Goal: Communication & Community: Answer question/provide support

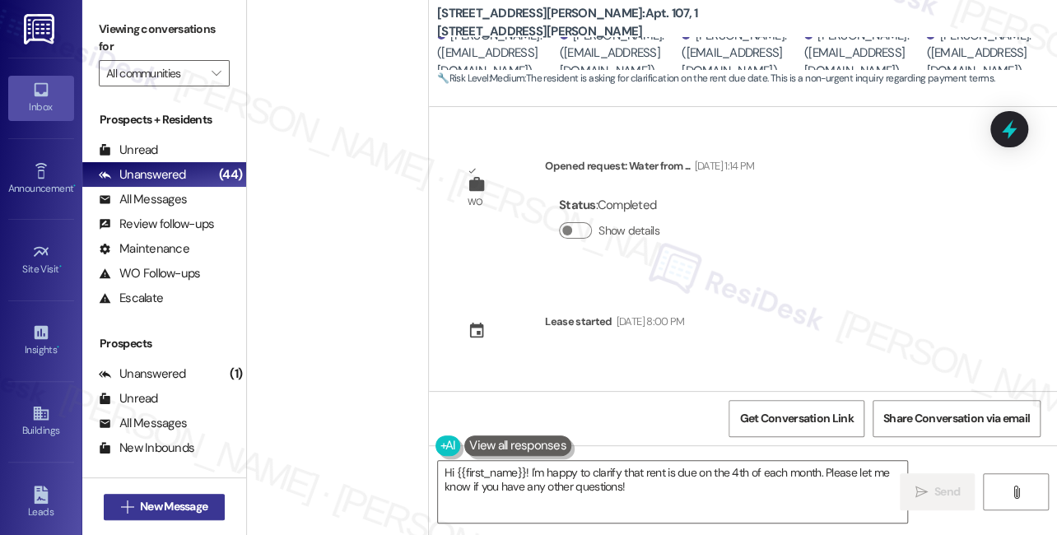
scroll to position [883, 0]
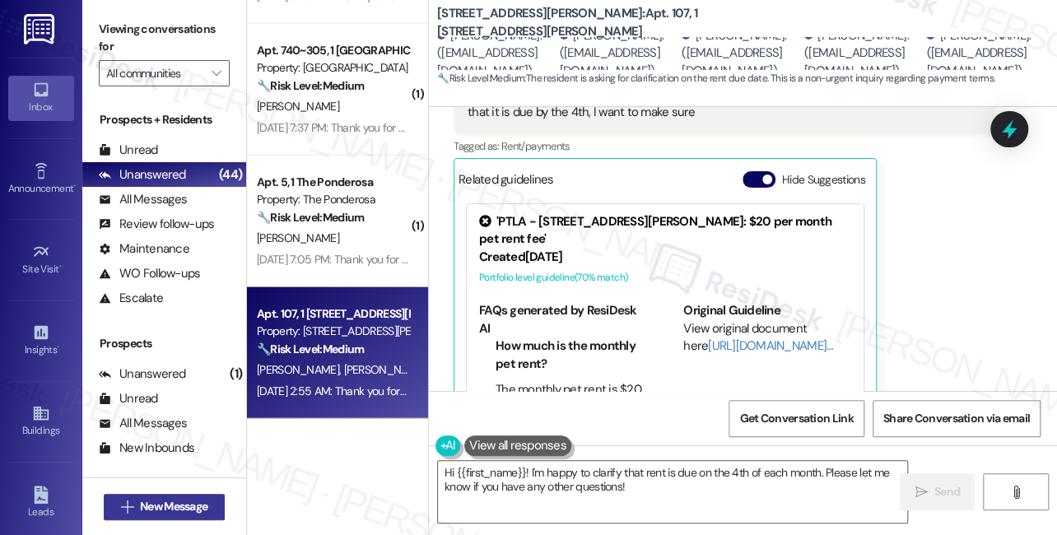
click at [163, 508] on span "New Message" at bounding box center [173, 506] width 67 height 17
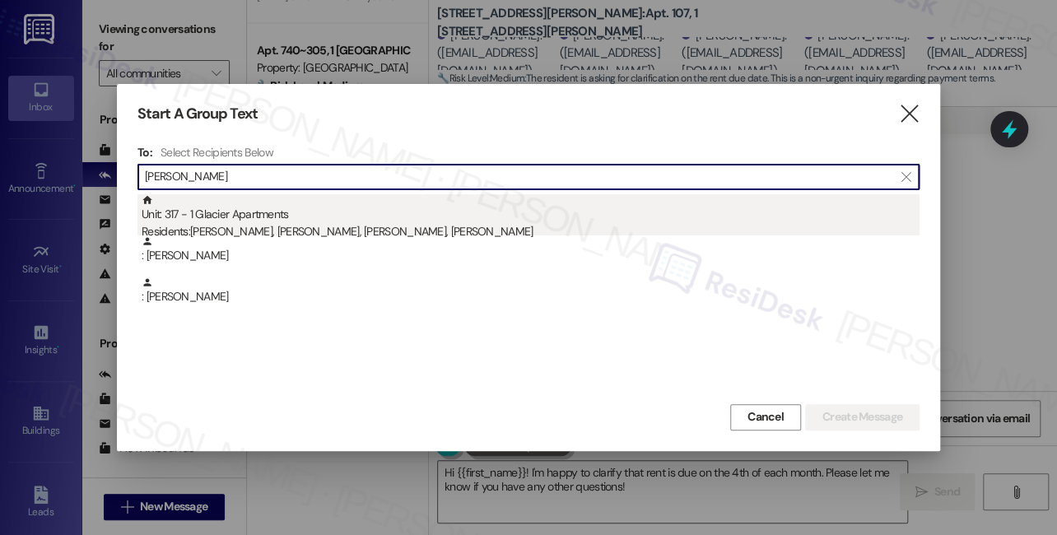
type input "[PERSON_NAME]"
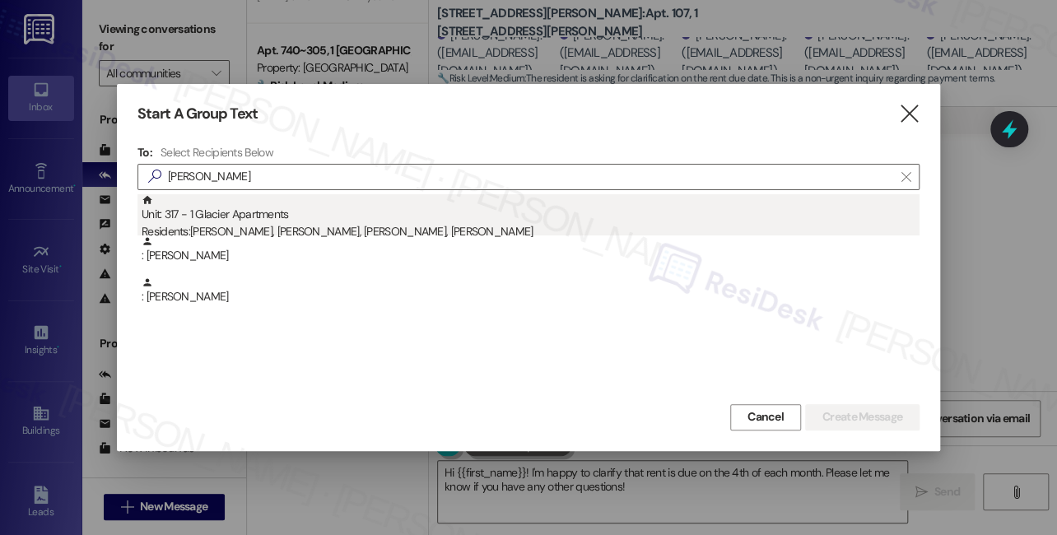
click at [256, 215] on div "Unit: 317 - 1 Glacier Apartments Residents: [PERSON_NAME], [PERSON_NAME], [PERS…" at bounding box center [531, 217] width 778 height 47
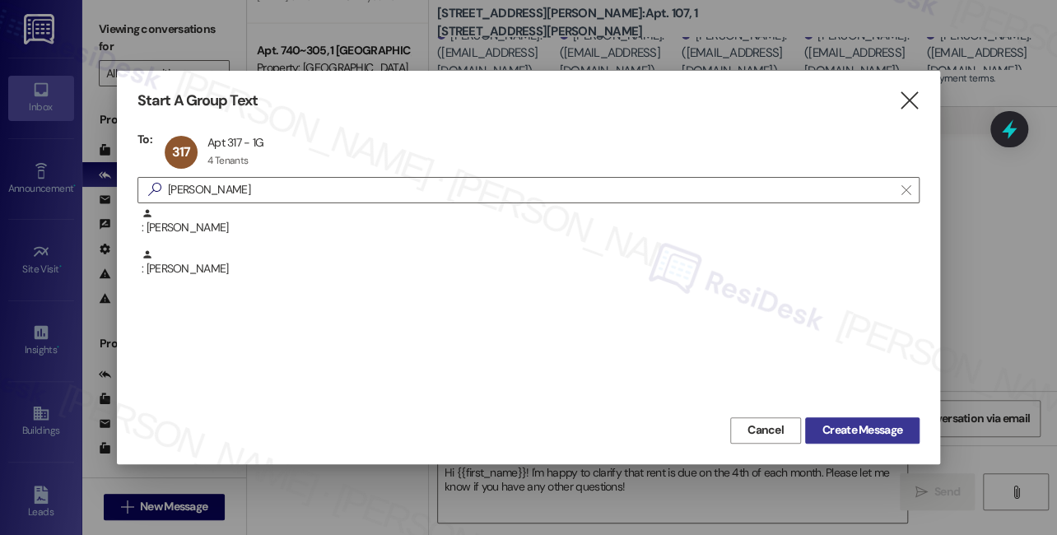
click at [847, 437] on span "Create Message" at bounding box center [862, 429] width 80 height 17
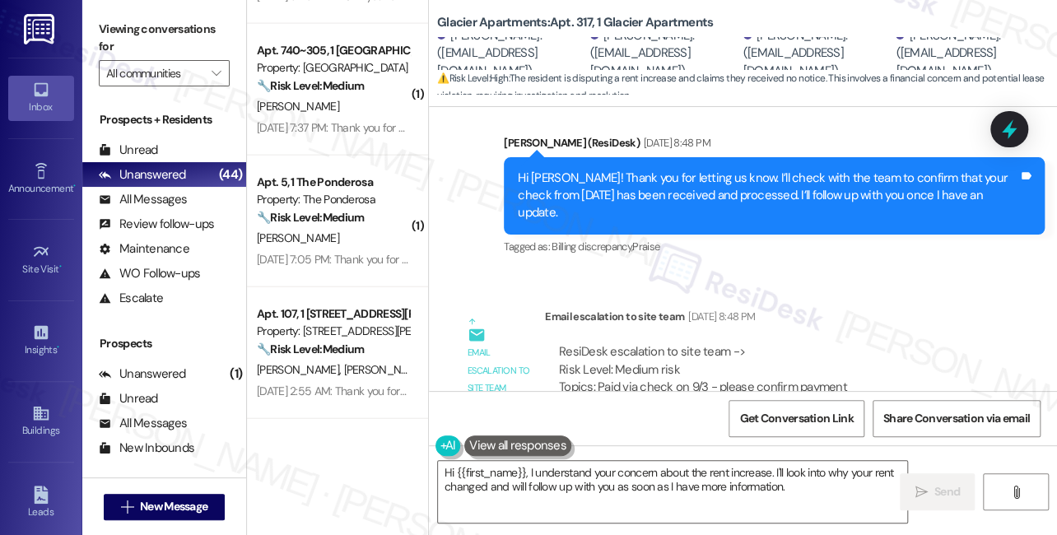
scroll to position [2296, 0]
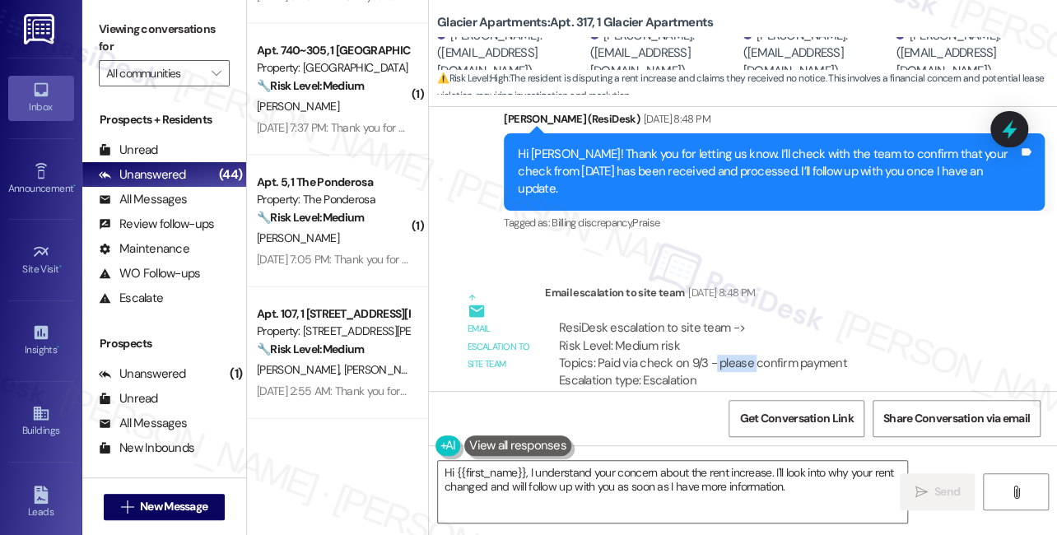
drag, startPoint x: 752, startPoint y: 295, endPoint x: 706, endPoint y: 293, distance: 46.2
click at [706, 319] on div "ResiDesk escalation to site team -> Risk Level: Medium risk Topics: Paid via ch…" at bounding box center [769, 354] width 421 height 71
click at [708, 319] on div "ResiDesk escalation to site team -> Risk Level: Medium risk Topics: Paid via ch…" at bounding box center [769, 354] width 421 height 71
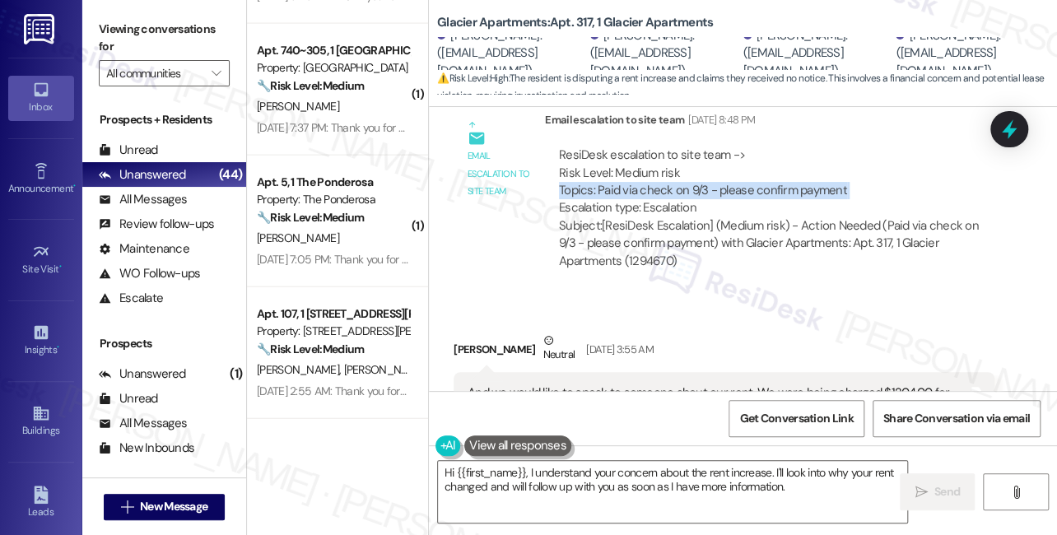
scroll to position [2595, 0]
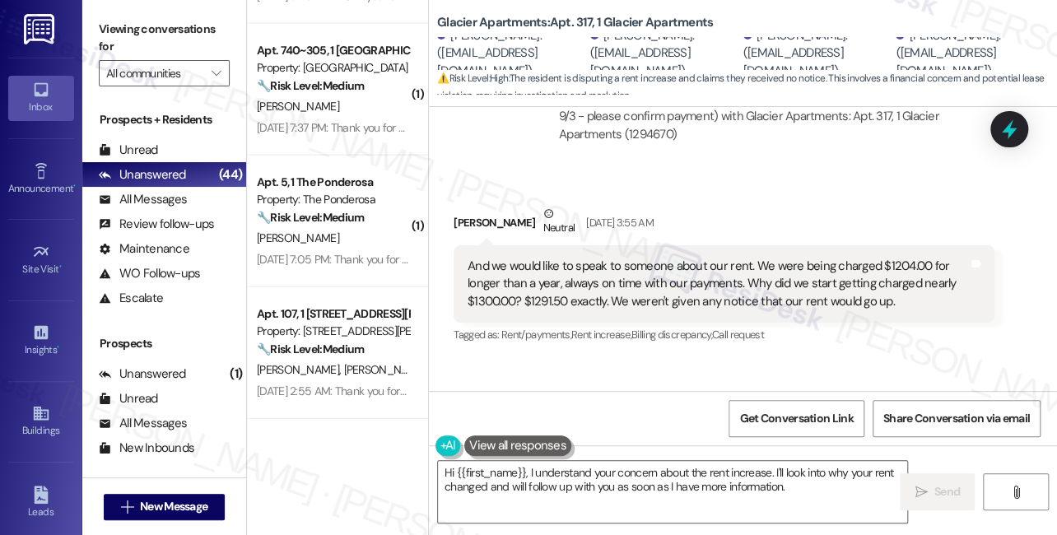
click at [499, 258] on div "And we would like to speak to someone about our rent. We were being charged $12…" at bounding box center [718, 284] width 500 height 53
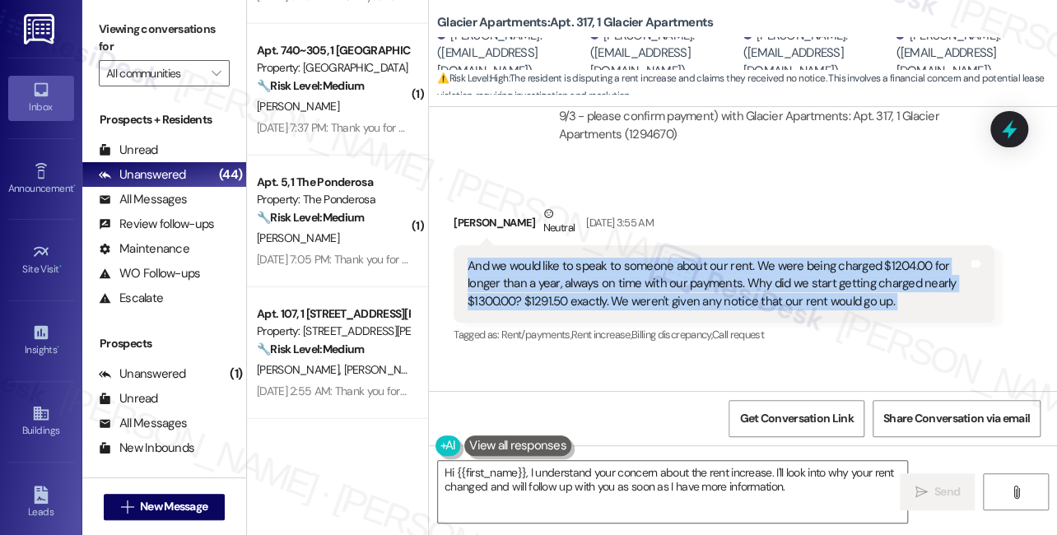
click at [499, 258] on div "And we would like to speak to someone about our rent. We were being charged $12…" at bounding box center [718, 284] width 500 height 53
click at [722, 258] on div "And we would like to speak to someone about our rent. We were being charged $12…" at bounding box center [718, 284] width 500 height 53
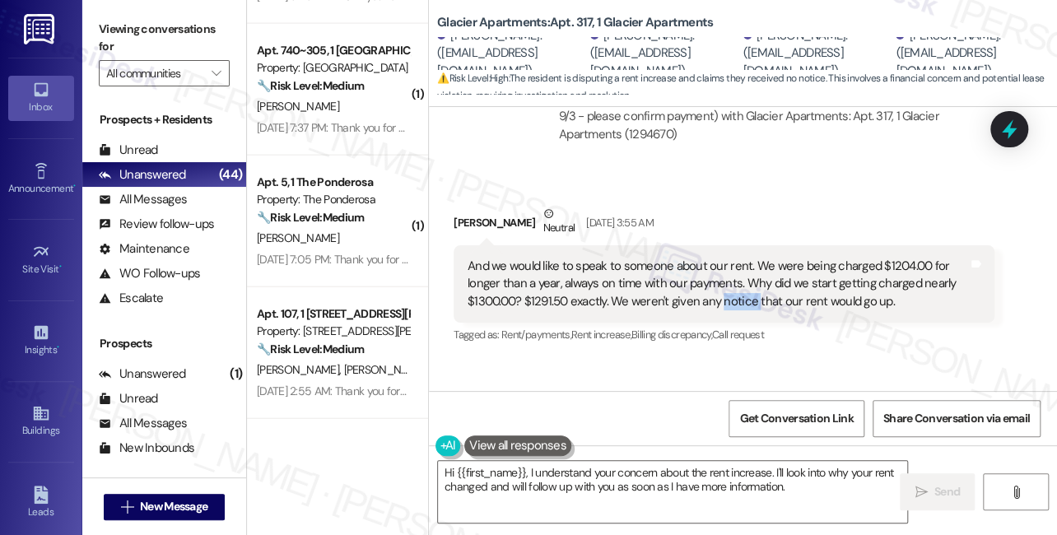
click at [722, 258] on div "And we would like to speak to someone about our rent. We were being charged $12…" at bounding box center [718, 284] width 500 height 53
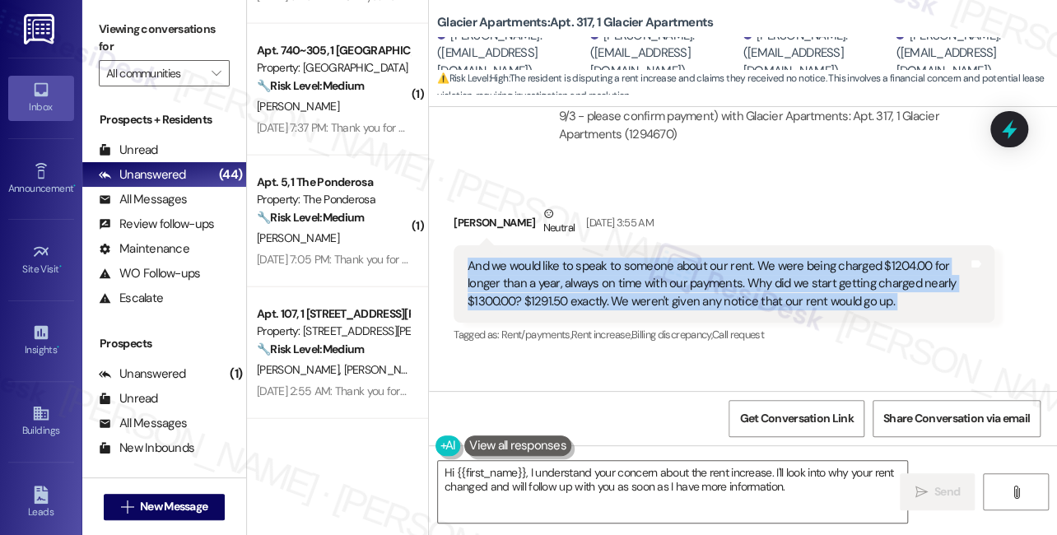
click at [722, 258] on div "And we would like to speak to someone about our rent. We were being charged $12…" at bounding box center [718, 284] width 500 height 53
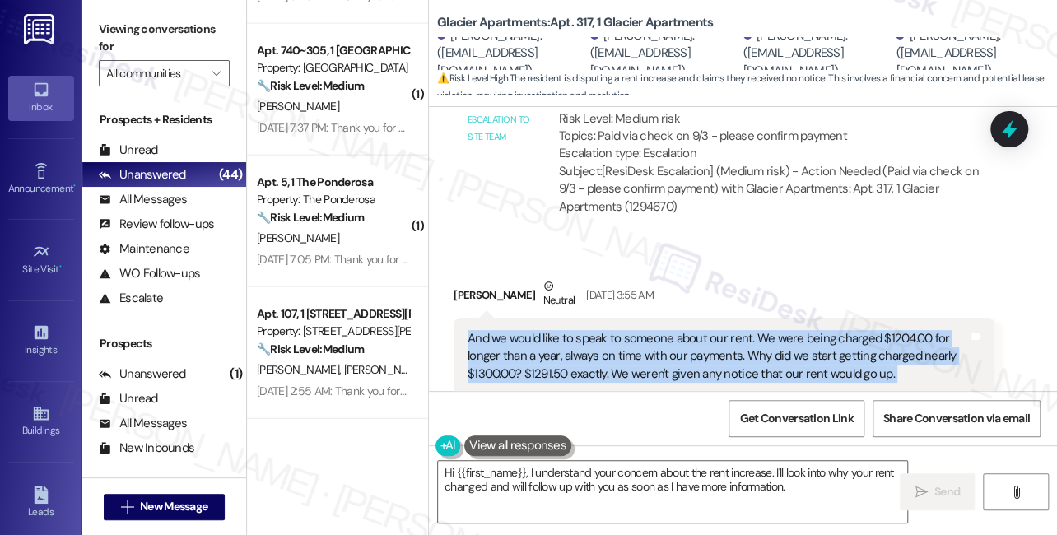
scroll to position [2520, 0]
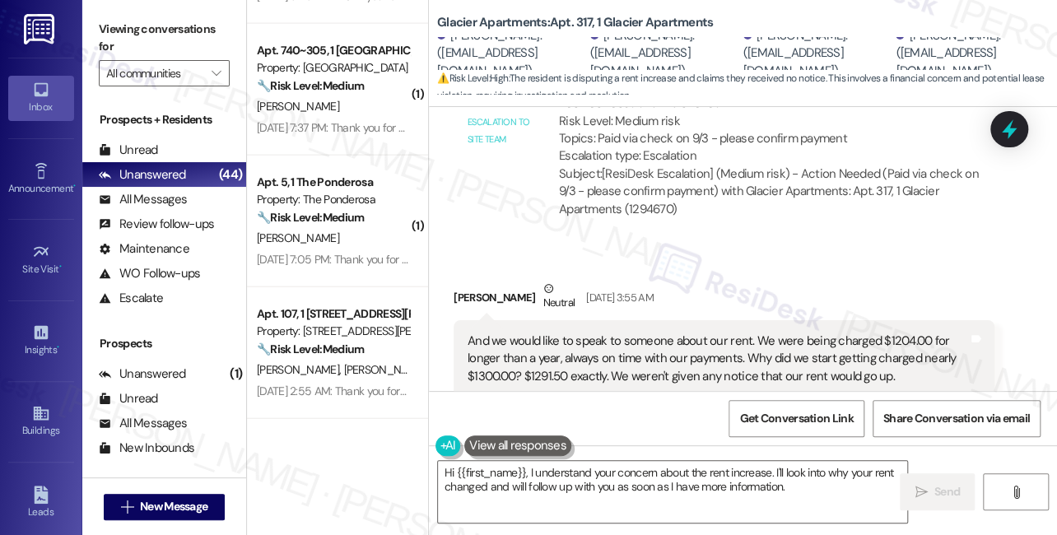
click at [471, 280] on div "[PERSON_NAME] Neutral [DATE] 3:55 AM" at bounding box center [724, 300] width 541 height 40
copy div "[PERSON_NAME]"
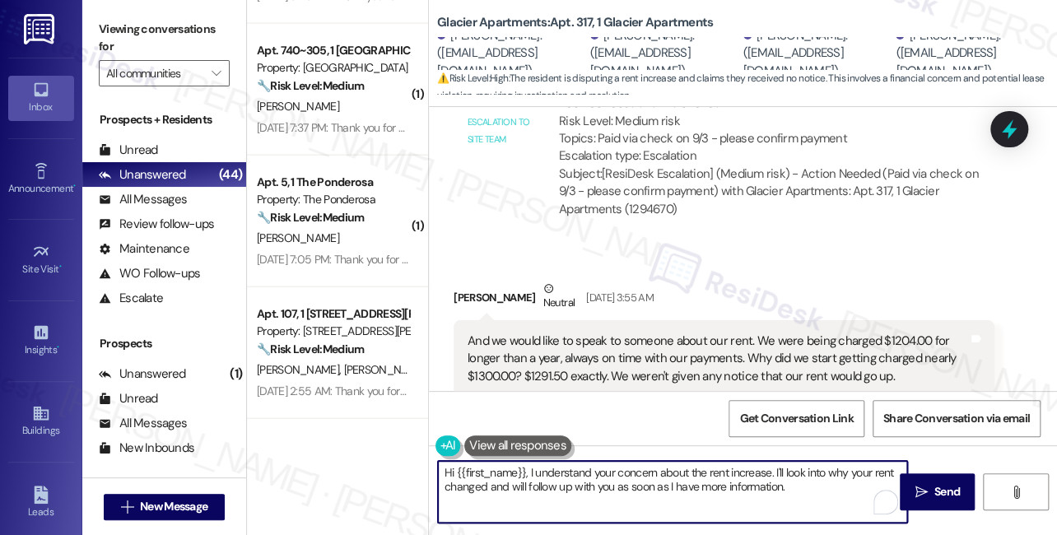
drag, startPoint x: 456, startPoint y: 467, endPoint x: 523, endPoint y: 460, distance: 67.0
click at [523, 460] on div "Hi {{first_name}}, I understand your concern about the rent increase. I'll look…" at bounding box center [672, 491] width 471 height 63
paste textarea "Yazmine"
click at [801, 479] on textarea "Hi Yazmine, I understand your concern about the rent increase. I'll look into w…" at bounding box center [672, 492] width 469 height 62
click at [742, 471] on textarea "Hi Yazmine, I understand your concern about the rent increase. I'll look into w…" at bounding box center [672, 492] width 469 height 62
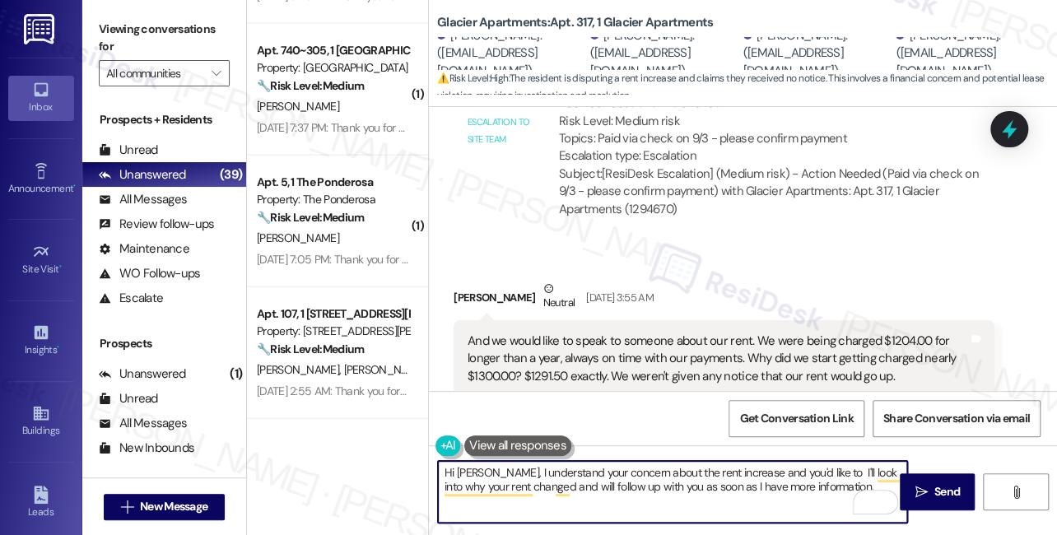
click at [636, 333] on div "And we would like to speak to someone about our rent. We were being charged $12…" at bounding box center [718, 359] width 500 height 53
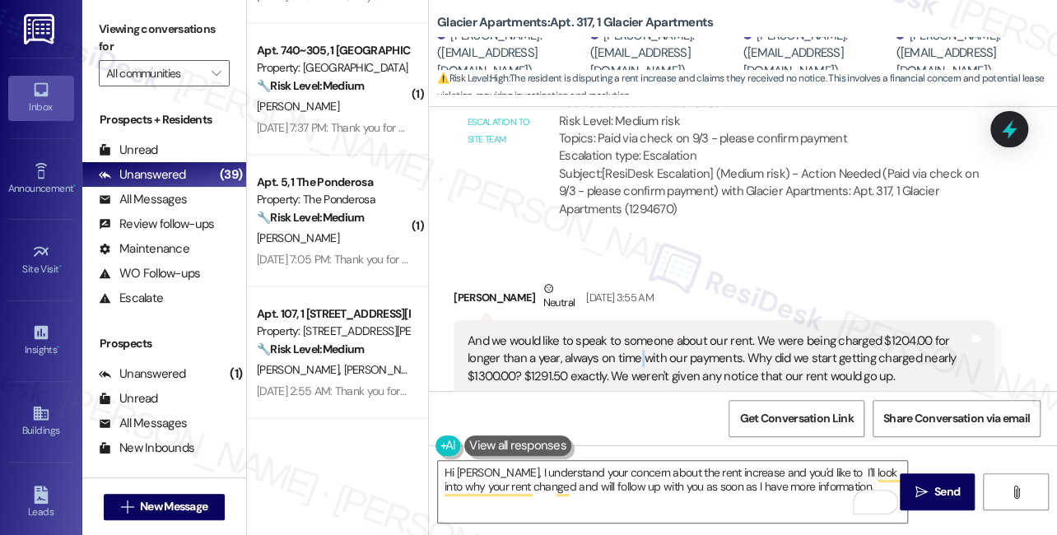
click at [636, 333] on div "And we would like to speak to someone about our rent. We were being charged $12…" at bounding box center [718, 359] width 500 height 53
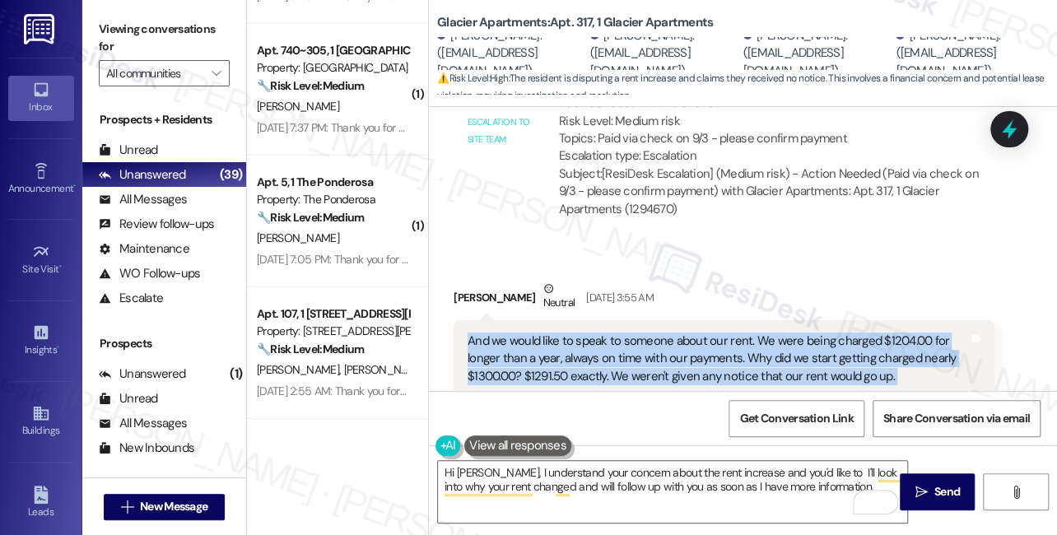
click at [636, 333] on div "And we would like to speak to someone about our rent. We were being charged $12…" at bounding box center [718, 359] width 500 height 53
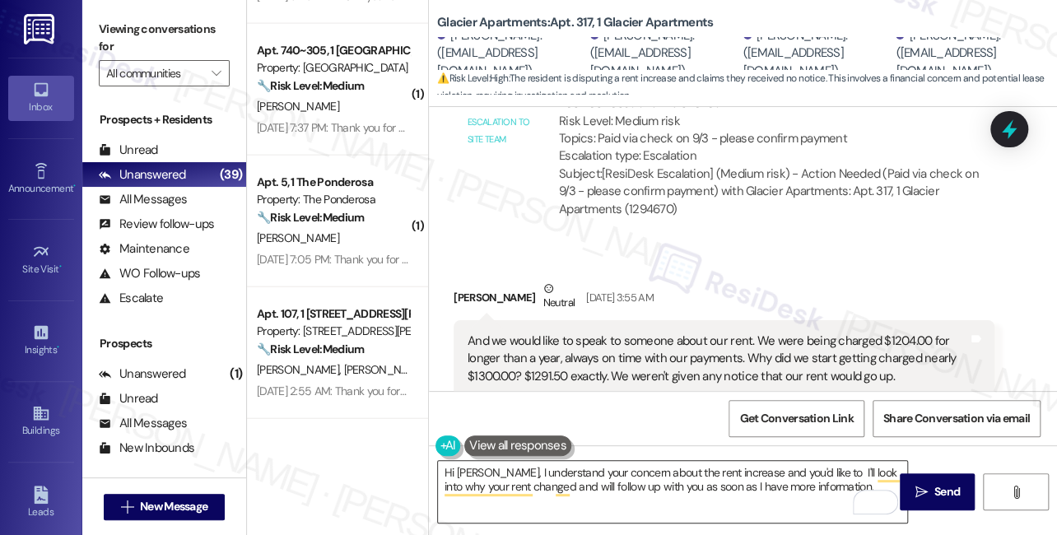
click at [515, 473] on textarea "Hi Yazmine, I understand your concern about the rent increase and you'd like to…" at bounding box center [672, 492] width 469 height 62
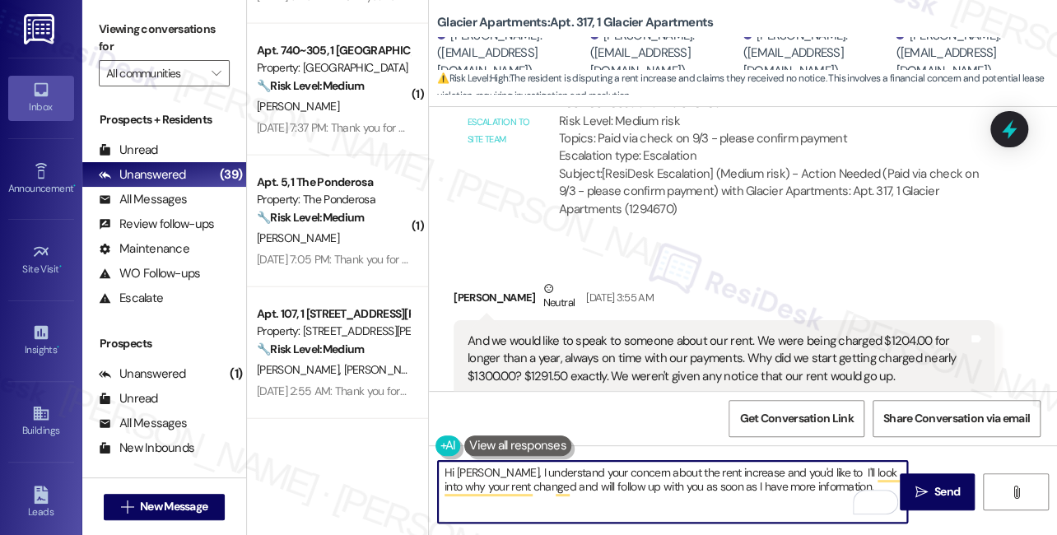
click at [515, 473] on textarea "Hi Yazmine, I understand your concern about the rent increase and you'd like to…" at bounding box center [672, 492] width 469 height 62
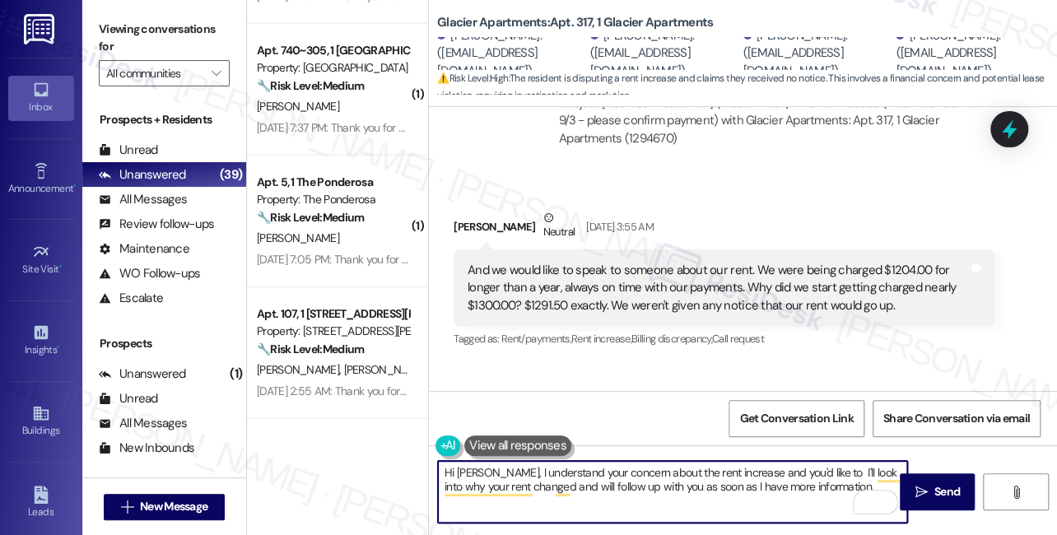
scroll to position [2820, 0]
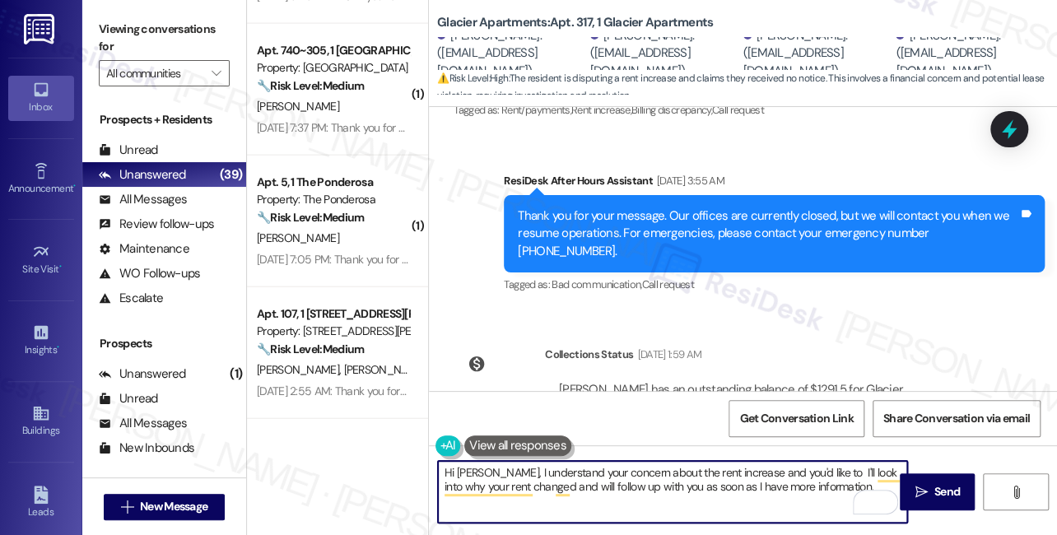
click at [819, 480] on textarea "Hi Yazmine, I understand your concern about the rent increase and you'd like to…" at bounding box center [672, 492] width 469 height 62
click at [826, 471] on textarea "Hi Yazmine, I understand your concern about the rent increase and you'd like to…" at bounding box center [672, 492] width 469 height 62
click at [821, 471] on textarea "Hi Yazmine, I understand your concern about the rent increase and you'd like to…" at bounding box center [672, 492] width 469 height 62
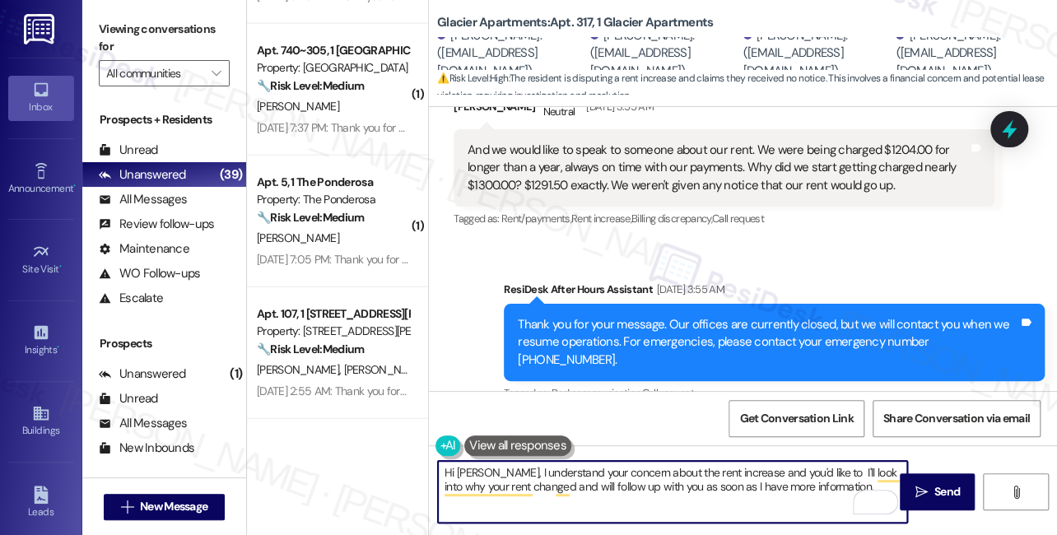
scroll to position [2595, 0]
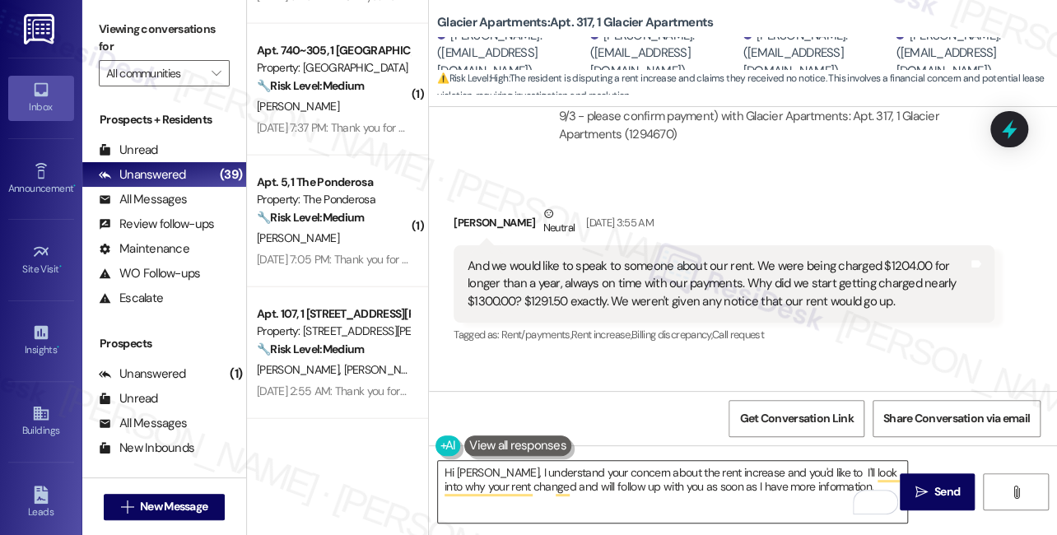
click at [742, 477] on textarea "Hi Yazmine, I understand your concern about the rent increase and you'd like to…" at bounding box center [672, 492] width 469 height 62
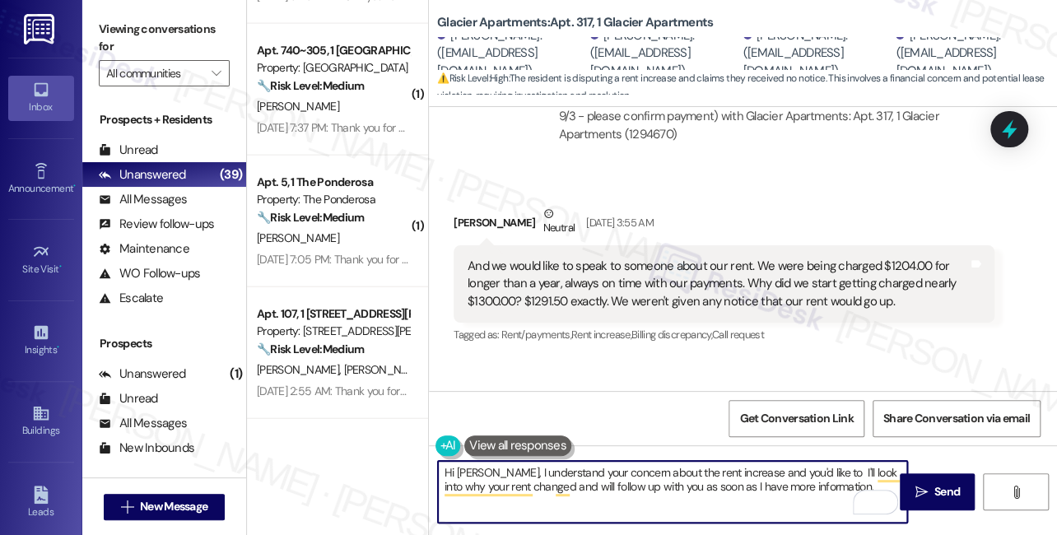
drag, startPoint x: 738, startPoint y: 471, endPoint x: 818, endPoint y: 466, distance: 80.0
click at [818, 466] on textarea "Hi Yazmine, I understand your concern about the rent increase and you'd like to…" at bounding box center [672, 492] width 469 height 62
click at [746, 476] on textarea "Hi Yazmine, I understand your concern about the rent increase. I'll look into w…" at bounding box center [672, 492] width 469 height 62
drag, startPoint x: 819, startPoint y: 489, endPoint x: 752, endPoint y: 464, distance: 71.1
click at [752, 464] on textarea "Hi Yazmine, I understand your concern about the rent increase. I'll look into w…" at bounding box center [672, 492] width 469 height 62
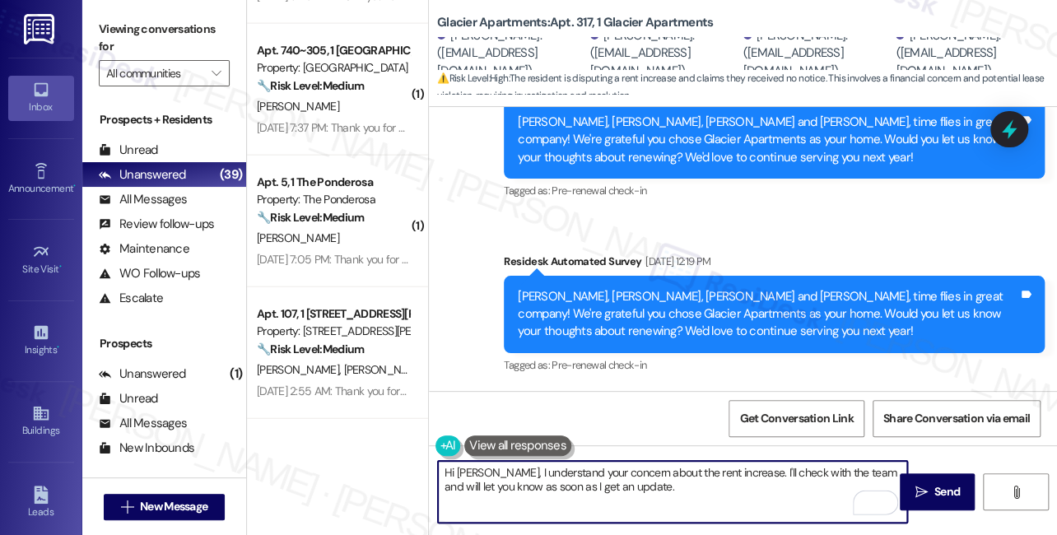
scroll to position [426, 0]
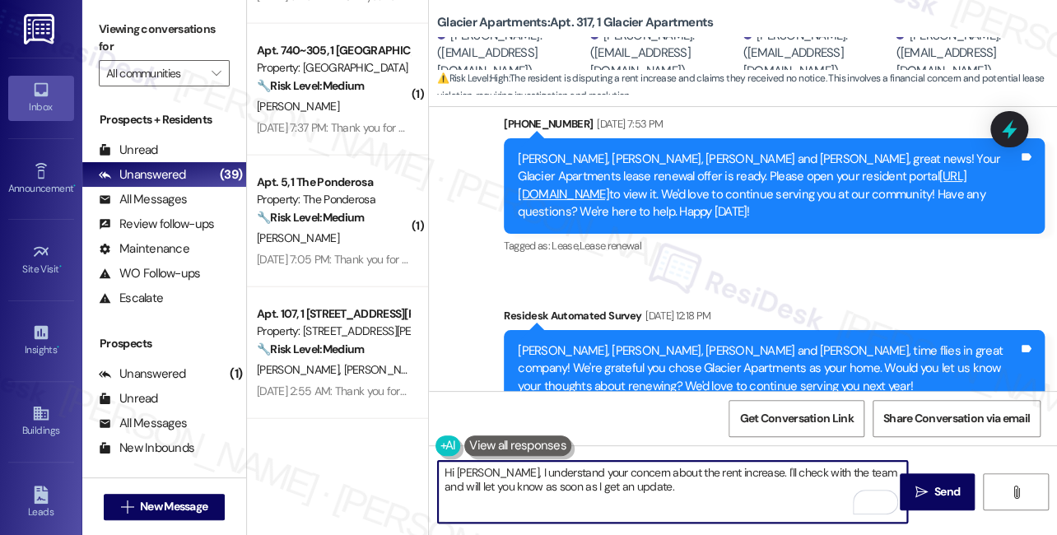
drag, startPoint x: 500, startPoint y: 472, endPoint x: 588, endPoint y: 463, distance: 87.8
click at [500, 472] on textarea "Hi Yazmine, I understand your concern about the rent increase. I'll check with …" at bounding box center [672, 492] width 469 height 62
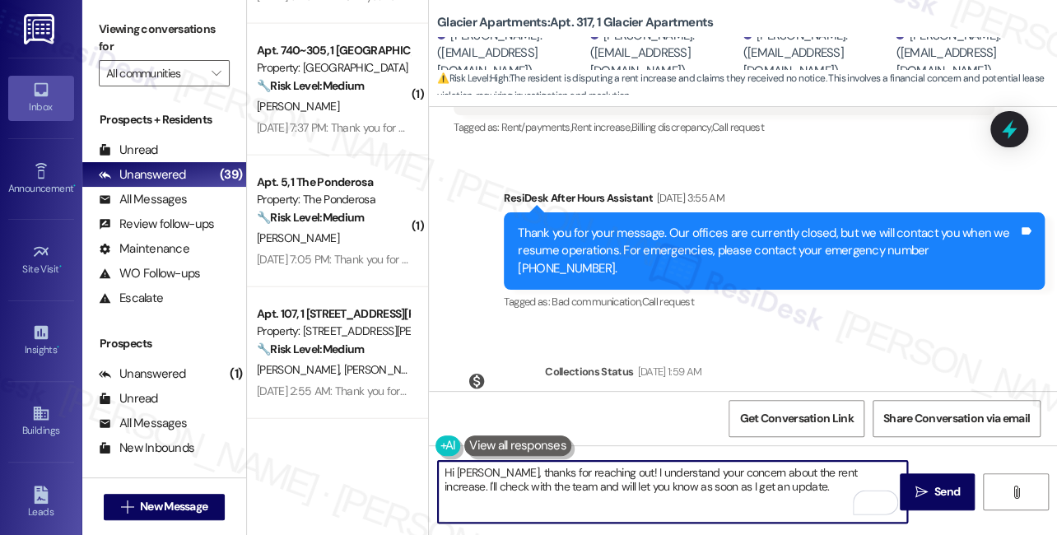
scroll to position [2820, 0]
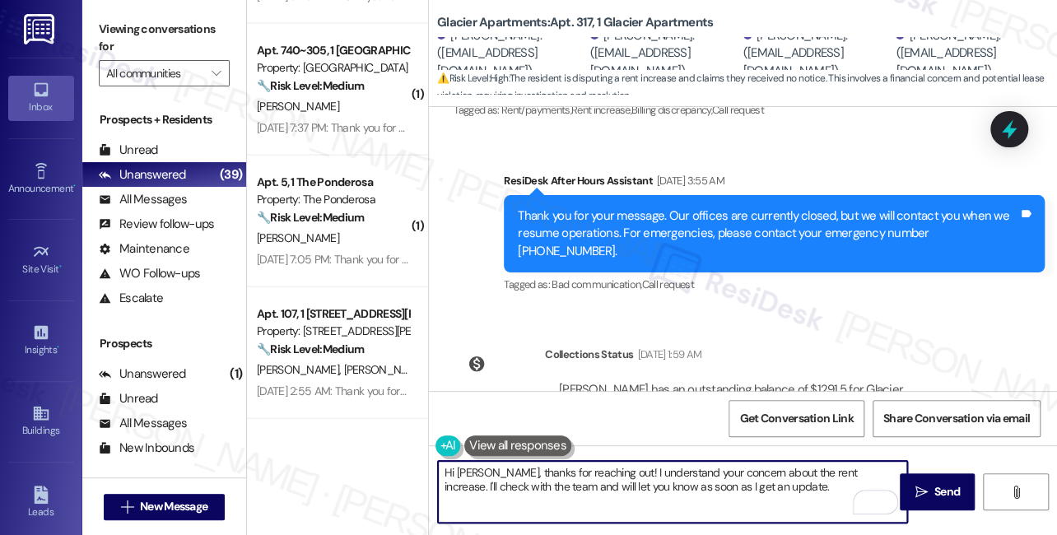
click at [456, 488] on textarea "Hi Yazmine, thanks for reaching out! I understand your concern about the rent i…" at bounding box center [672, 492] width 469 height 62
click at [445, 486] on textarea "Hi Yazmine, thanks for reaching out! I understand your concern about the rent i…" at bounding box center [672, 492] width 469 height 62
type textarea "Hi Yazmine, thanks for reaching out! I understand your concern about the rent i…"
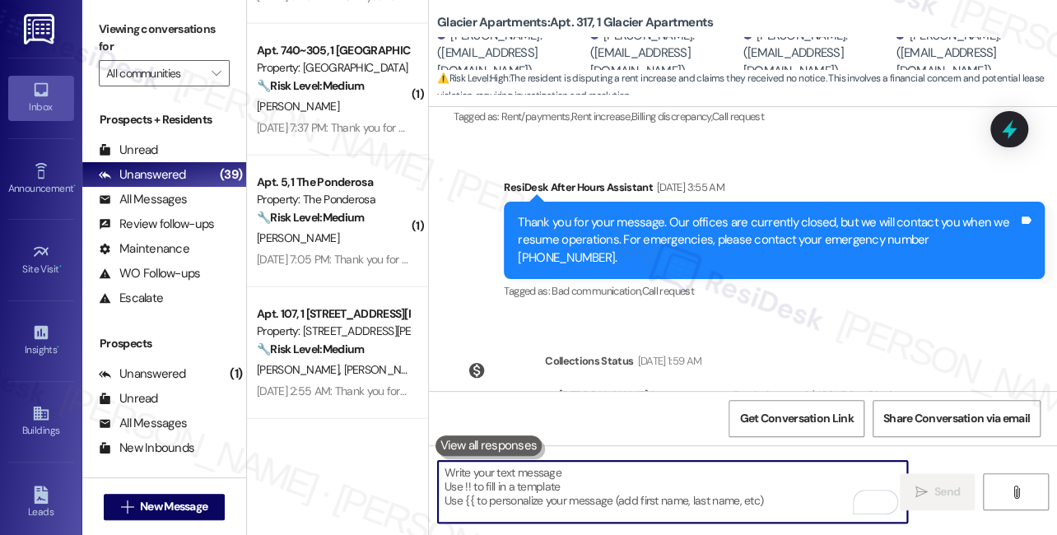
scroll to position [2653, 0]
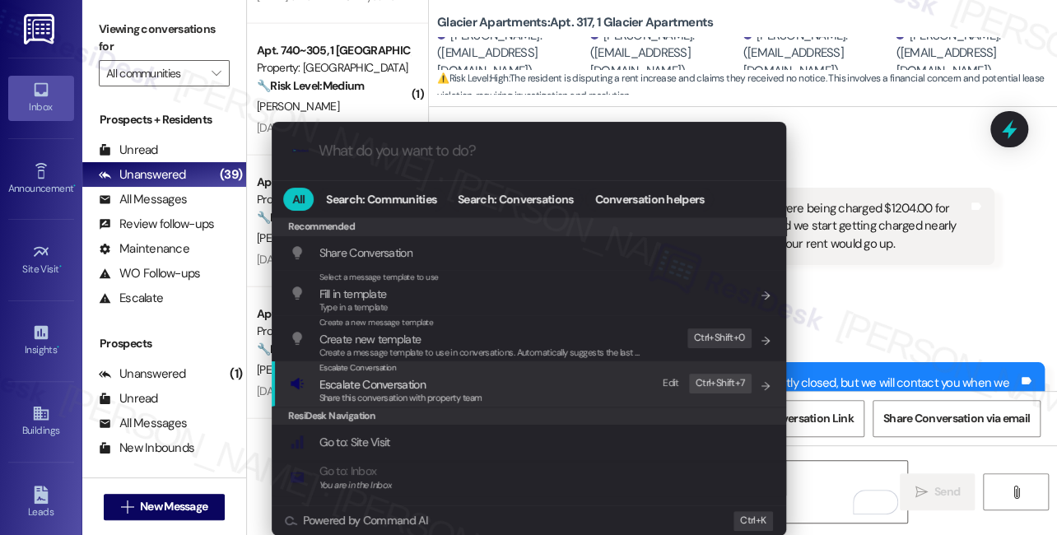
click at [451, 388] on span "Escalate Conversation" at bounding box center [400, 384] width 163 height 18
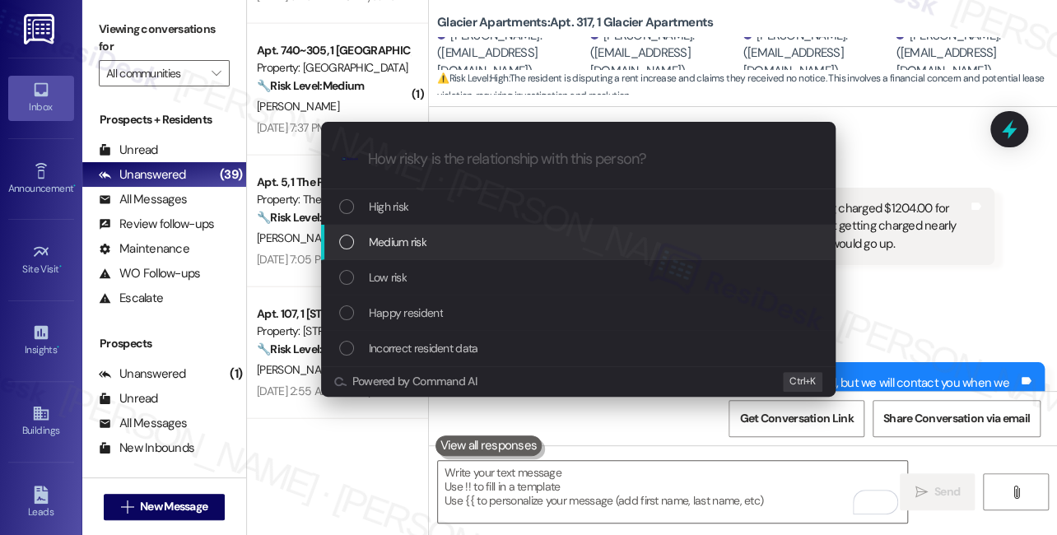
click at [418, 252] on div "Medium risk" at bounding box center [578, 242] width 514 height 35
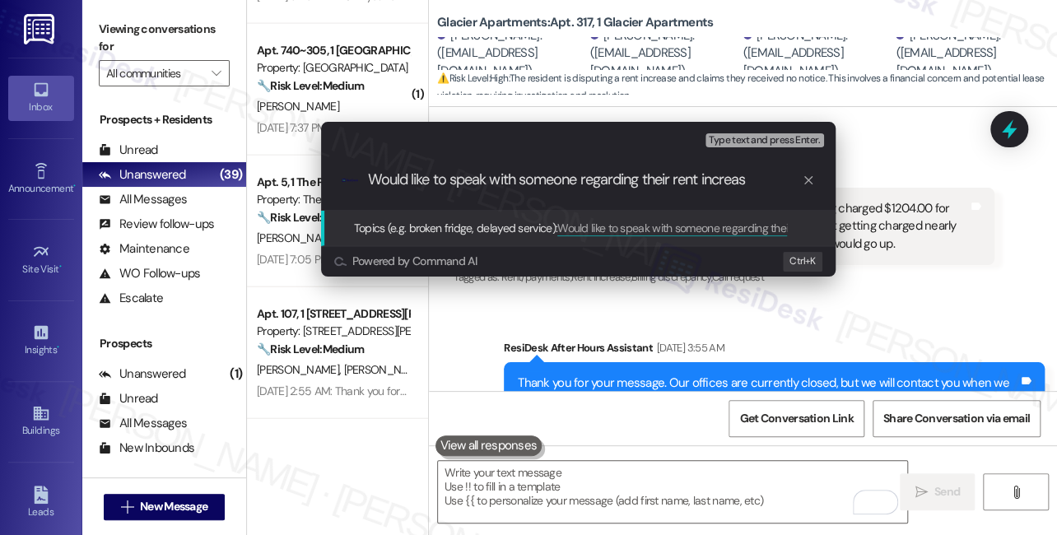
type input "Would like to speak with someone regarding their rent increase"
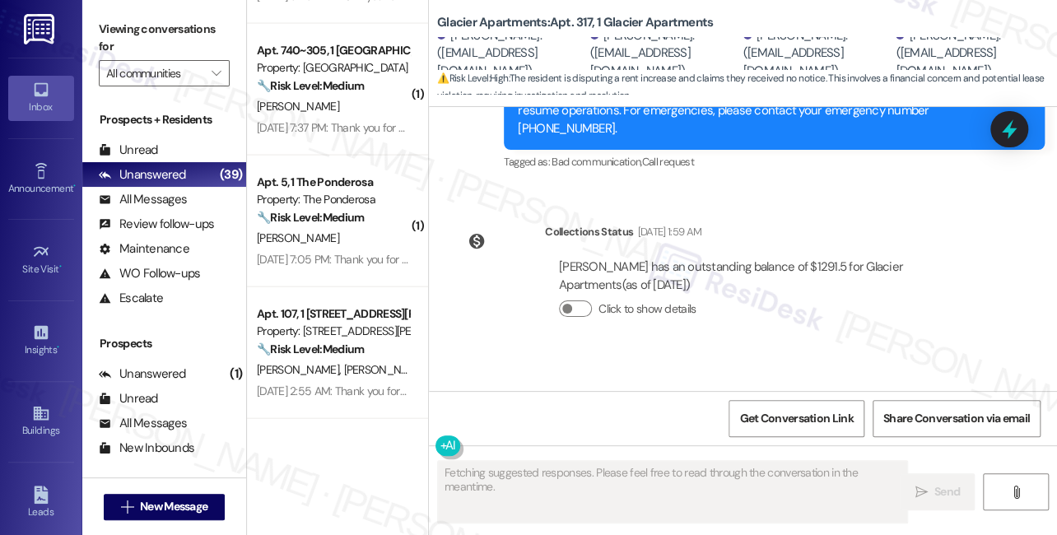
scroll to position [2976, 0]
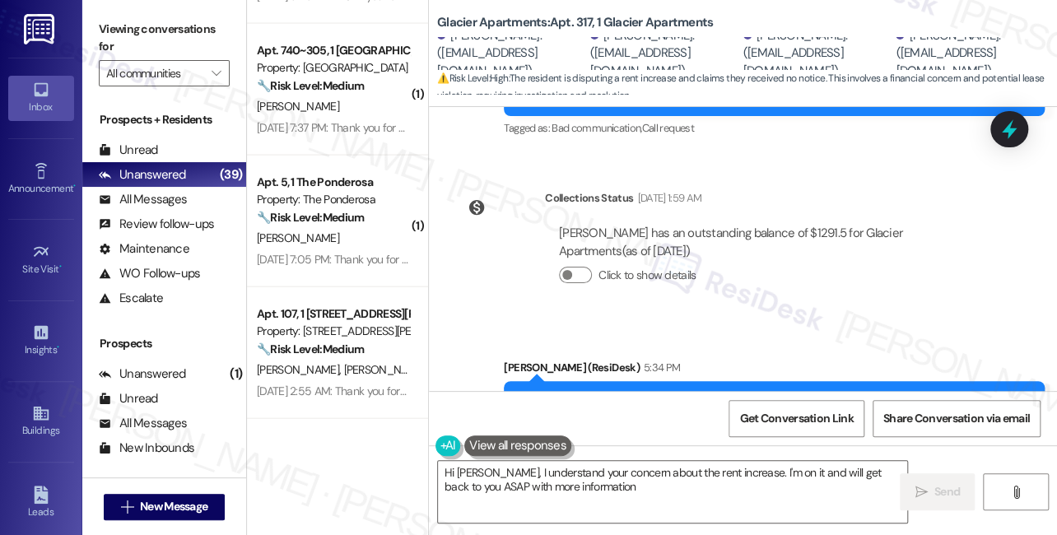
type textarea "Hi Yazmine, I understand your concern about the rent increase. I'm on it and wi…"
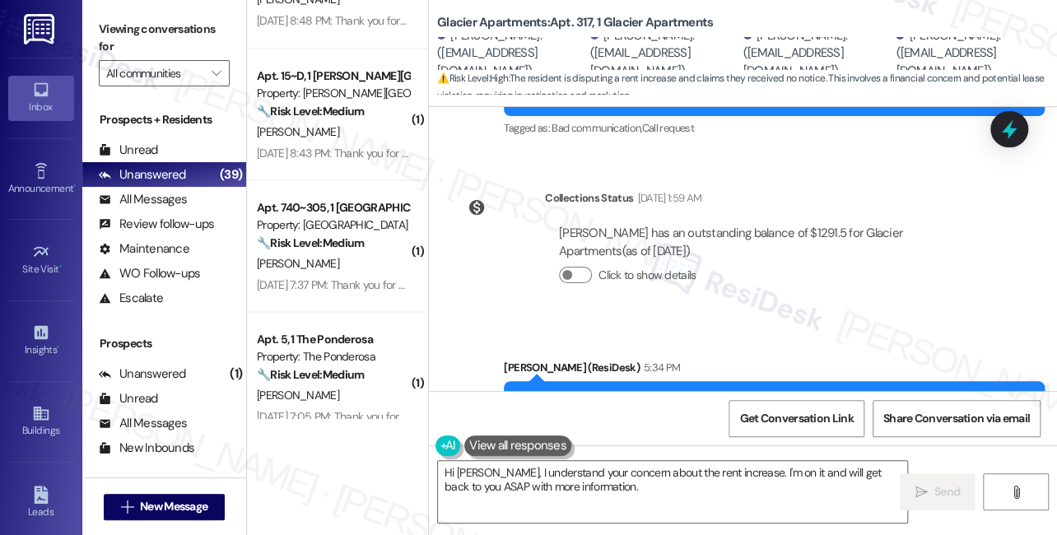
scroll to position [4454, 0]
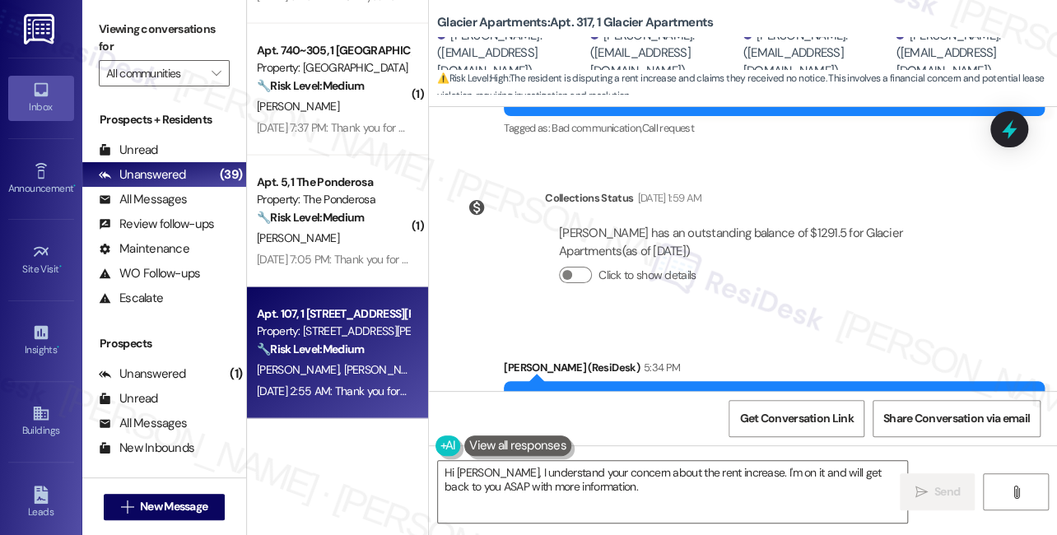
click at [353, 353] on strong "🔧 Risk Level: Medium" at bounding box center [310, 349] width 107 height 15
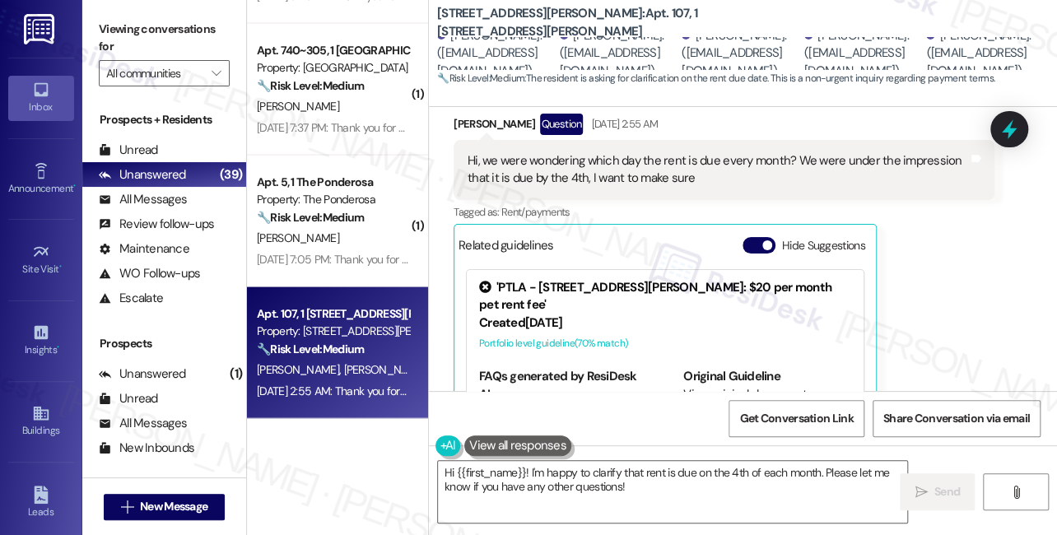
scroll to position [733, 0]
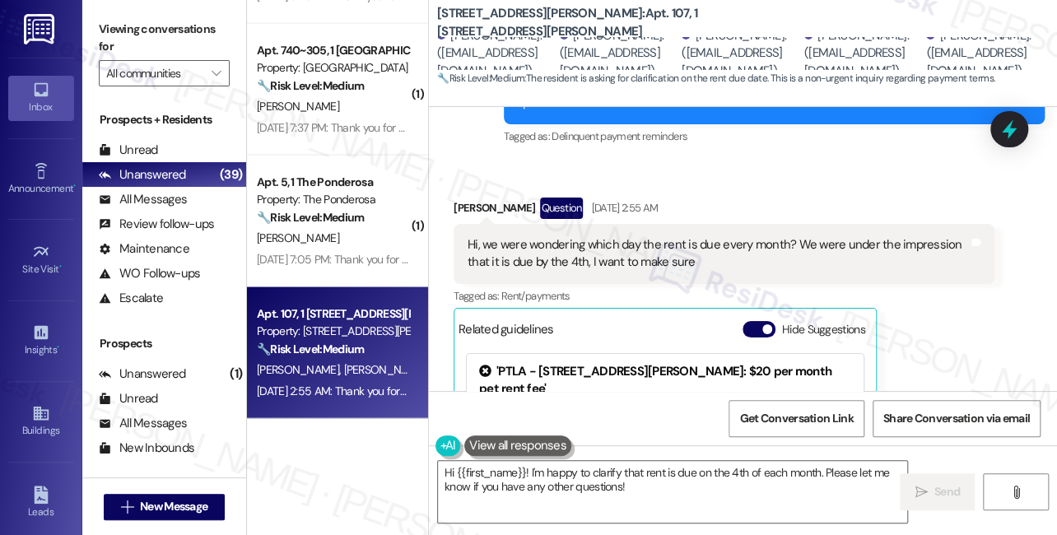
click at [527, 236] on div "Hi, we were wondering which day the rent is due every month? We were under the …" at bounding box center [718, 253] width 500 height 35
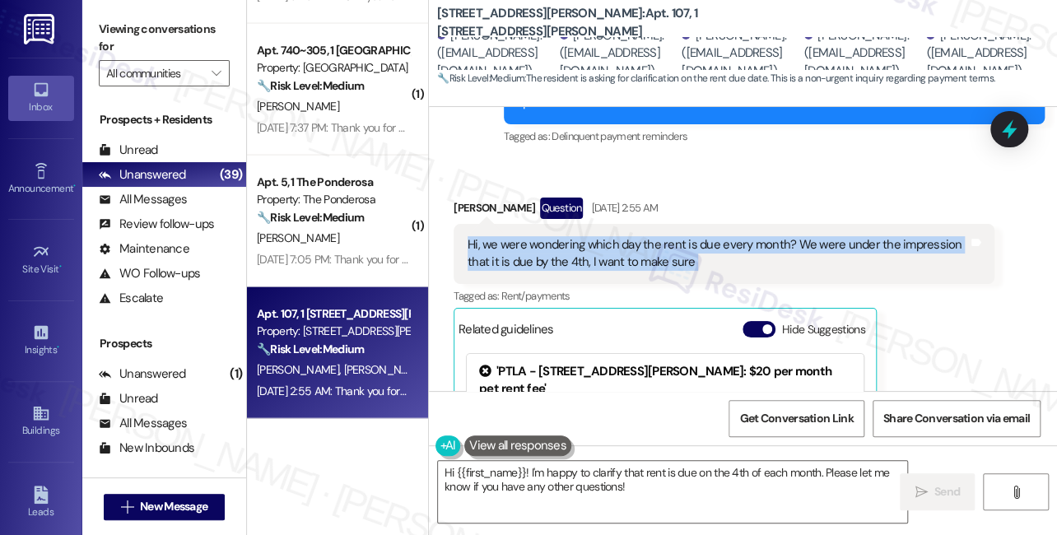
click at [527, 236] on div "Hi, we were wondering which day the rent is due every month? We were under the …" at bounding box center [718, 253] width 500 height 35
click at [607, 236] on div "Hi, we were wondering which day the rent is due every month? We were under the …" at bounding box center [718, 253] width 500 height 35
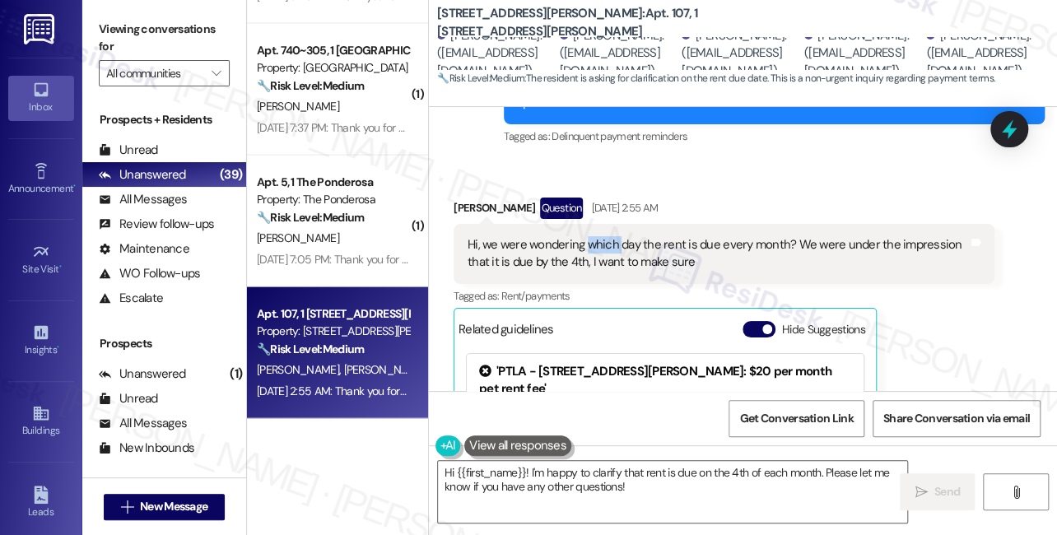
click at [607, 236] on div "Hi, we were wondering which day the rent is due every month? We were under the …" at bounding box center [718, 253] width 500 height 35
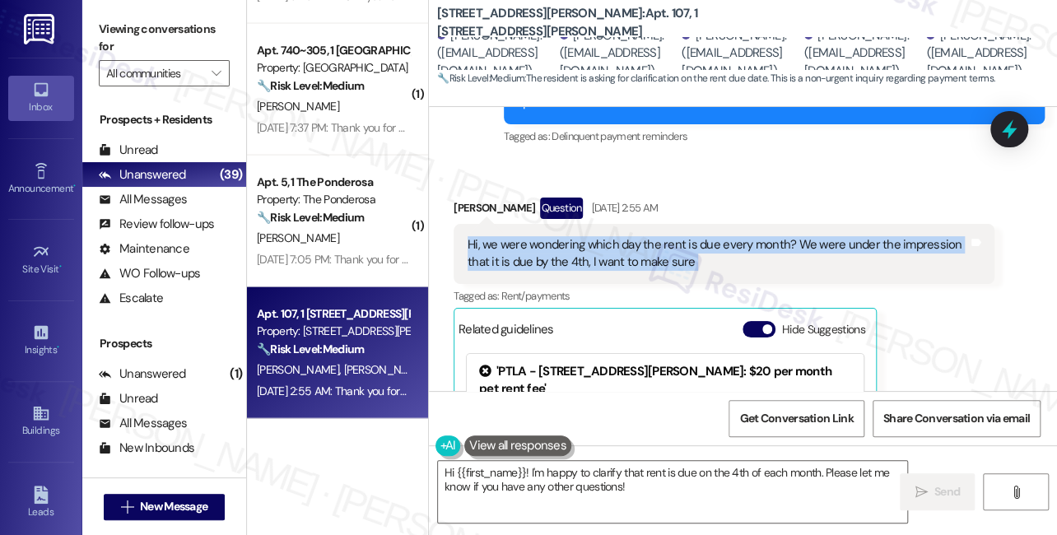
click at [607, 236] on div "Hi, we were wondering which day the rent is due every month? We were under the …" at bounding box center [718, 253] width 500 height 35
click at [581, 236] on div "Hi, we were wondering which day the rent is due every month? We were under the …" at bounding box center [718, 253] width 500 height 35
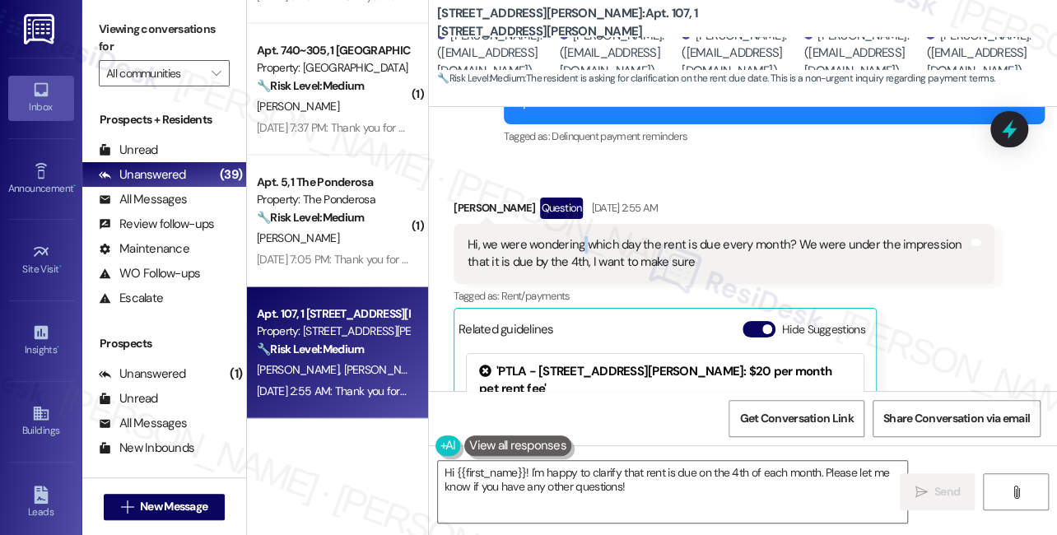
click at [581, 236] on div "Hi, we were wondering which day the rent is due every month? We were under the …" at bounding box center [718, 253] width 500 height 35
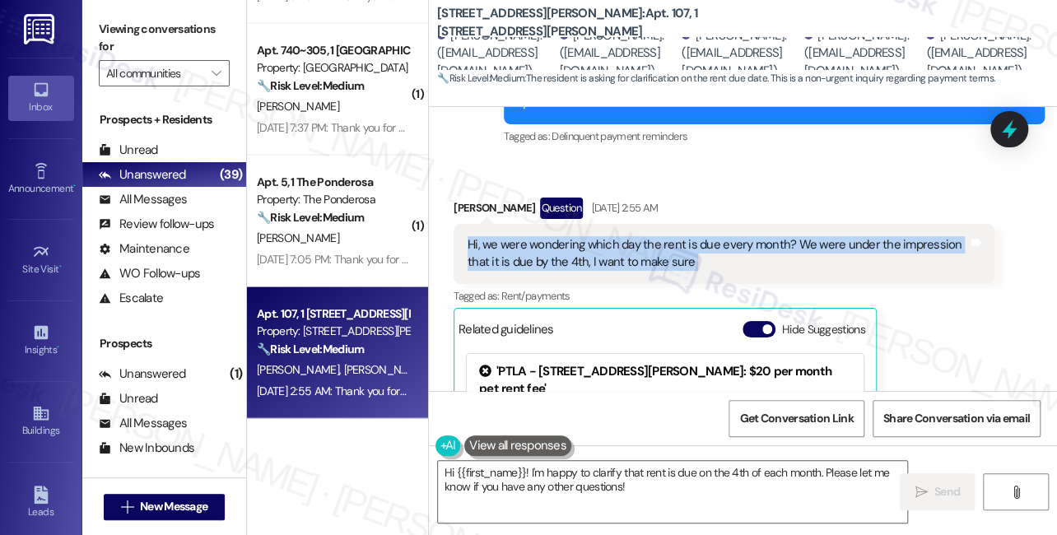
click at [581, 236] on div "Hi, we were wondering which day the rent is due every month? We were under the …" at bounding box center [718, 253] width 500 height 35
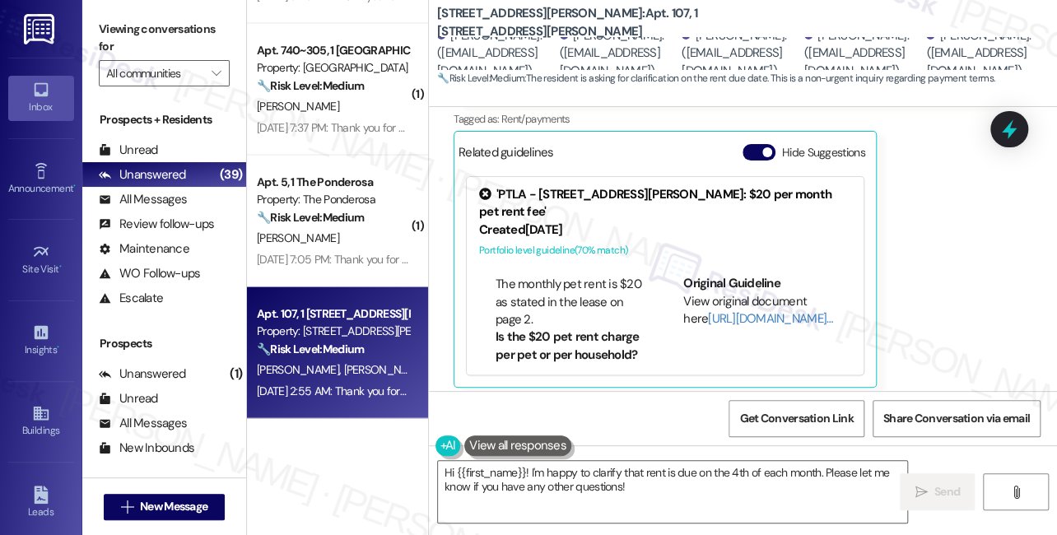
scroll to position [149, 0]
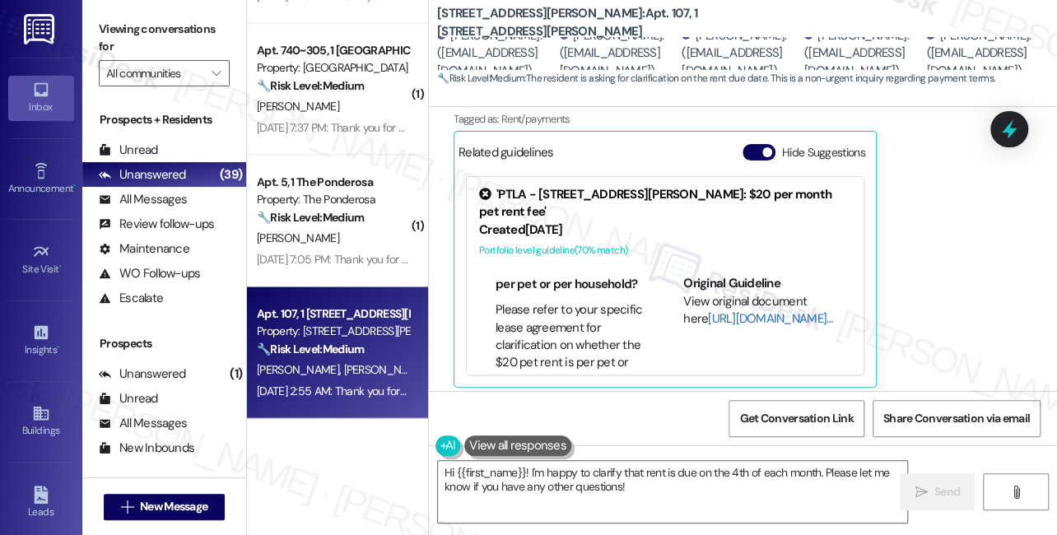
click at [738, 310] on link "[URL][DOMAIN_NAME]…" at bounding box center [770, 318] width 124 height 16
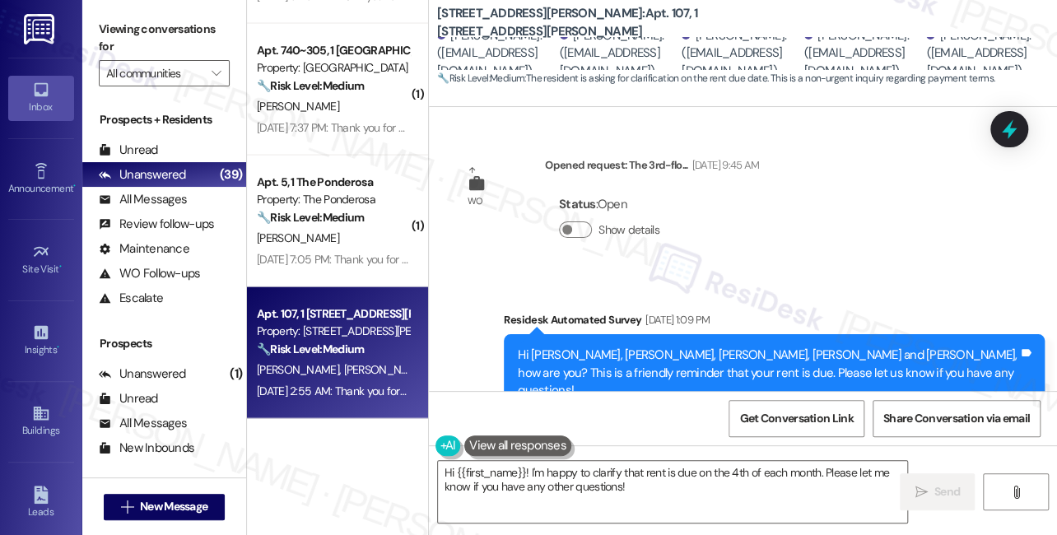
scroll to position [449, 0]
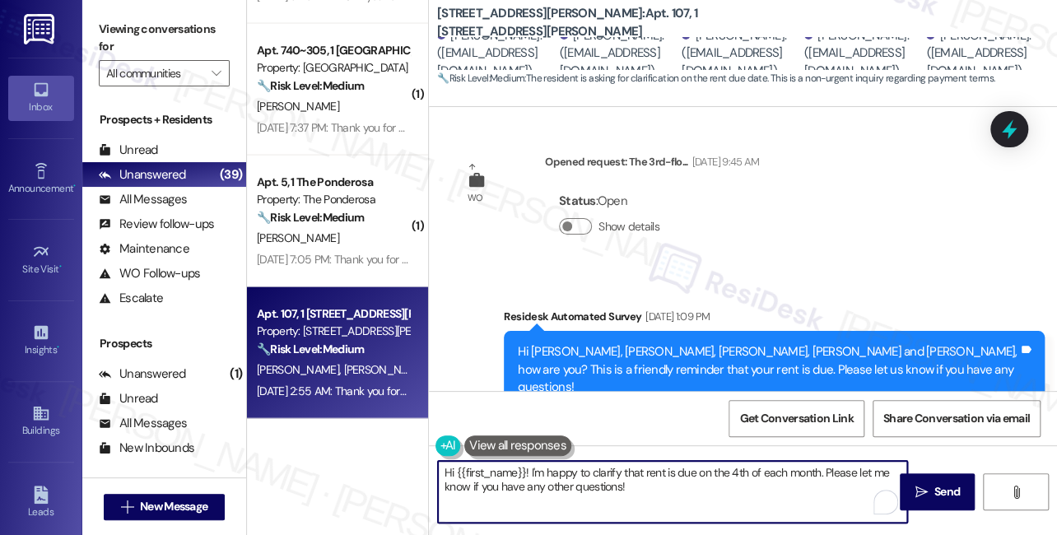
drag, startPoint x: 663, startPoint y: 488, endPoint x: 655, endPoint y: 469, distance: 20.3
click at [655, 469] on textarea "Hi {{first_name}}! I'm happy to clarify that rent is due on the 4th of each mon…" at bounding box center [672, 492] width 469 height 62
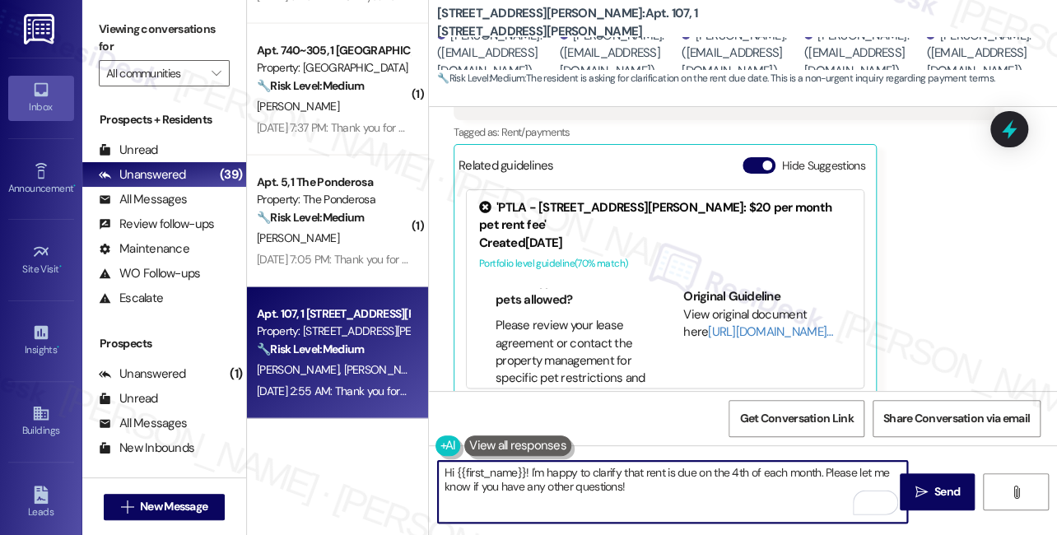
scroll to position [673, 0]
click at [458, 23] on b "2245 NW Harrison: Apt. 107, 1 2245 NW Harrison" at bounding box center [601, 22] width 329 height 35
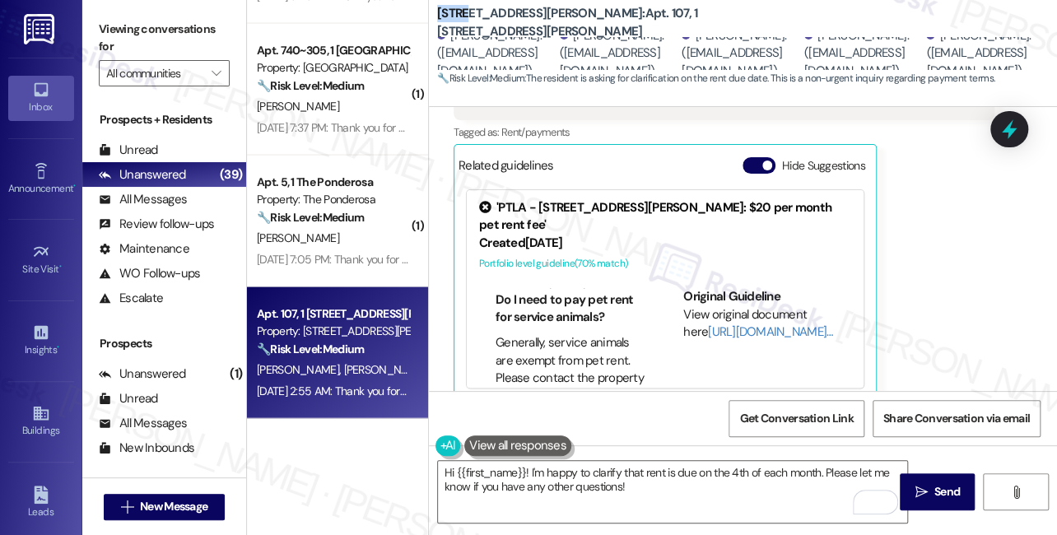
click at [458, 23] on b "2245 NW Harrison: Apt. 107, 1 2245 NW Harrison" at bounding box center [601, 22] width 329 height 35
copy b "2245"
click at [118, 29] on label "Viewing conversations for" at bounding box center [164, 38] width 131 height 44
click at [148, 31] on label "Viewing conversations for" at bounding box center [164, 38] width 131 height 44
click at [1054, 72] on div "2245 NW Harrison: Apt. 107, 1 2245 NW Harrison Lona Fried. (lonafried04@gmail.c…" at bounding box center [747, 45] width 620 height 83
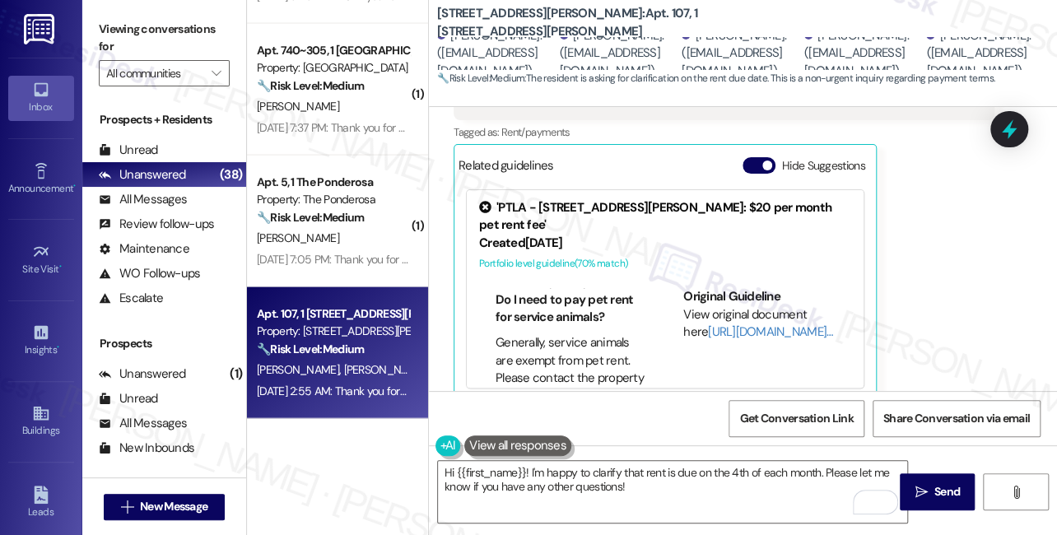
click at [116, 26] on label "Viewing conversations for" at bounding box center [164, 38] width 131 height 44
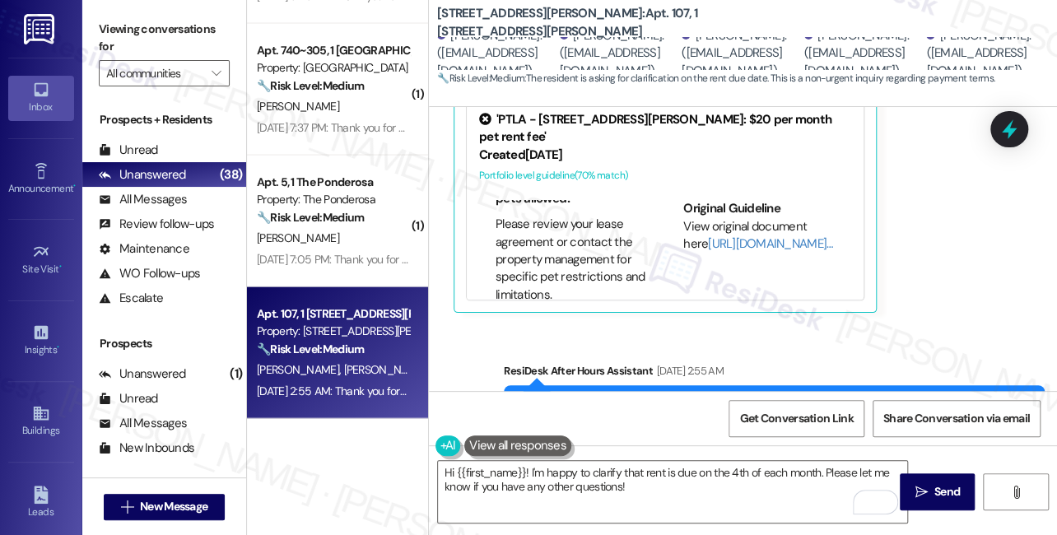
scroll to position [449, 0]
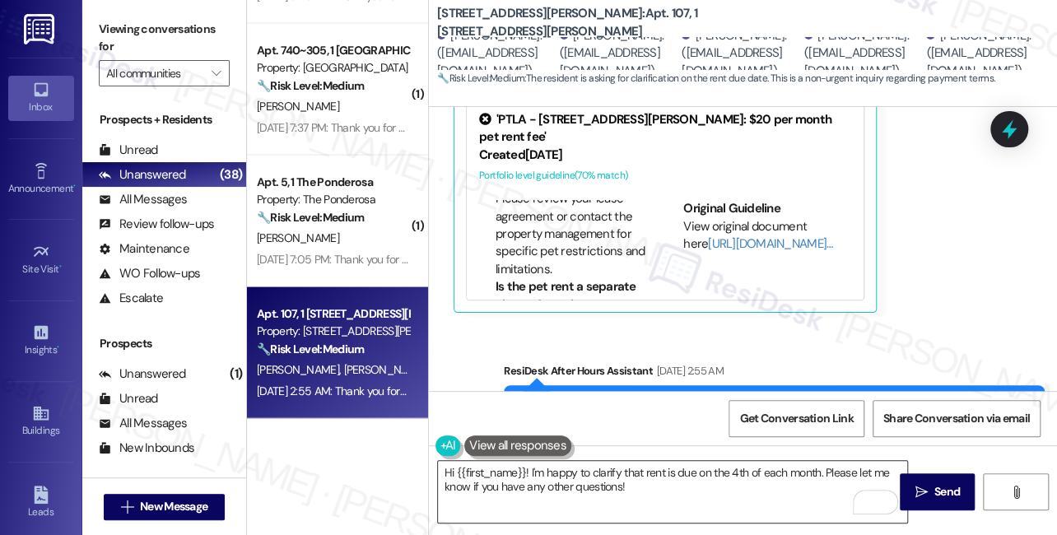
click at [575, 484] on textarea "Hi {{first_name}}! I'm happy to clarify that rent is due on the 4th of each mon…" at bounding box center [672, 492] width 469 height 62
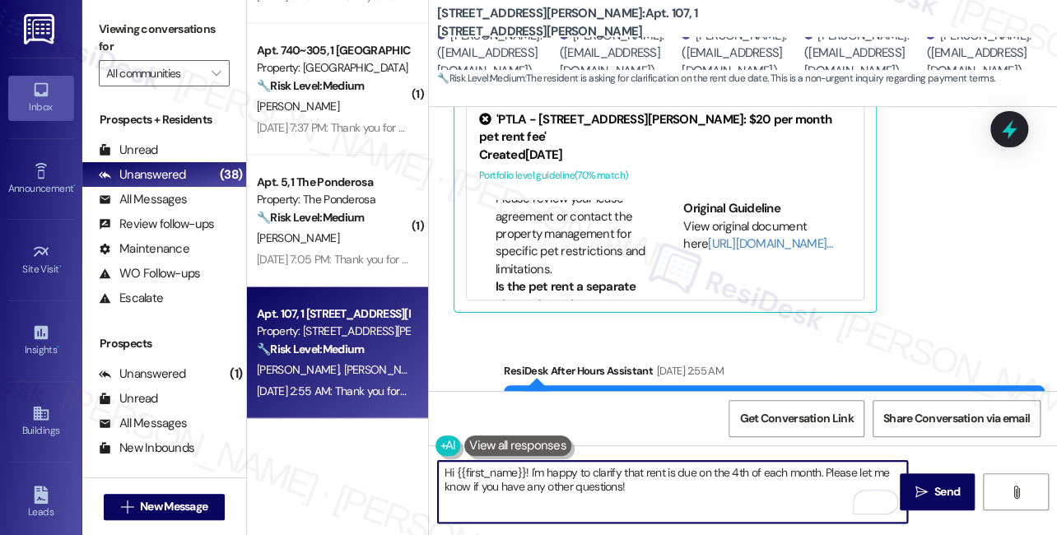
click at [575, 484] on textarea "Hi {{first_name}}! I'm happy to clarify that rent is due on the 4th of each mon…" at bounding box center [672, 492] width 469 height 62
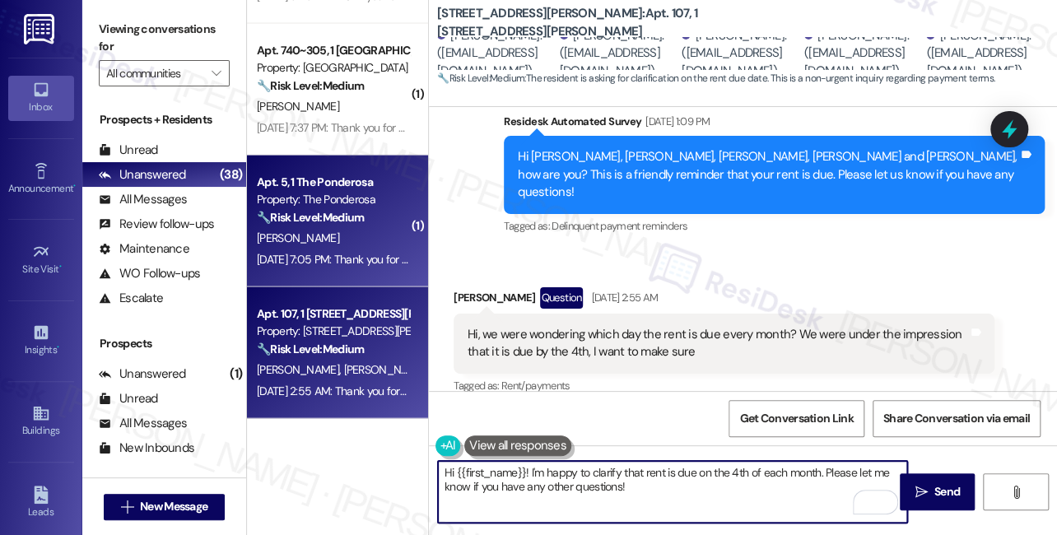
scroll to position [611, 0]
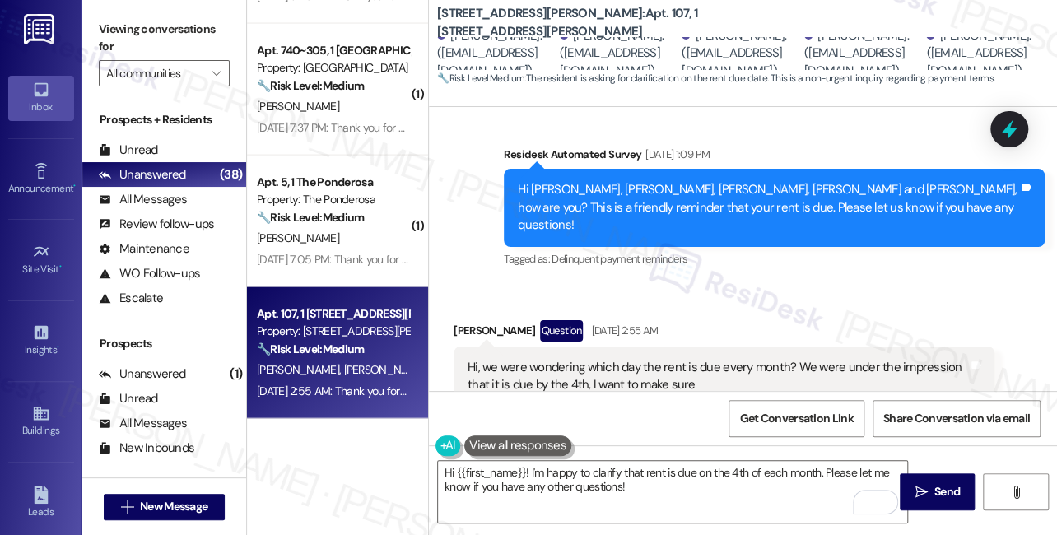
click at [456, 320] on div "Lona Fried Question Sep 04, 2025 at 2:55 AM" at bounding box center [724, 333] width 541 height 26
click at [457, 320] on div "Lona Fried Question Sep 04, 2025 at 2:55 AM" at bounding box center [724, 333] width 541 height 26
copy div "Lona"
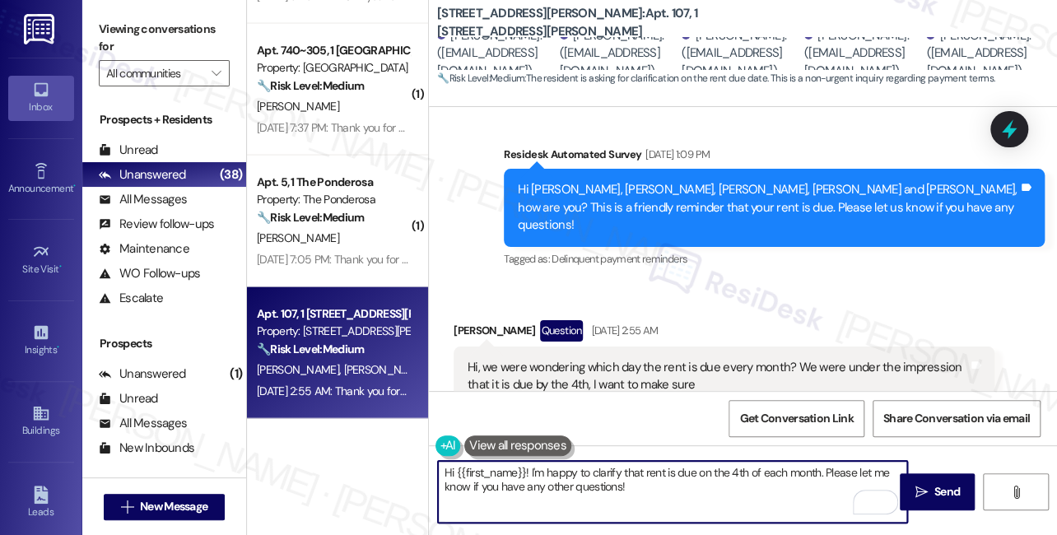
drag, startPoint x: 457, startPoint y: 473, endPoint x: 524, endPoint y: 469, distance: 67.6
click at [524, 469] on textarea "Hi {{first_name}}! I'm happy to clarify that rent is due on the 4th of each mon…" at bounding box center [672, 492] width 469 height 62
paste textarea "Lona"
drag, startPoint x: 484, startPoint y: 469, endPoint x: 775, endPoint y: 457, distance: 291.6
click at [775, 457] on div "Hi Lona! I'm happy to clarify that rent is due on the 4th of each month. Please…" at bounding box center [743, 506] width 628 height 123
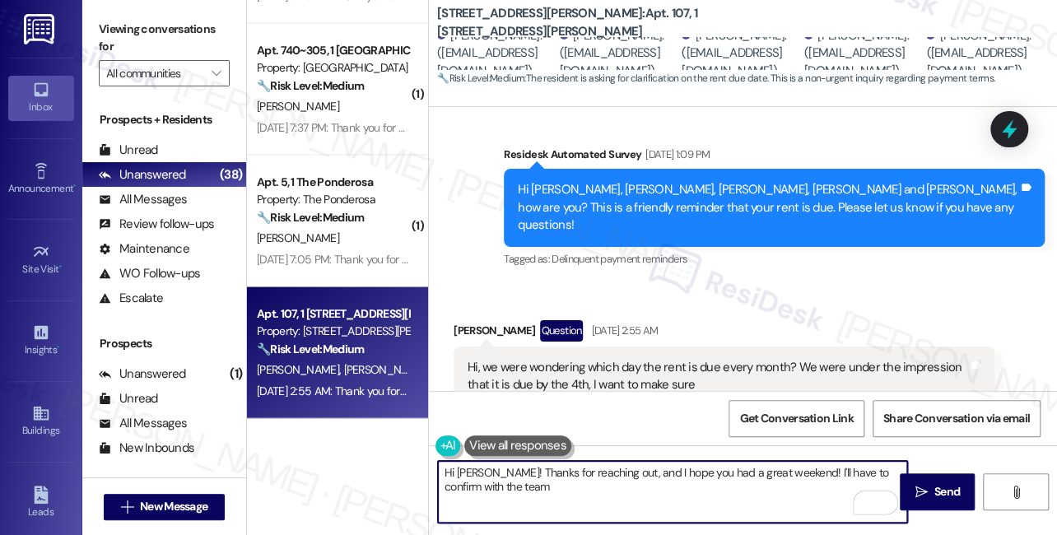
click at [524, 478] on textarea "Hi Lona! Thanks for reaching out, and I hope you had a great weekend! I'll have…" at bounding box center [672, 492] width 469 height 62
click at [623, 491] on textarea "Hi Lona! Thanks for reaching out, and I hope you had a great weekend! I'll have…" at bounding box center [672, 492] width 469 height 62
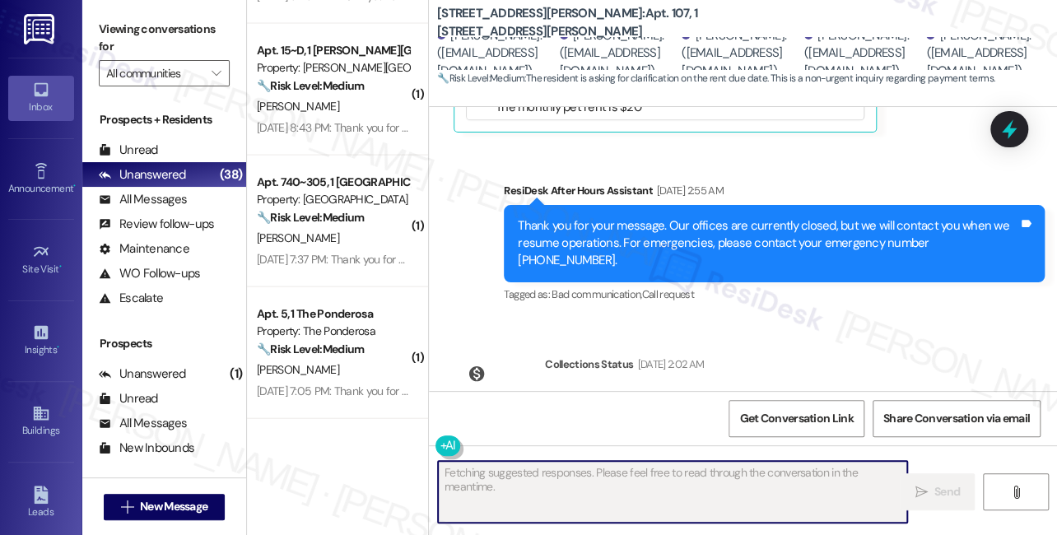
scroll to position [1342, 0]
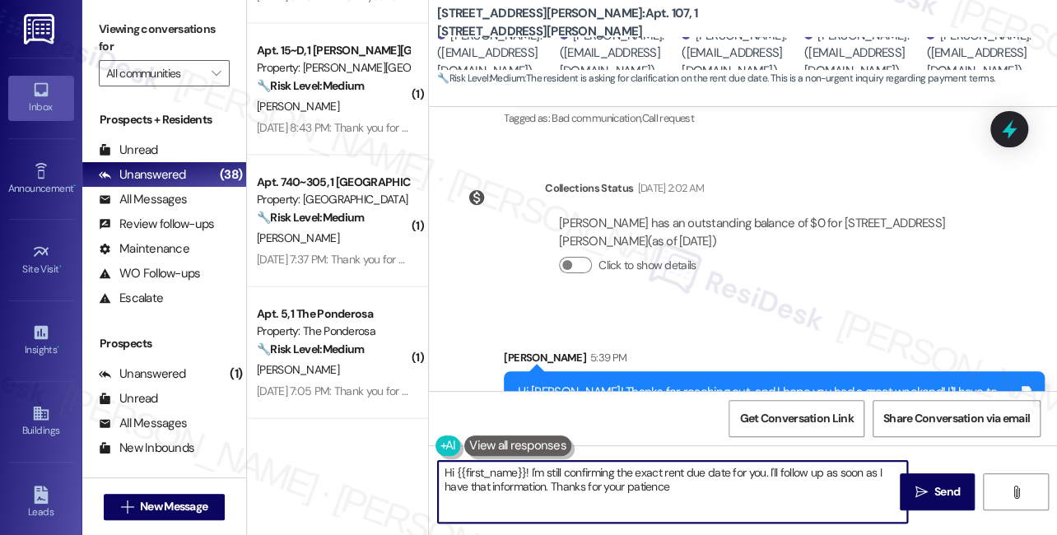
type textarea "Hi {{first_name}}! I'm still confirming the exact rent due date for you. I'll f…"
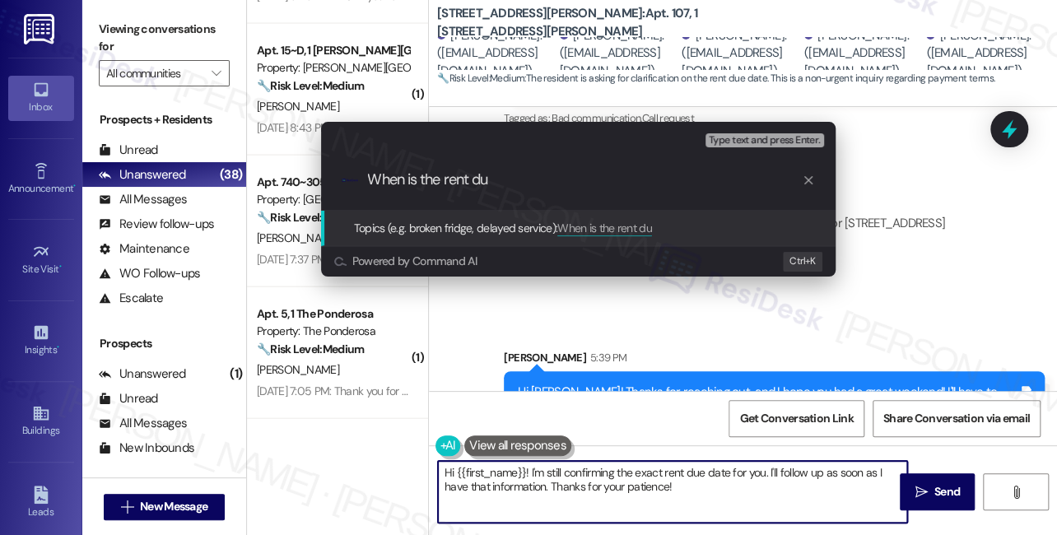
type input "When is the rent due"
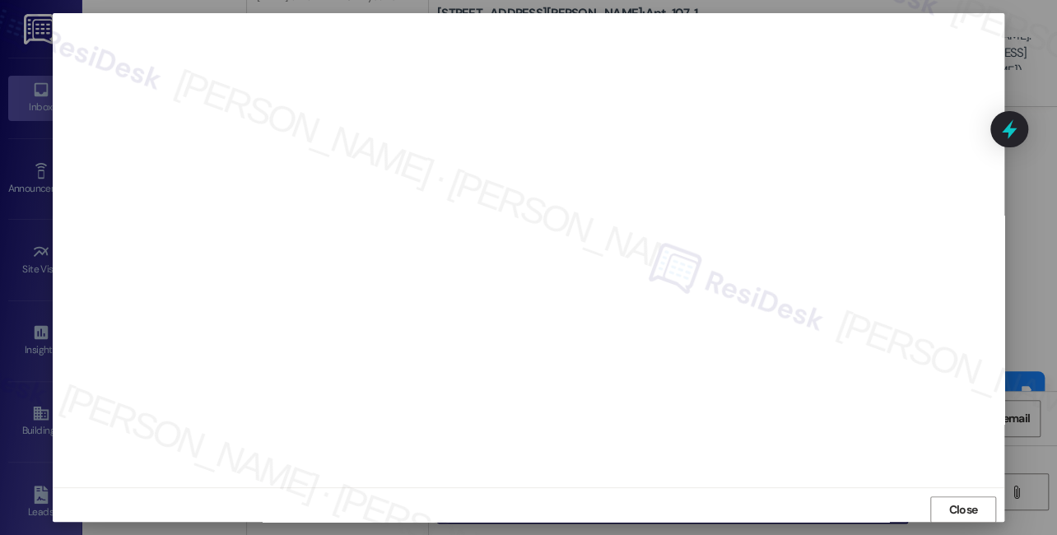
scroll to position [0, 0]
click at [965, 509] on span "Close" at bounding box center [963, 517] width 29 height 17
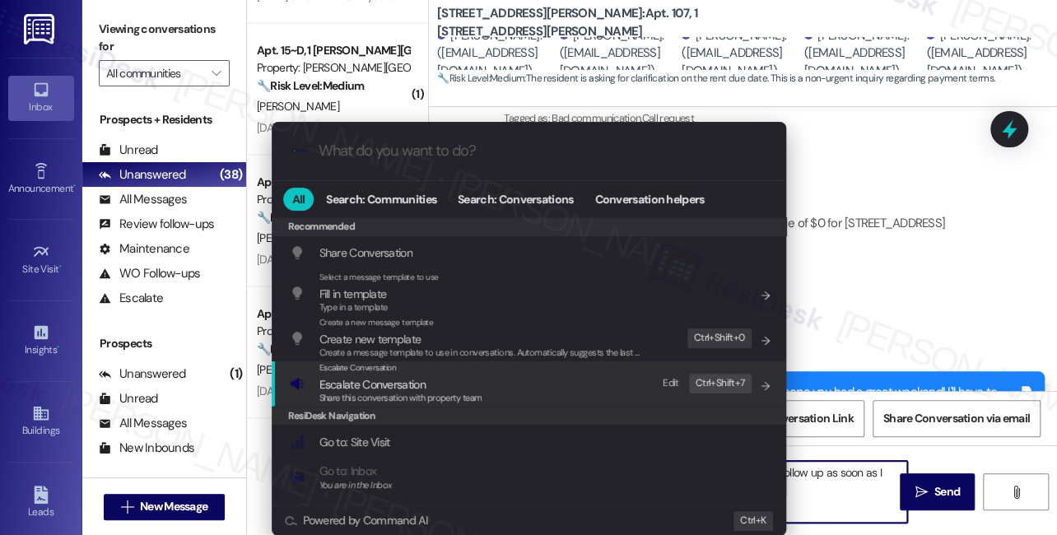
click at [477, 394] on span "Share this conversation with property team" at bounding box center [400, 398] width 163 height 12
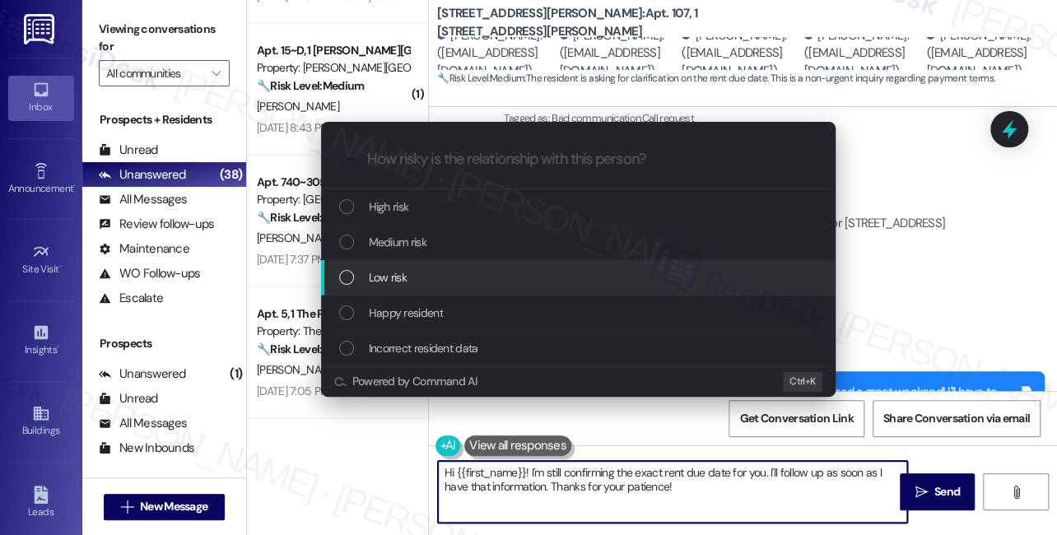
click at [405, 285] on span "Low risk" at bounding box center [388, 277] width 38 height 18
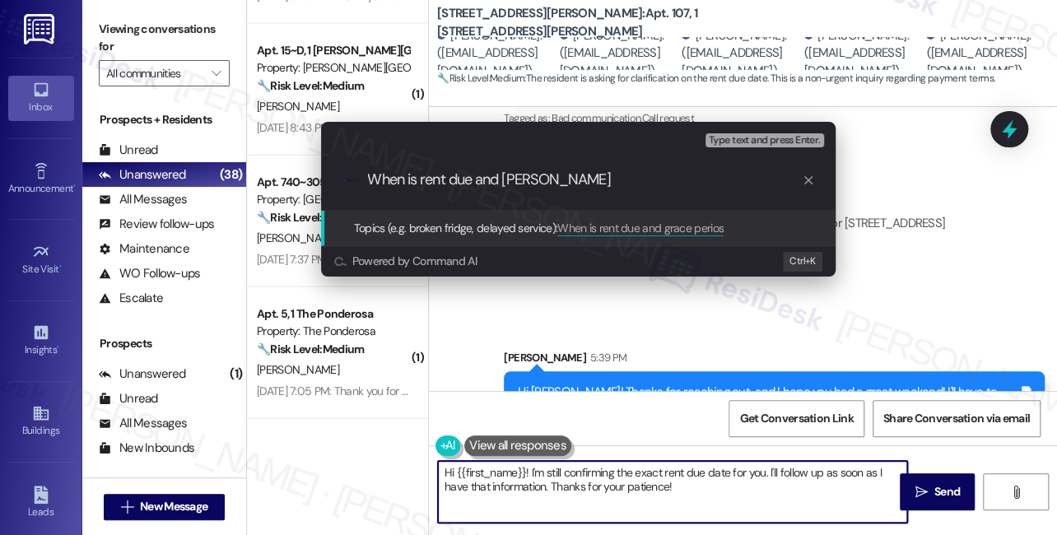
type input "When is rent due and grace period"
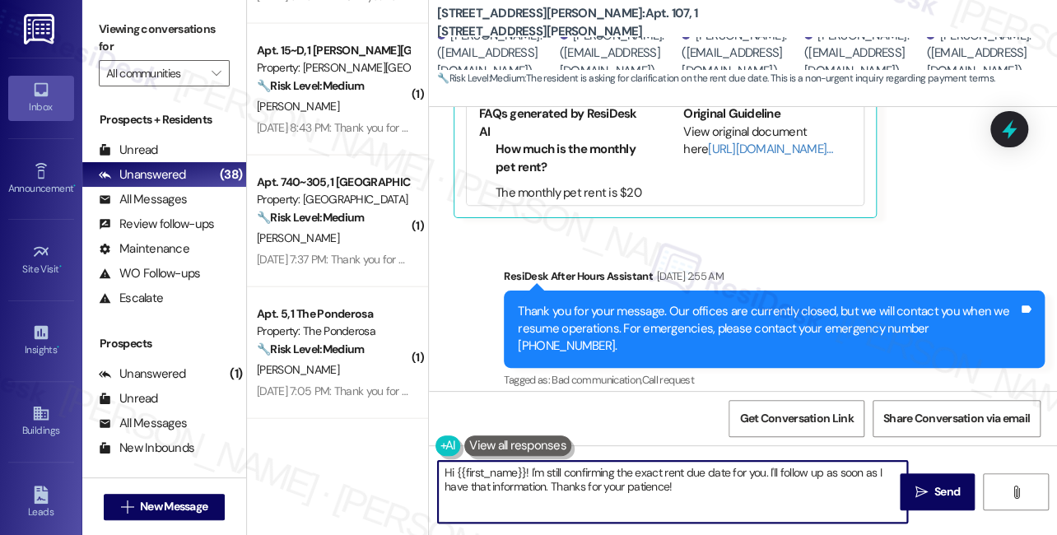
scroll to position [883, 0]
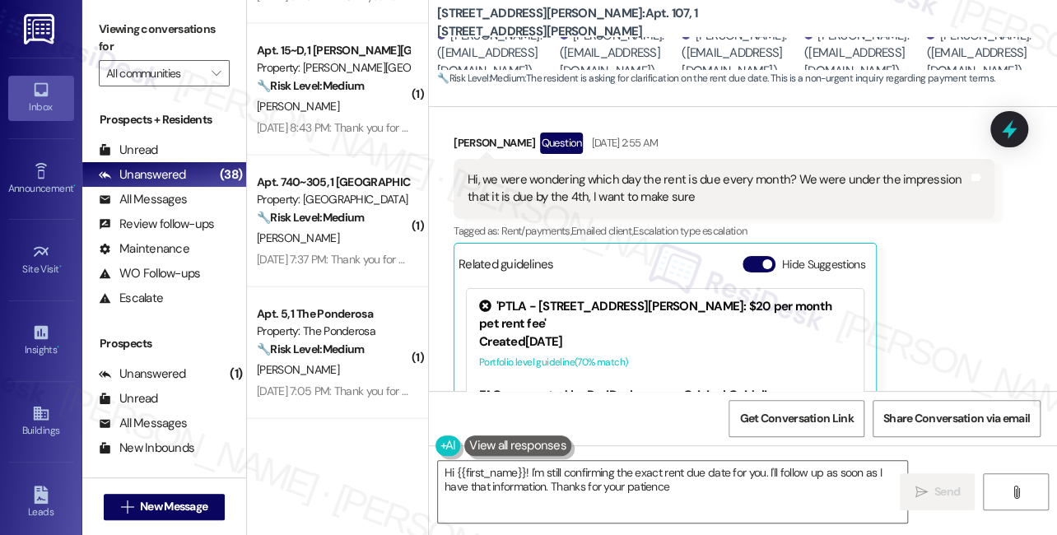
type textarea "Hi {{first_name}}! I'm still confirming the exact rent due date for you. I'll f…"
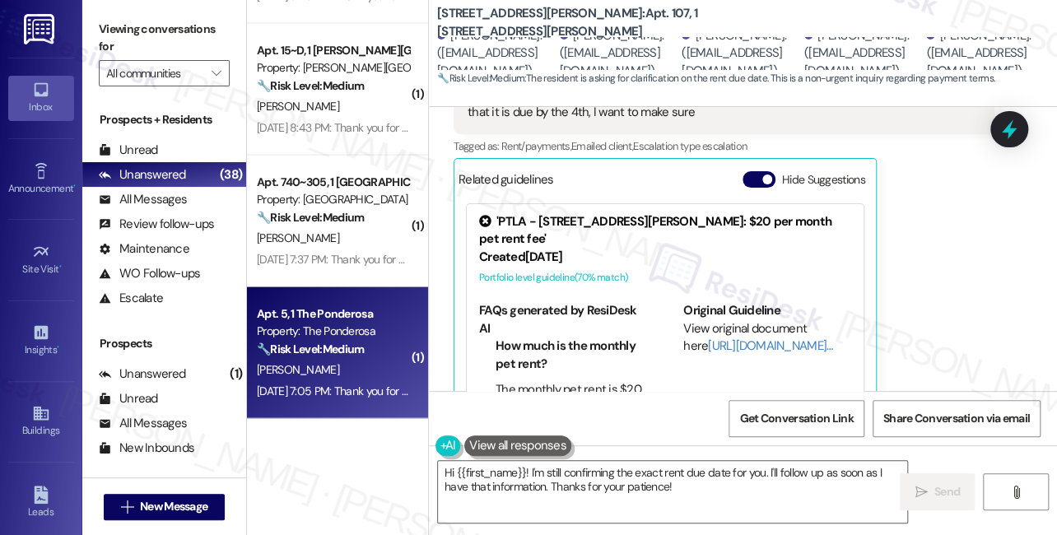
click at [335, 337] on div "Property: The Ponderosa" at bounding box center [333, 331] width 152 height 17
type textarea "Fetching suggested responses. Please feel free to read through the conversation…"
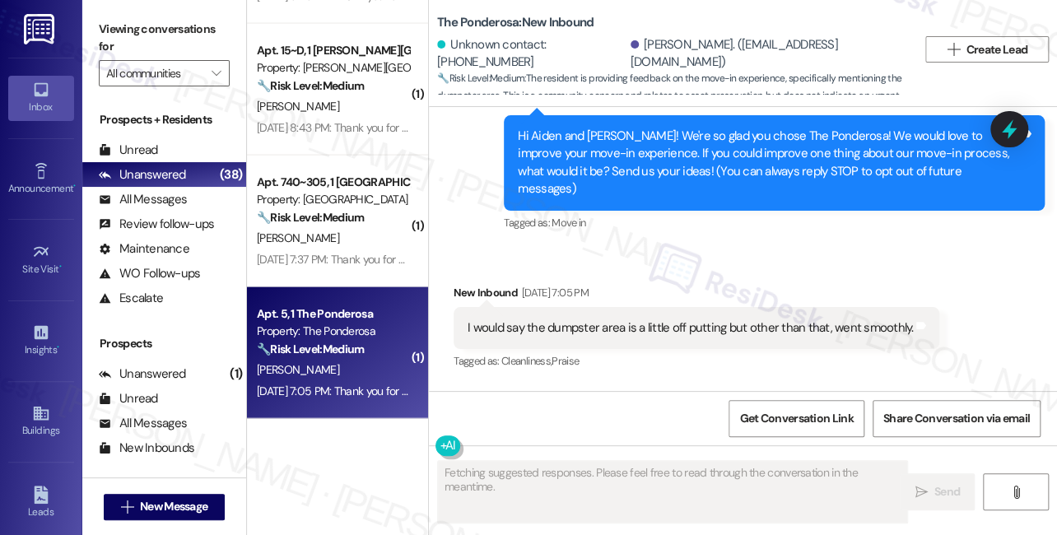
scroll to position [42, 0]
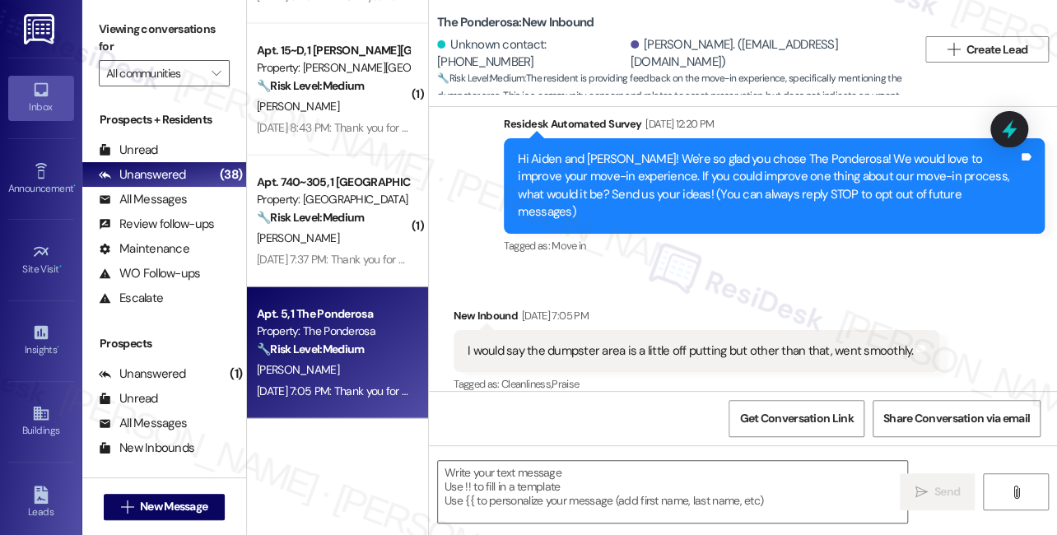
click at [575, 330] on div "I would say the dumpster area is a little off putting but other than that, went…" at bounding box center [697, 351] width 486 height 42
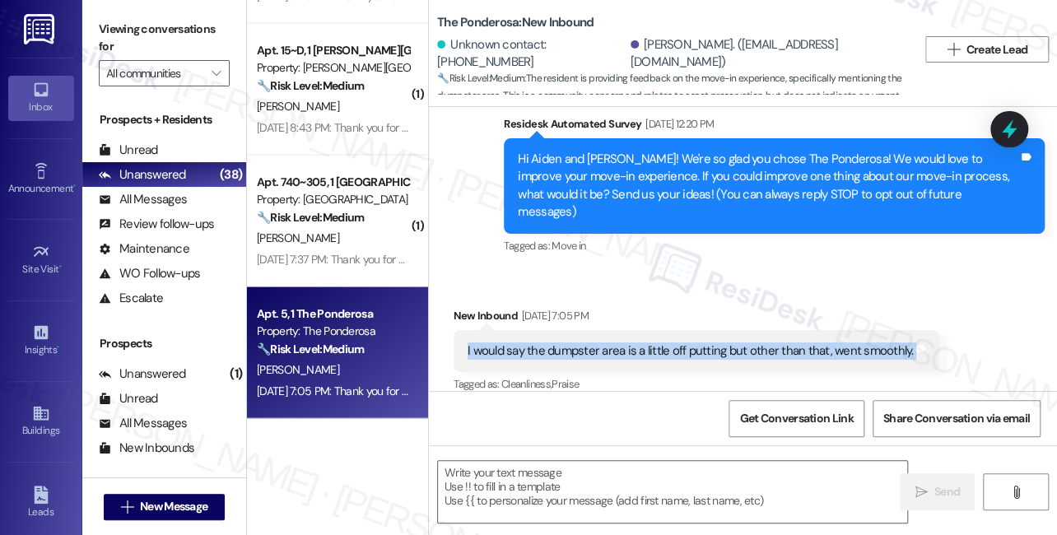
click at [575, 330] on div "I would say the dumpster area is a little off putting but other than that, went…" at bounding box center [697, 351] width 486 height 42
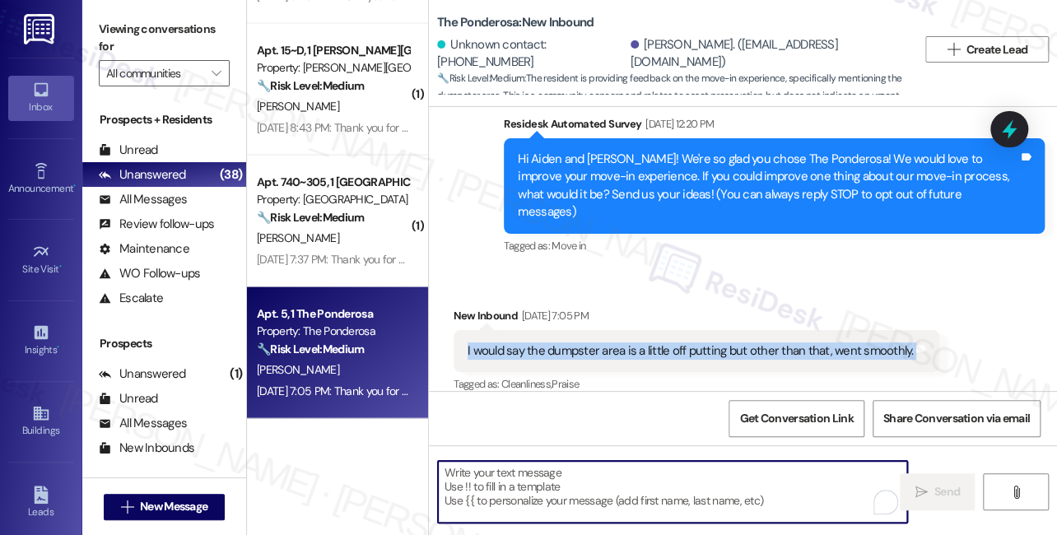
drag, startPoint x: 508, startPoint y: 495, endPoint x: 508, endPoint y: 486, distance: 9.9
click at [508, 497] on textarea "To enrich screen reader interactions, please activate Accessibility in Grammarl…" at bounding box center [672, 492] width 469 height 62
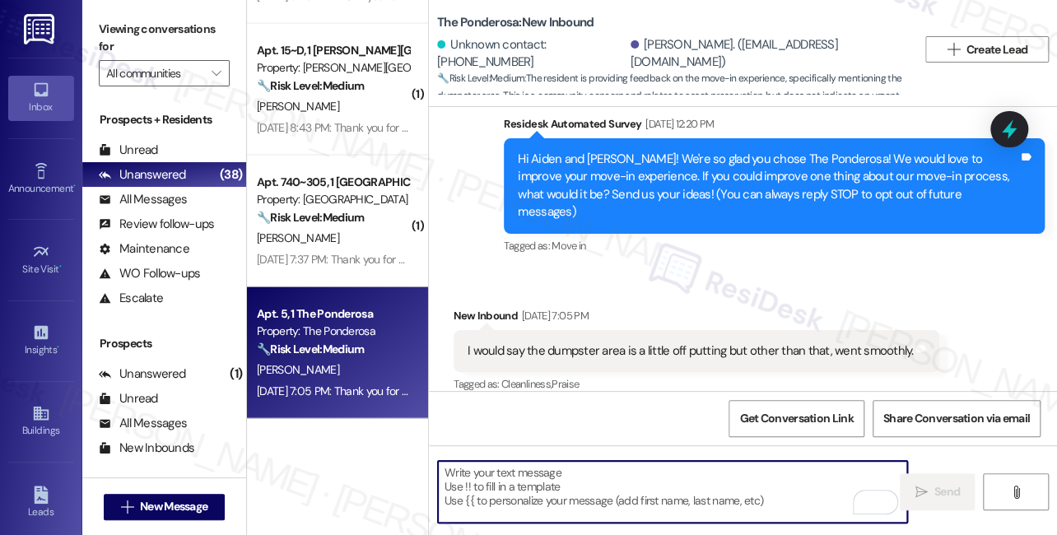
click at [579, 160] on div "Hi Aiden and Sophia! We're so glad you chose The Ponderosa! We would love to im…" at bounding box center [768, 186] width 500 height 71
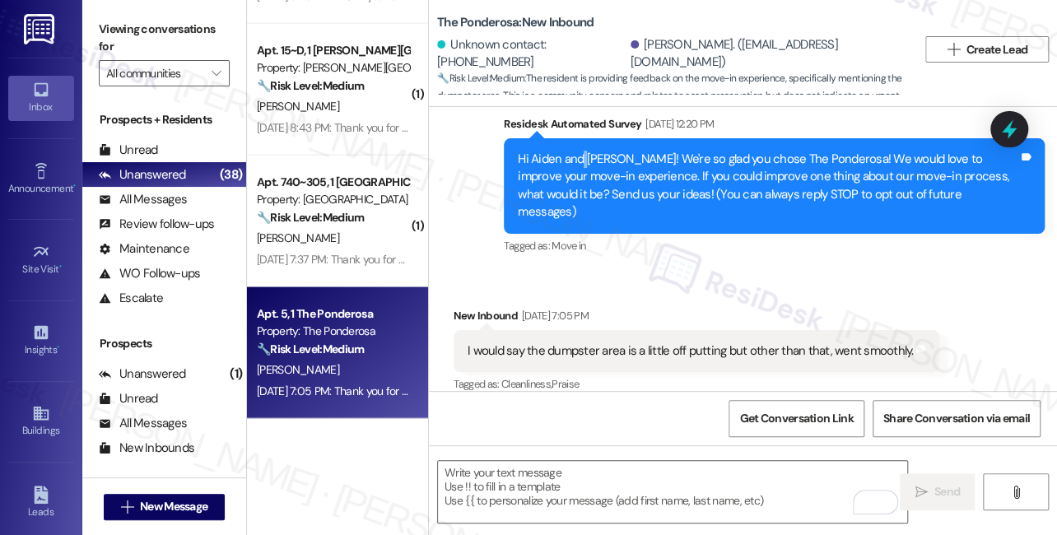
click at [579, 160] on div "Hi Aiden and Sophia! We're so glad you chose The Ponderosa! We would love to im…" at bounding box center [768, 186] width 500 height 71
click at [579, 161] on div "Hi Aiden and Sophia! We're so glad you chose The Ponderosa! We would love to im…" at bounding box center [768, 186] width 500 height 71
drag, startPoint x: 533, startPoint y: 486, endPoint x: 538, endPoint y: 475, distance: 12.2
click at [533, 486] on textarea "To enrich screen reader interactions, please activate Accessibility in Grammarl…" at bounding box center [672, 492] width 469 height 62
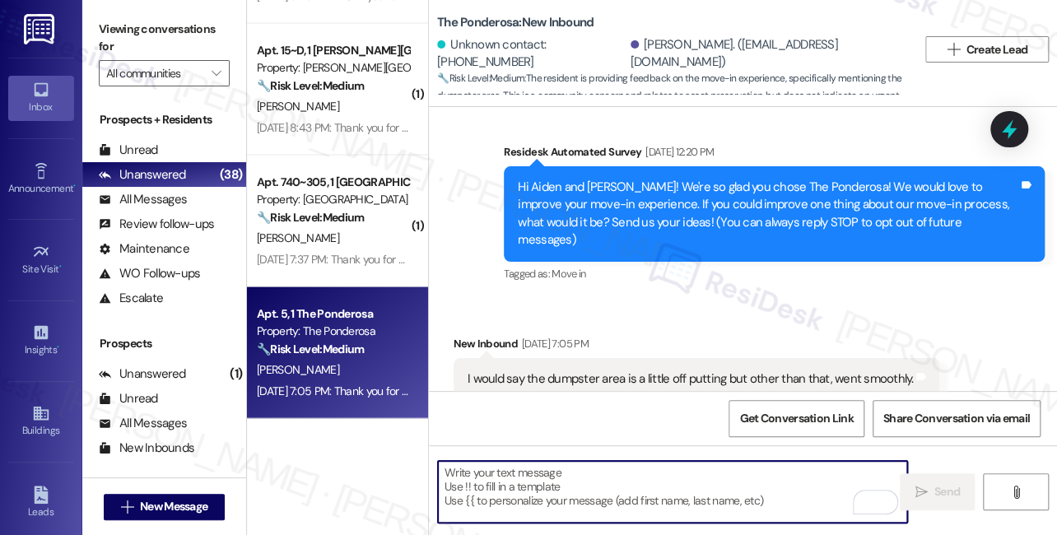
scroll to position [0, 0]
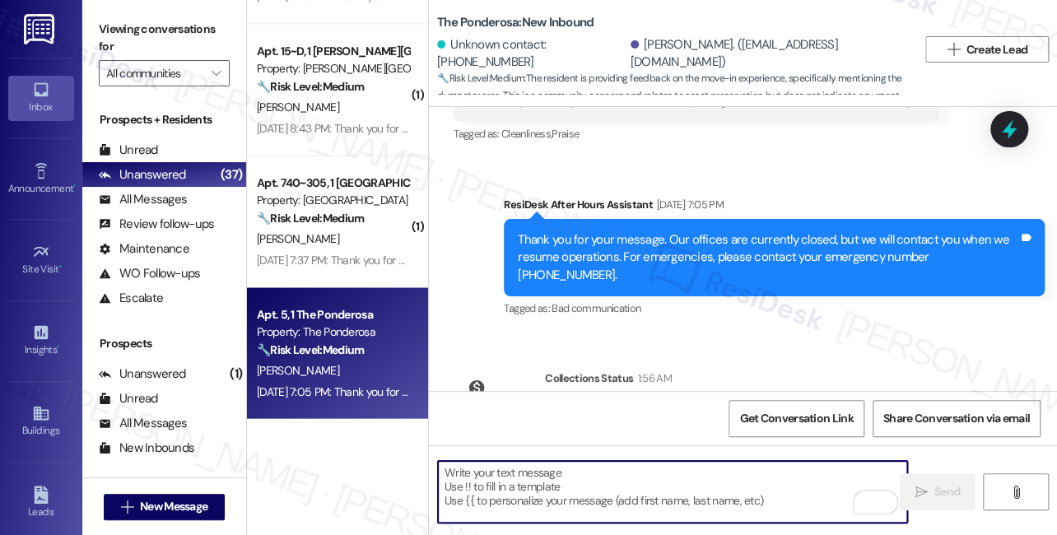
scroll to position [219, 0]
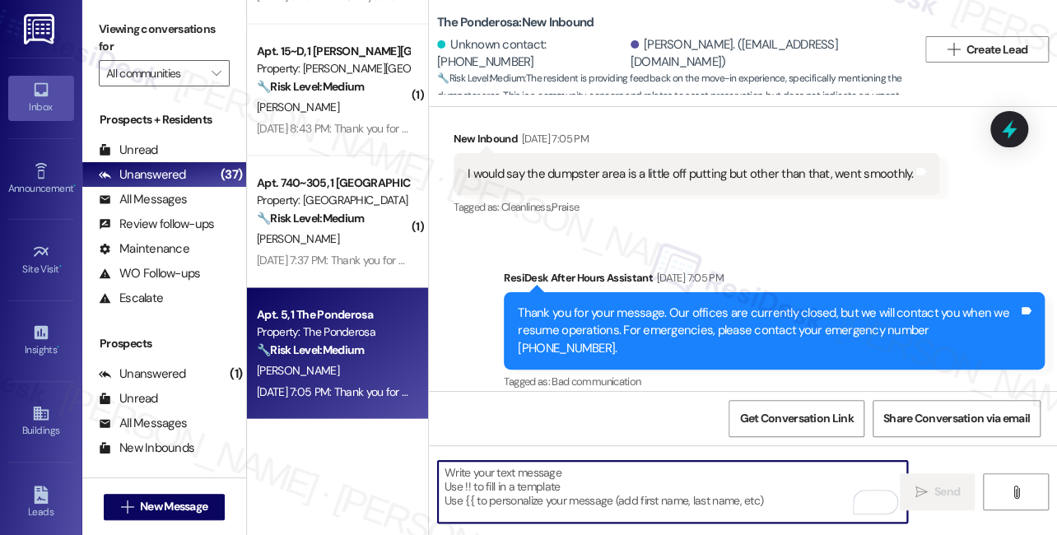
click at [620, 170] on div "I would say the dumpster area is a little off putting but other than that, went…" at bounding box center [697, 174] width 486 height 42
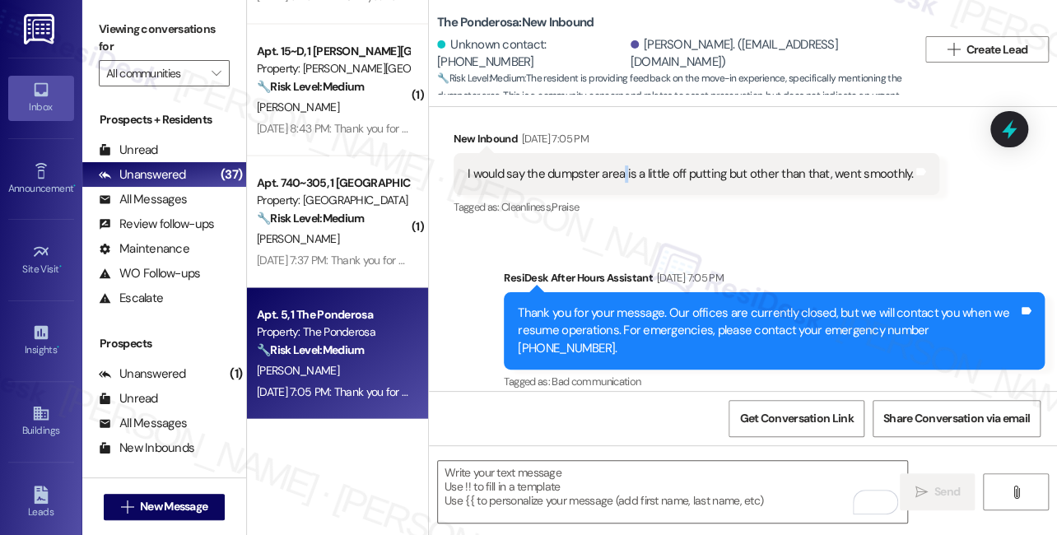
click at [620, 170] on div "I would say the dumpster area is a little off putting but other than that, went…" at bounding box center [697, 174] width 486 height 42
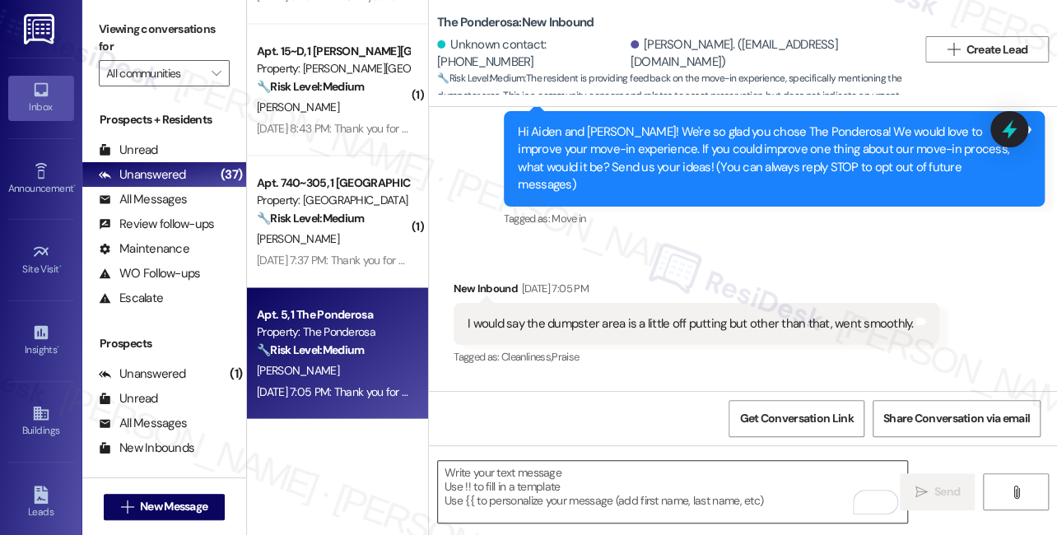
click at [556, 485] on textarea "To enrich screen reader interactions, please activate Accessibility in Grammarl…" at bounding box center [672, 492] width 469 height 62
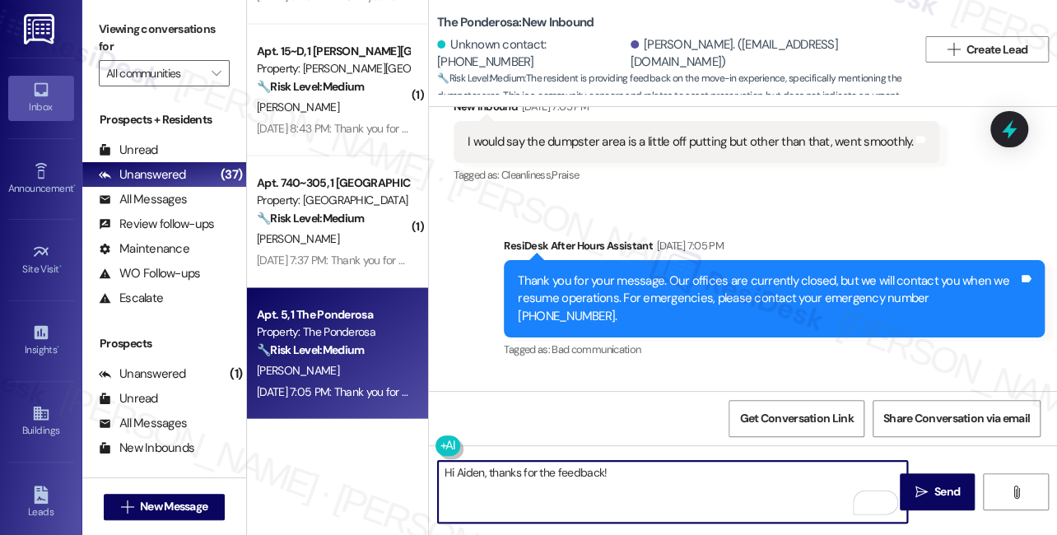
scroll to position [368, 0]
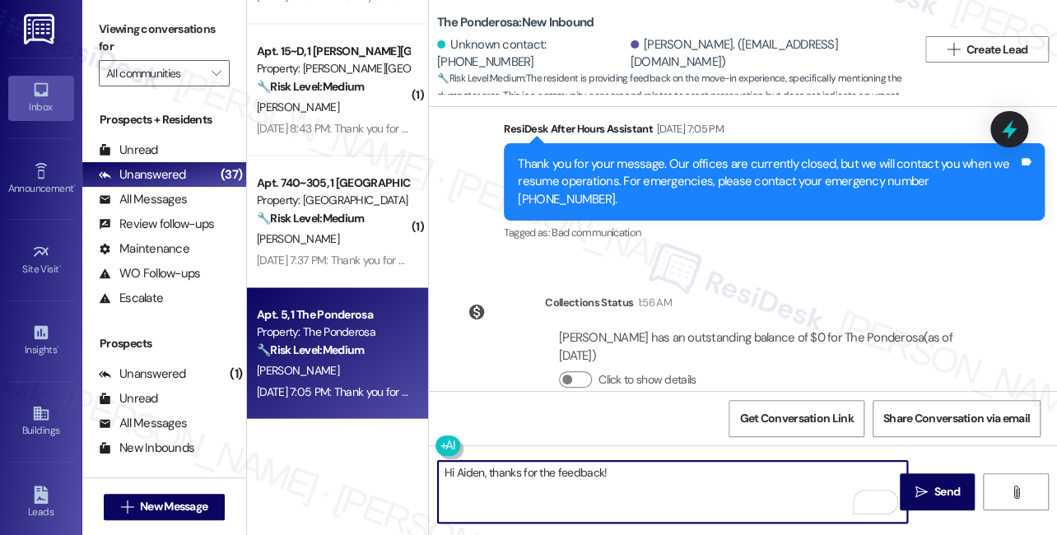
click at [485, 471] on textarea "Hi Aiden, thanks for the feedback!" at bounding box center [672, 492] width 469 height 62
click at [790, 477] on textarea "Hi Aiden, it's nice to chat with you, and thanks for the feedback!" at bounding box center [672, 492] width 469 height 62
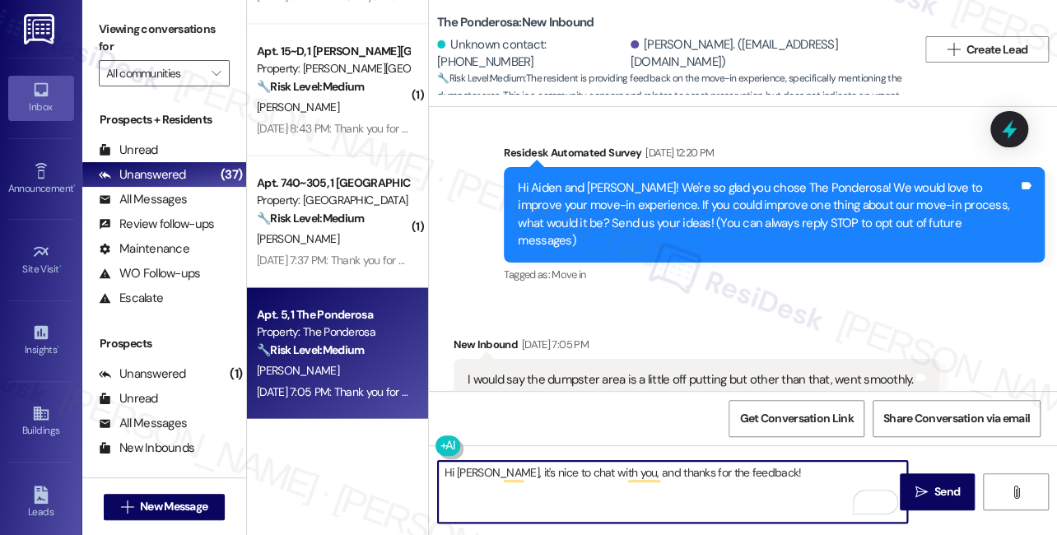
scroll to position [0, 0]
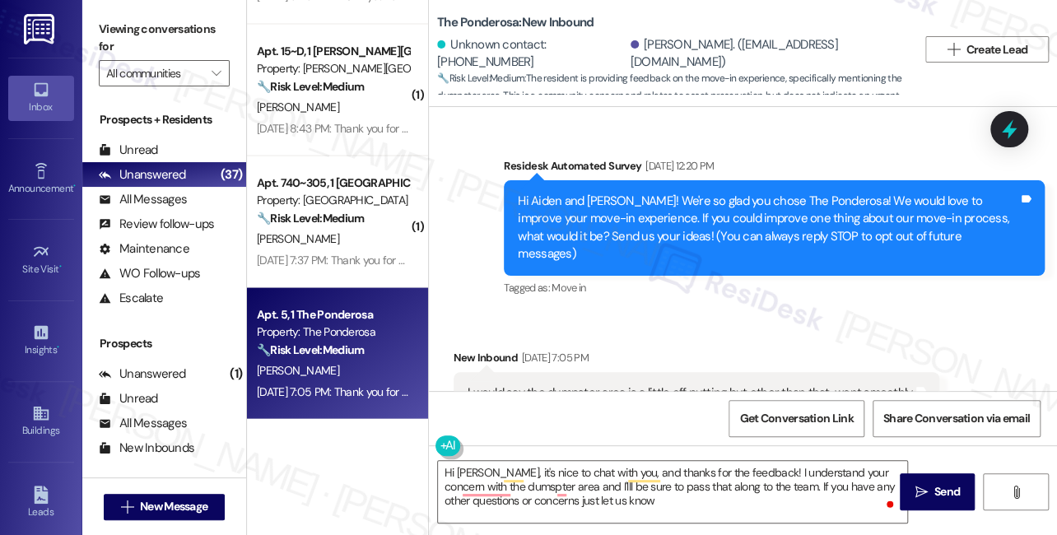
click at [514, 388] on div "I would say the dumpster area is a little off putting but other than that, went…" at bounding box center [697, 393] width 486 height 42
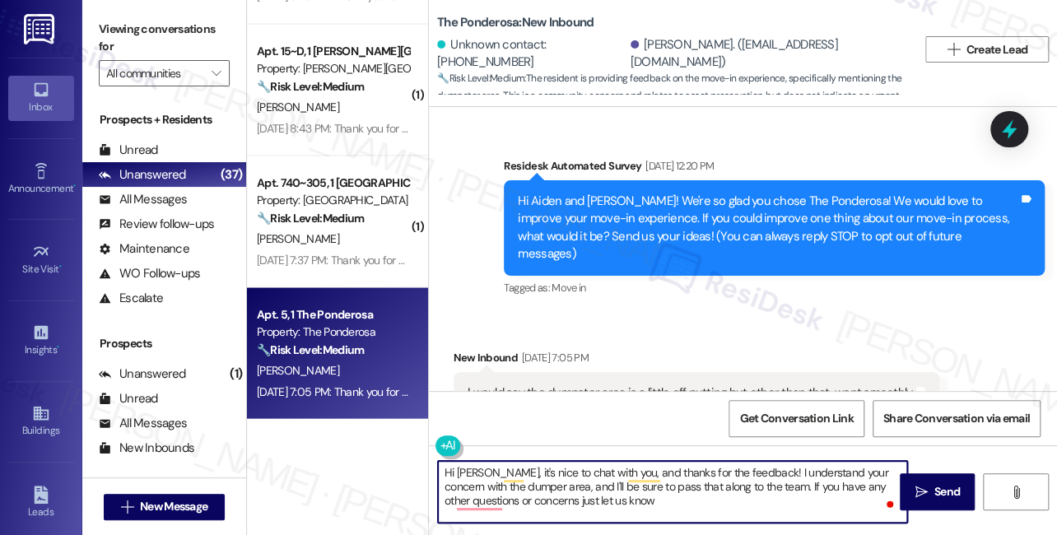
click at [486, 489] on textarea "Hi Aiden, it's nice to chat with you, and thanks for the feedback! I understand…" at bounding box center [672, 492] width 469 height 62
click at [491, 486] on textarea "Hi Aiden, it's nice to chat with you, and thanks for the feedback! I understand…" at bounding box center [672, 492] width 469 height 62
click at [626, 495] on textarea "Hi Aiden, it's nice to chat with you, and thanks for the feedback! I understand…" at bounding box center [672, 492] width 469 height 62
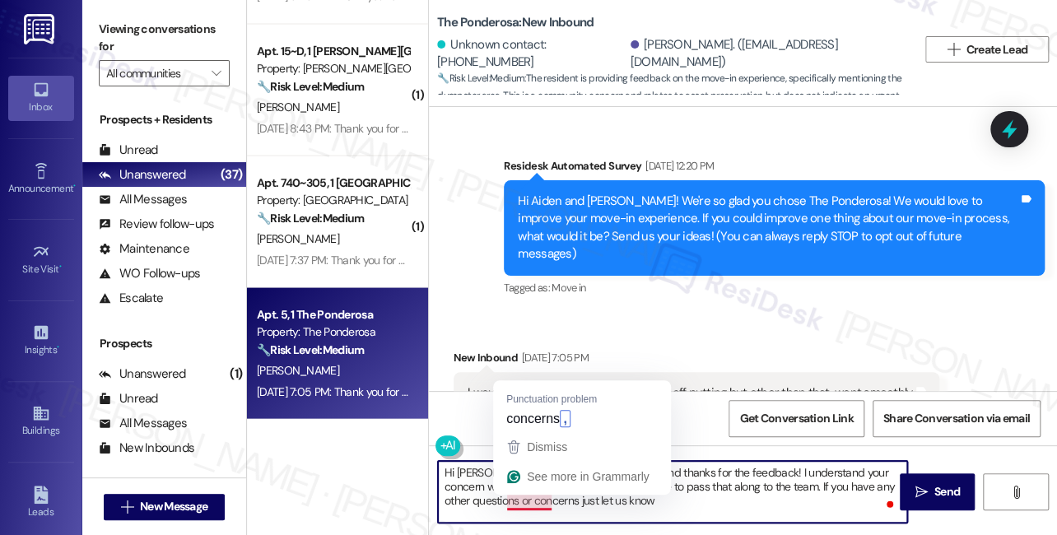
type textarea "Hi Aiden, it's nice to chat with you, and thanks for the feedback! I understand…"
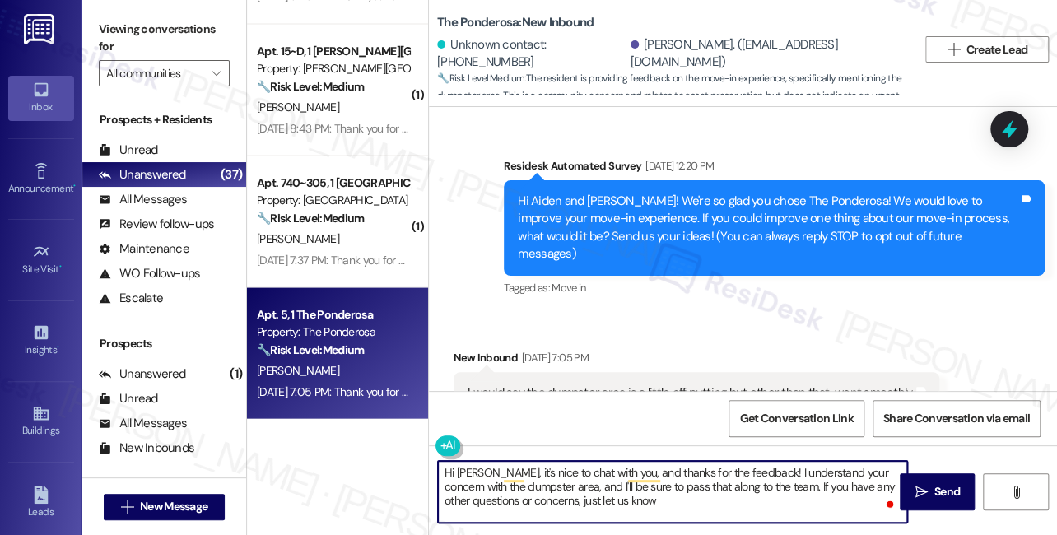
click at [659, 505] on textarea "Hi Aiden, it's nice to chat with you, and thanks for the feedback! I understand…" at bounding box center [672, 492] width 469 height 62
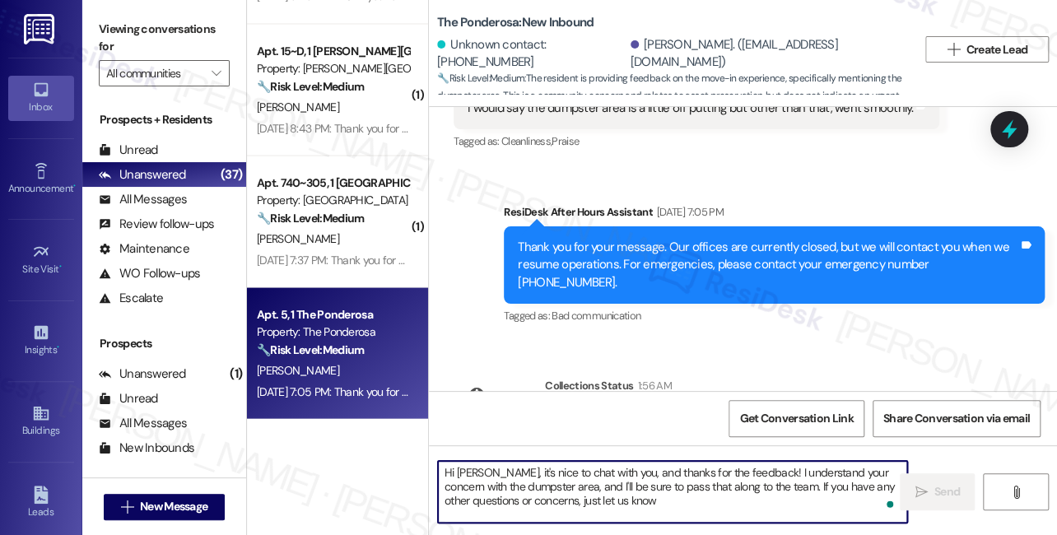
scroll to position [518, 0]
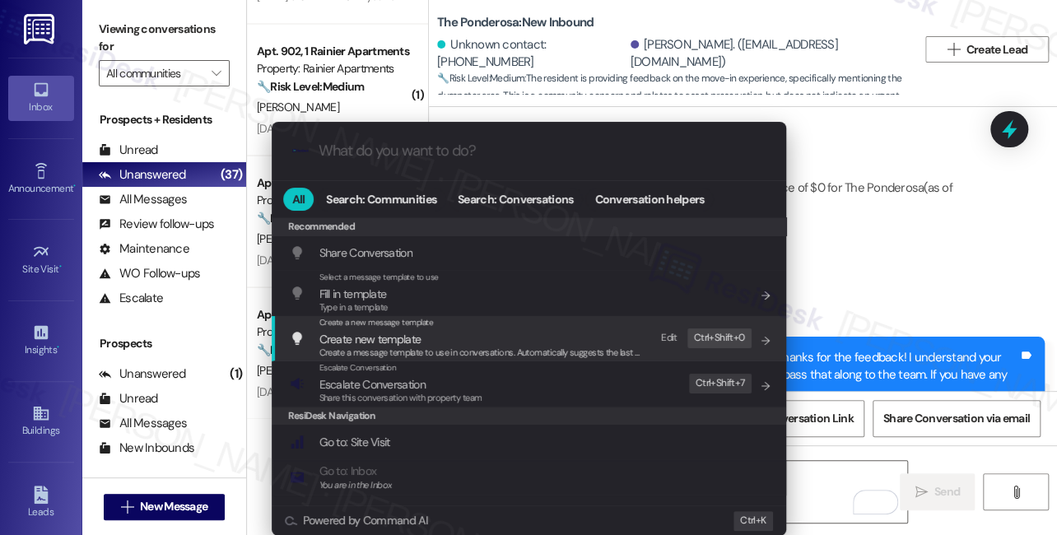
click at [515, 382] on div "Escalate Conversation Escalate Conversation Share this conversation with proper…" at bounding box center [531, 383] width 482 height 44
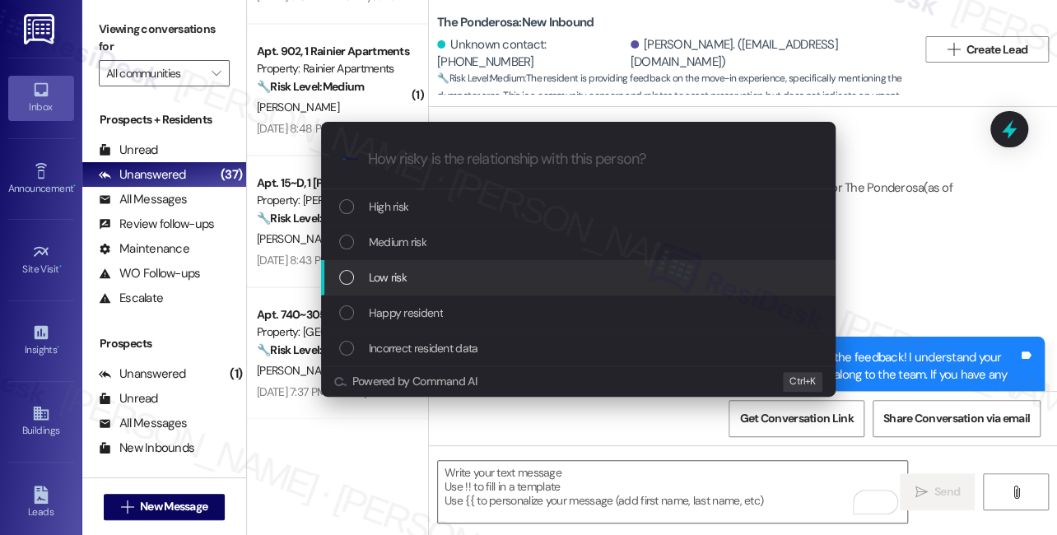
click at [425, 287] on div "Low risk" at bounding box center [578, 277] width 514 height 35
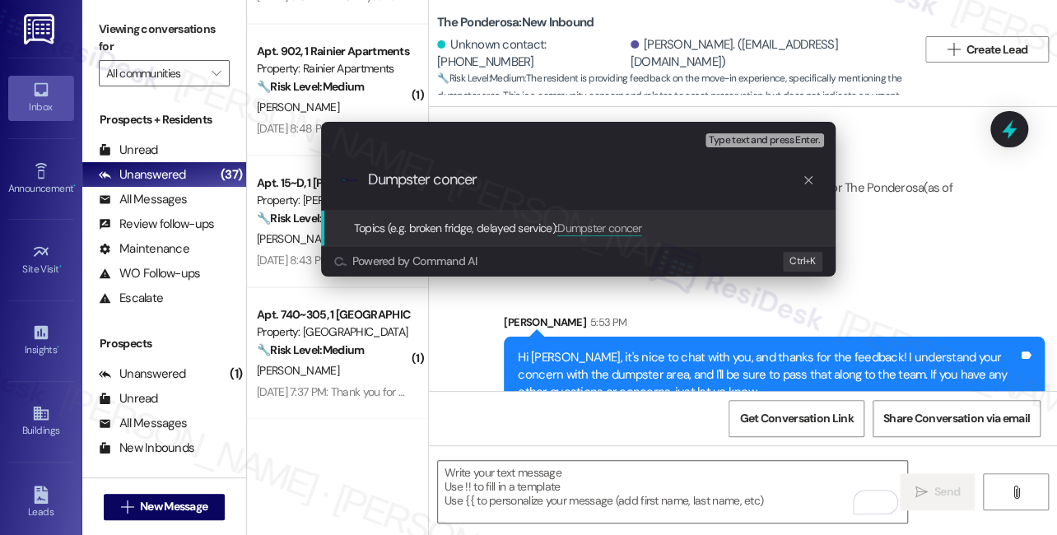
type input "Dumpster concern"
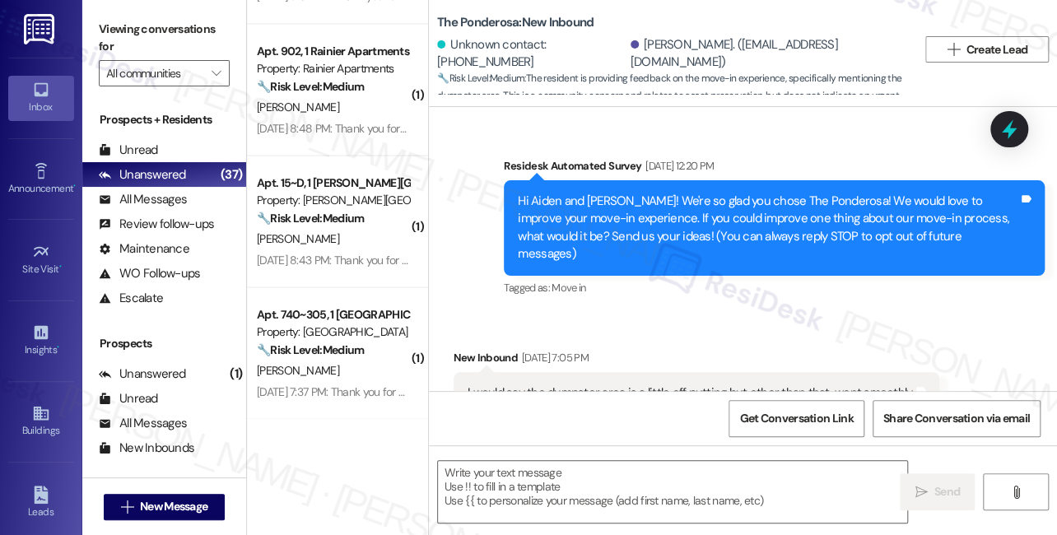
scroll to position [42, 0]
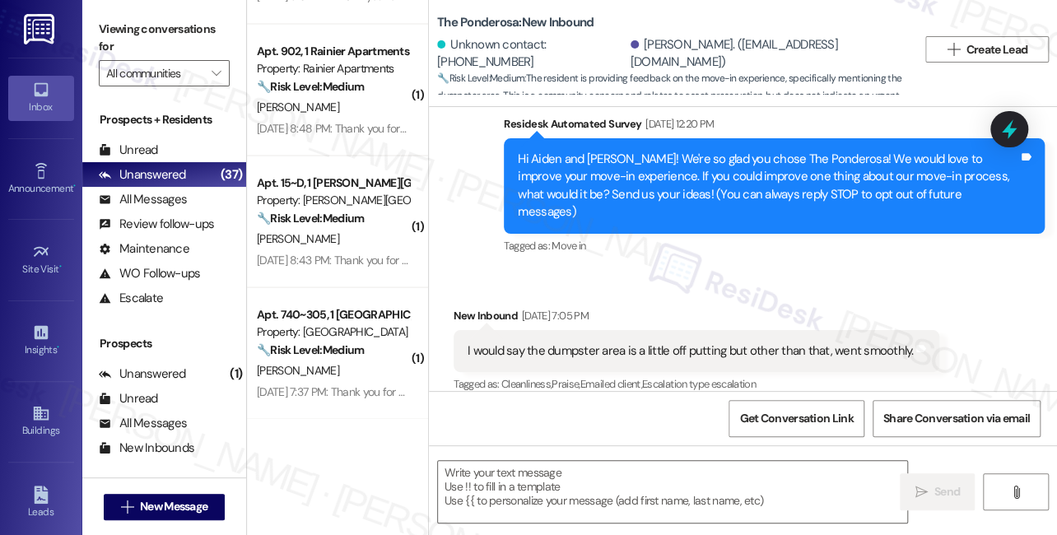
type textarea "Fetching suggested responses. Please feel free to read through the conversation…"
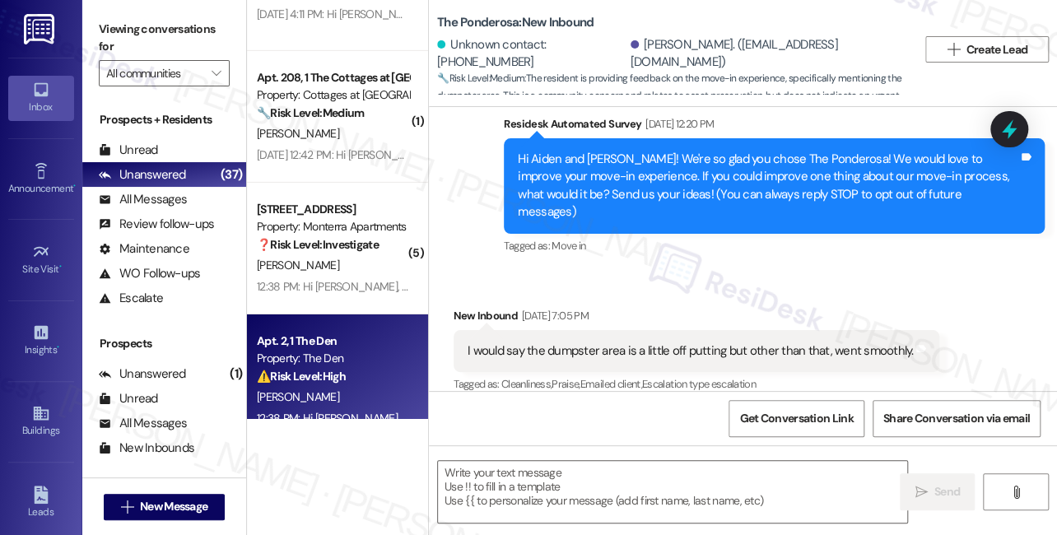
scroll to position [1928, 0]
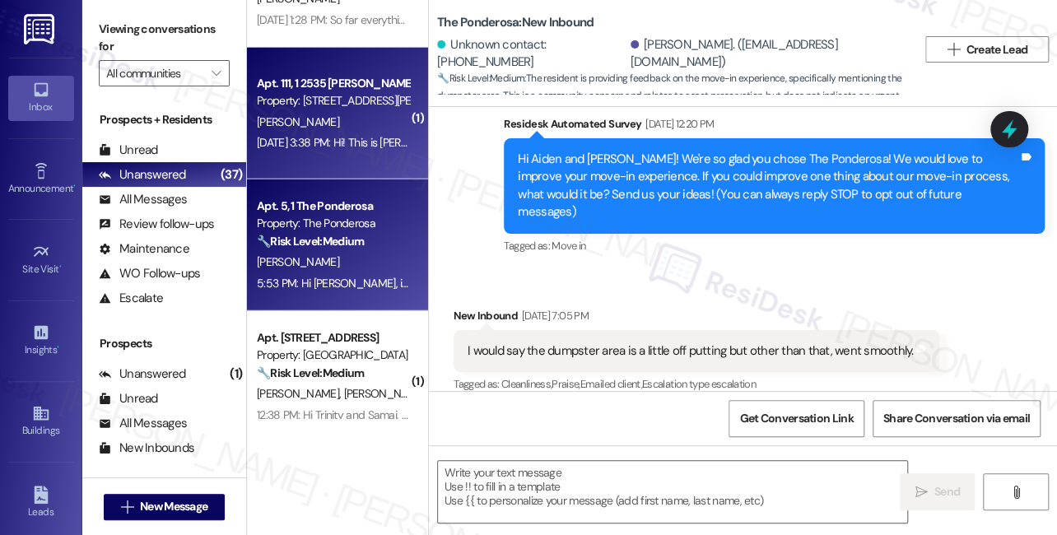
click at [340, 152] on div "Sep 03, 2025 at 3:38 PM: Hi! This is Kendall Marleau from 2535 NW Taylor. I hav…" at bounding box center [333, 143] width 156 height 21
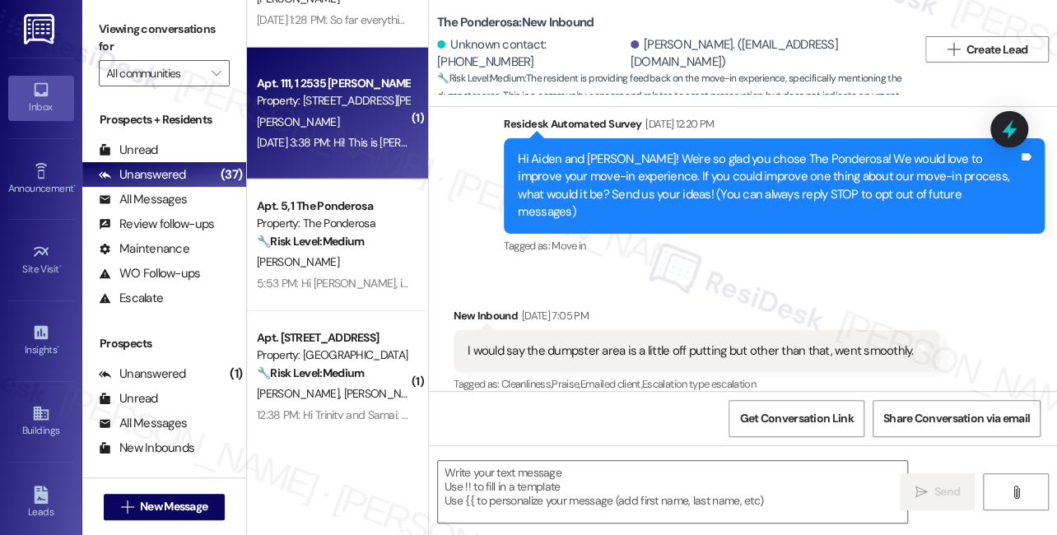
type textarea "Fetching suggested responses. Please feel free to read through the conversation…"
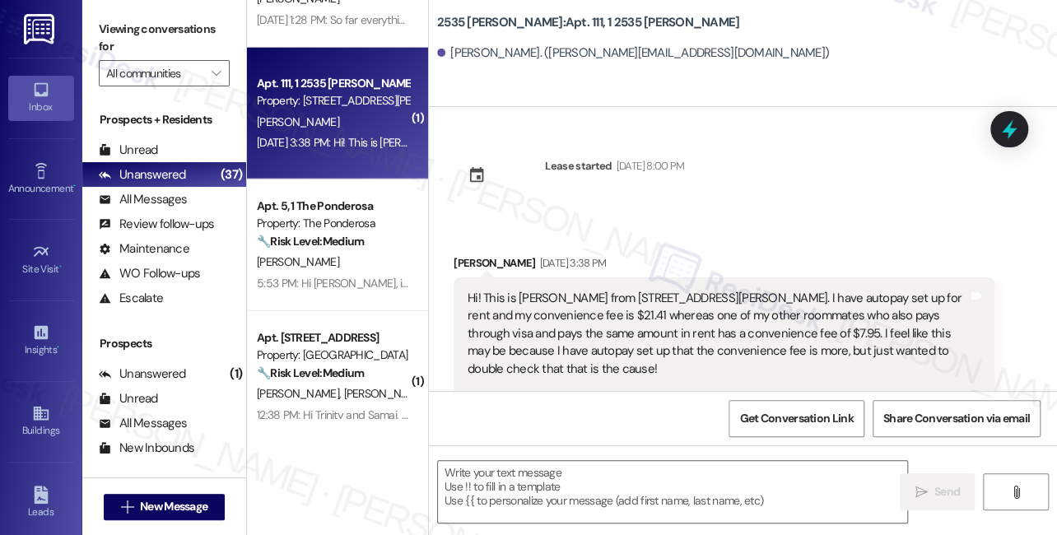
scroll to position [46, 0]
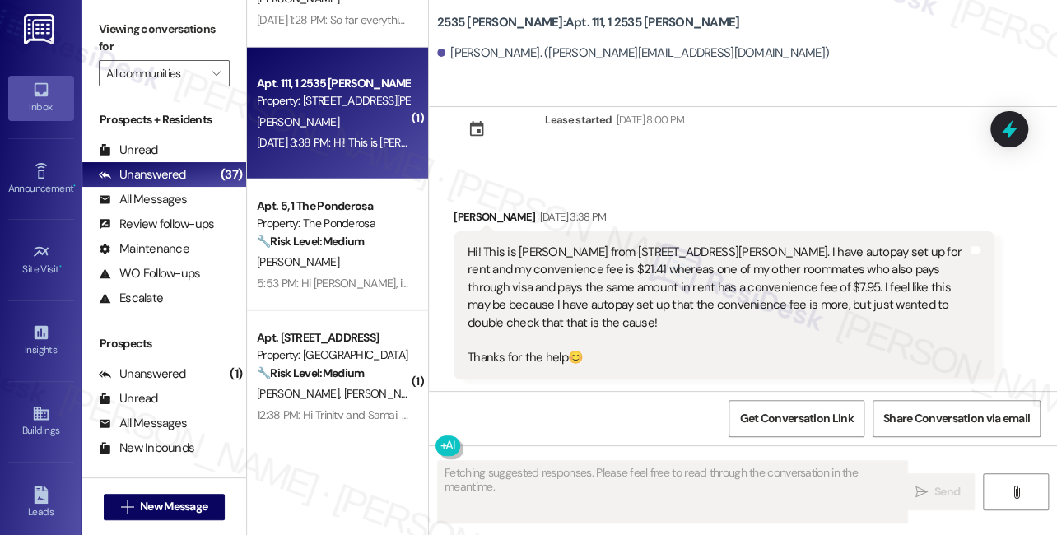
click at [505, 254] on div "Hi! This is Kendall Marleau from 2535 NW Taylor. I have autopay set up for rent…" at bounding box center [718, 305] width 500 height 123
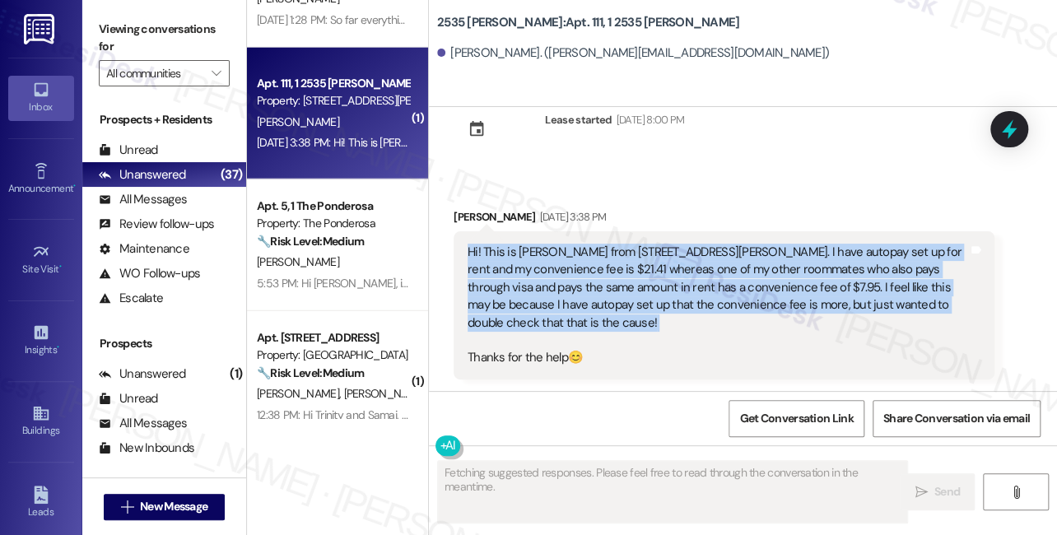
click at [505, 254] on div "Hi! This is Kendall Marleau from 2535 NW Taylor. I have autopay set up for rent…" at bounding box center [718, 305] width 500 height 123
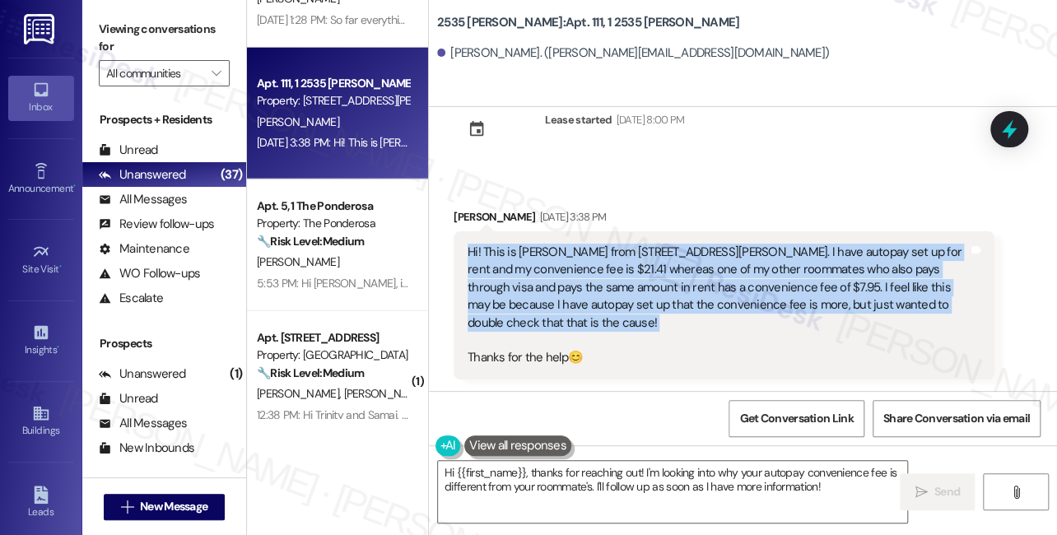
click at [717, 298] on div "Hi! This is Kendall Marleau from 2535 NW Taylor. I have autopay set up for rent…" at bounding box center [718, 305] width 500 height 123
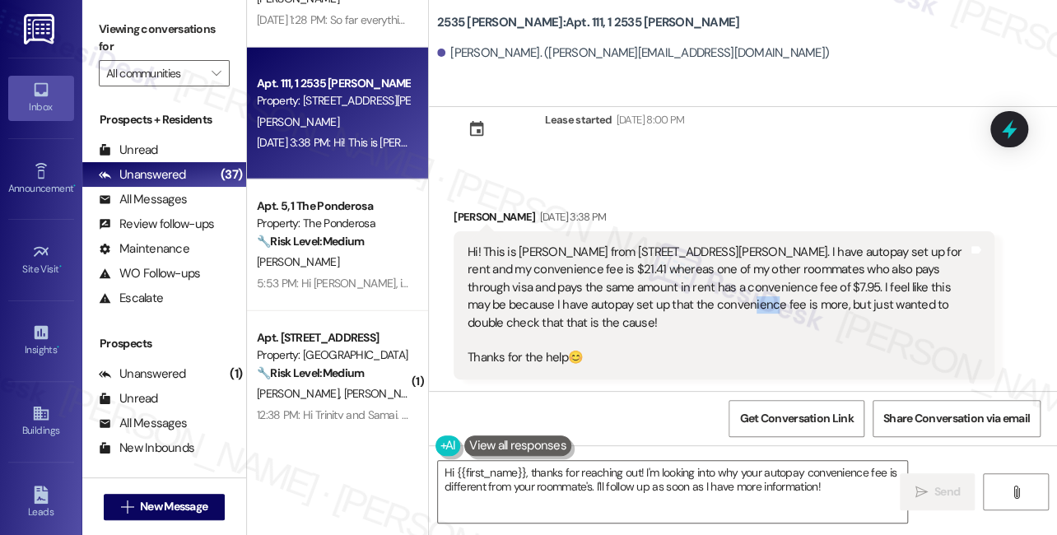
click at [715, 298] on div "Hi! This is Kendall Marleau from 2535 NW Taylor. I have autopay set up for rent…" at bounding box center [718, 305] width 500 height 123
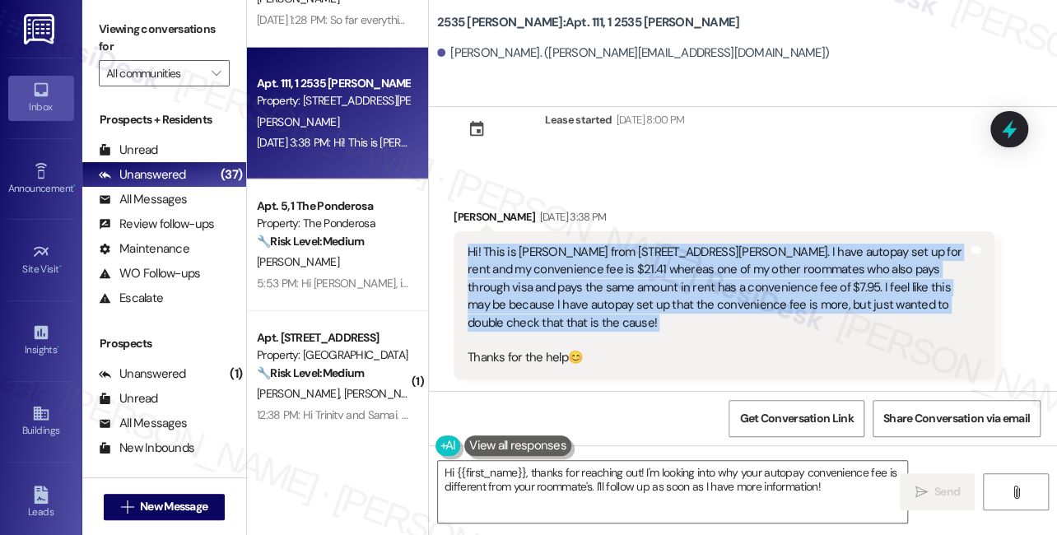
click at [715, 298] on div "Hi! This is Kendall Marleau from 2535 NW Taylor. I have autopay set up for rent…" at bounding box center [718, 305] width 500 height 123
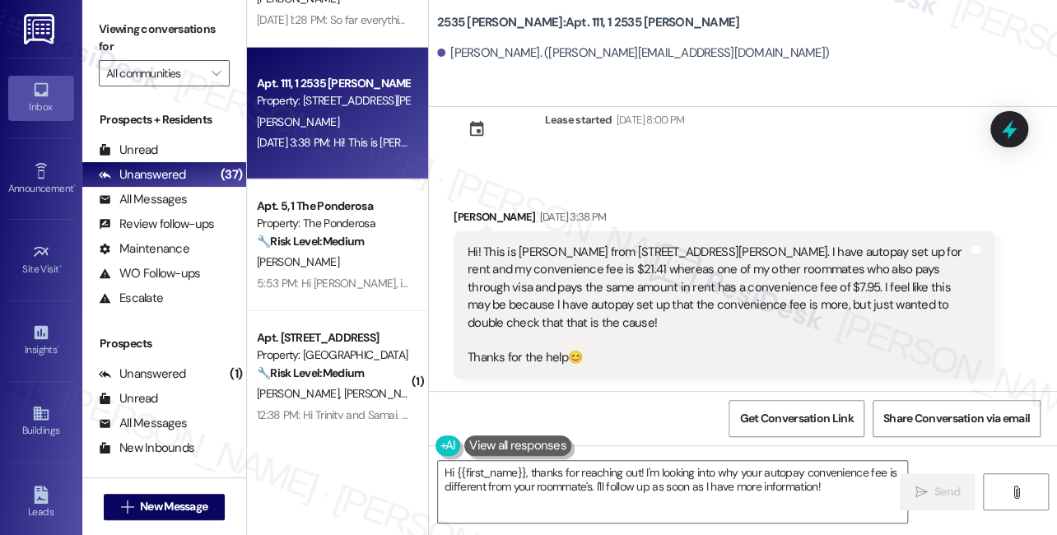
click at [140, 37] on label "Viewing conversations for" at bounding box center [164, 38] width 131 height 44
drag, startPoint x: 684, startPoint y: 472, endPoint x: 707, endPoint y: 477, distance: 23.6
click at [685, 472] on textarea "Hi {{first_name}}, thanks for reaching out! I'm looking into why your autopay c…" at bounding box center [672, 492] width 469 height 62
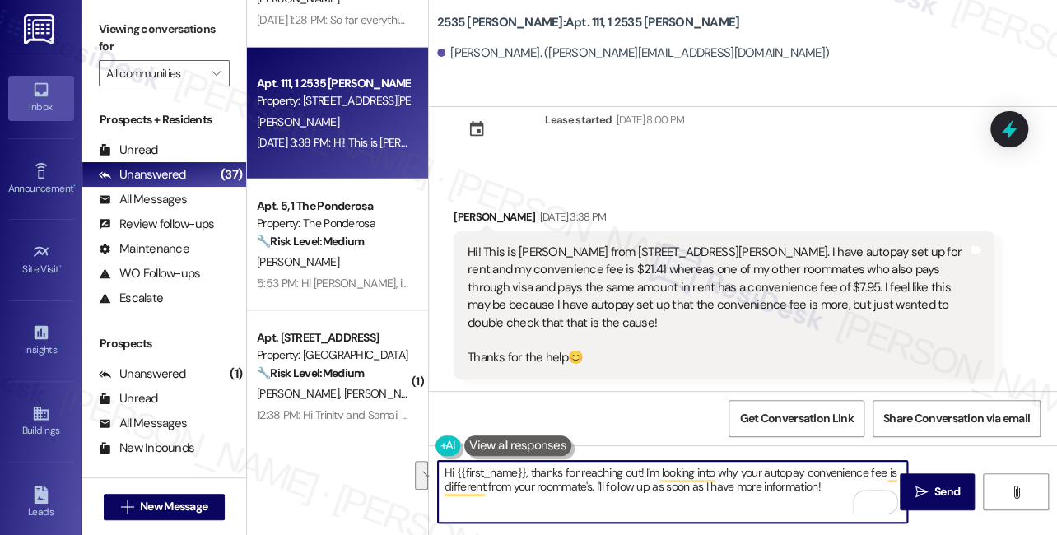
drag, startPoint x: 834, startPoint y: 505, endPoint x: 644, endPoint y: 468, distance: 193.5
click at [644, 468] on textarea "Hi {{first_name}}, thanks for reaching out! I'm looking into why your autopay c…" at bounding box center [672, 492] width 469 height 62
paste textarea "Hi Kendall, Thanks for reaching out and for sharing those details. Just to help…"
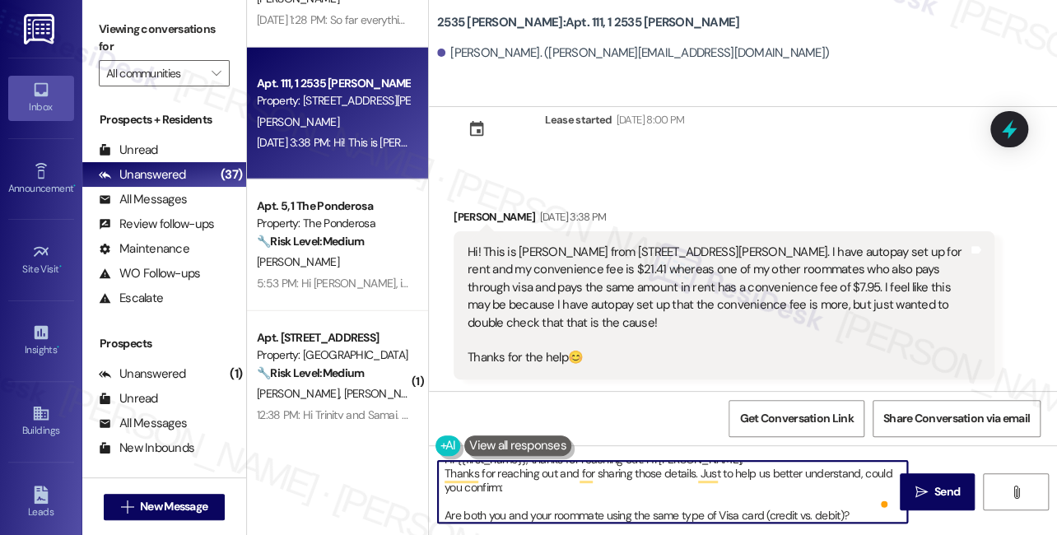
scroll to position [0, 0]
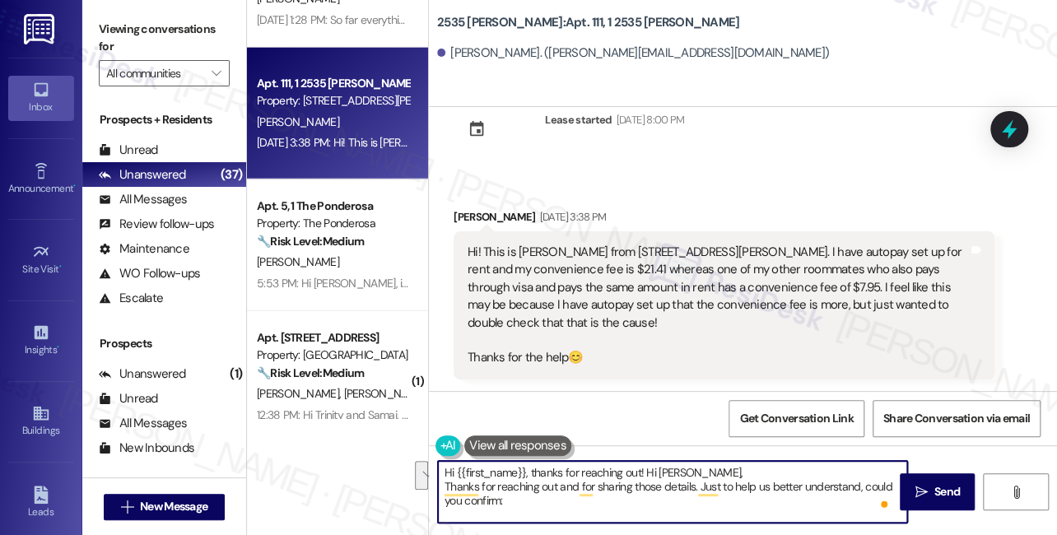
drag, startPoint x: 576, startPoint y: 489, endPoint x: 643, endPoint y: 463, distance: 71.7
click at [643, 463] on textarea "Hi {{first_name}}, thanks for reaching out! Hi Kendall, Thanks for reaching out…" at bounding box center [672, 492] width 469 height 62
drag, startPoint x: 546, startPoint y: 497, endPoint x: 468, endPoint y: 497, distance: 78.2
click at [468, 497] on textarea "Hi {{first_name}}, thanks for reaching out and for sharing those details. Just …" at bounding box center [672, 492] width 469 height 62
click at [468, 496] on textarea "Hi {{first_name}}, thanks for reaching out and for sharing those details. Just …" at bounding box center [672, 492] width 469 height 62
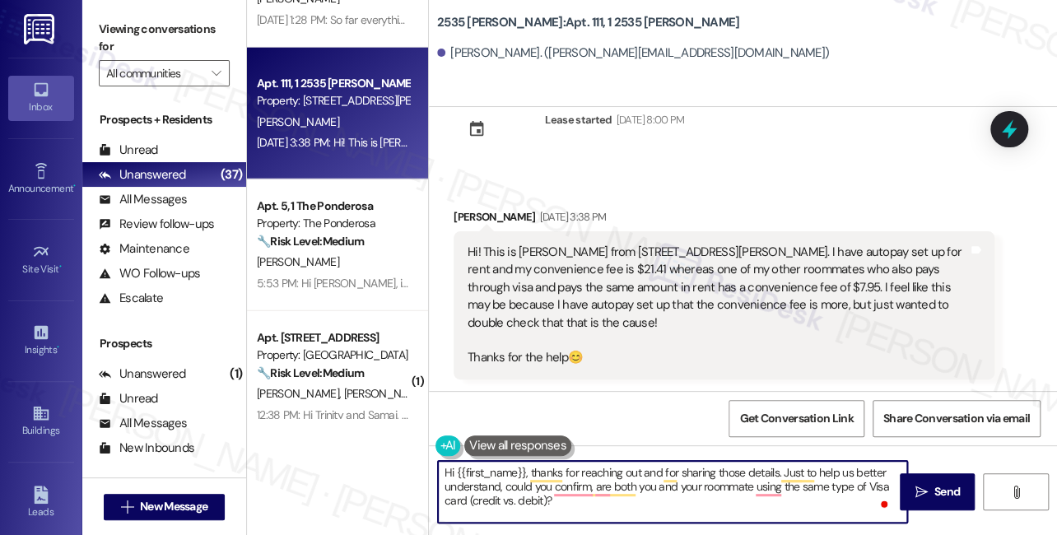
scroll to position [17, 0]
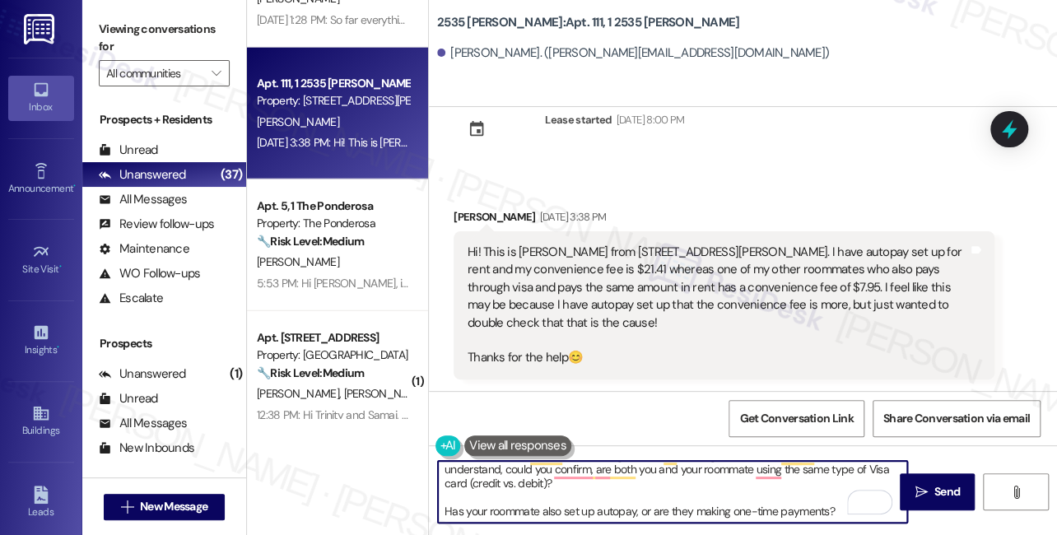
click at [444, 506] on textarea "Hi {{first_name}}, thanks for reaching out and for sharing those details. Just …" at bounding box center [672, 492] width 469 height 62
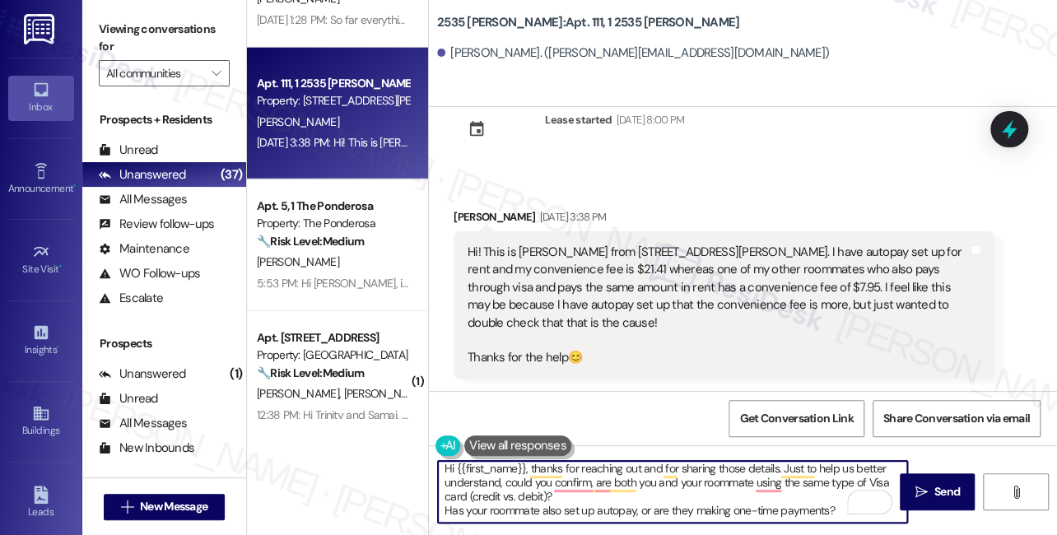
scroll to position [4, 0]
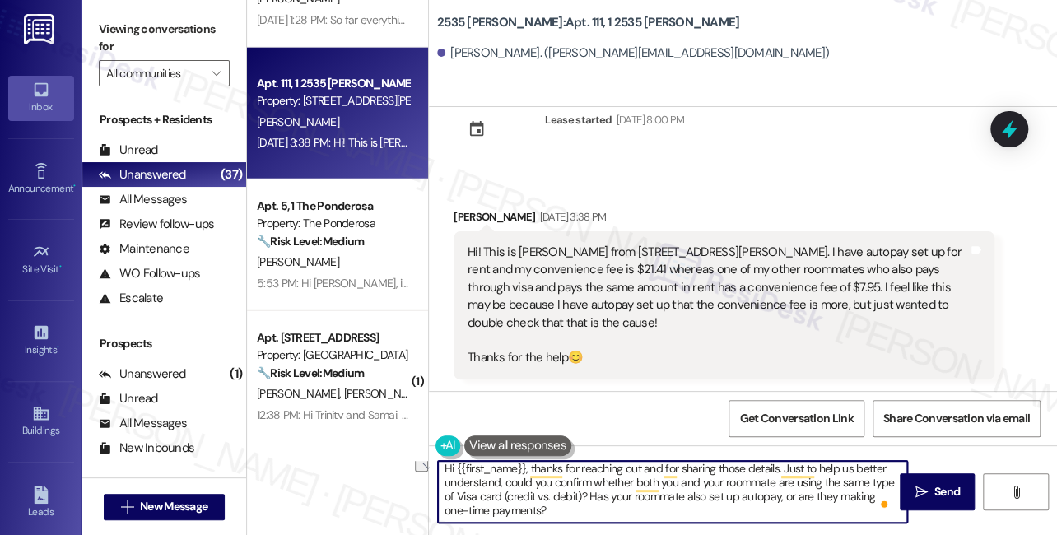
drag, startPoint x: 583, startPoint y: 491, endPoint x: 501, endPoint y: 495, distance: 81.6
click at [501, 495] on textarea "Hi {{first_name}}, thanks for reaching out and for sharing those details. Just …" at bounding box center [672, 492] width 469 height 62
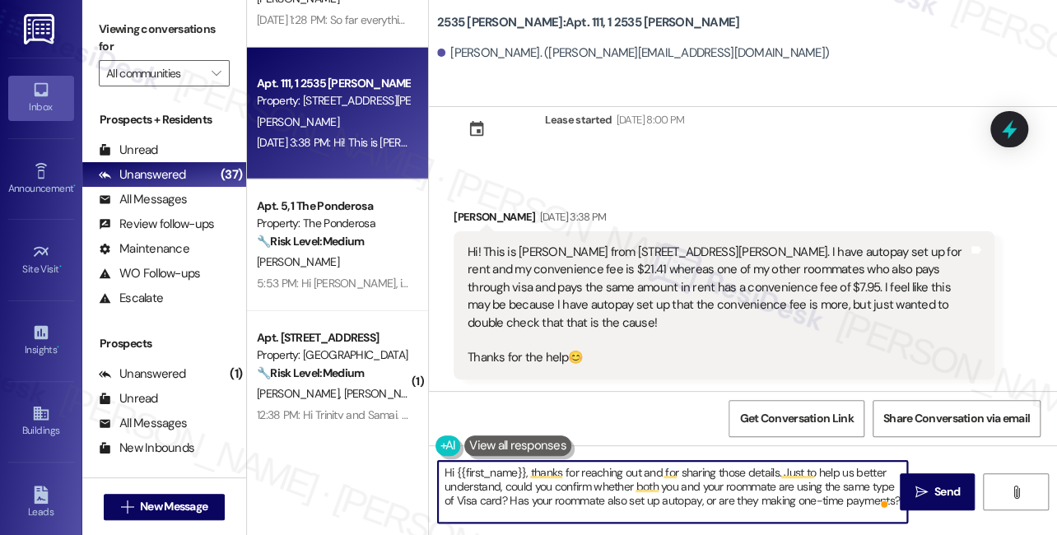
click at [649, 505] on textarea "Hi {{first_name}}, thanks for reaching out and for sharing those details. Just …" at bounding box center [672, 492] width 469 height 62
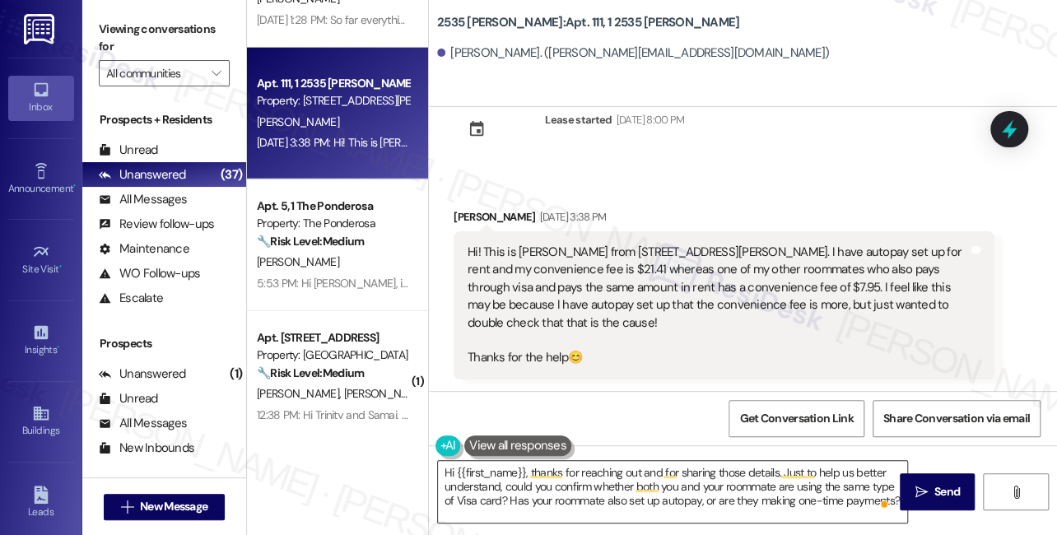
drag, startPoint x: 917, startPoint y: 504, endPoint x: 708, endPoint y: 502, distance: 209.1
click at [708, 502] on div "Hi {{first_name}}, thanks for reaching out and for sharing those details. Just …" at bounding box center [743, 506] width 628 height 123
click at [655, 494] on textarea "Hi {{first_name}}, thanks for reaching out and for sharing those details. Just …" at bounding box center [672, 492] width 469 height 62
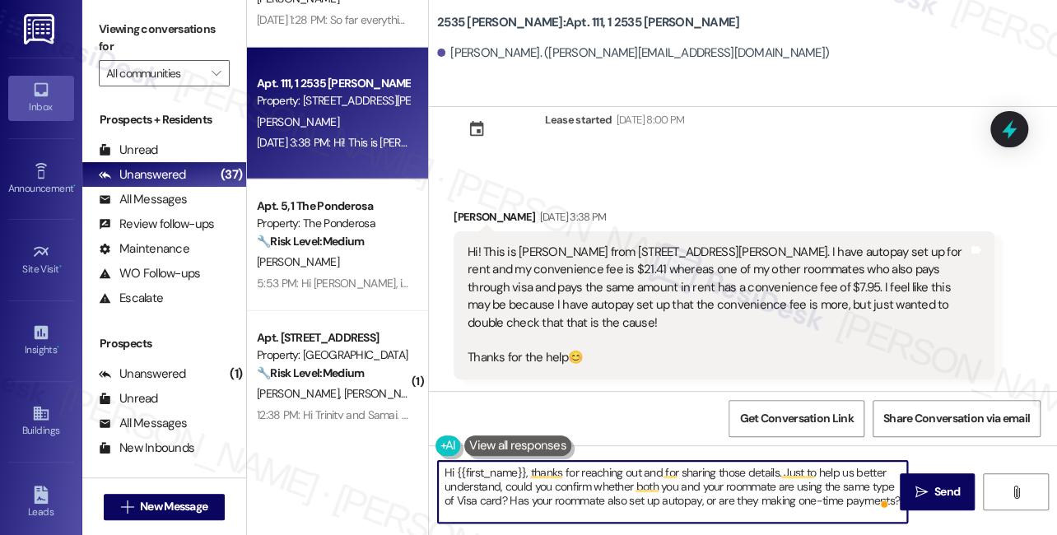
drag, startPoint x: 614, startPoint y: 510, endPoint x: 501, endPoint y: 509, distance: 112.8
click at [501, 509] on textarea "Hi {{first_name}}, thanks for reaching out and for sharing those details. Just …" at bounding box center [672, 492] width 469 height 62
click at [505, 495] on textarea "Hi {{first_name}}, thanks for reaching out and for sharing those details. Just …" at bounding box center [672, 492] width 469 height 62
click at [500, 497] on textarea "Hi {{first_name}}, thanks for reaching out and for sharing those details. Just …" at bounding box center [672, 492] width 469 height 62
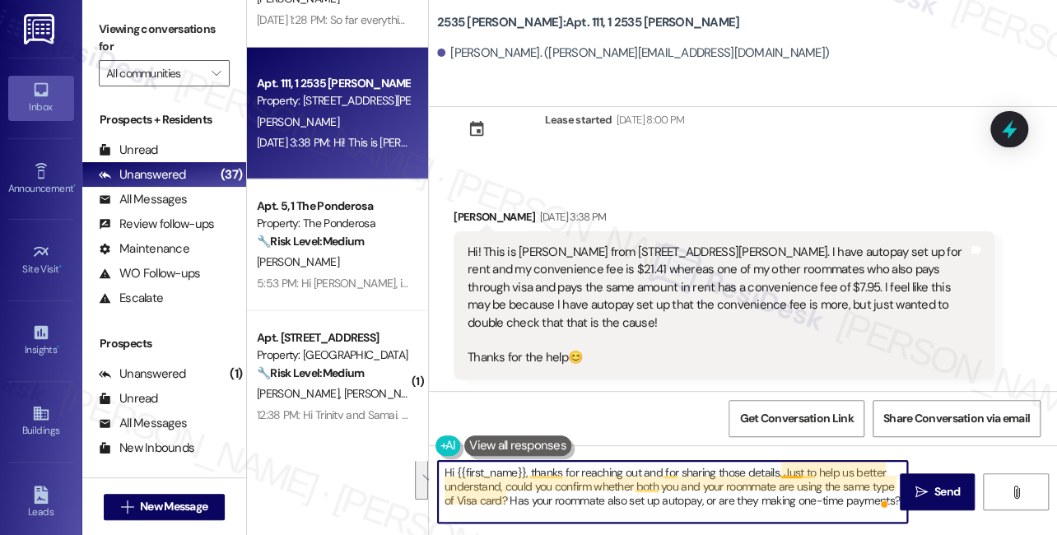
scroll to position [0, 0]
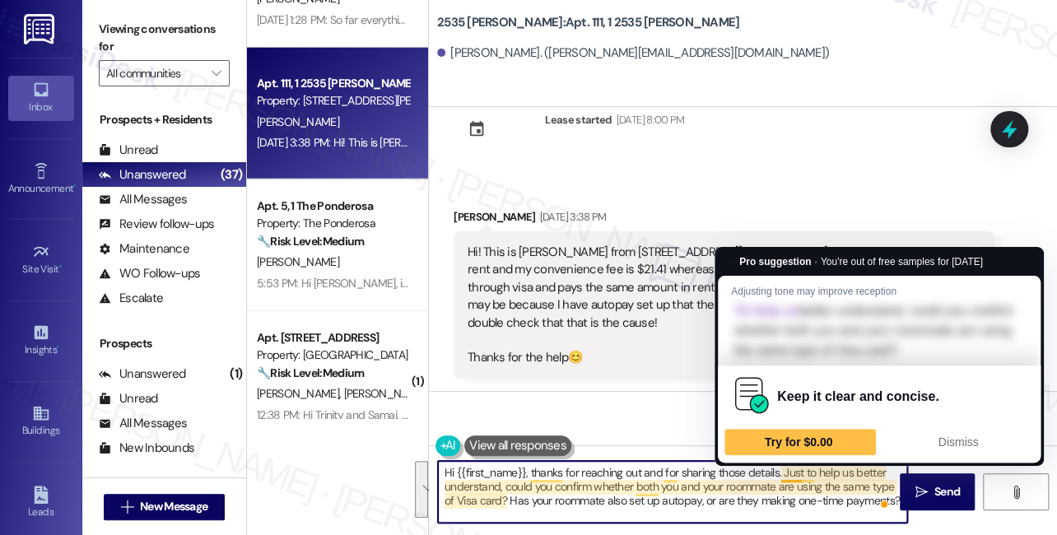
drag, startPoint x: 542, startPoint y: 517, endPoint x: 787, endPoint y: 469, distance: 249.9
click at [787, 469] on textarea "Hi {{first_name}}, thanks for reaching out and for sharing those details. Just …" at bounding box center [672, 492] width 469 height 62
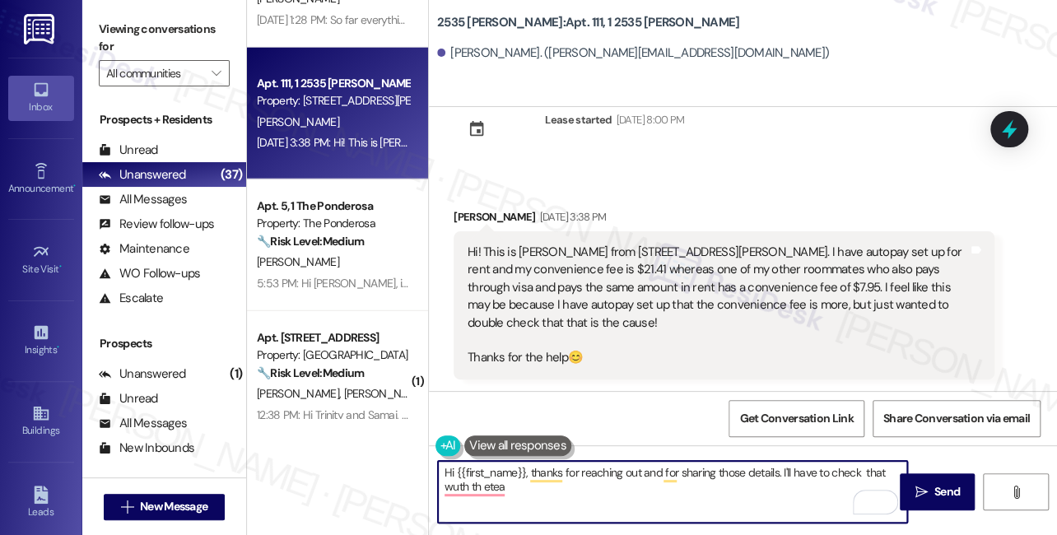
click at [594, 491] on textarea "Hi {{first_name}}, thanks for reaching out and for sharing those details. I'll …" at bounding box center [672, 492] width 469 height 62
click at [779, 473] on textarea "Hi {{first_name}}, thanks for reaching out and for sharing those details. I'll …" at bounding box center [672, 492] width 469 height 62
drag, startPoint x: 793, startPoint y: 490, endPoint x: 715, endPoint y: 488, distance: 77.4
click at [715, 488] on textarea "Hi {{first_name}}, thanks for reaching out and for sharing those details. I und…" at bounding box center [672, 492] width 469 height 62
type textarea "Hi {{first_name}}, thanks for reaching out and for sharing those details. I und…"
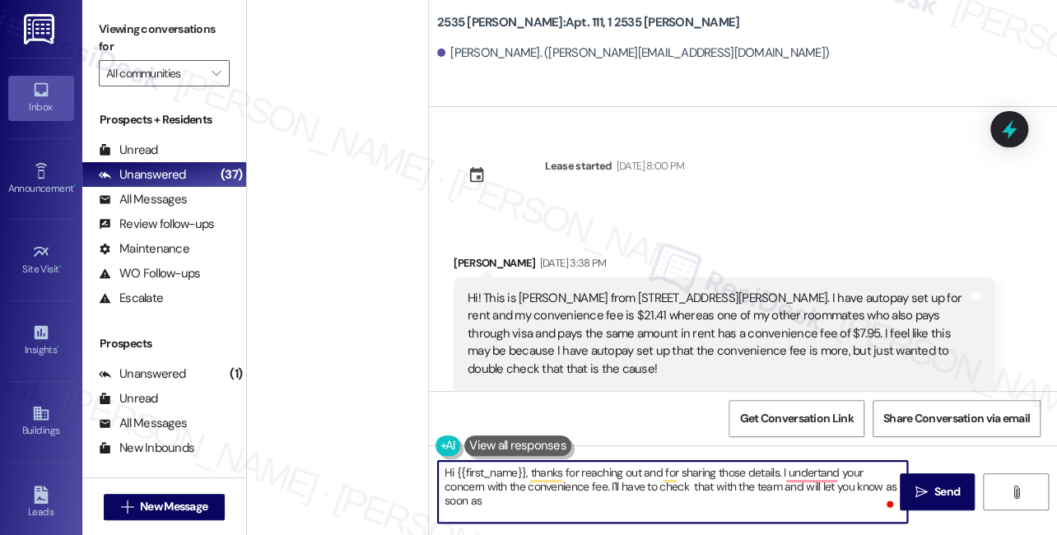
scroll to position [46, 0]
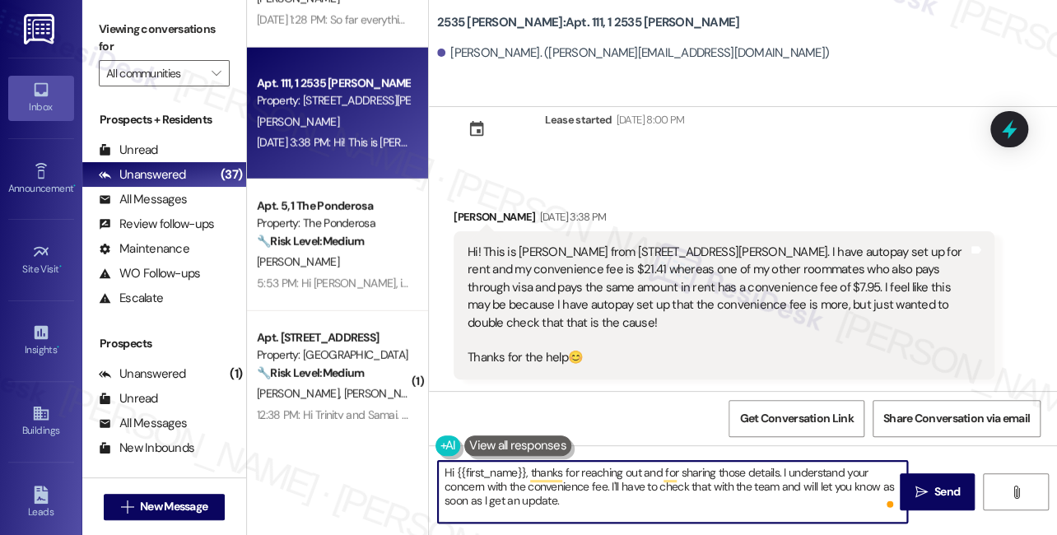
click at [623, 513] on textarea "Hi {{first_name}}, thanks for reaching out and for sharing those details. I und…" at bounding box center [672, 492] width 469 height 62
click at [643, 512] on textarea "Hi {{first_name}}, thanks for reaching out and for sharing those details. I und…" at bounding box center [672, 492] width 469 height 62
type textarea "Hi {{first_name}}, thanks for reaching out and for sharing those details. I und…"
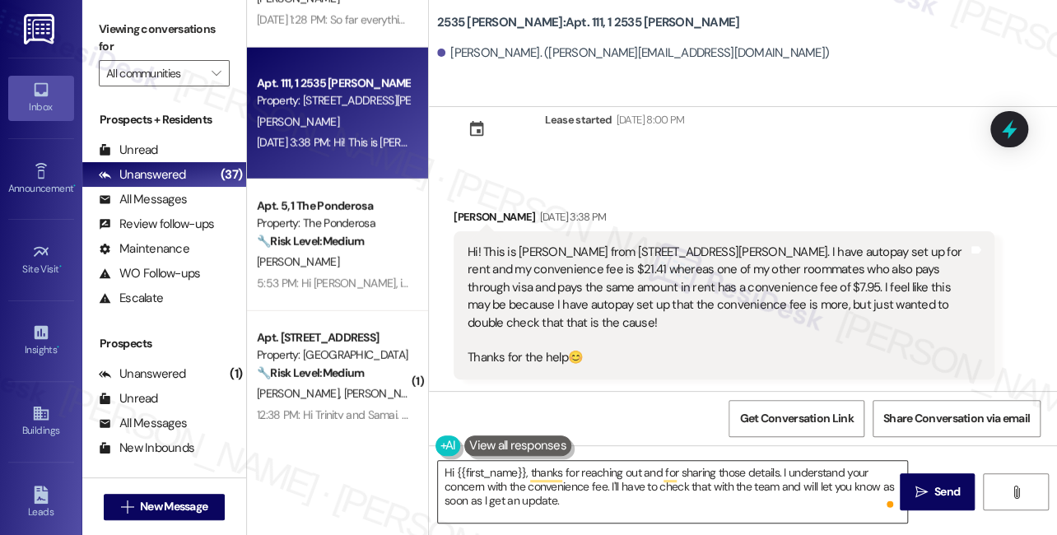
drag, startPoint x: 923, startPoint y: 494, endPoint x: 663, endPoint y: 483, distance: 260.3
click at [663, 483] on div "Hi {{first_name}}, thanks for reaching out and for sharing those details. I und…" at bounding box center [743, 506] width 628 height 123
click at [954, 491] on span "Send" at bounding box center [947, 491] width 26 height 17
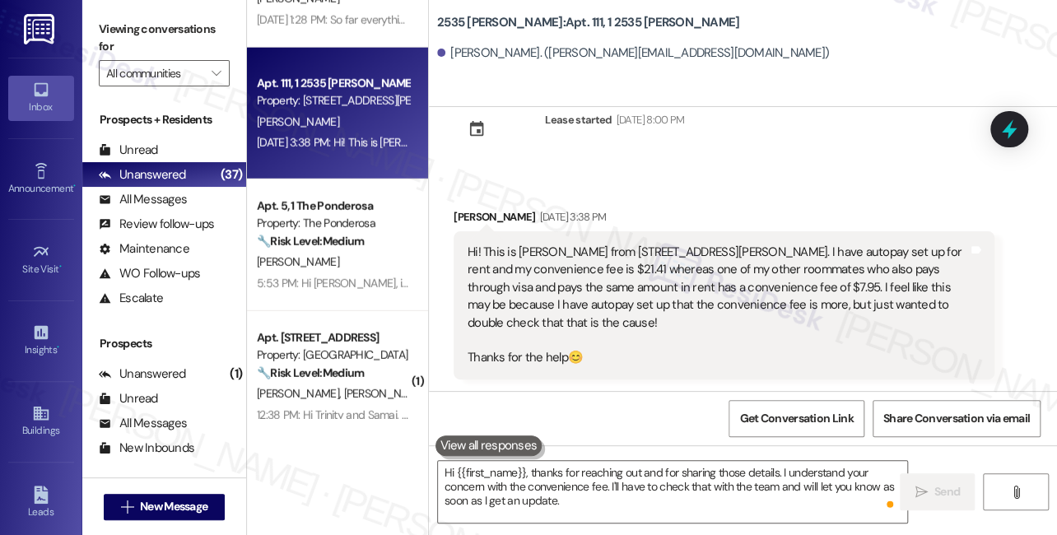
scroll to position [366, 0]
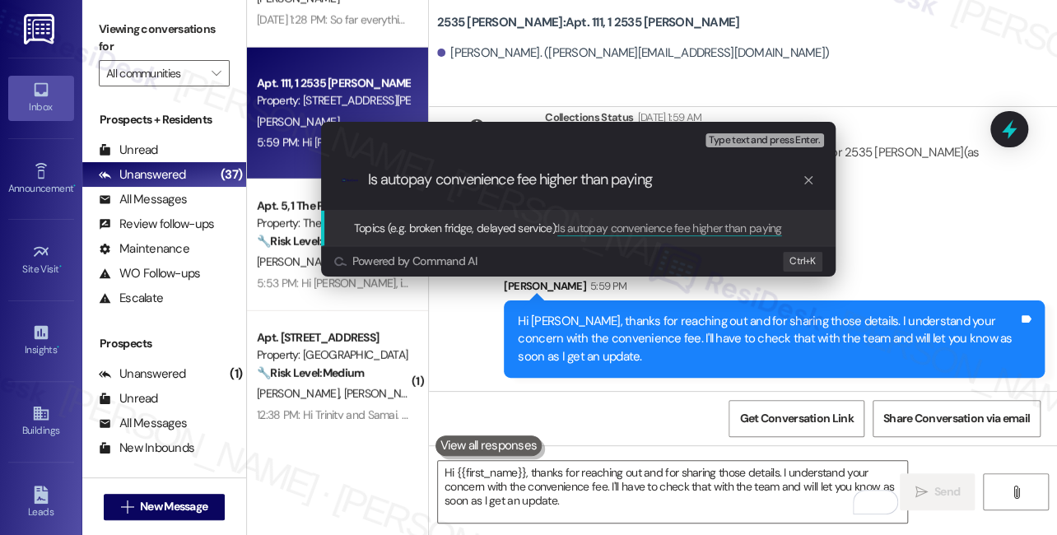
click at [937, 214] on div "Escalate Conversation Medium risk Topics (e.g. broken fridge, delayed service) …" at bounding box center [528, 267] width 1057 height 535
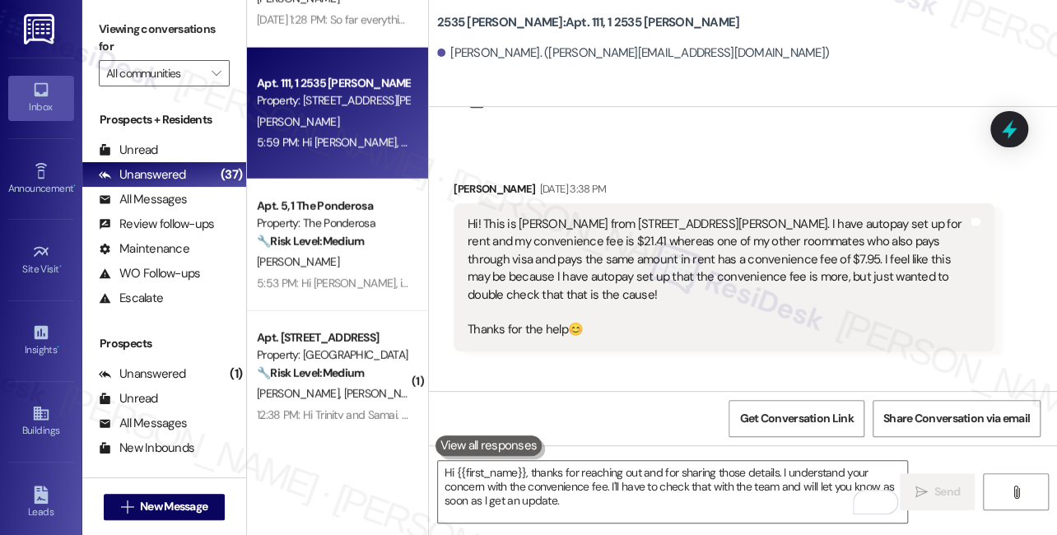
scroll to position [0, 0]
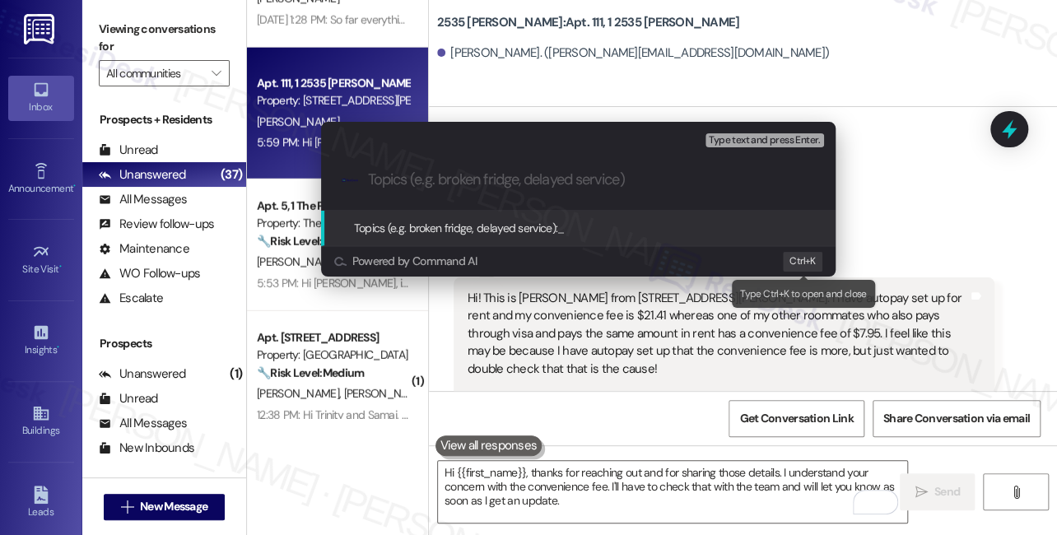
paste input "Is autopay convenience fee higher than paying"
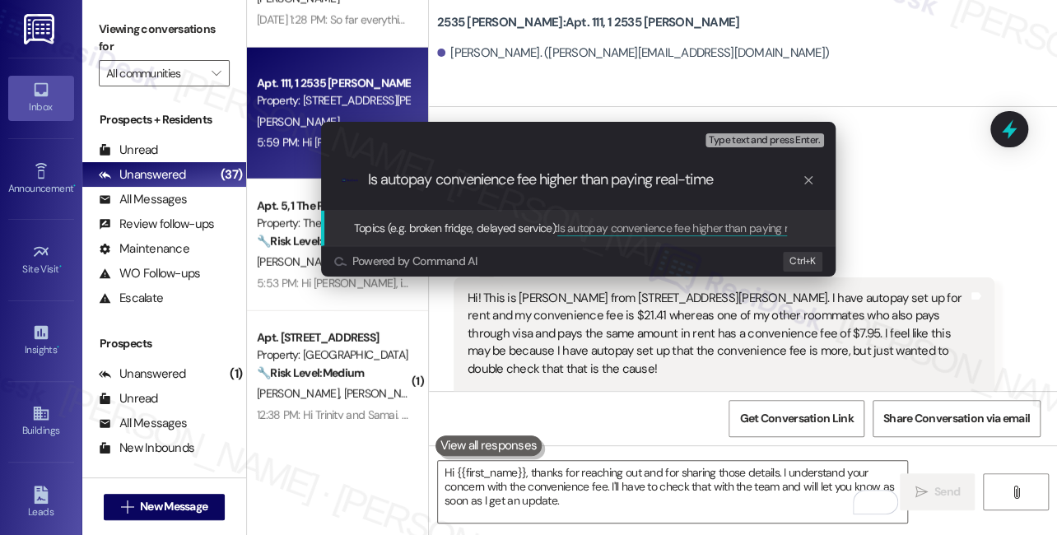
click at [721, 181] on input "Is autopay convenience fee higher than paying real-time" at bounding box center [585, 179] width 434 height 17
click at [720, 181] on input "Is autopay convenience fee higher than paying real-time" at bounding box center [585, 179] width 434 height 17
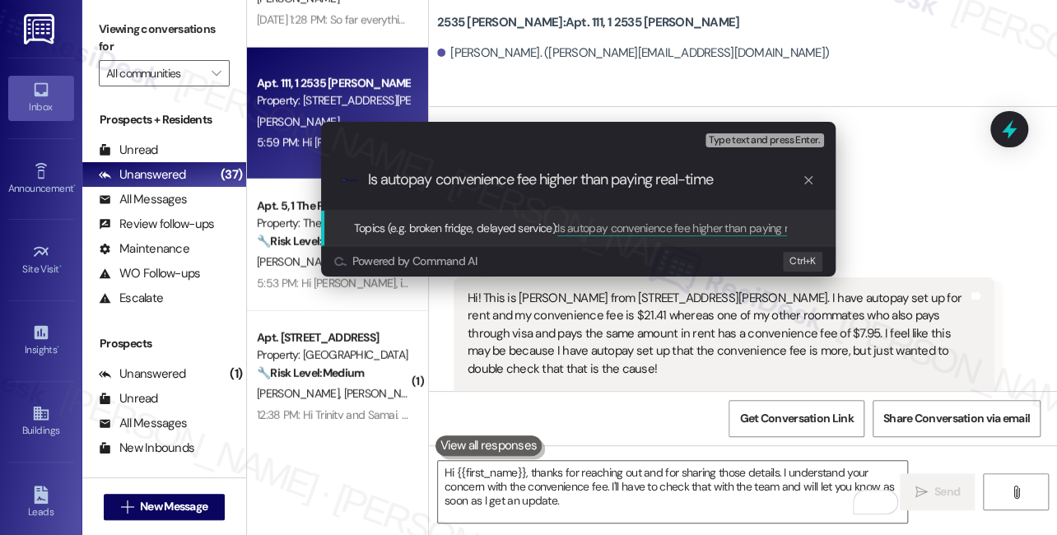
click at [719, 181] on input "Is autopay convenience fee higher than paying real-time" at bounding box center [585, 179] width 434 height 17
click at [676, 188] on input "Is autopay convenience fee higher than paying real-time" at bounding box center [585, 179] width 434 height 17
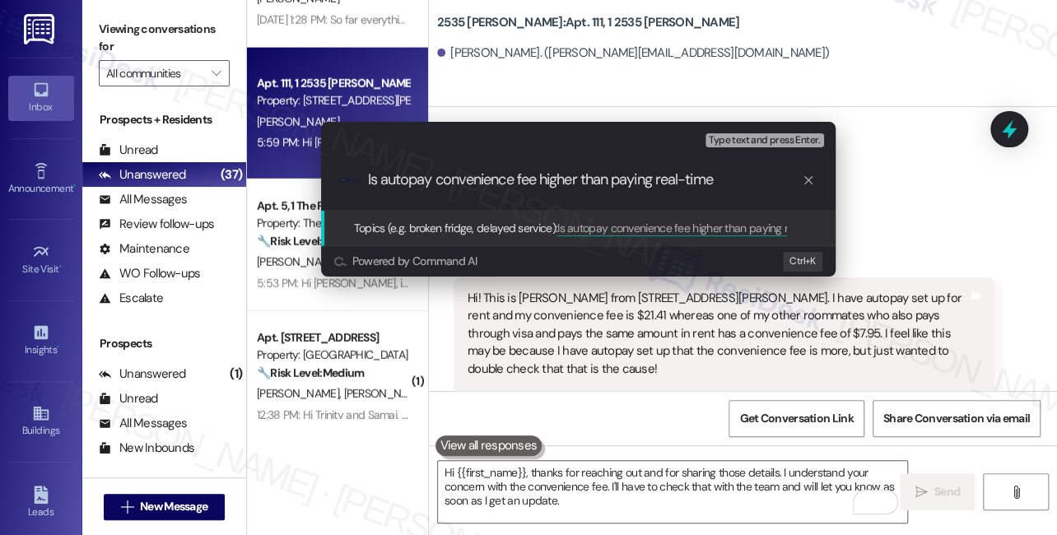
click at [717, 183] on input "Is autopay convenience fee higher than paying real-time" at bounding box center [585, 179] width 434 height 17
drag, startPoint x: 723, startPoint y: 177, endPoint x: 584, endPoint y: 173, distance: 139.2
click at [584, 173] on input "Is autopay convenience fee higher than paying real-time" at bounding box center [585, 179] width 434 height 17
type input "Is autopay convenience fee higher"
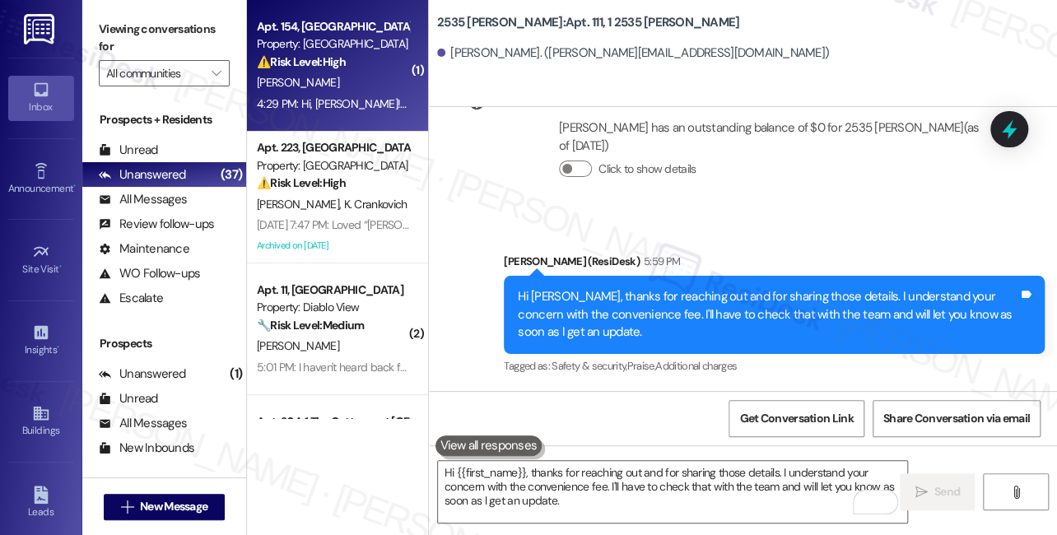
click at [340, 66] on strong "⚠️ Risk Level: High" at bounding box center [301, 61] width 89 height 15
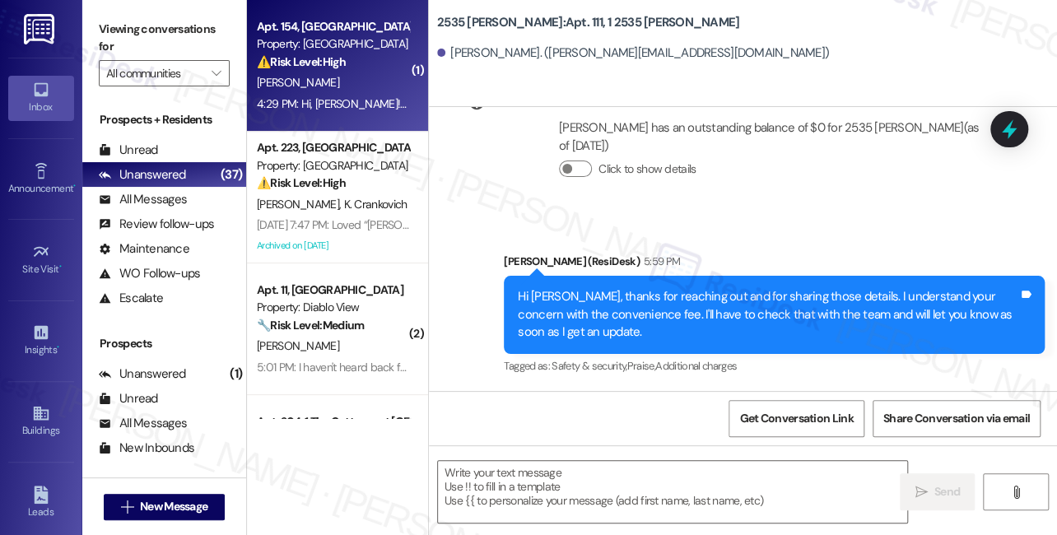
type textarea "Fetching suggested responses. Please feel free to read through the conversation…"
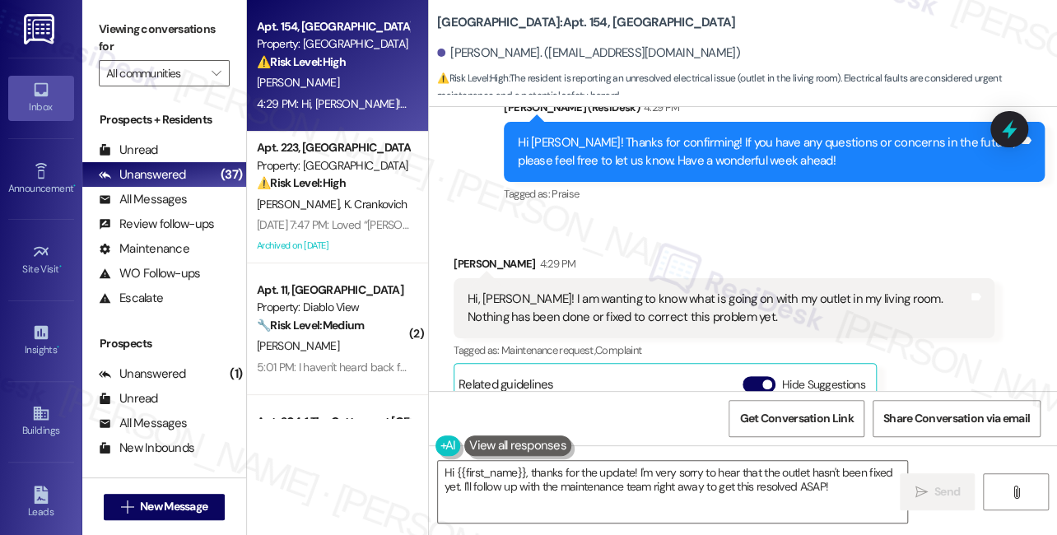
scroll to position [11345, 0]
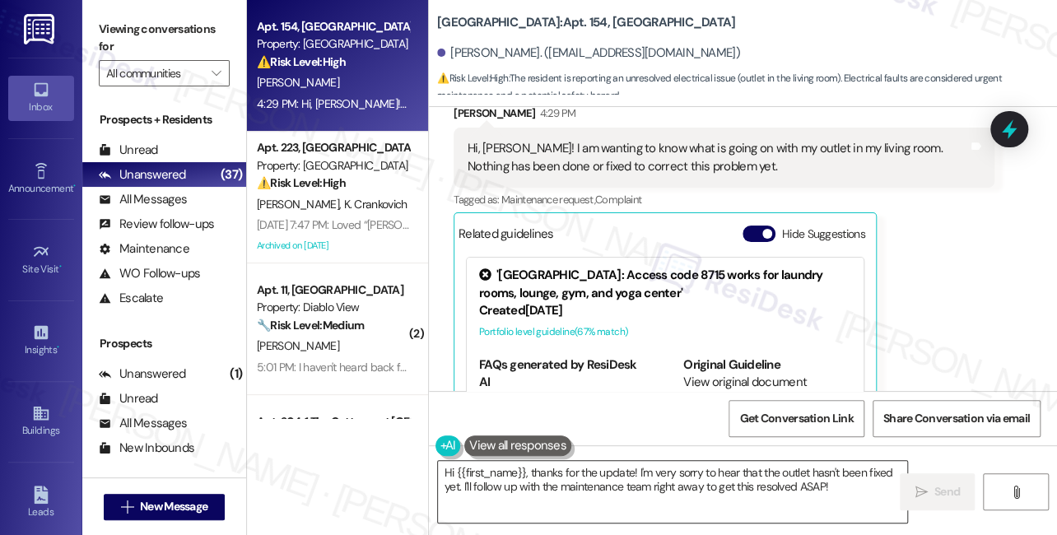
click at [607, 479] on textarea "Hi {{first_name}}, thanks for the update! I'm very sorry to hear that the outle…" at bounding box center [672, 492] width 469 height 62
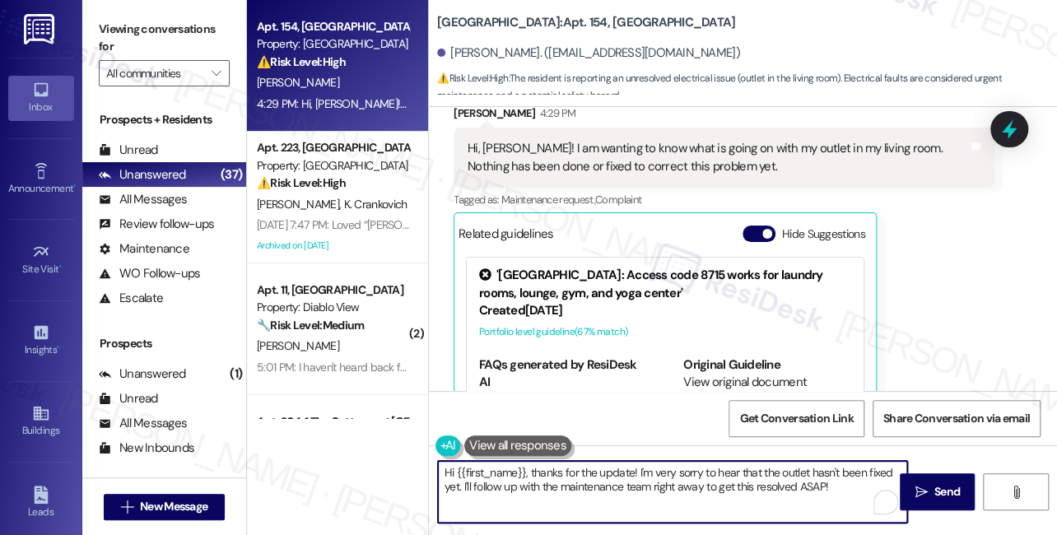
click at [607, 479] on textarea "Hi {{first_name}}, thanks for the update! I'm very sorry to hear that the outle…" at bounding box center [672, 492] width 469 height 62
click at [601, 488] on textarea "Hi {{first_name}}, thanks for the update! I'm very sorry to hear that the outle…" at bounding box center [672, 492] width 469 height 62
drag, startPoint x: 601, startPoint y: 488, endPoint x: 609, endPoint y: 487, distance: 8.3
click at [601, 488] on textarea "Hi {{first_name}}, thanks for the update! I'm very sorry to hear that the outle…" at bounding box center [672, 492] width 469 height 62
click at [732, 486] on textarea "Hi {{first_name}}, thanks for the update! I'm very sorry to hear that the outle…" at bounding box center [672, 492] width 469 height 62
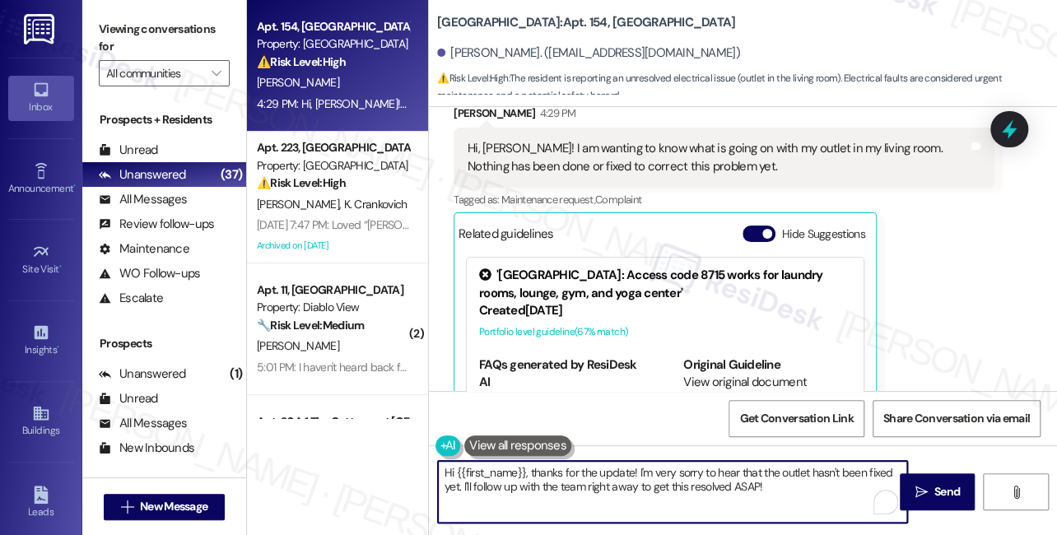
click at [732, 486] on textarea "Hi {{first_name}}, thanks for the update! I'm very sorry to hear that the outle…" at bounding box center [672, 492] width 469 height 62
type textarea "Hi {{first_name}}, thanks for the update! I'm very sorry to hear that the outle…"
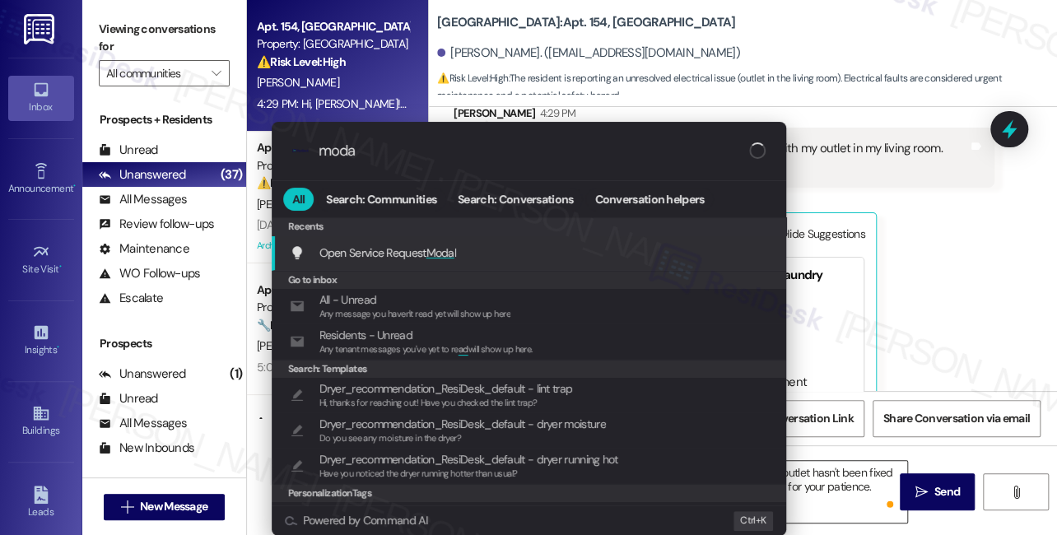
type input "modal"
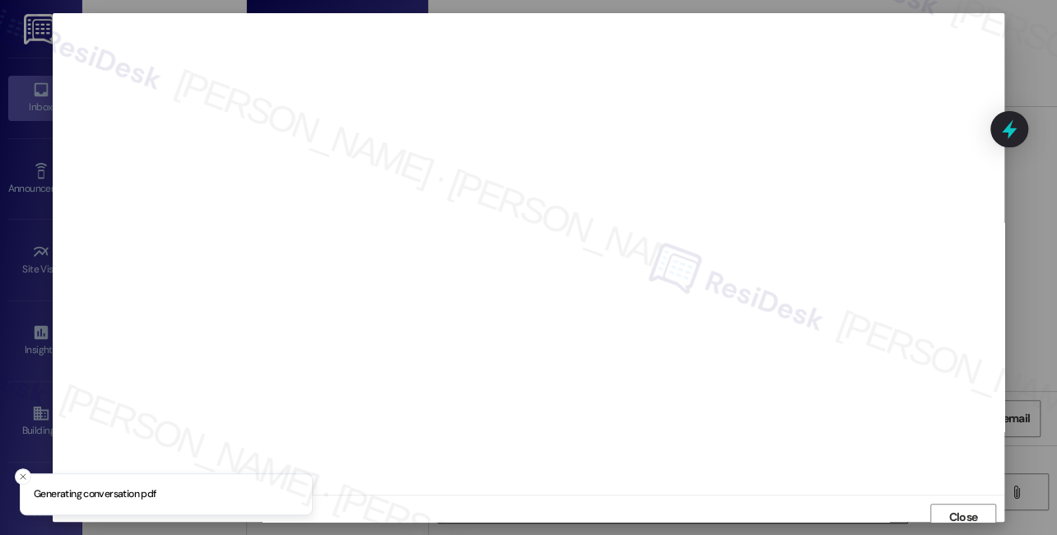
scroll to position [7, 0]
click at [946, 499] on span "Close" at bounding box center [963, 509] width 35 height 25
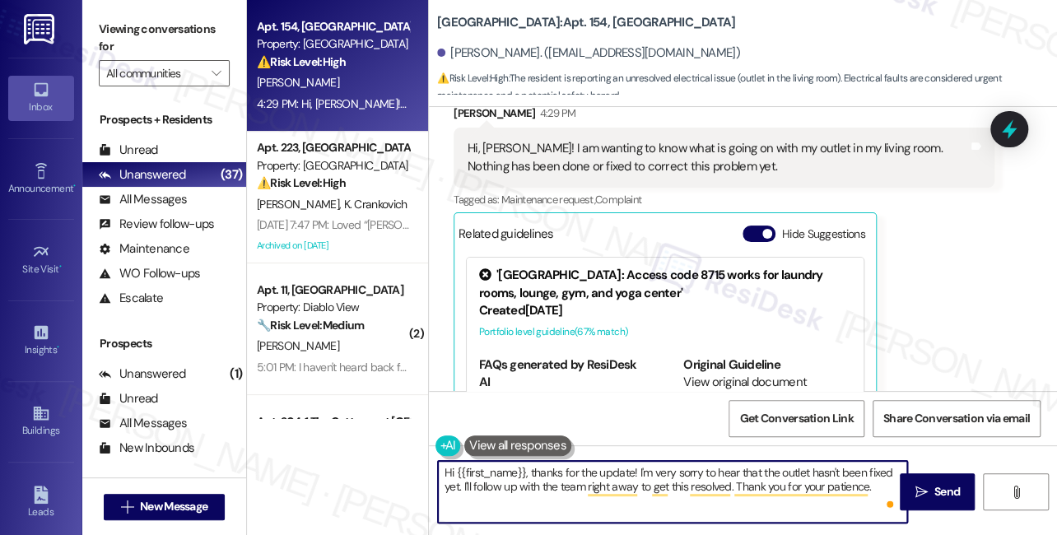
drag, startPoint x: 533, startPoint y: 472, endPoint x: 325, endPoint y: 469, distance: 207.4
click at [325, 469] on div "Apt. 154, University Park University Park & Place Property: University Park & P…" at bounding box center [652, 267] width 810 height 535
click at [497, 472] on textarea "Thanks for the update! I'm very sorry to hear that the outlet hasn't been fixed…" at bounding box center [672, 492] width 469 height 62
click at [545, 476] on textarea "Thanks for the update! I'm very sorry to hear that the outlet hasn't been fixed…" at bounding box center [672, 492] width 469 height 62
click at [611, 467] on textarea "Thanks for the update, Kole! I'm very sorry to hear that the outlet hasn't been…" at bounding box center [672, 492] width 469 height 62
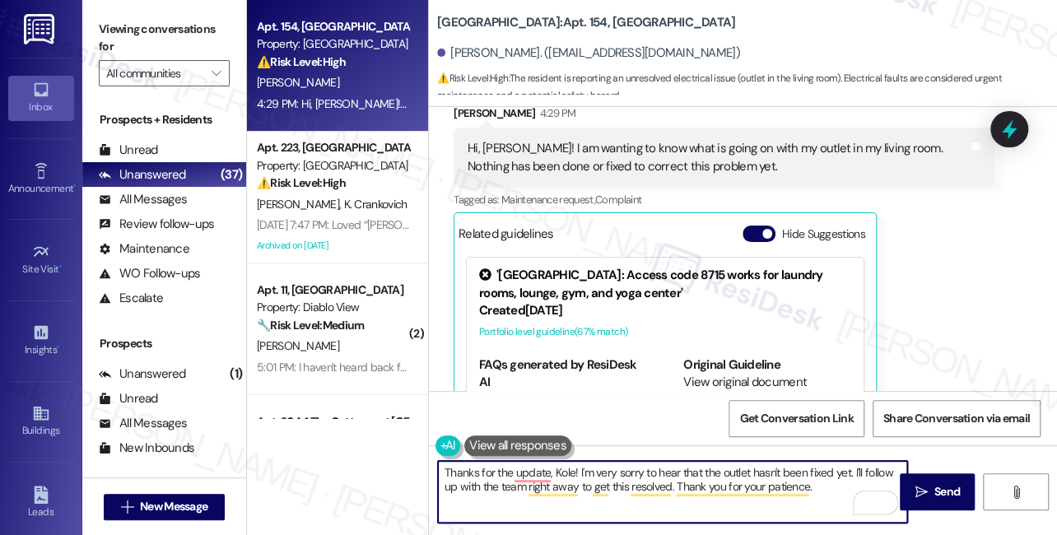
click at [611, 464] on textarea "Thanks for the update, Kole! I'm very sorry to hear that the outlet hasn't been…" at bounding box center [672, 492] width 469 height 62
type textarea "Thanks for the update, Kole! I'm sorry to hear that the outlet hasn't been fixe…"
click at [824, 495] on textarea "Thanks for the update, Kole! I'm sorry to hear that the outlet hasn't been fixe…" at bounding box center [672, 492] width 469 height 62
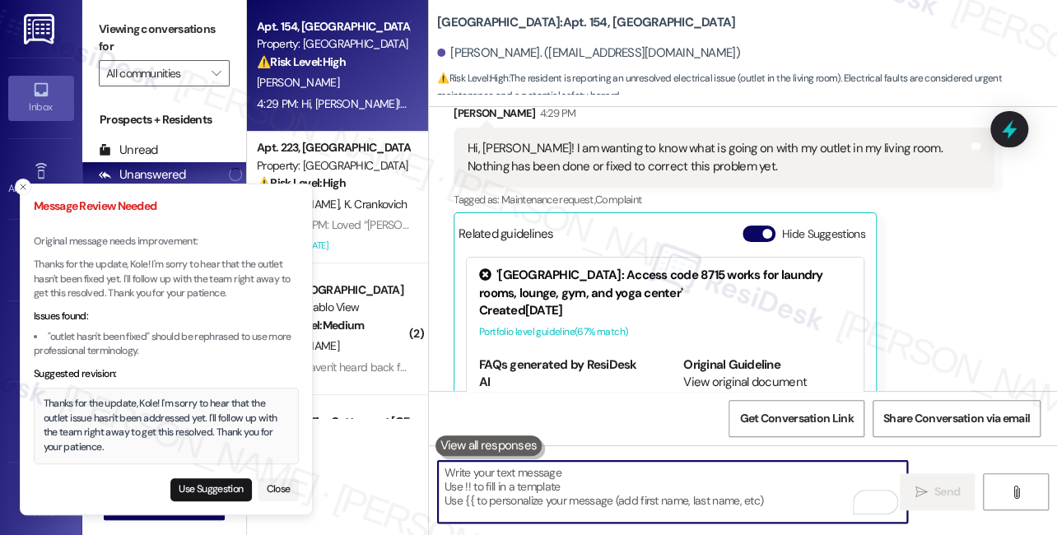
click at [178, 420] on div "Thanks for the update, Kole! I'm sorry to hear that the outlet issue hasn't bee…" at bounding box center [167, 426] width 246 height 58
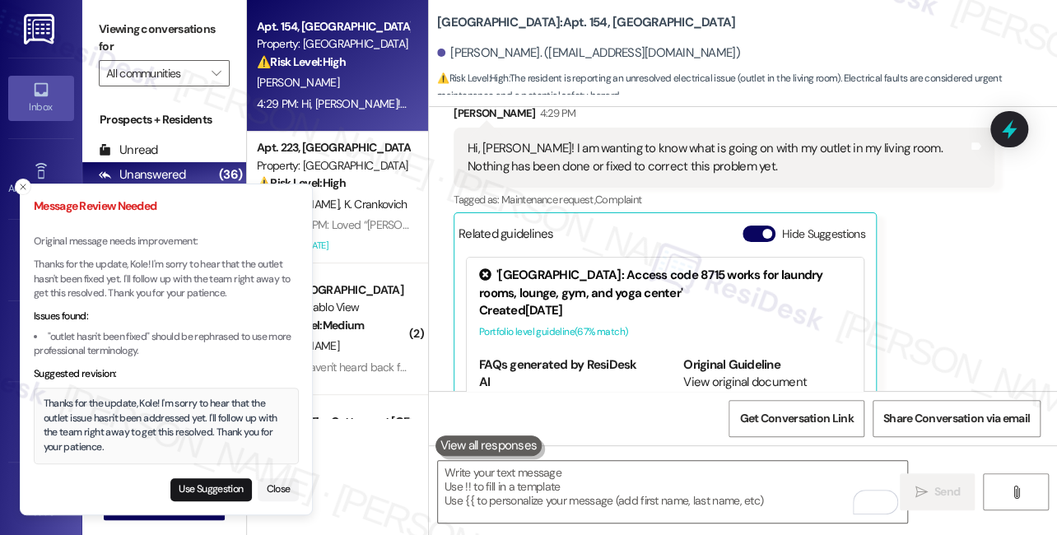
click at [175, 422] on div "Thanks for the update, Kole! I'm sorry to hear that the outlet issue hasn't bee…" at bounding box center [167, 426] width 246 height 58
click at [95, 407] on div "Thanks for the update, Kole! I'm sorry to hear that the outlet issue hasn't bee…" at bounding box center [167, 426] width 246 height 58
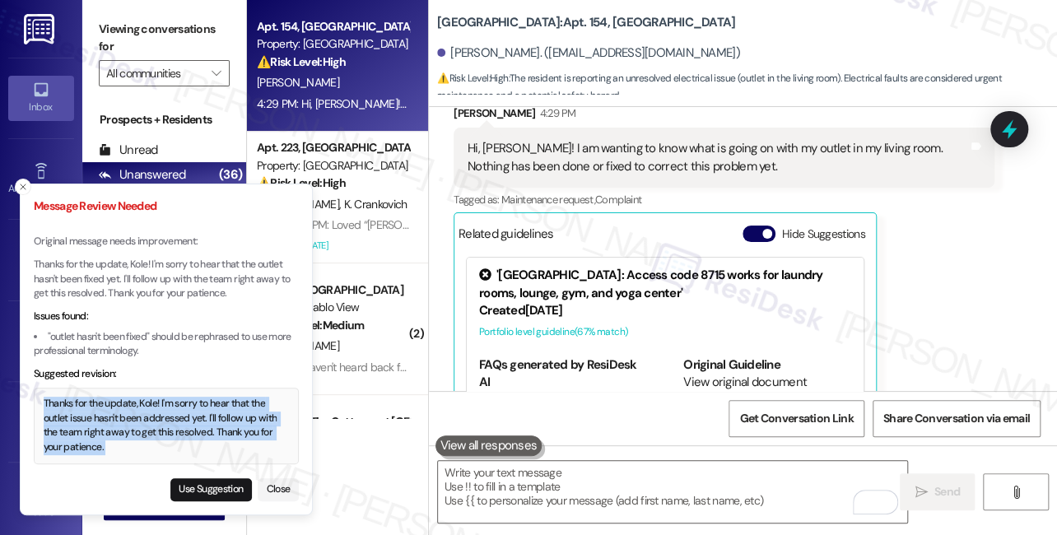
click at [95, 407] on div "Thanks for the update, Kole! I'm sorry to hear that the outlet issue hasn't bee…" at bounding box center [167, 426] width 246 height 58
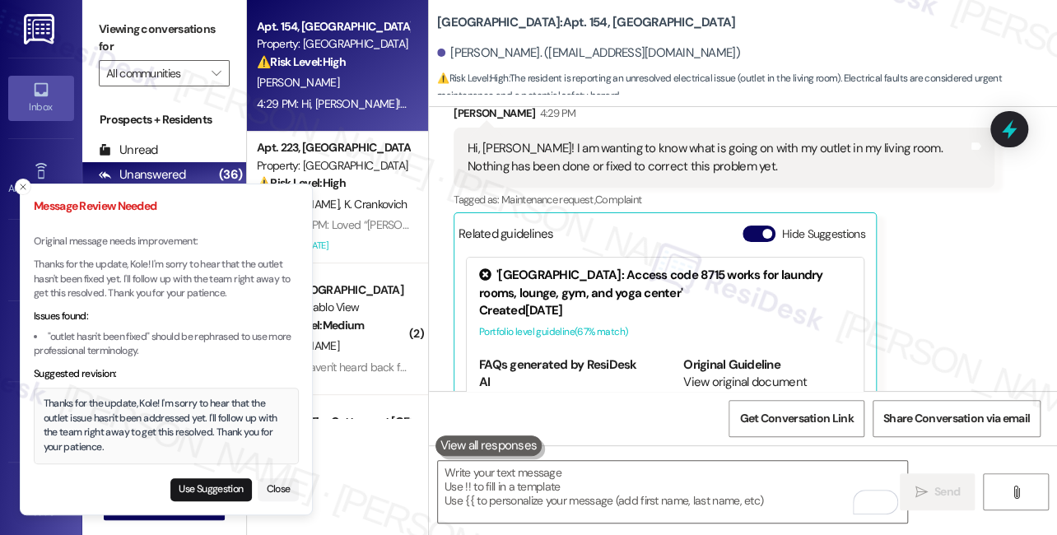
click at [184, 473] on div "Use Suggestion Close" at bounding box center [166, 486] width 265 height 29
click at [182, 492] on button "Use Suggestion" at bounding box center [210, 489] width 81 height 23
type textarea "Thanks for the update, Kole! I'm sorry to hear that the outlet issue hasn't bee…"
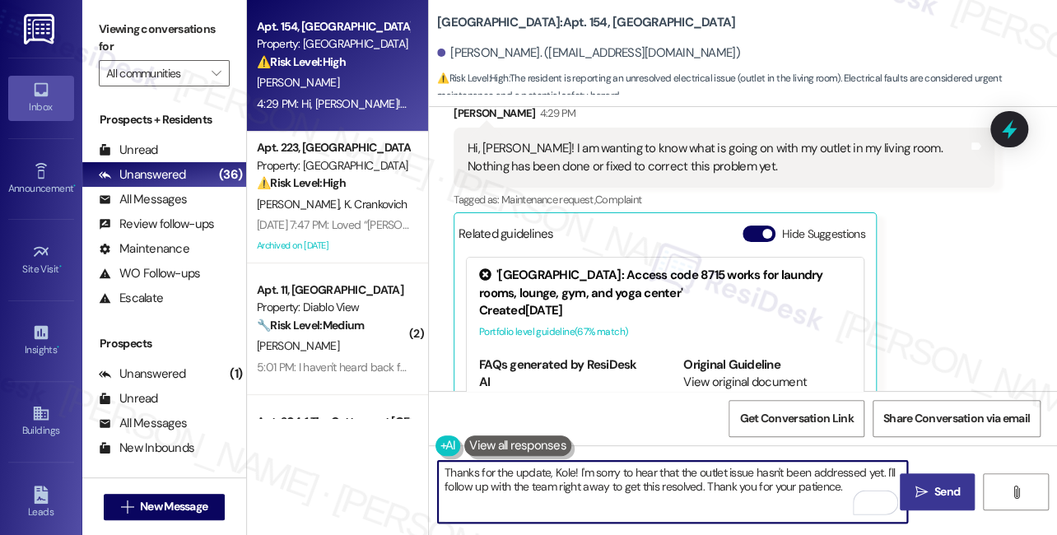
click at [961, 504] on button " Send" at bounding box center [937, 491] width 75 height 37
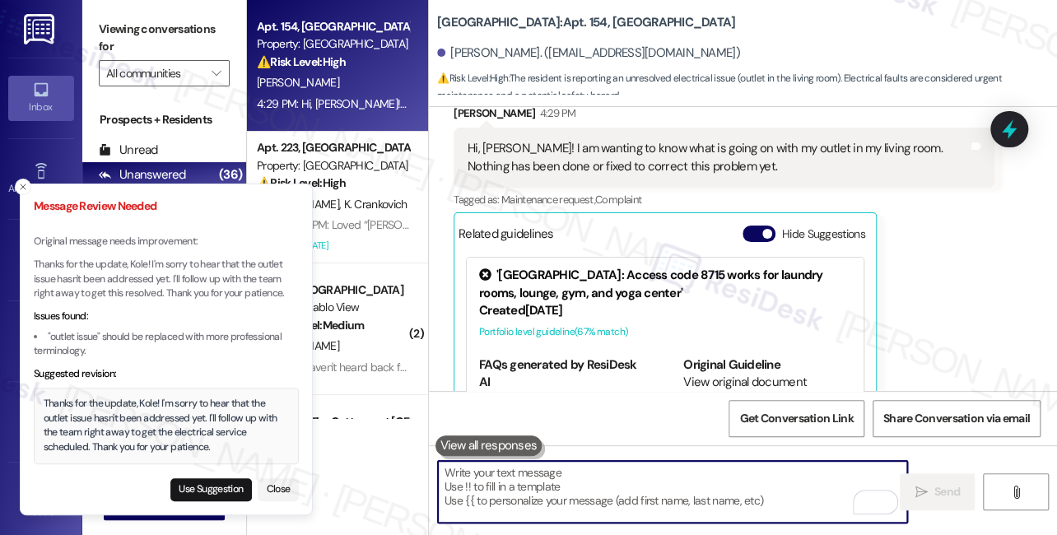
click at [609, 502] on textarea "To enrich screen reader interactions, please activate Accessibility in Grammarl…" at bounding box center [672, 492] width 469 height 62
paste textarea "8478910"
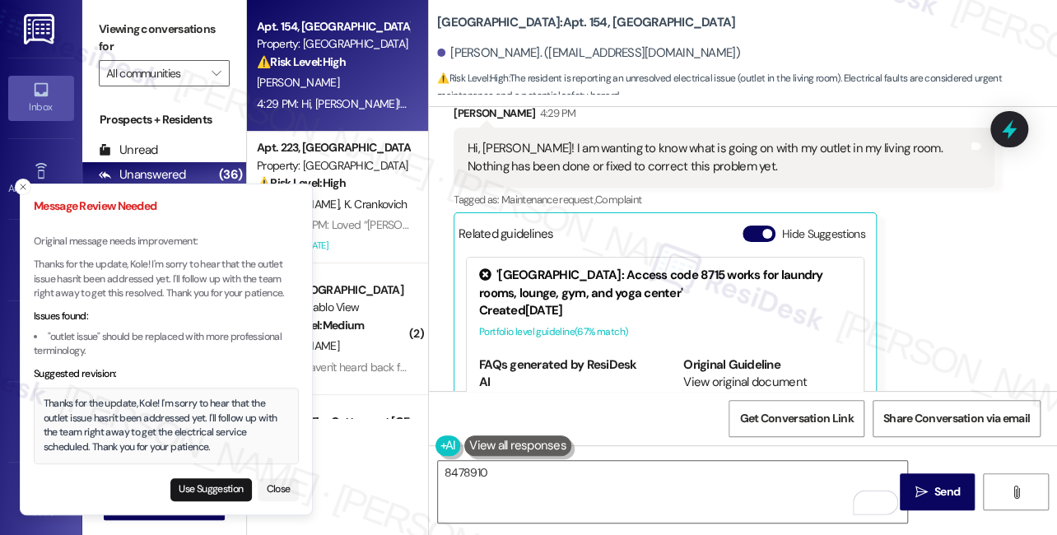
click at [81, 298] on p "Thanks for the update, Kole! I'm sorry to hear that the outlet issue hasn't bee…" at bounding box center [166, 280] width 265 height 44
click at [202, 489] on button "Use Suggestion" at bounding box center [210, 489] width 81 height 23
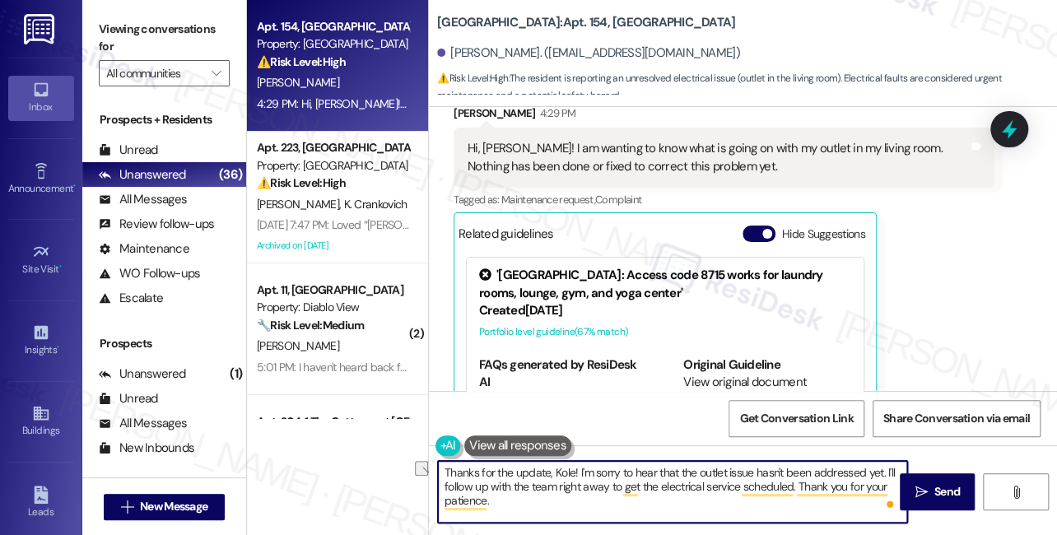
drag, startPoint x: 794, startPoint y: 486, endPoint x: 606, endPoint y: 486, distance: 188.5
click at [606, 486] on textarea "Thanks for the update, Kole! I'm sorry to hear that the outlet issue hasn't bee…" at bounding box center [672, 492] width 469 height 62
type textarea "Thanks for the update, Kole! I'm sorry to hear that the outlet issue hasn't bee…"
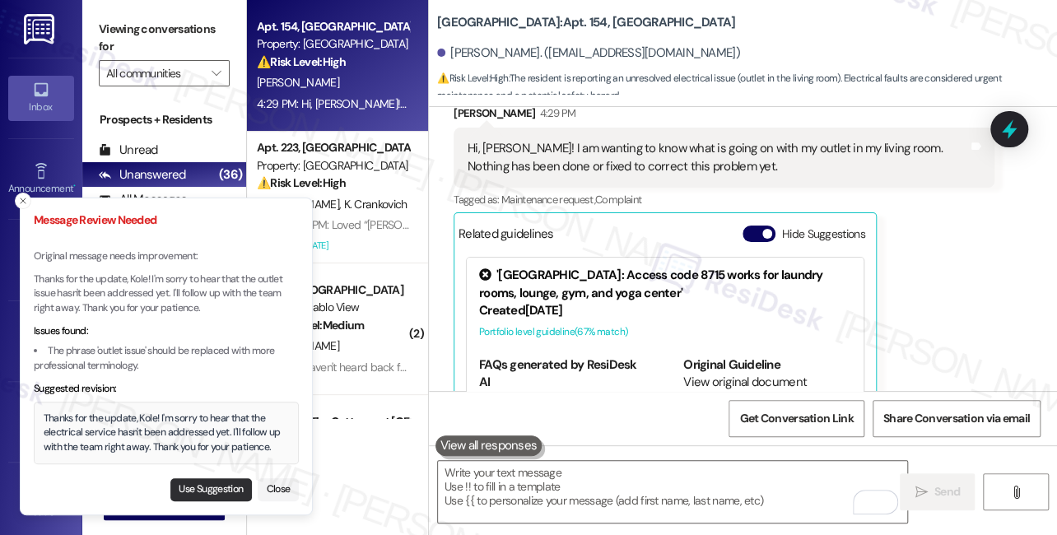
click at [191, 496] on button "Use Suggestion" at bounding box center [210, 489] width 81 height 23
type textarea "Thanks for the update, Kole! I'm sorry to hear that the electrical service hasn…"
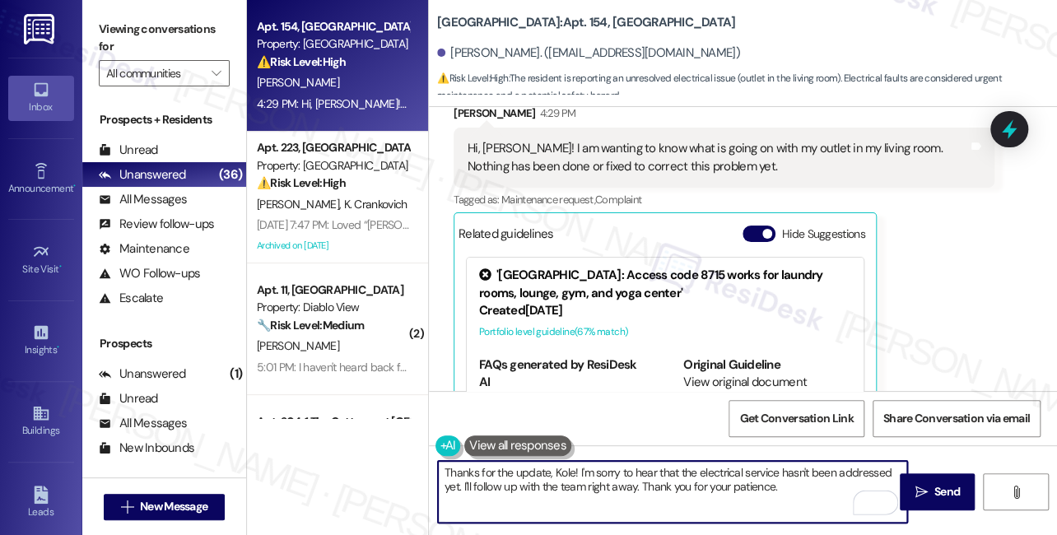
click at [742, 488] on textarea "Thanks for the update, Kole! I'm sorry to hear that the electrical service hasn…" at bounding box center [672, 492] width 469 height 62
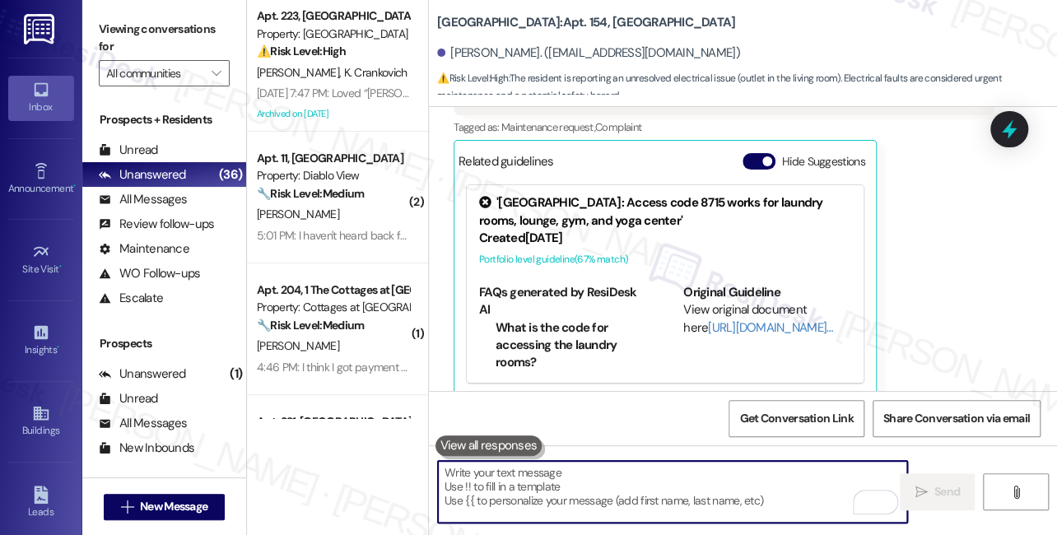
scroll to position [11477, 0]
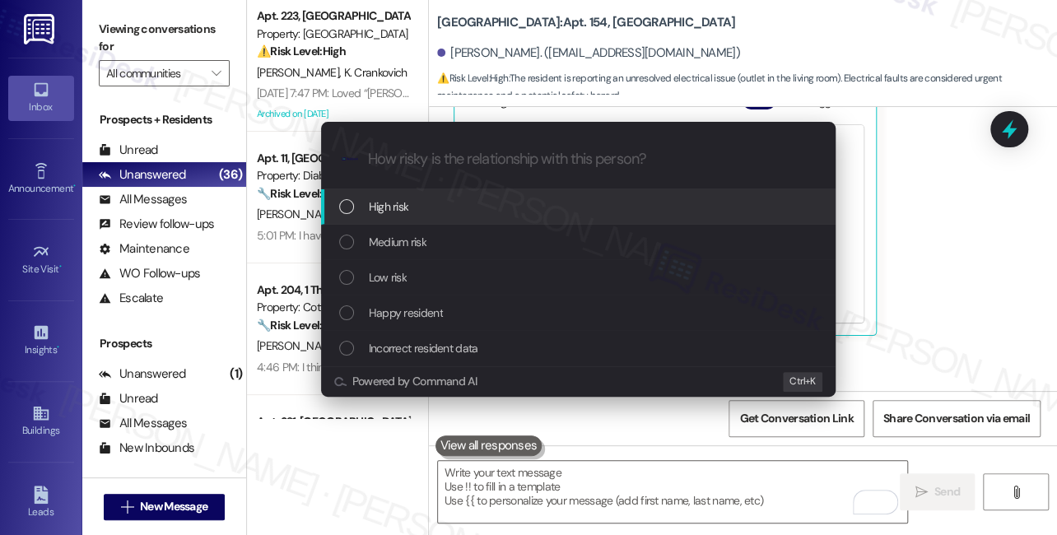
type input "F"
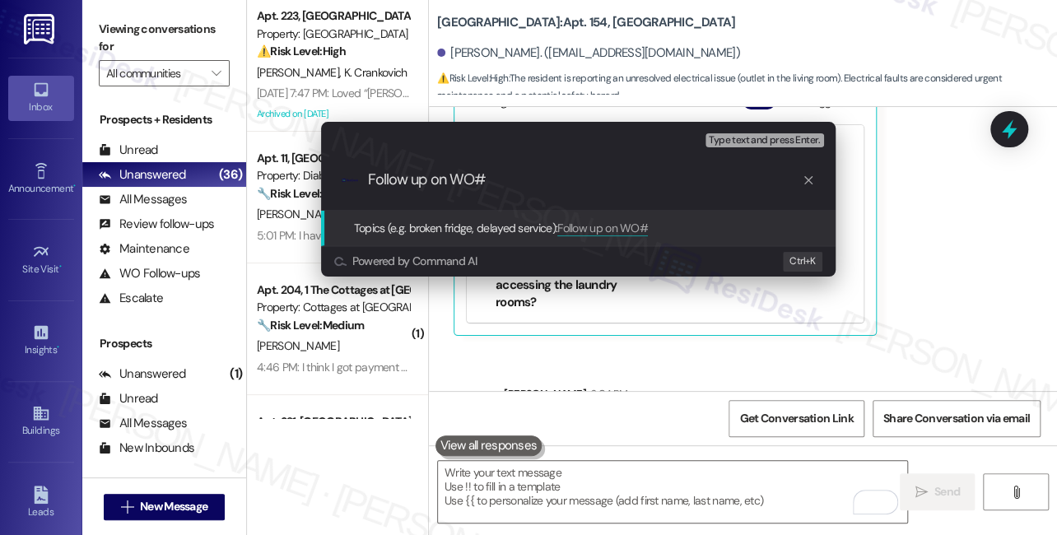
paste input "8478910"
type input "Follow up on WO#8478910 - outlet issue"
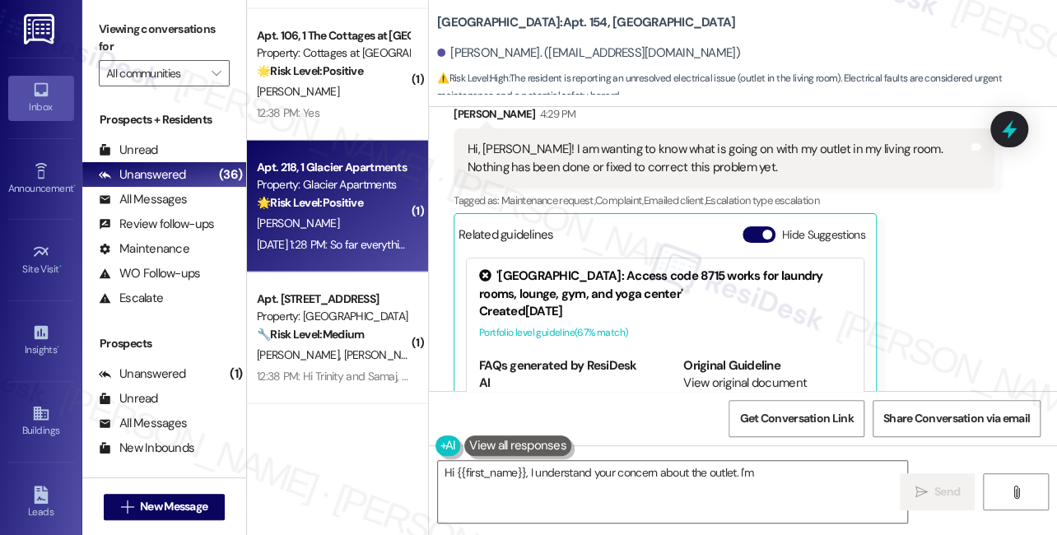
scroll to position [2020, 0]
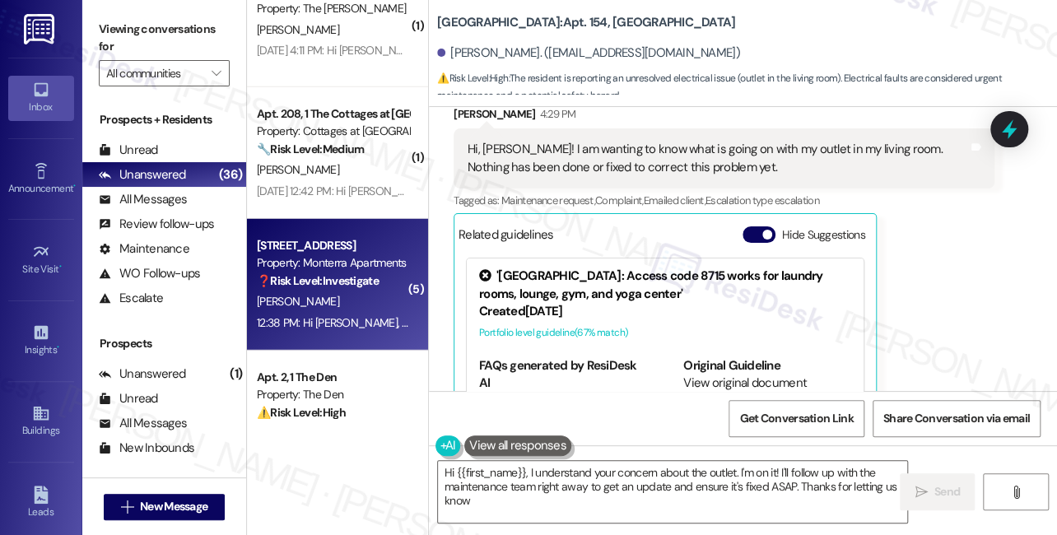
type textarea "Hi {{first_name}}, I understand your concern about the outlet. I'm on it! I'll …"
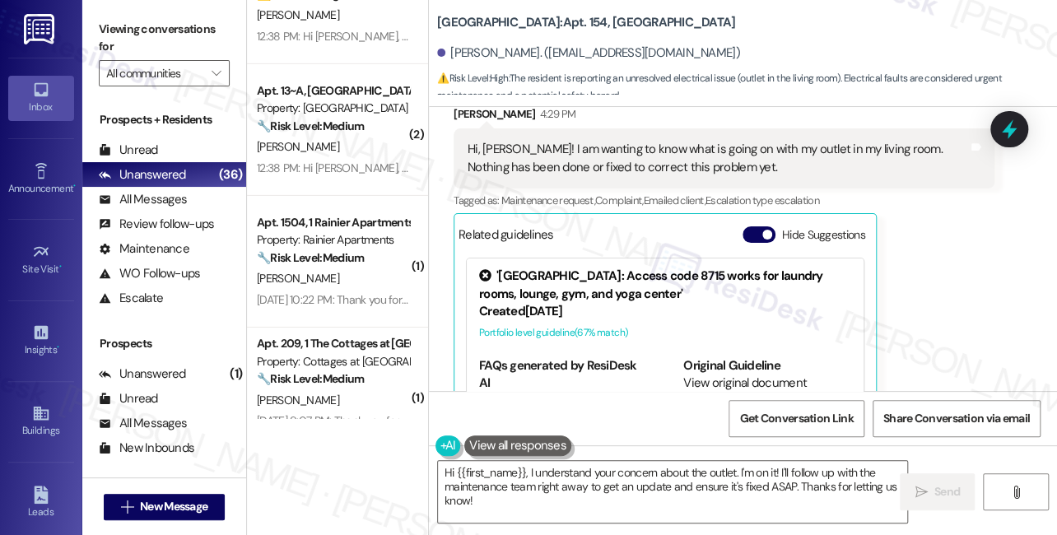
scroll to position [2245, 0]
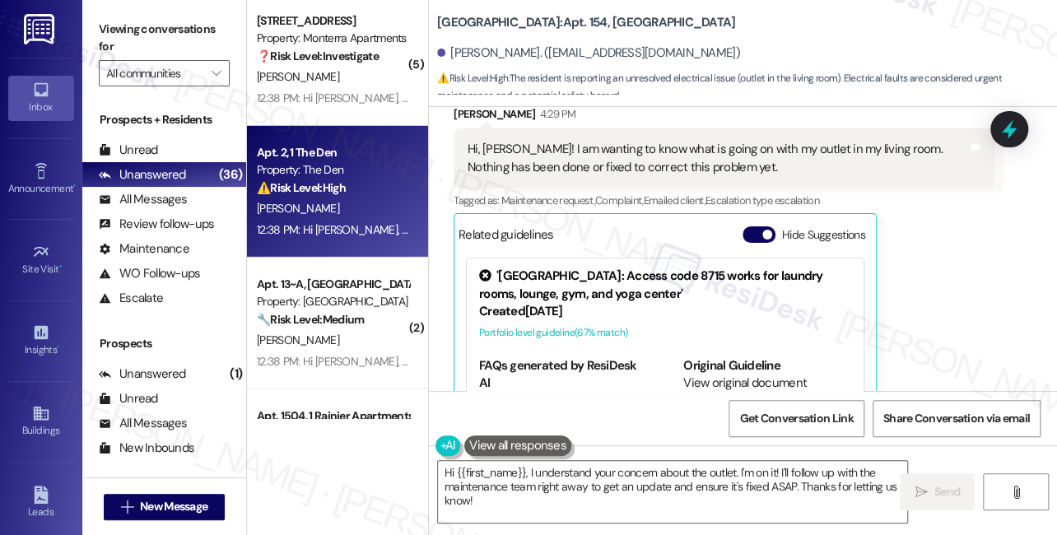
click at [347, 206] on div "M. Anderson" at bounding box center [333, 208] width 156 height 21
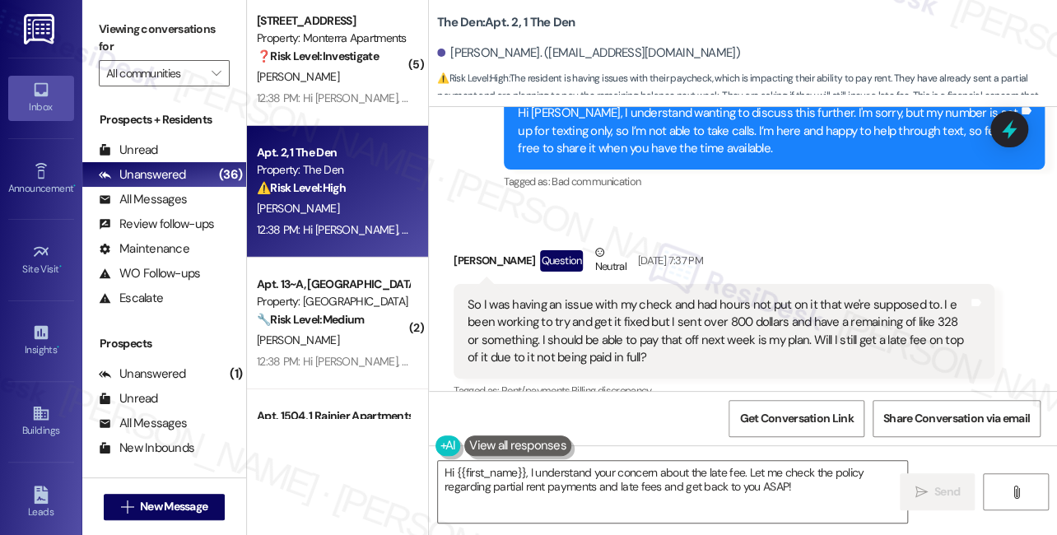
scroll to position [1365, 0]
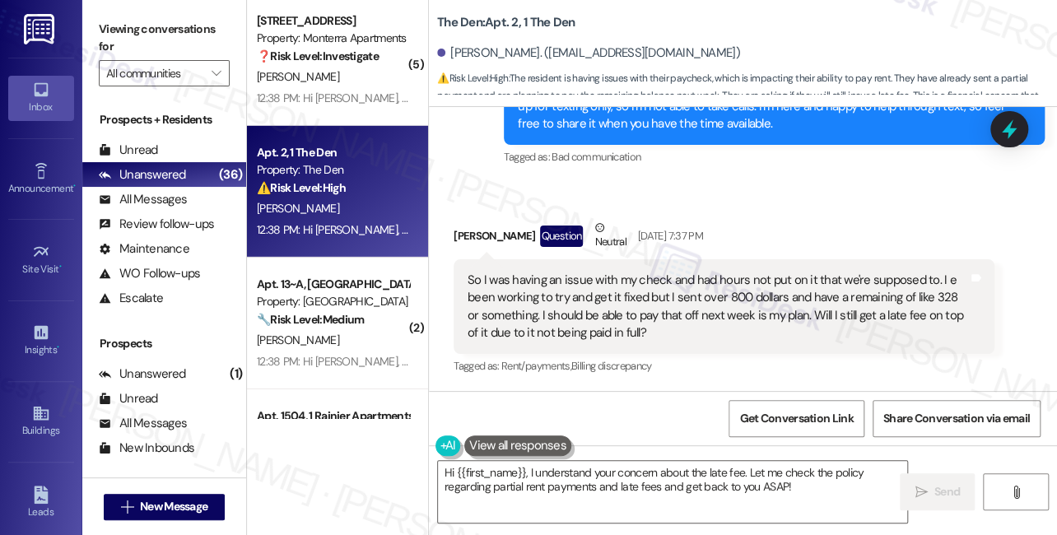
click at [522, 278] on div "So I was having an issue with my check and had hours not put on it that we're s…" at bounding box center [718, 307] width 500 height 71
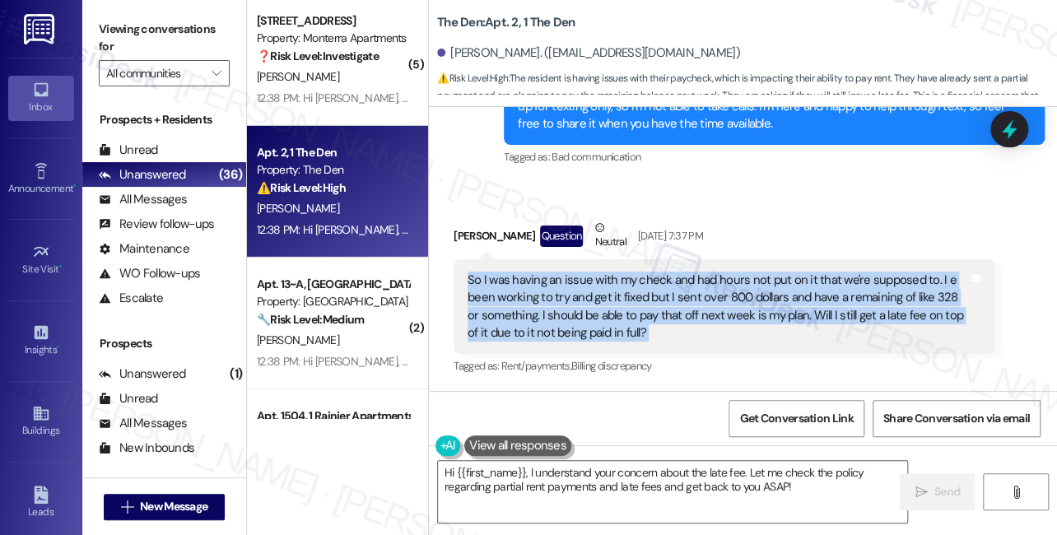
click at [522, 278] on div "So I was having an issue with my check and had hours not put on it that we're s…" at bounding box center [718, 307] width 500 height 71
click at [779, 485] on textarea "Hi {{first_name}}, I understand your concern about the late fee. Let me check t…" at bounding box center [672, 492] width 469 height 62
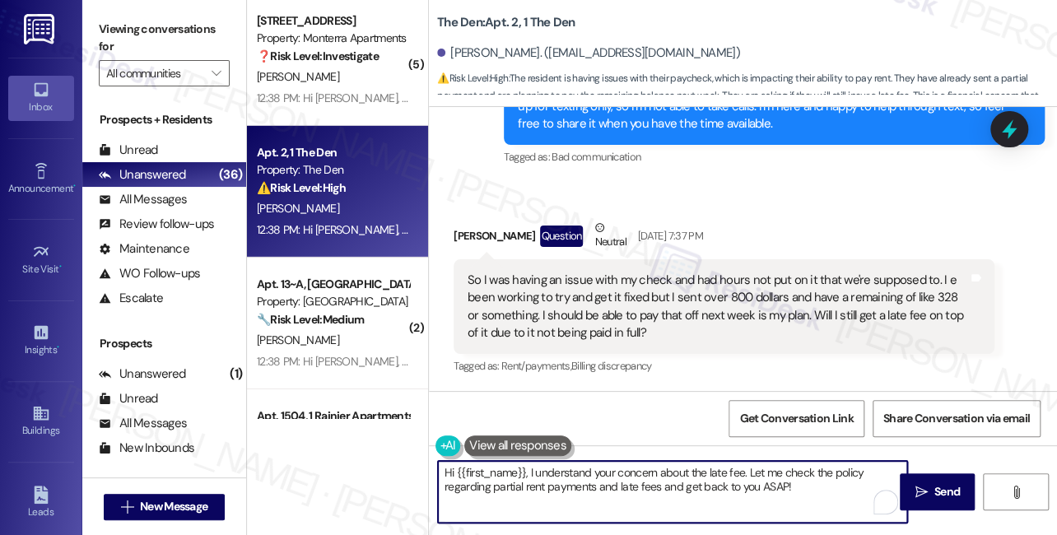
click at [761, 486] on textarea "Hi {{first_name}}, I understand your concern about the late fee. Let me check t…" at bounding box center [672, 492] width 469 height 62
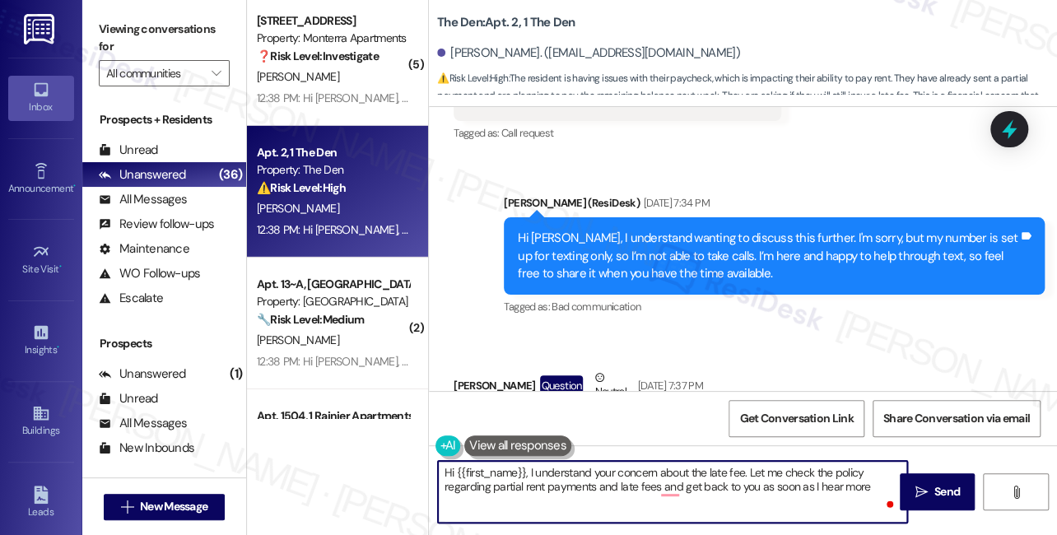
scroll to position [1514, 0]
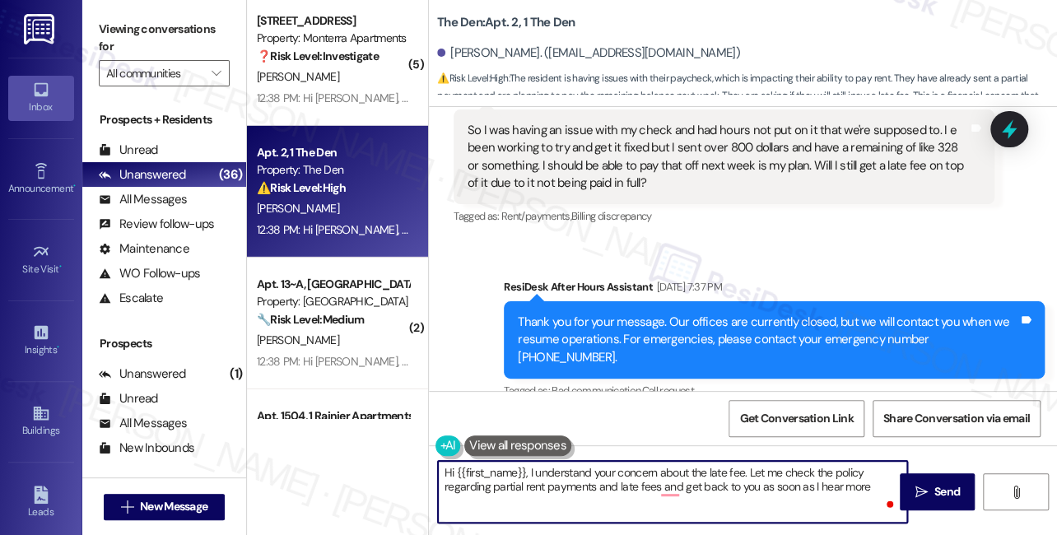
click at [643, 474] on textarea "Hi {{first_name}}, I understand your concern about the late fee. Let me check t…" at bounding box center [672, 492] width 469 height 62
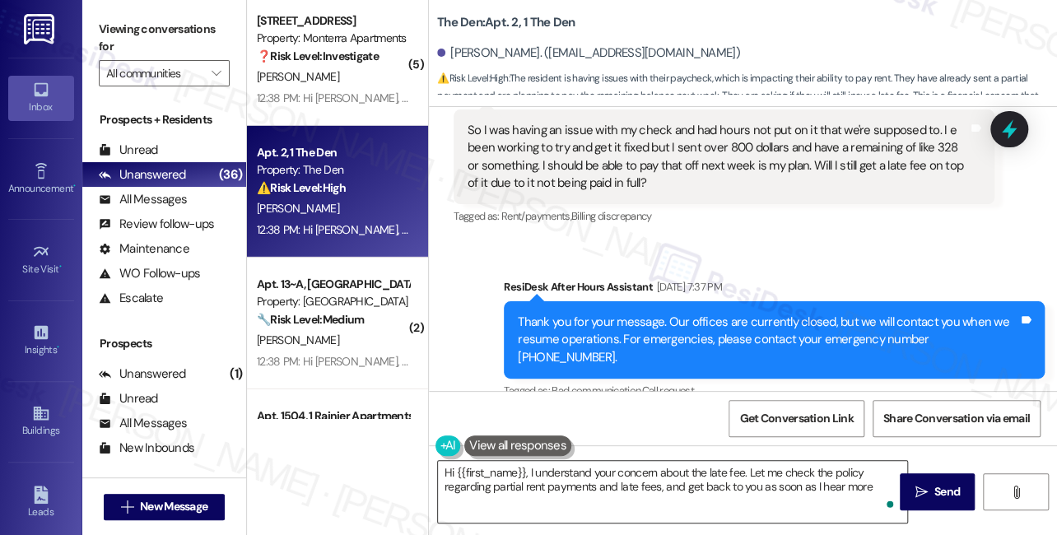
drag, startPoint x: 969, startPoint y: 492, endPoint x: 709, endPoint y: 484, distance: 260.2
click at [718, 484] on div "Hi {{first_name}}, I understand your concern about the late fee. Let me check t…" at bounding box center [743, 506] width 628 height 123
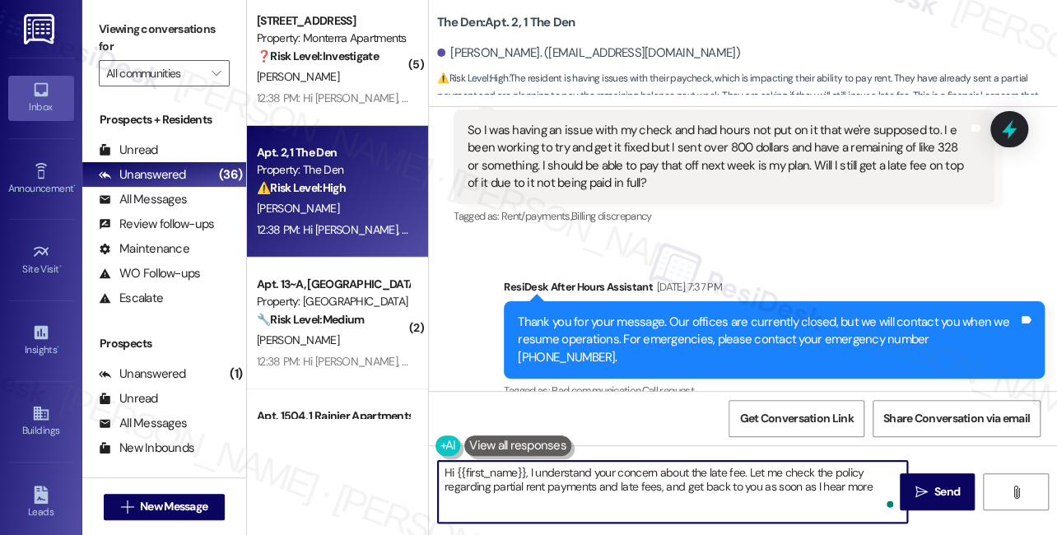
click at [598, 486] on textarea "Hi {{first_name}}, I understand your concern about the late fee. Let me check t…" at bounding box center [672, 492] width 469 height 62
click at [723, 476] on textarea "Hi {{first_name}}, I understand your concern about the late fee. Let me check t…" at bounding box center [672, 492] width 469 height 62
click at [726, 478] on textarea "Hi {{first_name}}, I understand your concern about the late fee. Let me check t…" at bounding box center [672, 492] width 469 height 62
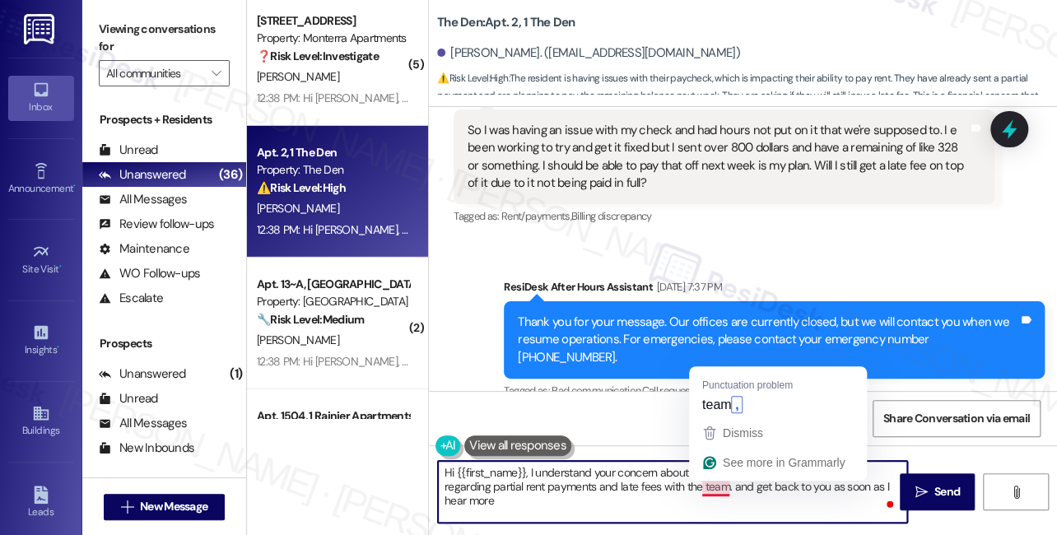
click at [734, 487] on textarea "Hi {{first_name}}, I understand your concern about the late fee. Let me check t…" at bounding box center [672, 492] width 469 height 62
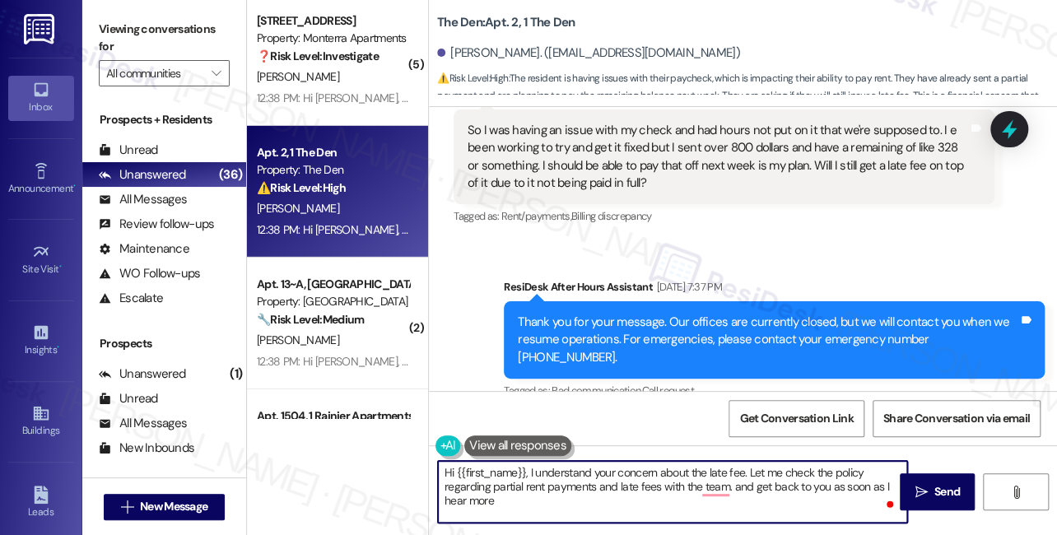
click at [734, 487] on textarea "Hi {{first_name}}, I understand your concern about the late fee. Let me check t…" at bounding box center [672, 492] width 469 height 62
click at [738, 482] on textarea "Hi {{first_name}}, I understand your concern about the late fee. Let me check t…" at bounding box center [672, 492] width 469 height 62
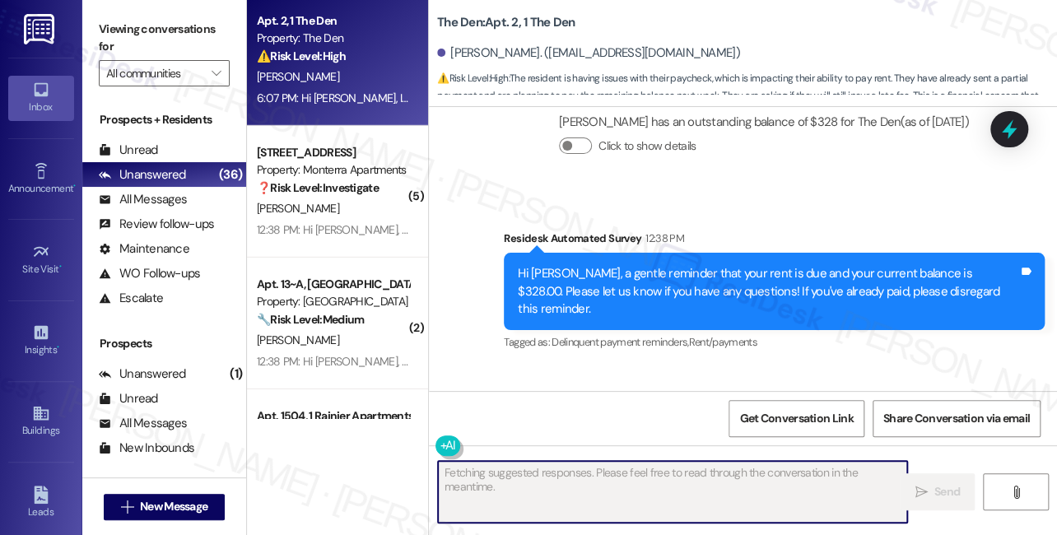
scroll to position [1980, 0]
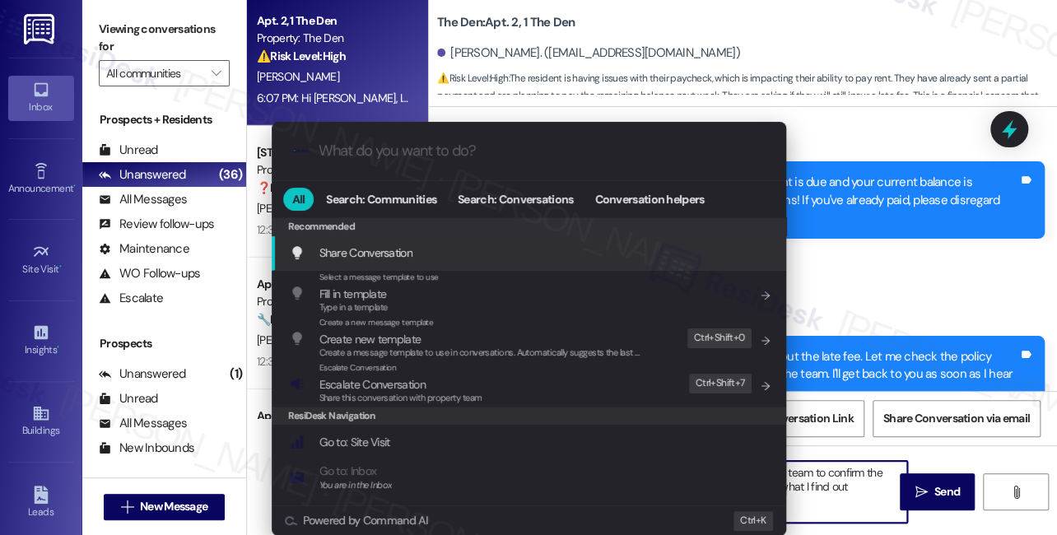
type textarea "Hi {{first_name}}, I'm happy to look into this for you! I'll follow up with the…"
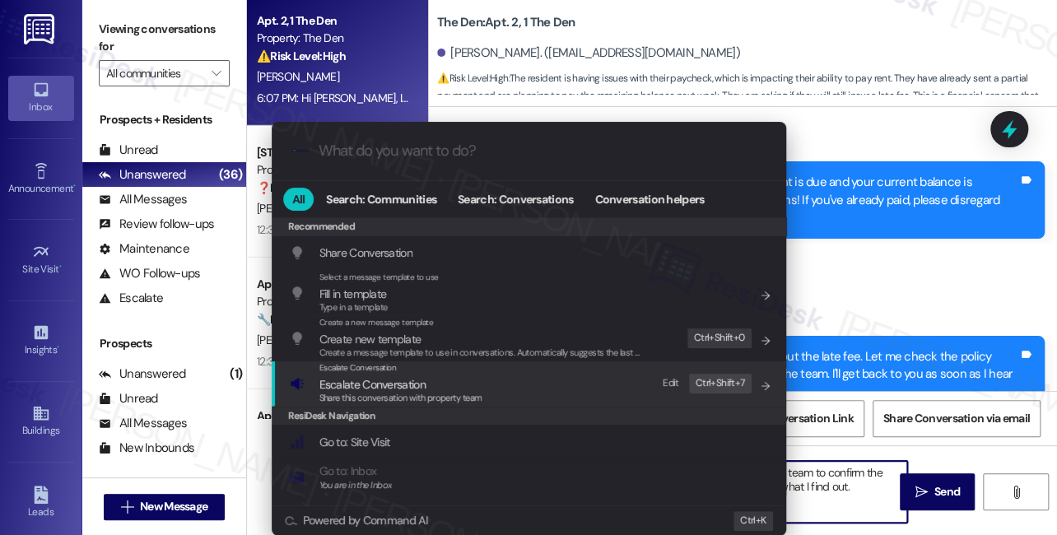
click at [495, 379] on div "Escalate Conversation Escalate Conversation Share this conversation with proper…" at bounding box center [531, 383] width 482 height 44
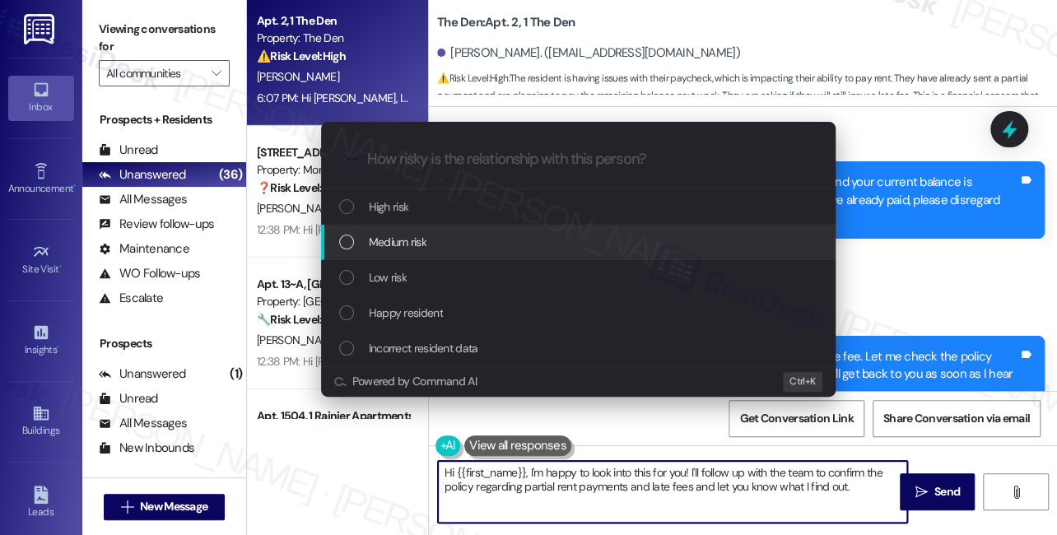
click at [545, 255] on div "Medium risk" at bounding box center [578, 242] width 514 height 35
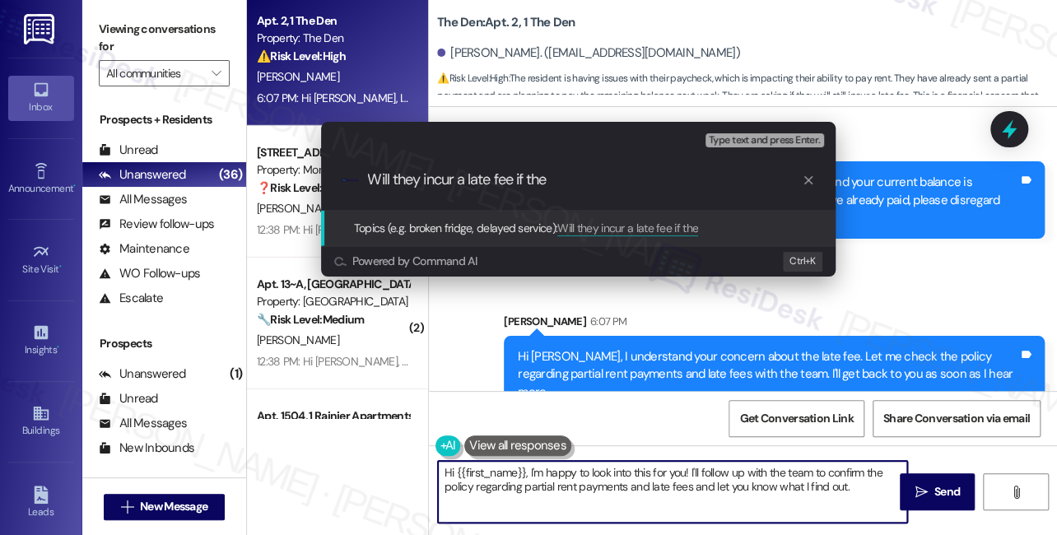
type input "Will they incur a late fee if they"
click at [910, 245] on div "Escalate Conversation Medium risk Topics (e.g. broken fridge, delayed service) …" at bounding box center [528, 267] width 1057 height 535
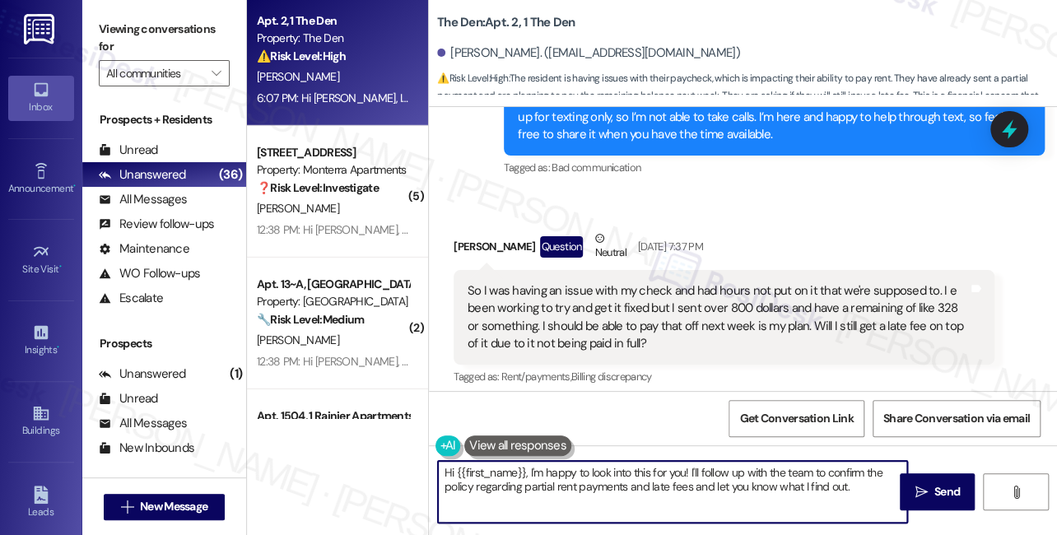
scroll to position [1380, 0]
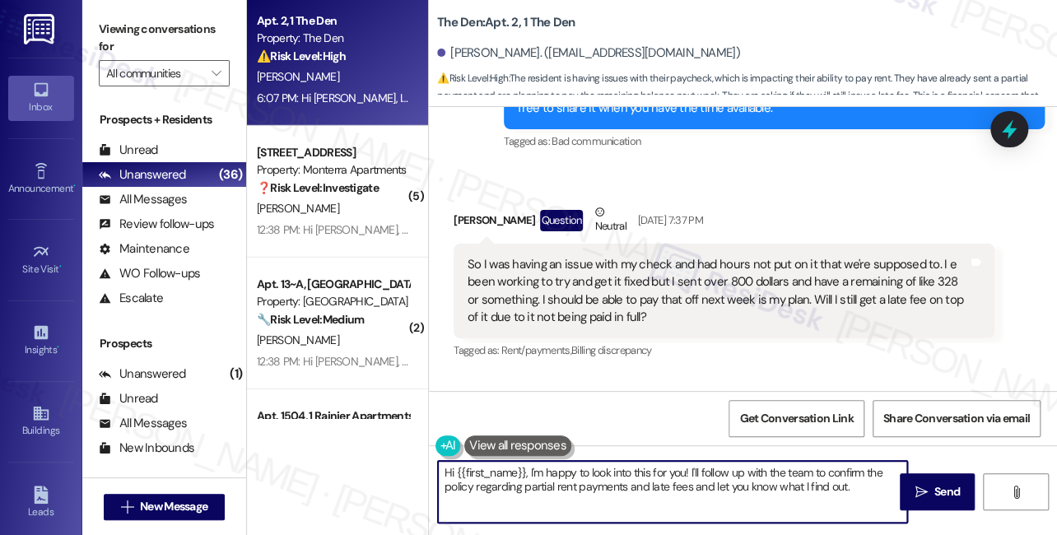
click at [680, 281] on div "So I was having an issue with my check and had hours not put on it that we're s…" at bounding box center [718, 291] width 500 height 71
click at [678, 282] on div "So I was having an issue with my check and had hours not put on it that we're s…" at bounding box center [718, 291] width 500 height 71
click at [677, 283] on div "So I was having an issue with my check and had hours not put on it that we're s…" at bounding box center [718, 291] width 500 height 71
click at [676, 284] on div "So I was having an issue with my check and had hours not put on it that we're s…" at bounding box center [718, 291] width 500 height 71
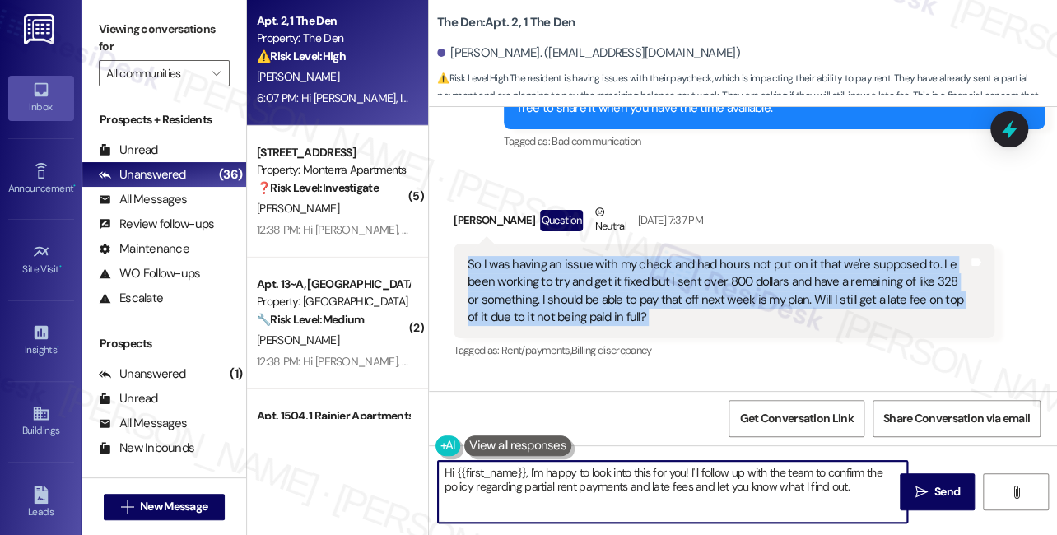
click at [676, 284] on div "So I was having an issue with my check and had hours not put on it that we're s…" at bounding box center [718, 291] width 500 height 71
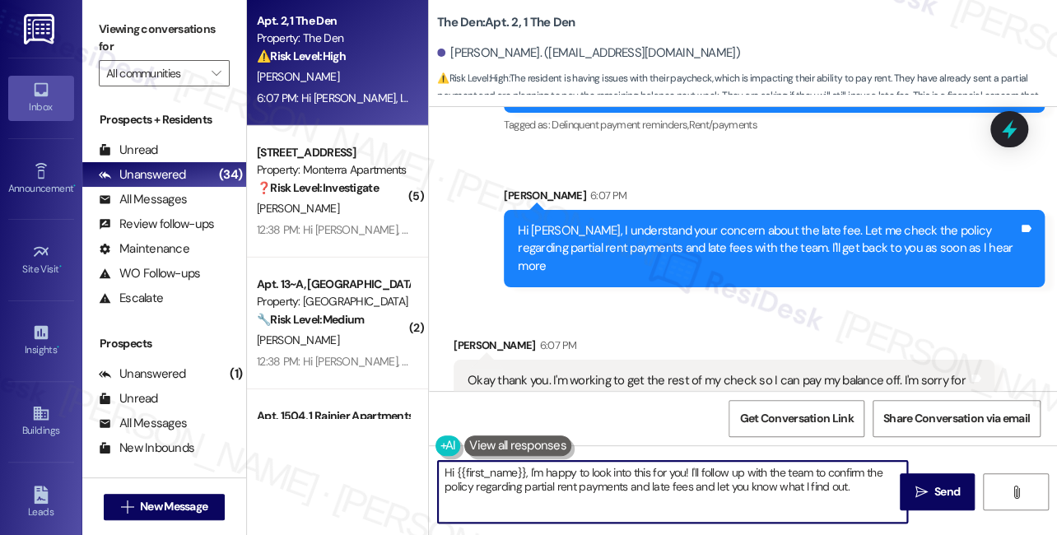
scroll to position [2111, 0]
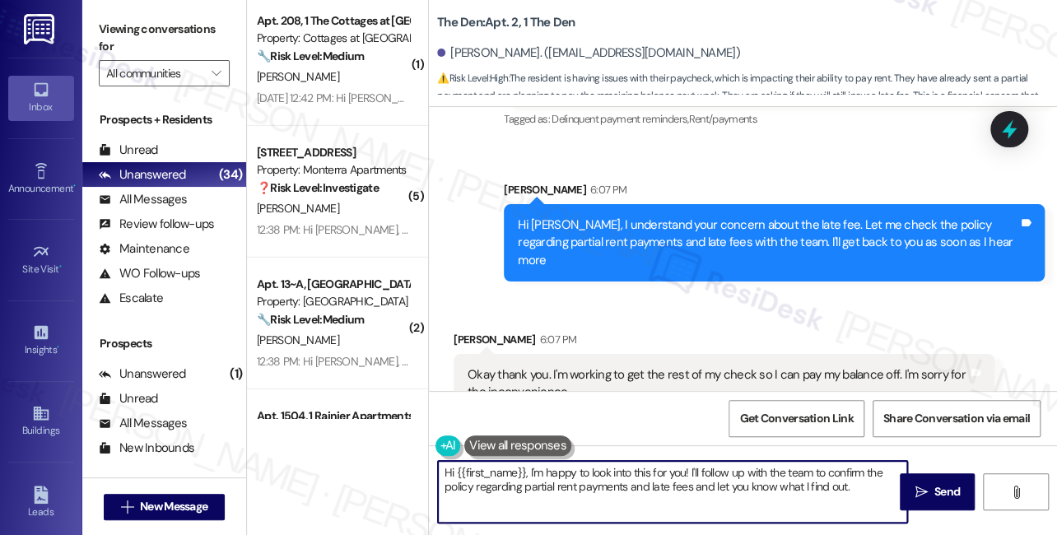
click at [668, 221] on div "Hi Michael, I understand your concern about the late fee. Let me check the poli…" at bounding box center [768, 242] width 500 height 53
click at [580, 366] on div "Okay thank you. I'm working to get the rest of my check so I can pay my balance…" at bounding box center [718, 383] width 500 height 35
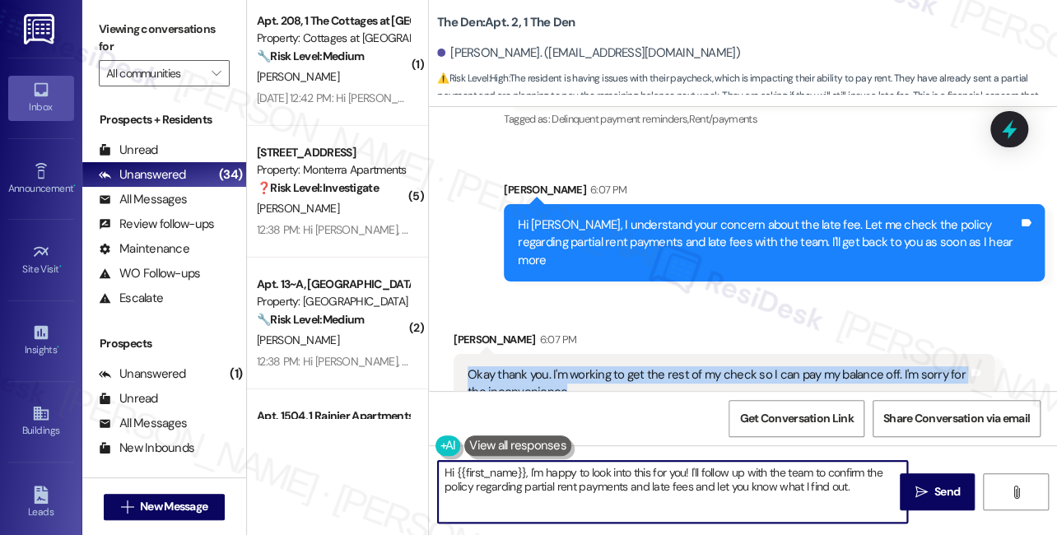
click at [580, 366] on div "Okay thank you. I'm working to get the rest of my check so I can pay my balance…" at bounding box center [718, 383] width 500 height 35
click at [585, 366] on div "Okay thank you. I'm working to get the rest of my check so I can pay my balance…" at bounding box center [718, 383] width 500 height 35
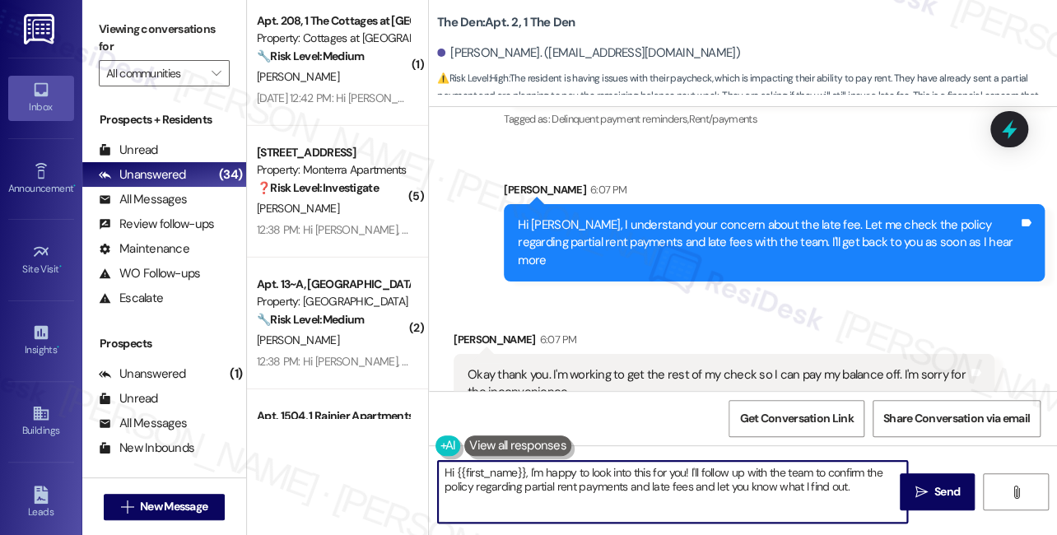
click at [585, 366] on div "Okay thank you. I'm working to get the rest of my check so I can pay my balance…" at bounding box center [718, 383] width 500 height 35
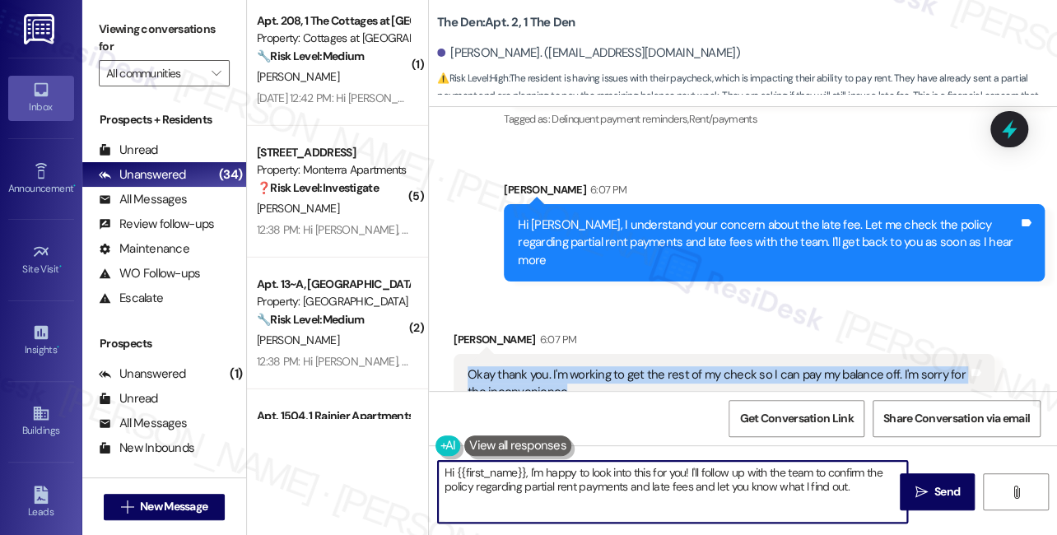
click at [585, 366] on div "Okay thank you. I'm working to get the rest of my check so I can pay my balance…" at bounding box center [718, 383] width 500 height 35
click at [1005, 124] on icon at bounding box center [1009, 129] width 28 height 28
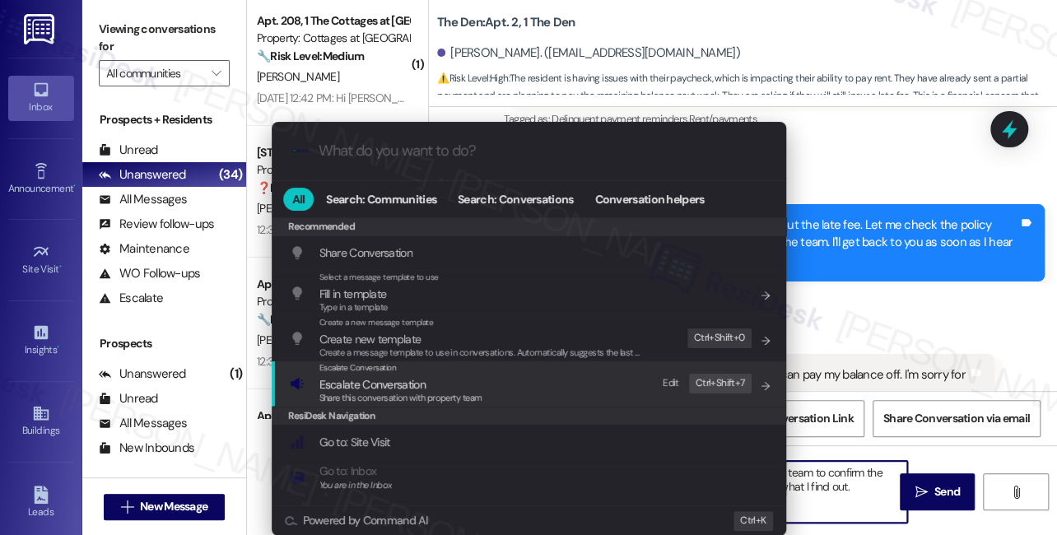
click at [375, 377] on span "Escalate Conversation" at bounding box center [372, 384] width 106 height 15
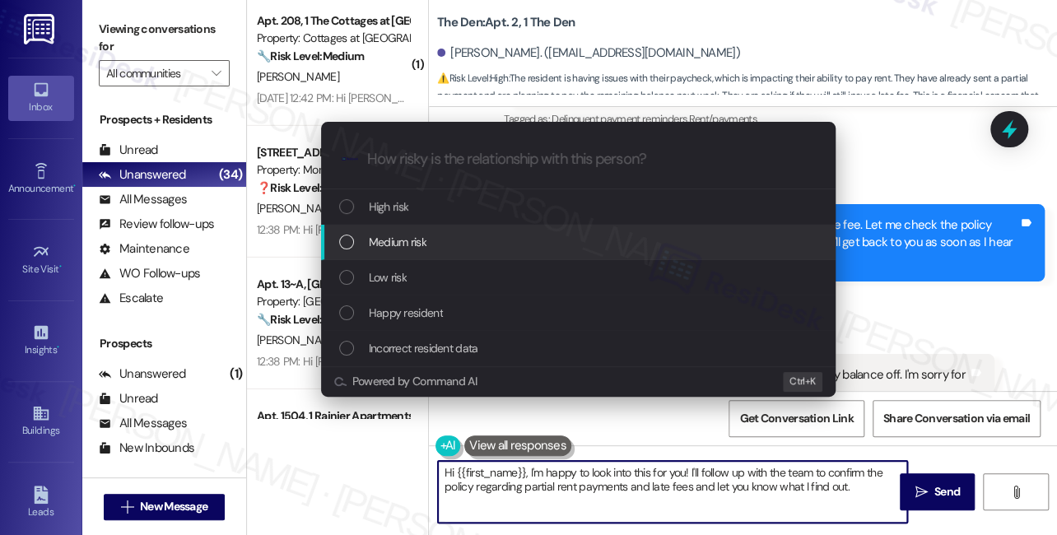
click at [425, 254] on div "Medium risk" at bounding box center [578, 242] width 514 height 35
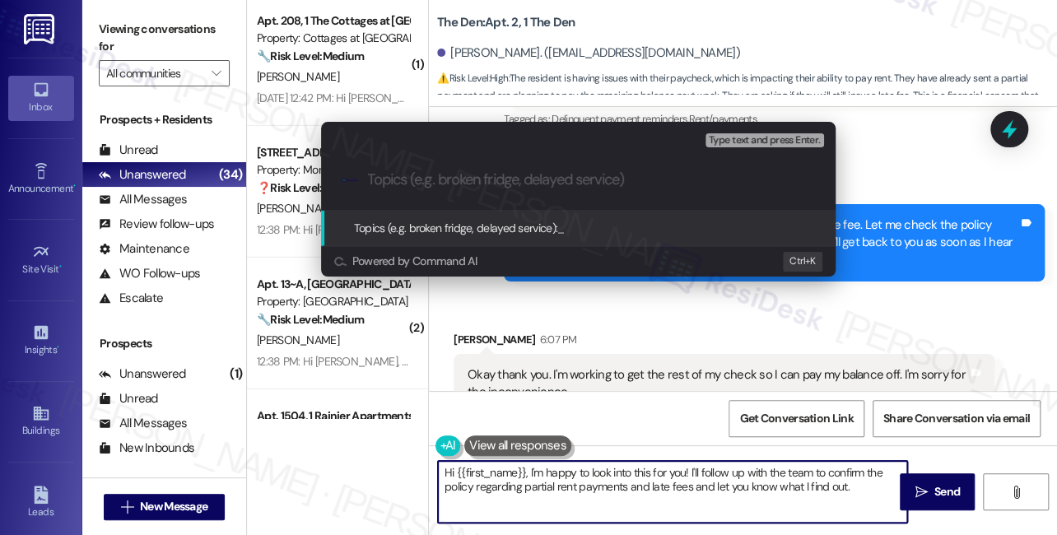
paste input "Late Fee for Partial Rent Payment"
click at [370, 180] on input "Late Fee for Partial Rent Payment" at bounding box center [585, 179] width 434 height 17
click at [366, 179] on div ".cls-1{fill:#0a055f;}.cls-2{fill:#0cc4c4;} resideskLogoBlueOrange Late Fee for …" at bounding box center [578, 180] width 514 height 58
click at [368, 179] on input "Late Fee for Partial Rent Payment" at bounding box center [585, 179] width 434 height 17
click at [368, 180] on input "Late Fee for Partial Rent Payment" at bounding box center [585, 179] width 434 height 17
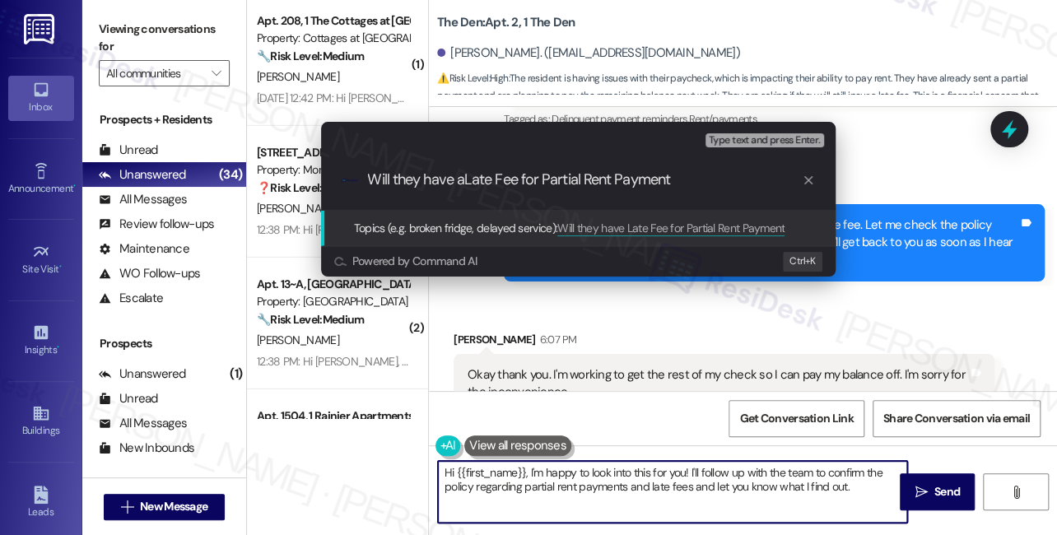
type input "Will they have a Late Fee for Partial Rent Payment"
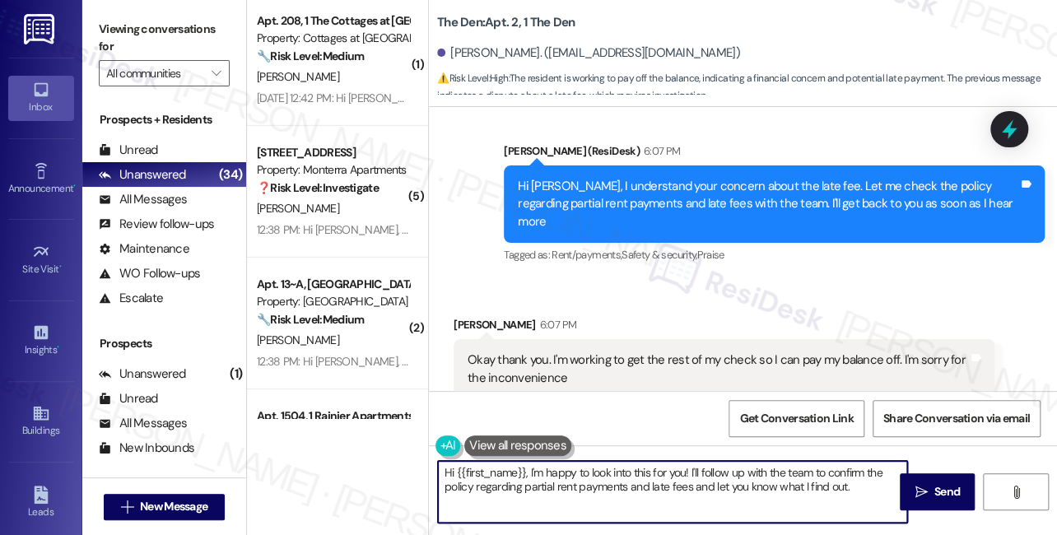
scroll to position [2160, 0]
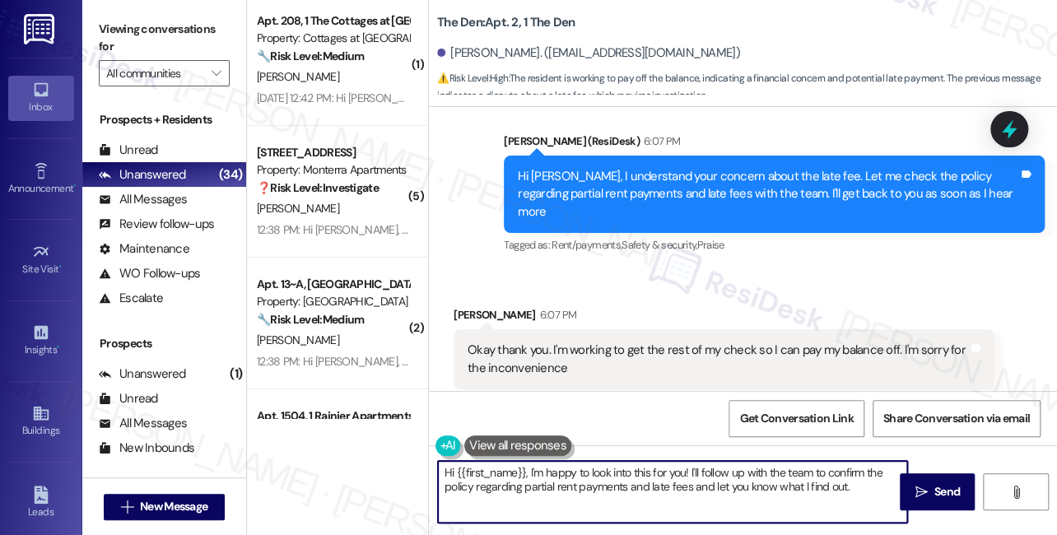
click at [714, 342] on div "Okay thank you. I'm working to get the rest of my check so I can pay my balance…" at bounding box center [718, 359] width 500 height 35
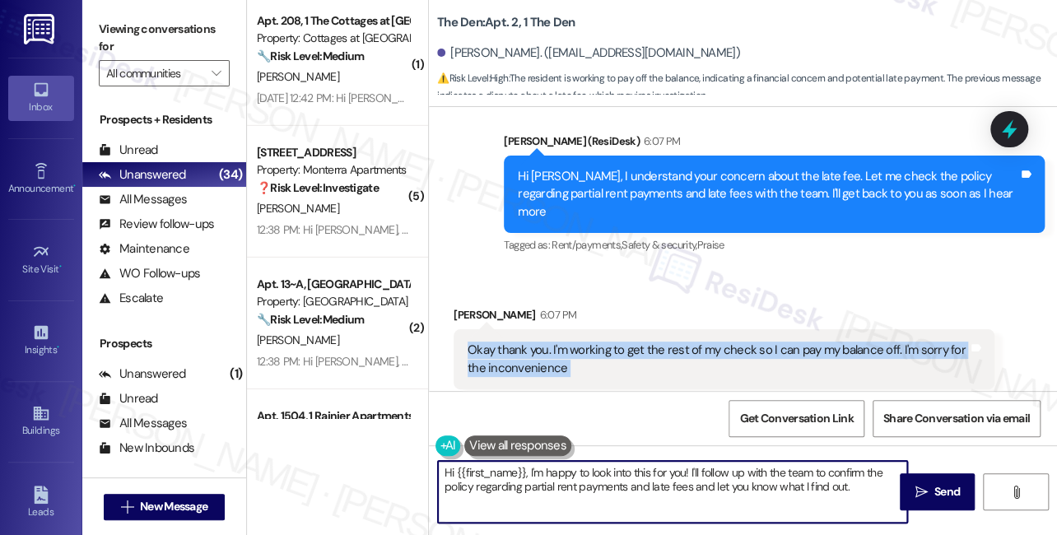
click at [714, 342] on div "Okay thank you. I'm working to get the rest of my check so I can pay my balance…" at bounding box center [718, 359] width 500 height 35
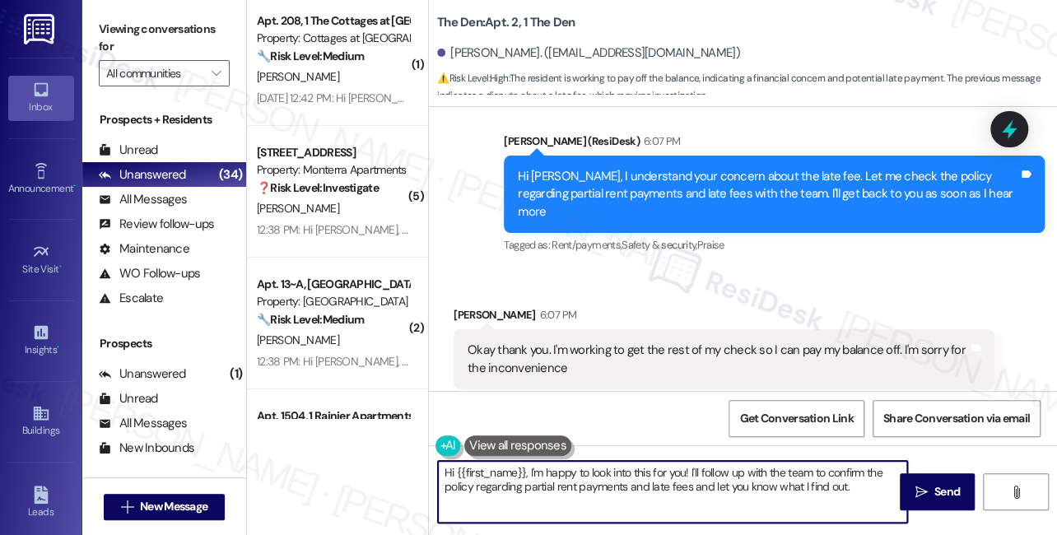
click at [746, 483] on textarea "Hi {{first_name}}, I'm happy to look into this for you! I'll follow up with the…" at bounding box center [672, 492] width 469 height 62
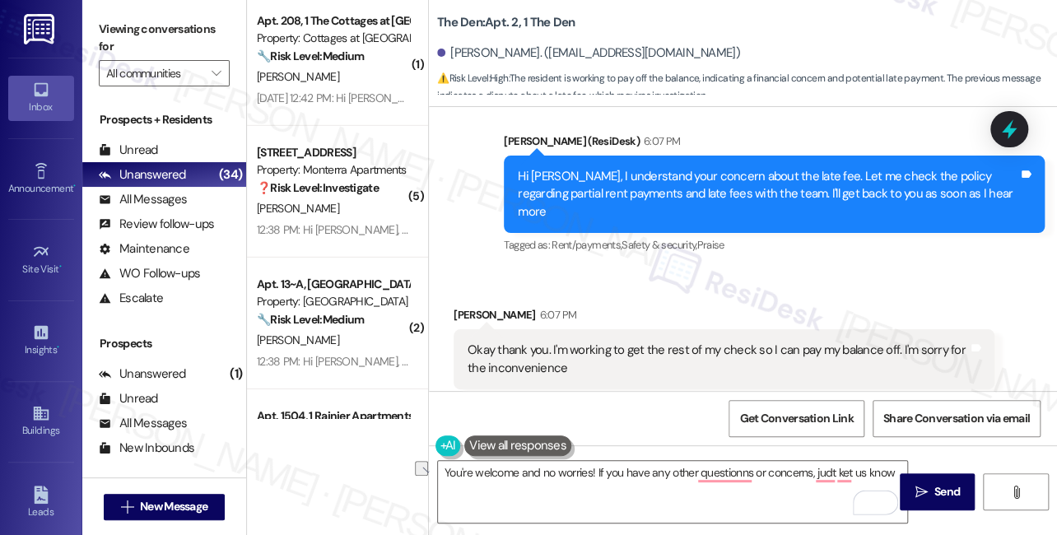
click at [134, 3] on div "Viewing conversations for All communities " at bounding box center [164, 51] width 164 height 103
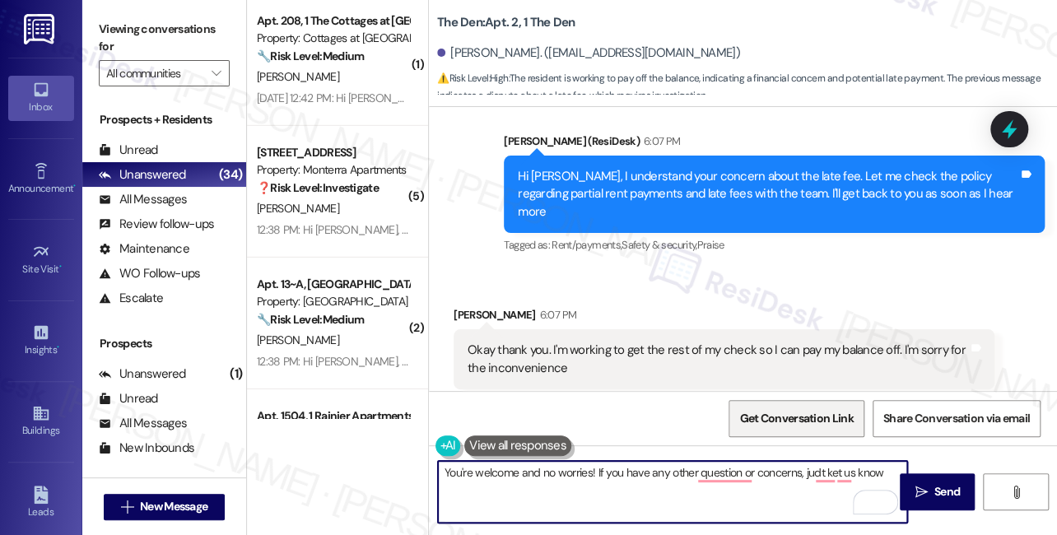
type textarea "You're welcome and no worries! If you have any other questions or concerns, jud…"
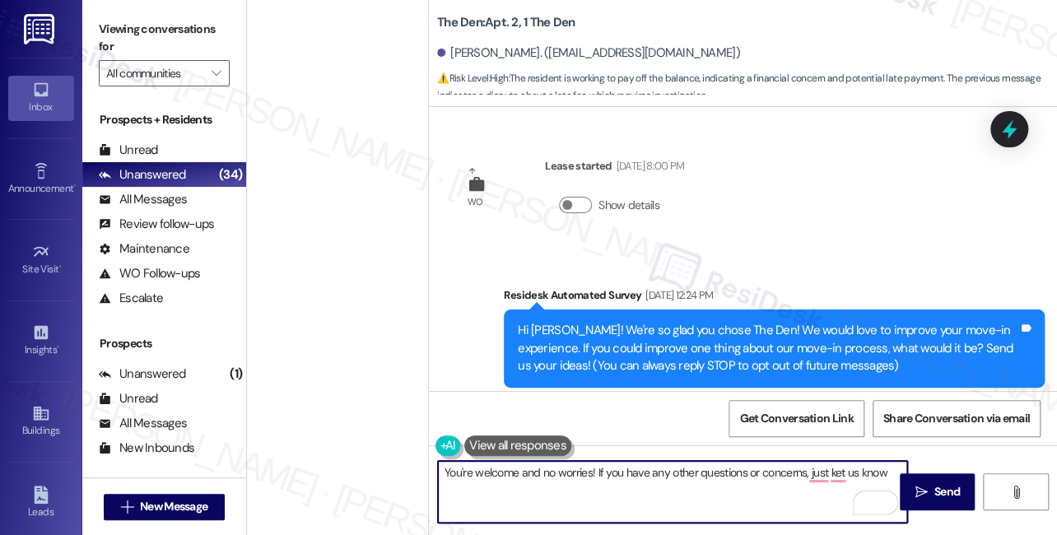
scroll to position [2160, 0]
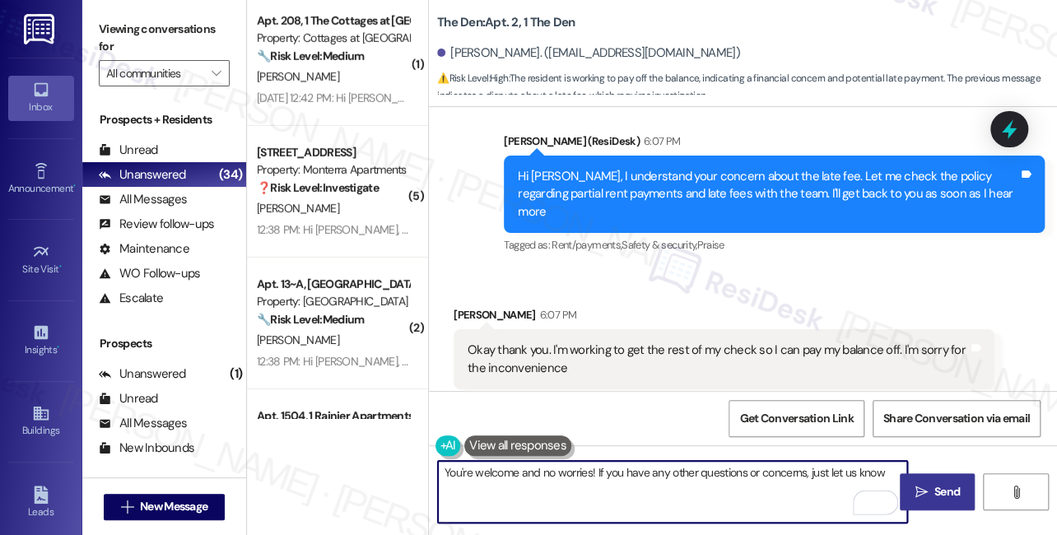
type textarea "You're welcome and no worries! If you have any other questions or concerns, jus…"
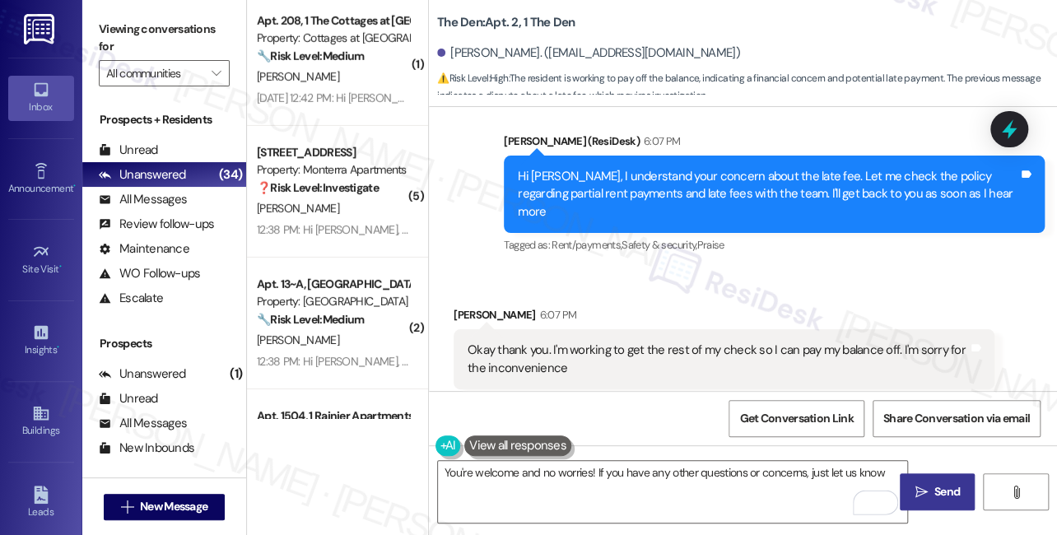
click at [949, 493] on span "Send" at bounding box center [947, 491] width 26 height 17
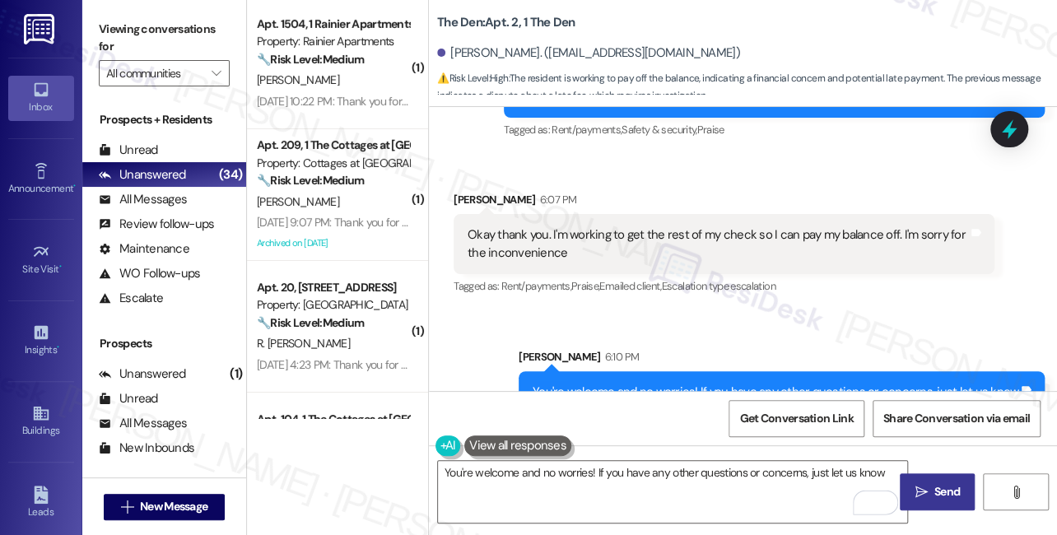
scroll to position [2469, 0]
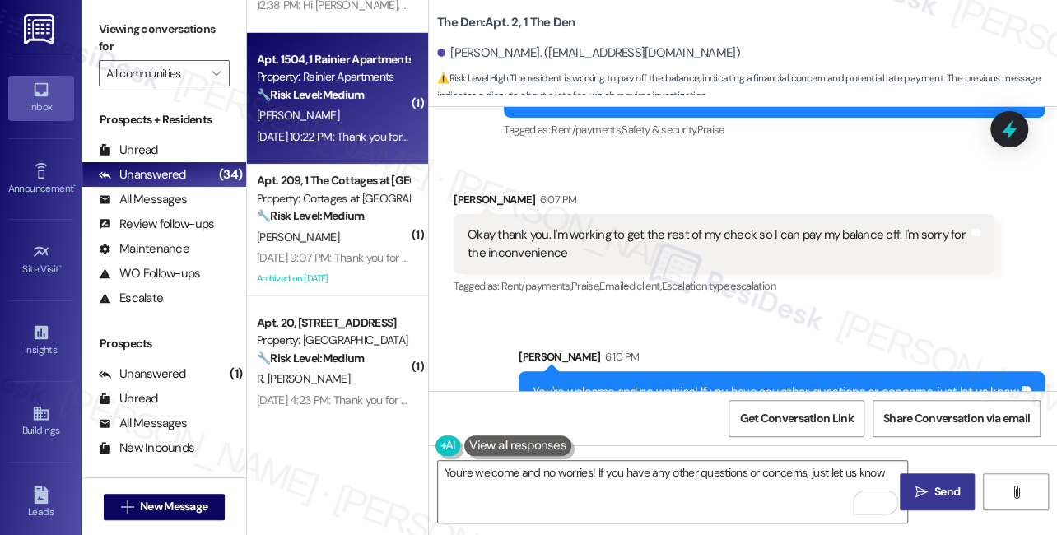
click at [309, 90] on strong "🔧 Risk Level: Medium" at bounding box center [310, 94] width 107 height 15
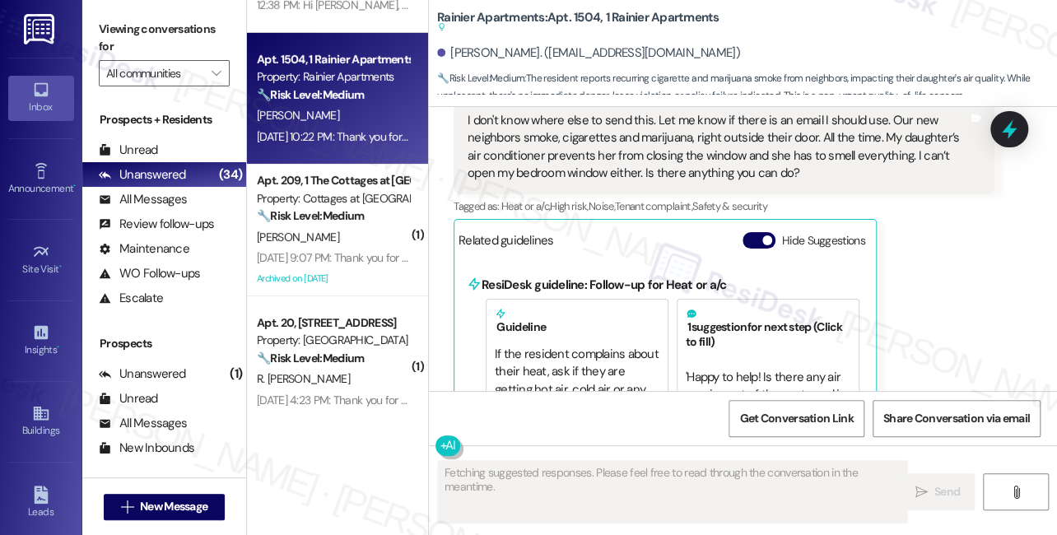
scroll to position [1957, 0]
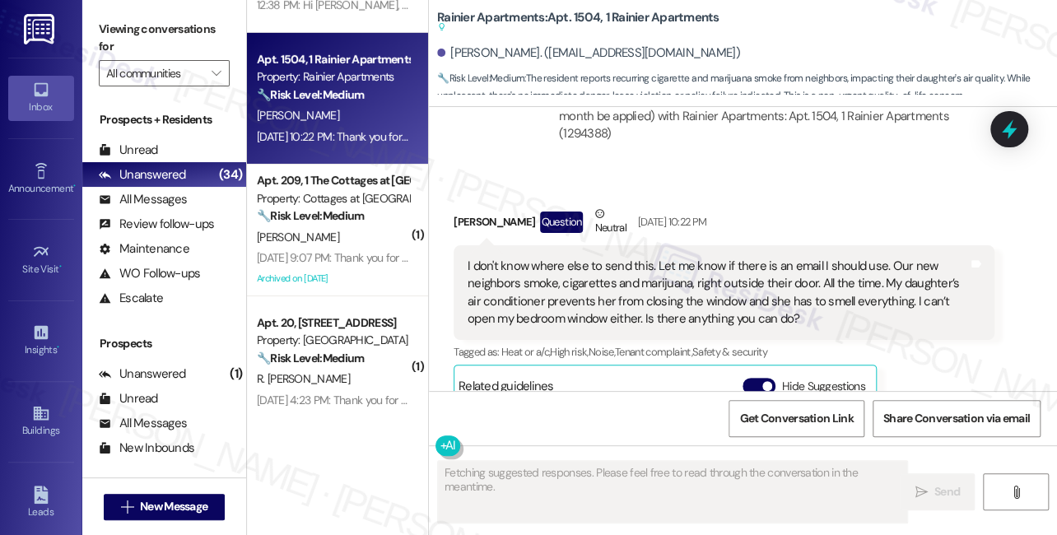
click at [593, 258] on div "I don't know where else to send this. Let me know if there is an email I should…" at bounding box center [718, 293] width 500 height 71
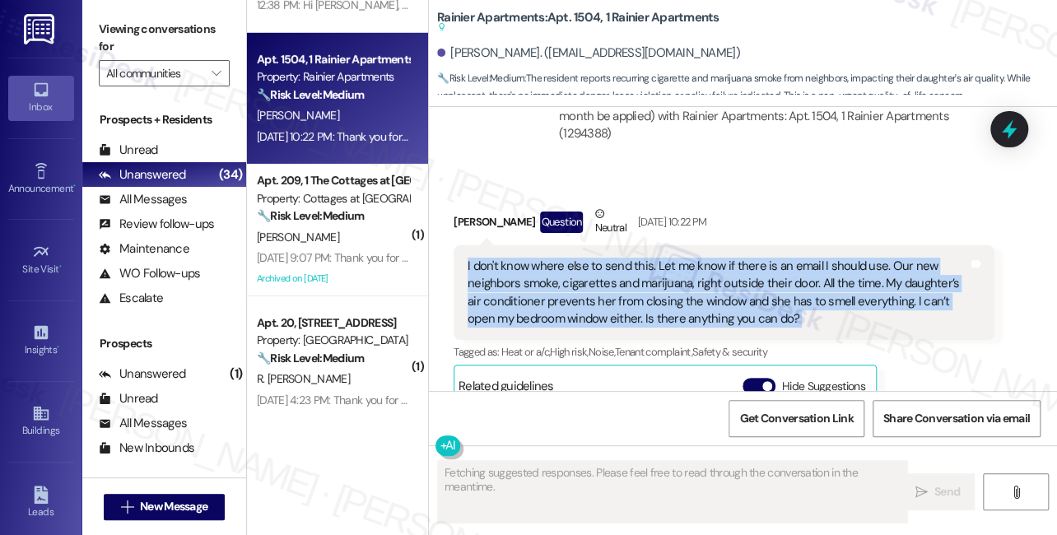
click at [593, 258] on div "I don't know where else to send this. Let me know if there is an email I should…" at bounding box center [718, 293] width 500 height 71
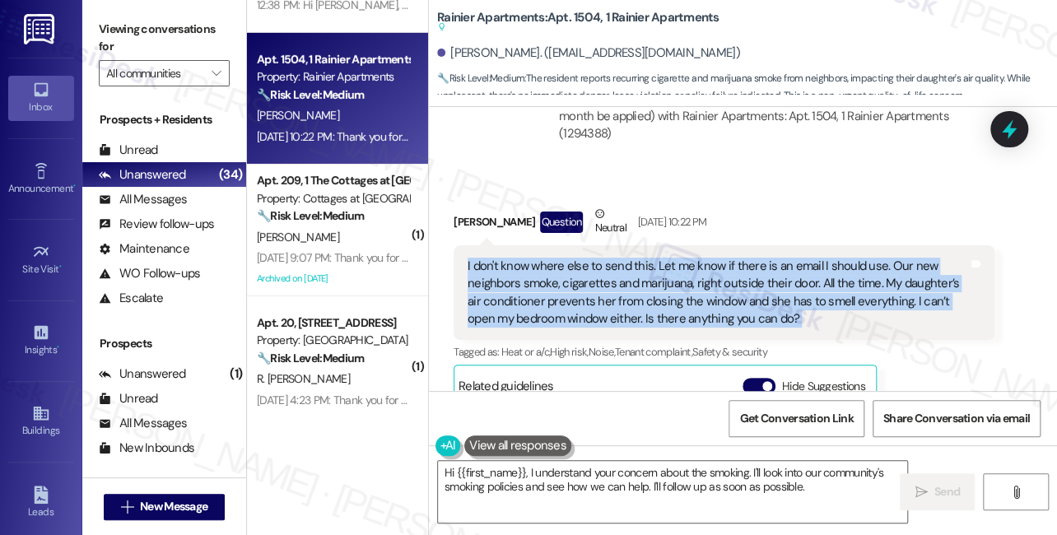
click at [759, 282] on div "I don't know where else to send this. Let me know if there is an email I should…" at bounding box center [718, 293] width 500 height 71
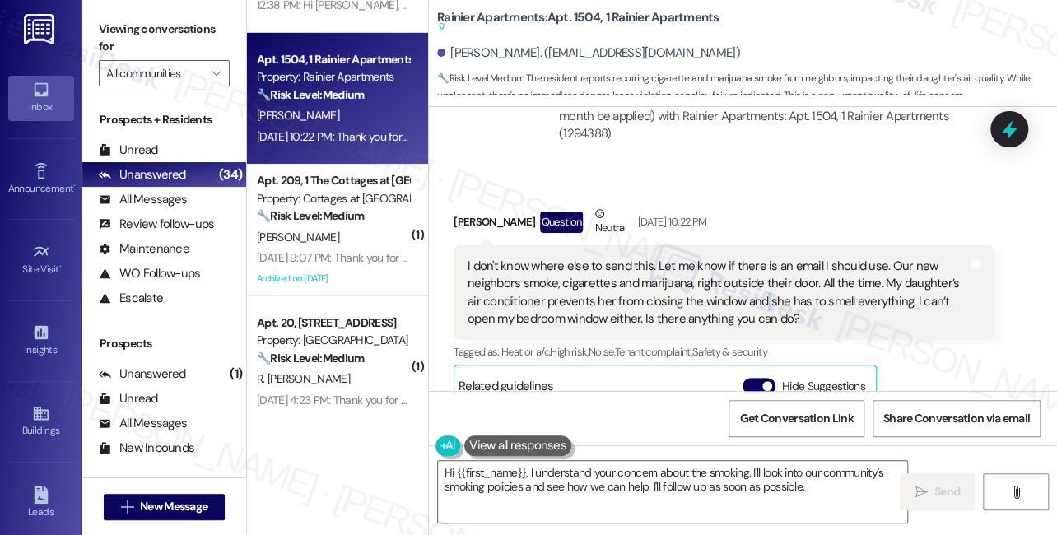
click at [759, 282] on div "I don't know where else to send this. Let me know if there is an email I should…" at bounding box center [718, 293] width 500 height 71
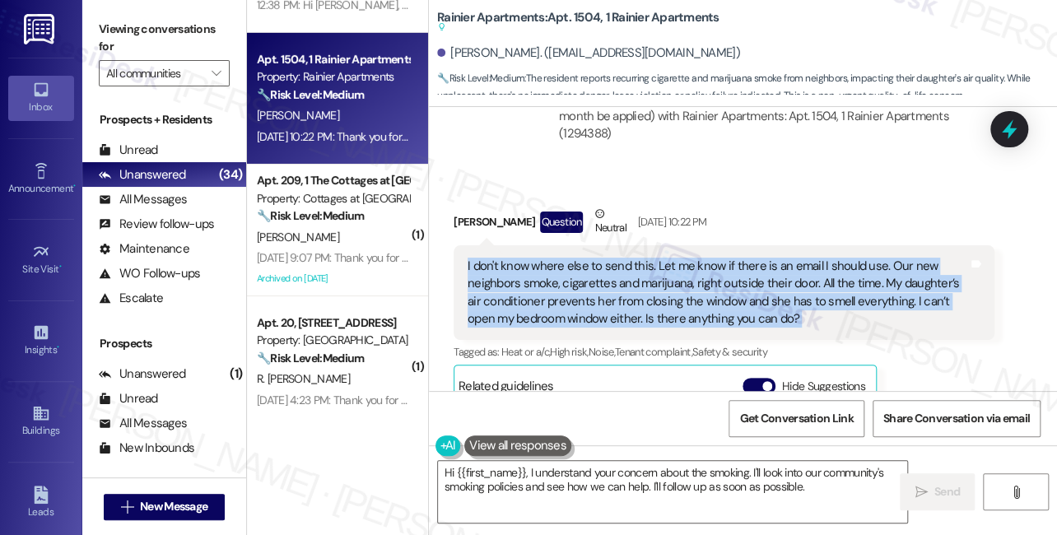
click at [759, 282] on div "I don't know where else to send this. Let me know if there is an email I should…" at bounding box center [718, 293] width 500 height 71
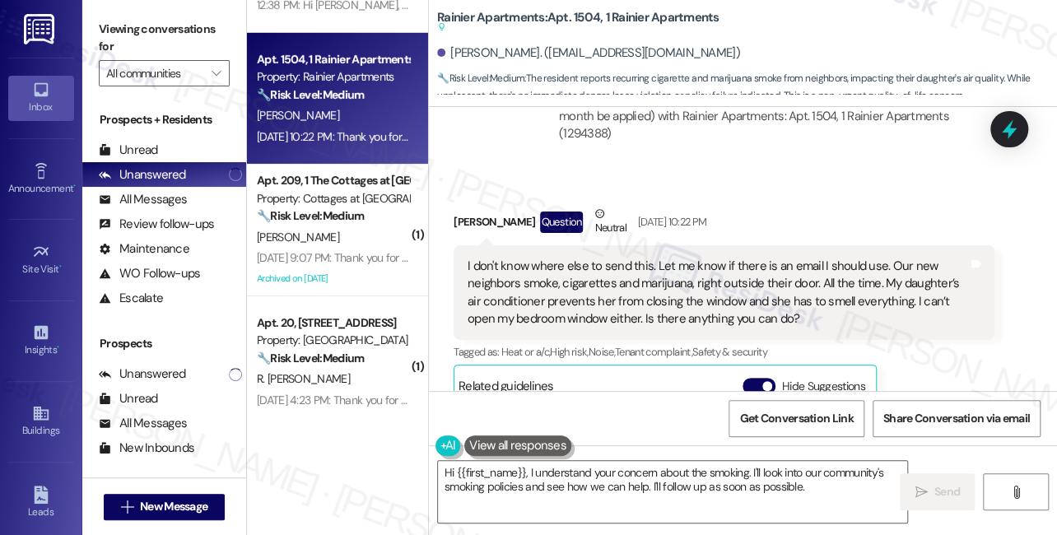
drag, startPoint x: 123, startPoint y: 35, endPoint x: 219, endPoint y: 100, distance: 115.5
click at [123, 35] on label "Viewing conversations for" at bounding box center [164, 38] width 131 height 44
click at [732, 483] on textarea "Hi {{first_name}}, I understand your concern about the smoking. I'll look into …" at bounding box center [672, 492] width 469 height 62
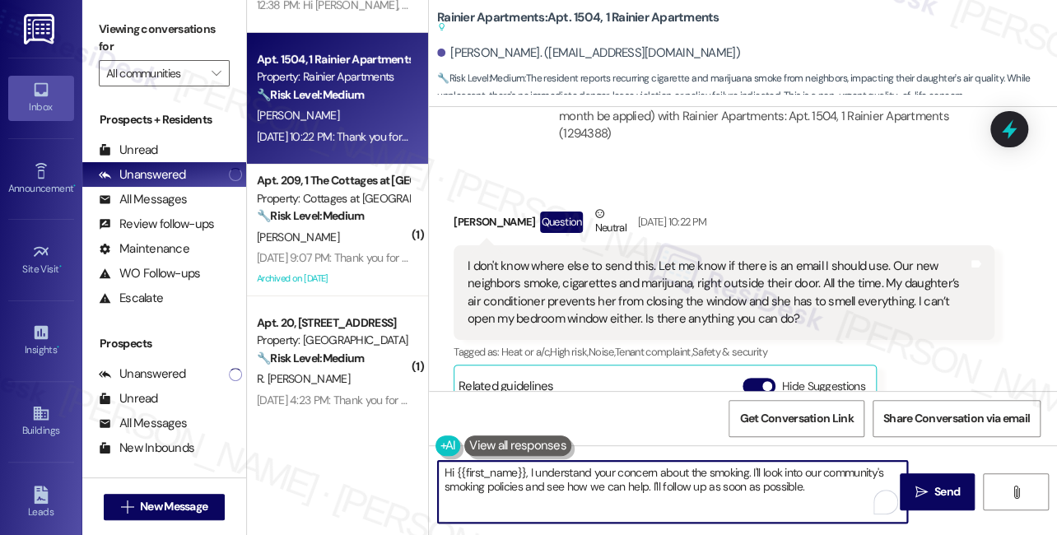
click at [732, 483] on textarea "Hi {{first_name}}, I understand your concern about the smoking. I'll look into …" at bounding box center [672, 492] width 469 height 62
click at [731, 483] on textarea "Hi {{first_name}}, I understand your concern about the smoking. I'll look into …" at bounding box center [672, 492] width 469 height 62
drag, startPoint x: 748, startPoint y: 485, endPoint x: 797, endPoint y: 497, distance: 50.1
click at [748, 485] on textarea "Hi {{first_name}}, I understand your concern about the smoking. I'll look into …" at bounding box center [672, 492] width 469 height 62
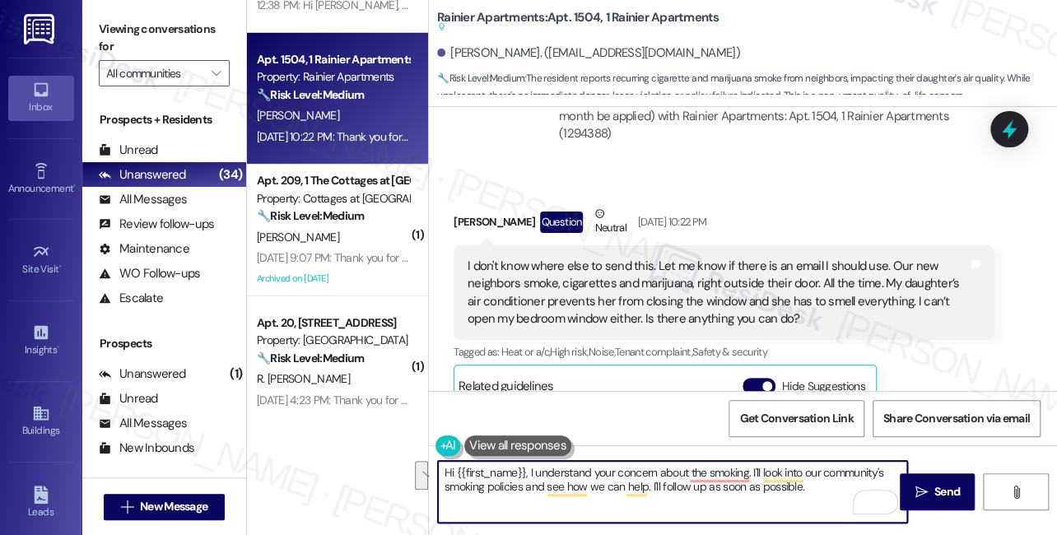
drag, startPoint x: 830, startPoint y: 502, endPoint x: 752, endPoint y: 475, distance: 82.0
click at [752, 475] on textarea "Hi {{first_name}}, I understand your concern about the smoking. I'll look into …" at bounding box center [672, 492] width 469 height 62
paste textarea "Thank you for letting us know about this concern. I’m sorry to hear how much th…"
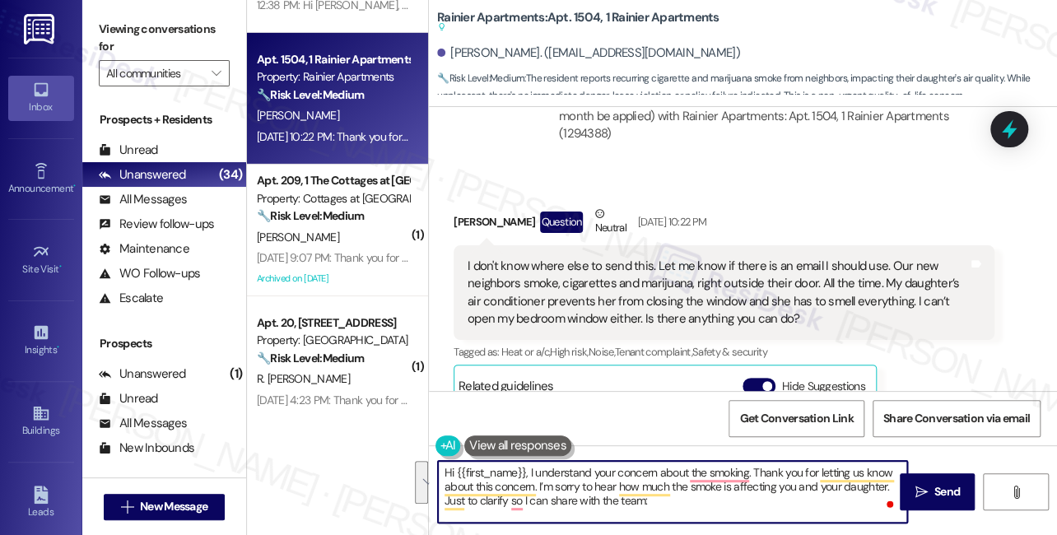
drag, startPoint x: 729, startPoint y: 505, endPoint x: 528, endPoint y: 468, distance: 204.2
click at [528, 468] on textarea "Hi {{first_name}}, I understand your concern about the smoking. Thank you for l…" at bounding box center [672, 492] width 469 height 62
paste textarea "To enrich screen reader interactions, please activate Accessibility in Grammarl…"
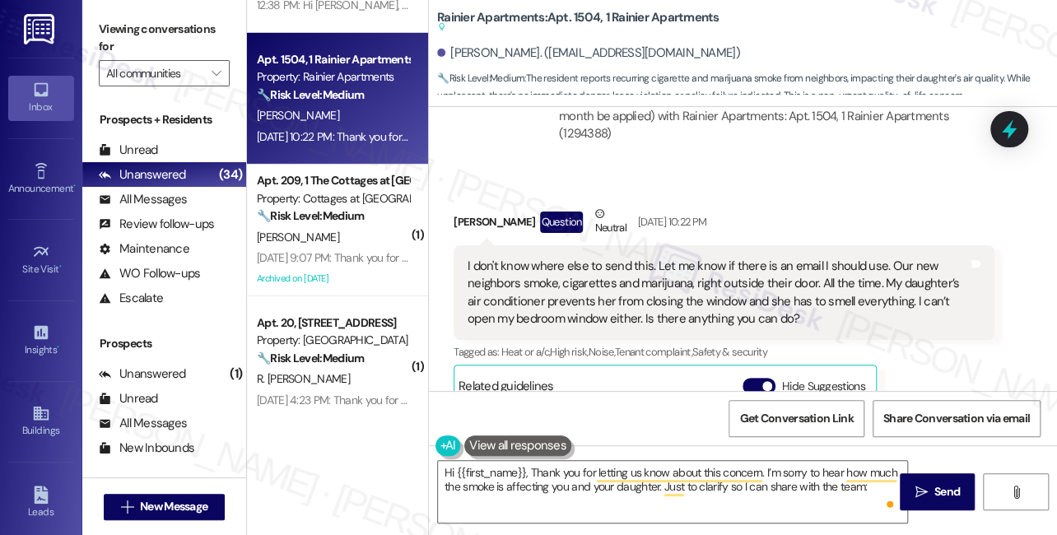
click at [124, 32] on label "Viewing conversations for" at bounding box center [164, 38] width 131 height 44
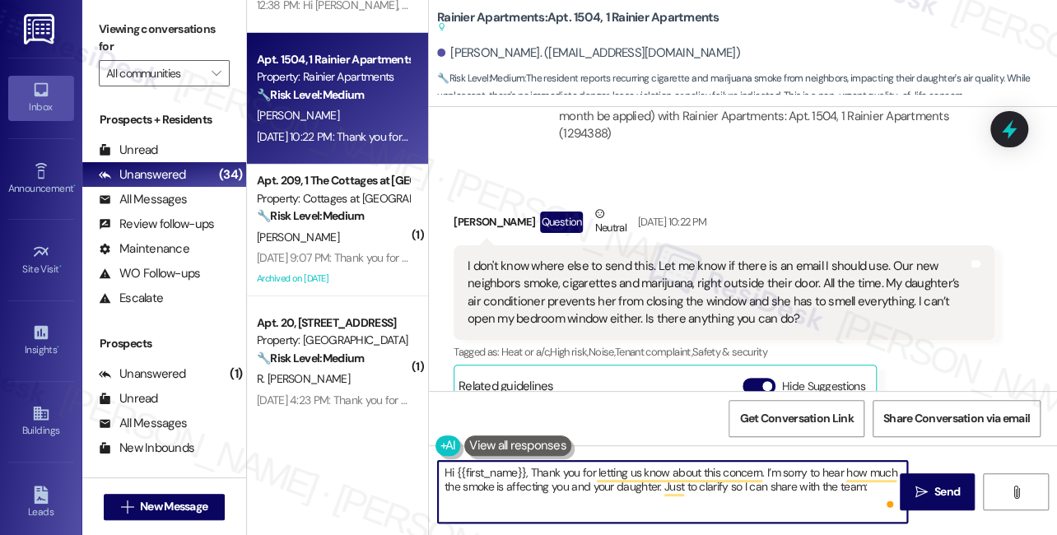
drag, startPoint x: 876, startPoint y: 491, endPoint x: 877, endPoint y: 482, distance: 9.2
click at [876, 491] on textarea "Hi {{first_name}}, Thank you for letting us know about this concern. I’m sorry …" at bounding box center [672, 492] width 469 height 62
paste textarea "About how often do you notice the smoking (daily, certain times of day)? Is the…"
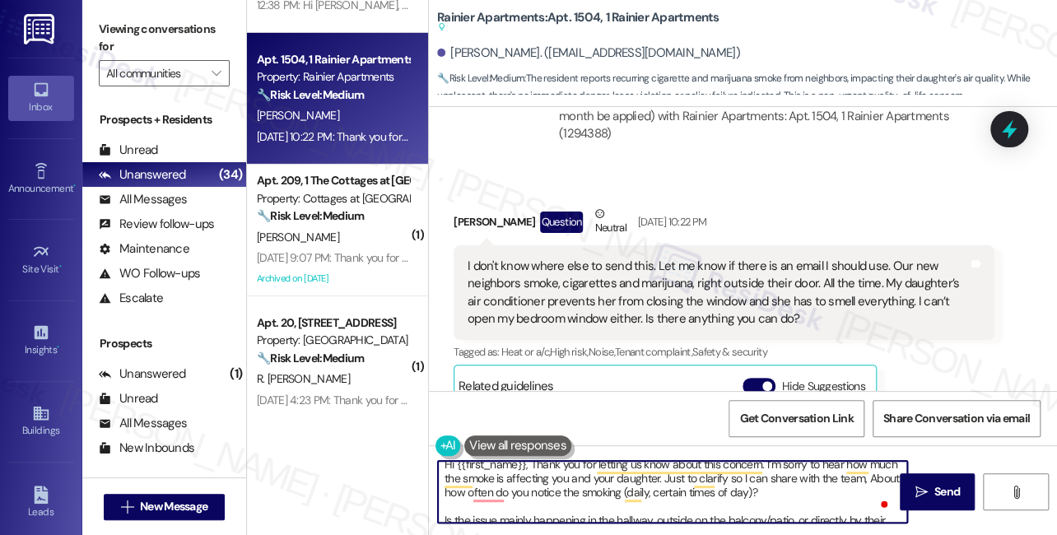
scroll to position [0, 0]
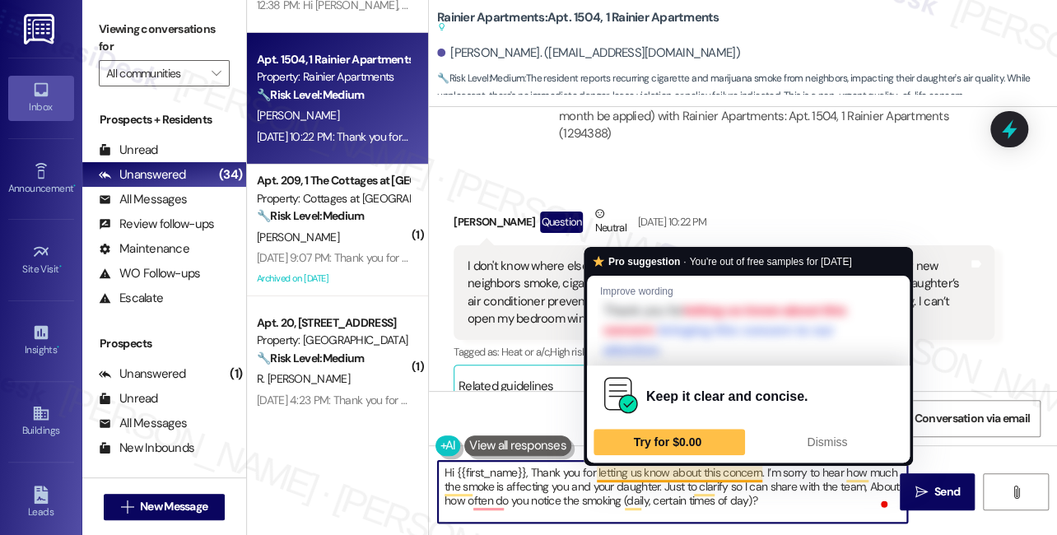
click at [709, 464] on div "Pro suggestion · You're out of free samples for today Improve wording Thank you…" at bounding box center [748, 356] width 329 height 219
click at [712, 469] on textarea "Hi {{first_name}}, Thank you for letting us know about this concern. I’m sorry …" at bounding box center [672, 492] width 469 height 62
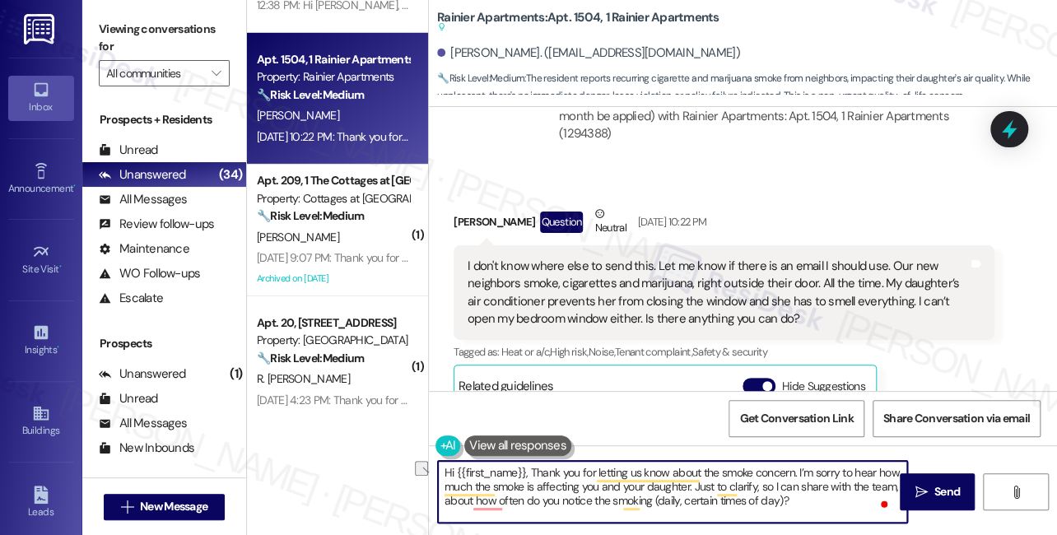
drag, startPoint x: 682, startPoint y: 502, endPoint x: 807, endPoint y: 502, distance: 124.3
click at [812, 502] on textarea "Hi {{first_name}}, Thank you for letting us know about the smoke concern. I’m s…" at bounding box center [672, 492] width 469 height 62
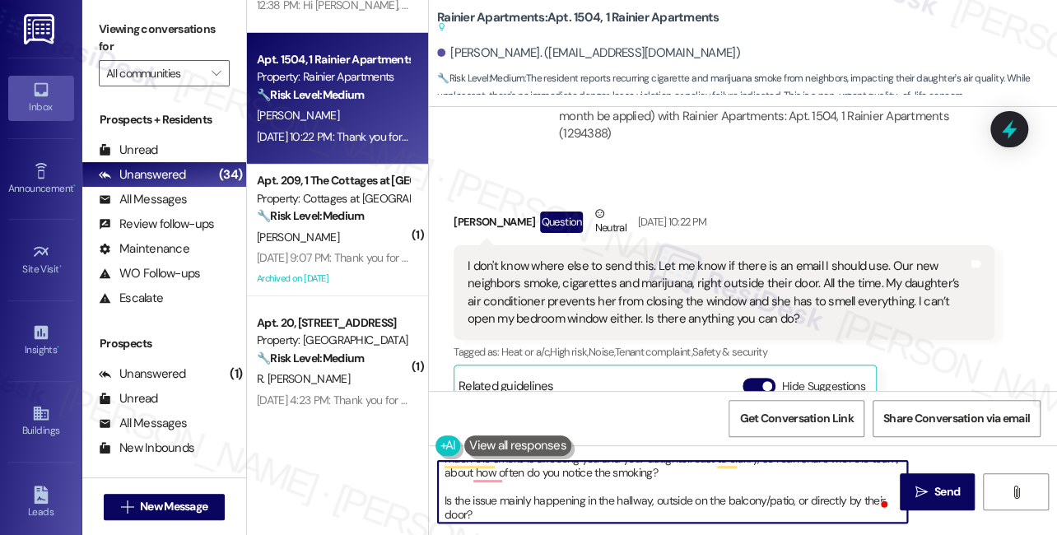
click at [612, 282] on div "I don't know where else to send this. Let me know if there is an email I should…" at bounding box center [718, 293] width 500 height 71
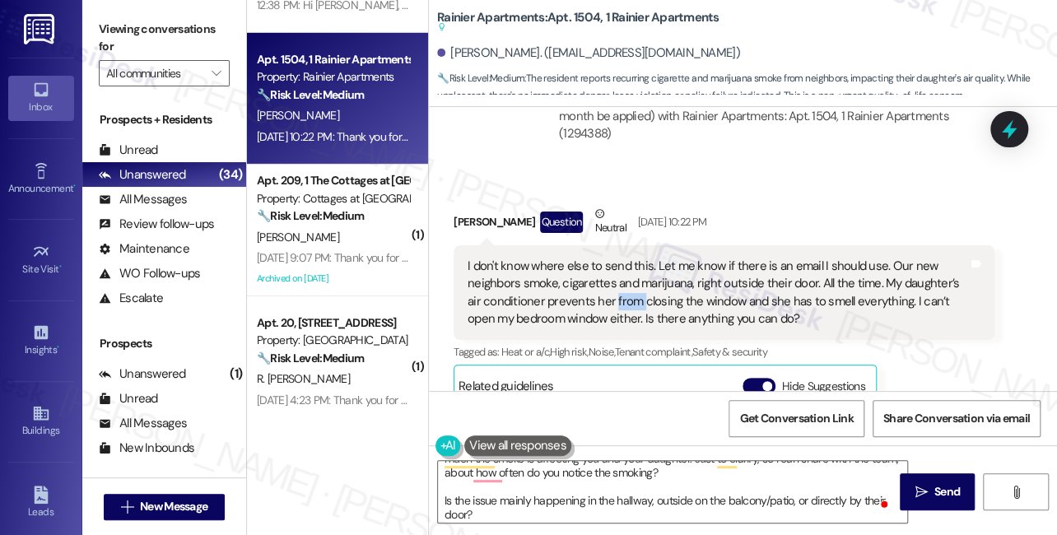
click at [612, 282] on div "I don't know where else to send this. Let me know if there is an email I should…" at bounding box center [718, 293] width 500 height 71
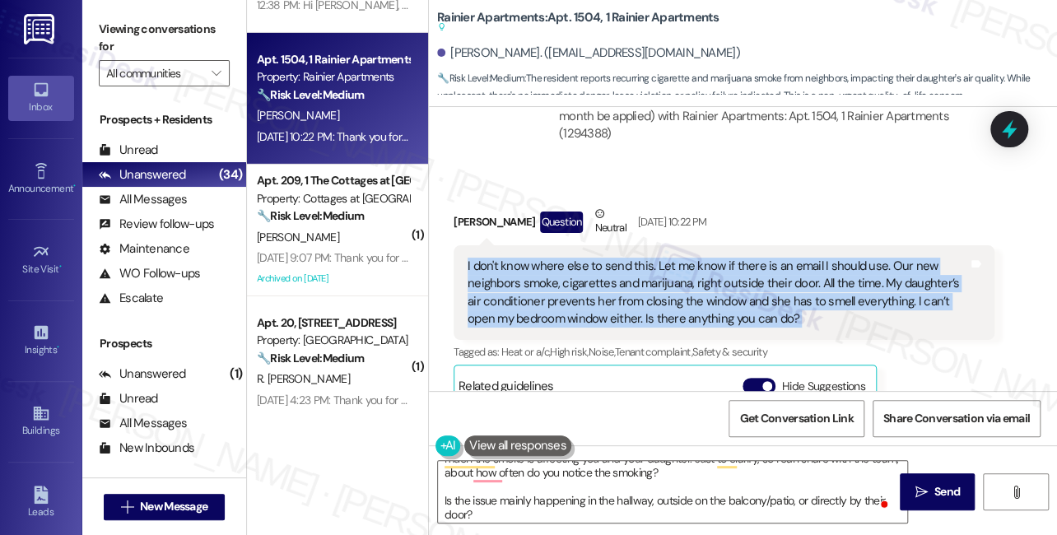
click at [612, 282] on div "I don't know where else to send this. Let me know if there is an email I should…" at bounding box center [718, 293] width 500 height 71
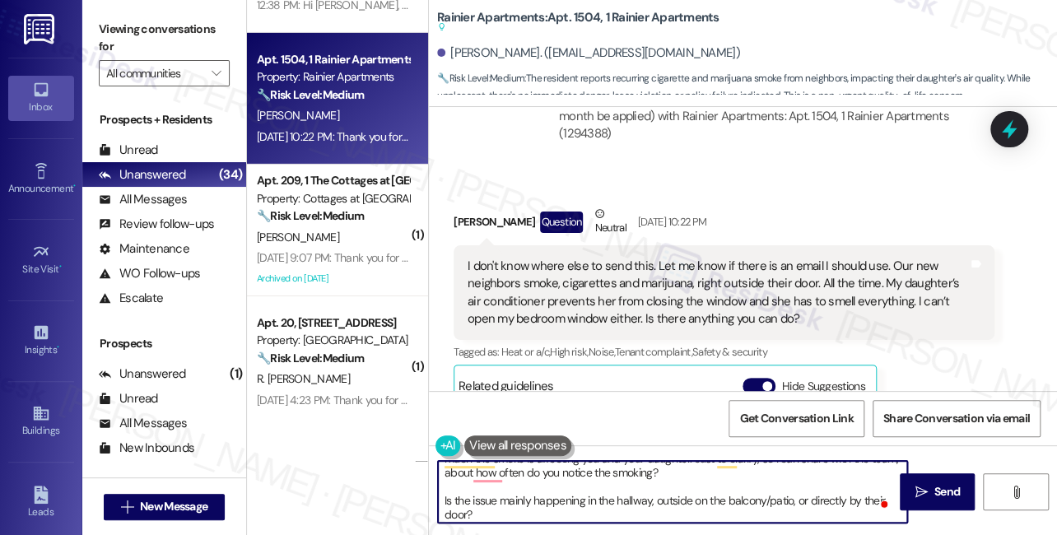
drag, startPoint x: 492, startPoint y: 510, endPoint x: 441, endPoint y: 494, distance: 53.6
click at [441, 495] on textarea "Hi {{first_name}}, Thank you for letting us know about the smoke concern. I’m s…" at bounding box center [672, 492] width 469 height 62
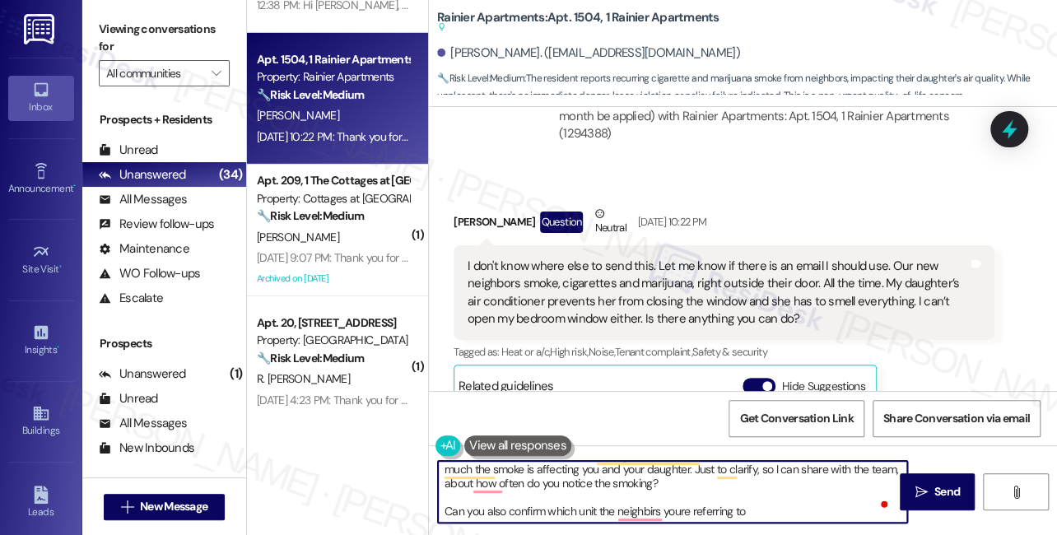
type textarea "Hi {{first_name}}, Thank you for letting us know about the smoke concern. I’m s…"
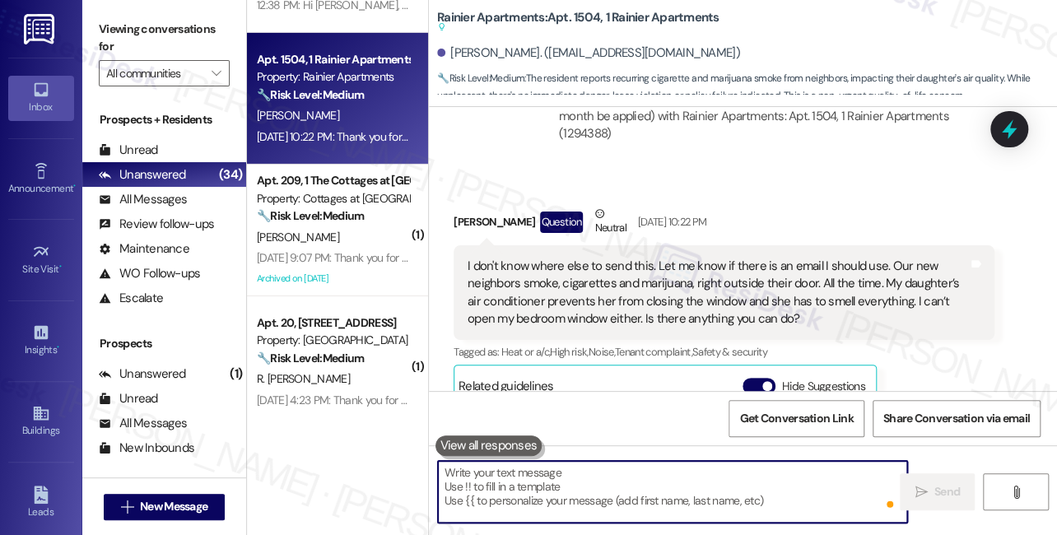
scroll to position [0, 0]
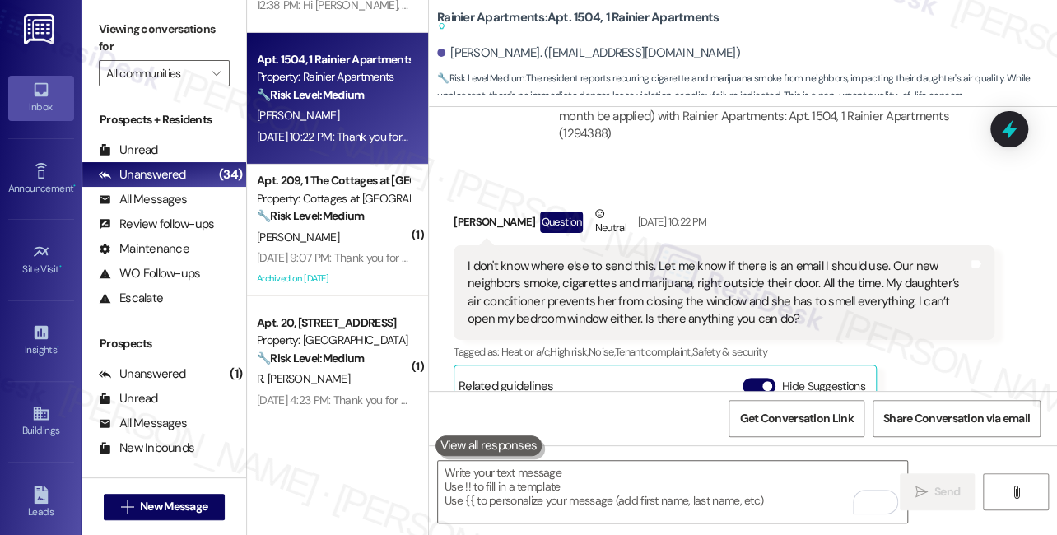
click at [91, 21] on div "Viewing conversations for All communities " at bounding box center [164, 51] width 164 height 103
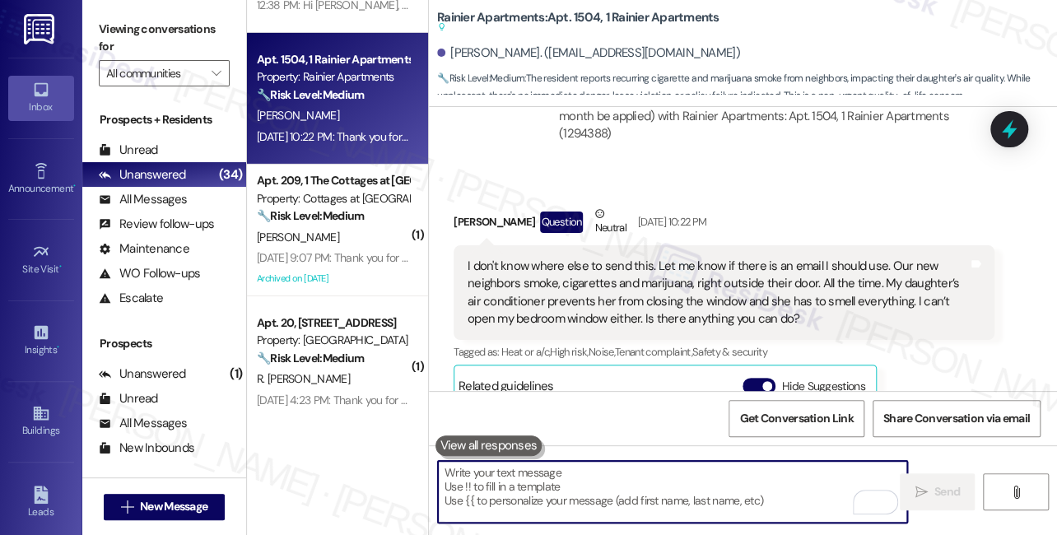
click at [503, 480] on textarea "To enrich screen reader interactions, please activate Accessibility in Grammarl…" at bounding box center [672, 492] width 469 height 62
paste textarea "Thank you for letting us know about the smoke concern. I’m really sorry to hear…"
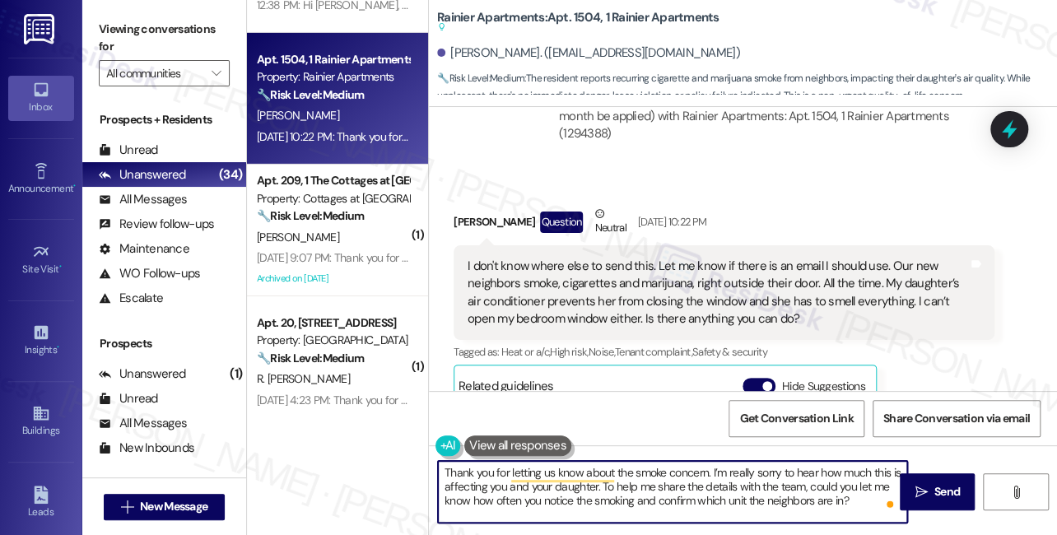
click at [468, 205] on div "Elise Warren Question Neutral Sep 06, 2025 at 10:22 PM" at bounding box center [724, 225] width 541 height 40
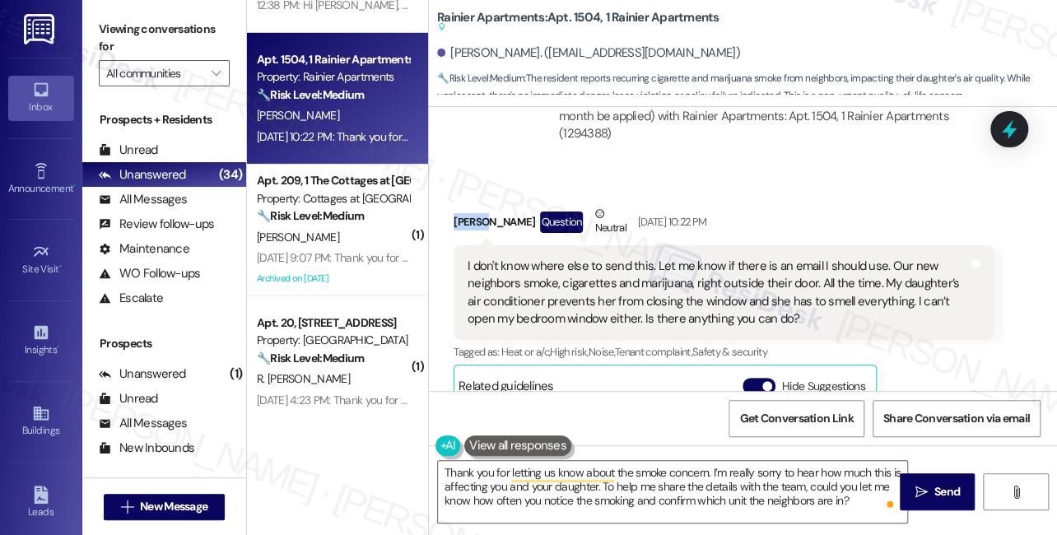
click at [467, 205] on div "Elise Warren Question Neutral Sep 06, 2025 at 10:22 PM" at bounding box center [724, 225] width 541 height 40
copy div "Elise"
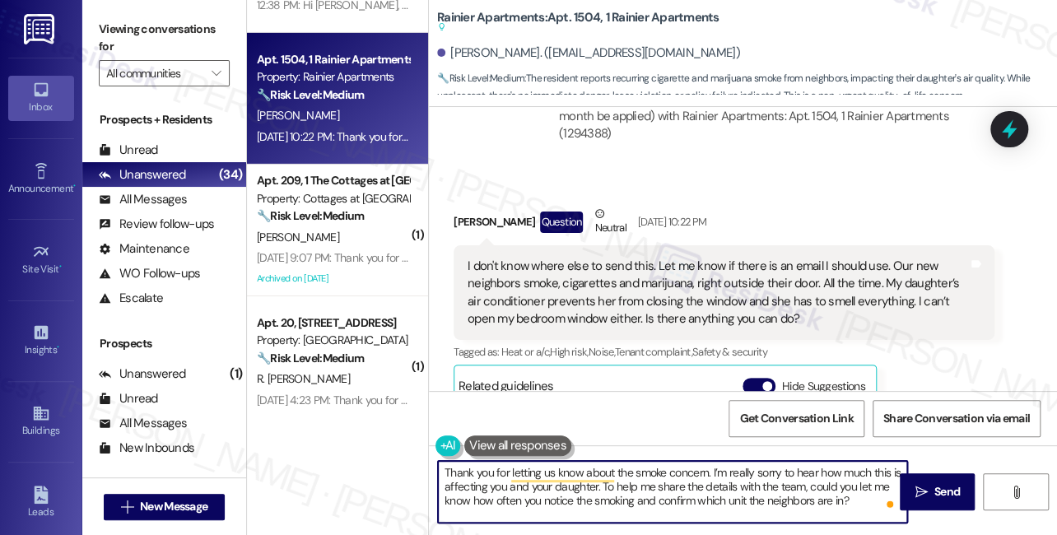
click at [709, 469] on textarea "Thank you for letting us know about the smoke concern. I’m really sorry to hear…" at bounding box center [672, 492] width 469 height 62
click at [441, 476] on textarea "Thank you for letting us know about the smoke concern. I’m really sorry to hear…" at bounding box center [672, 492] width 469 height 62
type textarea "Hi Elise! Thank you for letting us know about the smoke concern. I’m really sor…"
click at [596, 486] on textarea "Hi Elise! Thank you for letting us know about the smoke concern. I’m really sor…" at bounding box center [672, 492] width 469 height 62
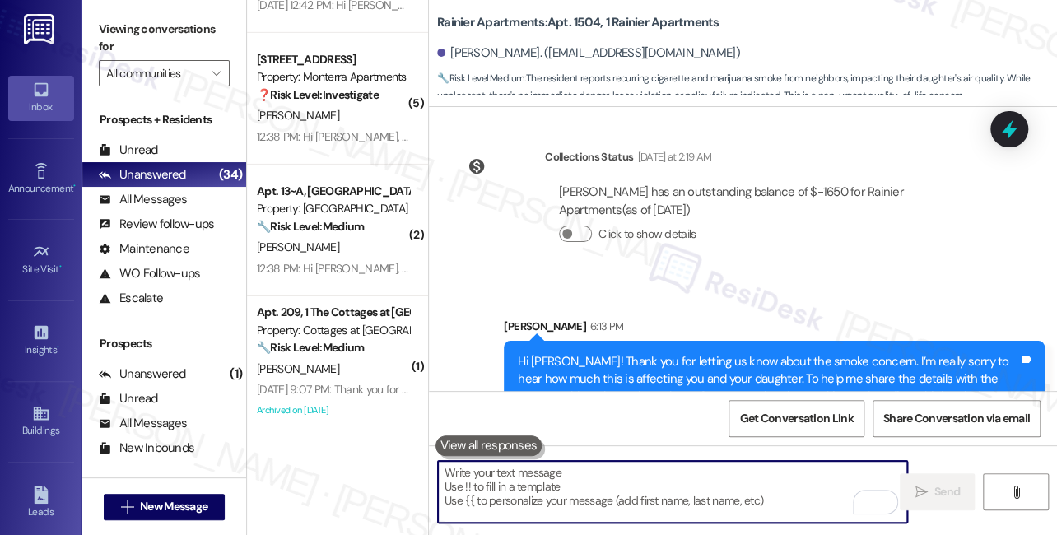
scroll to position [2402, 0]
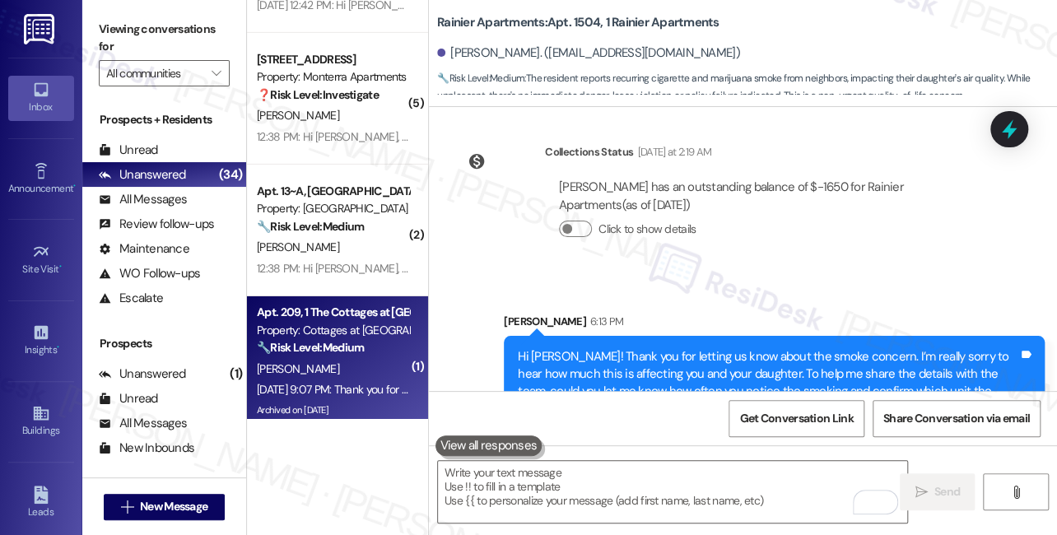
click at [313, 378] on div "C. Deike" at bounding box center [333, 369] width 156 height 21
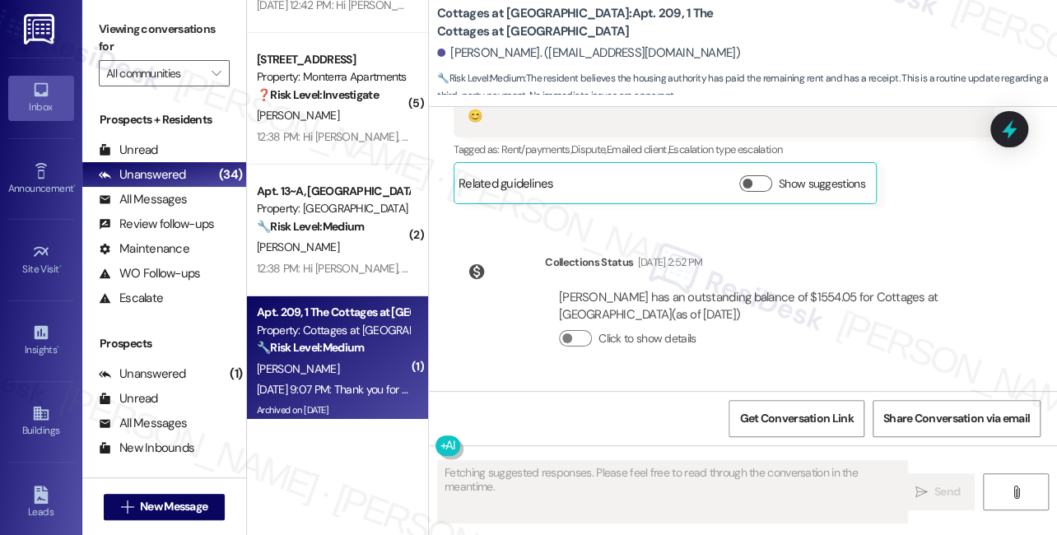
scroll to position [26762, 0]
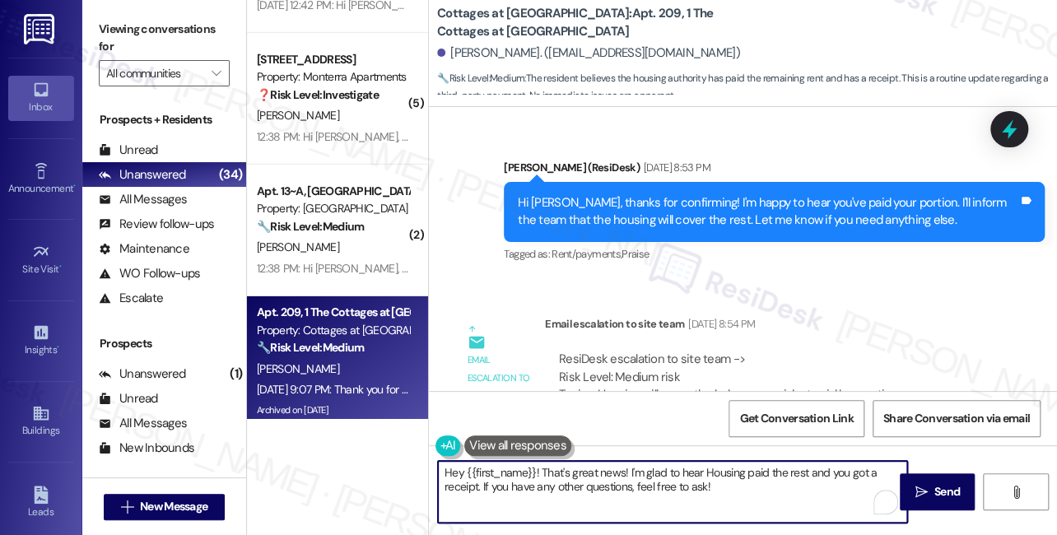
drag, startPoint x: 468, startPoint y: 467, endPoint x: 504, endPoint y: 465, distance: 36.3
click at [555, 463] on textarea "Hey {{first_name}}! That's great news! I'm glad to hear Housing paid the rest a…" at bounding box center [672, 492] width 469 height 62
click at [482, 470] on textarea "Hey {{first_name}}! That's great news! I'm glad to hear Housing paid the rest a…" at bounding box center [672, 492] width 469 height 62
click at [460, 466] on textarea "Hey {{first_name}}! That's great news! I'm glad to hear Housing paid the rest a…" at bounding box center [672, 492] width 469 height 62
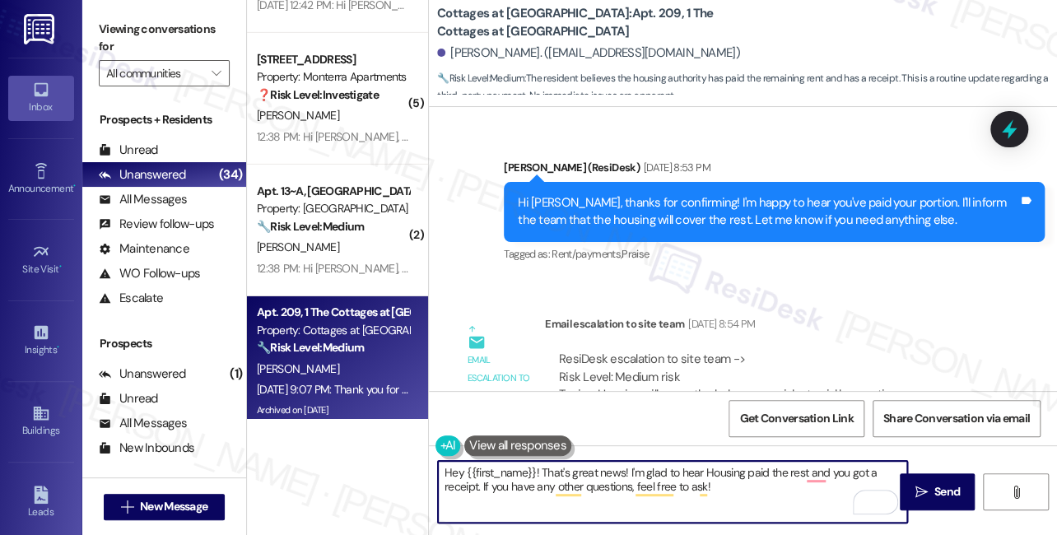
click at [456, 464] on textarea "Hey {{first_name}}! That's great news! I'm glad to hear Housing paid the rest a…" at bounding box center [672, 492] width 469 height 62
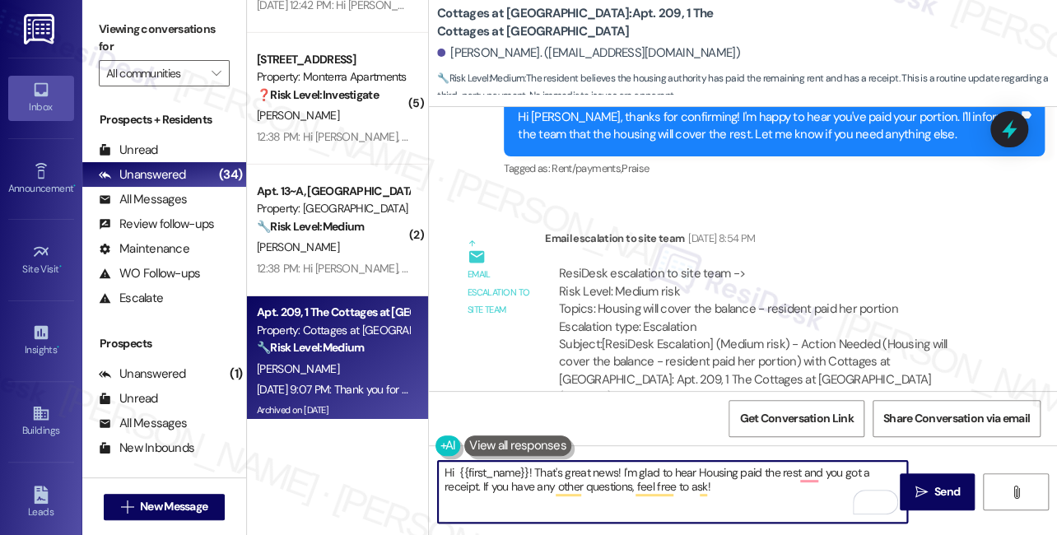
scroll to position [26919, 0]
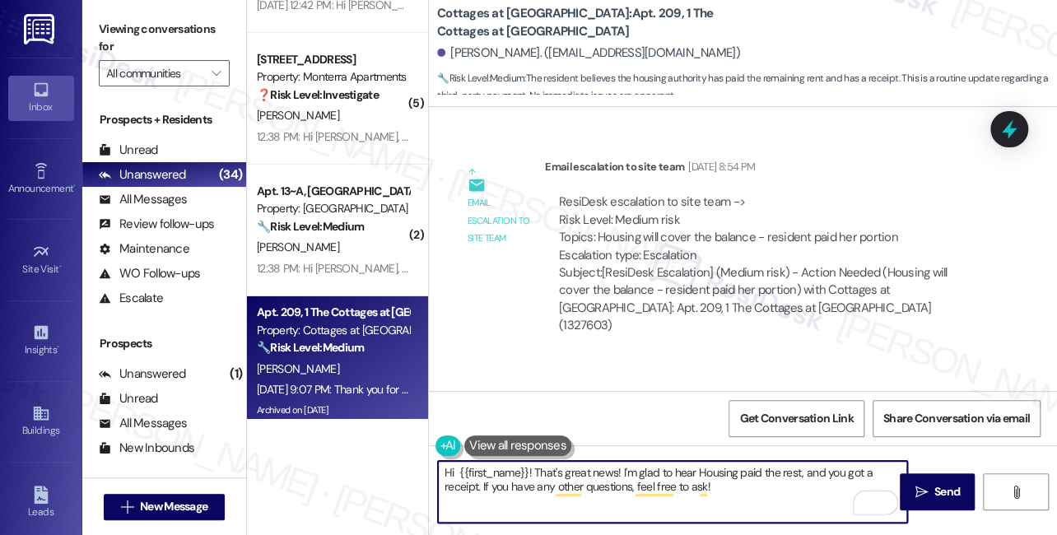
click at [739, 493] on textarea "Hi {{first_name}}! That's great news! I'm glad to hear Housing paid the rest, a…" at bounding box center [672, 492] width 469 height 62
drag, startPoint x: 779, startPoint y: 508, endPoint x: 790, endPoint y: 509, distance: 10.7
click at [784, 509] on textarea "Hi {{first_name}}! That's great news! I'm glad to hear Housing paid the rest, a…" at bounding box center [672, 492] width 469 height 62
type textarea "Hi {{first_name}}! That's great news! I'm glad to hear Housing paid the rest, a…"
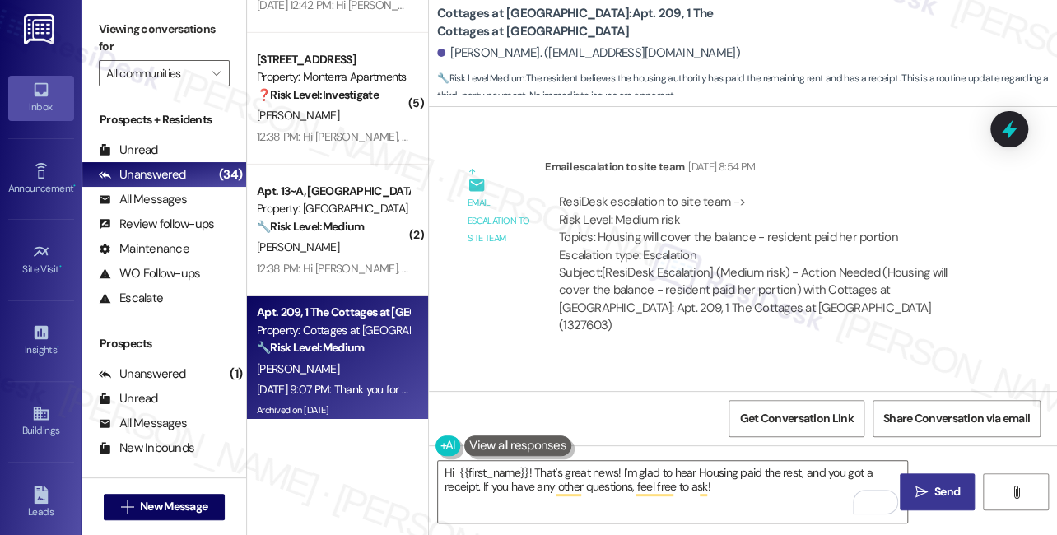
click at [928, 486] on span " Send" at bounding box center [937, 491] width 52 height 17
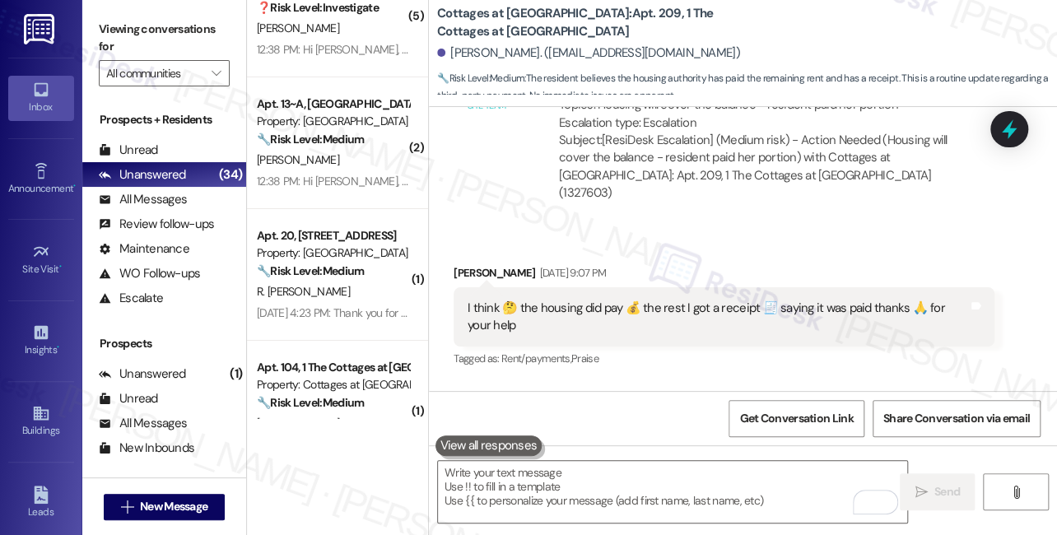
scroll to position [2618, 0]
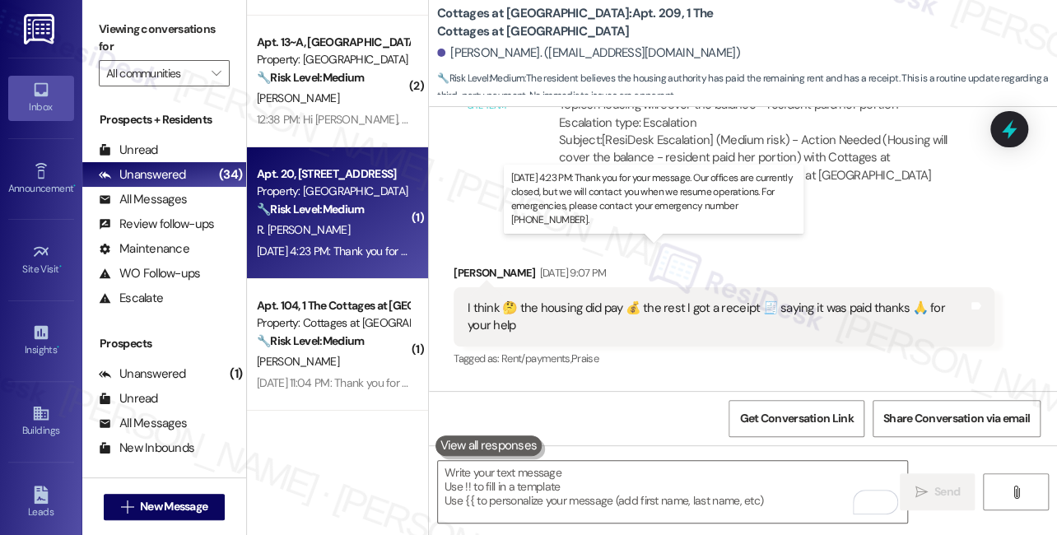
click at [379, 249] on div "Sep 06, 2025 at 4:23 PM: Thank you for your message. Our offices are currently …" at bounding box center [755, 251] width 997 height 15
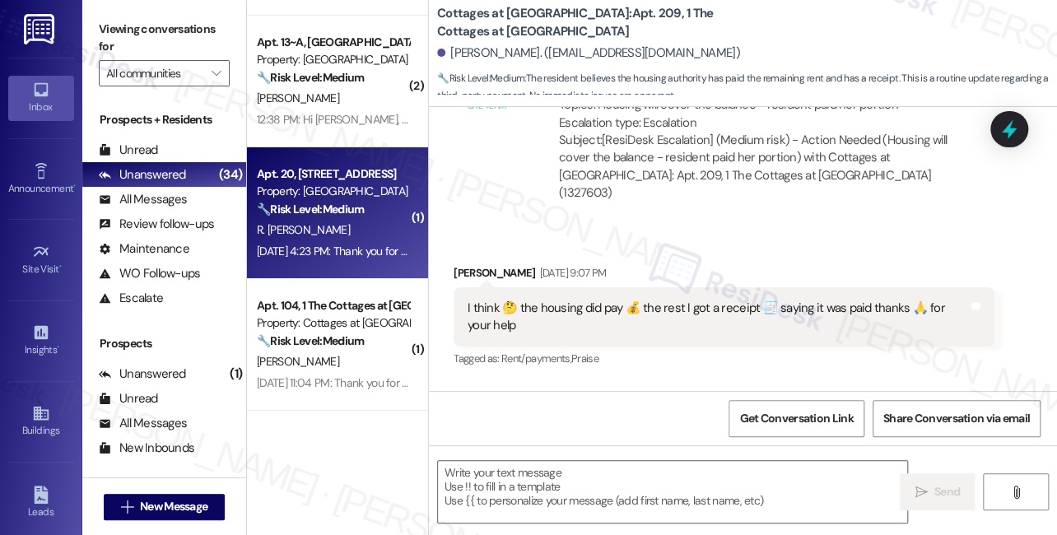
type textarea "Fetching suggested responses. Please feel free to read through the conversation…"
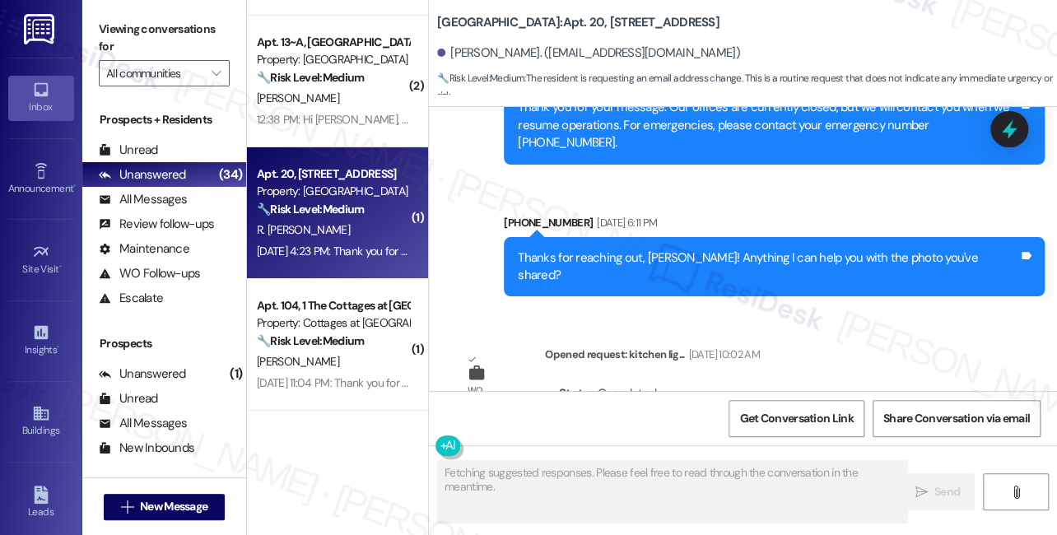
scroll to position [18779, 0]
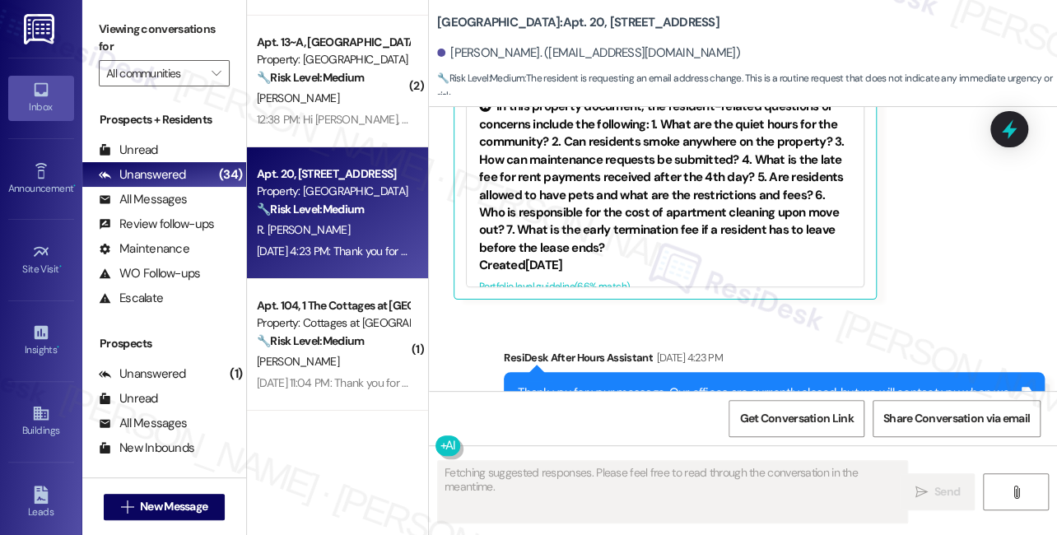
drag, startPoint x: 715, startPoint y: 203, endPoint x: 649, endPoint y: 219, distance: 67.7
click at [649, 337] on div "Sent via SMS ResiDesk After Hours Assistant Sep 06, 2025 at 4:23 PM Thank you f…" at bounding box center [773, 412] width 565 height 150
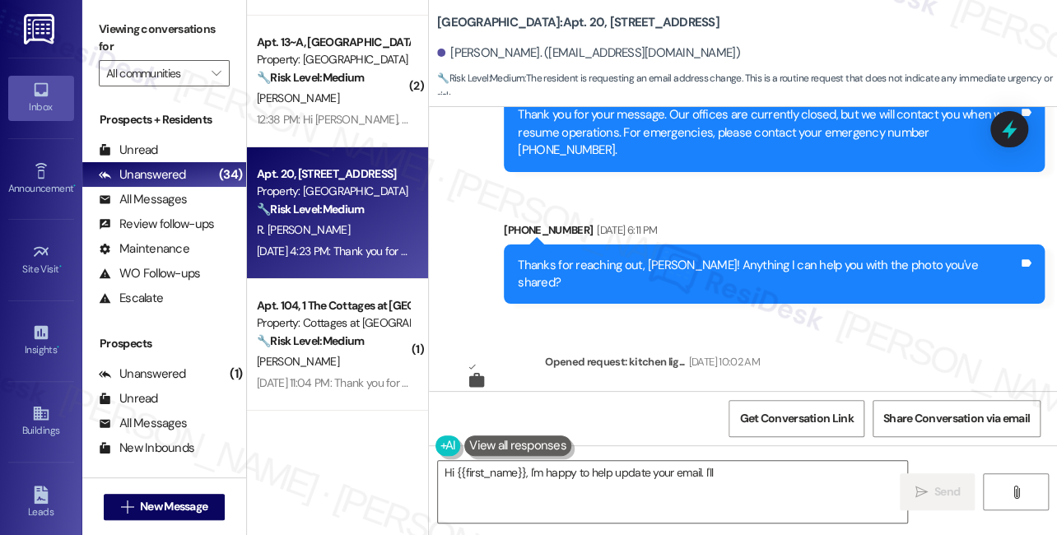
scroll to position [18180, 0]
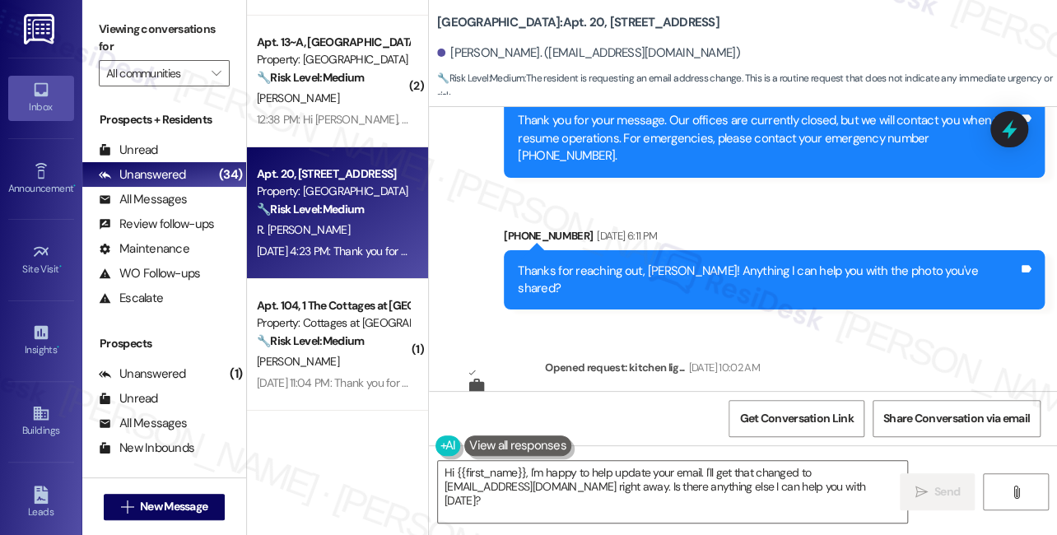
drag, startPoint x: 536, startPoint y: 318, endPoint x: 631, endPoint y: 320, distance: 95.5
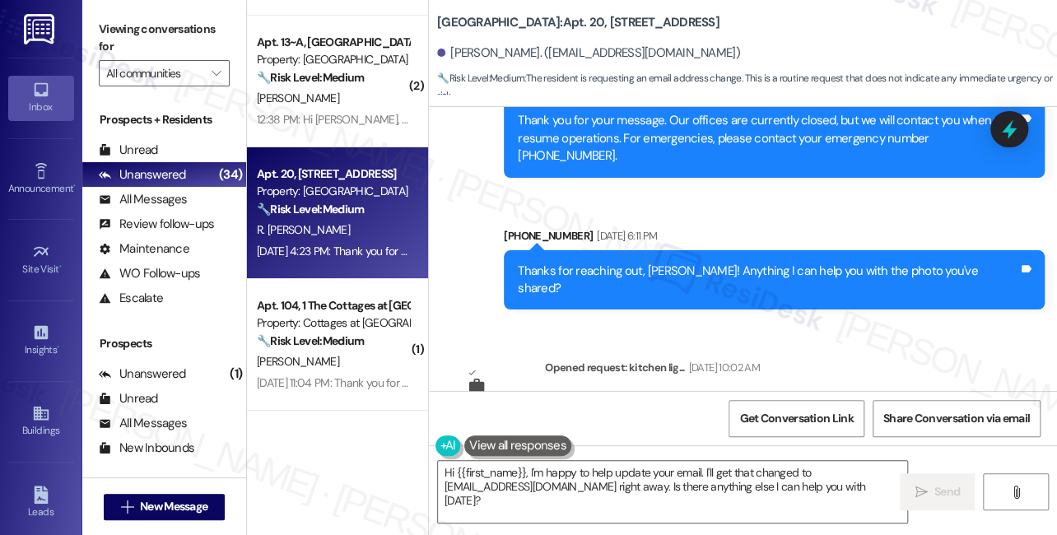
drag, startPoint x: 691, startPoint y: 365, endPoint x: 447, endPoint y: 358, distance: 243.7
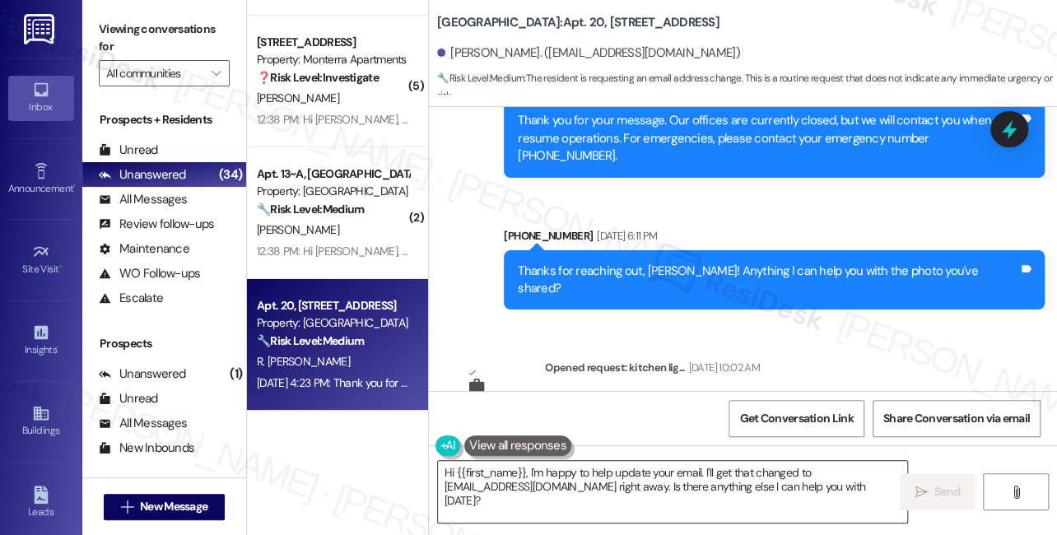
click at [634, 464] on textarea "Hi {{first_name}}, I'm happy to help update your email. I'll get that changed t…" at bounding box center [672, 492] width 469 height 62
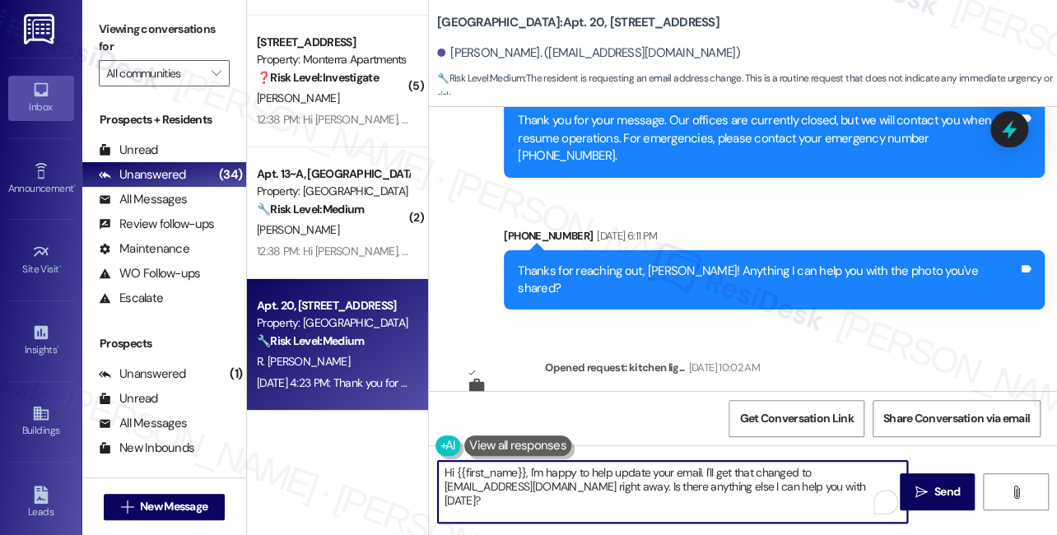
click at [634, 464] on textarea "Hi {{first_name}}, I'm happy to help update your email. I'll get that changed t…" at bounding box center [672, 492] width 469 height 62
click at [614, 471] on textarea "Hi {{first_name}}, I'm happy to help update your email. I'll get that changed t…" at bounding box center [672, 492] width 469 height 62
click at [468, 514] on div "Rocel Jose Question Sep 06, 2025 at 4:23 PM" at bounding box center [724, 527] width 541 height 26
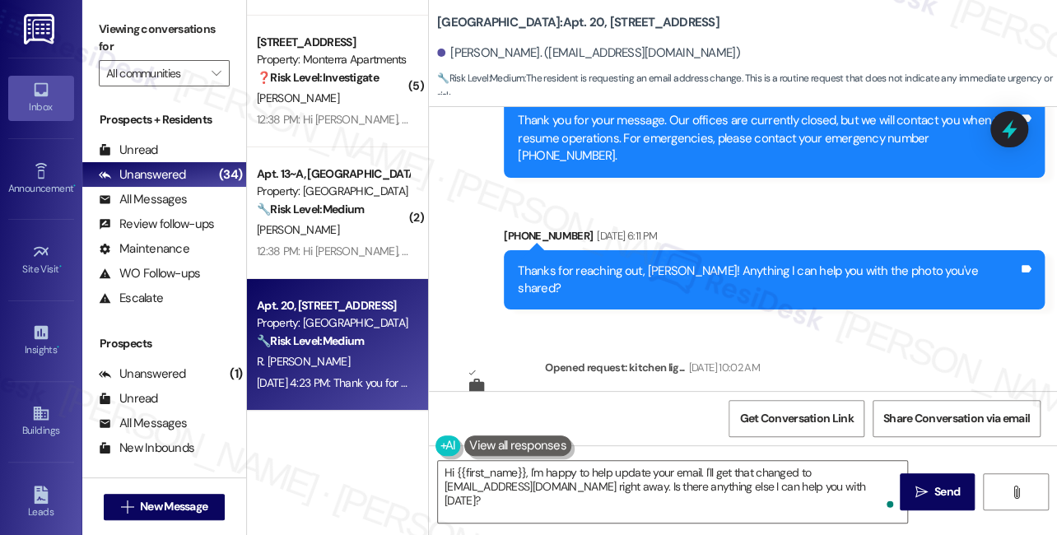
click at [468, 514] on div "Rocel Jose Question Sep 06, 2025 at 4:23 PM" at bounding box center [724, 527] width 541 height 26
copy div "Rocel"
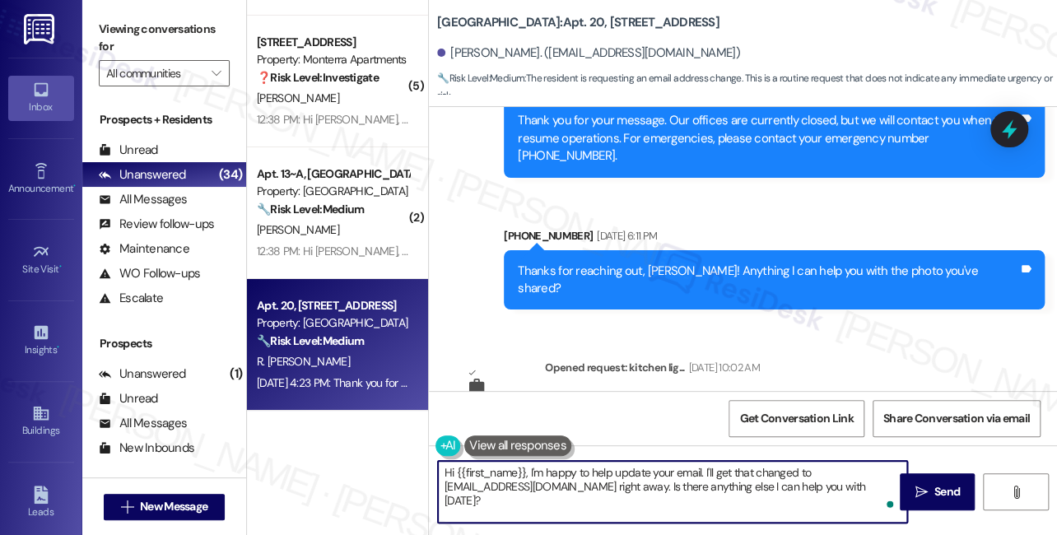
drag, startPoint x: 456, startPoint y: 468, endPoint x: 524, endPoint y: 467, distance: 68.3
click at [524, 467] on textarea "Hi {{first_name}}, I'm happy to help update your email. I'll get that changed t…" at bounding box center [672, 492] width 469 height 62
paste textarea "Rocel"
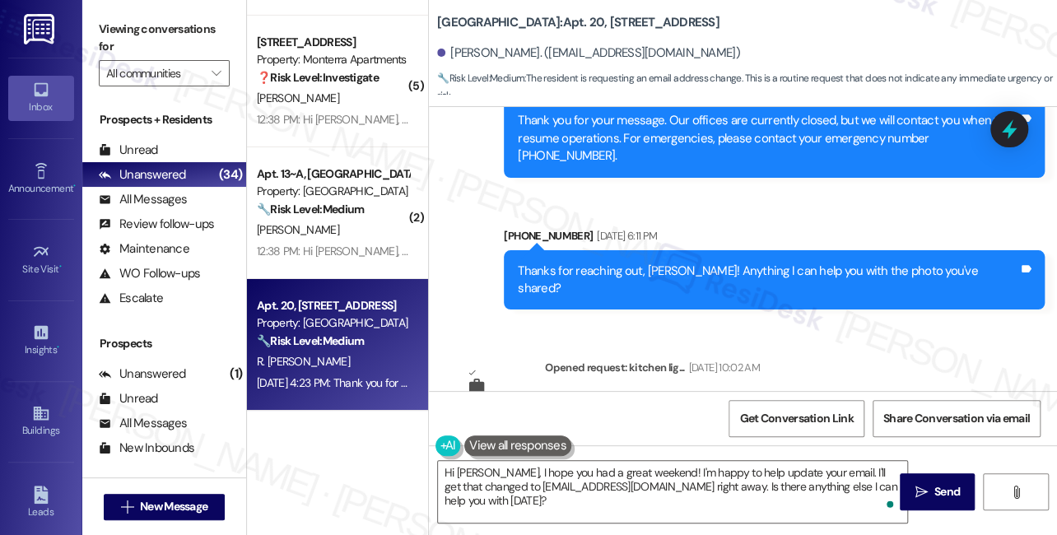
click at [576, 453] on div "Hi Rocel, I hope you had a great weekend! I'm happy to help update your email. …" at bounding box center [743, 506] width 628 height 123
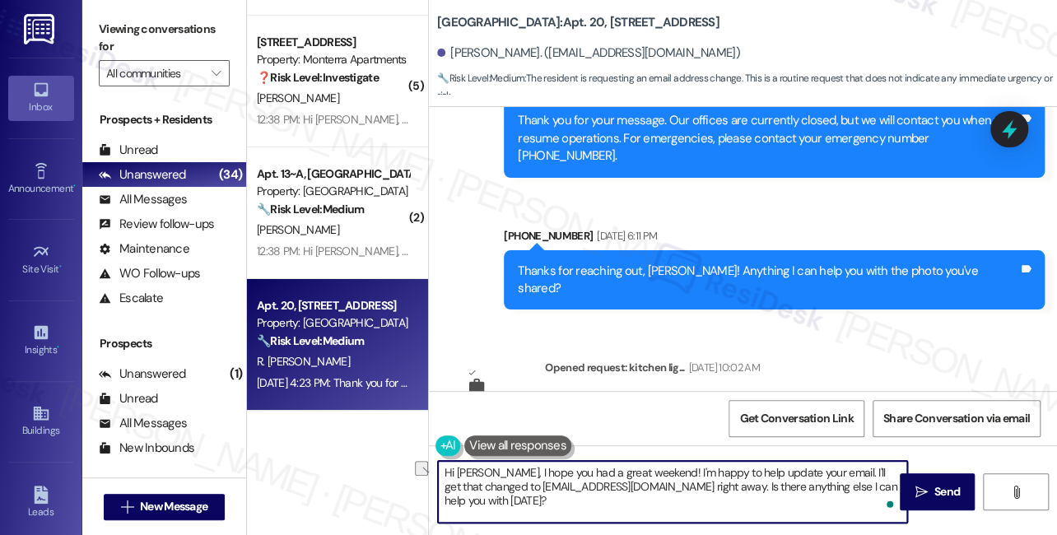
drag, startPoint x: 644, startPoint y: 472, endPoint x: 816, endPoint y: 472, distance: 172.0
click at [816, 472] on textarea "Hi Rocel, I hope you had a great weekend! I'm happy to help update your email. …" at bounding box center [672, 492] width 469 height 62
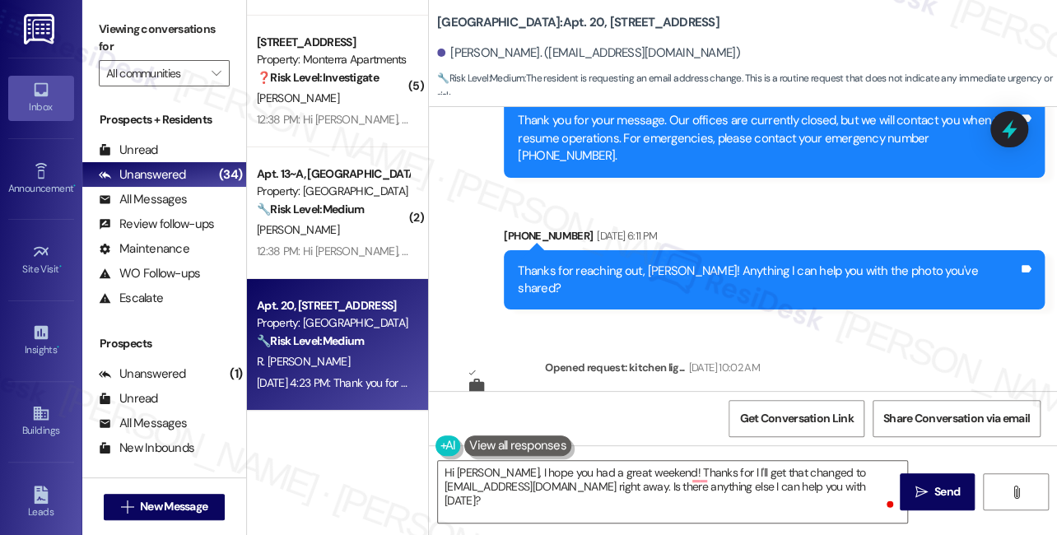
drag, startPoint x: 693, startPoint y: 339, endPoint x: 463, endPoint y: 309, distance: 232.5
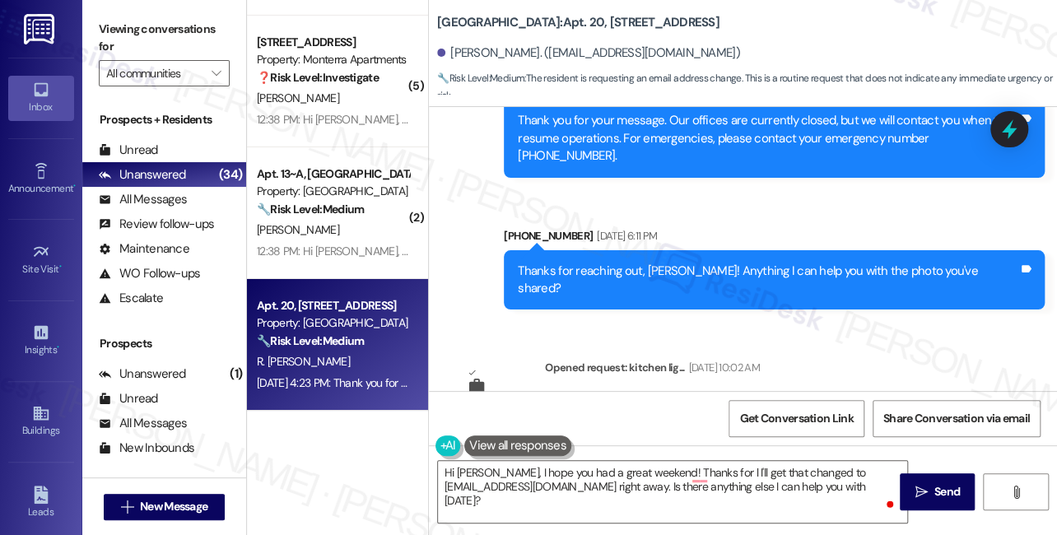
click at [693, 473] on textarea "Hi Rocel, I hope you had a great weekend! Thanks for l I'll get that changed to…" at bounding box center [672, 492] width 469 height 62
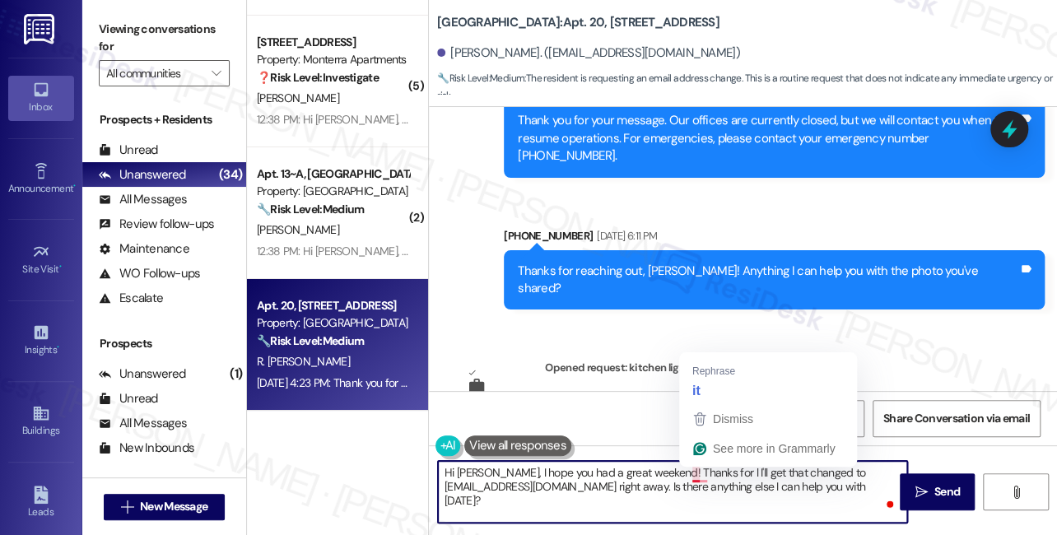
click at [697, 472] on textarea "Hi Rocel, I hope you had a great weekend! Thanks for l I'll get that changed to…" at bounding box center [672, 492] width 469 height 62
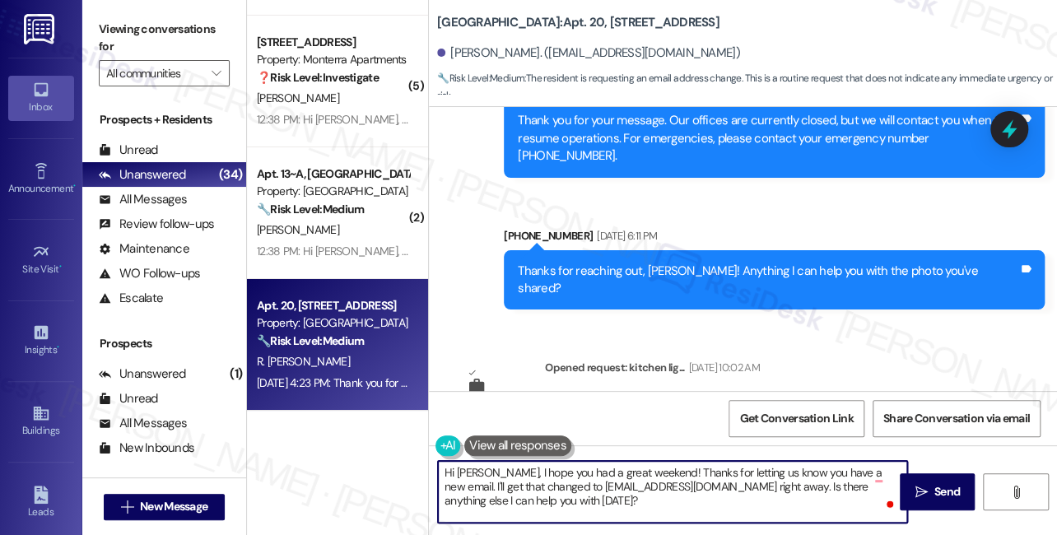
click at [576, 479] on textarea "Hi Rocel, I hope you had a great weekend! Thanks for letting us know you have a…" at bounding box center [672, 492] width 469 height 62
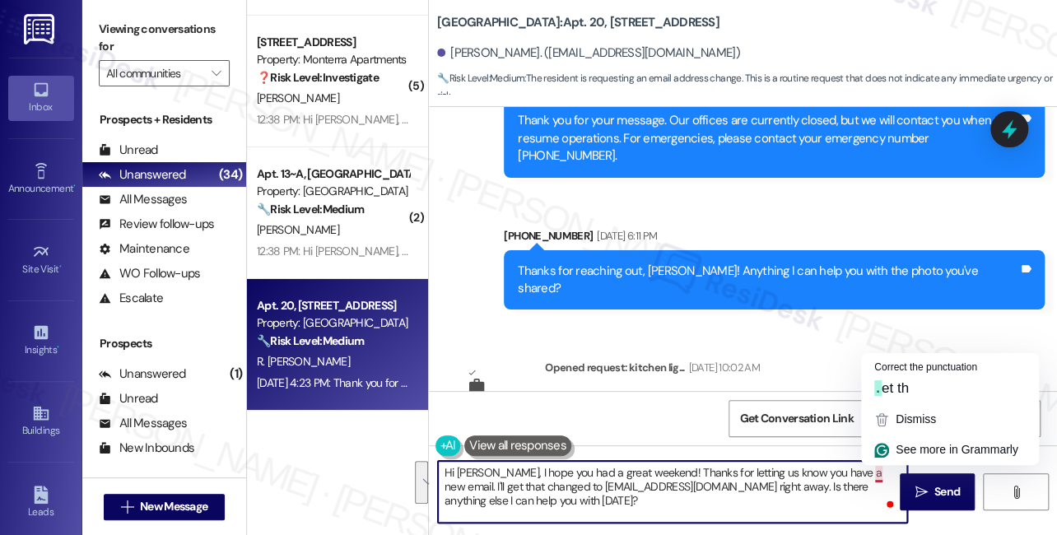
click at [826, 481] on textarea "Hi Rocel, I hope you had a great weekend! Thanks for letting us know you have a…" at bounding box center [672, 492] width 469 height 62
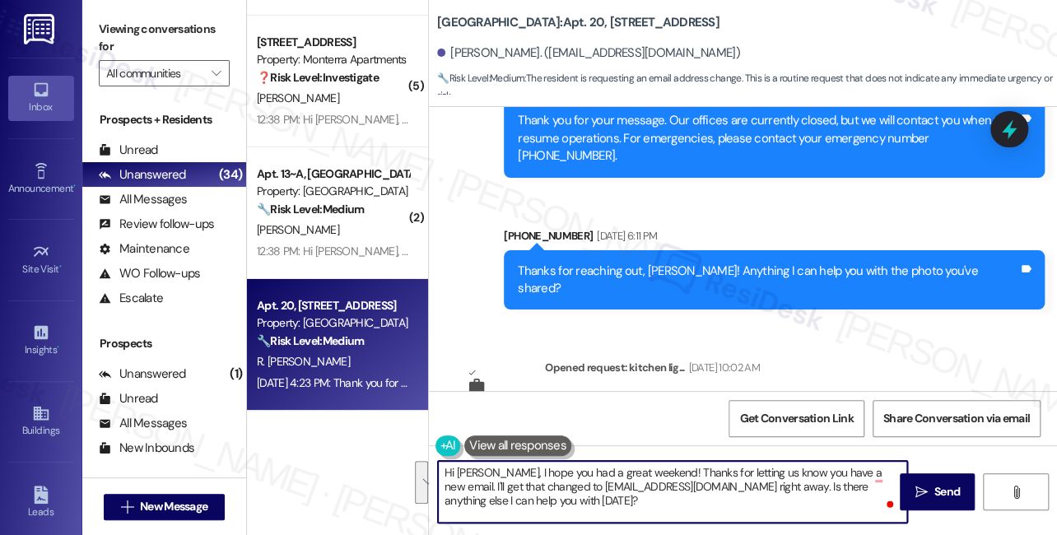
click at [693, 502] on textarea "Hi Rocel, I hope you had a great weekend! Thanks for letting us know you have a…" at bounding box center [672, 492] width 469 height 62
drag, startPoint x: 718, startPoint y: 489, endPoint x: 883, endPoint y: 463, distance: 167.5
click at [883, 463] on textarea "Hi Rocel, I hope you had a great weekend! Thanks for letting us know you have a…" at bounding box center [672, 492] width 469 height 62
type textarea "Hi Rocel, I hope you had a great weekend! Thanks for letting us know you have a…"
drag, startPoint x: 807, startPoint y: 488, endPoint x: 557, endPoint y: 485, distance: 250.2
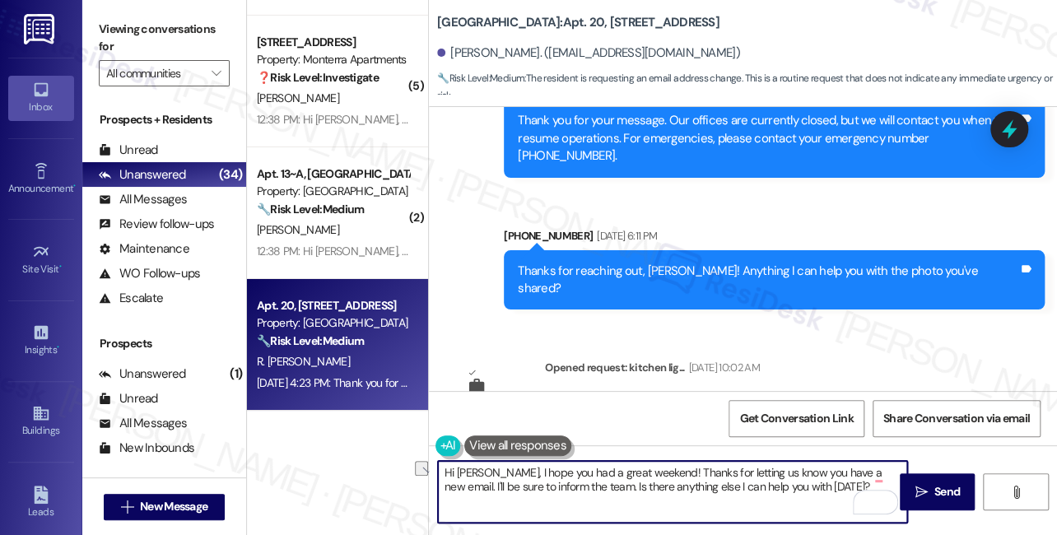
click at [557, 485] on textarea "Hi Rocel, I hope you had a great weekend! Thanks for letting us know you have a…" at bounding box center [672, 492] width 469 height 62
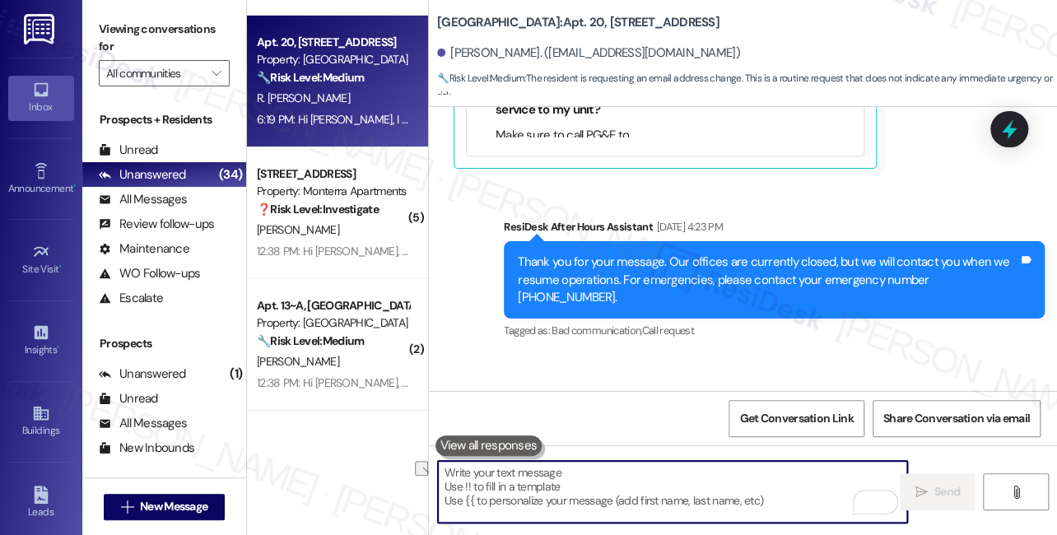
scroll to position [18911, 0]
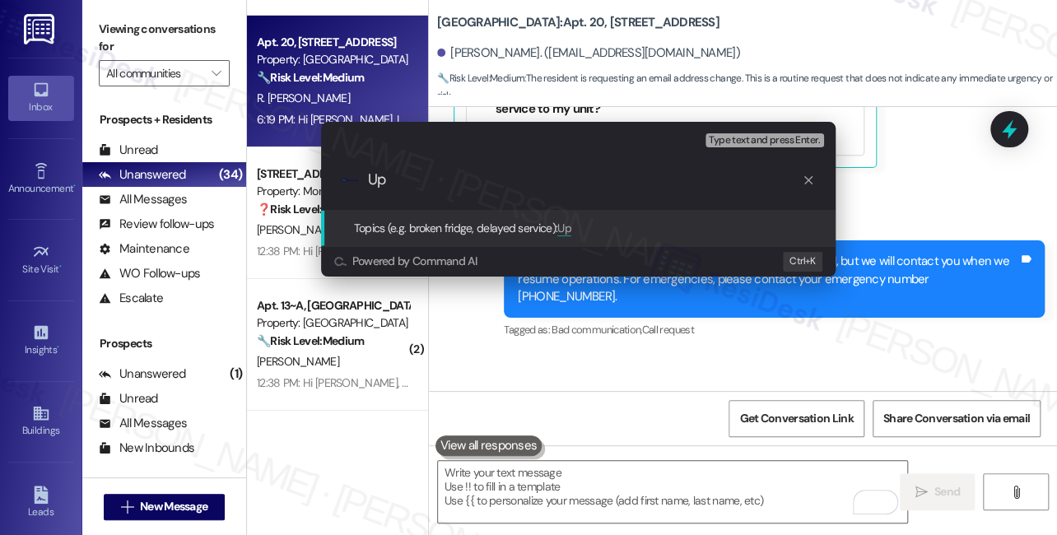
type input "U"
type input "Resident updated email"
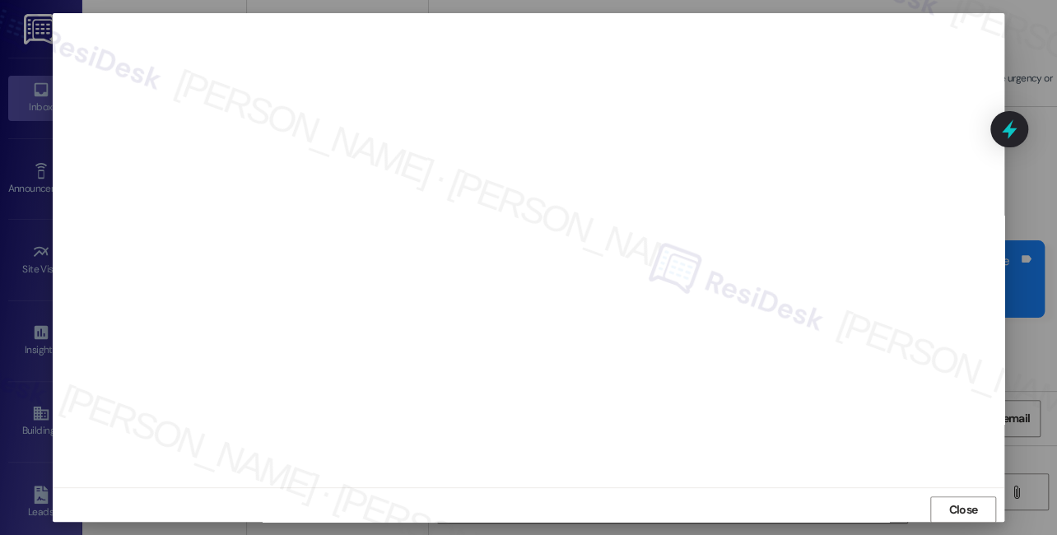
scroll to position [16, 0]
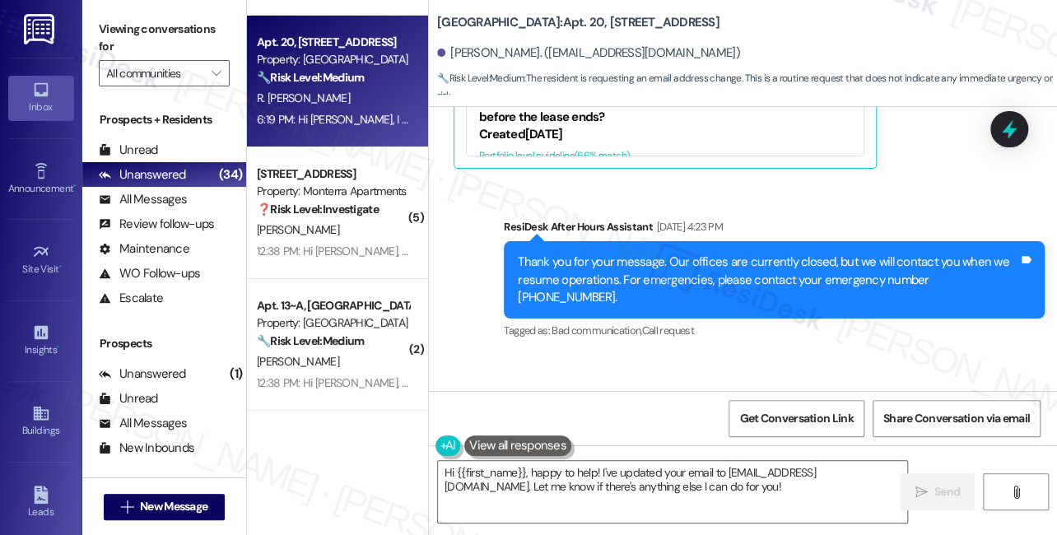
scroll to position [18935, 0]
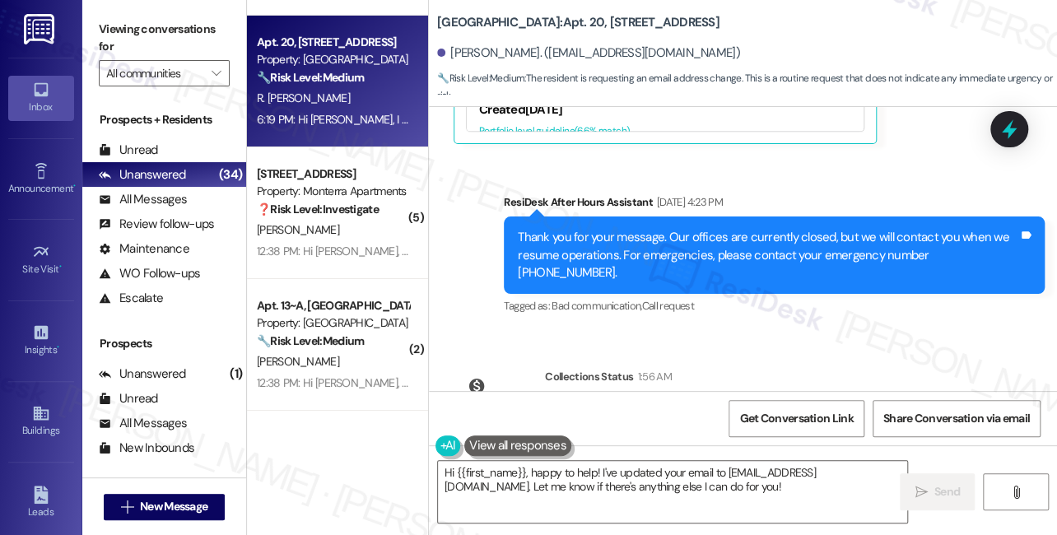
click at [458, 49] on div "[PERSON_NAME]. ([EMAIL_ADDRESS][DOMAIN_NAME])" at bounding box center [588, 52] width 303 height 17
click at [463, 53] on div "[PERSON_NAME]. ([EMAIL_ADDRESS][DOMAIN_NAME])" at bounding box center [588, 52] width 303 height 17
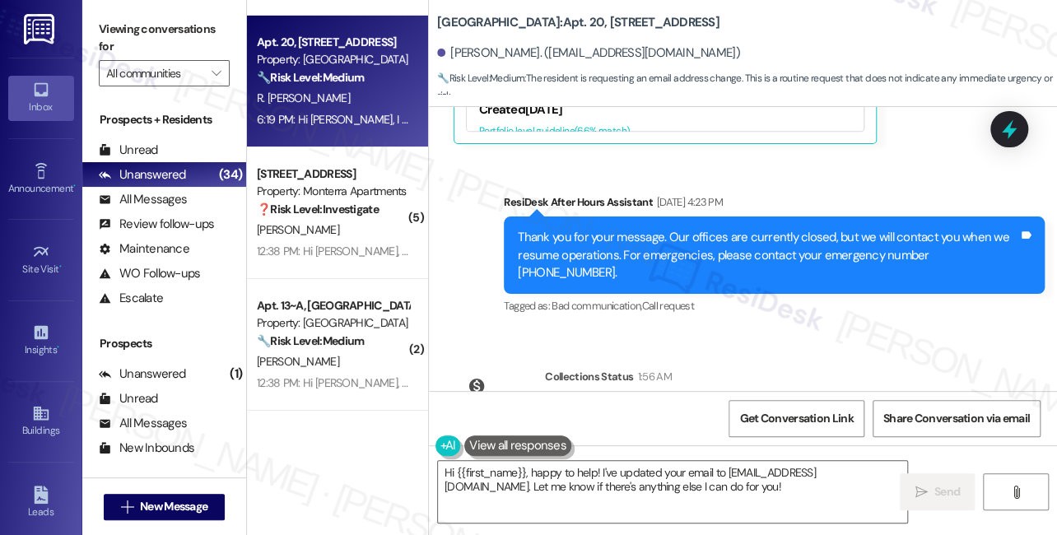
drag, startPoint x: 113, startPoint y: 26, endPoint x: 137, endPoint y: 32, distance: 24.8
click at [113, 26] on label "Viewing conversations for" at bounding box center [164, 38] width 131 height 44
drag, startPoint x: 452, startPoint y: 54, endPoint x: 503, endPoint y: 56, distance: 51.1
click at [503, 56] on div "[PERSON_NAME]. ([EMAIL_ADDRESS][DOMAIN_NAME])" at bounding box center [588, 52] width 303 height 17
copy div "[PERSON_NAME]"
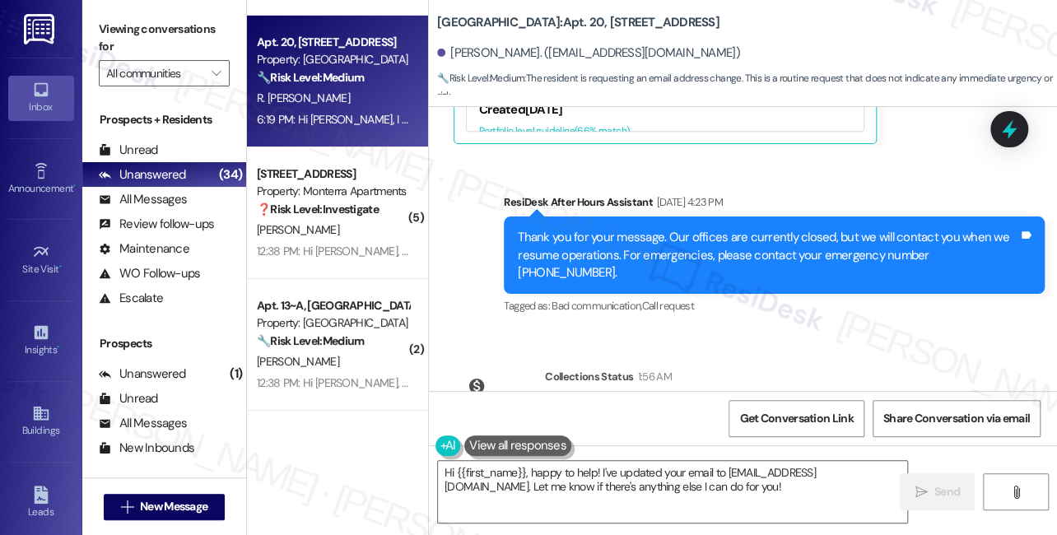
click at [94, 25] on div "Viewing conversations for All communities " at bounding box center [164, 51] width 164 height 103
click at [522, 30] on b "[GEOGRAPHIC_DATA]: Apt. [STREET_ADDRESS]" at bounding box center [578, 22] width 282 height 17
click at [522, 29] on b "[GEOGRAPHIC_DATA]: Apt. [STREET_ADDRESS]" at bounding box center [578, 22] width 282 height 17
copy div "[GEOGRAPHIC_DATA]: Apt. [STREET_ADDRESS]"
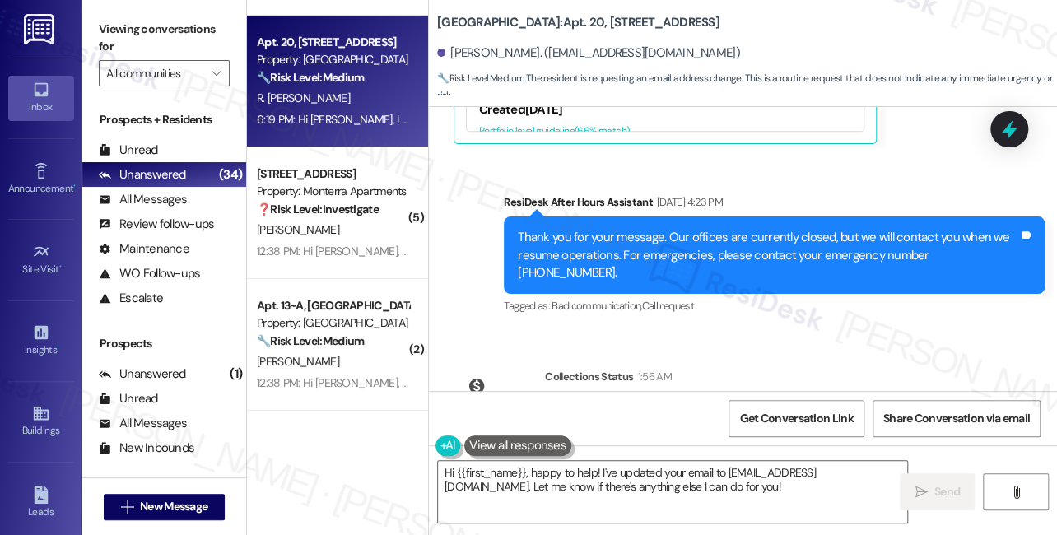
click at [127, 19] on label "Viewing conversations for" at bounding box center [164, 38] width 131 height 44
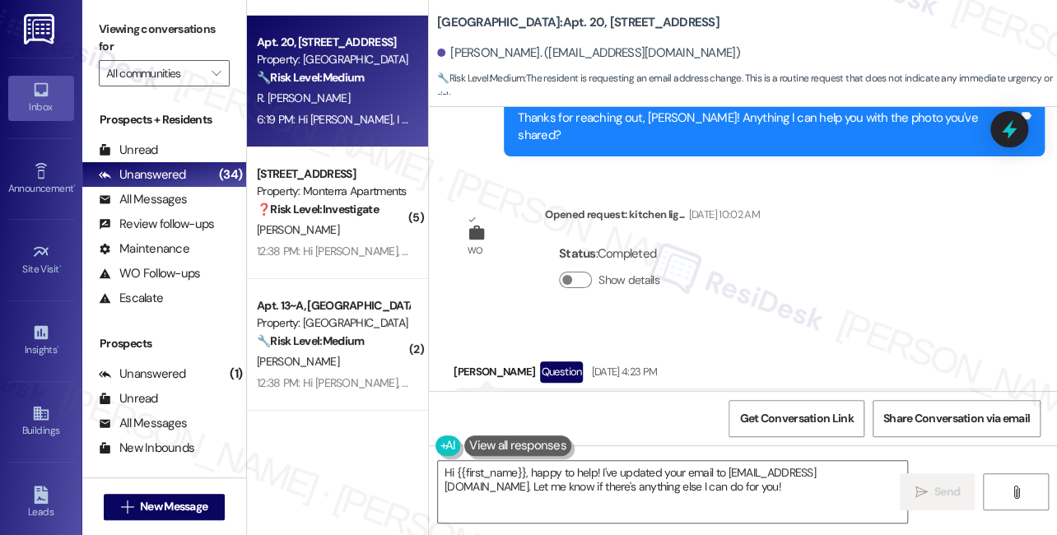
scroll to position [18188, 0]
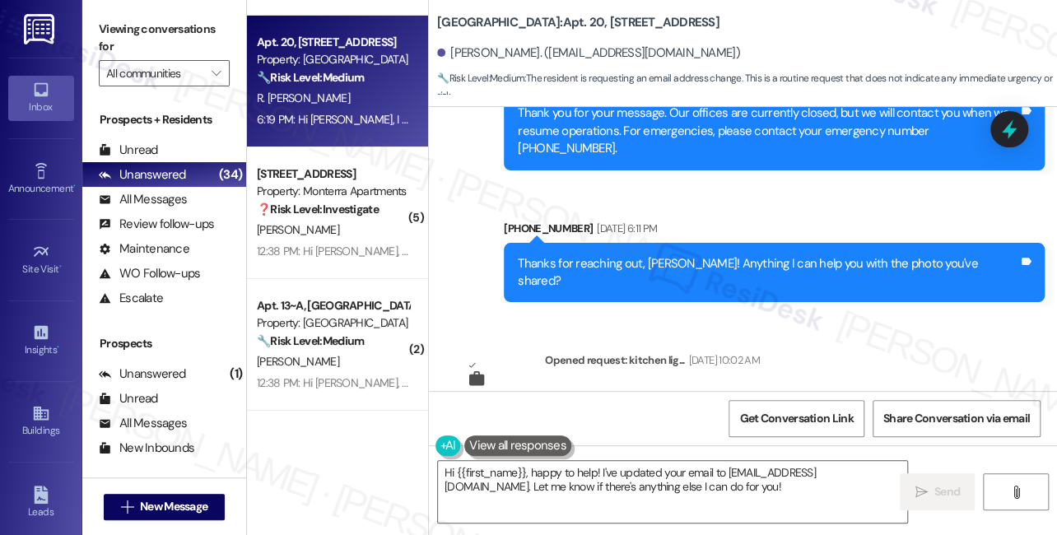
drag, startPoint x: 629, startPoint y: 342, endPoint x: 456, endPoint y: 348, distance: 172.9
copy link "[EMAIL_ADDRESS][DOMAIN_NAME]"
drag, startPoint x: 123, startPoint y: 26, endPoint x: 138, endPoint y: 27, distance: 14.9
click at [123, 26] on label "Viewing conversations for" at bounding box center [164, 38] width 131 height 44
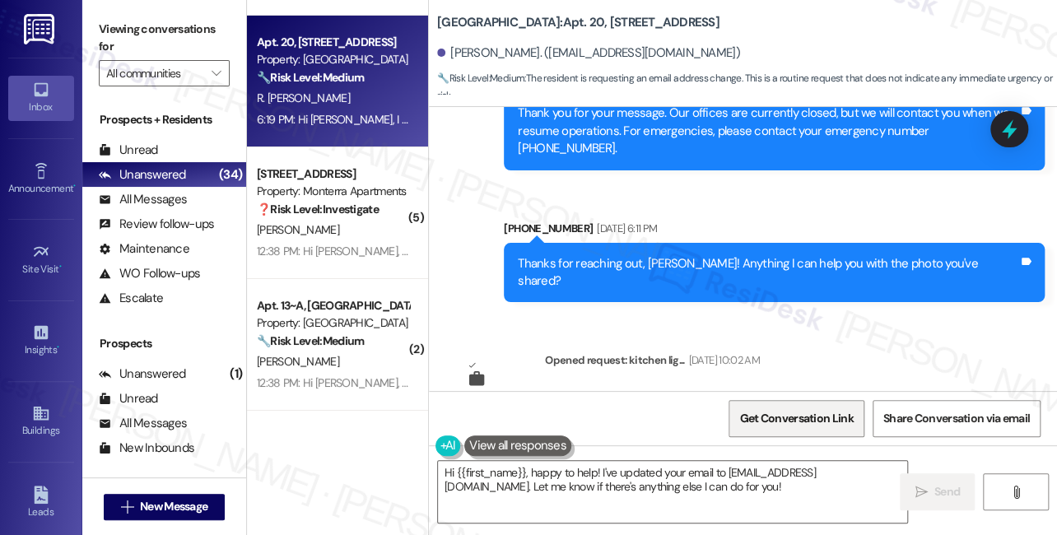
click at [793, 429] on span "Get Conversation Link" at bounding box center [796, 418] width 120 height 35
drag, startPoint x: 147, startPoint y: 30, endPoint x: 222, endPoint y: 21, distance: 76.3
click at [147, 30] on label "Viewing conversations for" at bounding box center [164, 38] width 131 height 44
click at [556, 55] on div "[PERSON_NAME]. ([EMAIL_ADDRESS][DOMAIN_NAME])" at bounding box center [588, 52] width 303 height 17
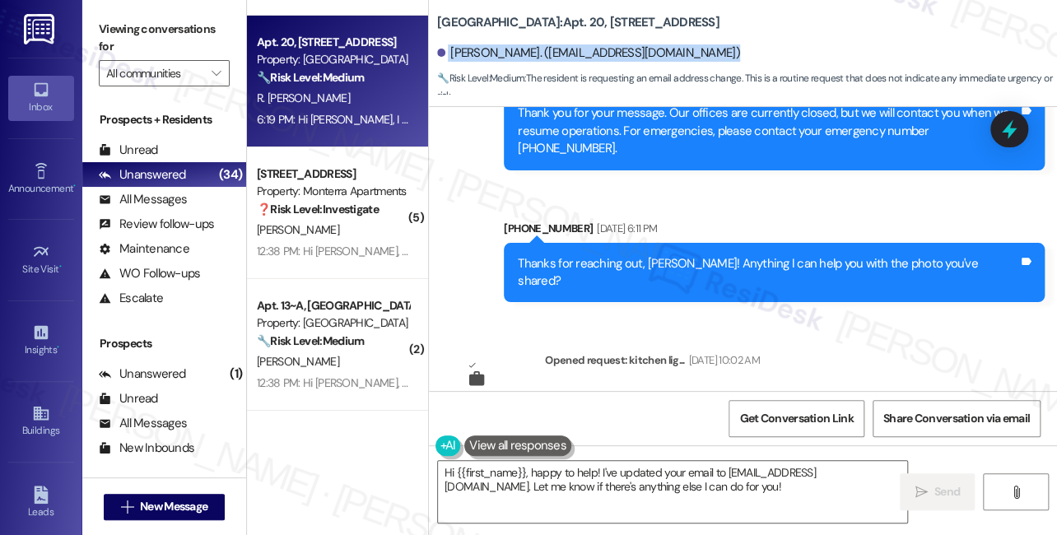
click at [556, 55] on div "[PERSON_NAME]. ([EMAIL_ADDRESS][DOMAIN_NAME])" at bounding box center [588, 52] width 303 height 17
click at [651, 54] on div "[PERSON_NAME]. ([EMAIL_ADDRESS][DOMAIN_NAME])" at bounding box center [588, 52] width 303 height 17
drag, startPoint x: 676, startPoint y: 50, endPoint x: 449, endPoint y: 54, distance: 227.2
click at [449, 54] on div "[PERSON_NAME]. ([EMAIL_ADDRESS][DOMAIN_NAME])" at bounding box center [747, 53] width 620 height 33
copy div "[PERSON_NAME]. ([EMAIL_ADDRESS][DOMAIN_NAME])"
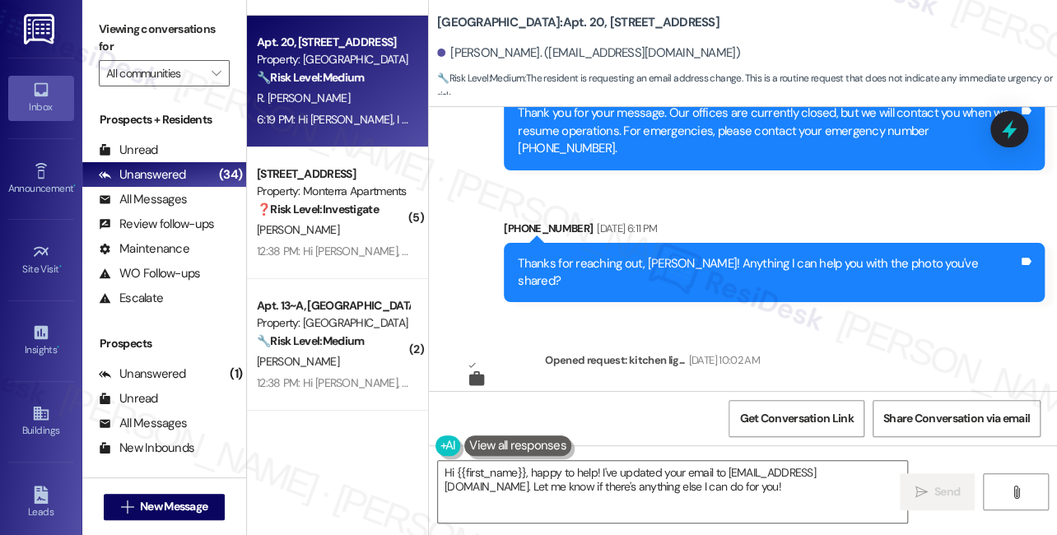
click at [119, 32] on label "Viewing conversations for" at bounding box center [164, 38] width 131 height 44
click at [797, 397] on div "Get Conversation Link Share Conversation via email" at bounding box center [743, 418] width 628 height 54
click at [786, 412] on span "Get Conversation Link" at bounding box center [796, 418] width 114 height 17
click at [128, 26] on label "Viewing conversations for" at bounding box center [164, 38] width 131 height 44
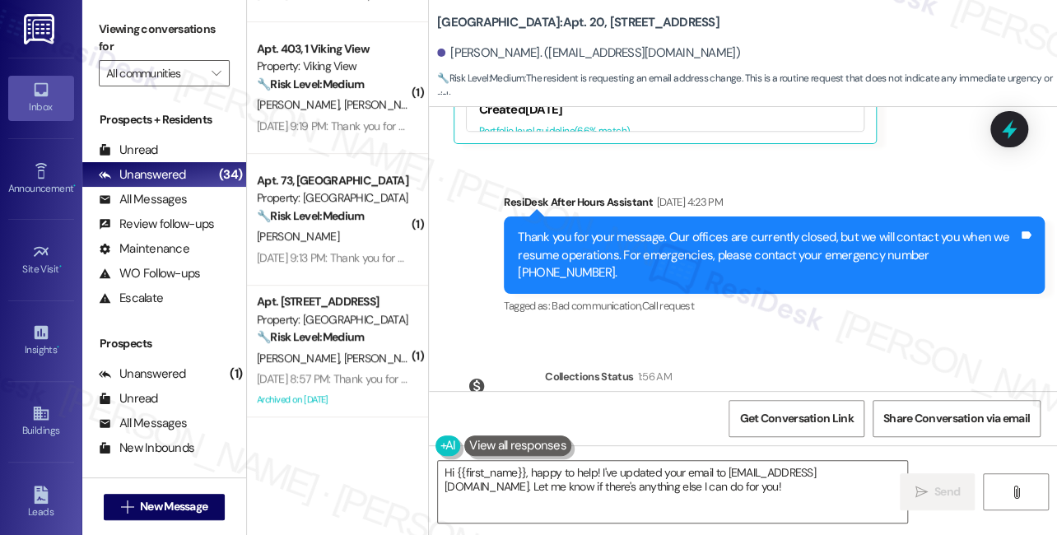
scroll to position [3143, 0]
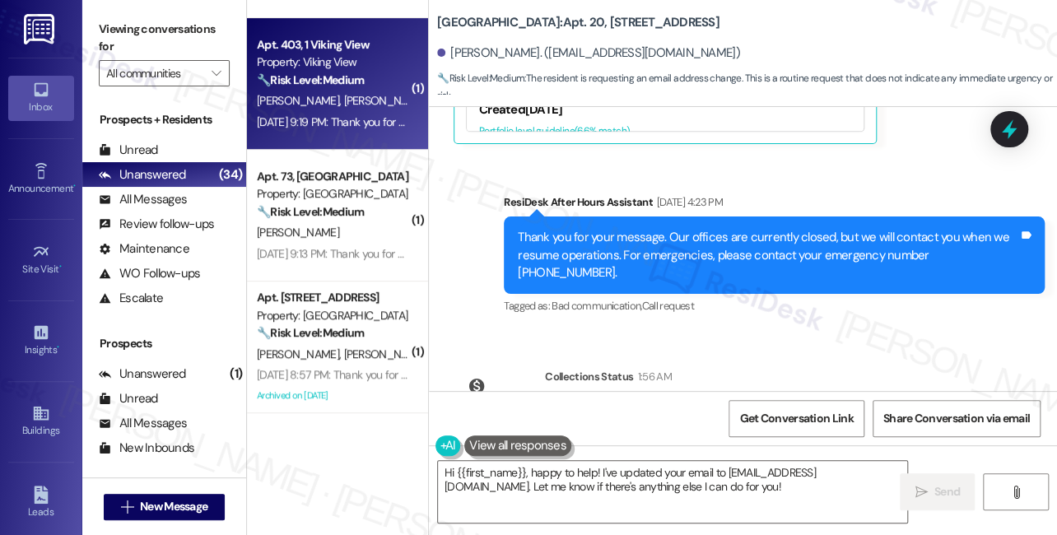
click at [347, 114] on div "[DATE] 9:19 PM: Thank you for your message. Our offices are currently closed, b…" at bounding box center [754, 121] width 994 height 15
type textarea "Fetching suggested responses. Please feel free to read through the conversation…"
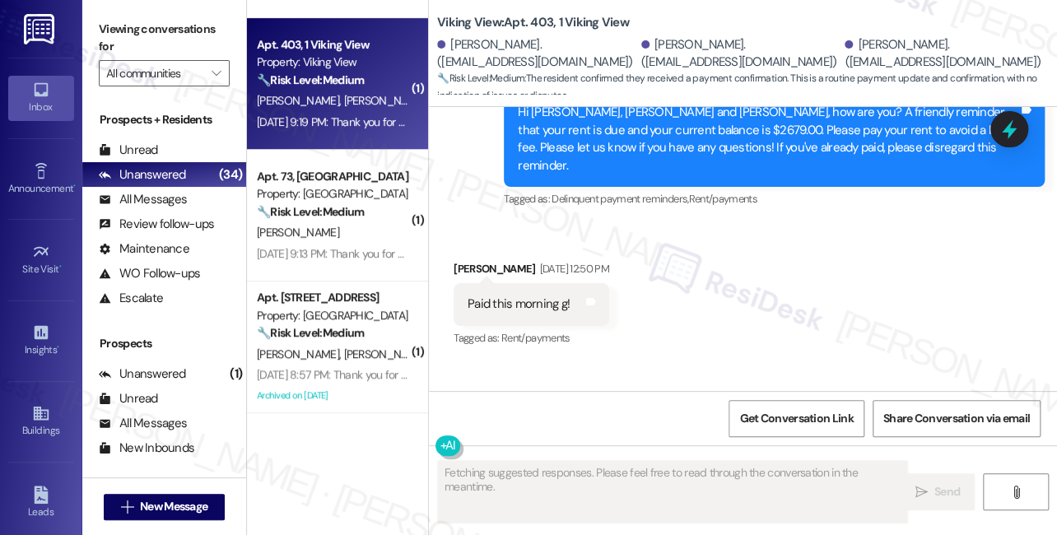
scroll to position [5775, 0]
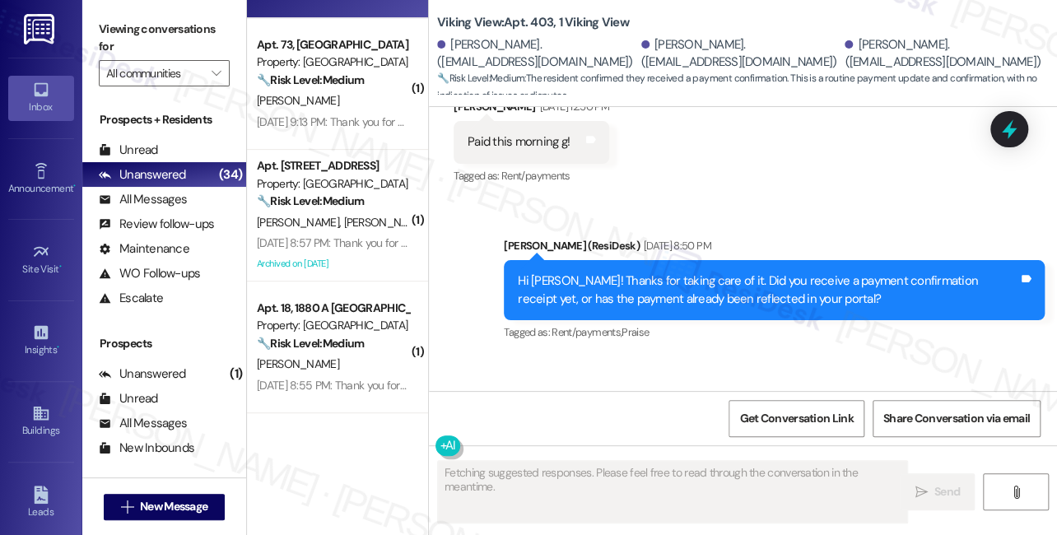
click at [565, 429] on div "Yes I received a confirmation" at bounding box center [544, 437] width 152 height 17
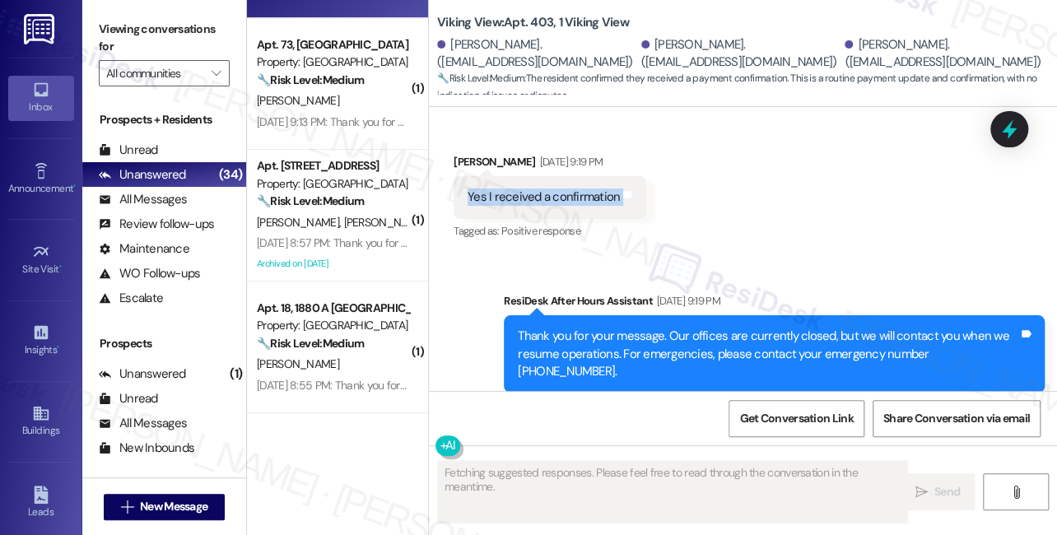
scroll to position [6101, 0]
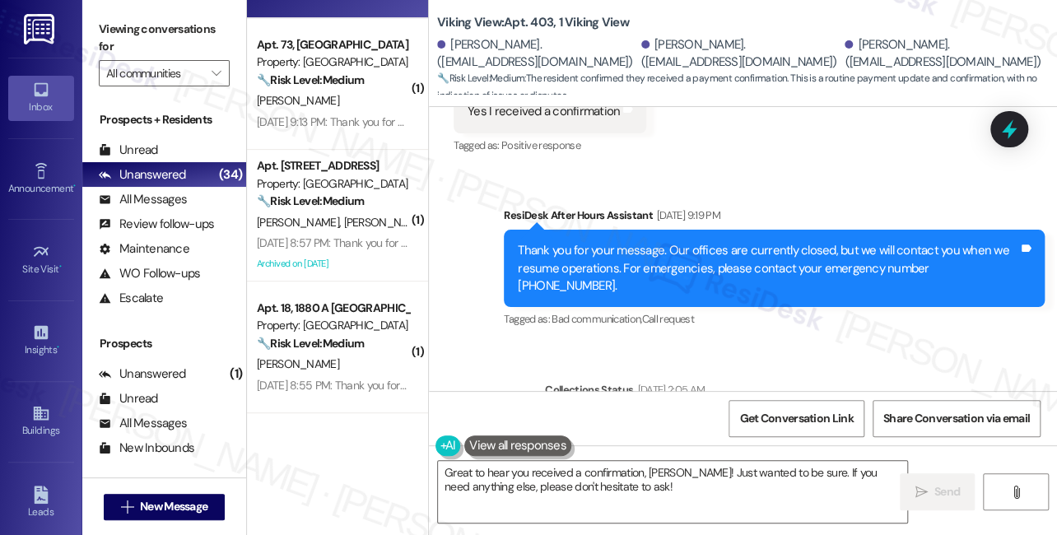
click at [111, 40] on label "Viewing conversations for" at bounding box center [164, 38] width 131 height 44
click at [514, 495] on textarea "Great to hear you received a confirmation, [PERSON_NAME]! Just wanted to be sur…" at bounding box center [672, 492] width 469 height 62
click at [515, 492] on textarea "Great to hear you received a confirmation, [PERSON_NAME]! Just wanted to be sur…" at bounding box center [672, 492] width 469 height 62
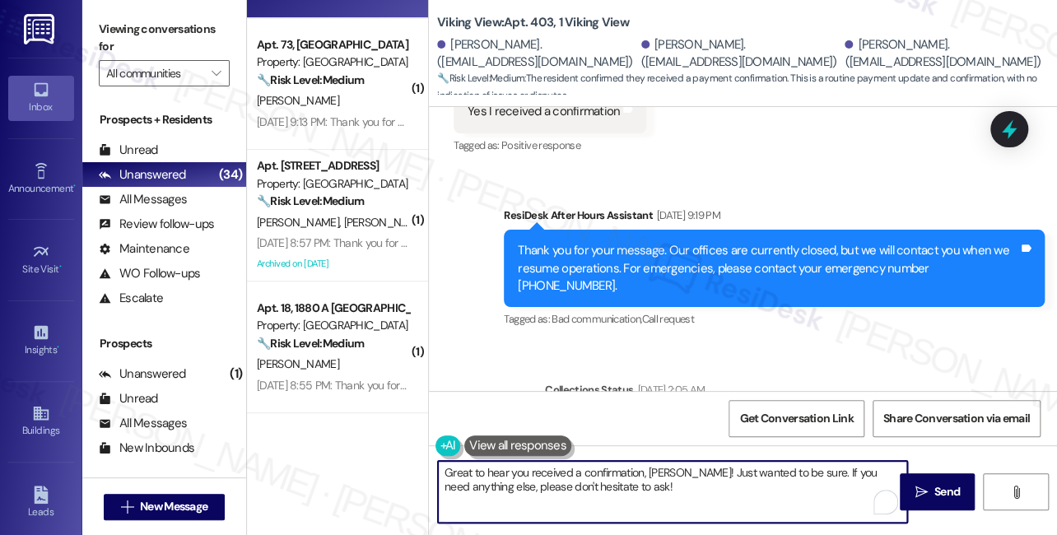
click at [515, 492] on textarea "Great to hear you received a confirmation, [PERSON_NAME]! Just wanted to be sur…" at bounding box center [672, 492] width 469 height 62
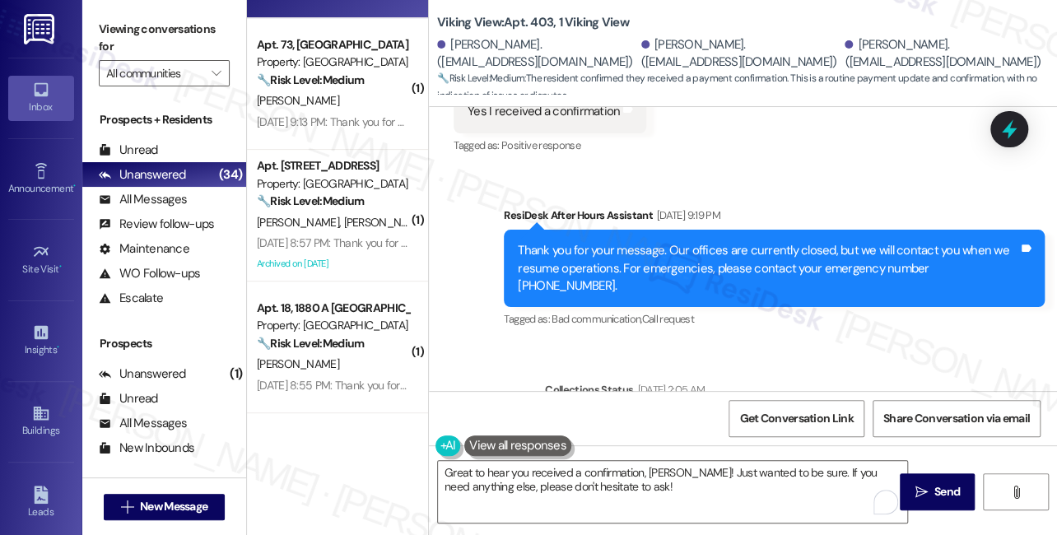
click at [574, 456] on div "Great to hear you received a confirmation, [PERSON_NAME]! Just wanted to be sur…" at bounding box center [743, 506] width 628 height 123
click at [573, 457] on div "Great to hear you received a confirmation, [PERSON_NAME]! Just wanted to be sur…" at bounding box center [743, 506] width 628 height 123
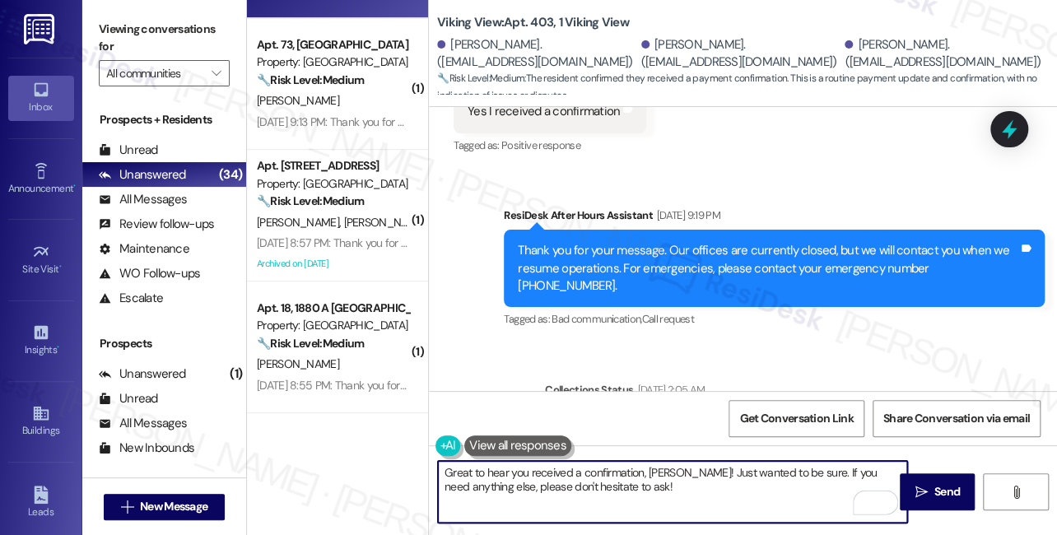
click at [563, 471] on textarea "Great to hear you received a confirmation, [PERSON_NAME]! Just wanted to be sur…" at bounding box center [672, 492] width 469 height 62
paste textarea "! Thanks for confirming, {{first_name}}. If you have any questions or concerns …"
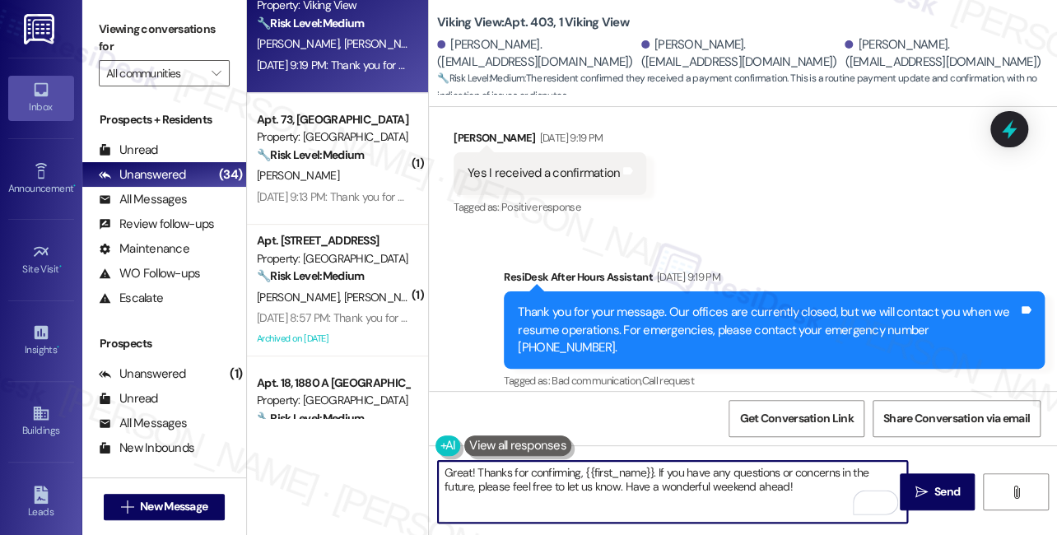
scroll to position [5951, 0]
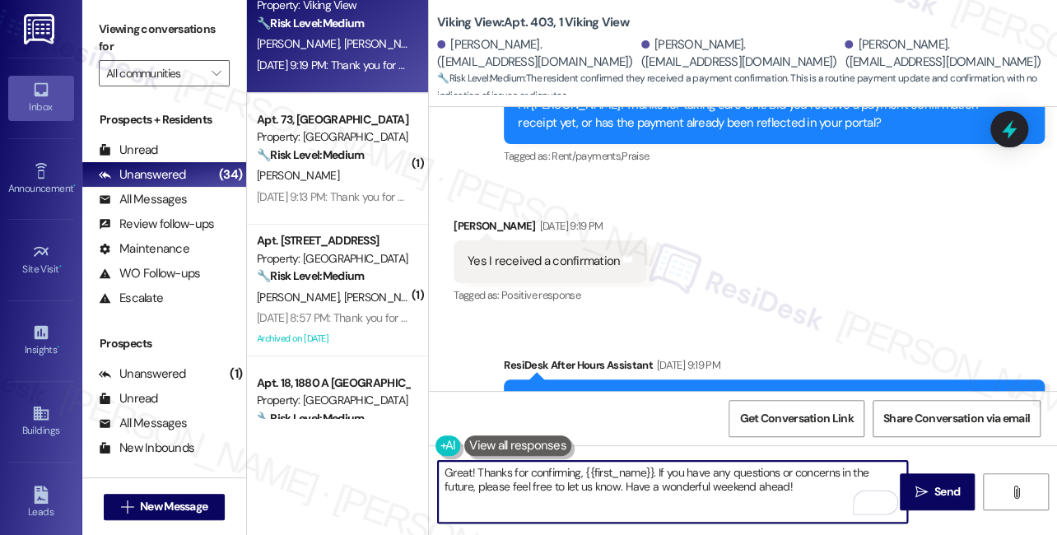
click at [477, 217] on div "[PERSON_NAME] [DATE] 9:19 PM" at bounding box center [550, 228] width 193 height 23
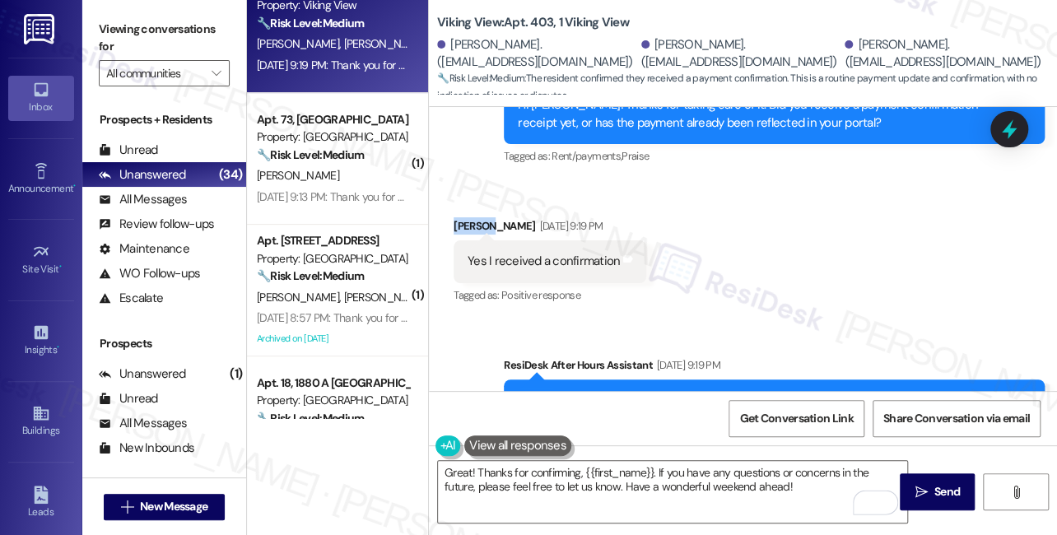
click at [477, 217] on div "[PERSON_NAME] [DATE] 9:19 PM" at bounding box center [550, 228] width 193 height 23
copy div "[PERSON_NAME]"
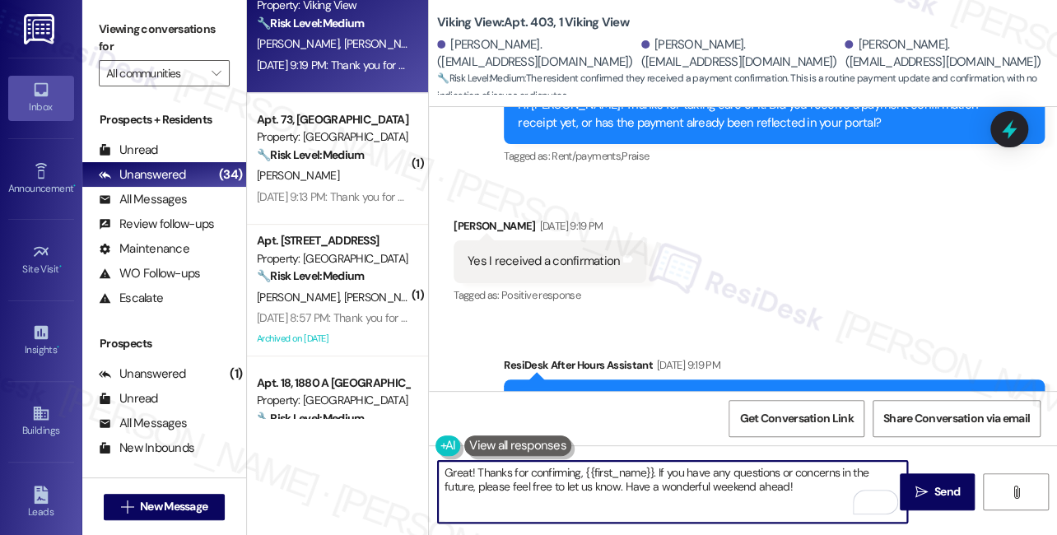
drag, startPoint x: 583, startPoint y: 469, endPoint x: 651, endPoint y: 464, distance: 68.5
click at [652, 464] on textarea "Great! Thanks for confirming, {{first_name}}. If you have any questions or conc…" at bounding box center [672, 492] width 469 height 62
paste textarea "[PERSON_NAME]"
click at [533, 474] on textarea "Great! Thanks for confirming[PERSON_NAME]. If you have any questions or concern…" at bounding box center [672, 492] width 469 height 62
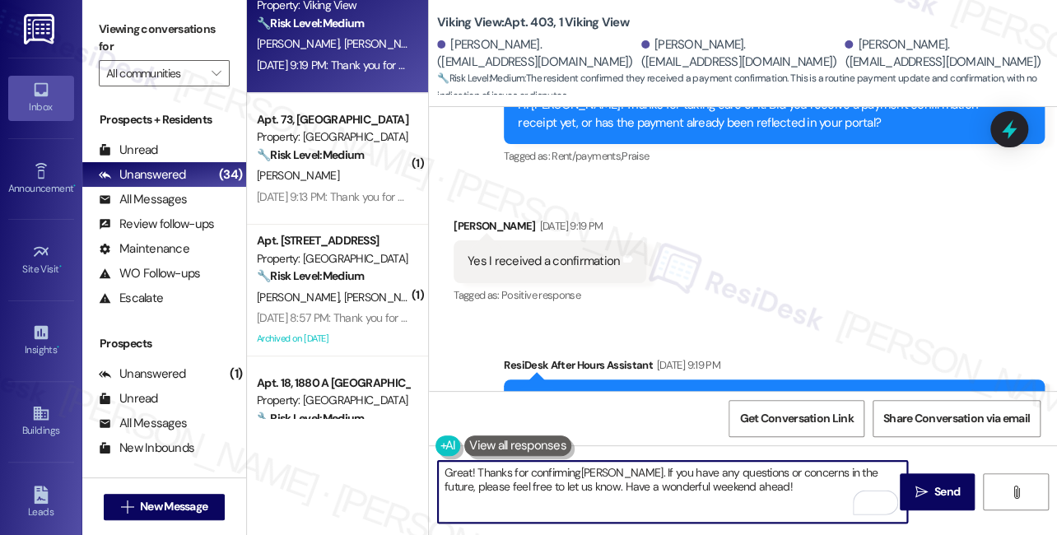
click at [533, 474] on textarea "Great! Thanks for confirming[PERSON_NAME]. If you have any questions or concern…" at bounding box center [672, 492] width 469 height 62
click at [754, 473] on textarea "Great! Thanks for confirming[PERSON_NAME]. If you have any questions or concern…" at bounding box center [672, 492] width 469 height 62
drag, startPoint x: 777, startPoint y: 492, endPoint x: 727, endPoint y: 491, distance: 50.2
click at [645, 487] on textarea "Great! Thanks for confirming[PERSON_NAME]. If you have any questions or concern…" at bounding box center [672, 492] width 469 height 62
click at [677, 487] on textarea "Great! Thanks for confirming[PERSON_NAME]. If you have any questions or concern…" at bounding box center [672, 492] width 469 height 62
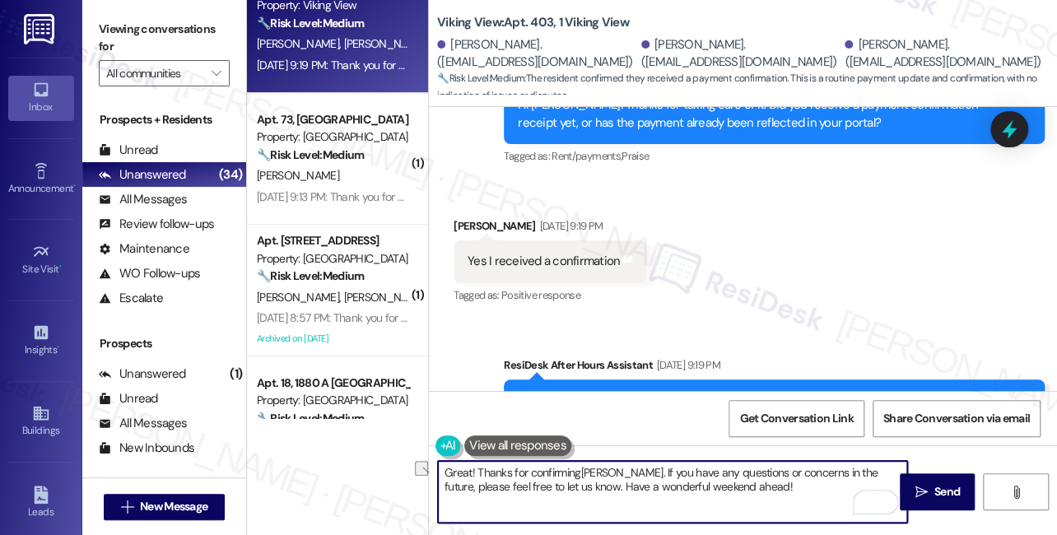
click at [677, 486] on textarea "Great! Thanks for confirming[PERSON_NAME]. If you have any questions or concern…" at bounding box center [672, 492] width 469 height 62
type textarea "Great! Thanks for confirming[PERSON_NAME]. If you have any questions or concern…"
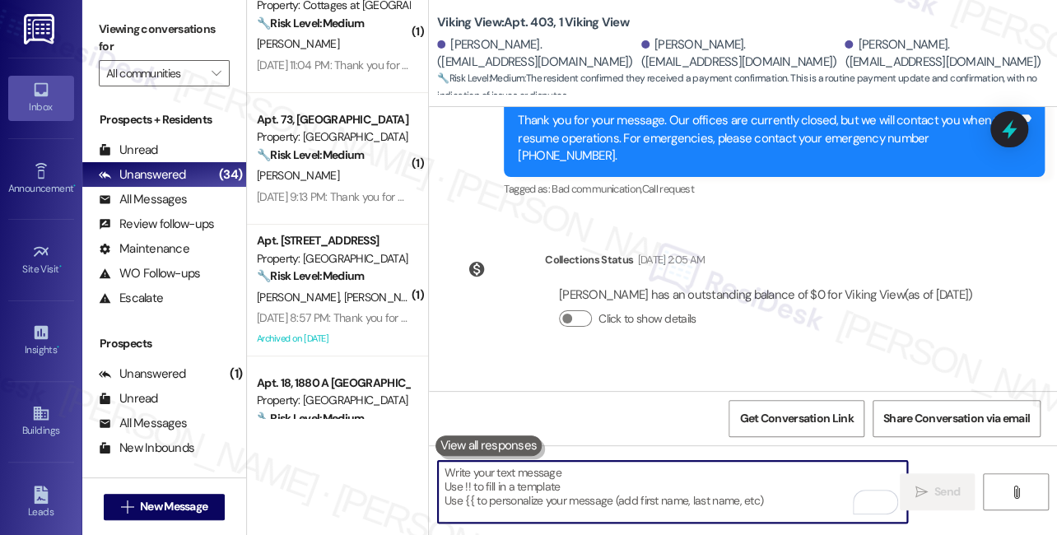
scroll to position [6233, 0]
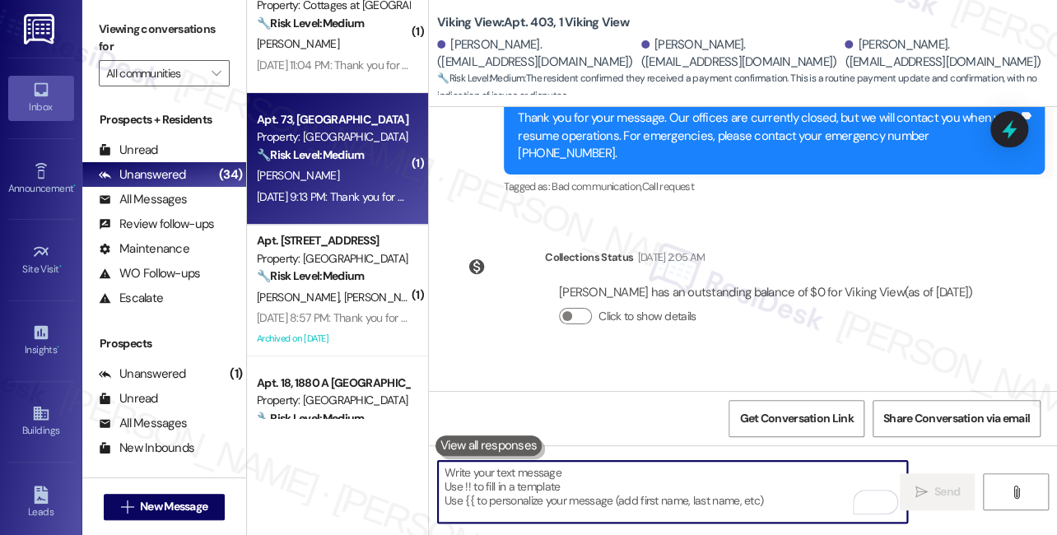
click at [315, 168] on div "[PERSON_NAME]" at bounding box center [333, 175] width 156 height 21
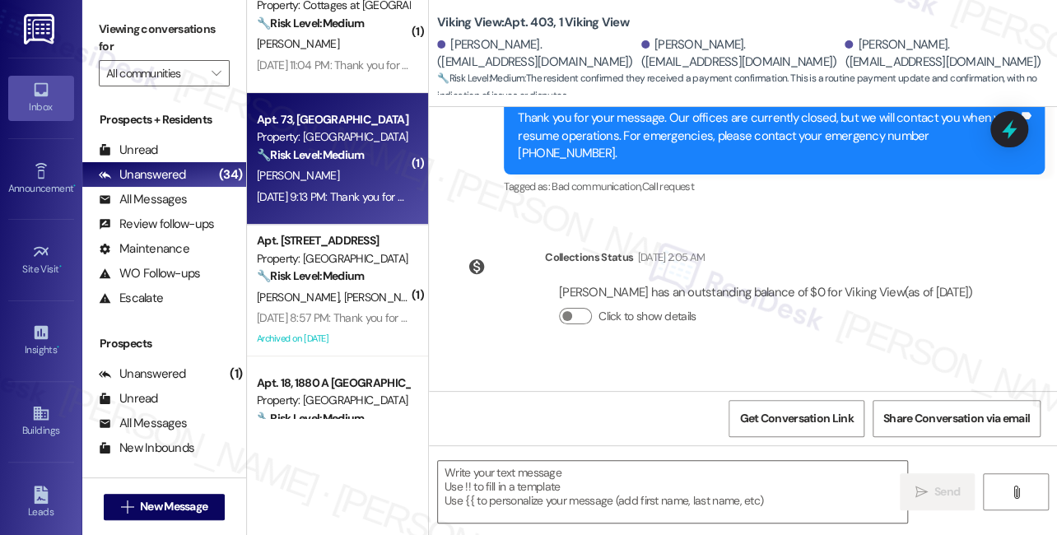
type textarea "Fetching suggested responses. Please feel free to read through the conversation…"
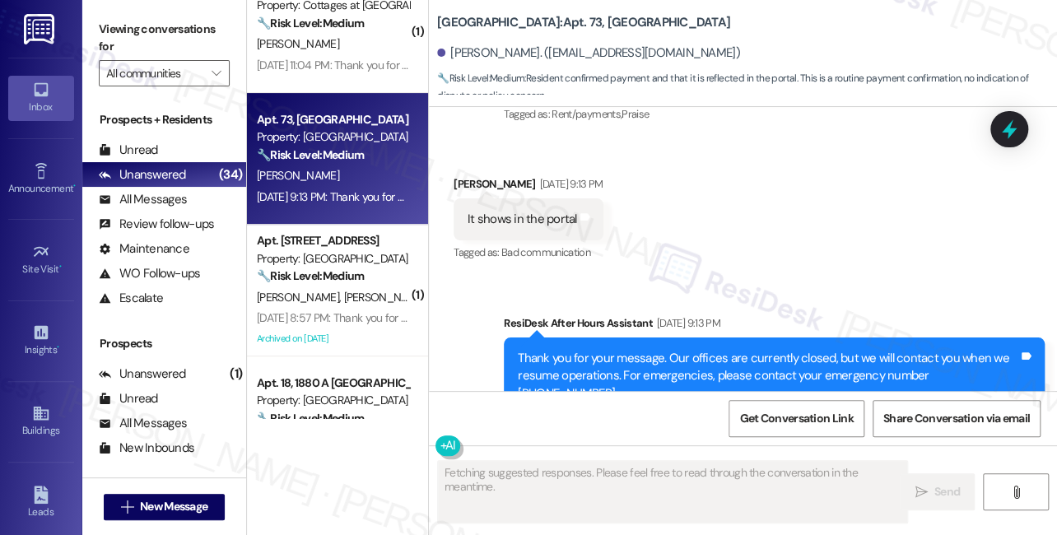
scroll to position [31503, 0]
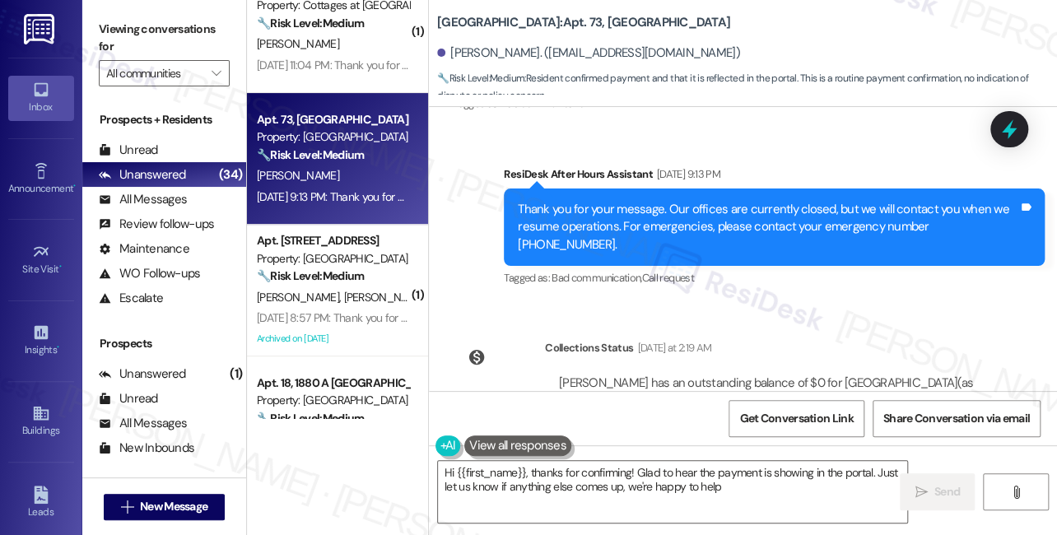
type textarea "Hi {{first_name}}, thanks for confirming! Glad to hear the payment is showing i…"
click at [659, 475] on textarea "Hi {{first_name}}, thanks for confirming! Glad to hear the payment is showing i…" at bounding box center [672, 492] width 469 height 62
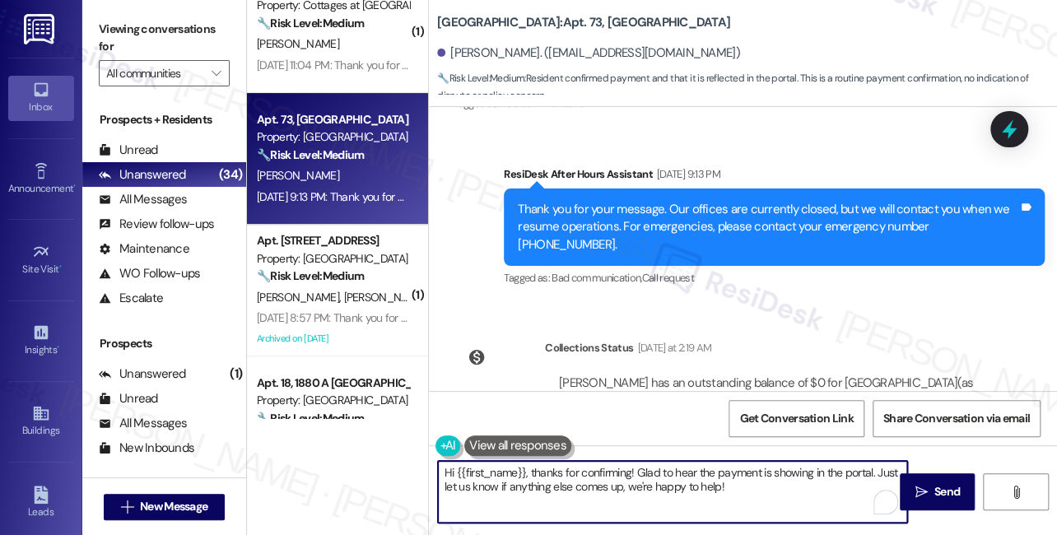
click at [659, 475] on textarea "Hi {{first_name}}, thanks for confirming! Glad to hear the payment is showing i…" at bounding box center [672, 492] width 469 height 62
drag, startPoint x: 659, startPoint y: 475, endPoint x: 666, endPoint y: 467, distance: 10.5
click at [659, 475] on textarea "Hi {{first_name}}, thanks for confirming! Glad to hear the payment is showing i…" at bounding box center [672, 492] width 469 height 62
click at [751, 486] on textarea "Hi {{first_name}}, thanks for confirming! Glad to hear the payment is showing i…" at bounding box center [672, 492] width 469 height 62
click at [770, 477] on textarea "Hi {{first_name}}, thanks for confirming! Glad to hear the payment is showing i…" at bounding box center [672, 492] width 469 height 62
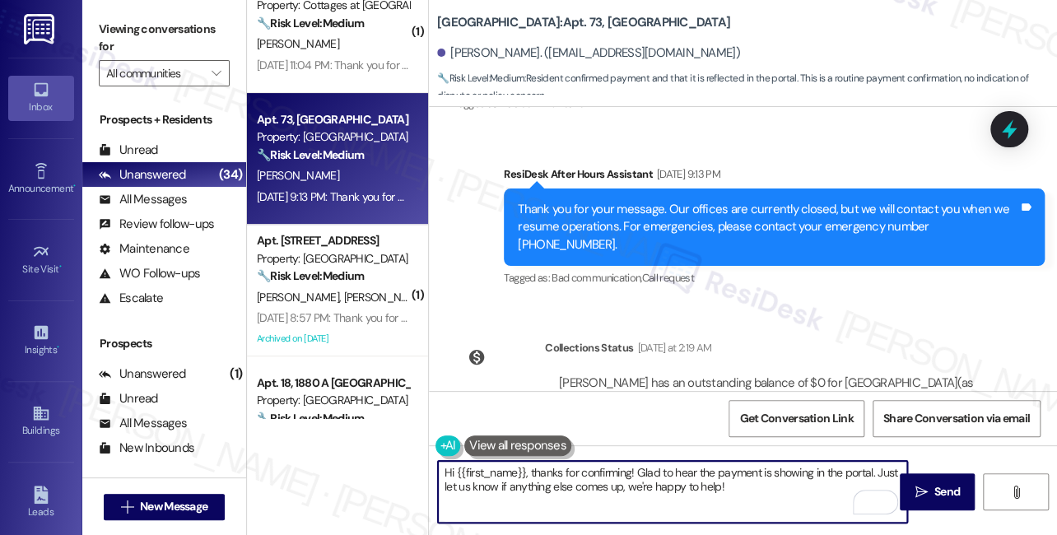
click at [770, 489] on textarea "Hi {{first_name}}, thanks for confirming! Glad to hear the payment is showing i…" at bounding box center [672, 492] width 469 height 62
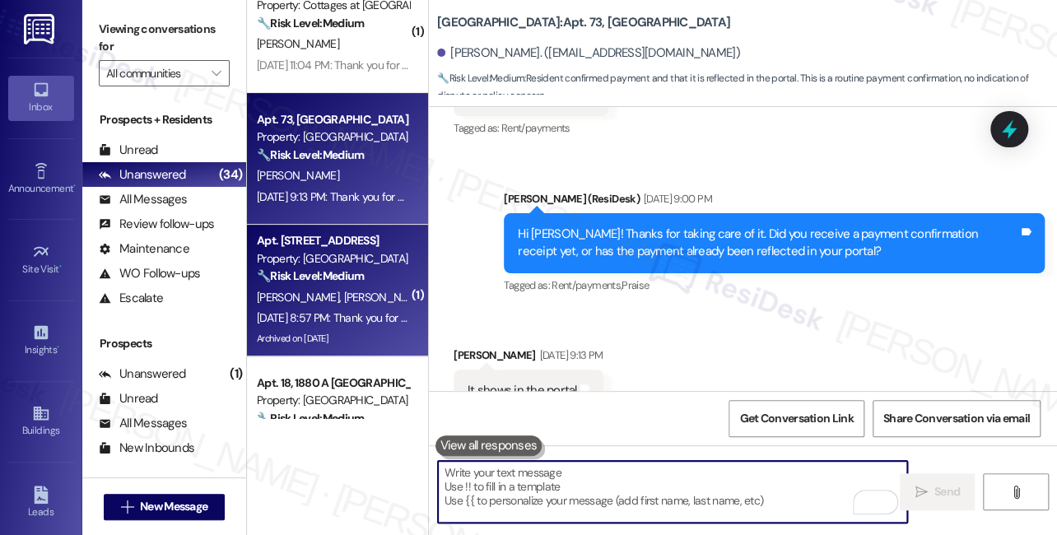
scroll to position [31176, 0]
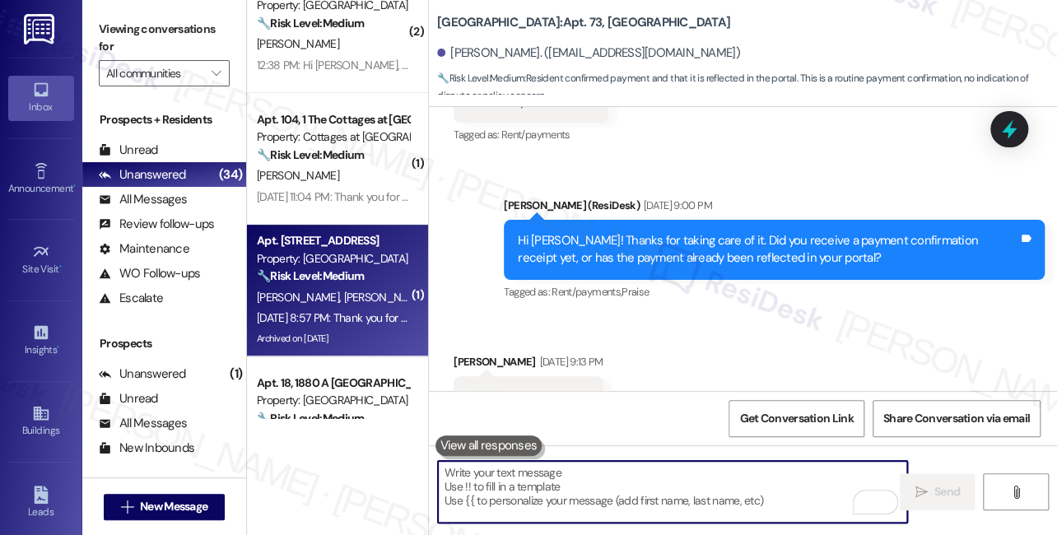
click at [361, 287] on div "[PERSON_NAME] [PERSON_NAME]" at bounding box center [333, 297] width 156 height 21
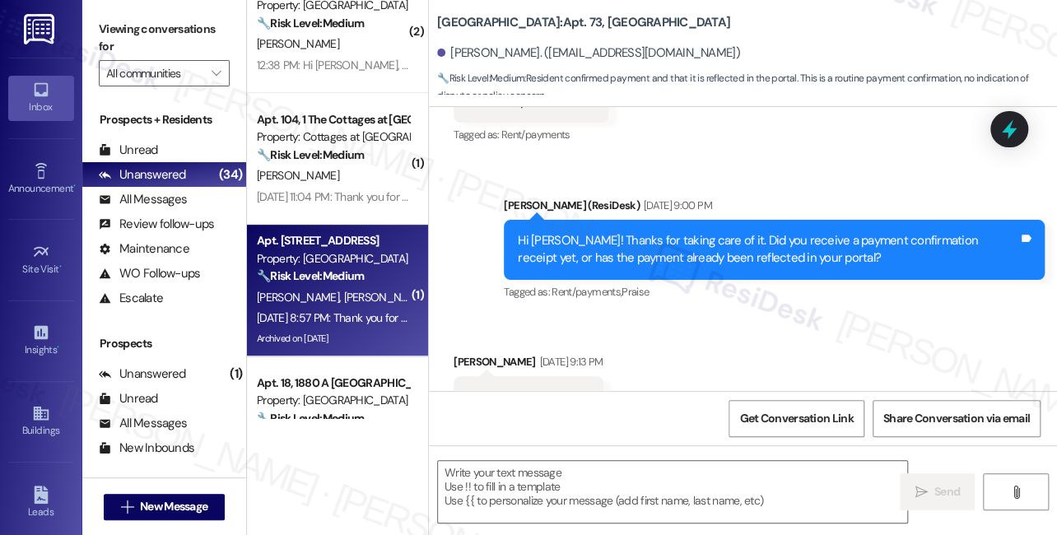
type textarea "Fetching suggested responses. Please feel free to read through the conversation…"
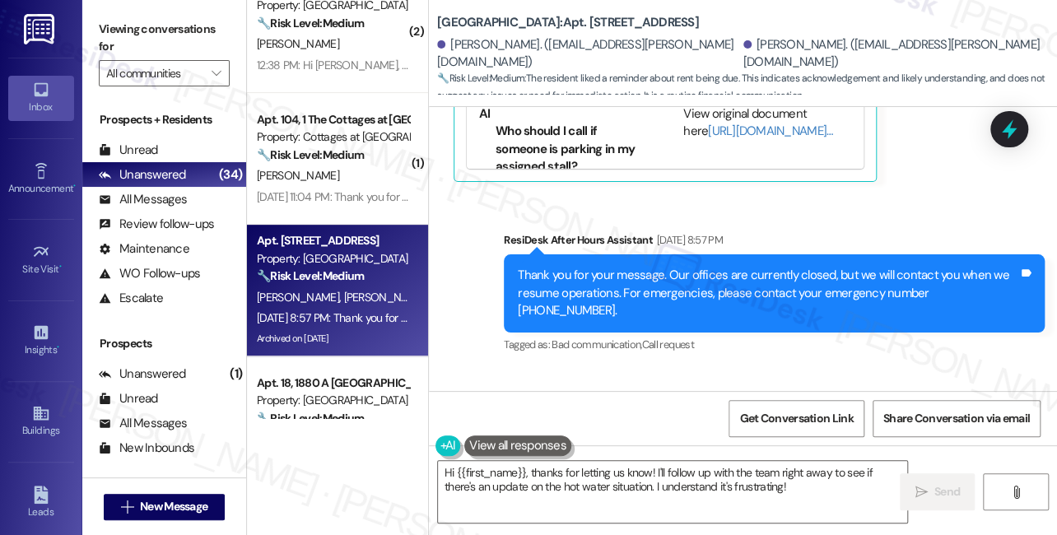
scroll to position [19291, 0]
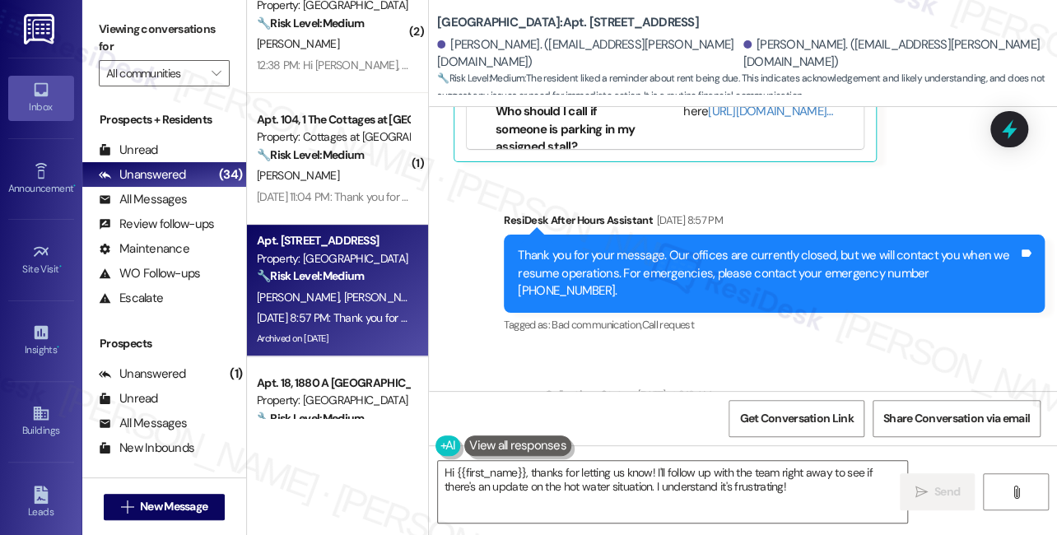
click at [617, 421] on div "[PERSON_NAME] has an outstanding balance of $0 for Main Street Terrace (as of […" at bounding box center [769, 438] width 421 height 35
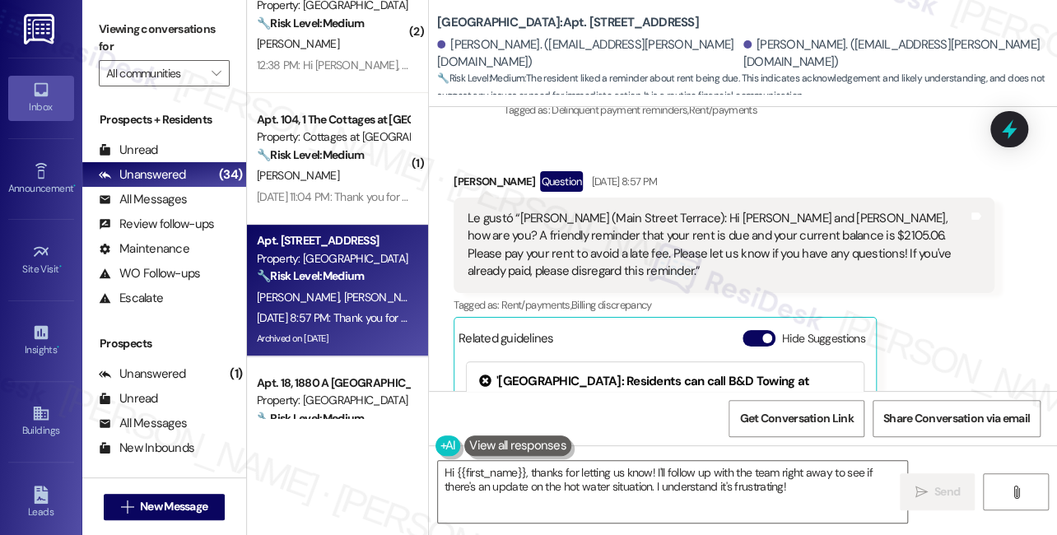
scroll to position [18692, 0]
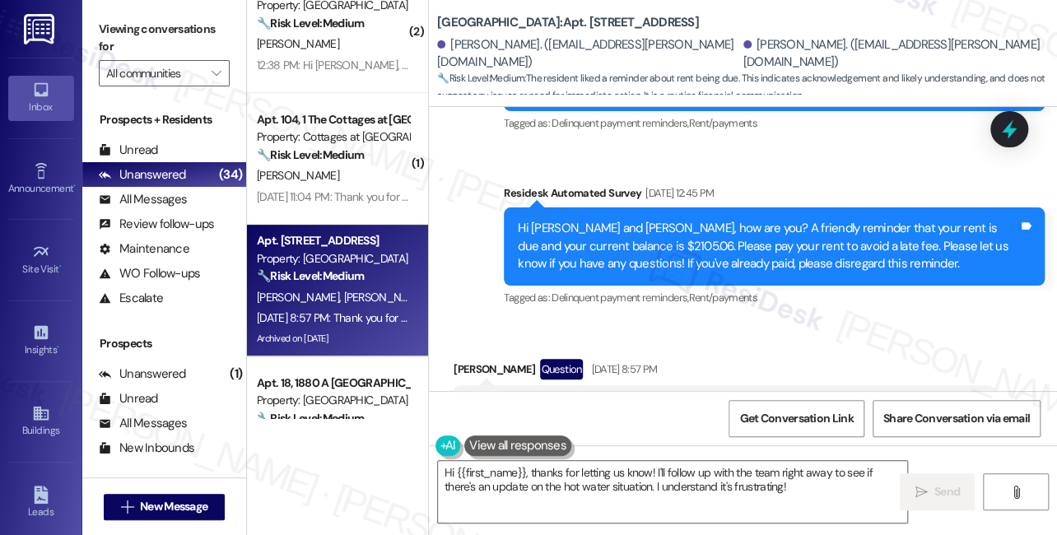
click at [569, 398] on div "Le gustó “[PERSON_NAME] (Main Street Terrace): Hi [PERSON_NAME] and [PERSON_NAM…" at bounding box center [718, 433] width 500 height 71
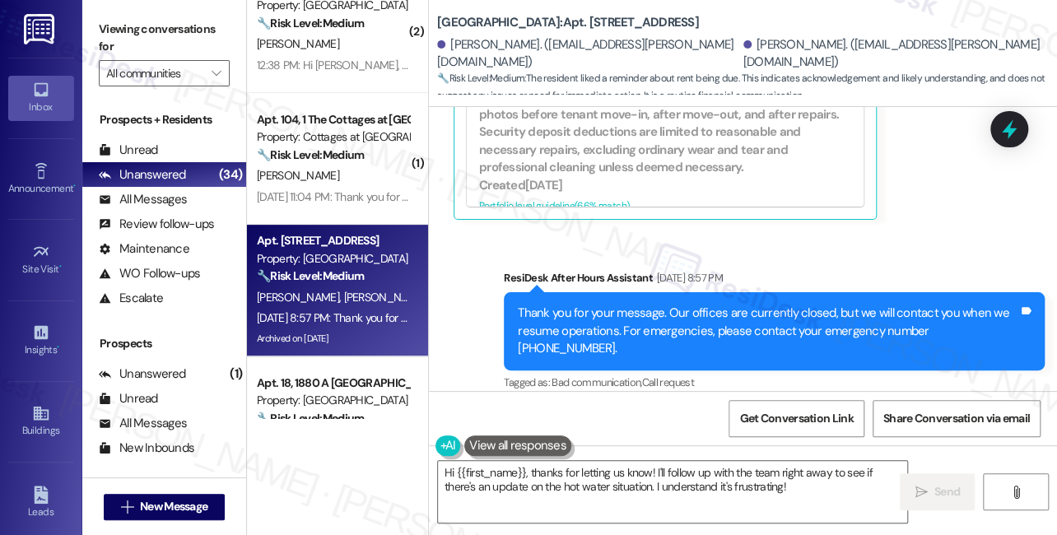
scroll to position [19291, 0]
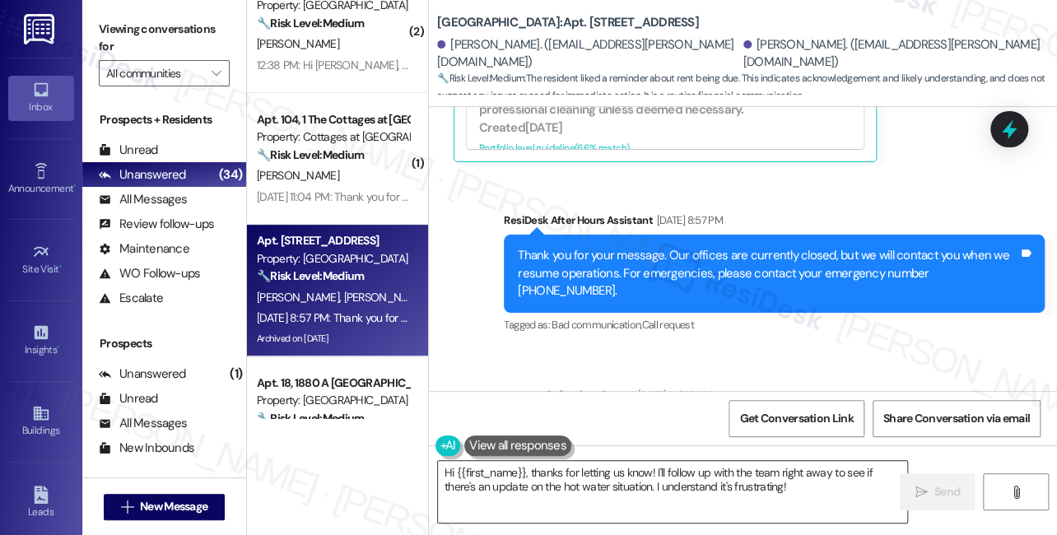
click at [614, 468] on textarea "Hi {{first_name}}, thanks for letting us know! I'll follow up with the team rig…" at bounding box center [672, 492] width 469 height 62
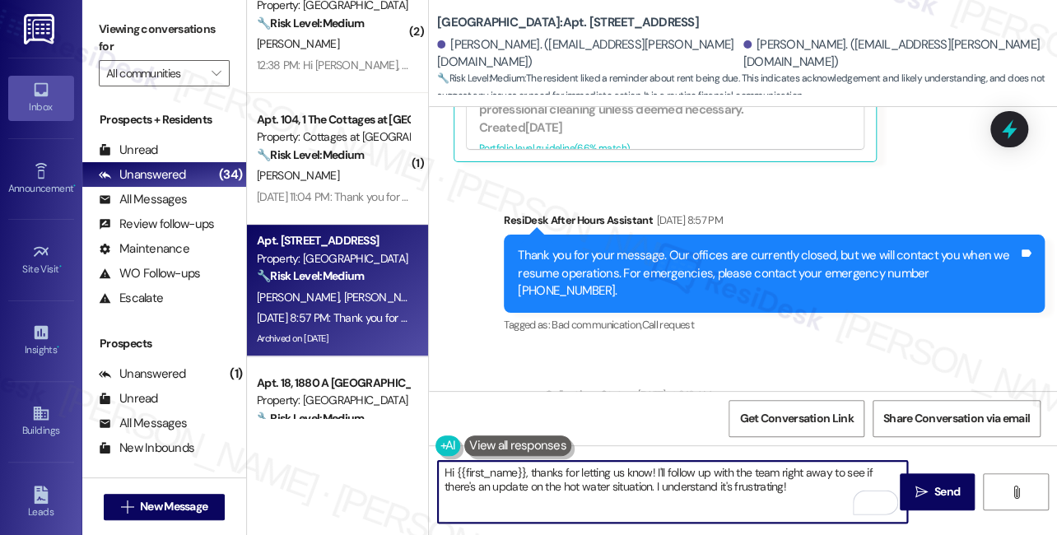
click at [654, 471] on textarea "Hi {{first_name}}, thanks for letting us know! I'll follow up with the team rig…" at bounding box center [672, 492] width 469 height 62
drag, startPoint x: 648, startPoint y: 471, endPoint x: 528, endPoint y: 473, distance: 120.2
click at [528, 473] on textarea "Hi {{first_name}}, thanks for letting us know! I'll follow up with the team rig…" at bounding box center [672, 492] width 469 height 62
drag, startPoint x: 524, startPoint y: 474, endPoint x: 650, endPoint y: 473, distance: 125.9
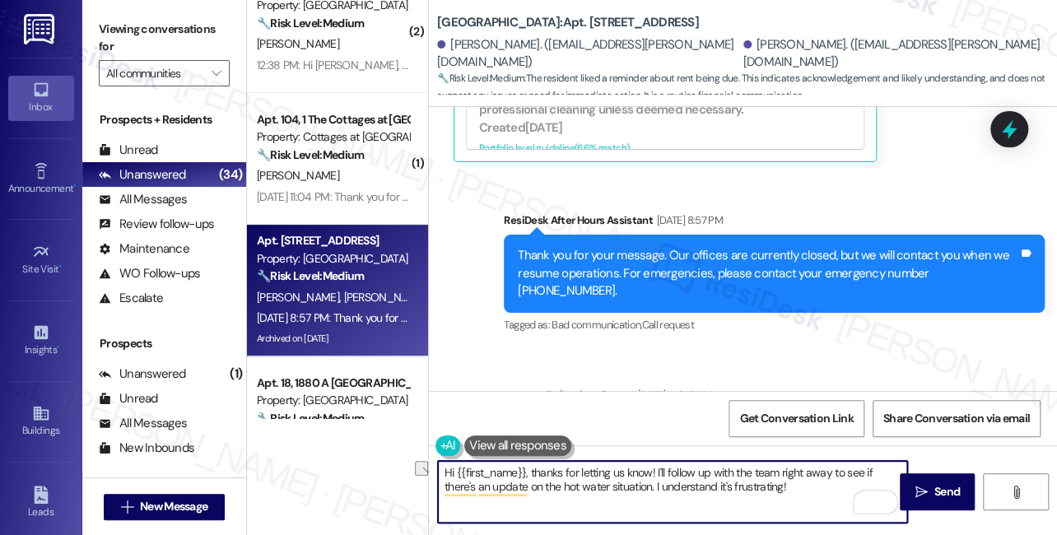
click at [650, 473] on textarea "Hi {{first_name}}, thanks for letting us know! I'll follow up with the team rig…" at bounding box center [672, 492] width 469 height 62
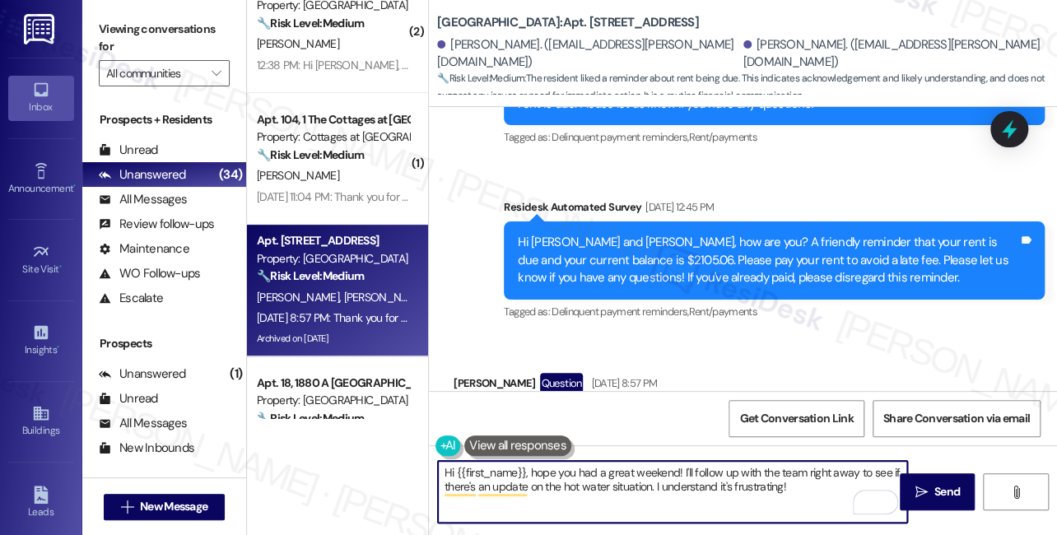
scroll to position [18617, 0]
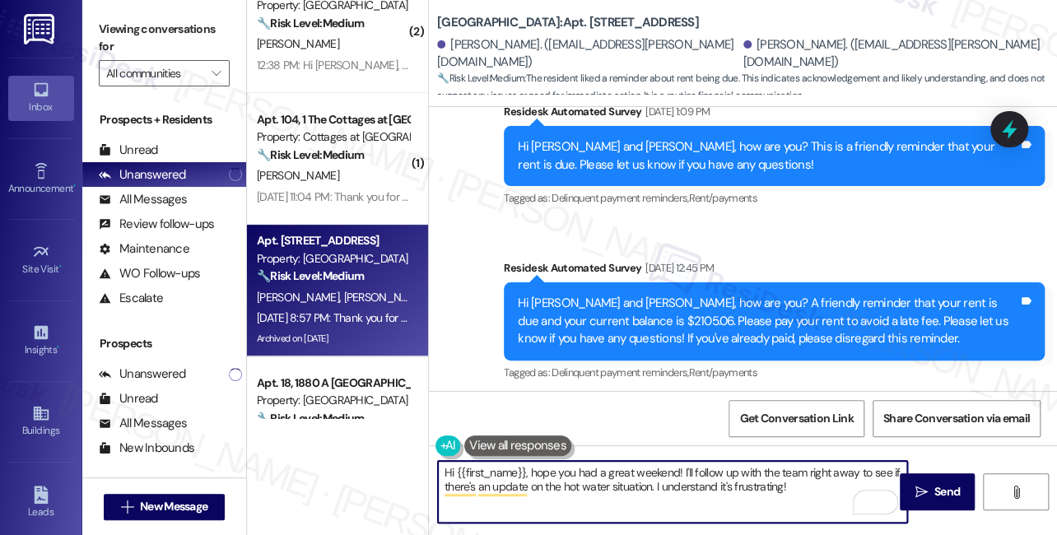
click at [463, 434] on div "[PERSON_NAME] Question [DATE] 8:57 PM" at bounding box center [724, 447] width 541 height 26
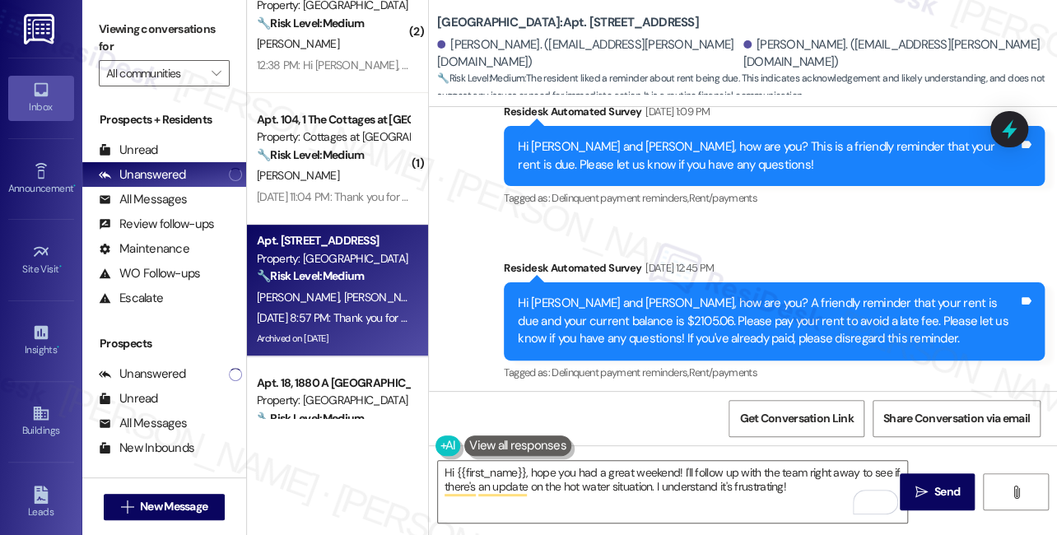
click at [463, 434] on div "[PERSON_NAME] Question [DATE] 8:57 PM" at bounding box center [724, 447] width 541 height 26
copy div "[PERSON_NAME]"
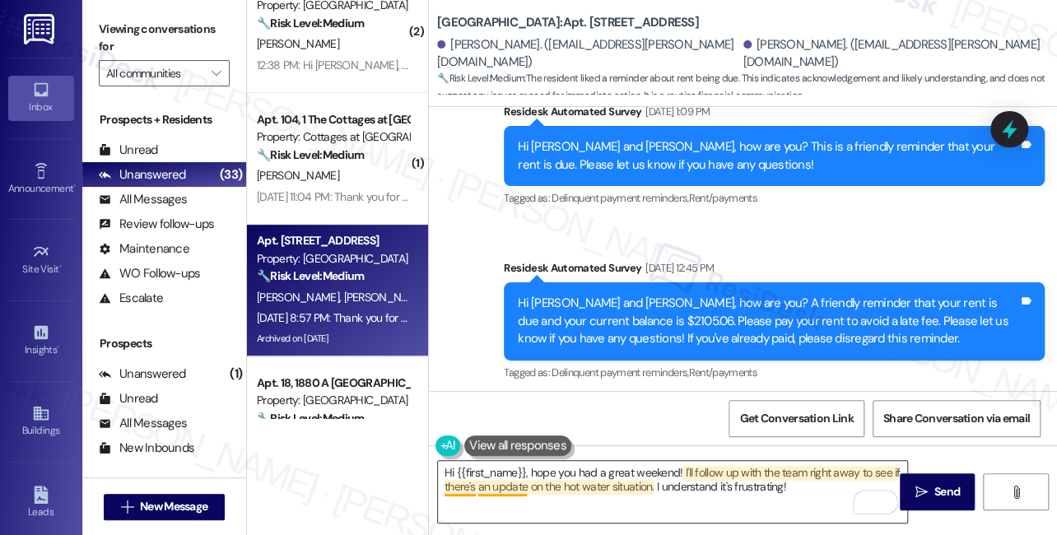
click at [455, 495] on textarea "Hi {{first_name}}, hope you had a great weekend! I'll follow up with the team r…" at bounding box center [672, 492] width 469 height 62
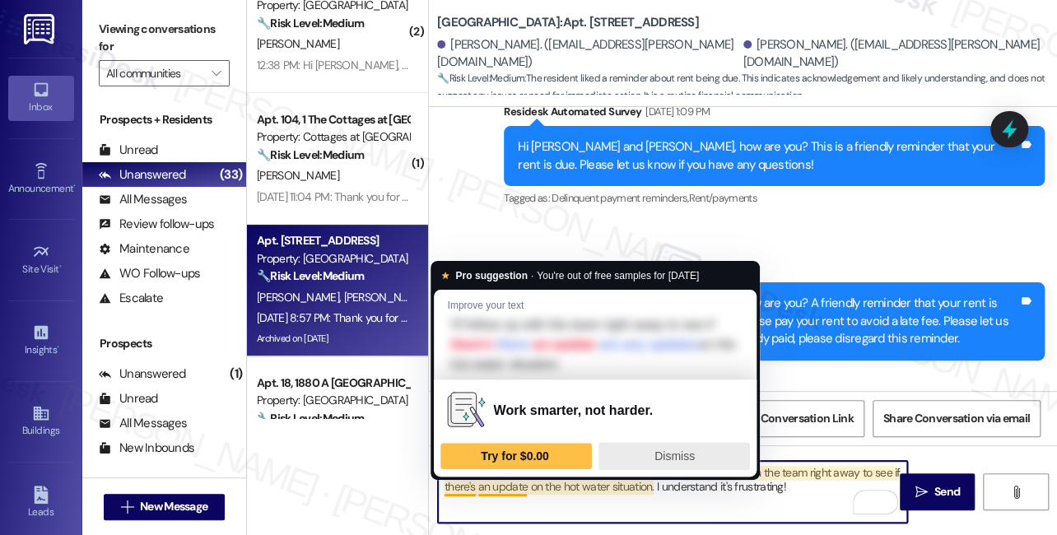
click at [675, 454] on span "Dismiss" at bounding box center [674, 455] width 40 height 13
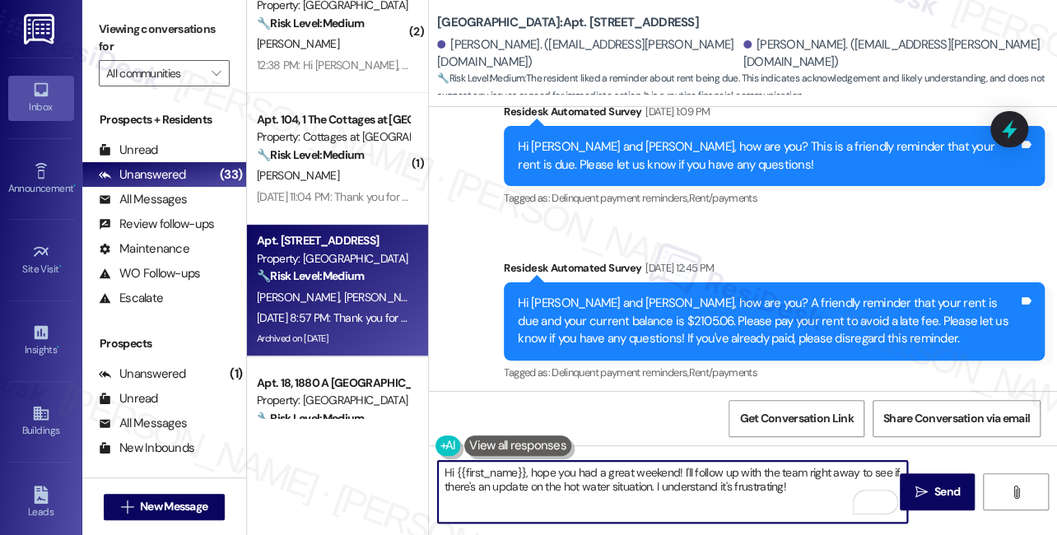
drag, startPoint x: 456, startPoint y: 468, endPoint x: 527, endPoint y: 461, distance: 71.2
click at [527, 461] on textarea "Hi {{first_name}}, hope you had a great weekend! I'll follow up with the team r…" at bounding box center [672, 492] width 469 height 62
paste textarea "[PERSON_NAME]"
click at [691, 474] on textarea "Hi [PERSON_NAME], hope you had a great weekend! I'll follow up with the team ri…" at bounding box center [672, 492] width 469 height 62
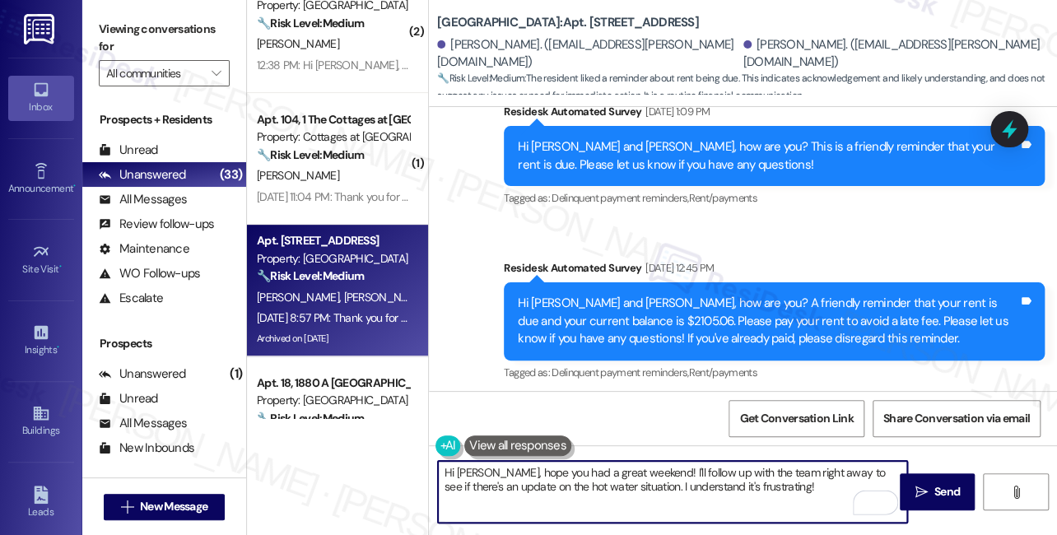
click at [691, 474] on textarea "Hi [PERSON_NAME], hope you had a great weekend! I'll follow up with the team ri…" at bounding box center [672, 492] width 469 height 62
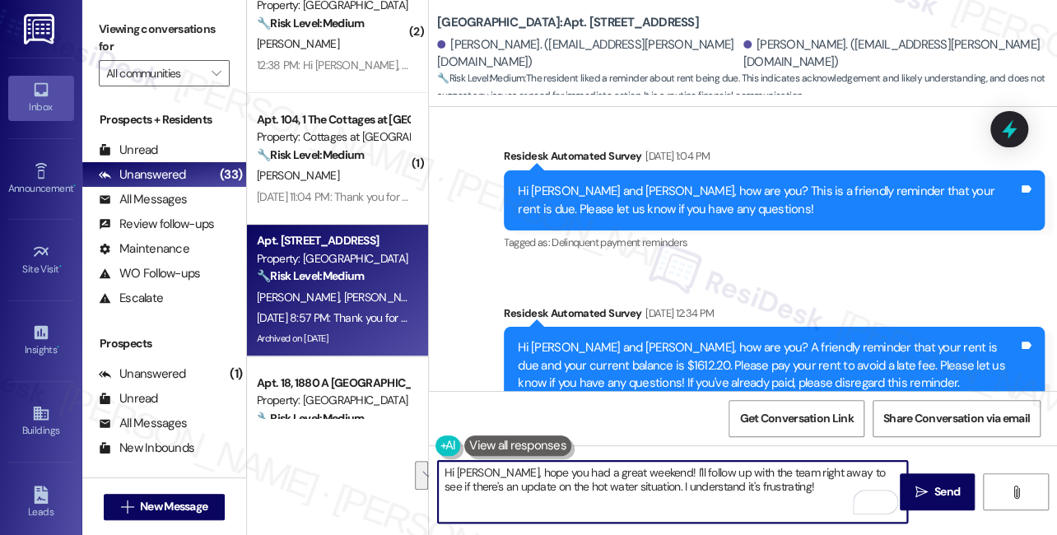
scroll to position [17944, 0]
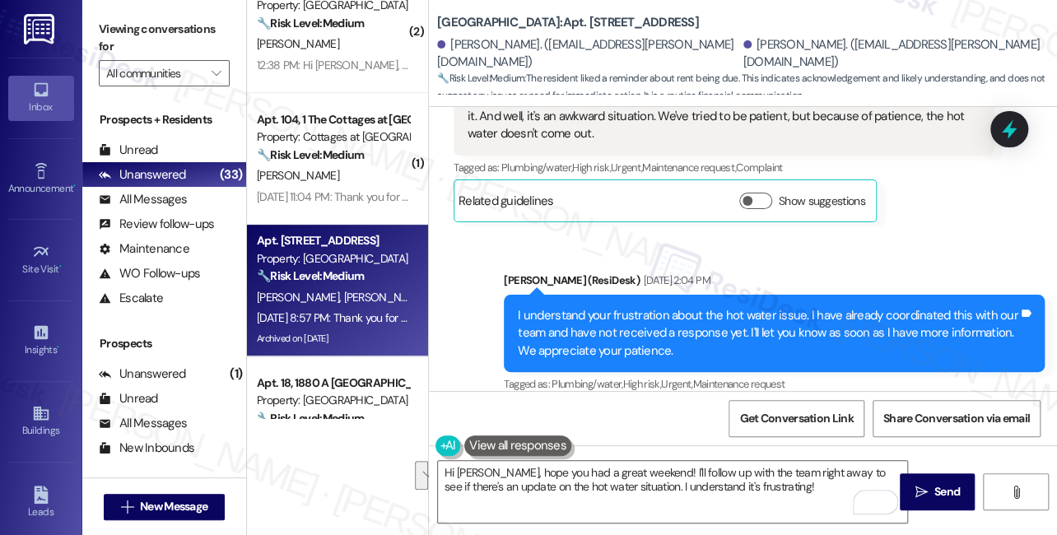
drag, startPoint x: 122, startPoint y: 17, endPoint x: 147, endPoint y: 43, distance: 35.5
click at [122, 17] on label "Viewing conversations for" at bounding box center [164, 38] width 131 height 44
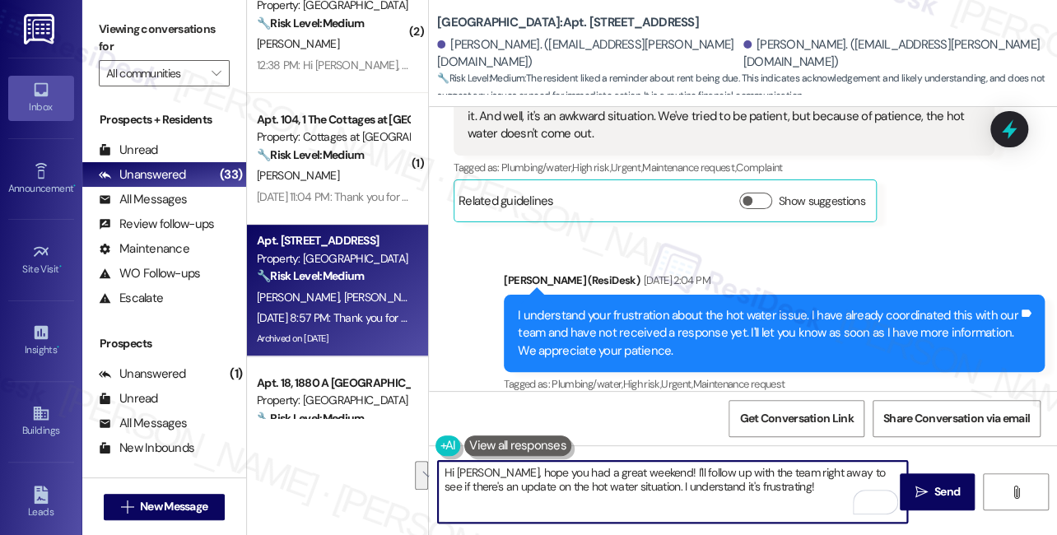
drag, startPoint x: 781, startPoint y: 491, endPoint x: 634, endPoint y: 462, distance: 150.1
click at [634, 462] on textarea "Hi [PERSON_NAME], hope you had a great weekend! I'll follow up with the team ri…" at bounding box center [672, 492] width 469 height 62
drag, startPoint x: 486, startPoint y: 463, endPoint x: 500, endPoint y: 461, distance: 14.9
click at [486, 463] on textarea "Hi [PERSON_NAME], hope you had a great weekend! I'll follow up with the team ri…" at bounding box center [672, 492] width 469 height 62
click at [812, 469] on textarea "Hi [PERSON_NAME], hope you had a great weekend! I'll follow up with the team ri…" at bounding box center [672, 492] width 469 height 62
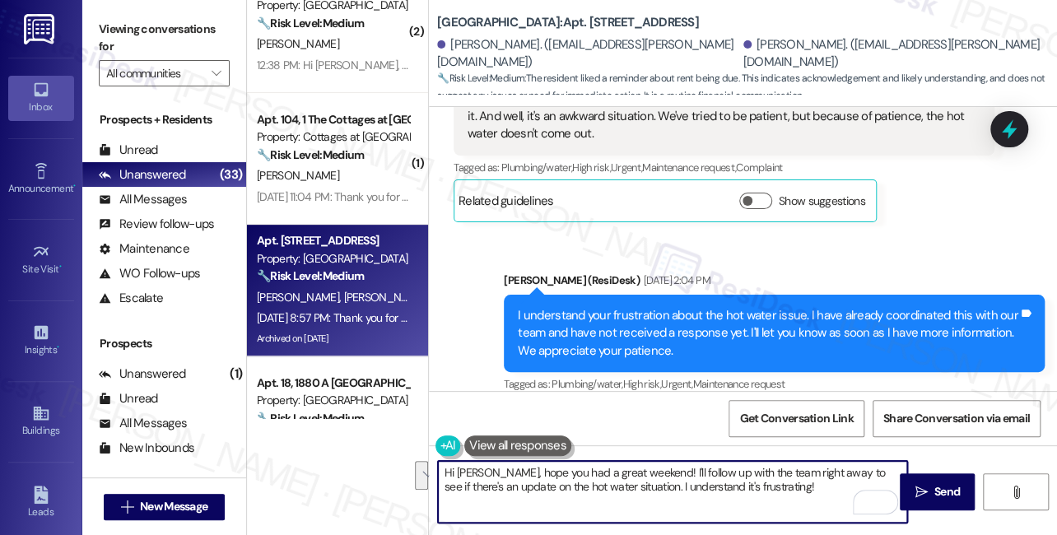
drag, startPoint x: 785, startPoint y: 482, endPoint x: 639, endPoint y: 449, distance: 150.0
click at [639, 449] on div "Hi [PERSON_NAME], hope you had a great weekend! I'll follow up with the team ri…" at bounding box center [743, 506] width 628 height 123
paste textarea "f you have any questions or concerns in the future, please feel free to let us …"
type textarea "Hi [PERSON_NAME], hope you had a great weekend! If you have any questions or co…"
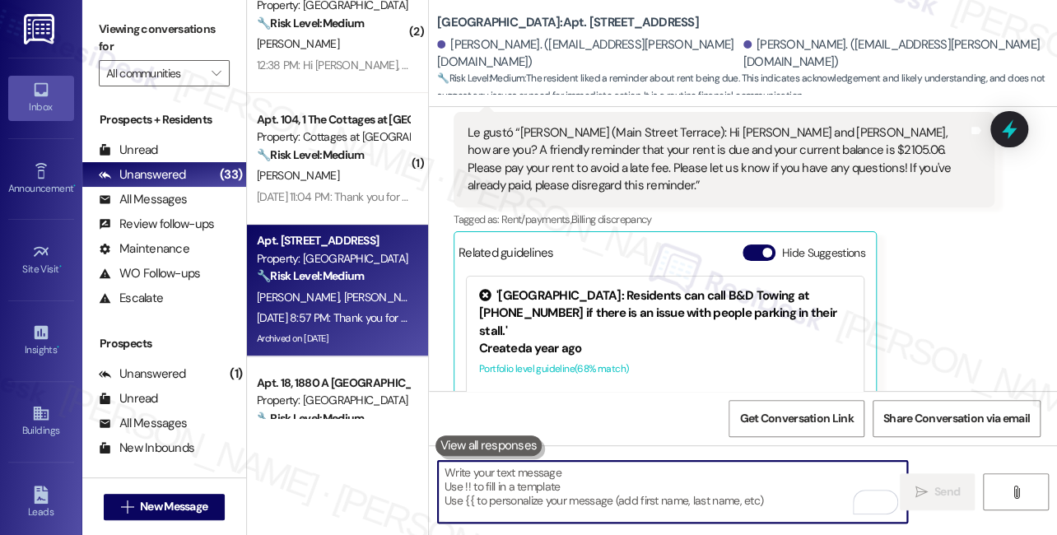
scroll to position [18965, 0]
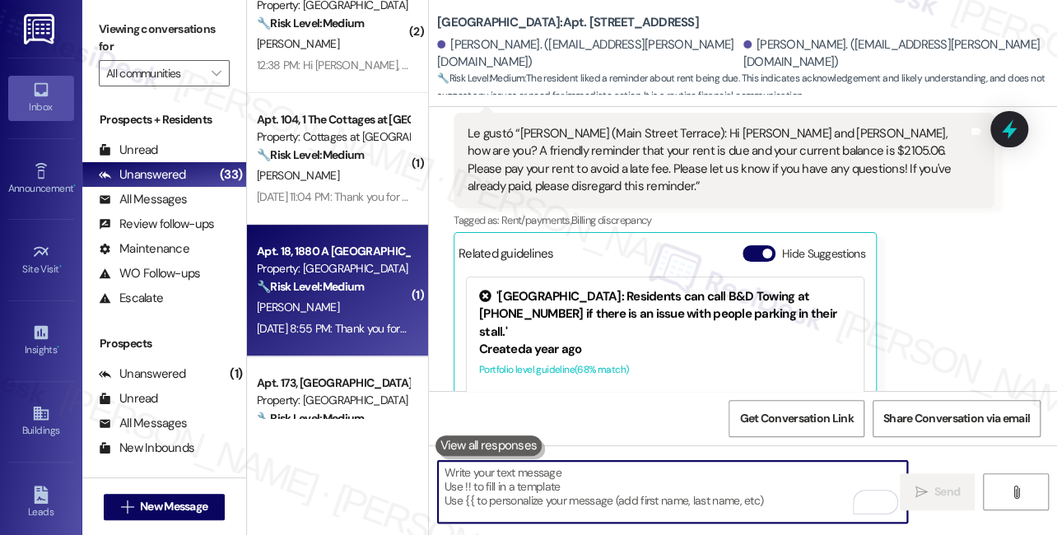
click at [356, 299] on div "[PERSON_NAME]" at bounding box center [333, 307] width 156 height 21
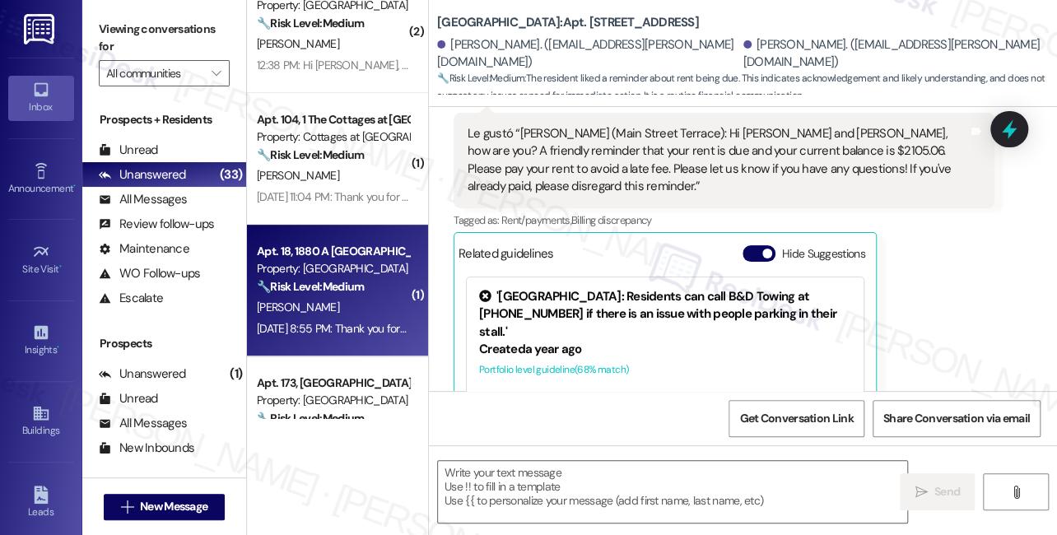
type textarea "Fetching suggested responses. Please feel free to read through the conversation…"
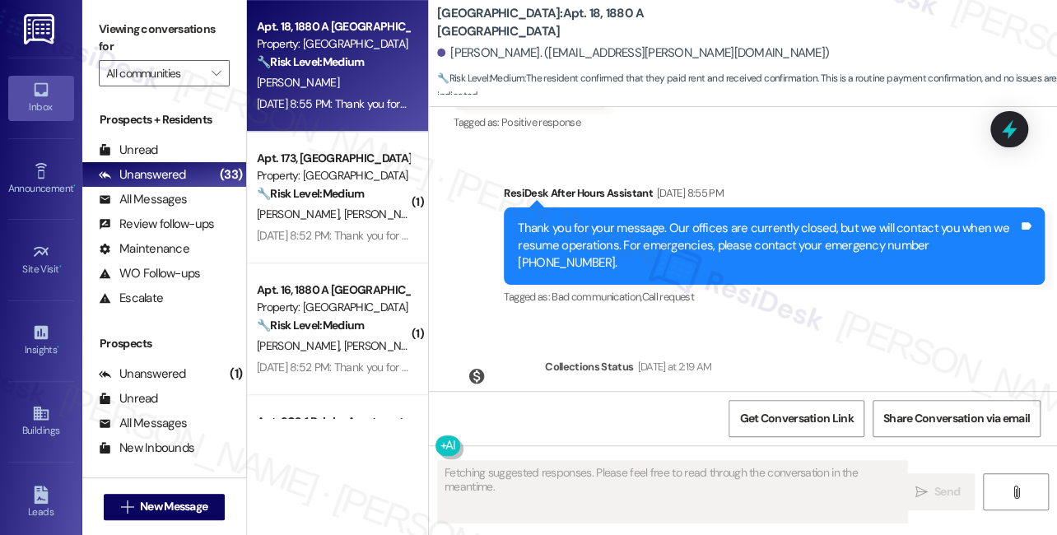
scroll to position [3110, 0]
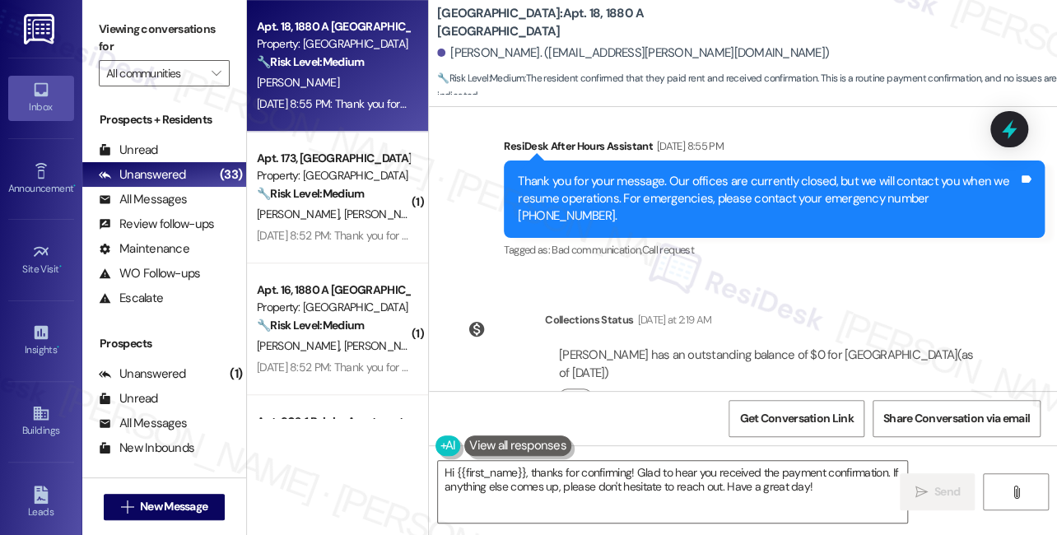
click at [102, 11] on div "Viewing conversations for All communities " at bounding box center [164, 51] width 164 height 103
click at [521, 467] on textarea "Hi {{first_name}}, thanks for confirming! Glad to hear you received the payment…" at bounding box center [672, 492] width 469 height 62
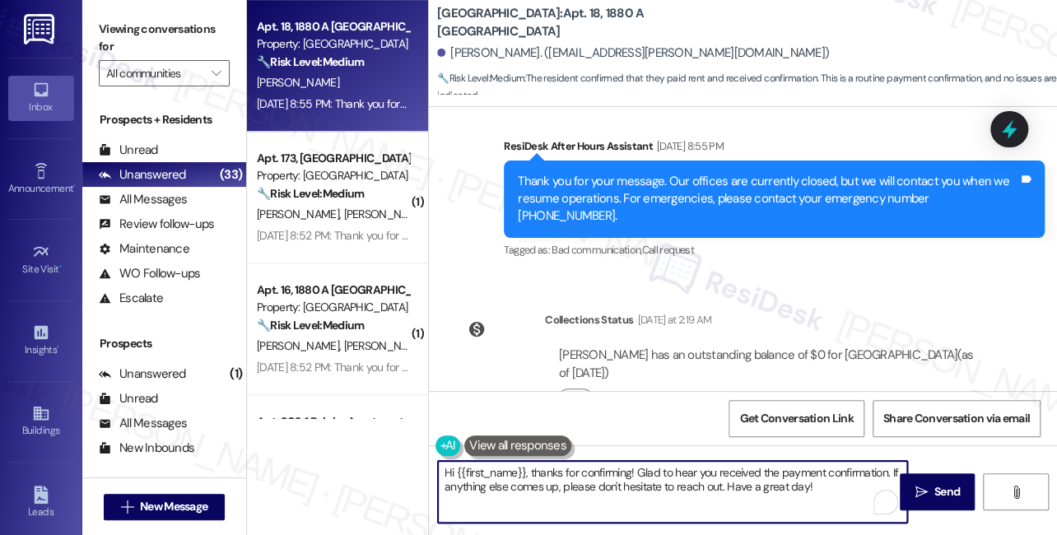
scroll to position [2886, 0]
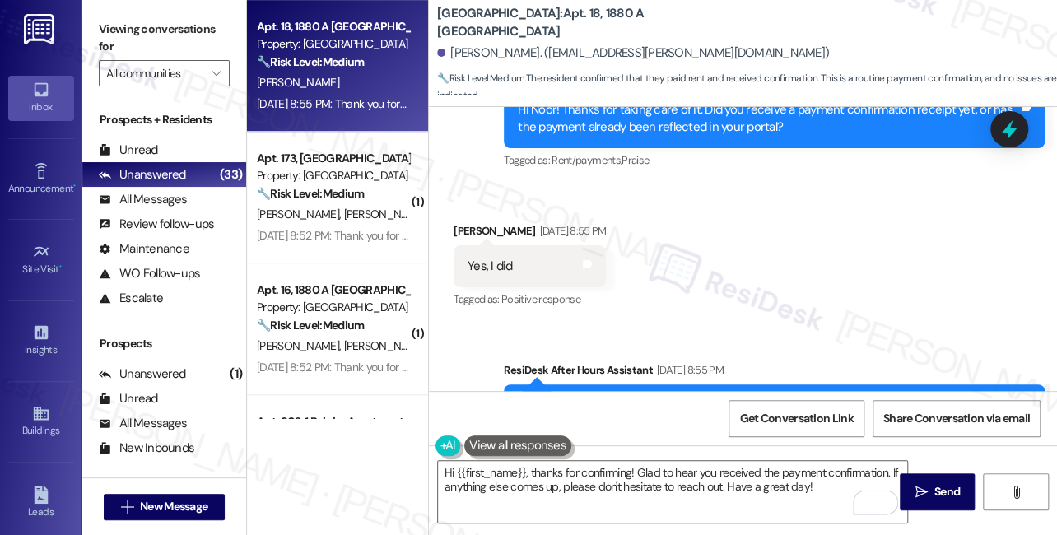
click at [472, 245] on div "Yes, I did Tags and notes" at bounding box center [530, 266] width 152 height 42
click at [616, 476] on textarea "Hi {{first_name}}, thanks for confirming! Glad to hear you received the payment…" at bounding box center [672, 492] width 469 height 62
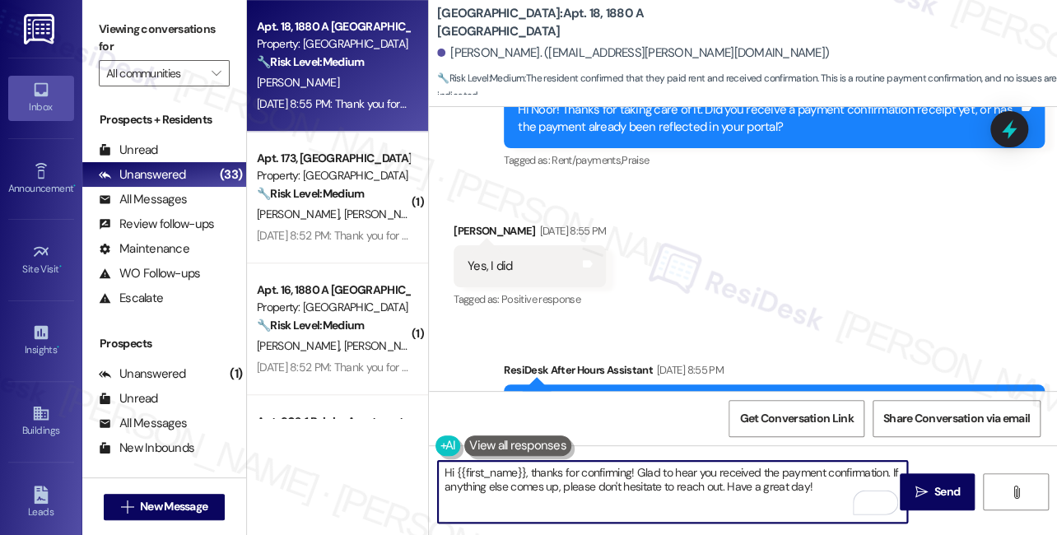
click at [616, 476] on textarea "Hi {{first_name}}, thanks for confirming! Glad to hear you received the payment…" at bounding box center [672, 492] width 469 height 62
click at [846, 505] on textarea "Hi {{first_name}}, thanks for confirming! Glad to hear you received the payment…" at bounding box center [672, 492] width 469 height 62
drag, startPoint x: 826, startPoint y: 486, endPoint x: 788, endPoint y: 488, distance: 37.9
click at [788, 488] on textarea "Hi {{first_name}}, thanks for confirming! Glad to hear you received the payment…" at bounding box center [672, 492] width 469 height 62
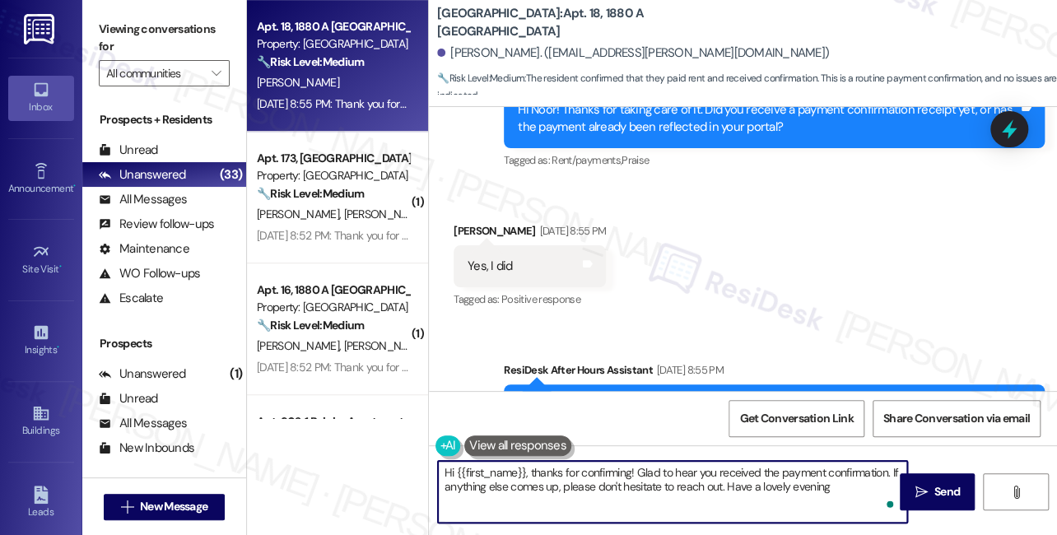
type textarea "Hi {{first_name}}, thanks for confirming! Glad to hear you received the payment…"
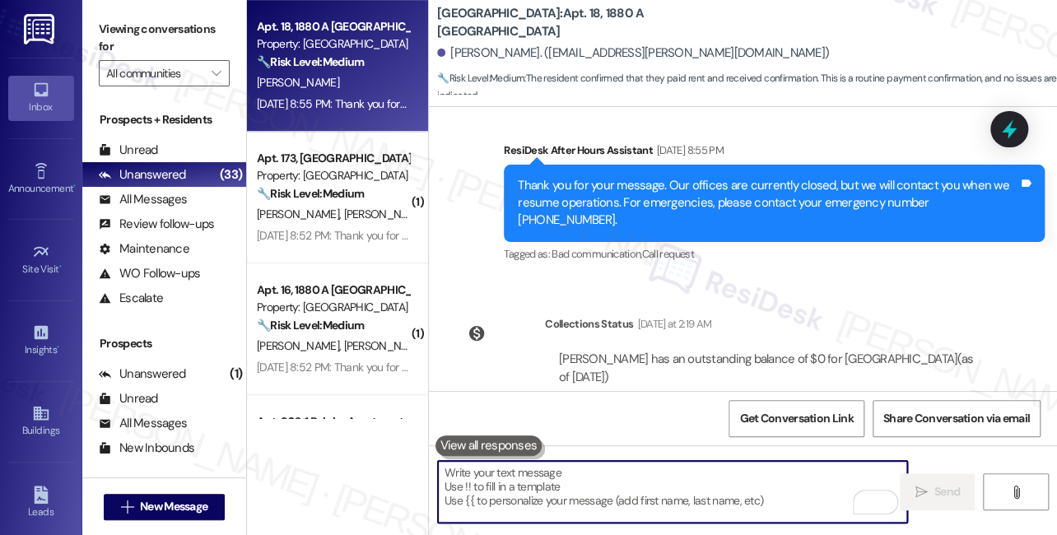
scroll to position [3242, 0]
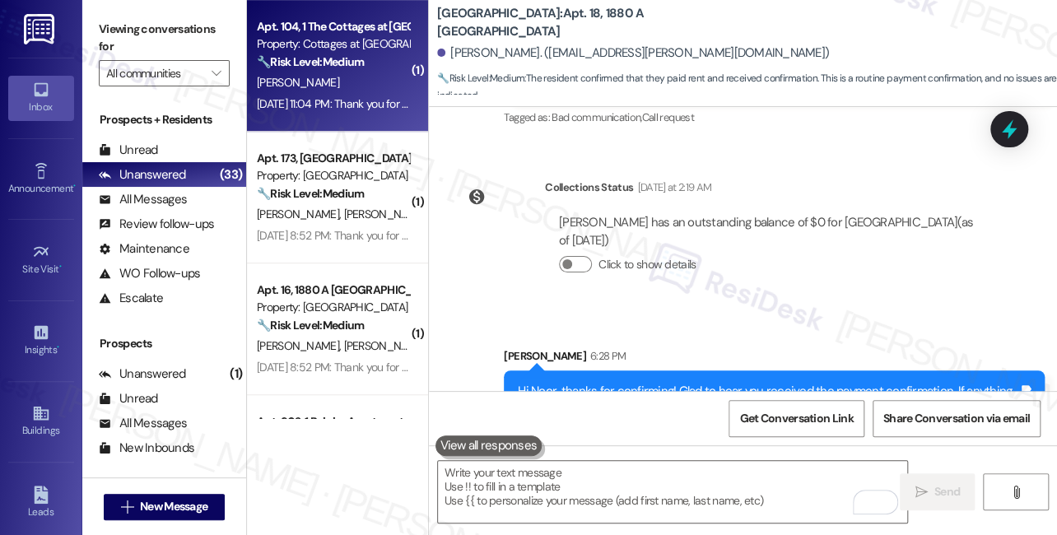
click at [342, 94] on div "[DATE] 11:04 PM: Thank you for your message. Our offices are currently closed, …" at bounding box center [333, 104] width 156 height 21
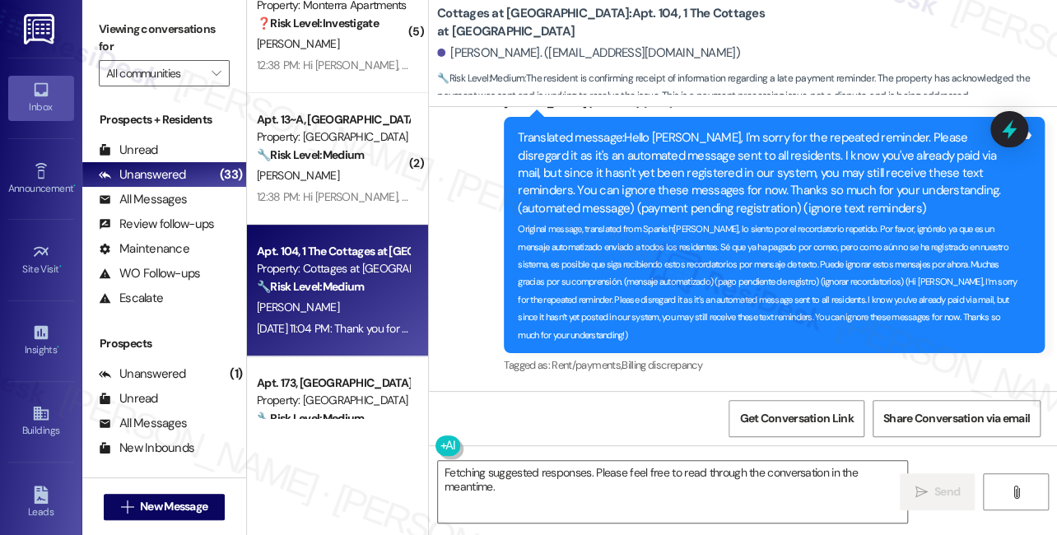
scroll to position [12675, 0]
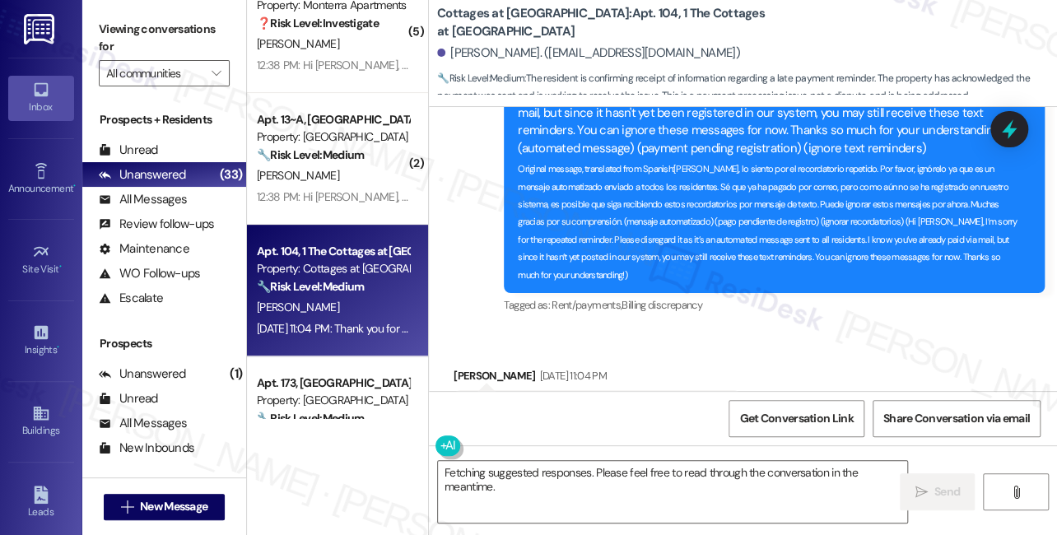
click at [651, 420] on div "Original message, translated from Spanish : Ok muchas gracias" at bounding box center [591, 428] width 247 height 17
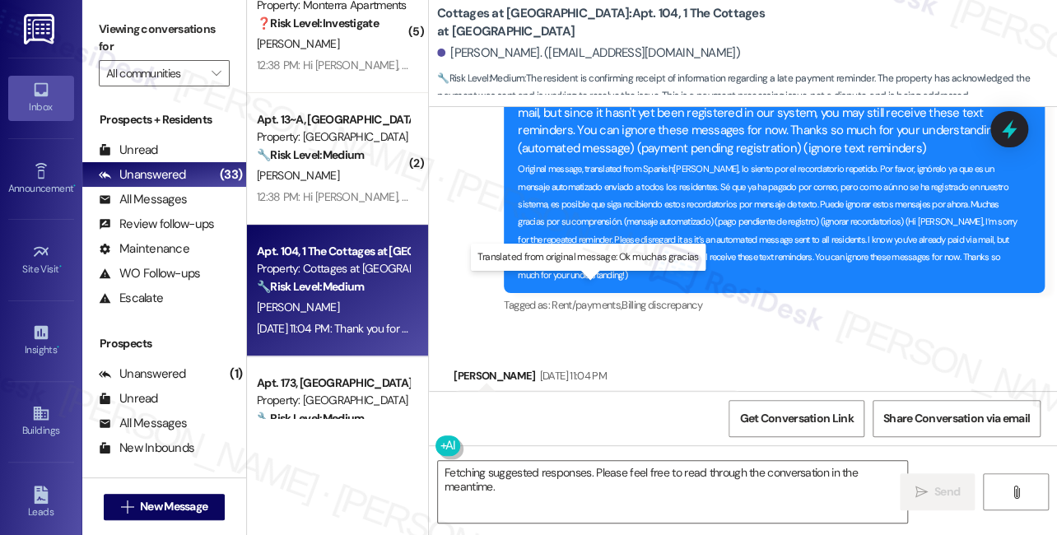
click at [651, 420] on div "Original message, translated from Spanish : Ok muchas gracias" at bounding box center [591, 428] width 247 height 17
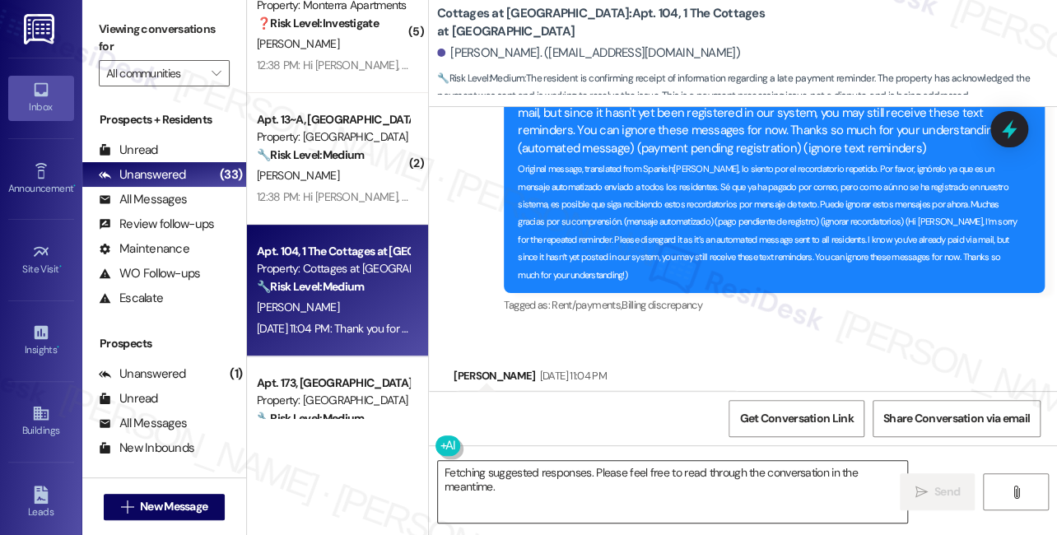
click at [524, 497] on textarea "Fetching suggested responses. Please feel free to read through the conversation…" at bounding box center [672, 492] width 469 height 62
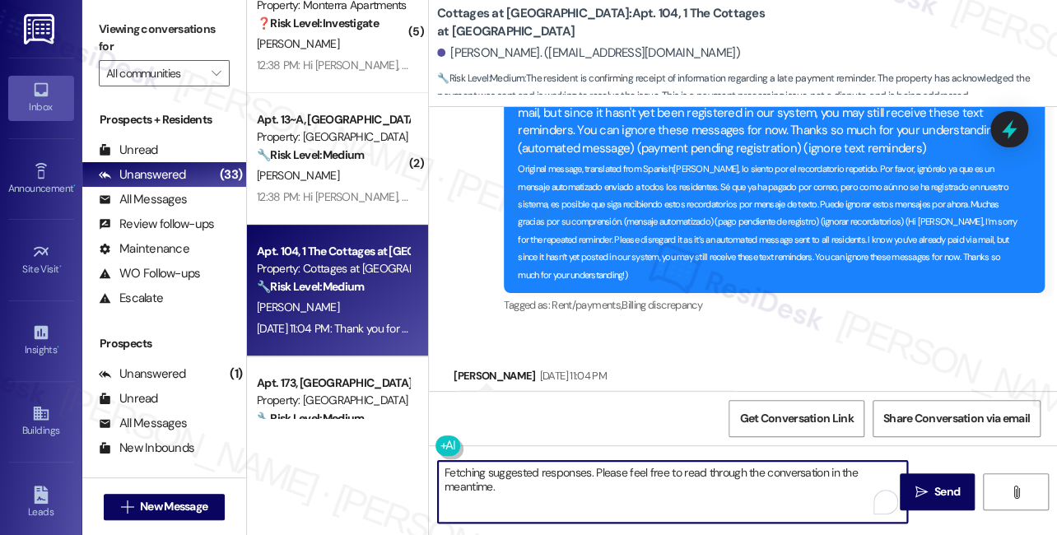
drag, startPoint x: 518, startPoint y: 494, endPoint x: 408, endPoint y: 470, distance: 112.0
click at [408, 470] on div "Apt. 73, [GEOGRAPHIC_DATA] Property: [GEOGRAPHIC_DATA] & Place 🔧 Risk Level: Me…" at bounding box center [652, 267] width 810 height 535
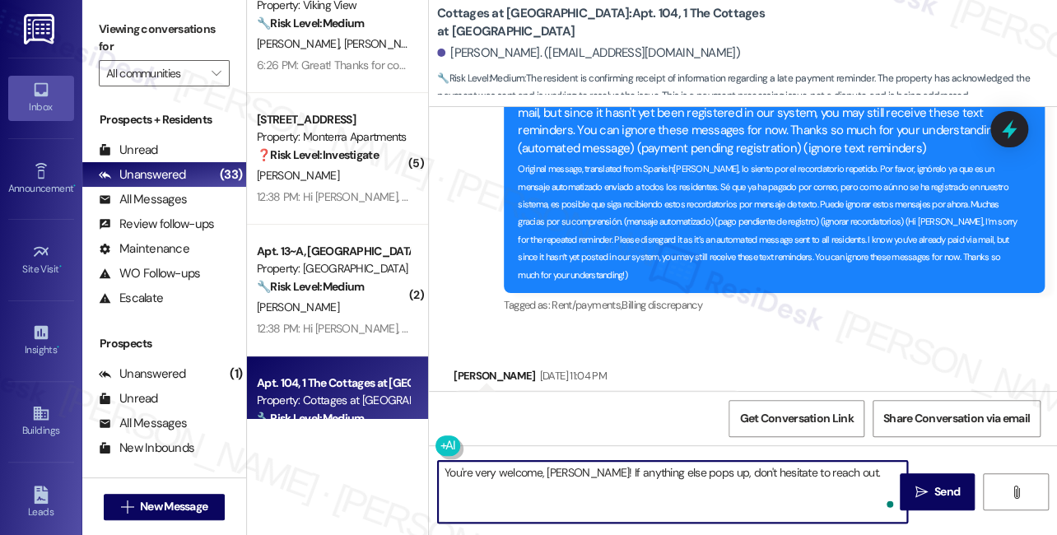
click at [843, 472] on textarea "You're very welcome, [PERSON_NAME]! If anything else pops up, don't hesitate to…" at bounding box center [672, 492] width 469 height 62
type textarea "You're very welcome, [PERSON_NAME]! If anything else pops up, don't hesitate to…"
click at [1020, 120] on icon at bounding box center [1009, 129] width 28 height 28
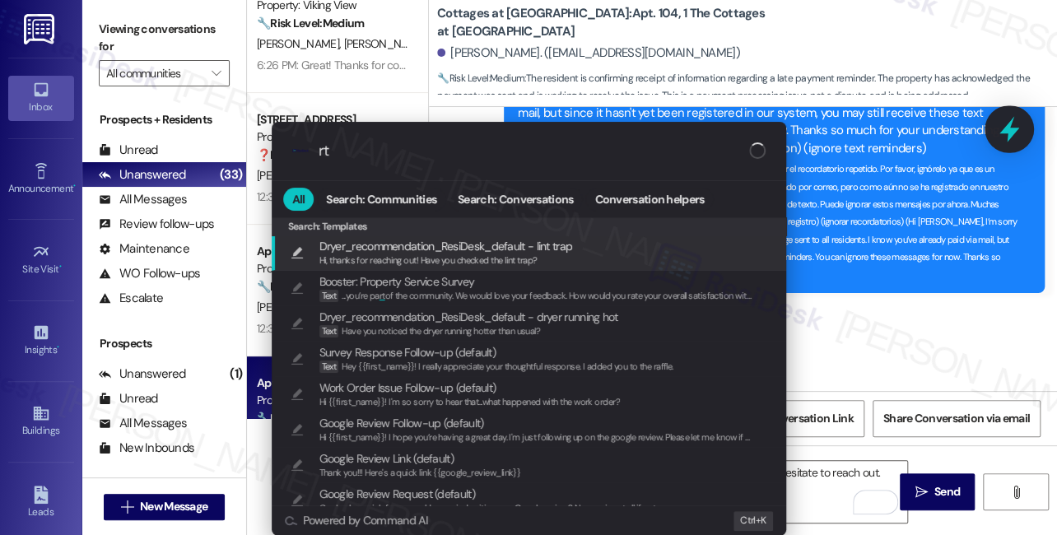
type input "r"
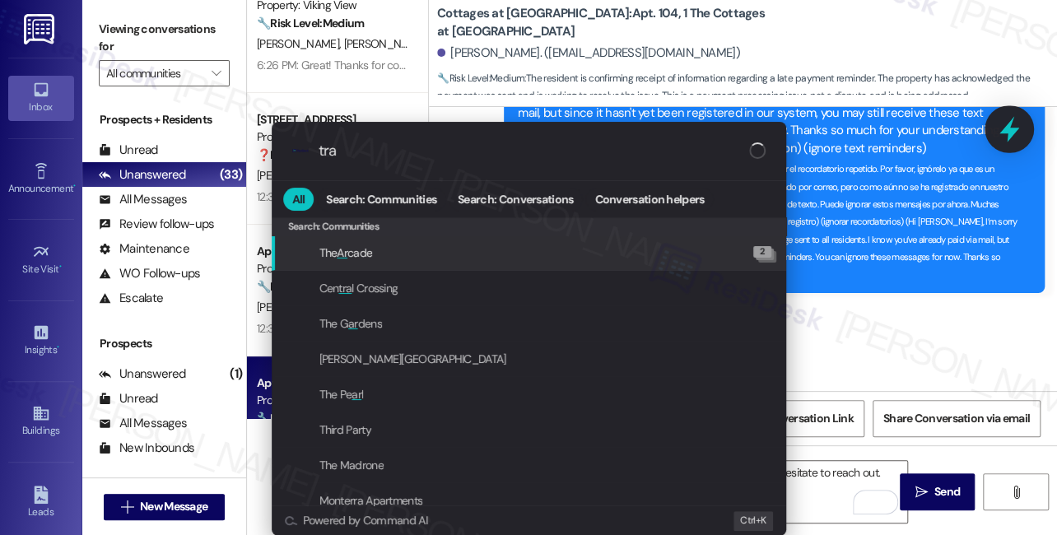
type input "tras"
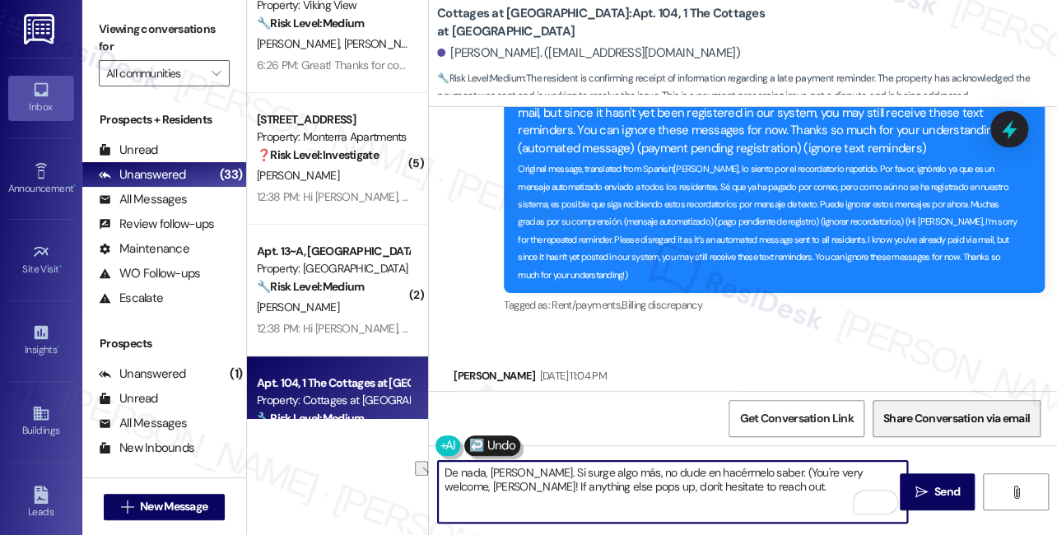
type textarea "De nada, [PERSON_NAME]. Si surge algo más, no dude en hacérmelo saber. (You're …"
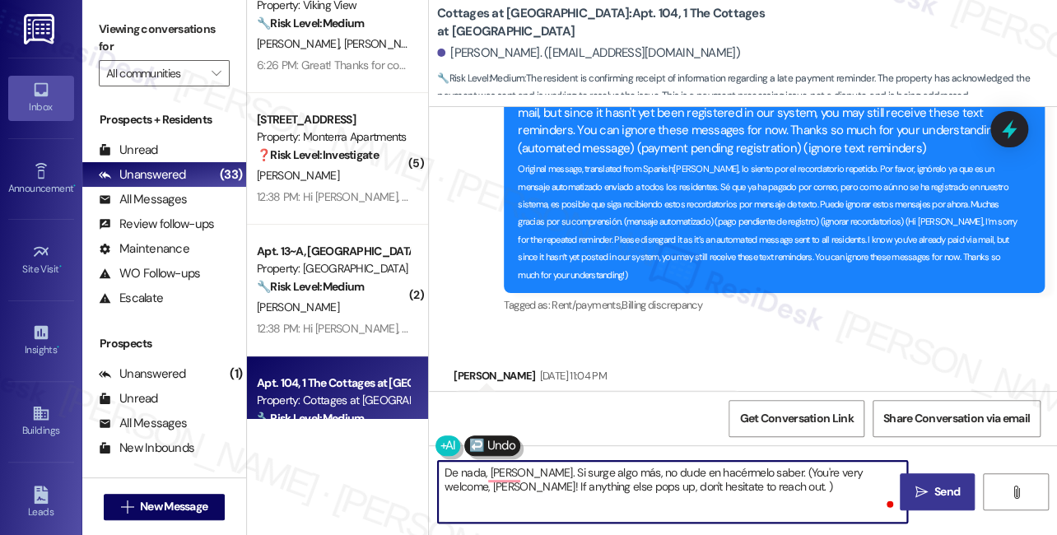
click at [937, 487] on span "Send" at bounding box center [947, 491] width 26 height 17
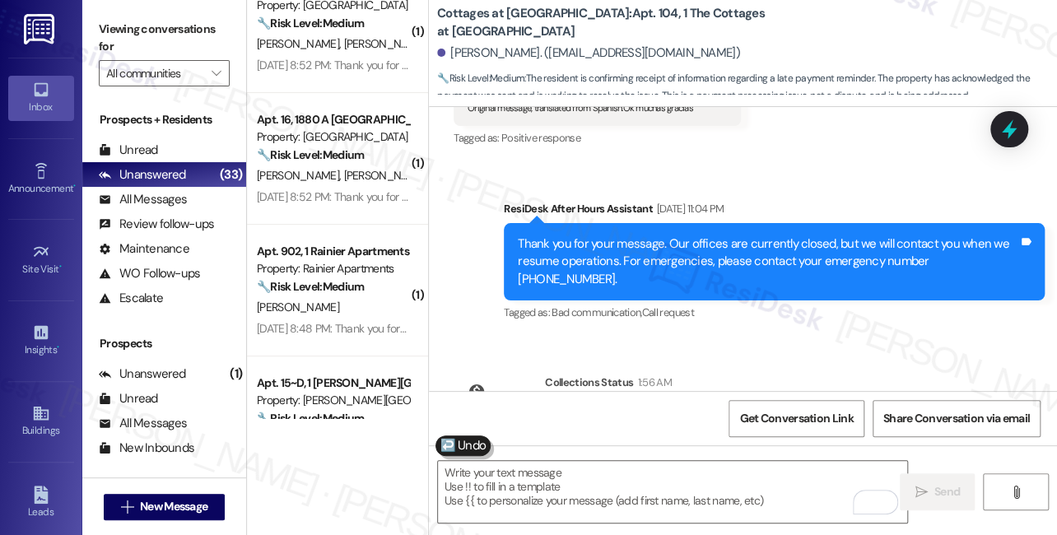
scroll to position [13106, 0]
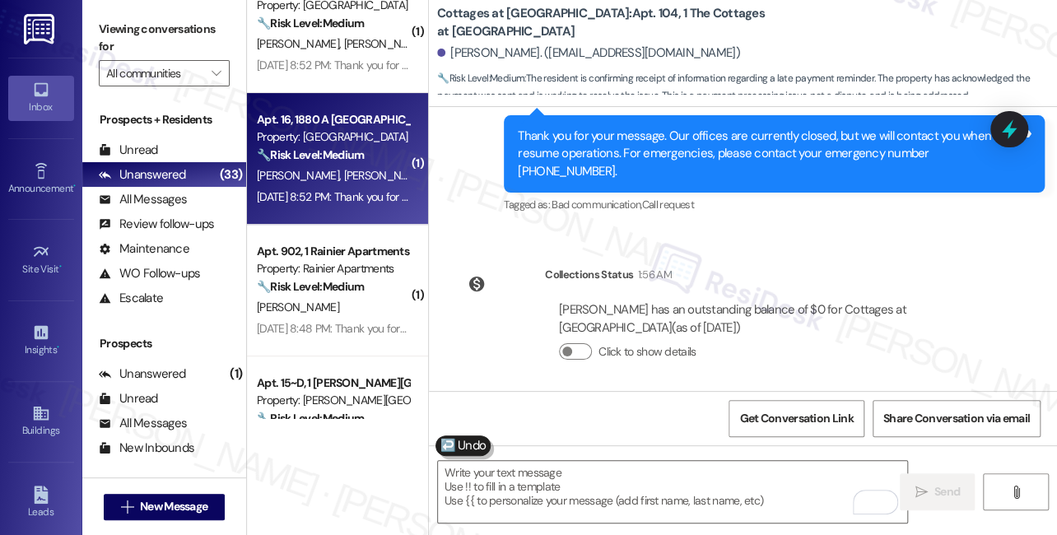
click at [326, 187] on div "[DATE] 8:52 PM: Thank you for your message. Our offices are currently closed, b…" at bounding box center [333, 197] width 156 height 21
type textarea "Fetching suggested responses. Please feel free to read through the conversation…"
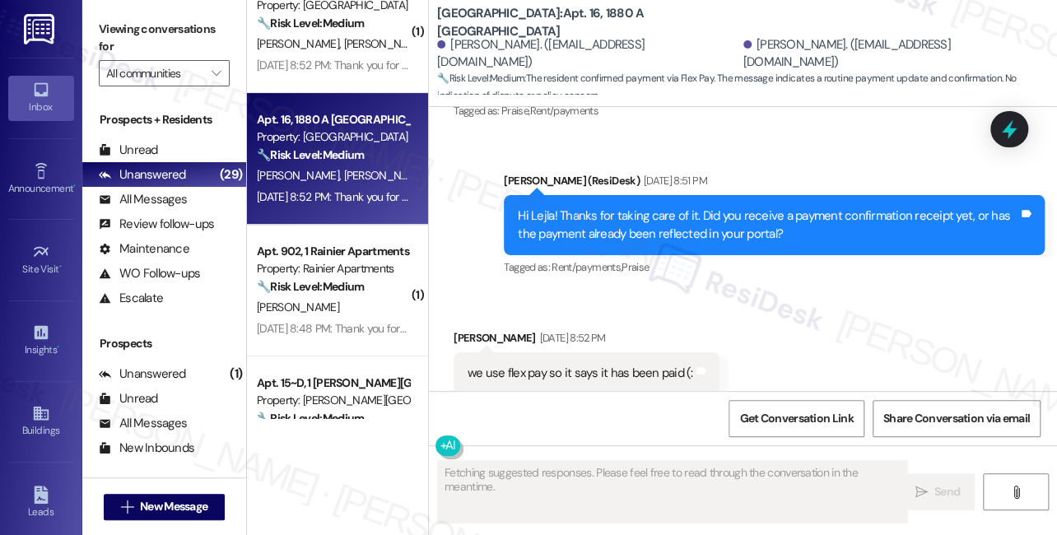
scroll to position [16042, 0]
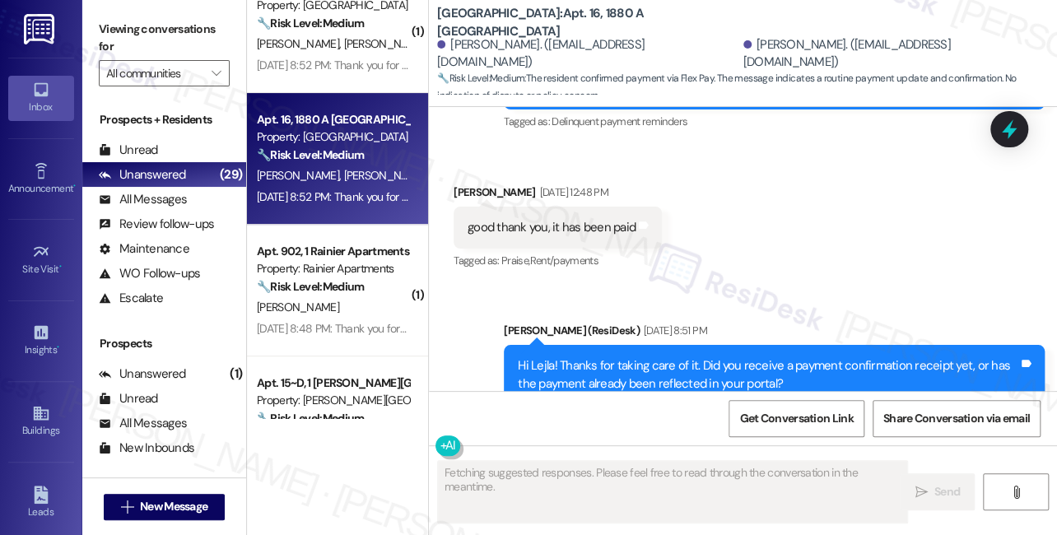
click at [547, 502] on div "we use flex pay so it says it has been paid (: Tags and notes" at bounding box center [587, 523] width 266 height 42
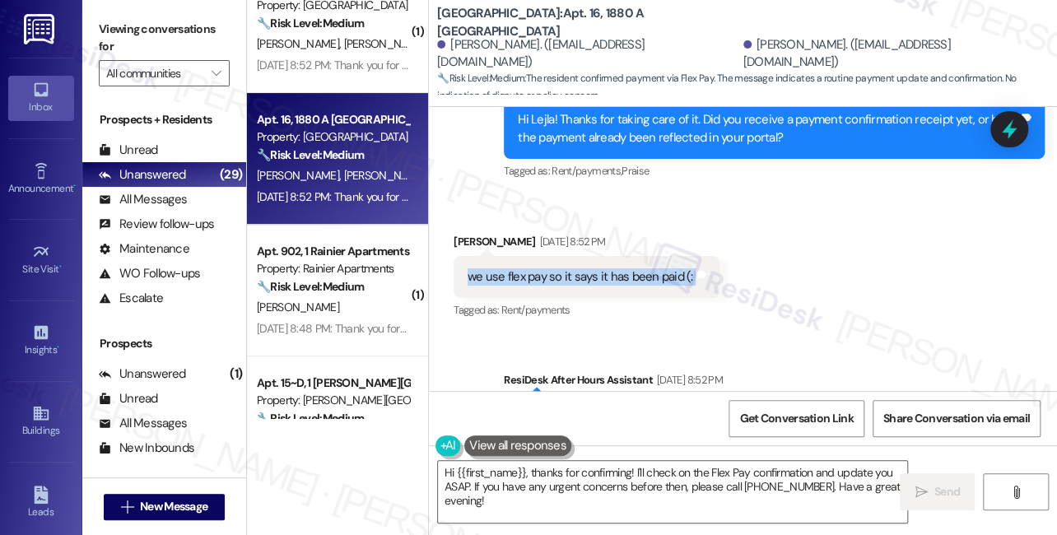
scroll to position [16341, 0]
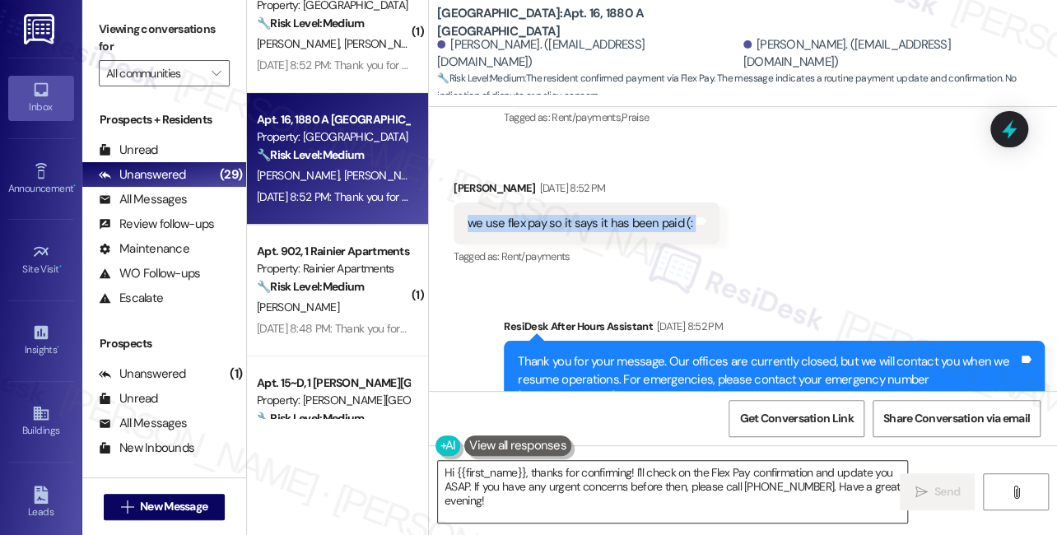
click at [544, 477] on textarea "Hi {{first_name}}, thanks for confirming! I'll check on the Flex Pay confirmati…" at bounding box center [672, 492] width 469 height 62
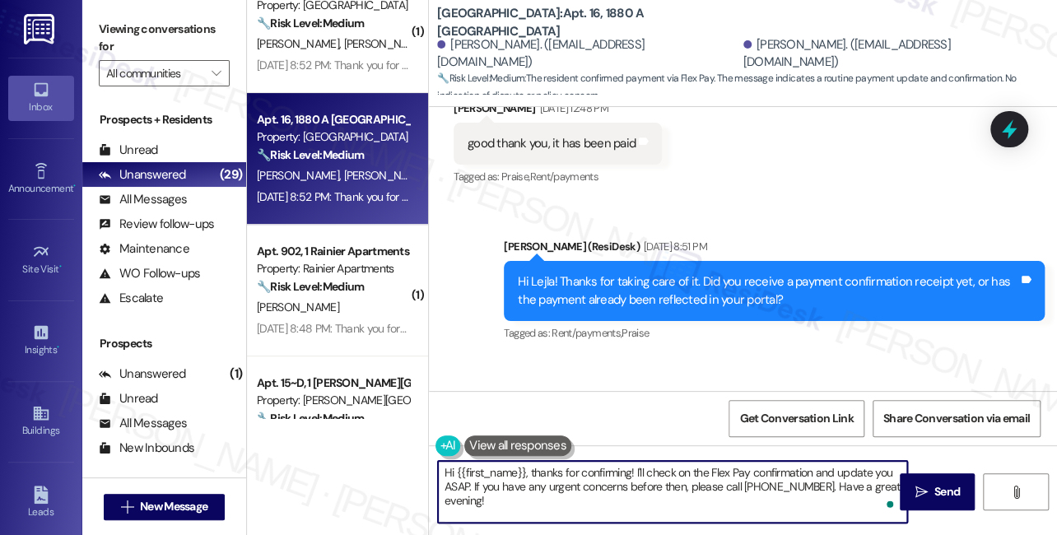
scroll to position [16117, 0]
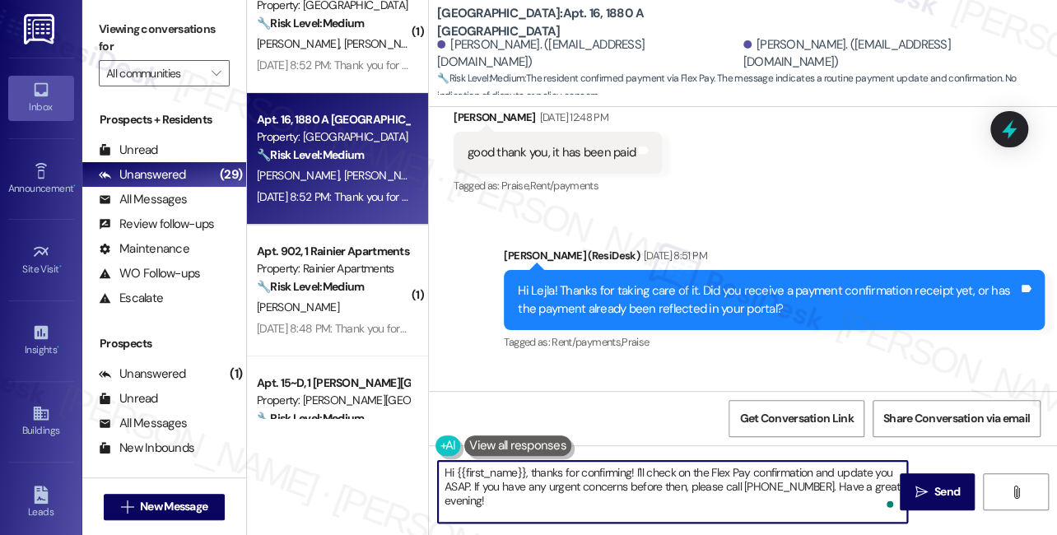
click at [473, 404] on div "[PERSON_NAME] [DATE] 8:52 PM" at bounding box center [587, 415] width 266 height 23
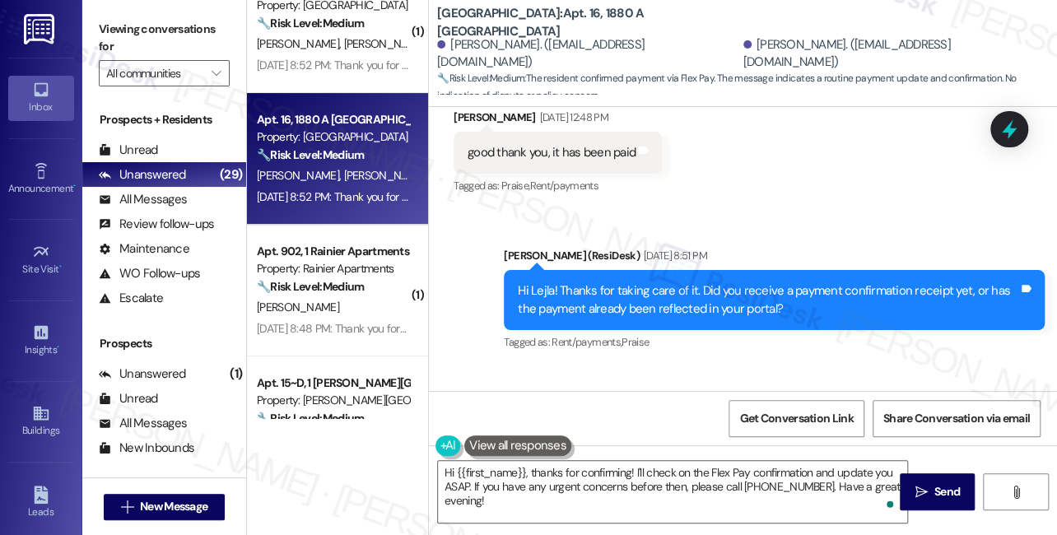
click at [458, 404] on div "[PERSON_NAME] [DATE] 8:52 PM" at bounding box center [587, 415] width 266 height 23
click at [458, 404] on div "Lejla Begic Sep 05, 2025 at 8:52 PM" at bounding box center [587, 415] width 266 height 23
copy div "Lejla"
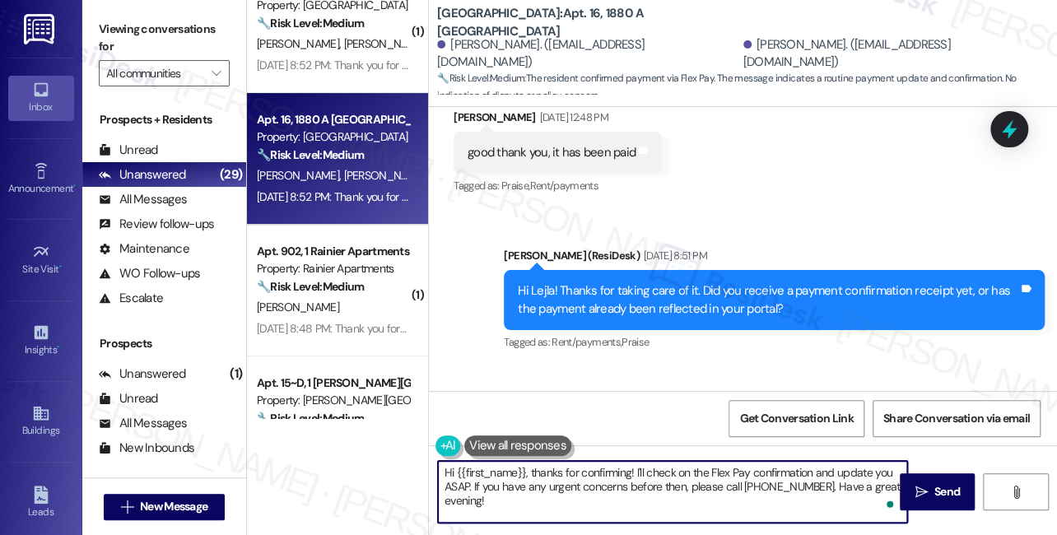
drag, startPoint x: 456, startPoint y: 469, endPoint x: 527, endPoint y: 471, distance: 70.8
click at [527, 471] on textarea "Hi {{first_name}}, thanks for confirming! I'll check on the Flex Pay confirmati…" at bounding box center [672, 492] width 469 height 62
paste textarea "Lejla"
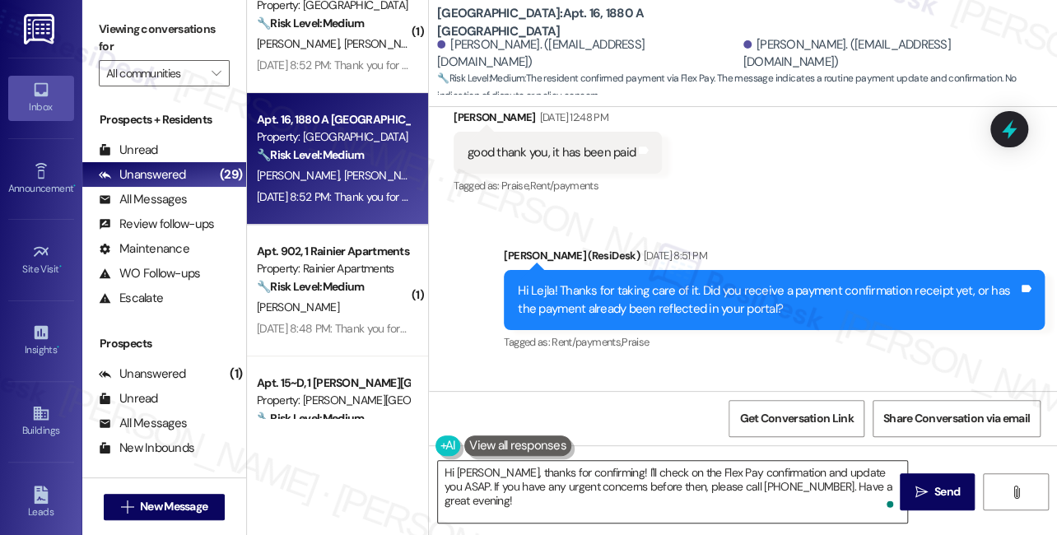
click at [574, 494] on textarea "Hi Lejla, thanks for confirming! I'll check on the Flex Pay confirmation and up…" at bounding box center [672, 492] width 469 height 62
click at [123, 54] on label "Viewing conversations for" at bounding box center [164, 38] width 131 height 44
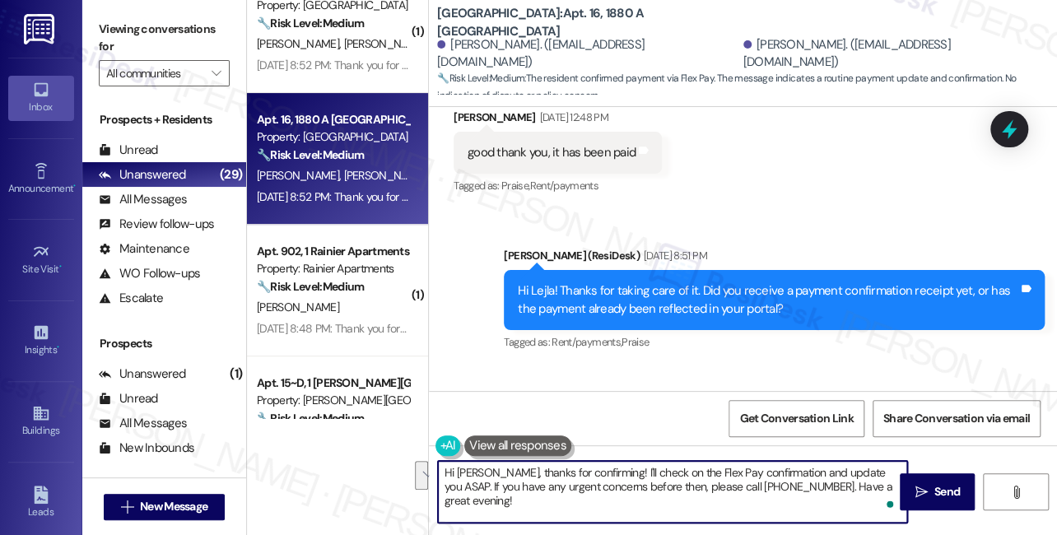
drag, startPoint x: 881, startPoint y: 495, endPoint x: 586, endPoint y: 468, distance: 296.0
click at [586, 468] on textarea "Hi Lejla, thanks for confirming! I'll check on the Flex Pay confirmation and up…" at bounding box center [672, 492] width 469 height 62
paste textarea "f you have any questions or concerns in the future, please feel free to let us …"
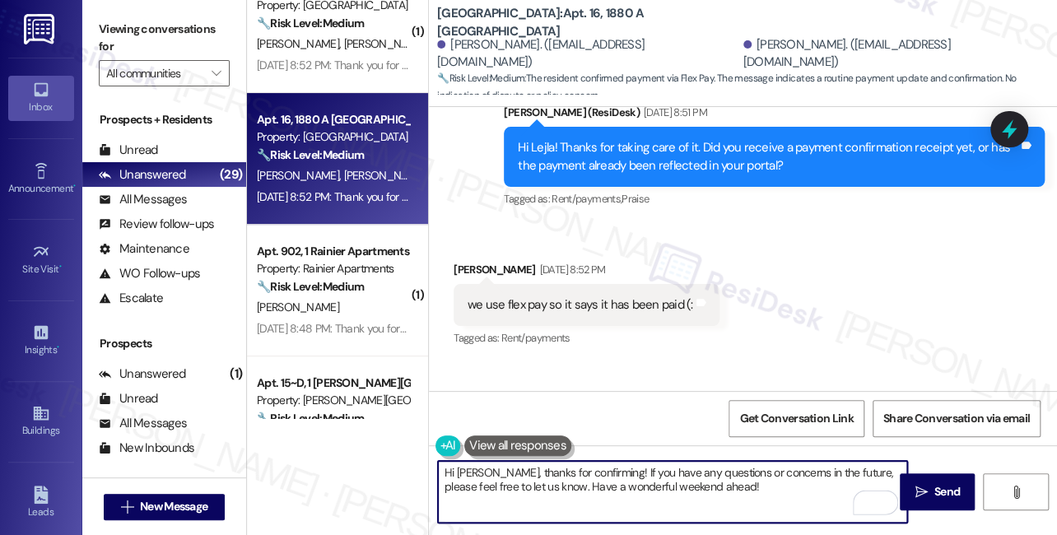
scroll to position [16341, 0]
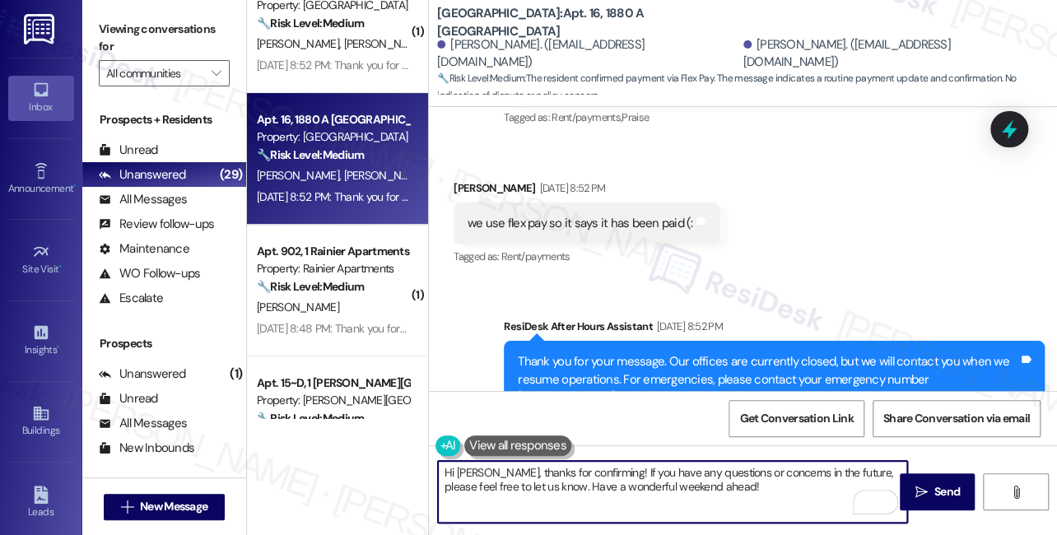
click at [644, 486] on textarea "Hi Lejla, thanks for confirming! If you have any questions or concerns in the f…" at bounding box center [672, 492] width 469 height 62
type textarea "Hi Lejla, thanks for confirming! If you have any questions or concerns in the f…"
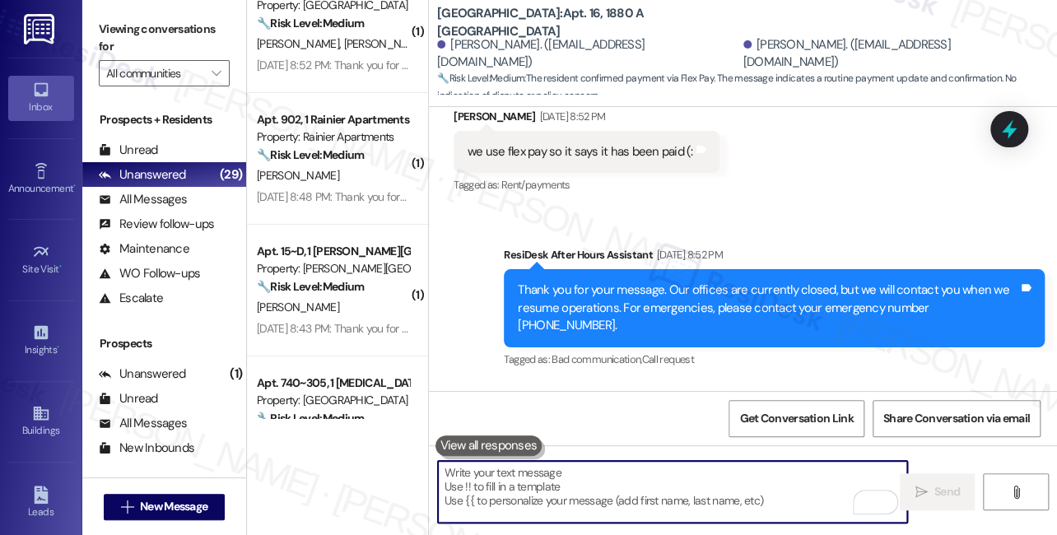
scroll to position [16474, 0]
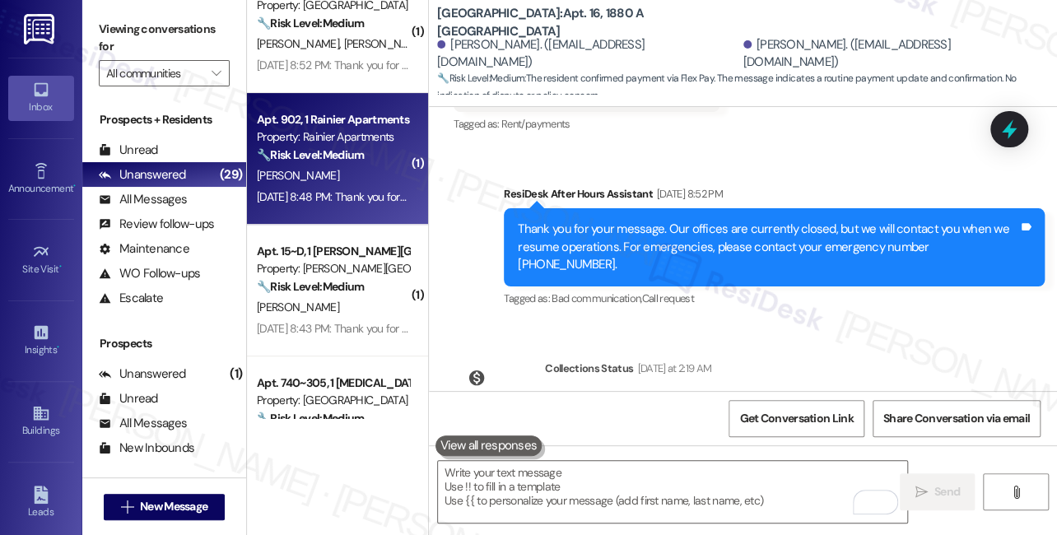
click at [375, 161] on div "🔧 Risk Level: Medium The resident confirms payment of rent after receiving remi…" at bounding box center [333, 155] width 152 height 17
type textarea "Fetching suggested responses. Please feel free to read through the conversation…"
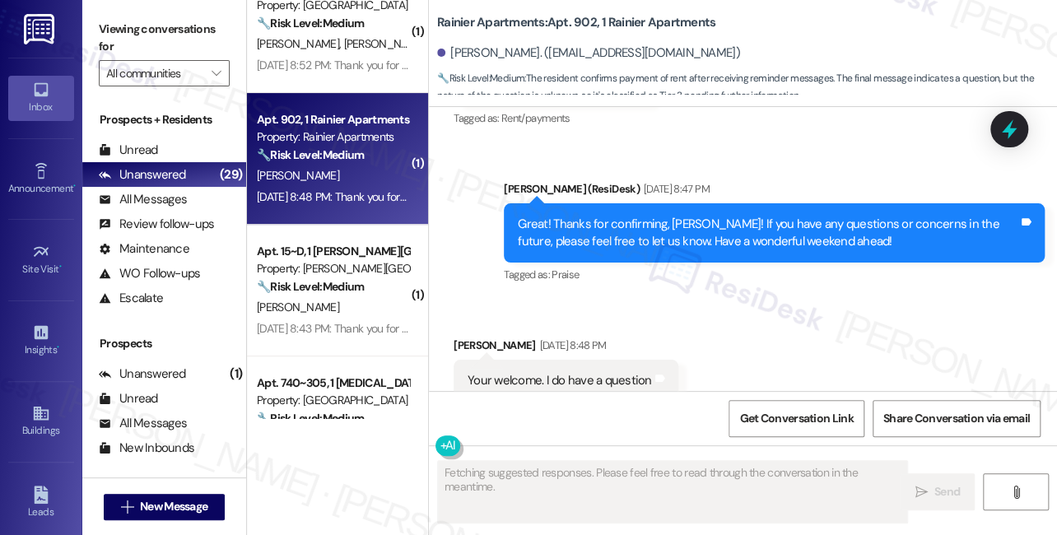
scroll to position [919, 0]
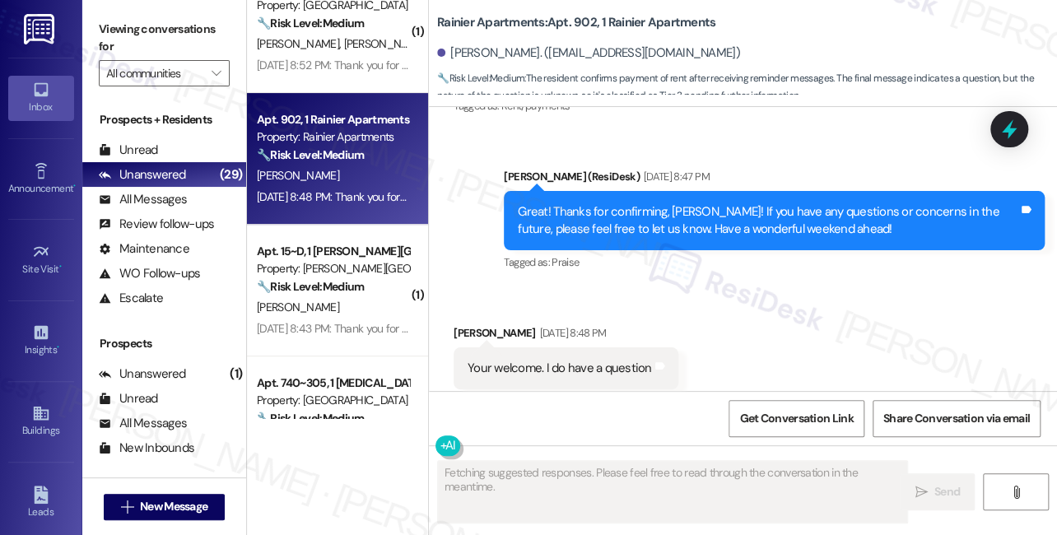
click at [570, 360] on div "Your welcome. I do have a question" at bounding box center [560, 368] width 184 height 17
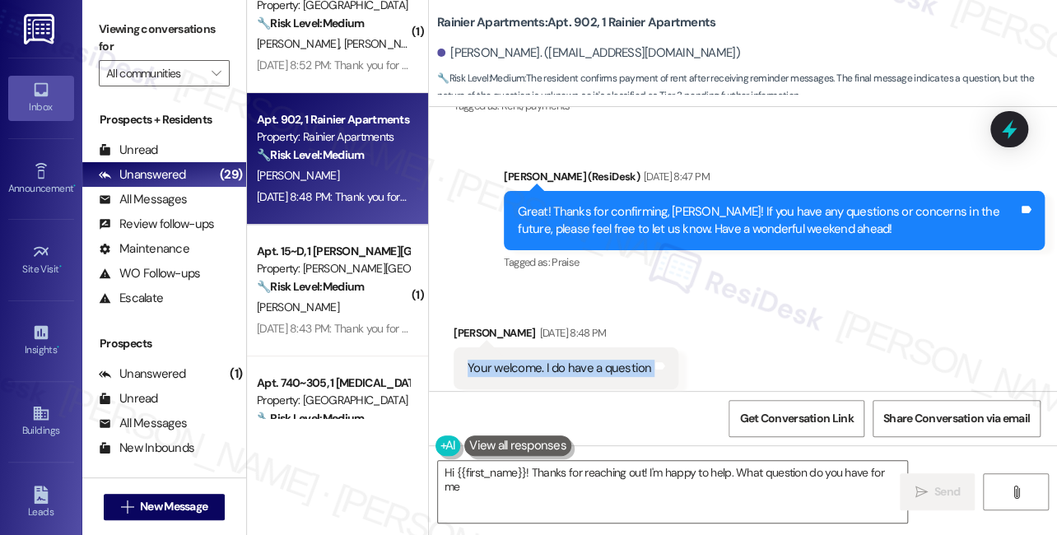
type textarea "Hi {{first_name}}! Thanks for reaching out! I'm happy to help. What question do…"
click at [570, 360] on div "Your welcome. I do have a question" at bounding box center [560, 368] width 184 height 17
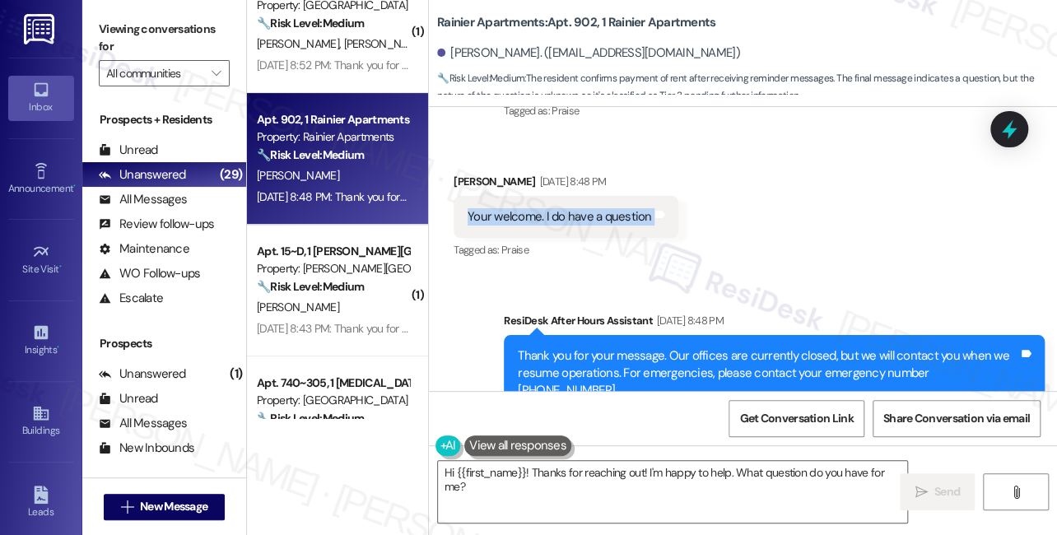
scroll to position [946, 0]
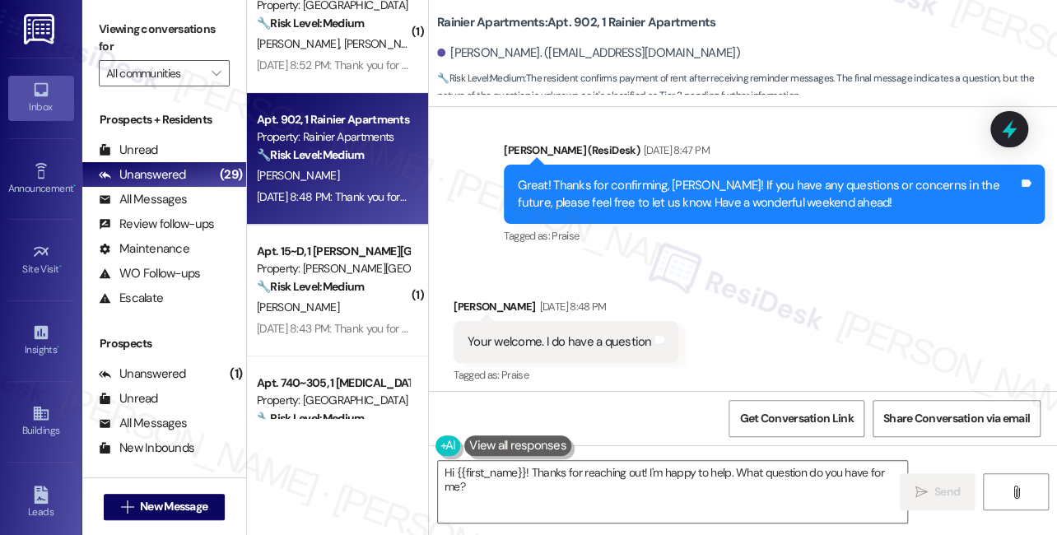
click at [612, 455] on div "Hi {{first_name}}! Thanks for reaching out! I'm happy to help. What question do…" at bounding box center [743, 506] width 628 height 123
click at [668, 484] on textarea "Hi {{first_name}}! Thanks for reaching out! I'm happy to help. What question do…" at bounding box center [672, 492] width 469 height 62
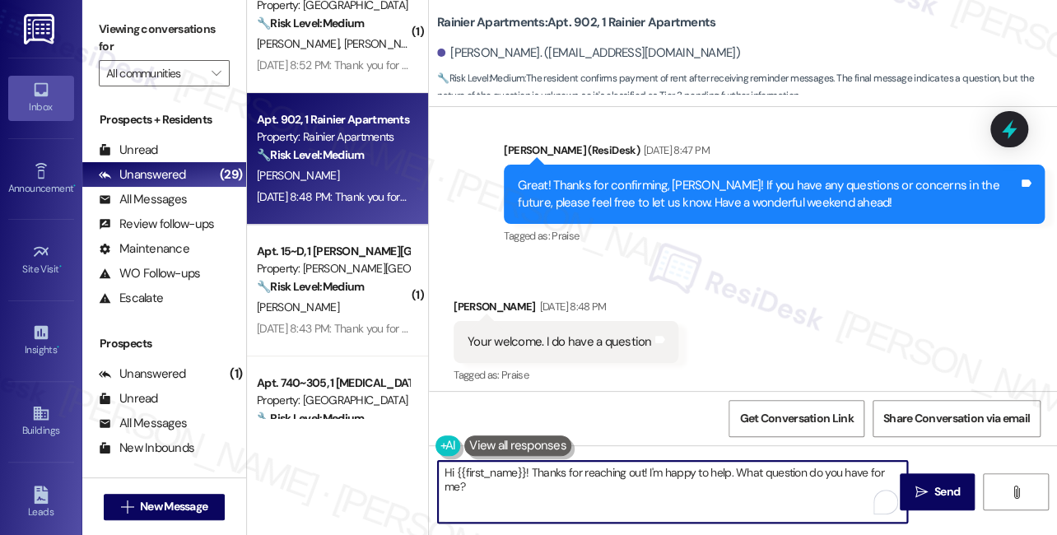
click at [556, 484] on textarea "Hi {{first_name}}! Thanks for reaching out! I'm happy to help. What question do…" at bounding box center [672, 492] width 469 height 62
drag, startPoint x: 534, startPoint y: 471, endPoint x: 584, endPoint y: 469, distance: 50.2
click at [559, 470] on textarea "Hi {{first_name}}! Thanks for reaching out! I'm happy to help. What question do…" at bounding box center [672, 492] width 469 height 62
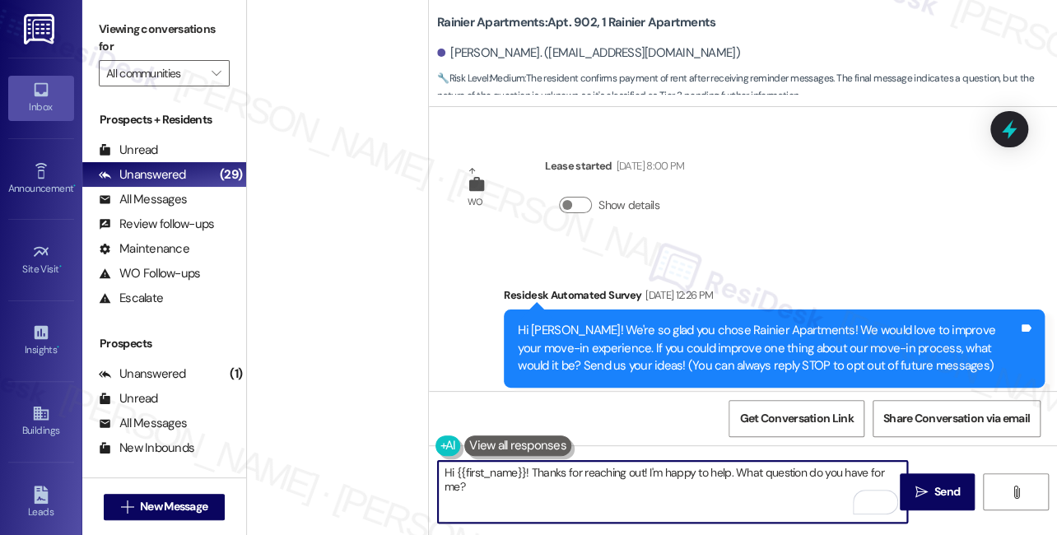
scroll to position [946, 0]
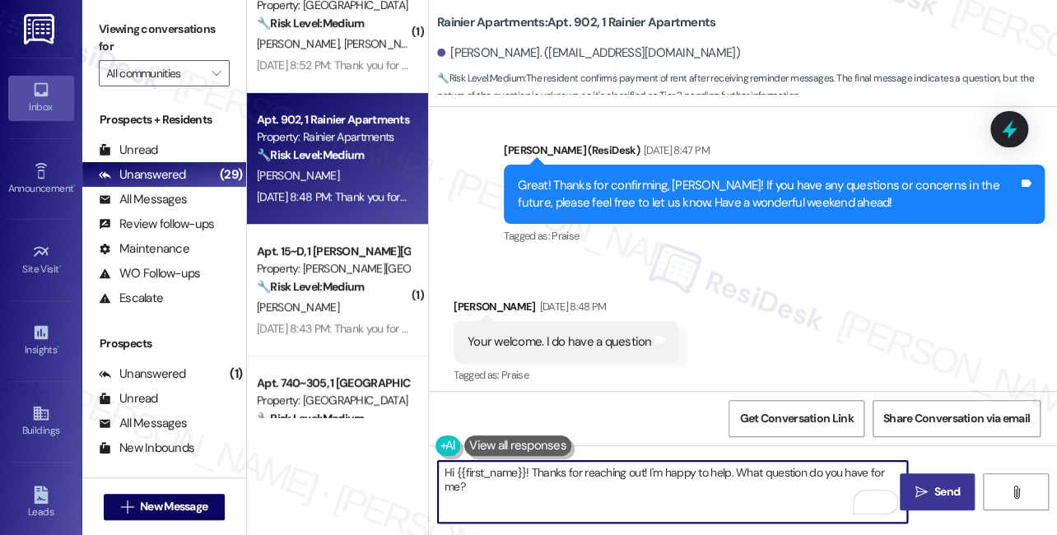
click at [933, 482] on button " Send" at bounding box center [937, 491] width 75 height 37
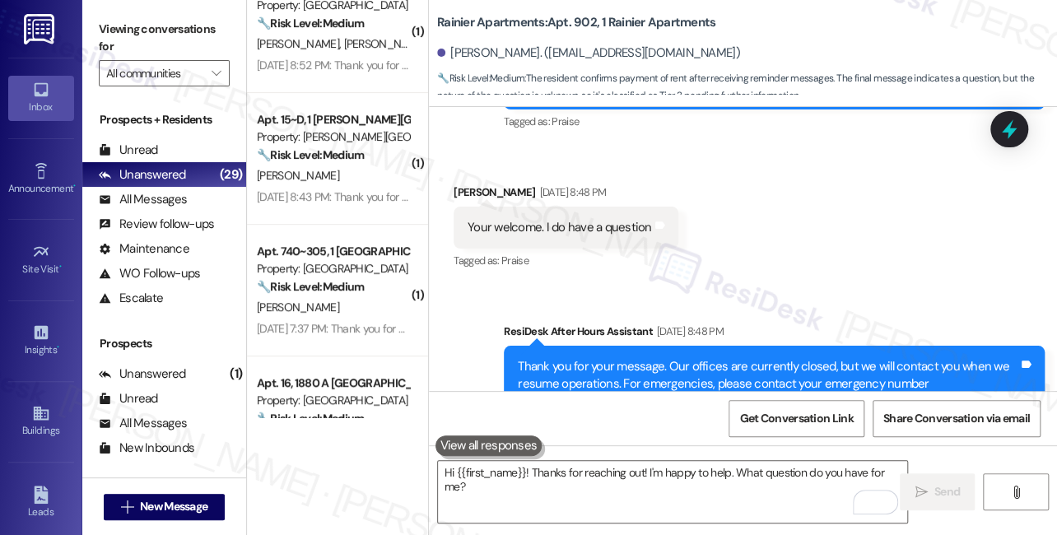
scroll to position [1360, 0]
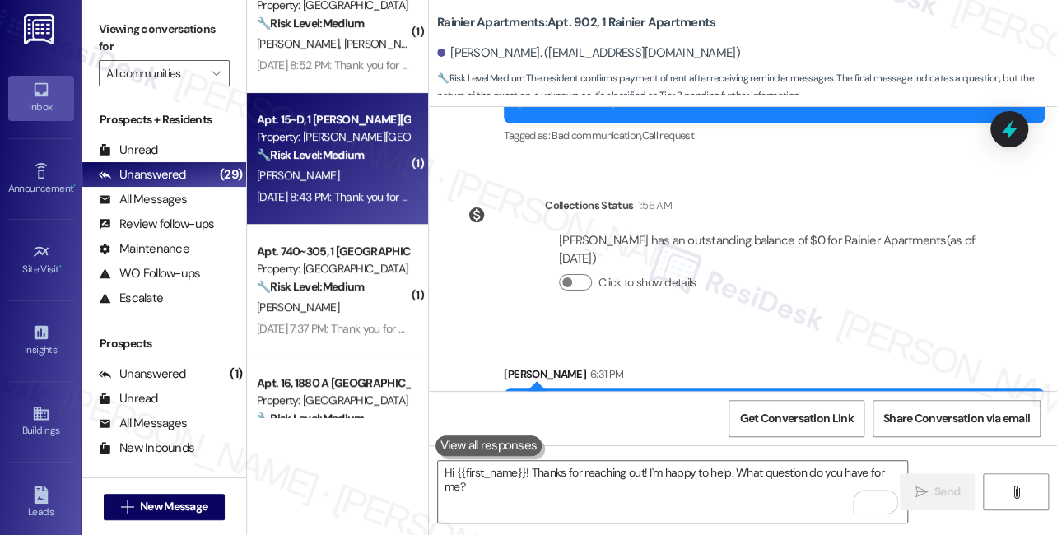
click at [364, 157] on strong "🔧 Risk Level: Medium" at bounding box center [310, 154] width 107 height 15
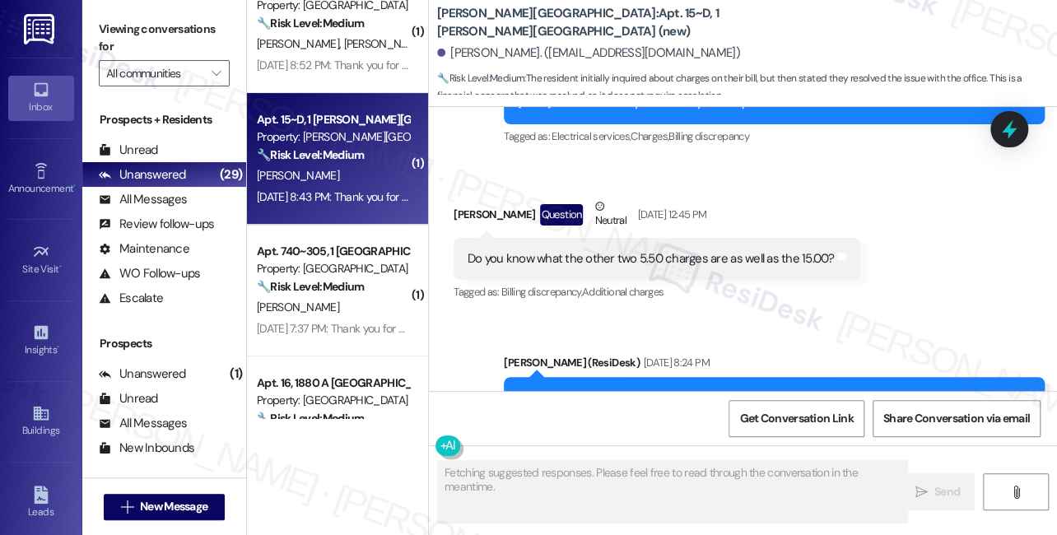
scroll to position [9003, 0]
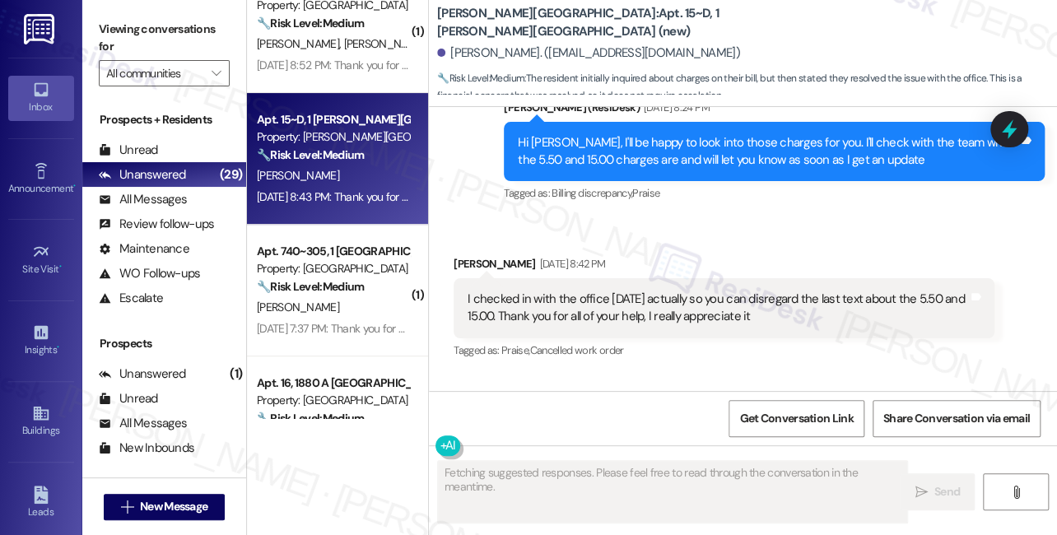
click at [673, 291] on div "I checked in with the office [DATE] actually so you can disregard the last text…" at bounding box center [718, 308] width 500 height 35
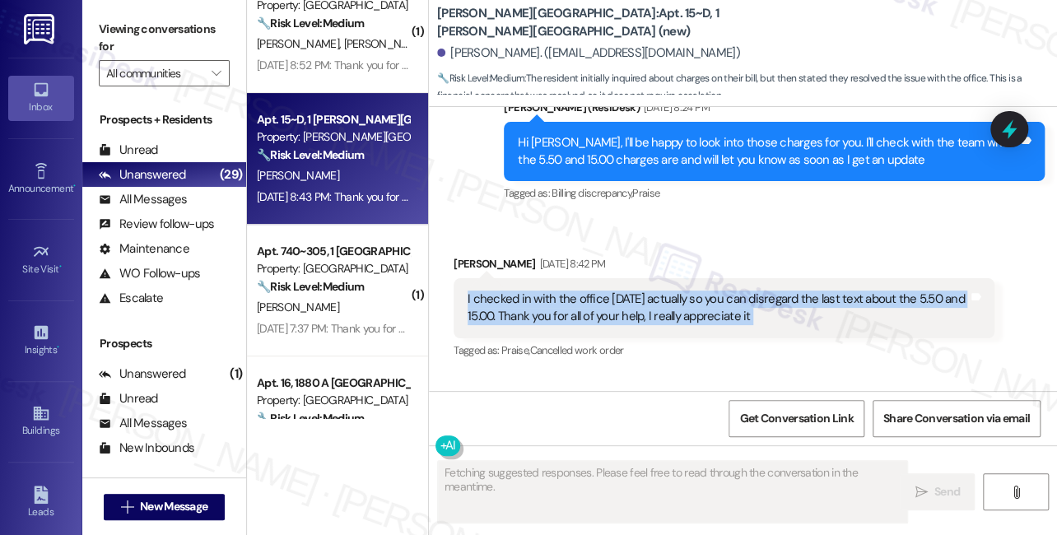
click at [673, 291] on div "I checked in with the office [DATE] actually so you can disregard the last text…" at bounding box center [718, 308] width 500 height 35
click at [657, 291] on div "I checked in with the office [DATE] actually so you can disregard the last text…" at bounding box center [718, 308] width 500 height 35
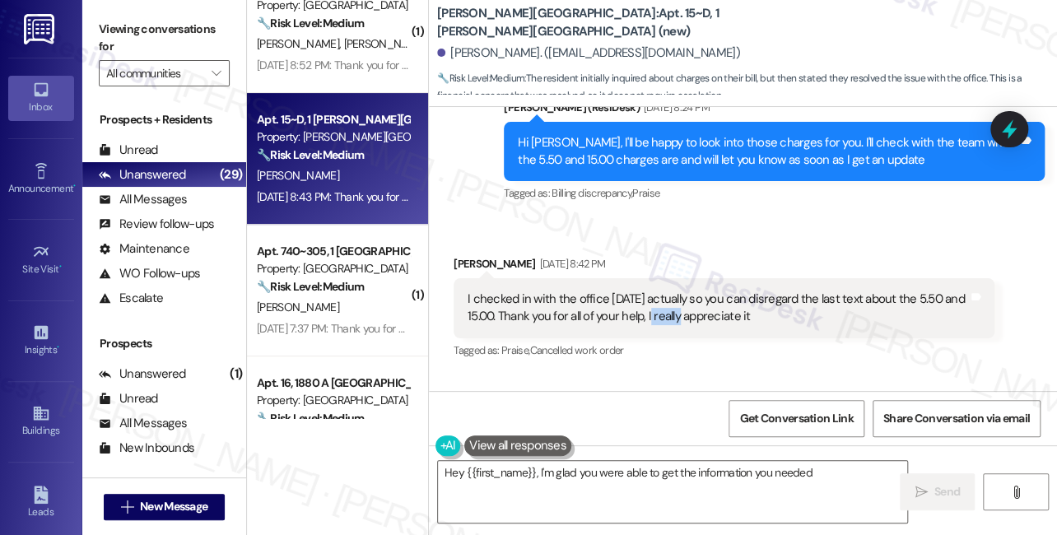
click at [656, 291] on div "I checked in with the office [DATE] actually so you can disregard the last text…" at bounding box center [718, 308] width 500 height 35
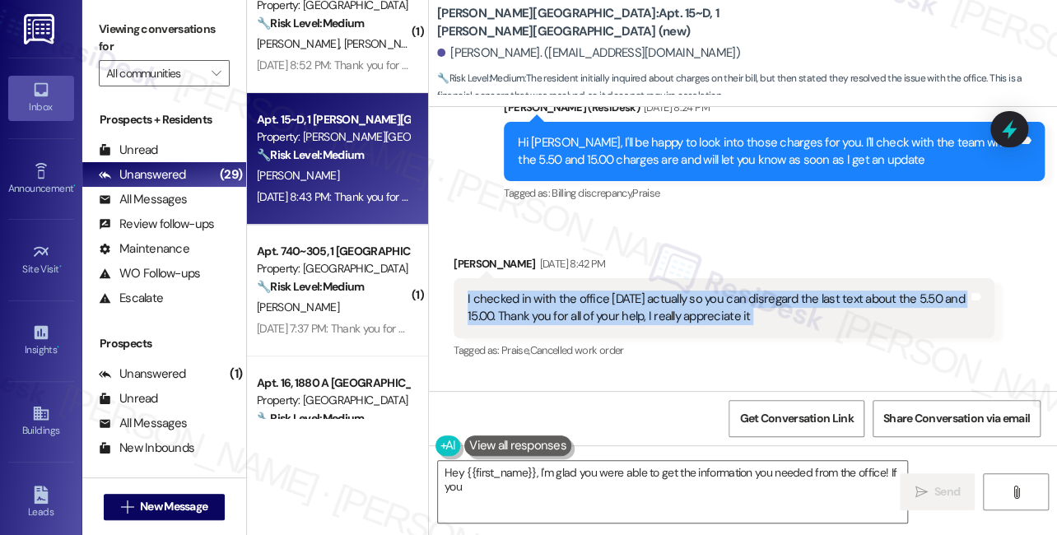
click at [656, 291] on div "I checked in with the office [DATE] actually so you can disregard the last text…" at bounding box center [718, 308] width 500 height 35
click at [448, 464] on textarea "Hey {{first_name}}, I'm glad you were able to get the information you needed fr…" at bounding box center [672, 492] width 469 height 62
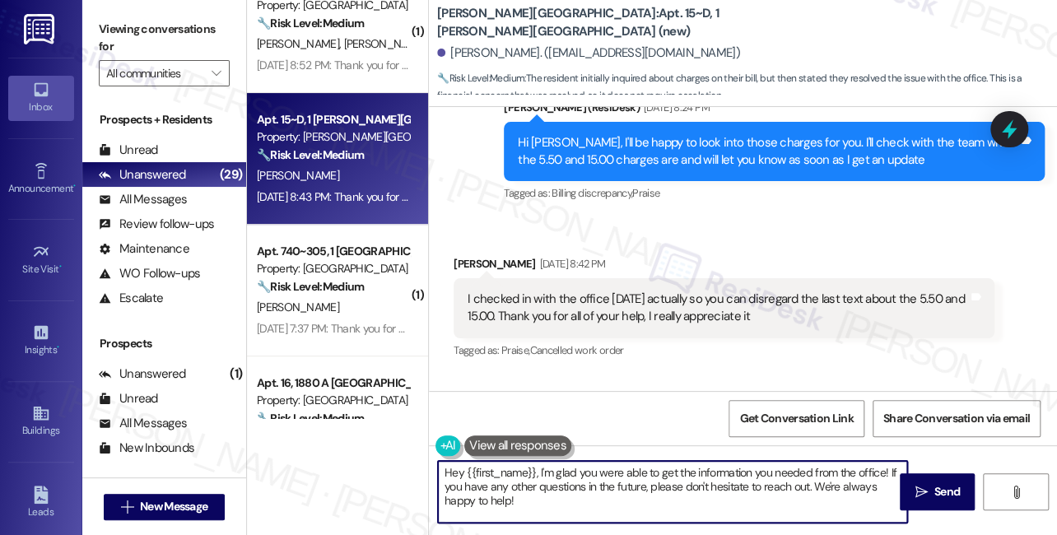
click at [448, 464] on textarea "Hey {{first_name}}, I'm glad you were able to get the information you needed fr…" at bounding box center [672, 492] width 469 height 62
drag, startPoint x: 525, startPoint y: 506, endPoint x: 519, endPoint y: 491, distance: 15.9
click at [519, 491] on textarea "Hi {{first_name}}, I'm glad you were able to get the information you needed fro…" at bounding box center [672, 492] width 469 height 62
click at [555, 500] on textarea "Hi {{first_name}}, I'm glad you were able to get the information you needed fro…" at bounding box center [672, 492] width 469 height 62
type textarea "Hi {{first_name}}, I'm glad you were able to get the information you needed fro…"
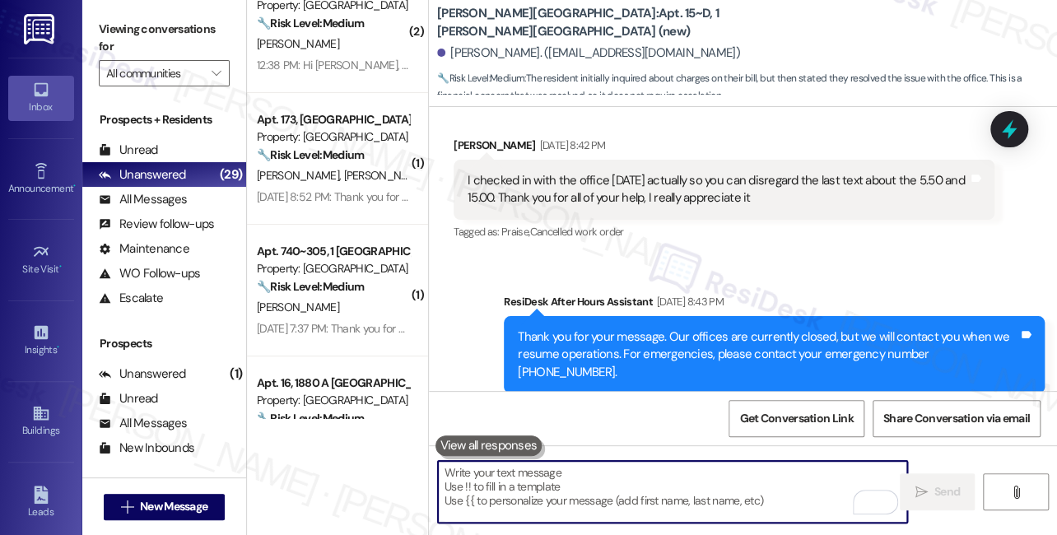
scroll to position [9135, 0]
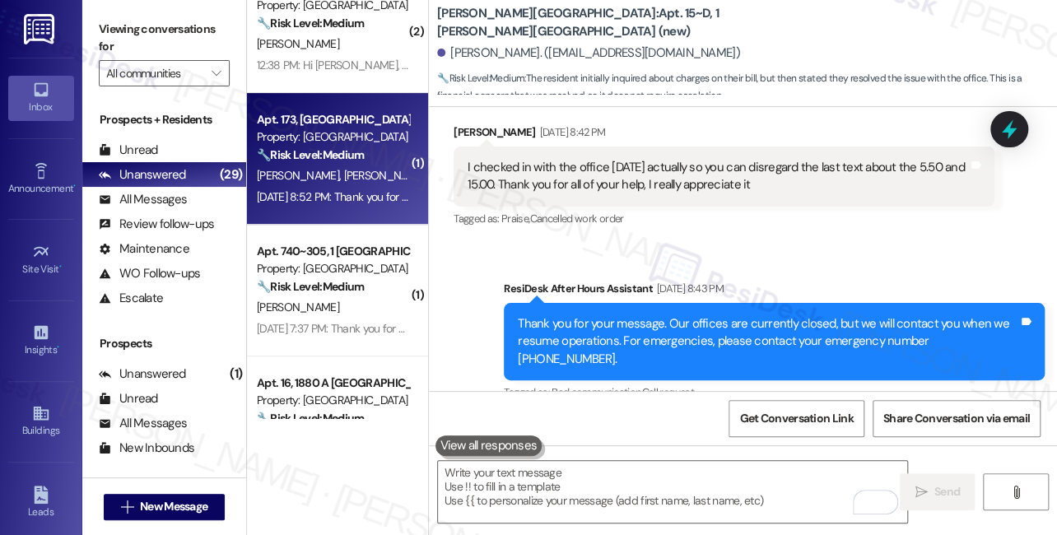
click at [381, 210] on div "Apt. 173, [GEOGRAPHIC_DATA] Property: [GEOGRAPHIC_DATA] & Place 🔧 Risk Level: M…" at bounding box center [337, 159] width 181 height 132
type textarea "Fetching suggested responses. Please feel free to read through the conversation…"
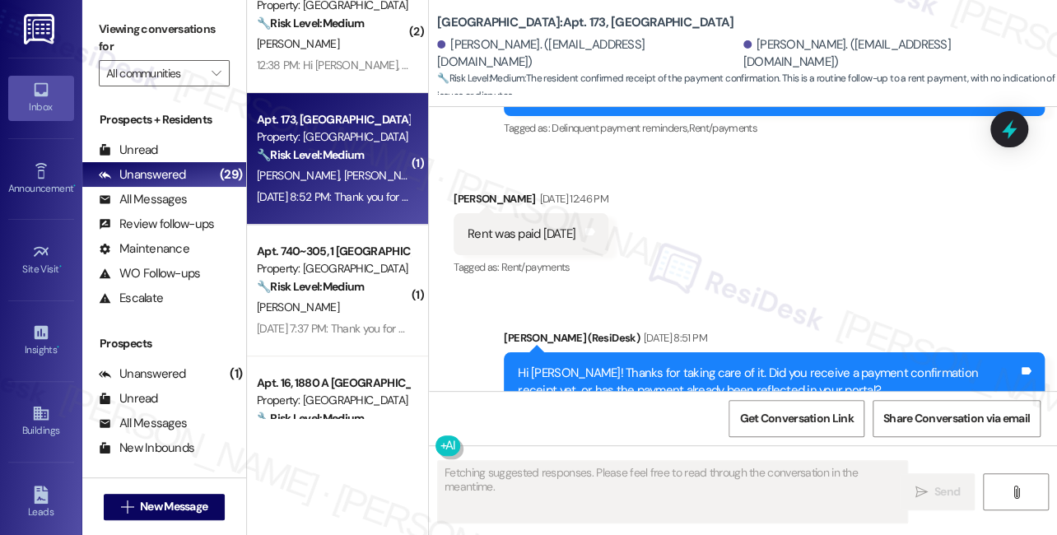
scroll to position [5093, 0]
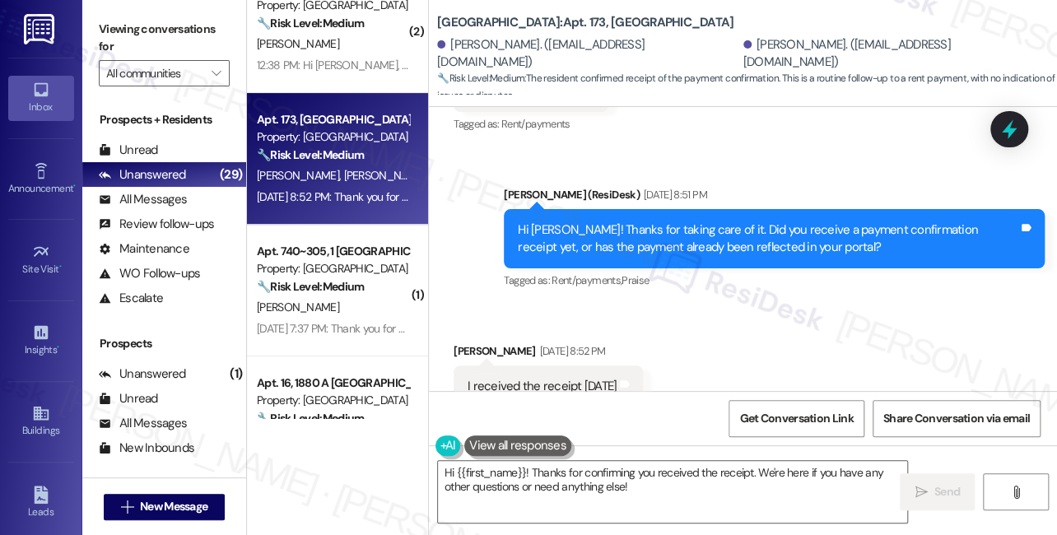
click at [537, 378] on div "I received the receipt today" at bounding box center [542, 386] width 149 height 17
click at [654, 221] on div "Hi Jacquelyn! Thanks for taking care of it. Did you receive a payment confirmat…" at bounding box center [768, 238] width 500 height 35
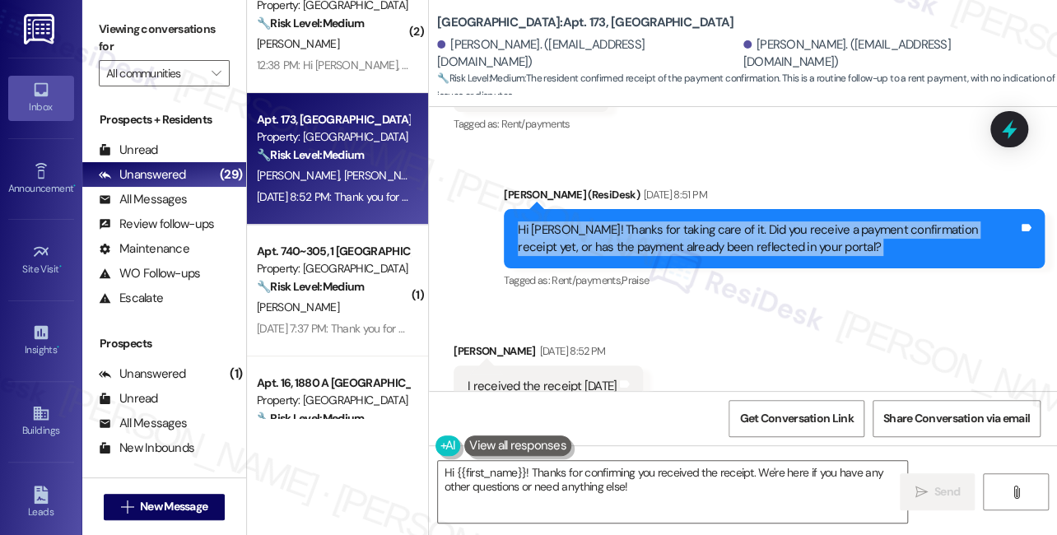
click at [654, 221] on div "Hi Jacquelyn! Thanks for taking care of it. Did you receive a payment confirmat…" at bounding box center [768, 238] width 500 height 35
click at [561, 487] on textarea "Hi {{first_name}}! Thanks for confirming you received the receipt. We're here i…" at bounding box center [672, 492] width 469 height 62
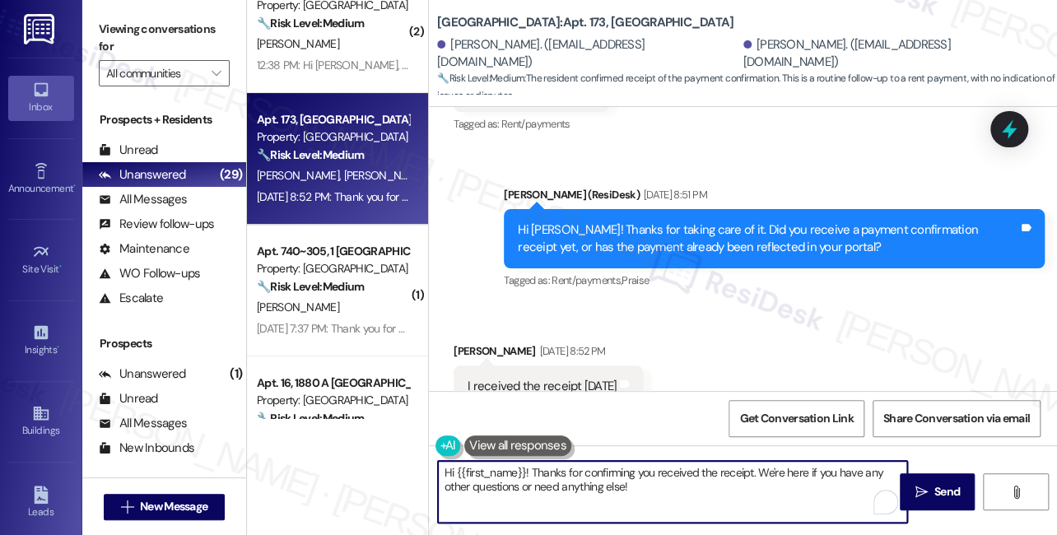
click at [561, 487] on textarea "Hi {{first_name}}! Thanks for confirming you received the receipt. We're here i…" at bounding box center [672, 492] width 469 height 62
click at [649, 489] on textarea "Hi {{first_name}}! Thanks for confirming you received the receipt. We're here i…" at bounding box center [672, 492] width 469 height 62
drag, startPoint x: 686, startPoint y: 493, endPoint x: 565, endPoint y: 480, distance: 121.7
click at [565, 480] on textarea "Hi {{first_name}}! Thanks for confirming you received the receipt. We're here i…" at bounding box center [672, 492] width 469 height 62
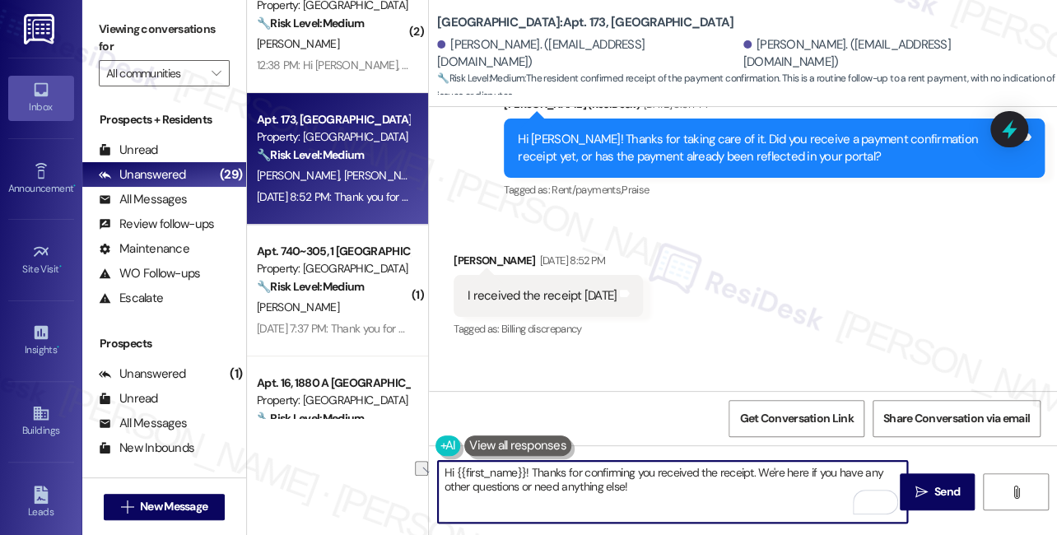
scroll to position [5045, 0]
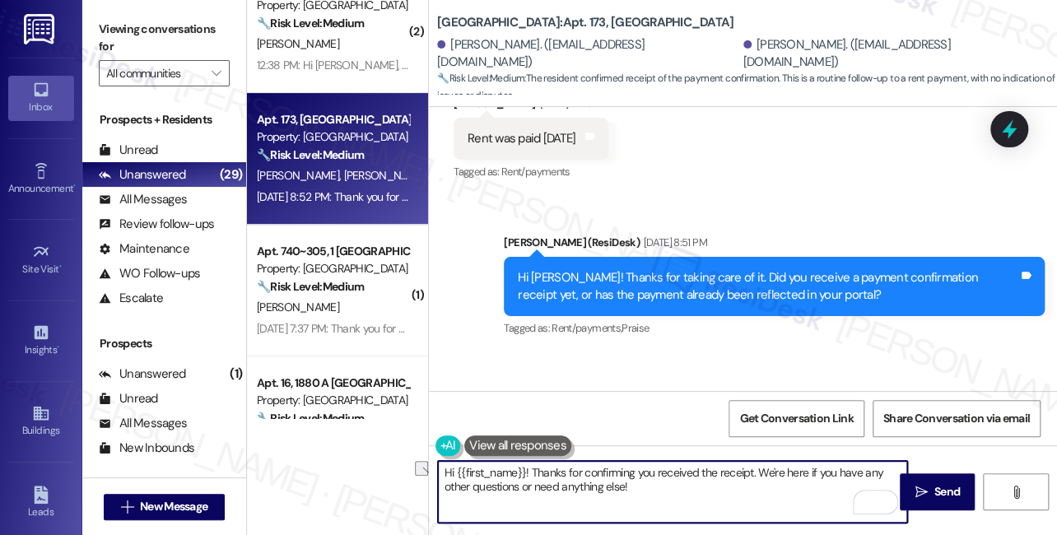
click at [473, 390] on div "Derek Karns Sep 05, 2025 at 8:52 PM" at bounding box center [548, 401] width 189 height 23
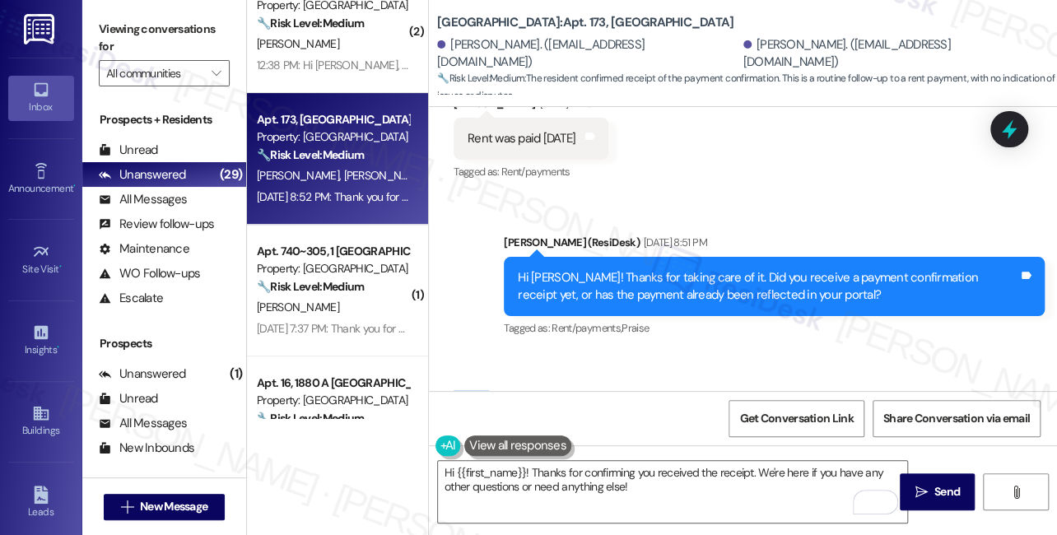
copy div "Derek"
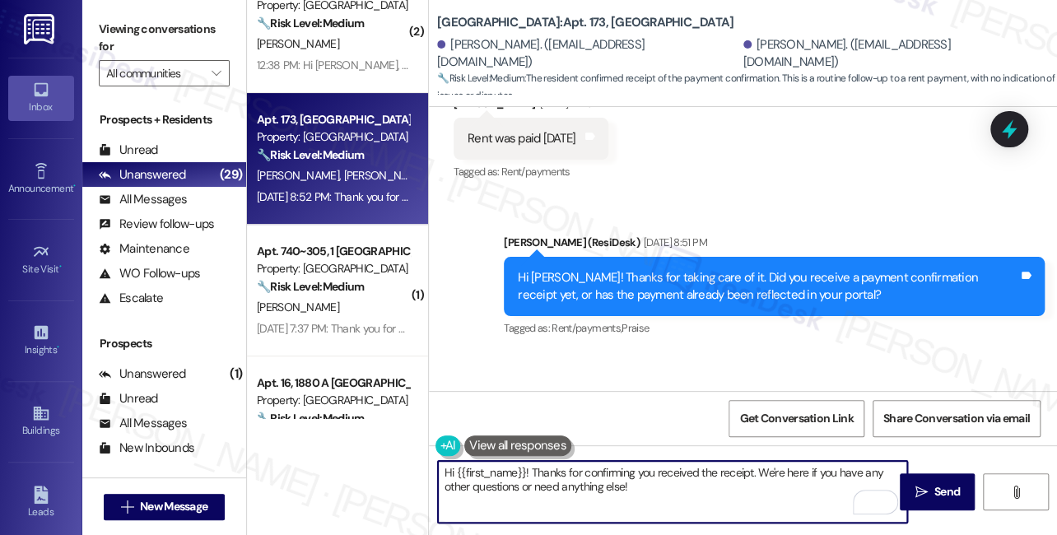
drag, startPoint x: 456, startPoint y: 469, endPoint x: 527, endPoint y: 462, distance: 71.2
click at [528, 462] on textarea "Hi {{first_name}}! Thanks for confirming you received the receipt. We're here i…" at bounding box center [672, 492] width 469 height 62
paste textarea "Derek"
type textarea "Hi Derek. Thanks for confirming you received the receipt. We're here if you hav…"
click at [707, 500] on textarea "Hi Derek. Thanks for confirming you received the receipt. We're here if you hav…" at bounding box center [672, 492] width 469 height 62
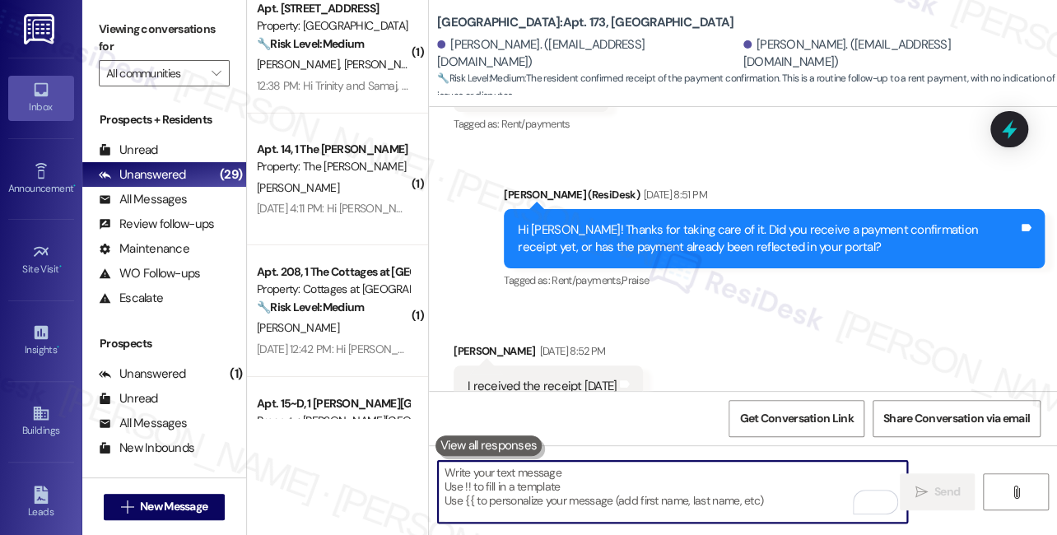
scroll to position [2445, 0]
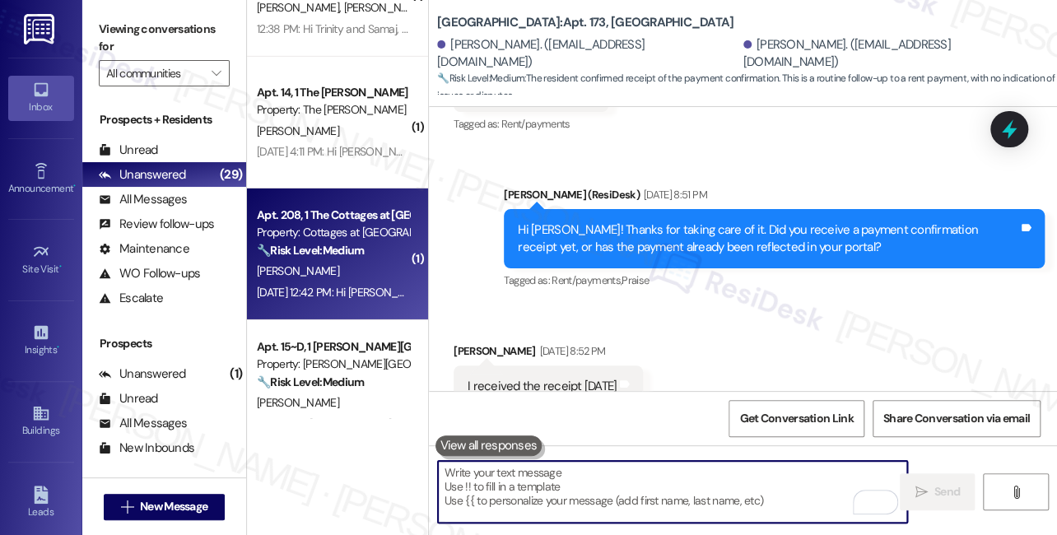
click at [328, 258] on div "Apt. 208, 1 The Cottages at Vine Hill Property: Cottages at Vine Hill 🔧 Risk Le…" at bounding box center [333, 233] width 156 height 56
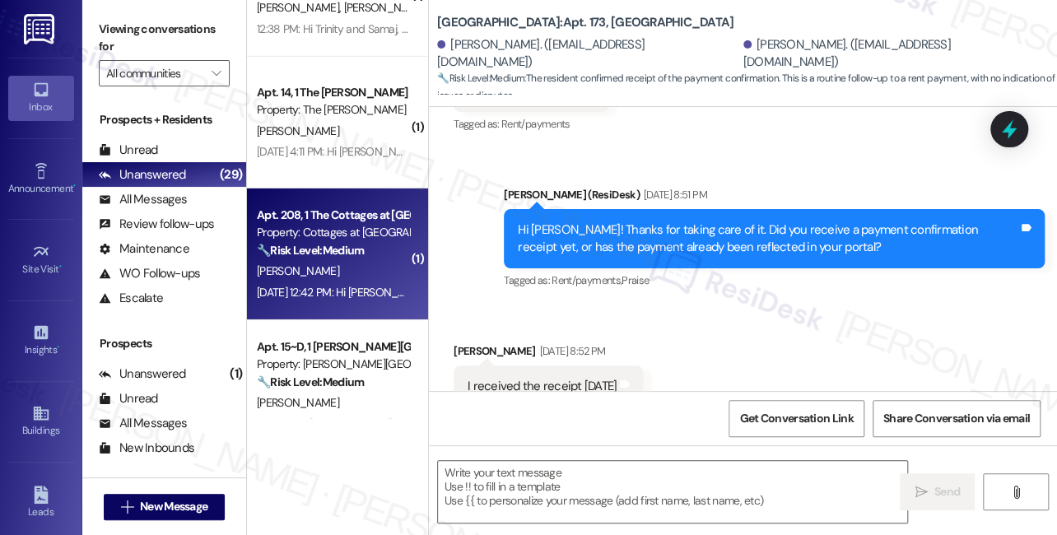
type textarea "Fetching suggested responses. Please feel free to read through the conversation…"
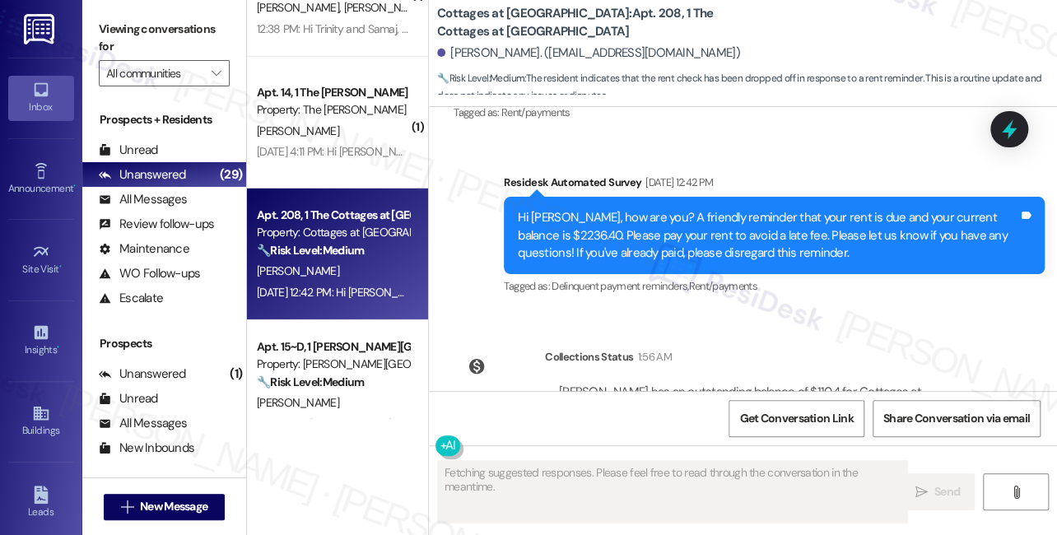
scroll to position [7073, 0]
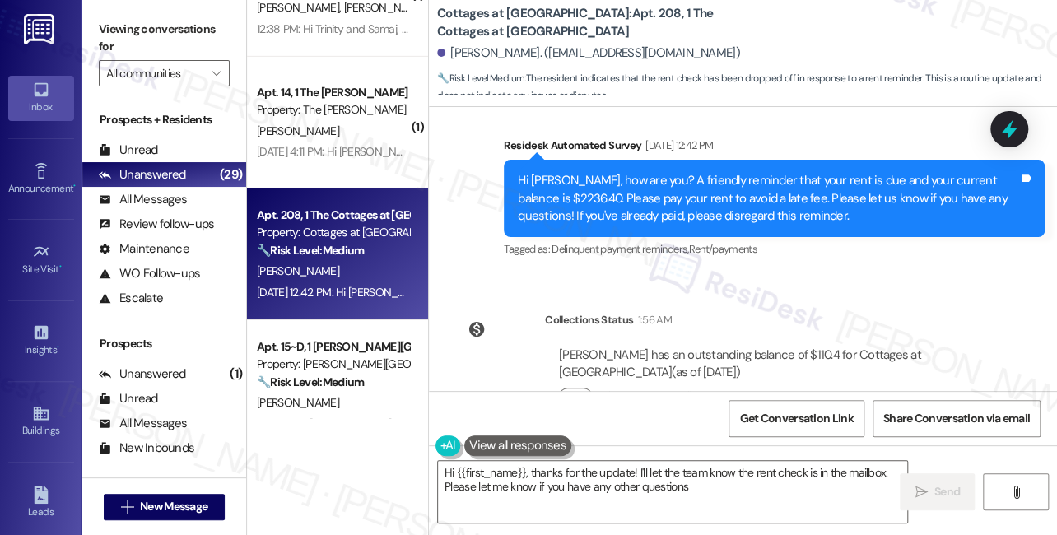
type textarea "Hi {{first_name}}, thanks for the update! I'll let the team know the rent check…"
click at [604, 495] on textarea "Hi {{first_name}}, thanks for the update! I'll let the team know the rent check…" at bounding box center [672, 492] width 469 height 62
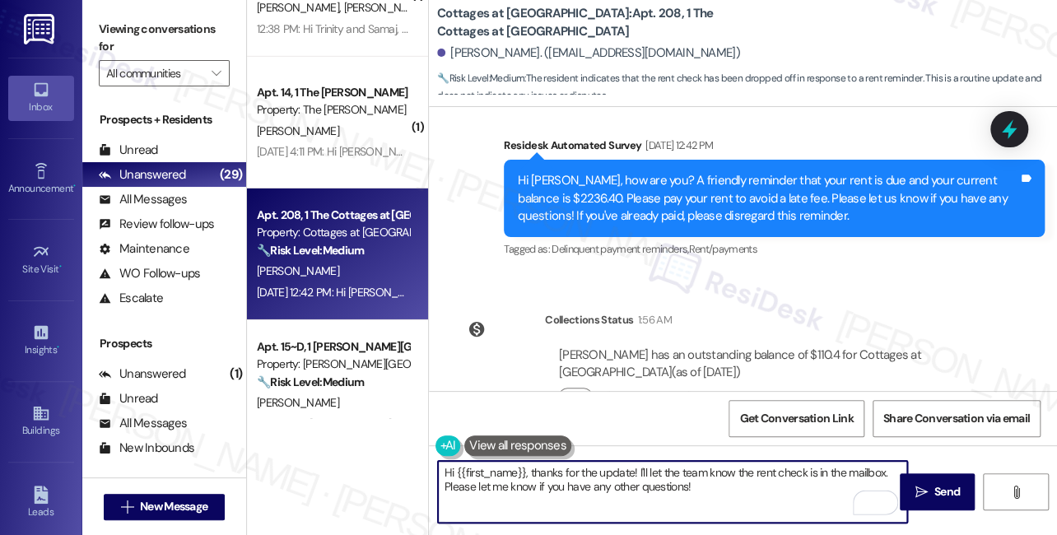
drag, startPoint x: 734, startPoint y: 484, endPoint x: 593, endPoint y: 464, distance: 142.1
click at [593, 464] on textarea "Hi {{first_name}}, thanks for the update! I'll let the team know the rent check…" at bounding box center [672, 492] width 469 height 62
click at [649, 477] on textarea "Hi {{first_name}}, thanks for the update! I'll let the team know the rent check…" at bounding box center [672, 492] width 469 height 62
click at [739, 484] on textarea "Hi {{first_name}}, thanks for the update! I'll let the team know the rent check…" at bounding box center [672, 492] width 469 height 62
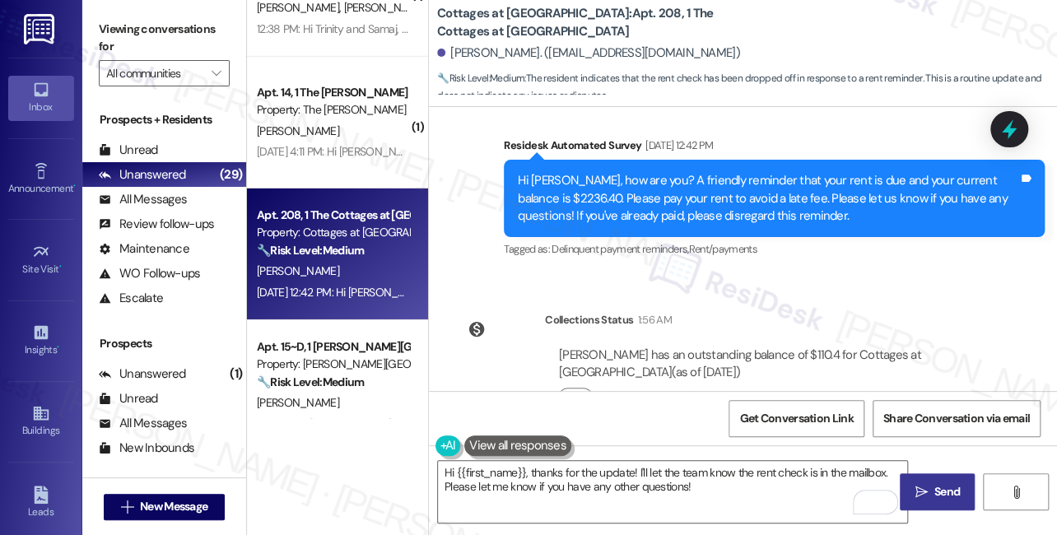
click at [948, 477] on button " Send" at bounding box center [937, 491] width 75 height 37
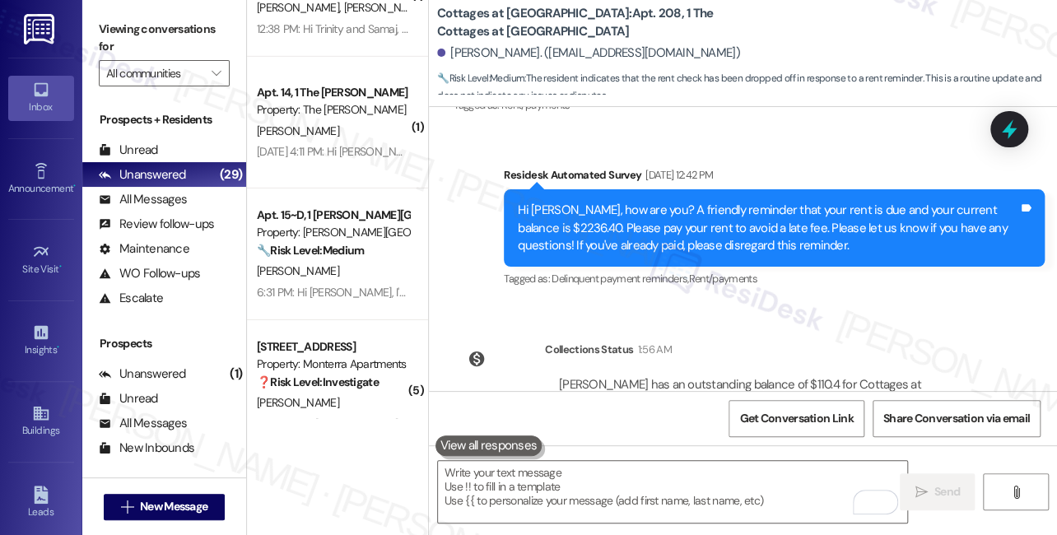
scroll to position [7205, 0]
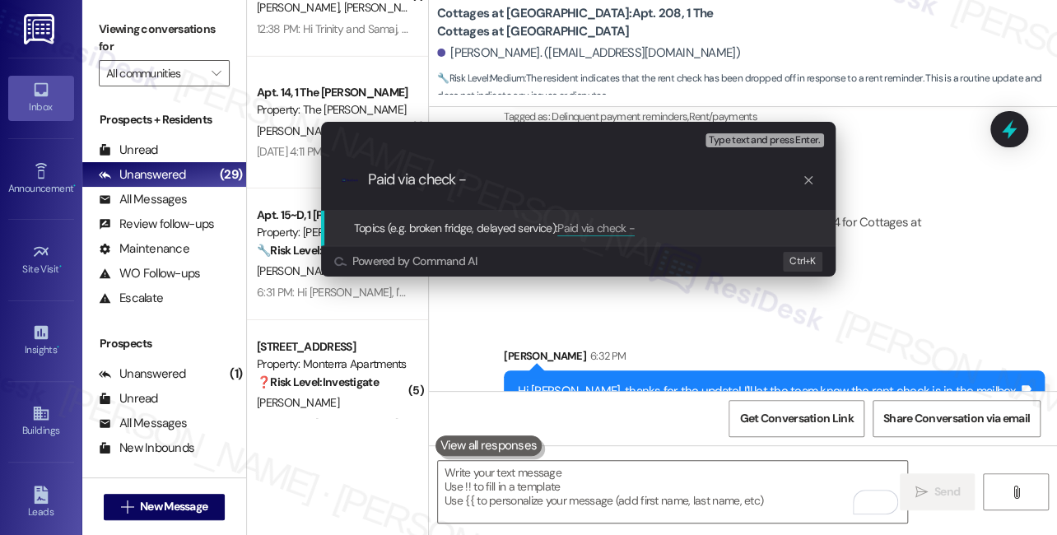
type input "Paid via check"
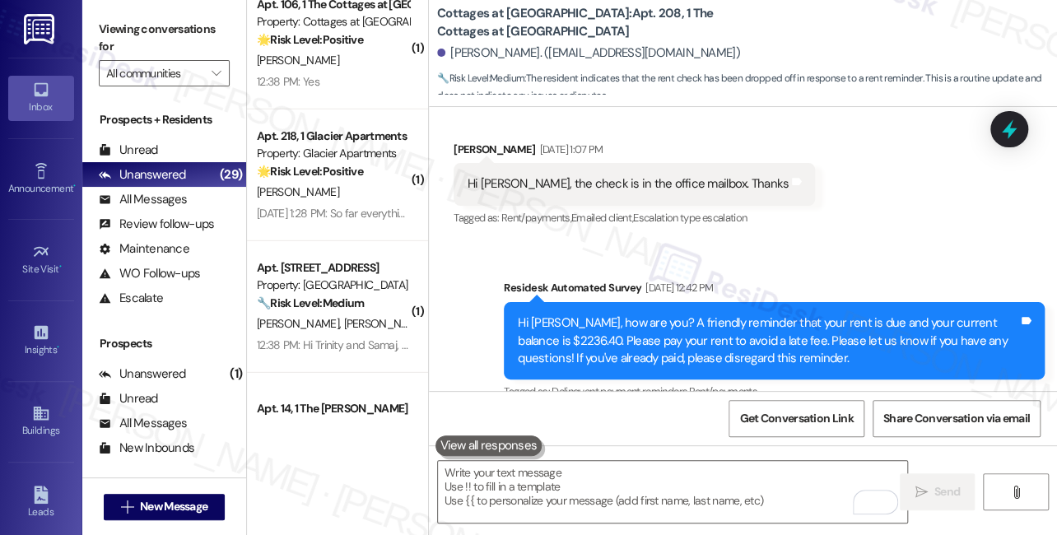
scroll to position [1997, 0]
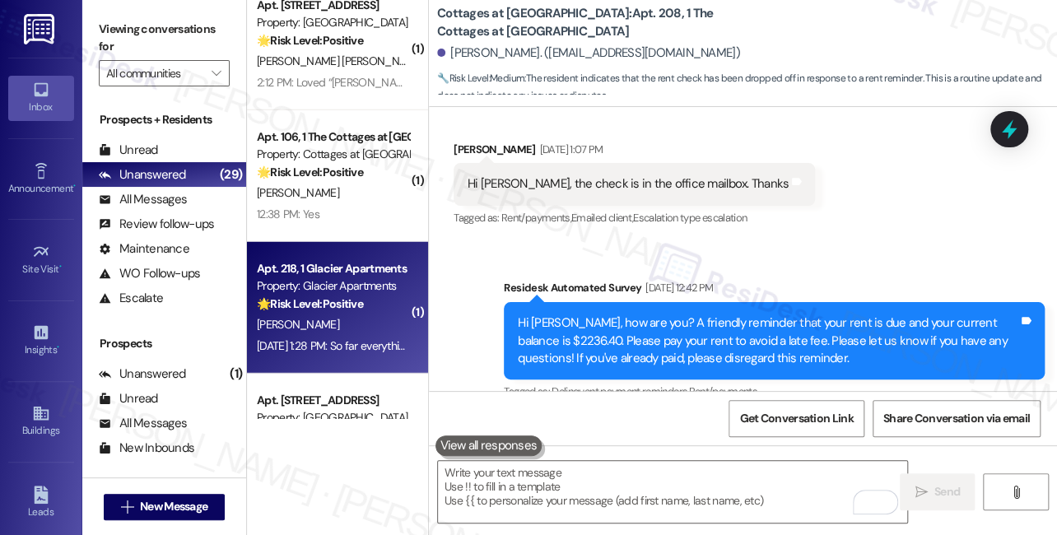
click at [354, 275] on div "Apt. 218, 1 Glacier Apartments" at bounding box center [333, 268] width 152 height 17
type textarea "Fetching suggested responses. Please feel free to read through the conversation…"
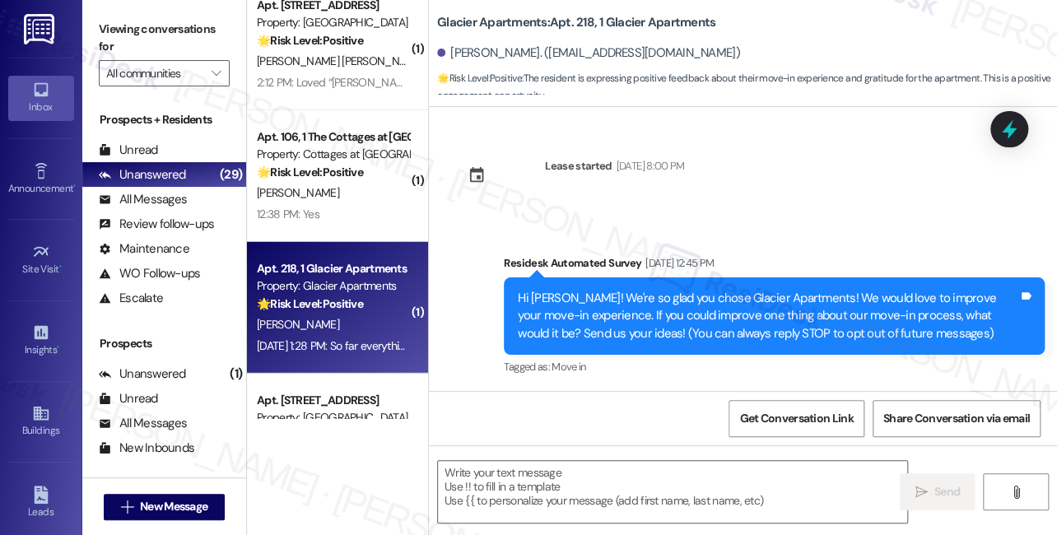
scroll to position [156, 0]
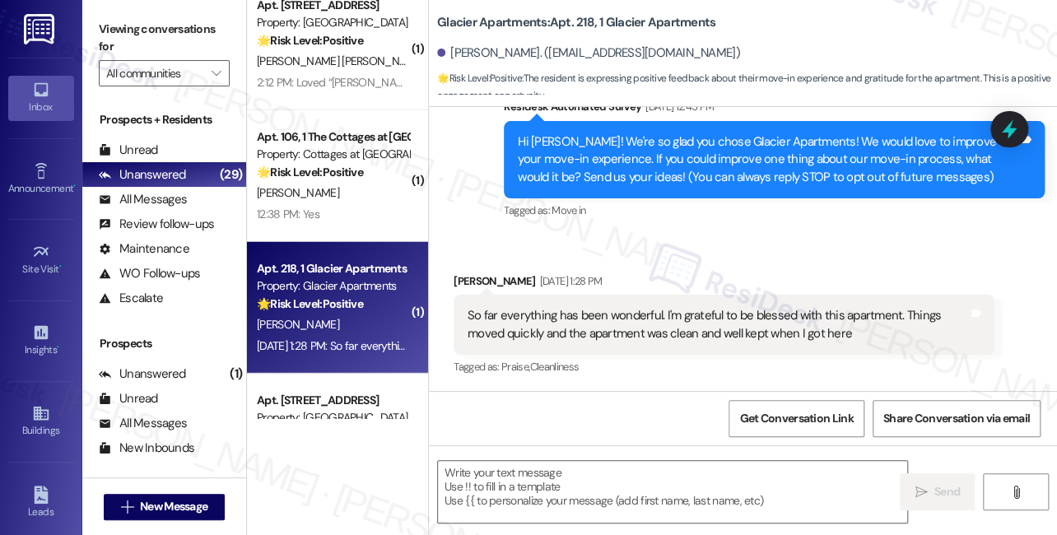
type textarea "Fetching suggested responses. Please feel free to read through the conversation…"
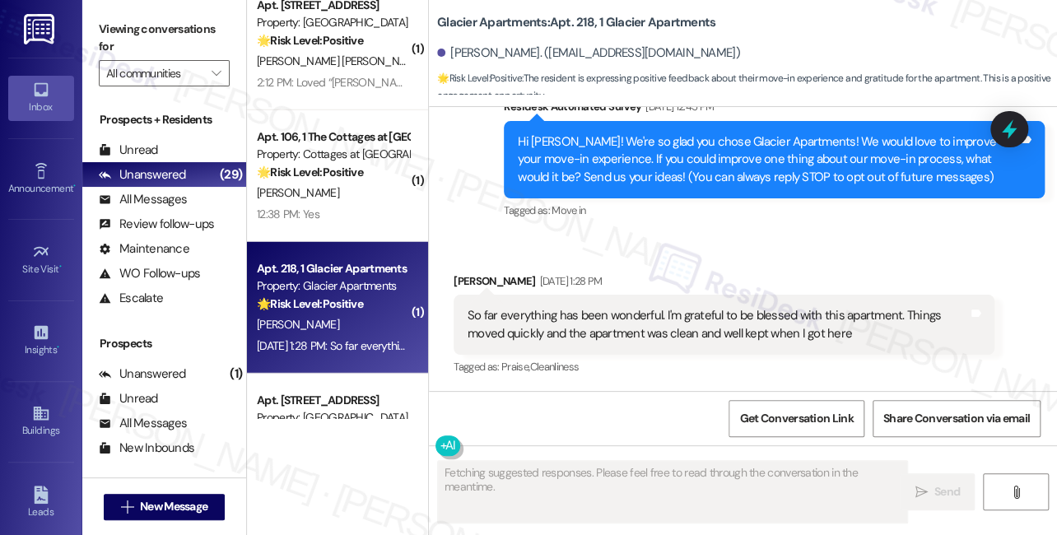
click at [558, 328] on div "So far everything has been wonderful. I'm grateful to be blessed with this apar…" at bounding box center [718, 324] width 500 height 35
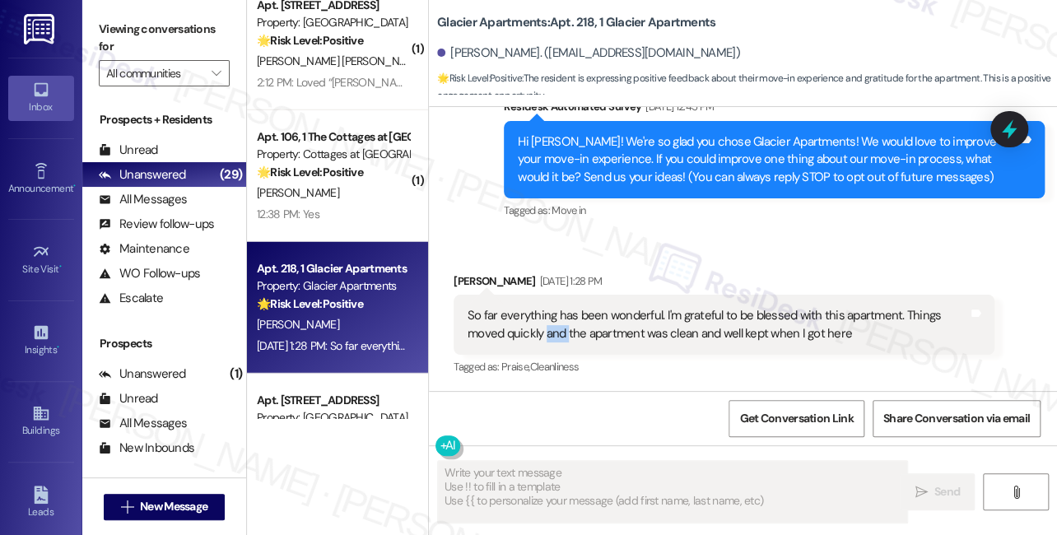
click at [558, 328] on div "So far everything has been wonderful. I'm grateful to be blessed with this apar…" at bounding box center [718, 324] width 500 height 35
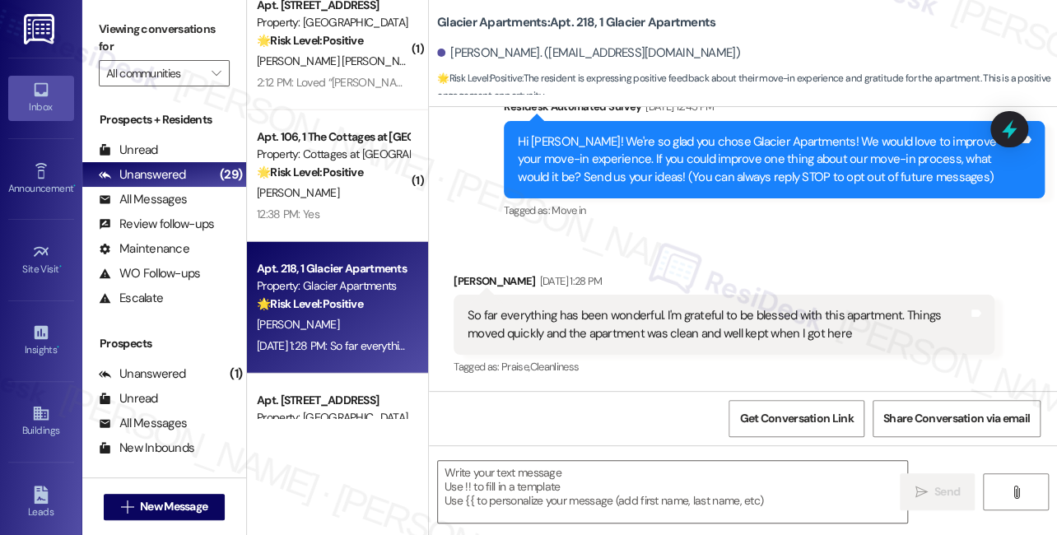
click at [573, 311] on div "So far everything has been wonderful. I'm grateful to be blessed with this apar…" at bounding box center [718, 324] width 500 height 35
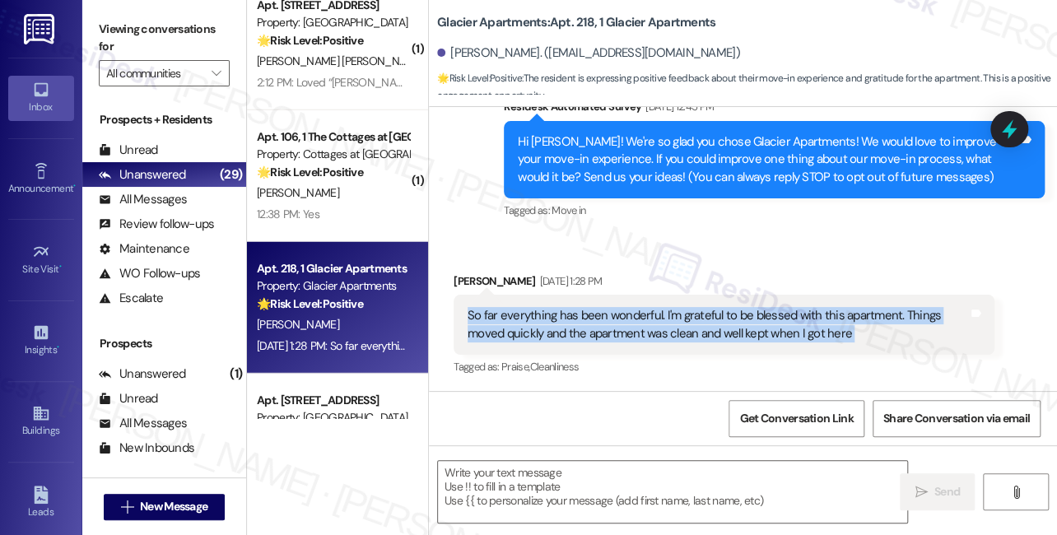
click at [573, 311] on div "So far everything has been wonderful. I'm grateful to be blessed with this apar…" at bounding box center [718, 324] width 500 height 35
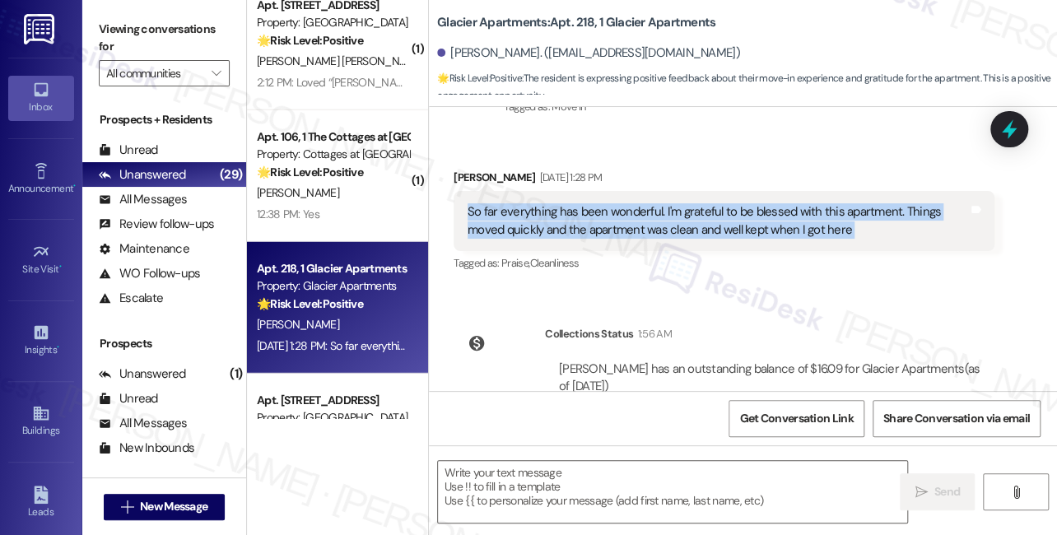
scroll to position [326, 0]
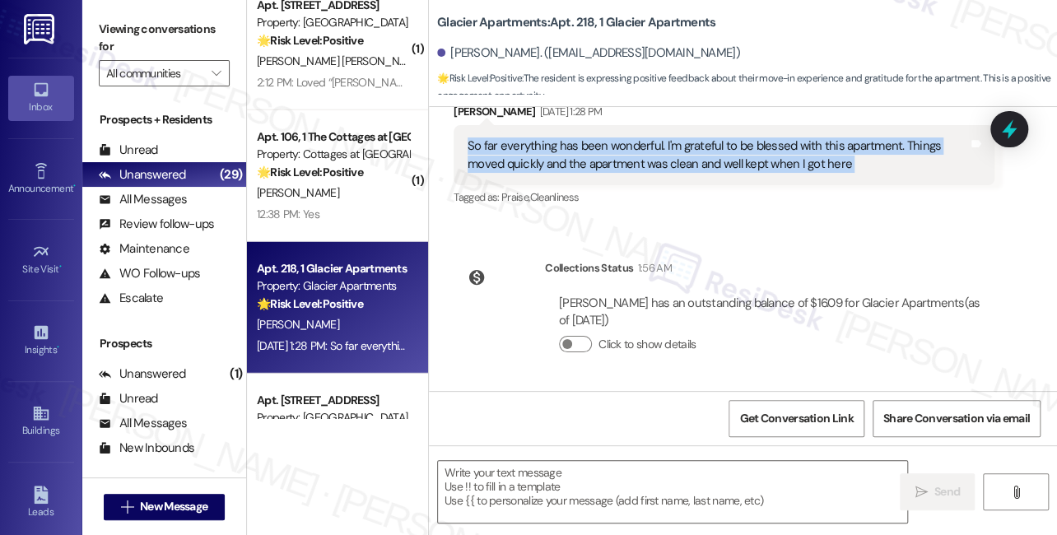
click at [677, 179] on div "So far everything has been wonderful. I'm grateful to be blessed with this apar…" at bounding box center [724, 155] width 541 height 60
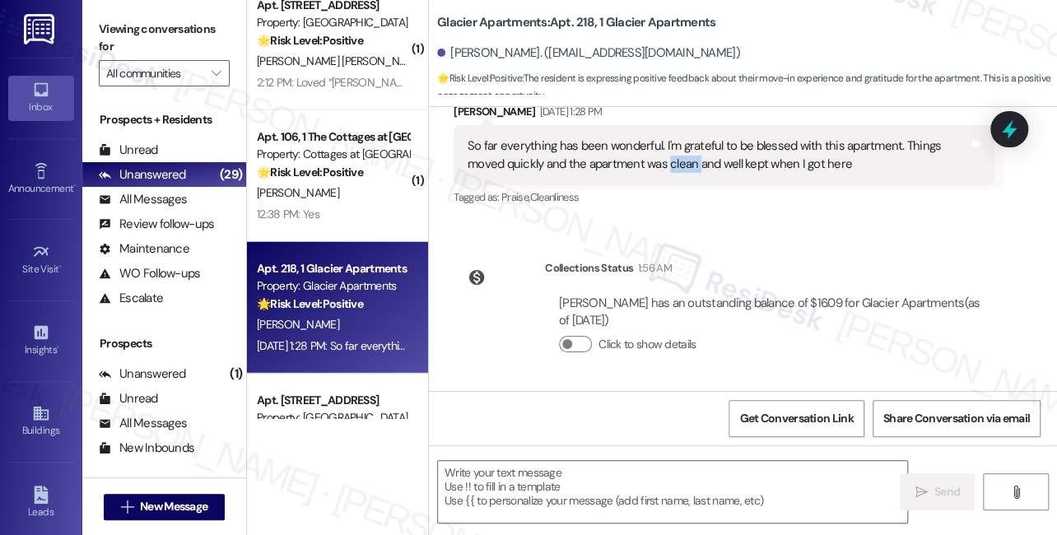
click at [677, 179] on div "So far everything has been wonderful. I'm grateful to be blessed with this apar…" at bounding box center [724, 155] width 541 height 60
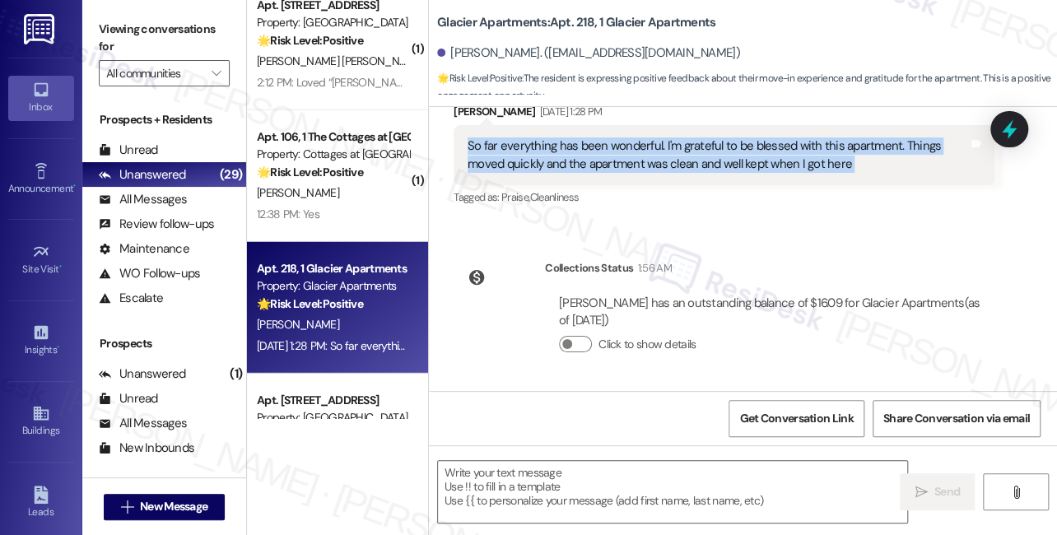
click at [677, 179] on div "So far everything has been wonderful. I'm grateful to be blessed with this apar…" at bounding box center [724, 155] width 541 height 60
click at [560, 486] on textarea at bounding box center [672, 492] width 469 height 62
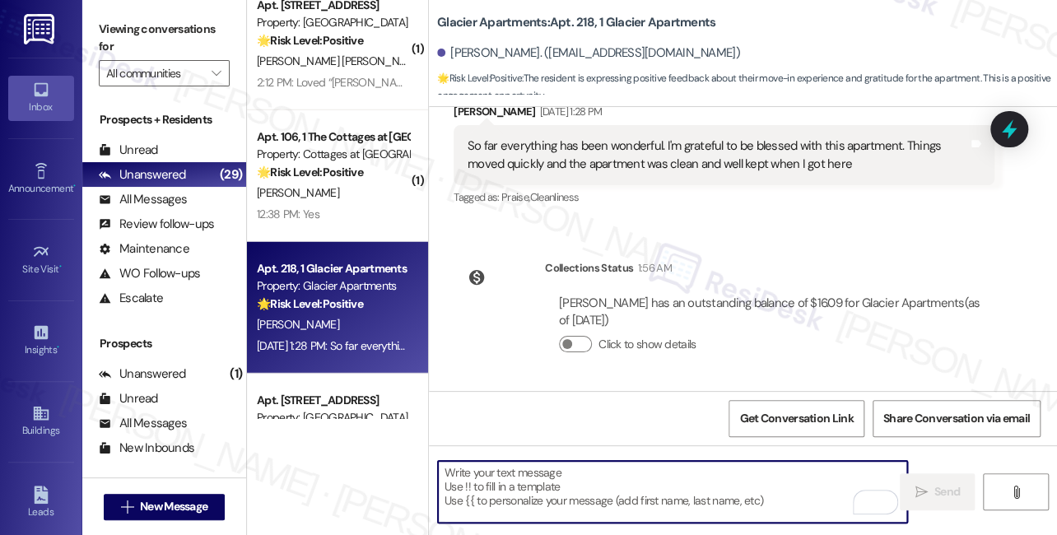
click at [621, 157] on div "So far everything has been wonderful. I'm grateful to be blessed with this apar…" at bounding box center [718, 154] width 500 height 35
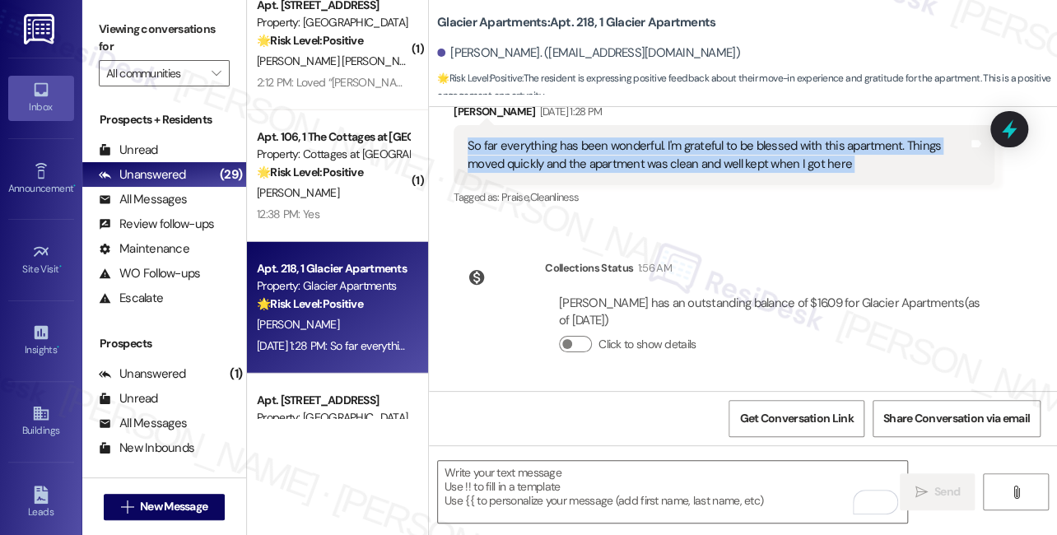
click at [621, 157] on div "So far everything has been wonderful. I'm grateful to be blessed with this apar…" at bounding box center [718, 154] width 500 height 35
copy div "So far everything has been wonderful. I'm grateful to be blessed with this apar…"
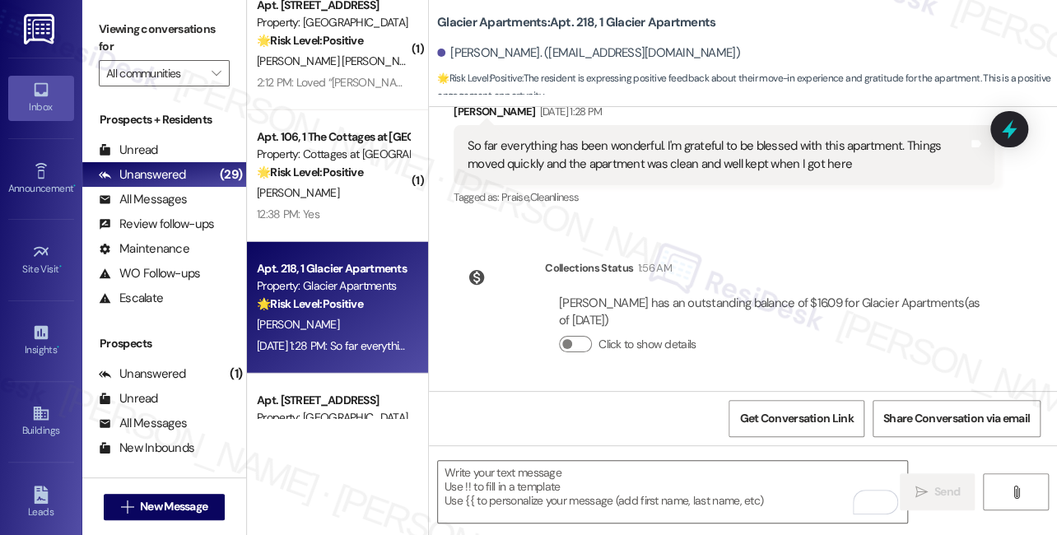
click at [130, 16] on label "Viewing conversations for" at bounding box center [164, 38] width 131 height 44
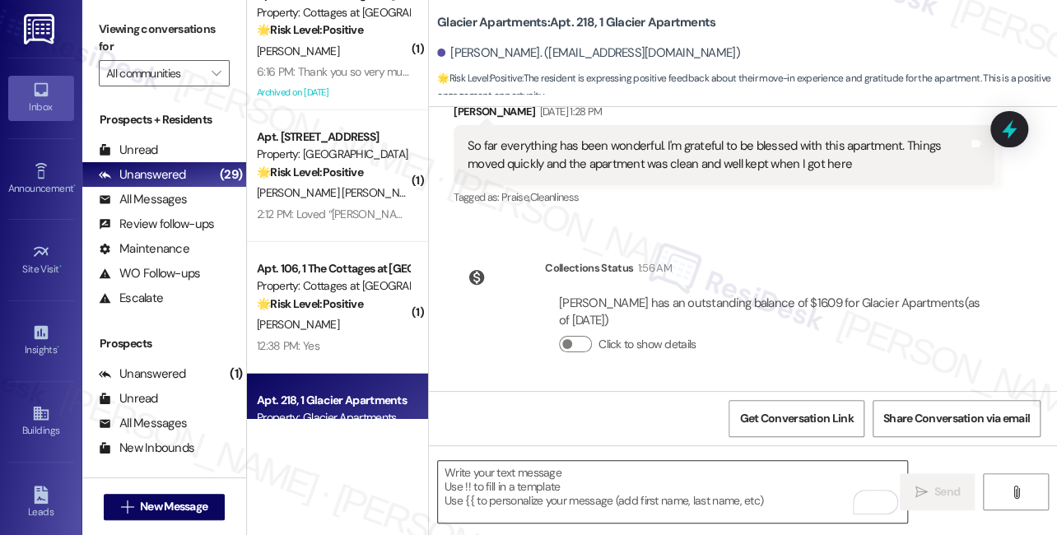
click at [486, 492] on textarea "To enrich screen reader interactions, please activate Accessibility in Grammarl…" at bounding box center [672, 492] width 469 height 62
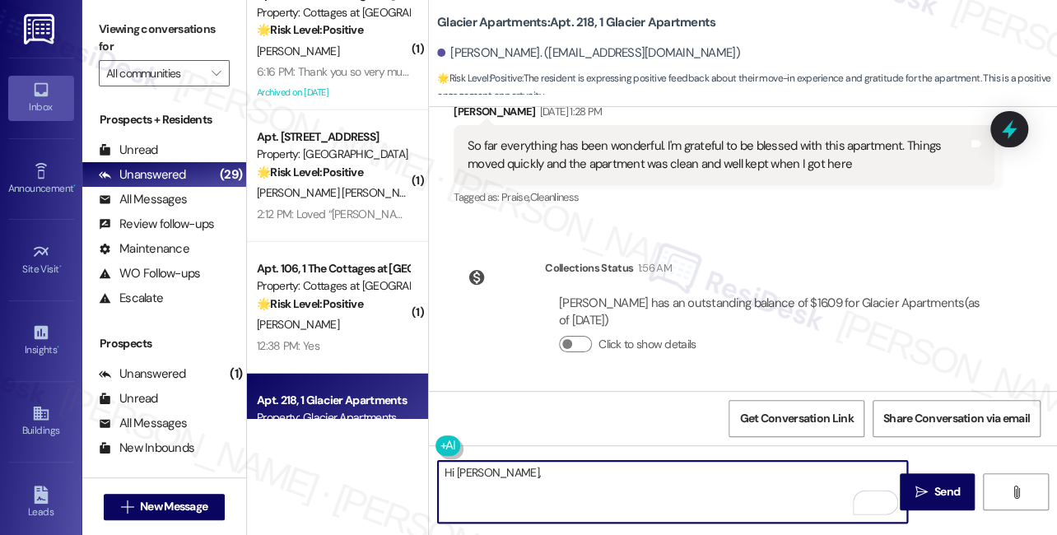
paste textarea "That’s so wonderful to hear! We’re so glad you’re enjoying your new home and th…"
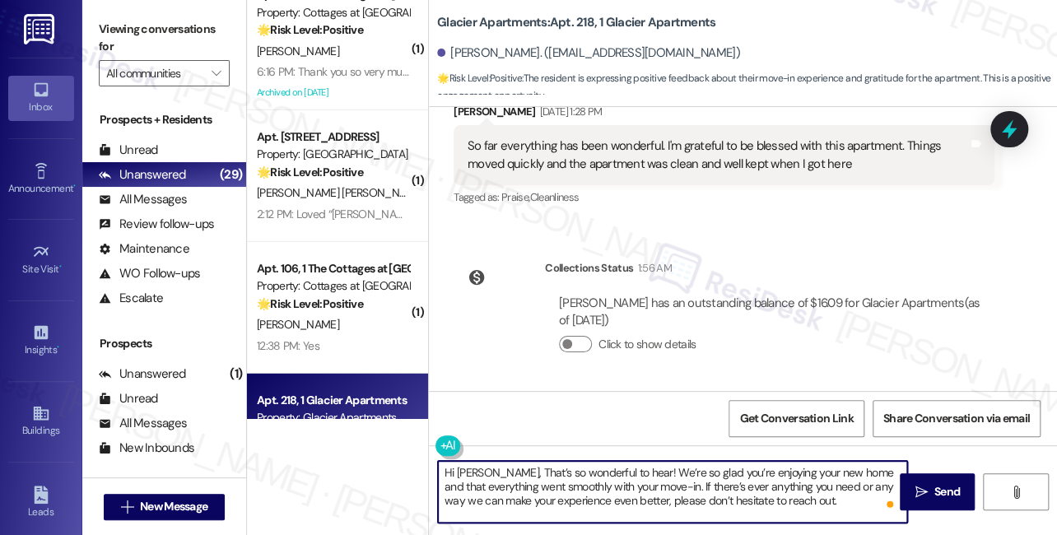
click at [502, 471] on textarea "Hi Amanda, That’s so wonderful to hear! We’re so glad you’re enjoying your new …" at bounding box center [672, 492] width 469 height 62
drag, startPoint x: 806, startPoint y: 495, endPoint x: 713, endPoint y: 478, distance: 94.6
click at [713, 478] on textarea "Hi Amanda, that’s so wonderful to hear! We’re so glad you’re enjoying your new …" at bounding box center [672, 492] width 469 height 62
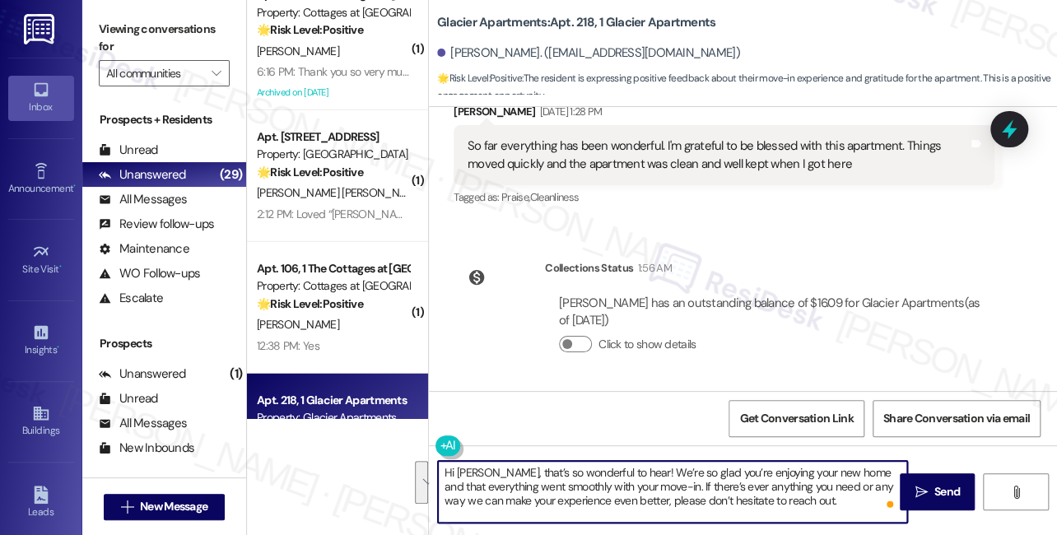
click at [713, 478] on textarea "Hi Amanda, that’s so wonderful to hear! We’re so glad you’re enjoying your new …" at bounding box center [672, 492] width 469 height 62
click at [755, 478] on textarea "Hi Amanda, that’s so wonderful to hear! We’re so glad you’re enjoying your new …" at bounding box center [672, 492] width 469 height 62
drag, startPoint x: 789, startPoint y: 491, endPoint x: 682, endPoint y: 472, distance: 107.7
click at [682, 472] on textarea "Hi Amanda, that’s so wonderful to hear! We’re so glad you’re enjoying your new …" at bounding box center [672, 492] width 469 height 62
click at [698, 468] on textarea "Hi Amanda, that’s so wonderful to hear! We’re so glad you’re enjoying your new …" at bounding box center [672, 492] width 469 height 62
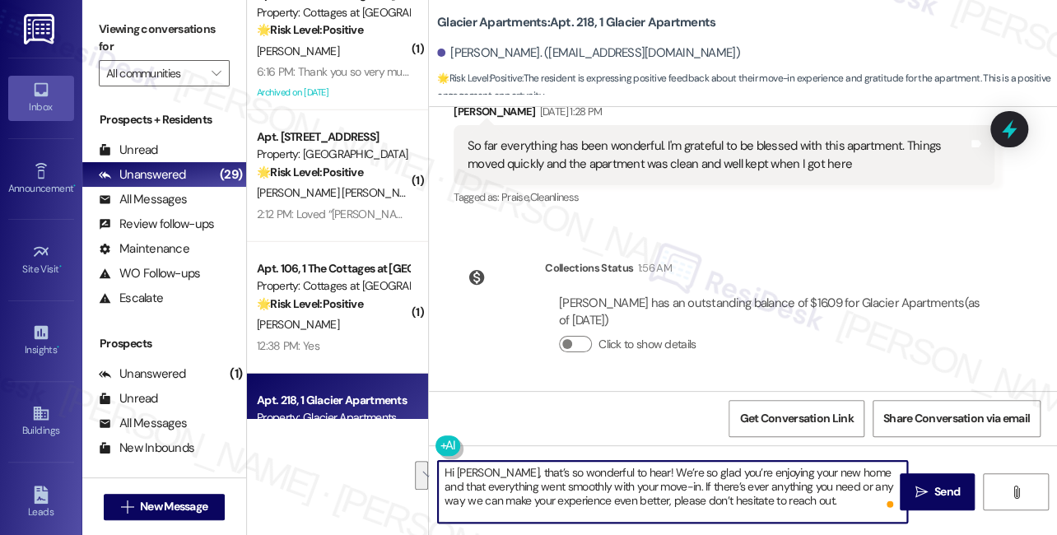
click at [698, 468] on textarea "Hi Amanda, that’s so wonderful to hear! We’re so glad you’re enjoying your new …" at bounding box center [672, 492] width 469 height 62
click at [784, 477] on textarea "Hi Amanda, that’s so wonderful to hear! We’re so glad you’re enjoying your new …" at bounding box center [672, 492] width 469 height 62
drag, startPoint x: 816, startPoint y: 504, endPoint x: 663, endPoint y: 486, distance: 154.1
click at [663, 486] on textarea "Hi Amanda, that’s so wonderful to hear! We’re so glad you’re enjoying your new …" at bounding box center [672, 492] width 469 height 62
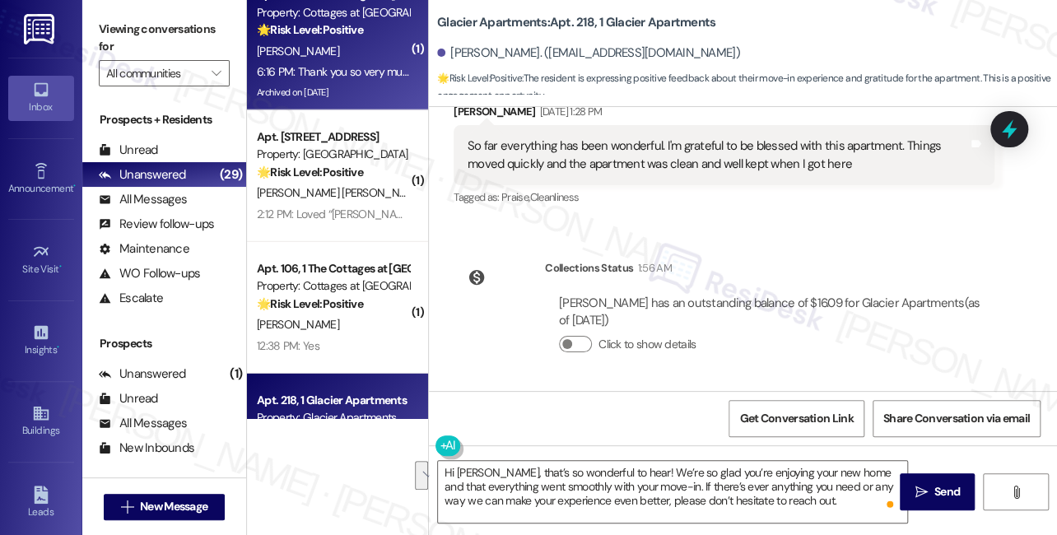
drag, startPoint x: 133, startPoint y: 30, endPoint x: 260, endPoint y: 69, distance: 133.6
click at [133, 30] on label "Viewing conversations for" at bounding box center [164, 38] width 131 height 44
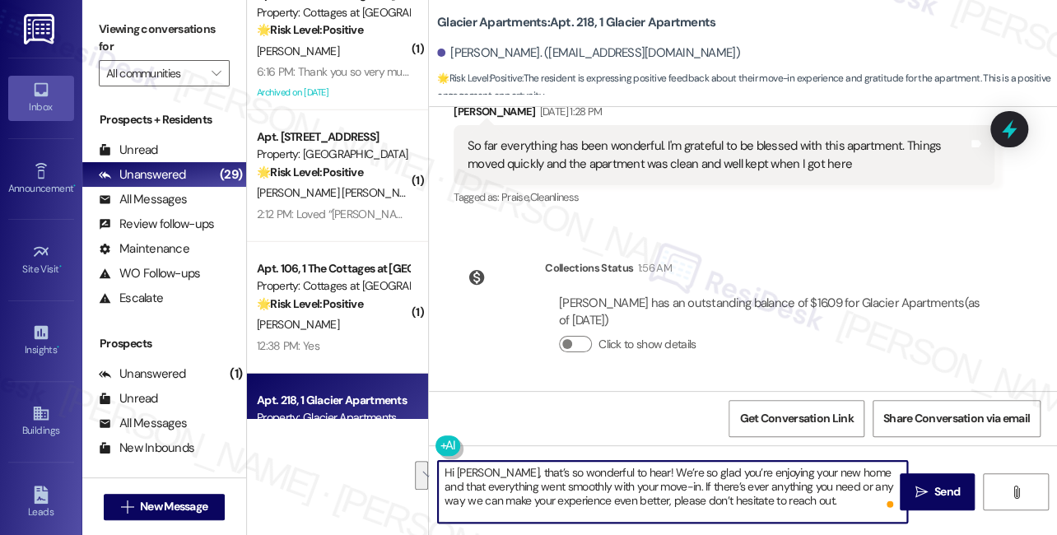
drag, startPoint x: 822, startPoint y: 508, endPoint x: 662, endPoint y: 481, distance: 162.8
click at [662, 481] on textarea "Hi Amanda, that’s so wonderful to hear! We’re so glad you’re enjoying your new …" at bounding box center [672, 492] width 469 height 62
paste textarea "That’s awesome to hear, Emma! Thank you! If you don’t mind, would you be willin…"
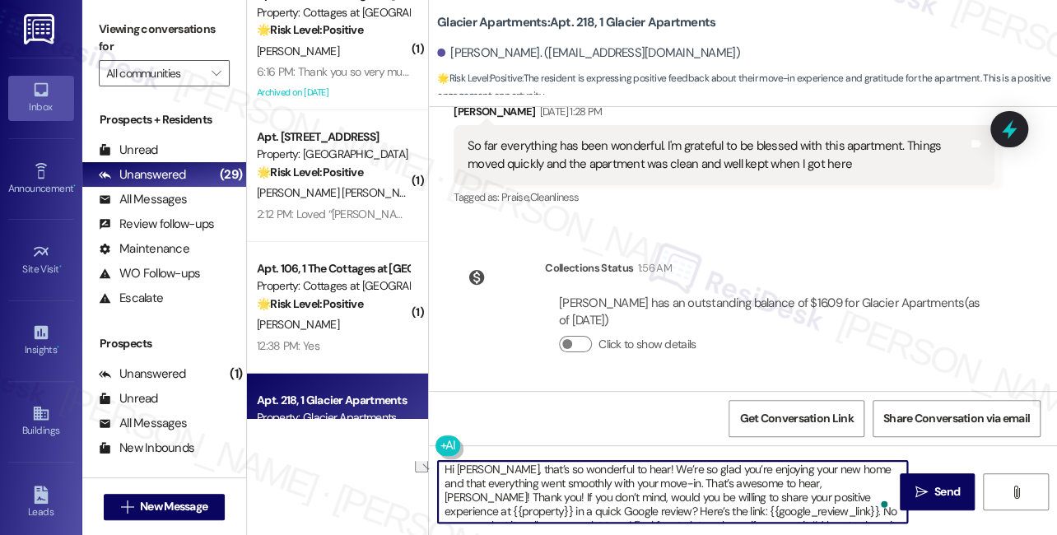
scroll to position [0, 0]
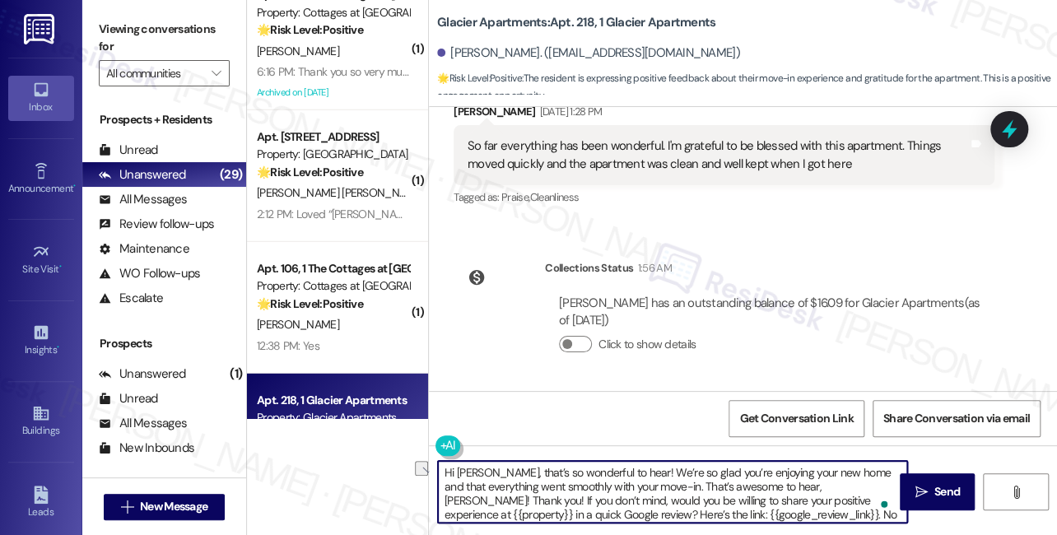
drag, startPoint x: 867, startPoint y: 473, endPoint x: 664, endPoint y: 488, distance: 203.0
click at [664, 488] on textarea "Hi Amanda, that’s so wonderful to hear! We’re so glad you’re enjoying your new …" at bounding box center [672, 492] width 469 height 62
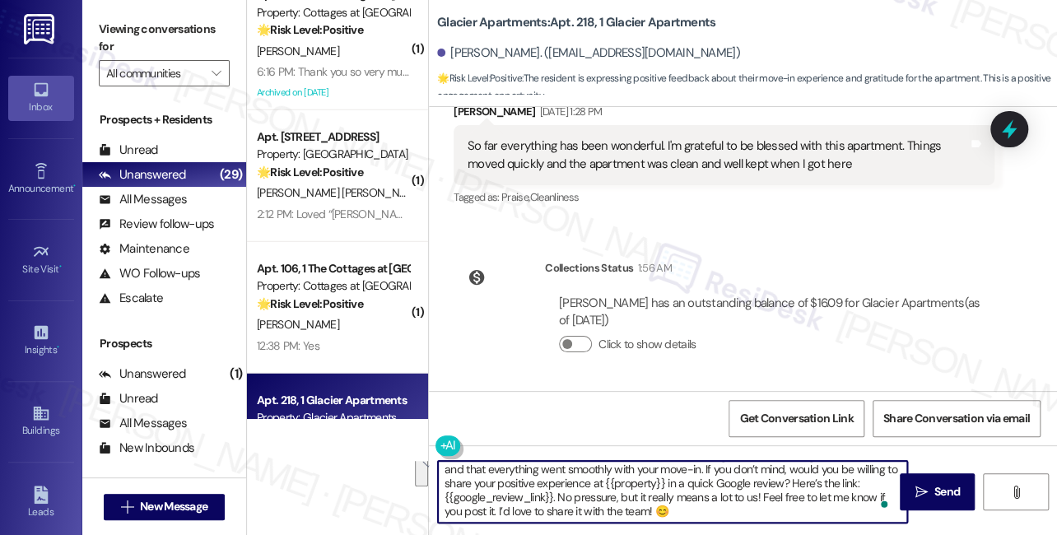
drag, startPoint x: 719, startPoint y: 518, endPoint x: 762, endPoint y: 482, distance: 55.5
click at [762, 482] on textarea "Hi Amanda, that’s so wonderful to hear! We’re so glad you’re enjoying your new …" at bounding box center [672, 492] width 469 height 62
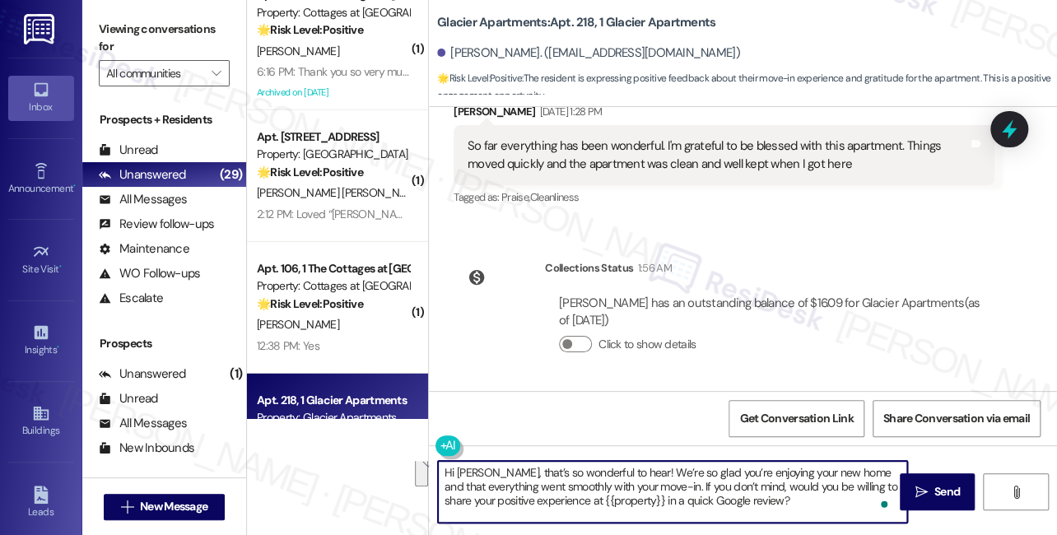
scroll to position [0, 0]
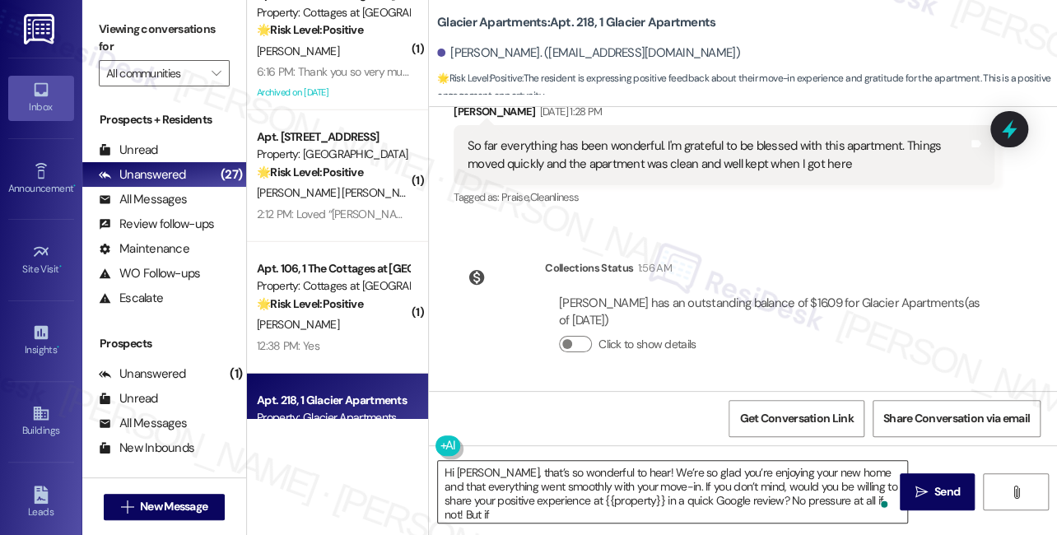
click at [821, 505] on textarea "Hi Amanda, that’s so wonderful to hear! We’re so glad you’re enjoying your new …" at bounding box center [672, 492] width 469 height 62
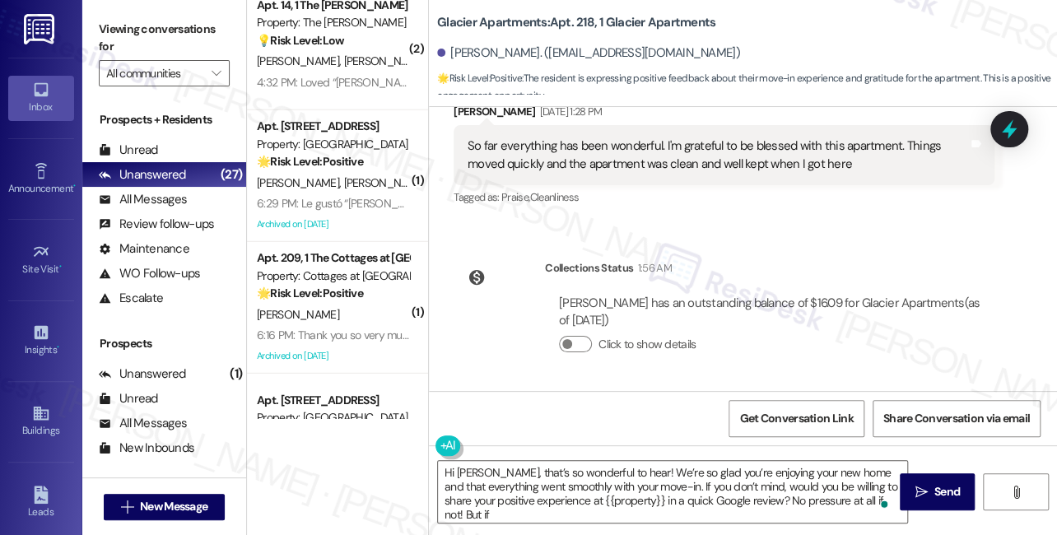
click at [120, 30] on label "Viewing conversations for" at bounding box center [164, 38] width 131 height 44
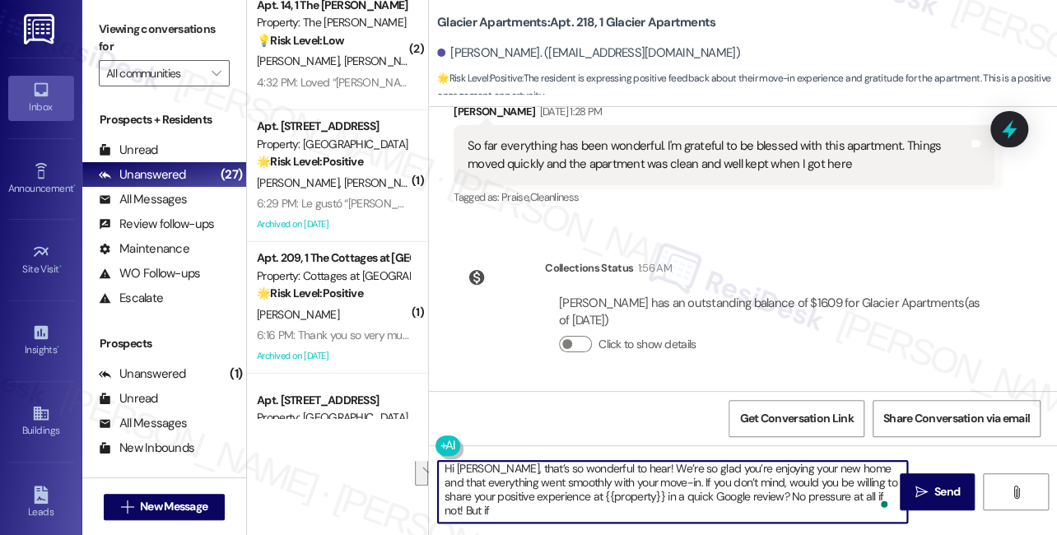
drag, startPoint x: 691, startPoint y: 515, endPoint x: 762, endPoint y: 495, distance: 74.3
click at [762, 495] on textarea "Hi Amanda, that’s so wonderful to hear! We’re so glad you’re enjoying your new …" at bounding box center [672, 492] width 469 height 62
paste textarea "No pressure at all, but it would mean a lot to us. Just let me know, and I’ll b…"
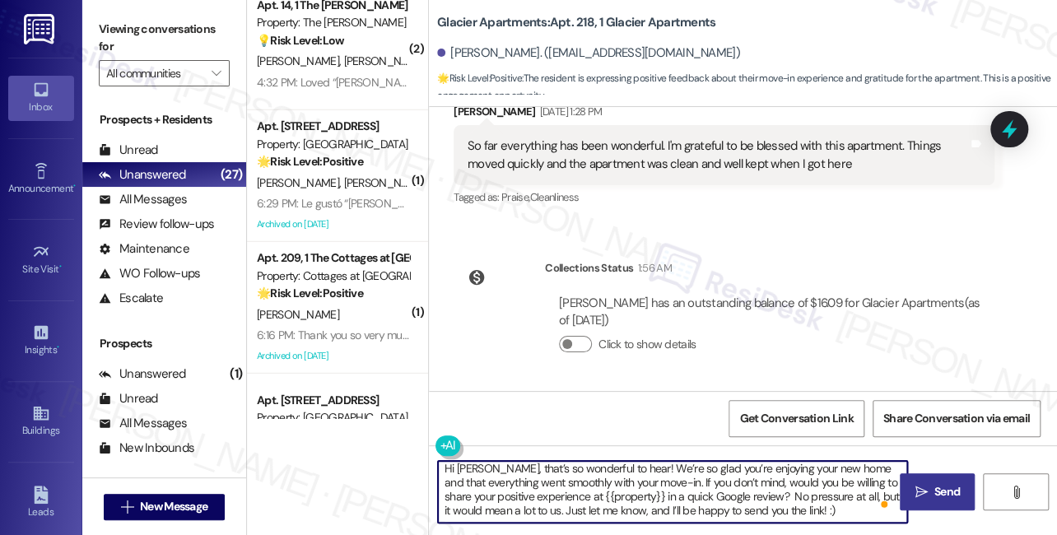
type textarea "Hi Amanda, that’s so wonderful to hear! We’re so glad you’re enjoying your new …"
click at [904, 495] on button " Send" at bounding box center [937, 491] width 75 height 37
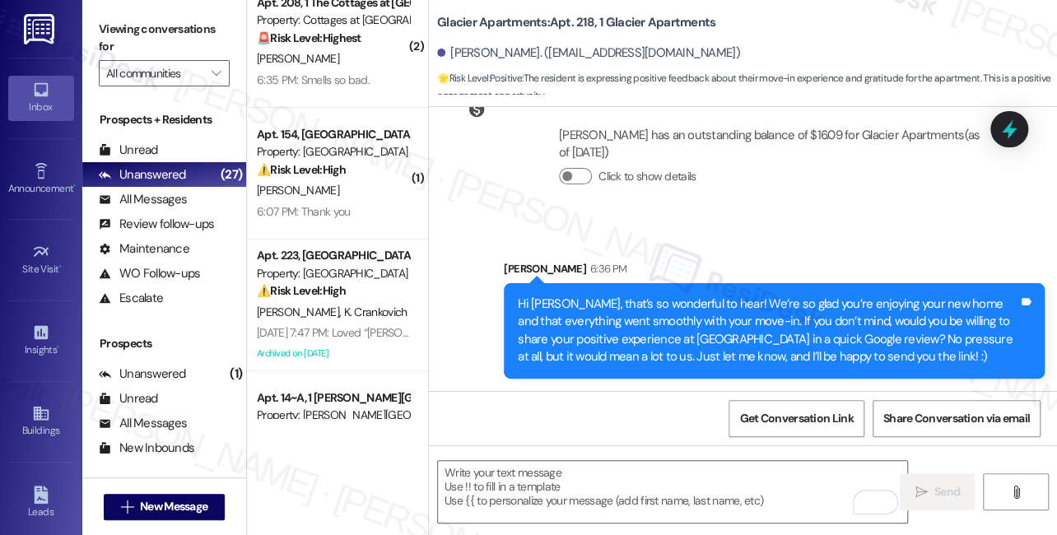
scroll to position [0, 0]
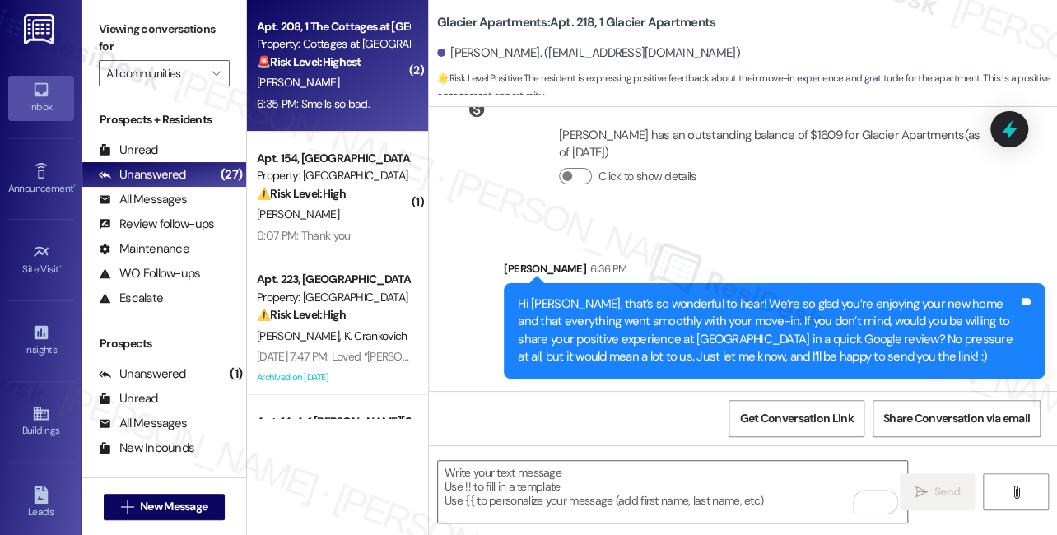
click at [294, 54] on strong "🚨 Risk Level: Highest" at bounding box center [309, 61] width 105 height 15
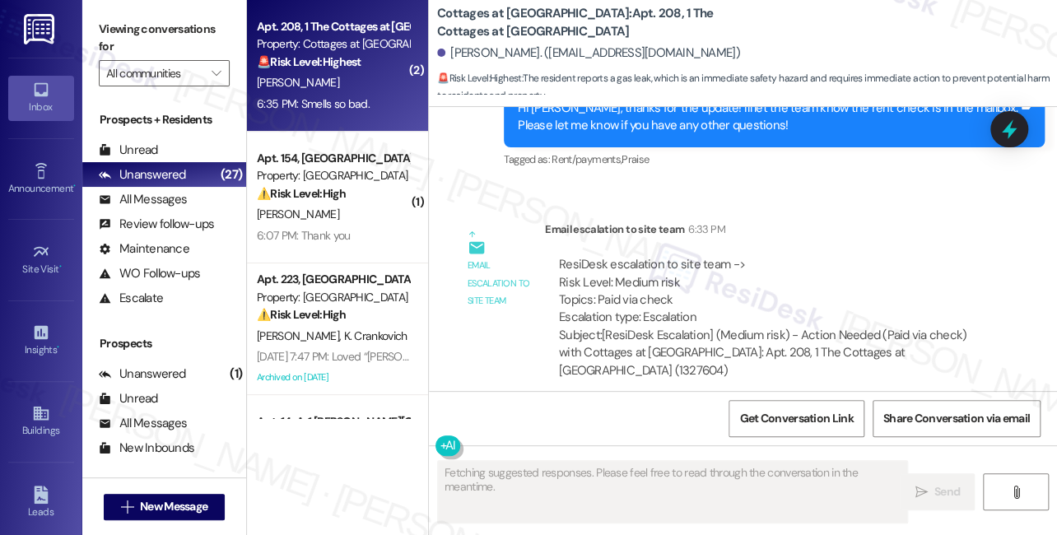
scroll to position [7704, 0]
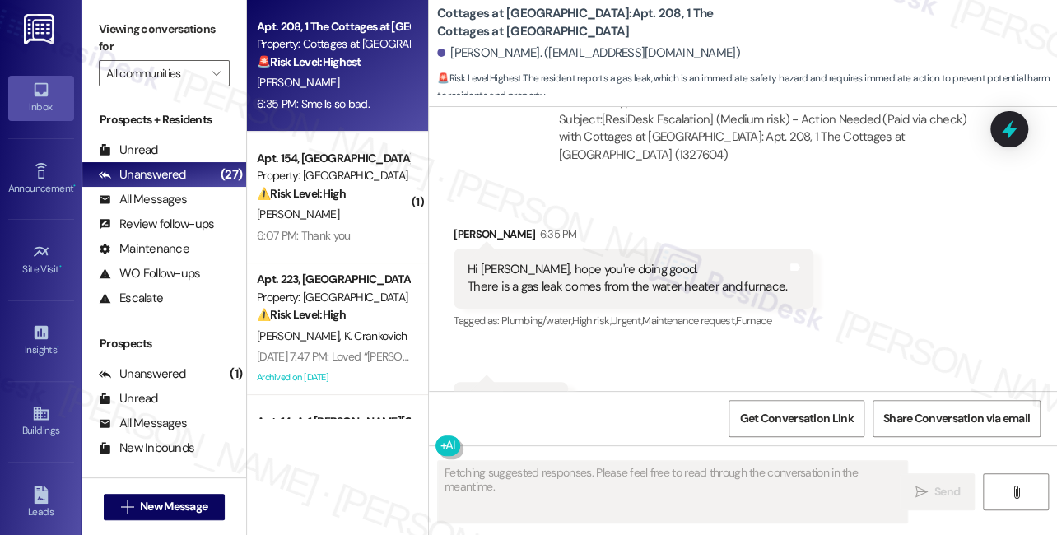
click at [594, 261] on div "Hi Sarah, hope you're doing good. There is a gas leak comes from the water heat…" at bounding box center [627, 278] width 319 height 35
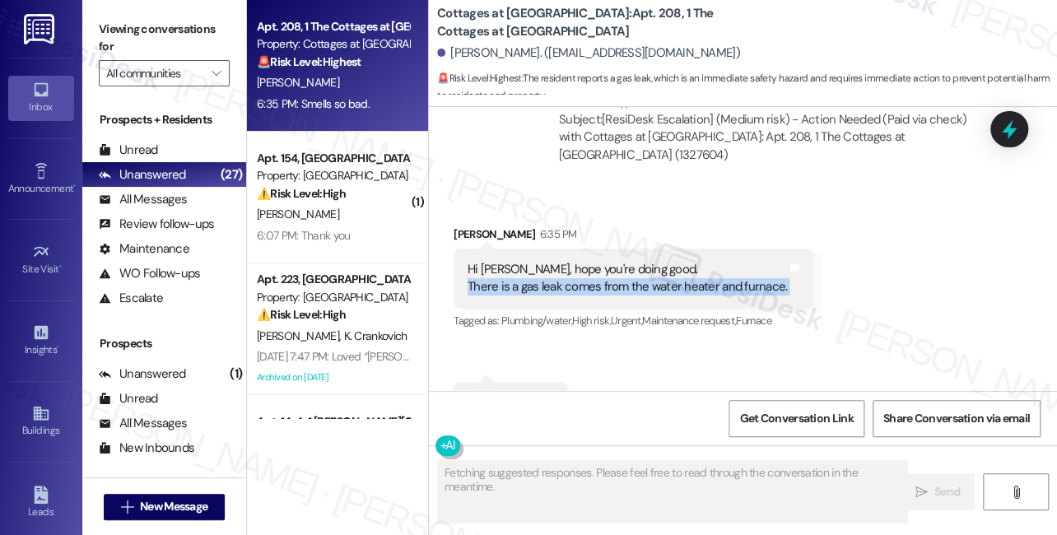
click at [594, 261] on div "Hi Sarah, hope you're doing good. There is a gas leak comes from the water heat…" at bounding box center [627, 278] width 319 height 35
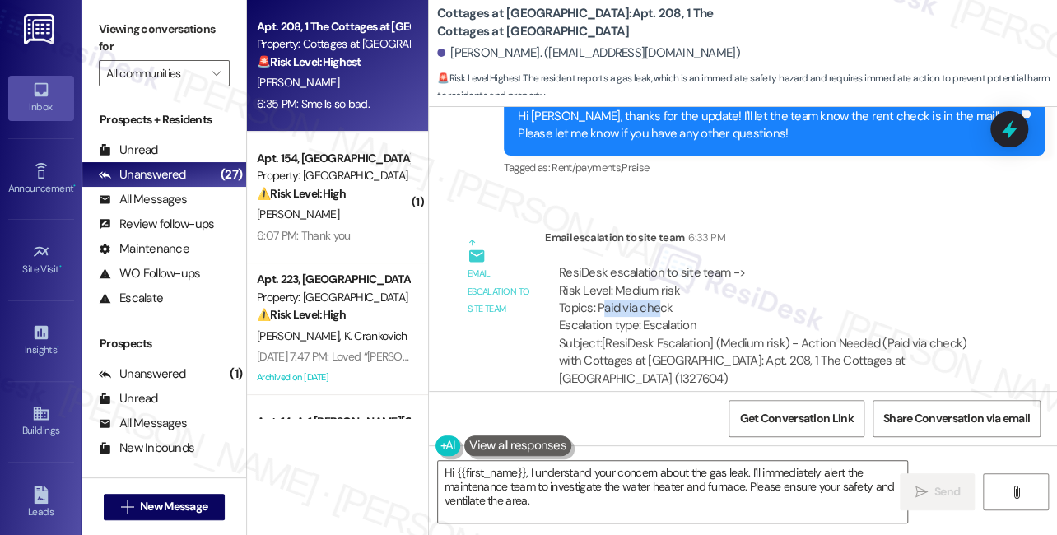
drag, startPoint x: 603, startPoint y: 253, endPoint x: 660, endPoint y: 254, distance: 56.8
click at [660, 264] on div "ResiDesk escalation to site team -> Risk Level: Medium risk Topics: Paid via ch…" at bounding box center [769, 299] width 421 height 71
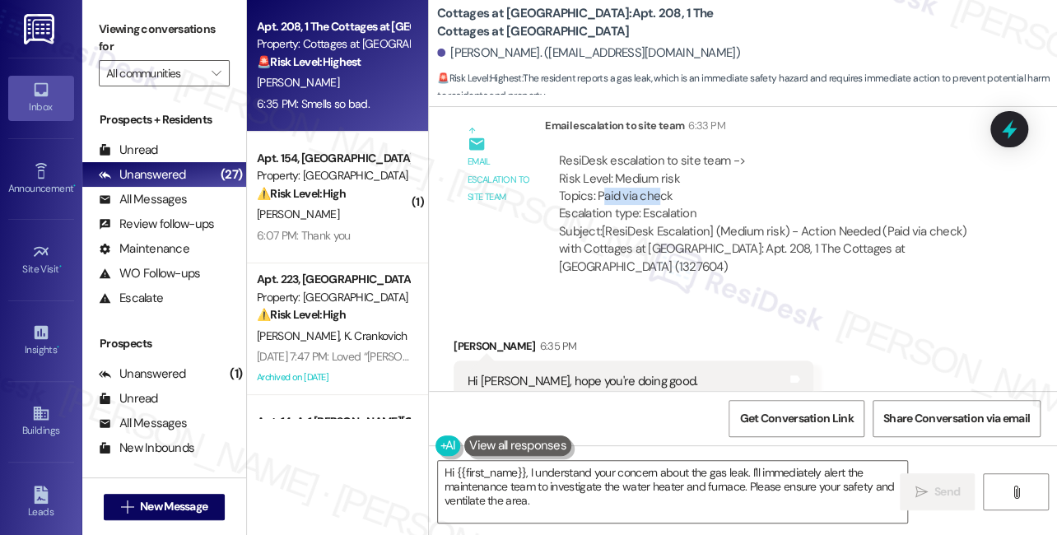
scroll to position [7705, 0]
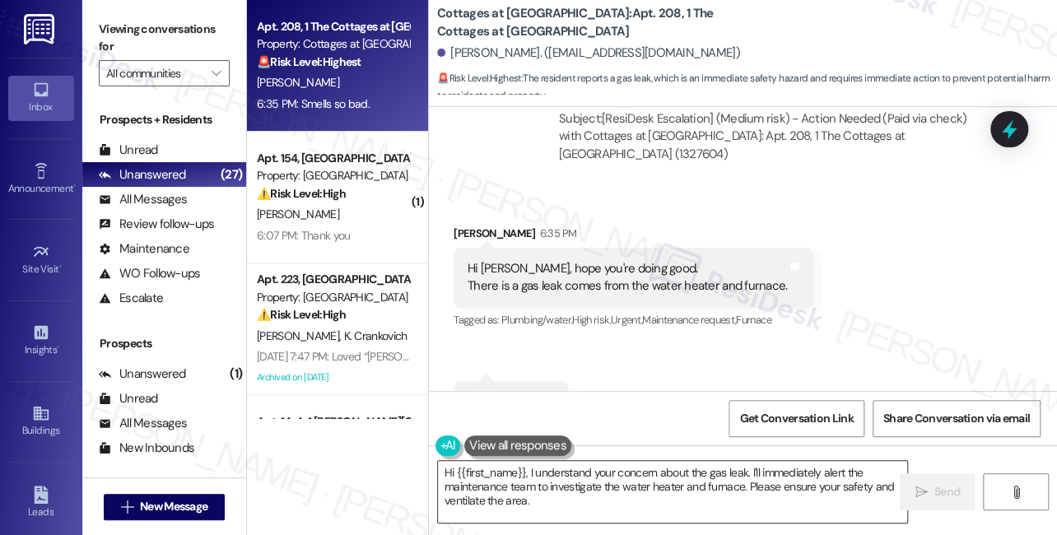
click at [514, 483] on textarea "Hi {{first_name}}, I understand your concern about the gas leak. I'll immediate…" at bounding box center [672, 492] width 469 height 62
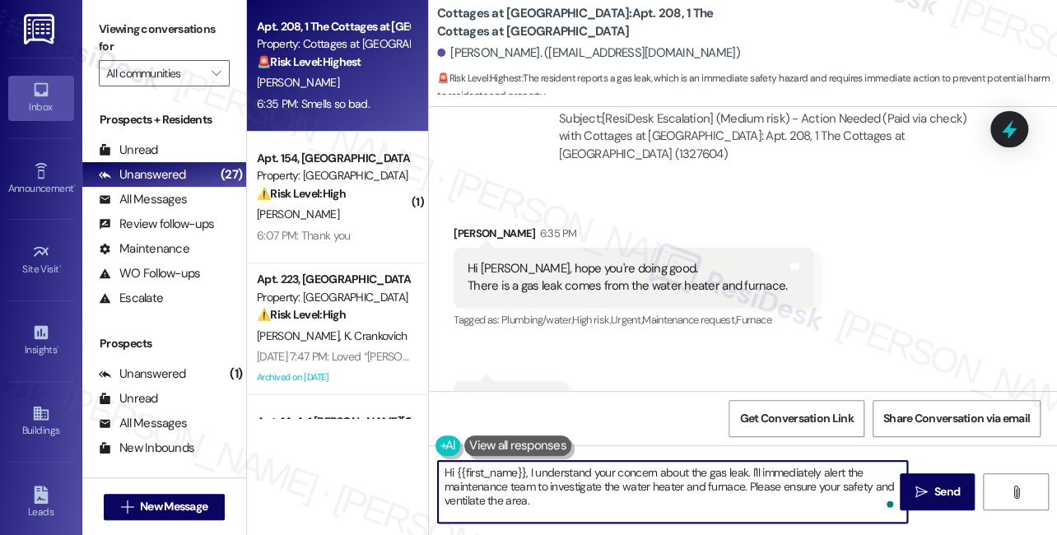
click at [622, 501] on textarea "Hi {{first_name}}, I understand your concern about the gas leak. I'll immediate…" at bounding box center [672, 492] width 469 height 62
click at [487, 225] on div "Djamel Ladjimi 6:35 PM" at bounding box center [634, 236] width 360 height 23
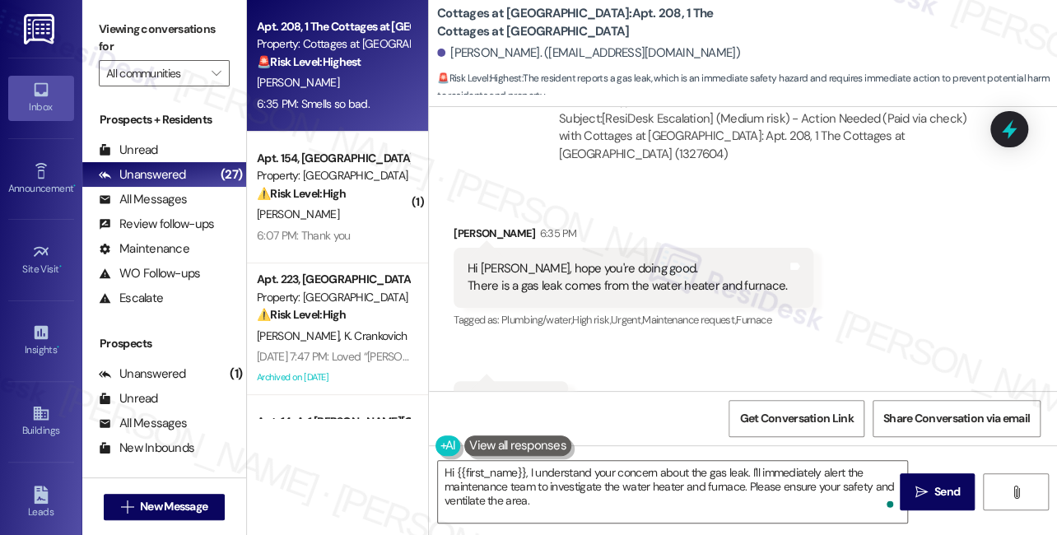
click at [487, 225] on div "Djamel Ladjimi 6:35 PM" at bounding box center [634, 236] width 360 height 23
click at [779, 471] on textarea "Hi {{first_name}}, I understand your concern about the gas leak. I'll immediate…" at bounding box center [672, 492] width 469 height 62
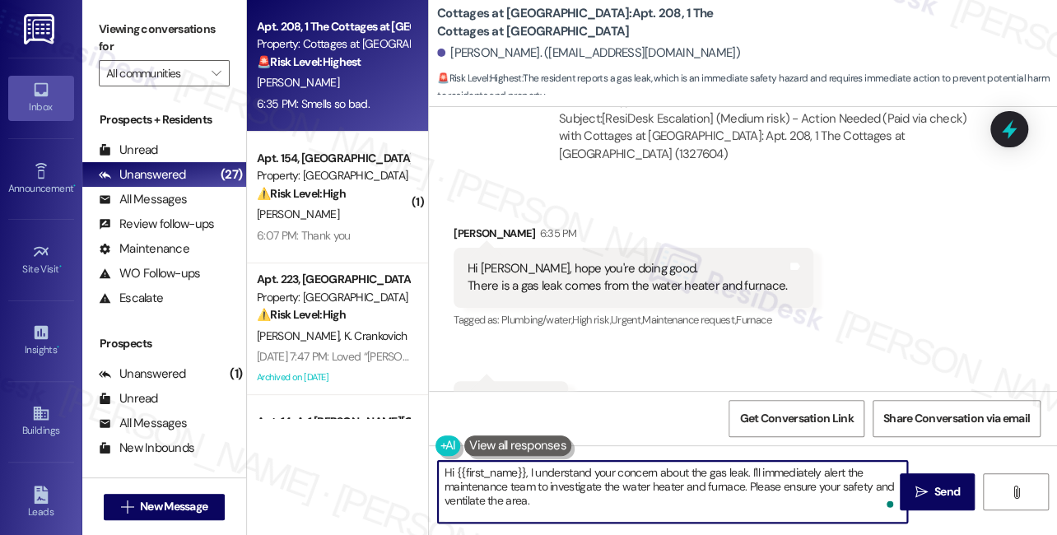
click at [779, 471] on textarea "Hi {{first_name}}, I understand your concern about the gas leak. I'll immediate…" at bounding box center [672, 492] width 469 height 62
click at [794, 477] on textarea "Hi {{first_name}}, I understand your concern about the gas leak. I'll immediate…" at bounding box center [672, 492] width 469 height 62
click at [837, 472] on textarea "Hi {{first_name}}, I understand your concern about the gas leak. I'll immediate…" at bounding box center [672, 492] width 469 height 62
click at [450, 477] on textarea "Hi {{first_name}}, I understand your concern about the gas leak. I'll immediate…" at bounding box center [672, 492] width 469 height 62
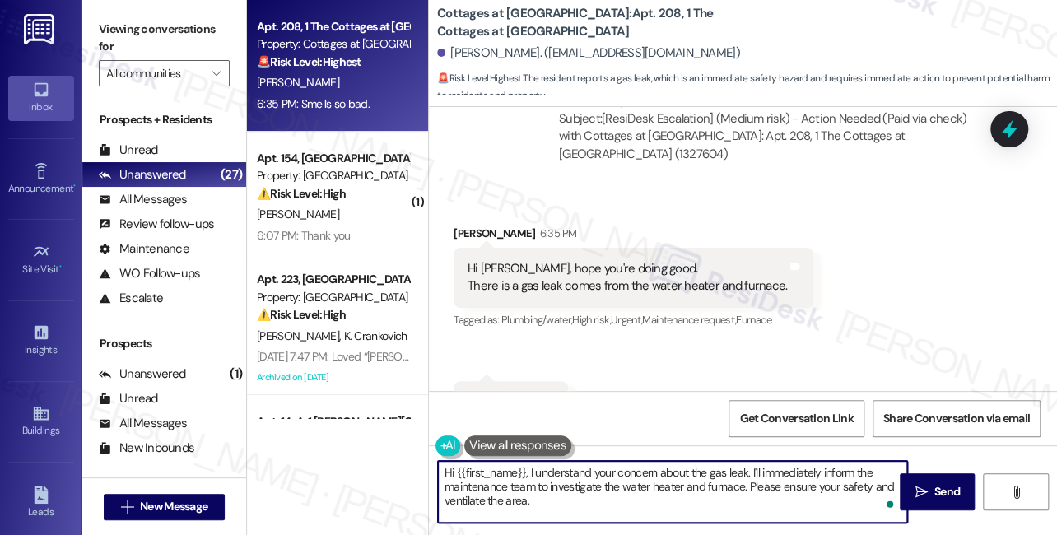
click at [450, 477] on textarea "Hi {{first_name}}, I understand your concern about the gas leak. I'll immediate…" at bounding box center [672, 492] width 469 height 62
click at [454, 482] on textarea "Hi {{first_name}}, I understand your concern about the gas leak. I'll immediate…" at bounding box center [672, 492] width 469 height 62
click at [461, 487] on textarea "Hi {{first_name}}, I understand your concern about the gas leak. I'll immediate…" at bounding box center [672, 492] width 469 height 62
click at [533, 487] on textarea "Hi {{first_name}}, I understand your concern about the gas leak. I'll immediate…" at bounding box center [672, 492] width 469 height 62
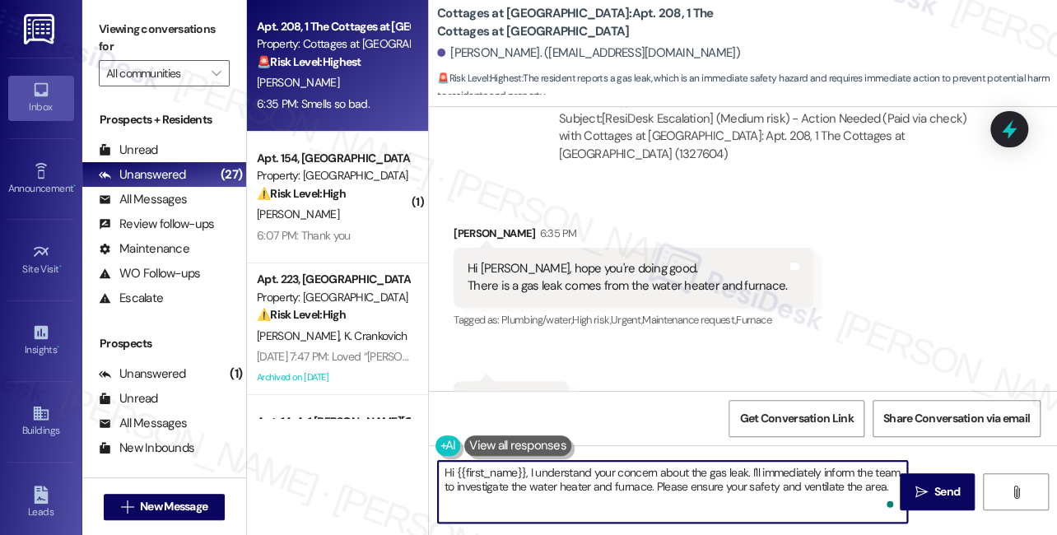
click at [533, 487] on textarea "Hi {{first_name}}, I understand your concern about the gas leak. I'll immediate…" at bounding box center [672, 492] width 469 height 62
click at [608, 483] on textarea "Hi {{first_name}}, I understand your concern about the gas leak. I'll immediate…" at bounding box center [672, 492] width 469 height 62
click at [738, 484] on textarea "Hi {{first_name}}, I understand your concern about the gas leak. I'll immediate…" at bounding box center [672, 492] width 469 height 62
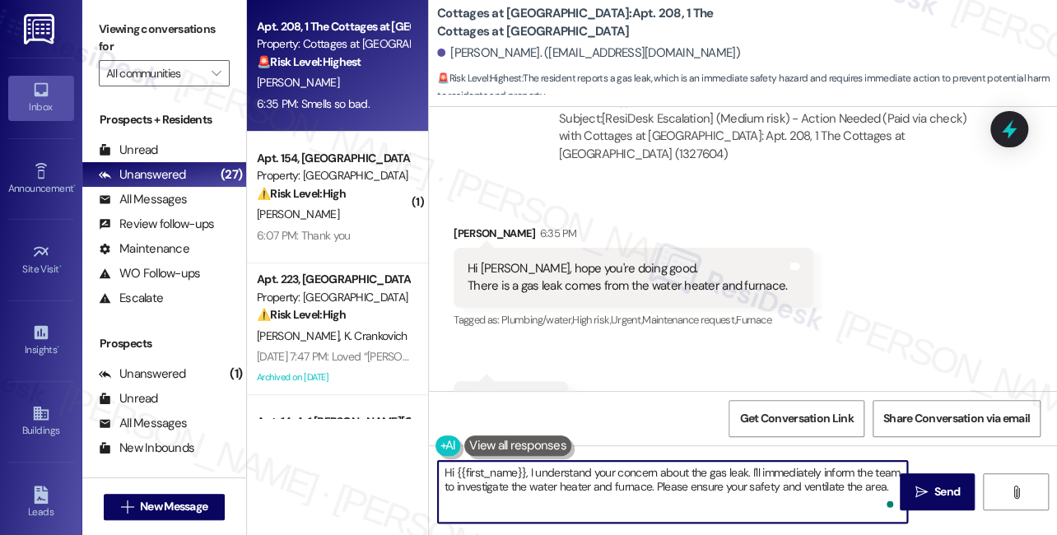
click at [889, 486] on textarea "Hi {{first_name}}, I understand your concern about the gas leak. I'll immediate…" at bounding box center [672, 492] width 469 height 62
type textarea "Hi {{first_name}}, I understand your concern about the gas leak. I'll immediate…"
click at [944, 482] on button " Send" at bounding box center [937, 491] width 75 height 37
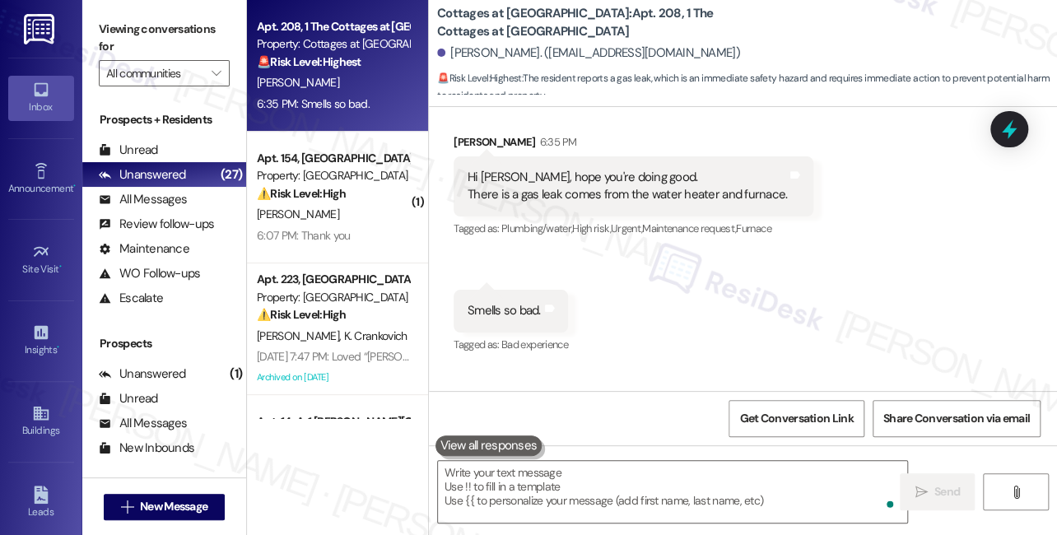
scroll to position [7837, 0]
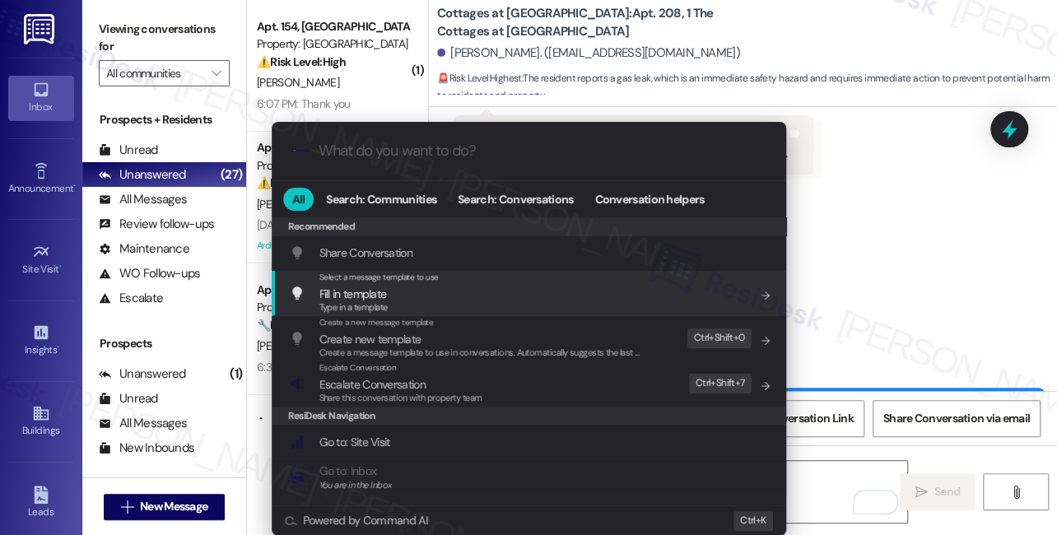
click at [897, 165] on div ".cls-1{fill:#0a055f;}.cls-2{fill:#0cc4c4;} resideskLogoBlueOrange All Search: C…" at bounding box center [528, 267] width 1057 height 535
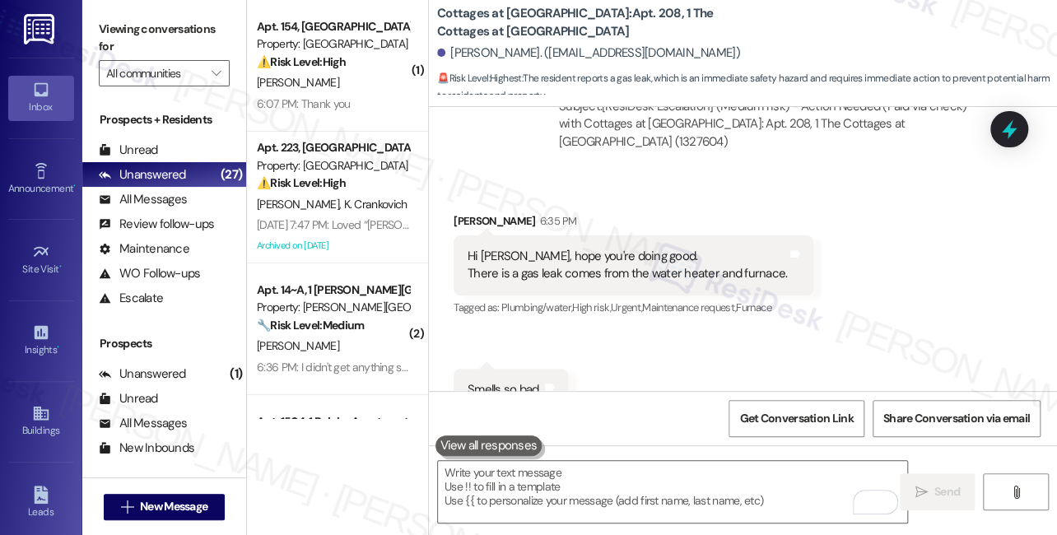
scroll to position [7613, 0]
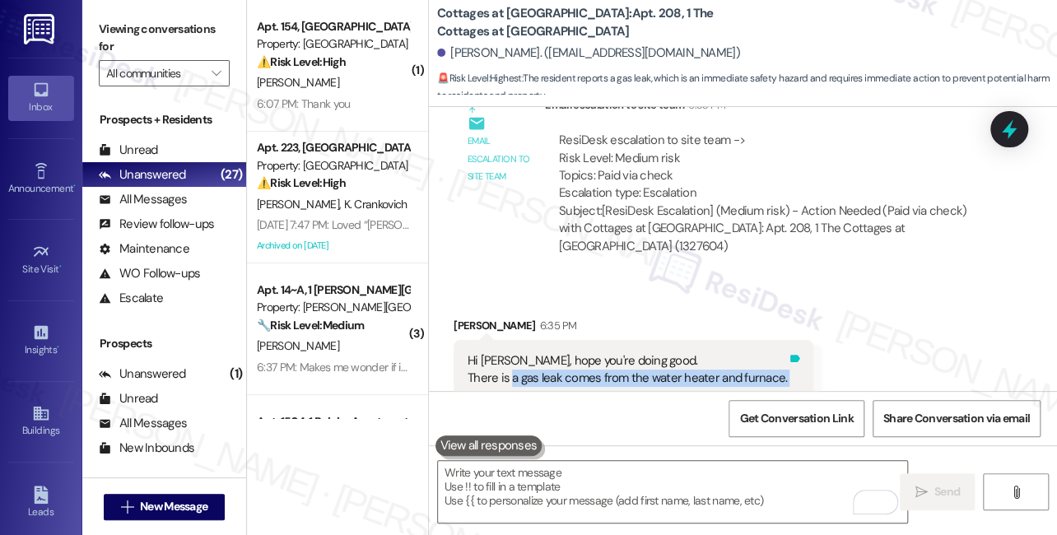
drag, startPoint x: 509, startPoint y: 309, endPoint x: 779, endPoint y: 315, distance: 270.1
click at [779, 340] on div "Hi Sarah, hope you're doing good. There is a gas leak comes from the water heat…" at bounding box center [634, 370] width 360 height 60
copy div "a gas leak comes from the water heater and furnace. Tags and notes"
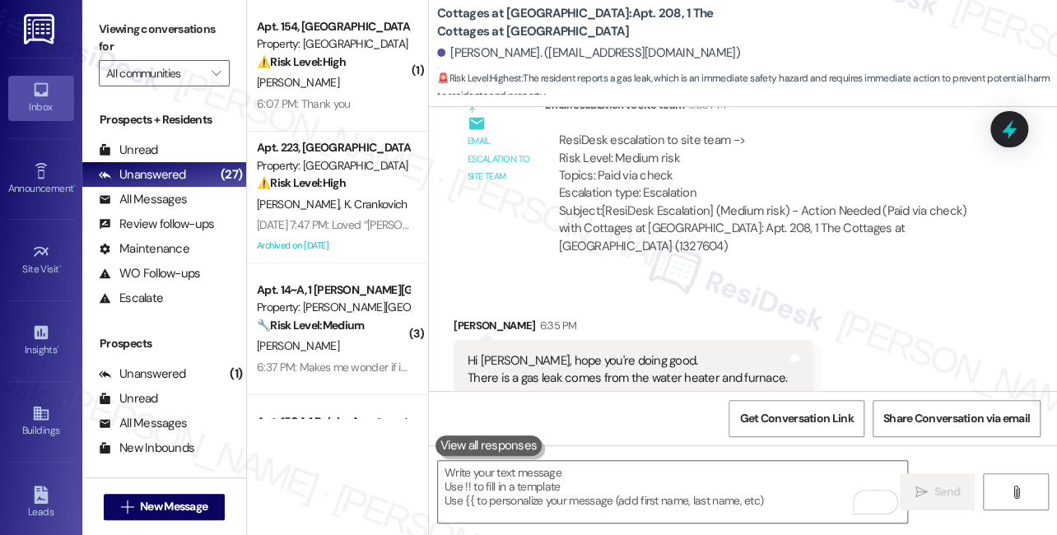
click at [703, 375] on div "Received via SMS Djamel Ladjimi 6:35 PM Hi Sarah, hope you're doing good. There…" at bounding box center [743, 416] width 628 height 272
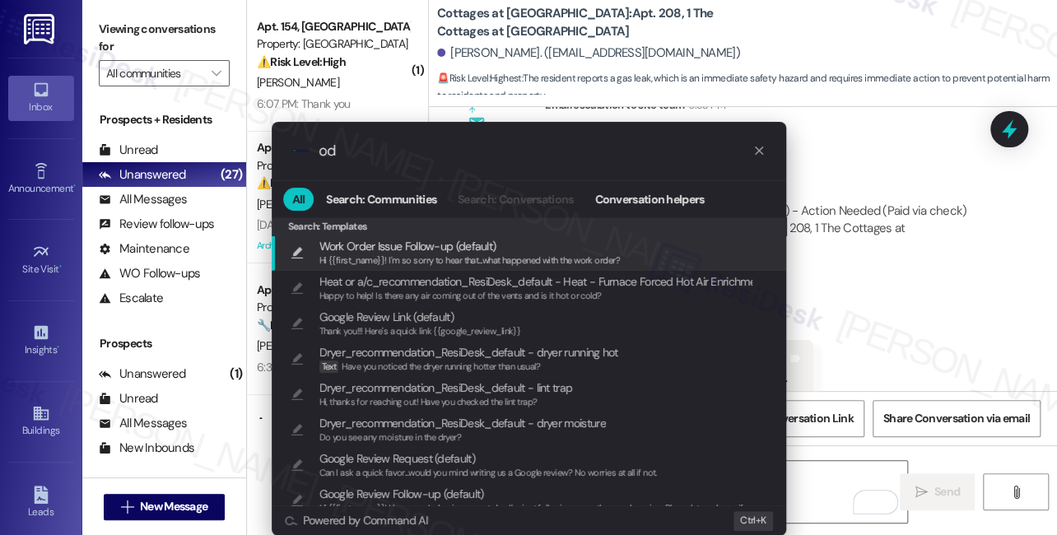
type input "o"
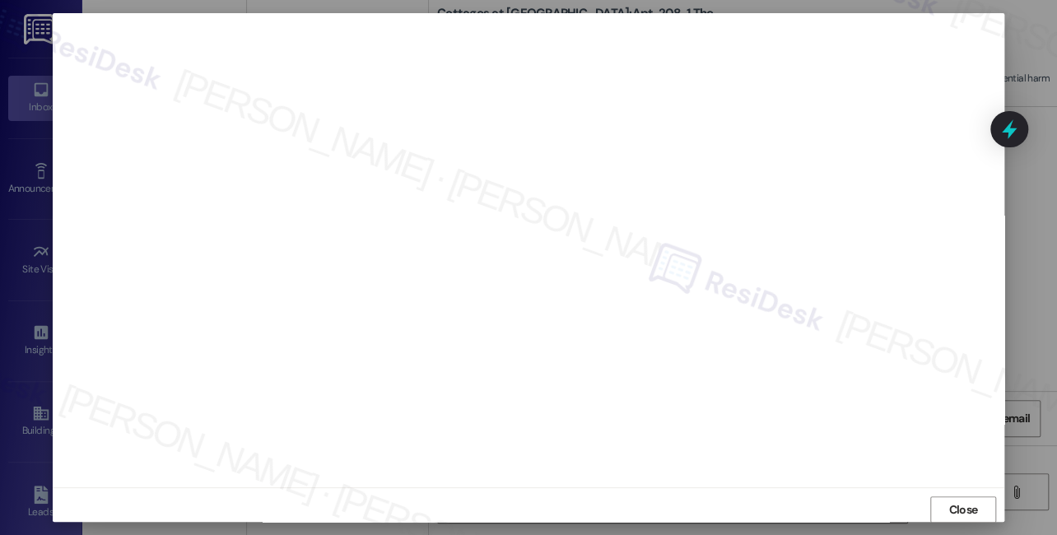
scroll to position [7952, 0]
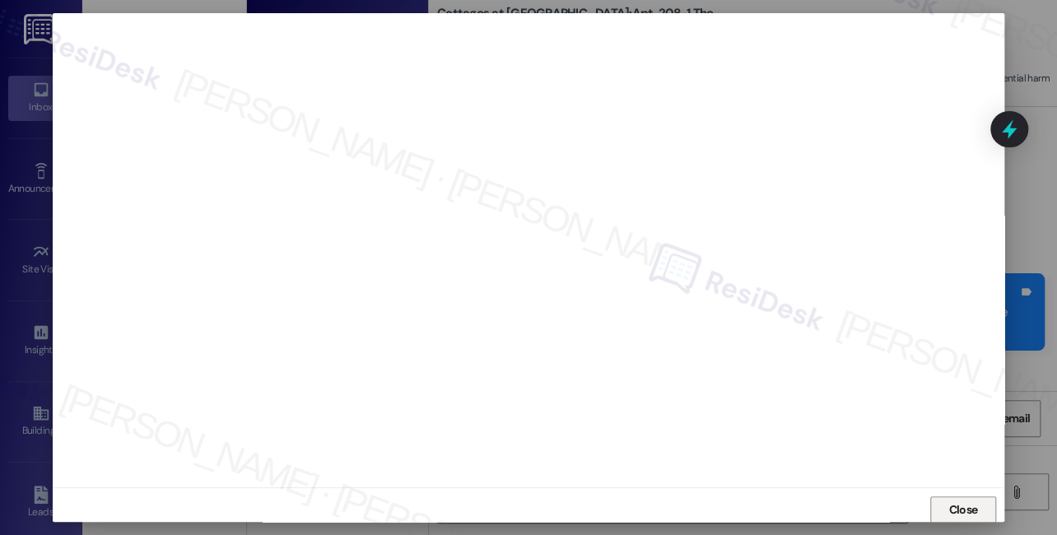
click at [953, 509] on span "Close" at bounding box center [963, 509] width 29 height 17
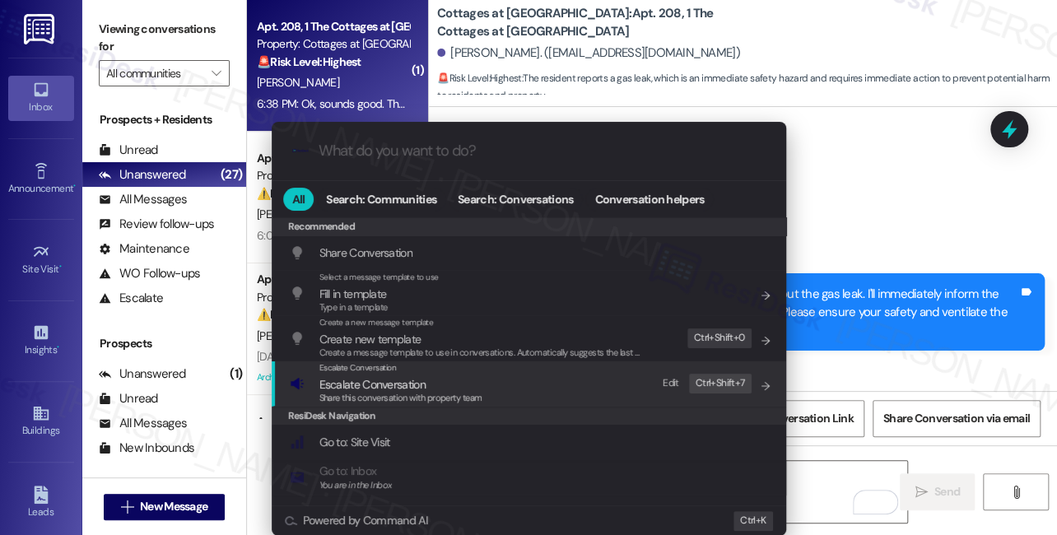
click at [409, 385] on span "Escalate Conversation" at bounding box center [372, 384] width 106 height 15
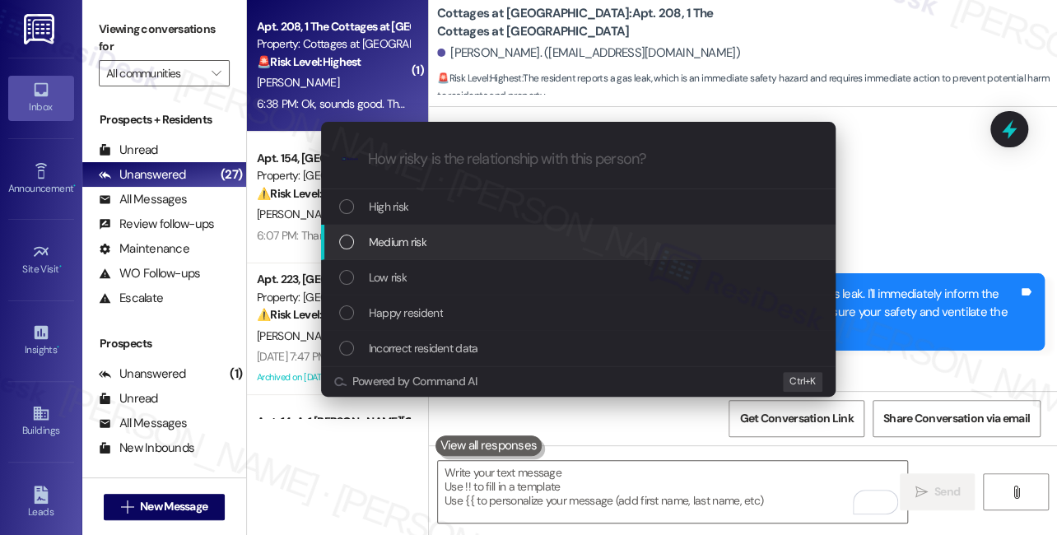
click at [905, 216] on div "Escalate Conversation How risky is the relationship with this person? Topics (e…" at bounding box center [528, 267] width 1057 height 535
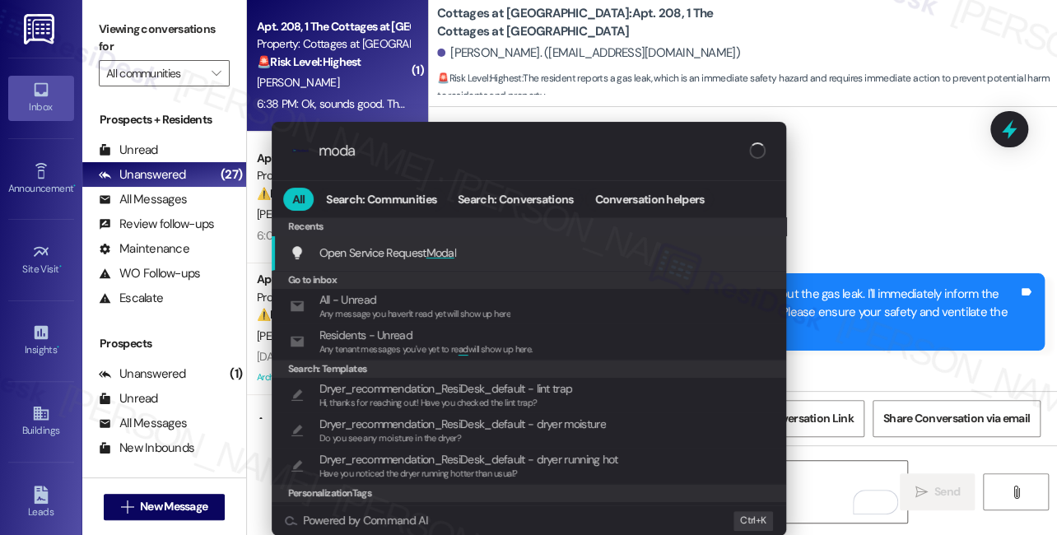
type input "modal"
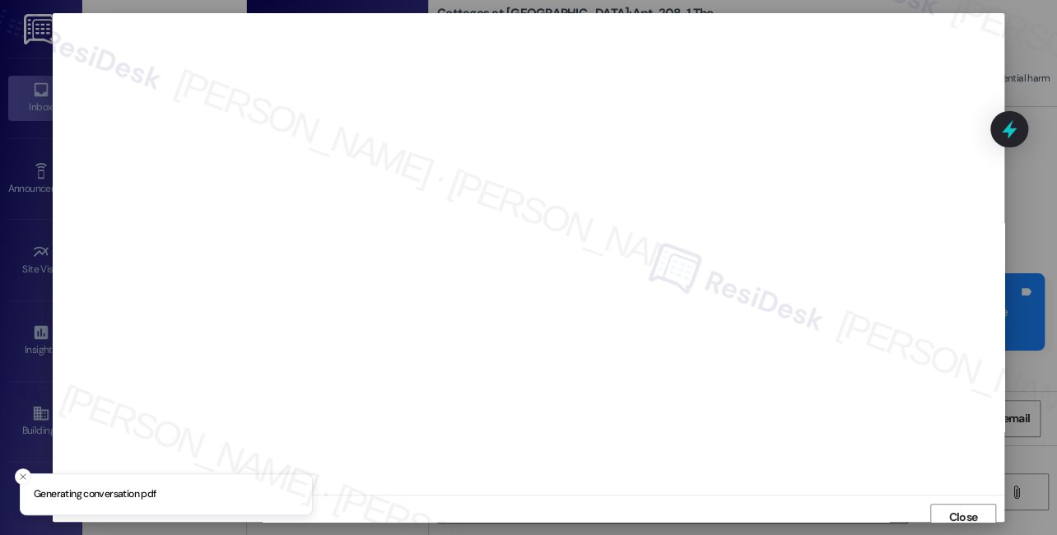
scroll to position [7, 0]
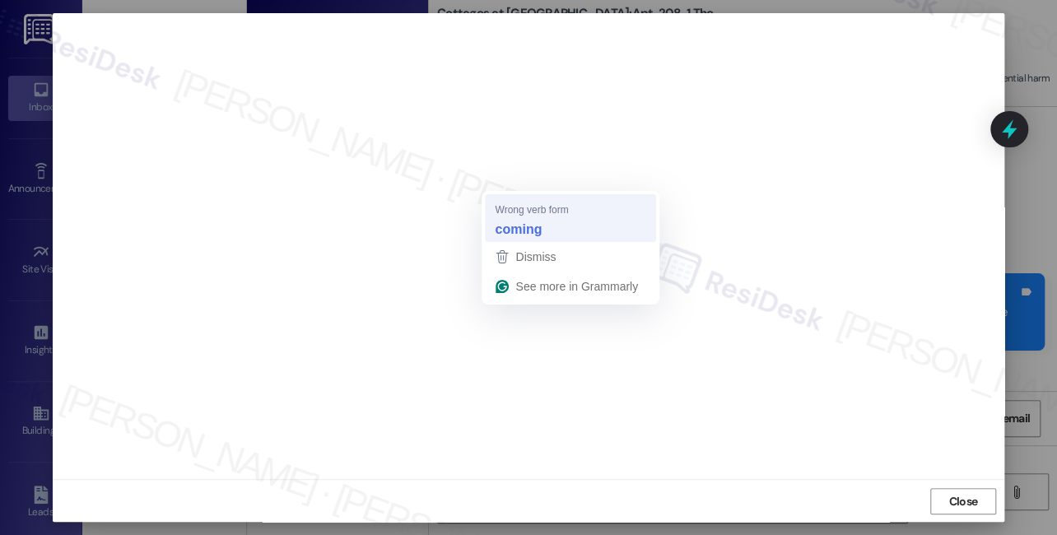
click at [511, 220] on strong "coming" at bounding box center [518, 229] width 47 height 18
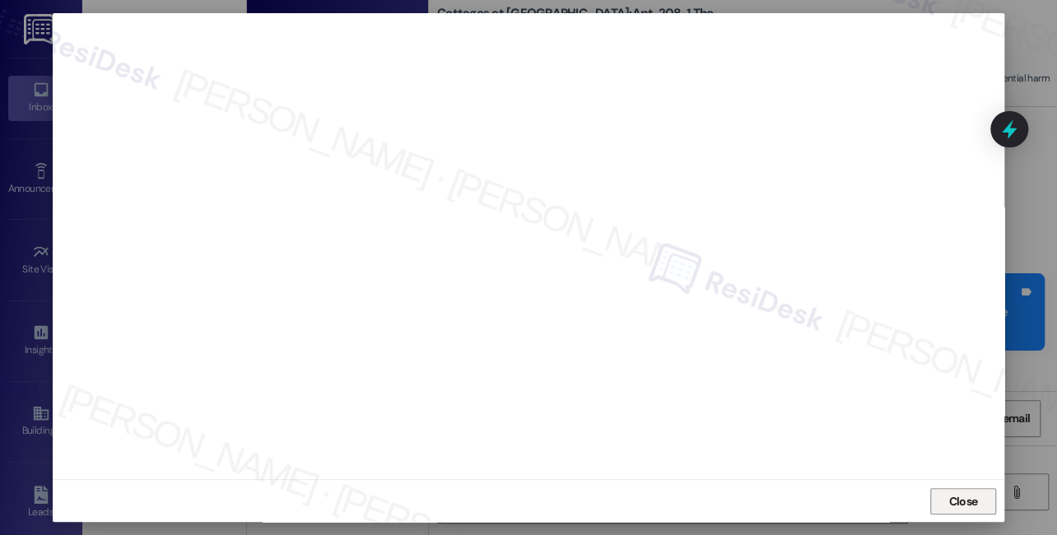
click at [930, 495] on button "Close" at bounding box center [963, 501] width 66 height 26
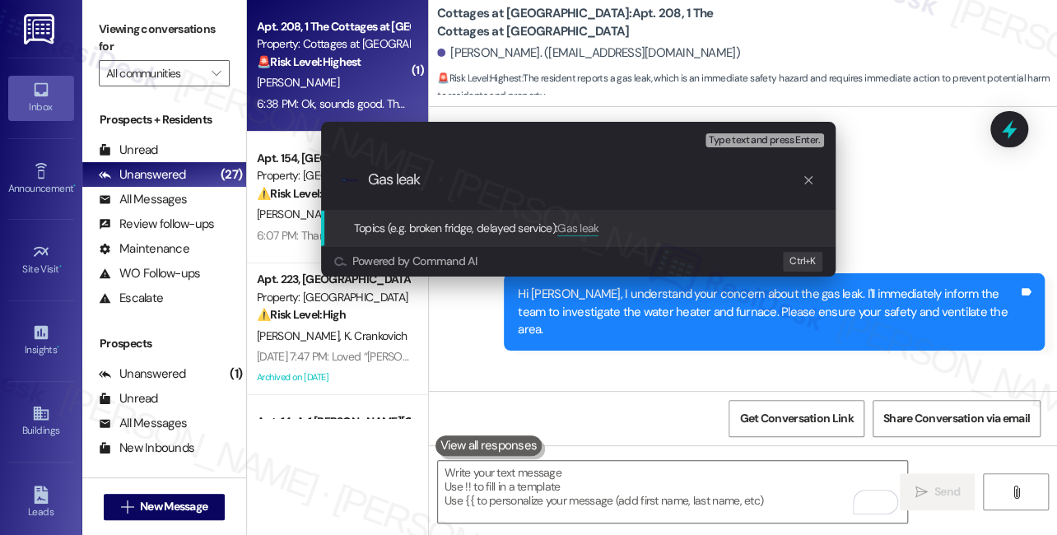
type input "Gas leak"
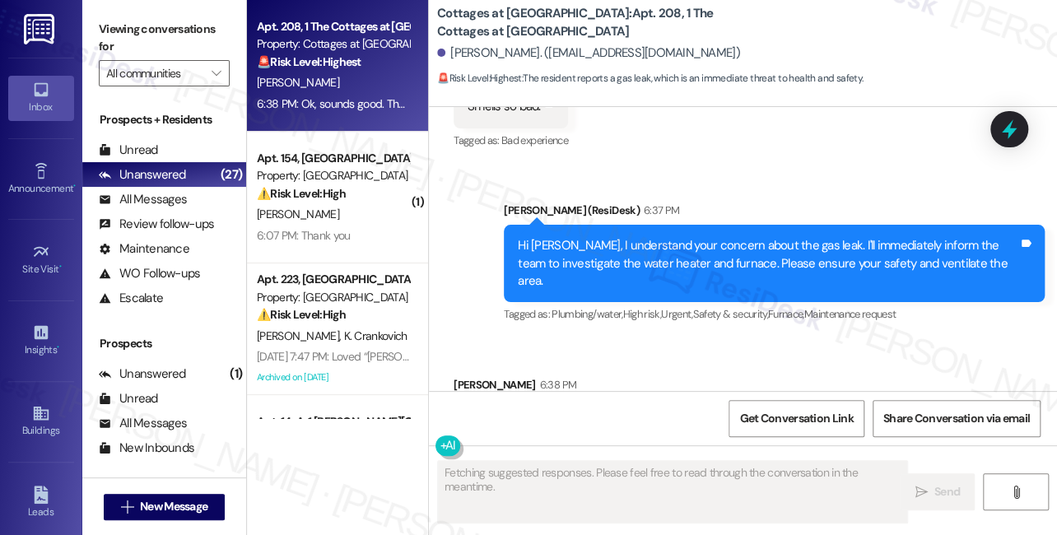
scroll to position [8000, 0]
click at [755, 237] on div "Hi [PERSON_NAME], I understand your concern about the gas leak. I'll immediatel…" at bounding box center [768, 263] width 500 height 53
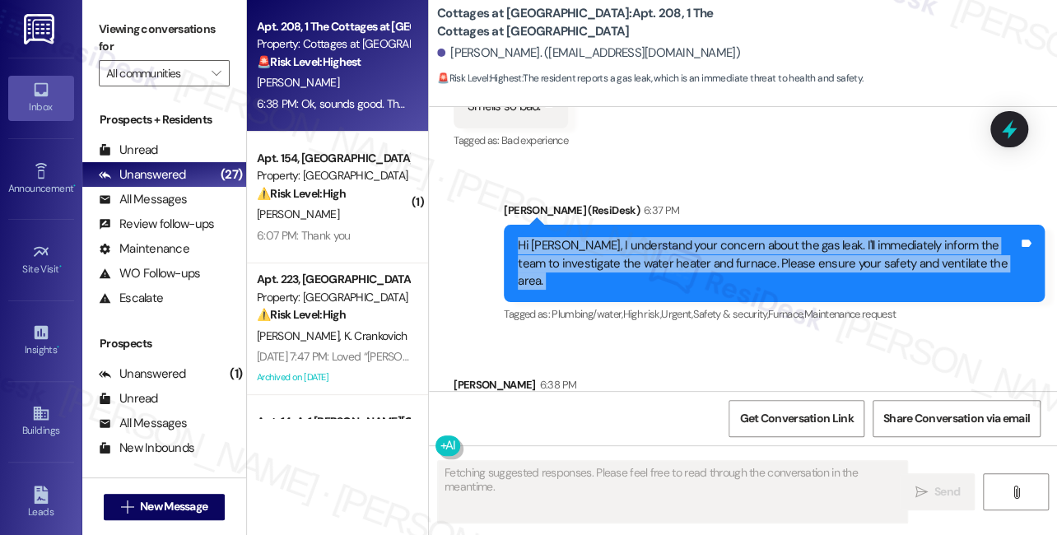
click at [755, 237] on div "Hi [PERSON_NAME], I understand your concern about the gas leak. I'll immediatel…" at bounding box center [768, 263] width 500 height 53
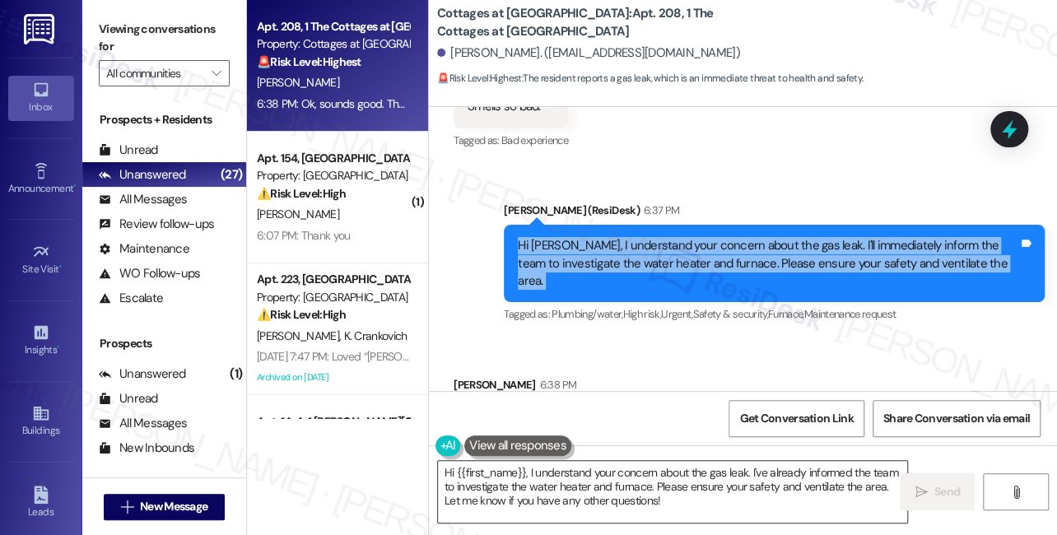
click at [596, 489] on textarea "Hi {{first_name}}, I understand your concern about the gas leak. I've already i…" at bounding box center [672, 492] width 469 height 62
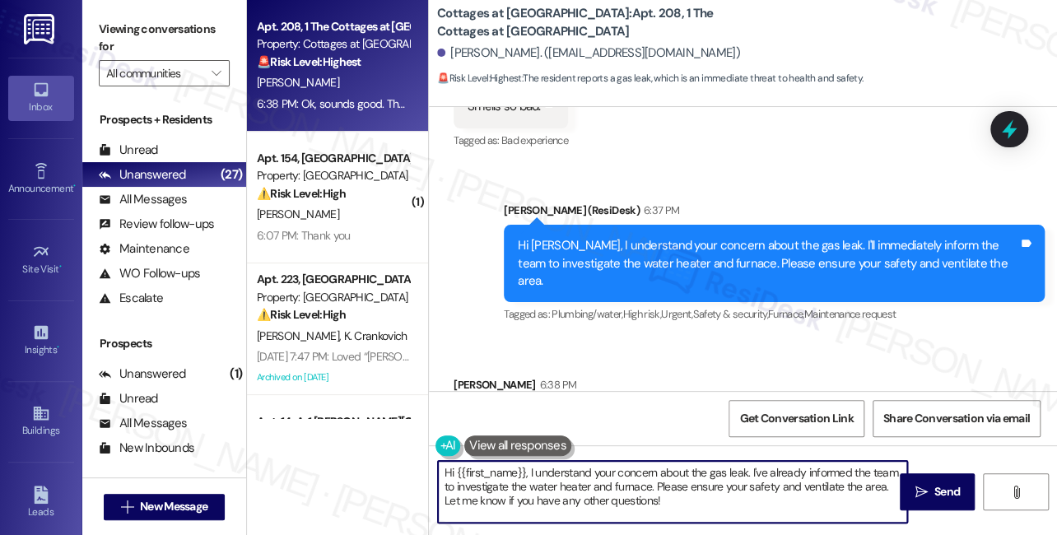
click at [596, 489] on textarea "Hi {{first_name}}, I understand your concern about the gas leak. I've already i…" at bounding box center [672, 492] width 469 height 62
click at [646, 486] on textarea "Hi {{first_name}}, I understand your concern about the gas leak. I've already i…" at bounding box center [672, 492] width 469 height 62
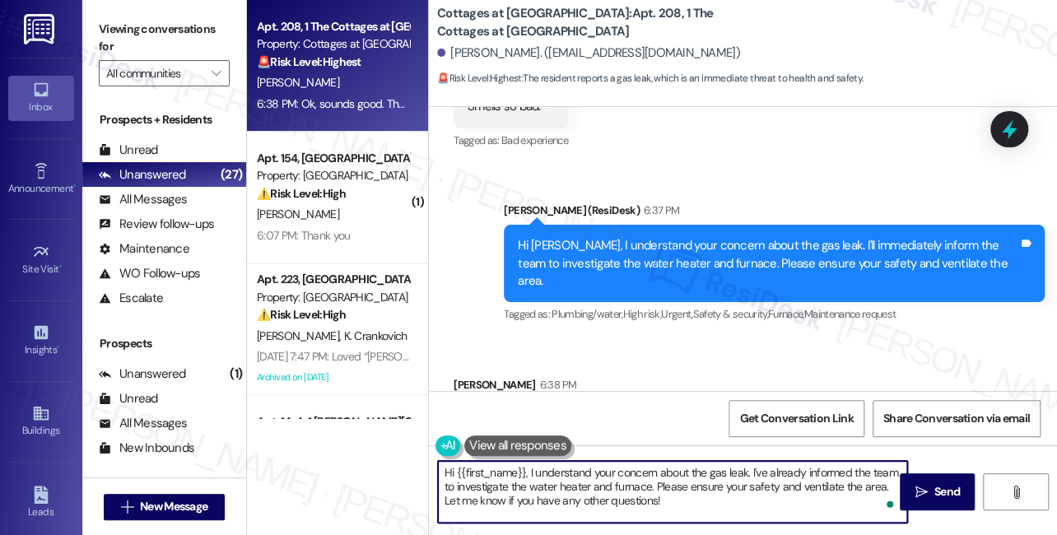
click at [707, 502] on textarea "Hi {{first_name}}, I understand your concern about the gas leak. I've already i…" at bounding box center [672, 492] width 469 height 62
click at [748, 471] on textarea "Hi {{first_name}}, I understand your concern about the gas leak. I've already i…" at bounding box center [672, 492] width 469 height 62
drag, startPoint x: 748, startPoint y: 471, endPoint x: 439, endPoint y: 472, distance: 309.5
click at [430, 472] on div "Hi {{first_name}}, I understand your concern about the gas leak. I've already i…" at bounding box center [664, 491] width 471 height 63
drag, startPoint x: 818, startPoint y: 482, endPoint x: 542, endPoint y: 484, distance: 275.7
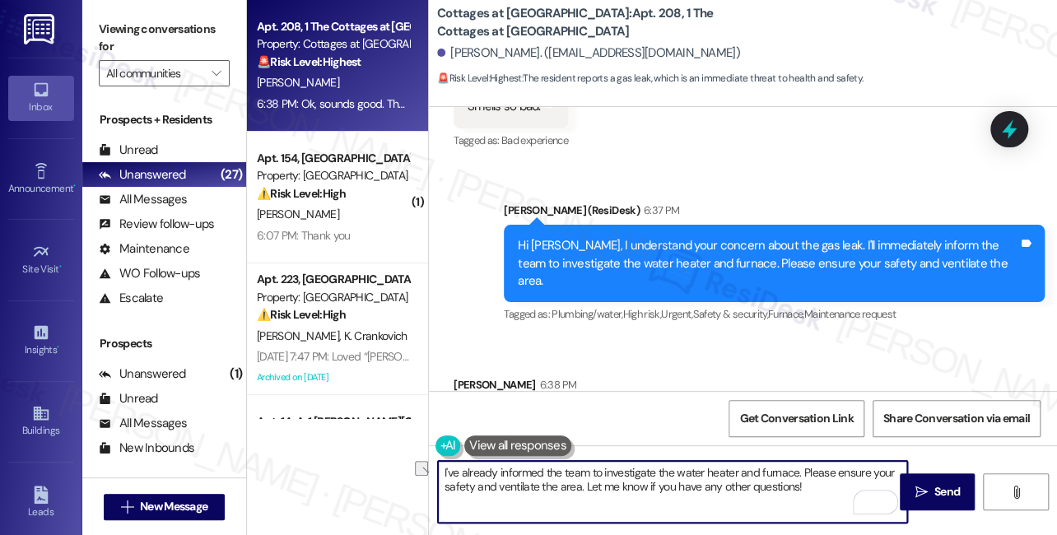
click at [540, 484] on textarea "I've already informed the team to investigate the water heater and furnace. Ple…" at bounding box center [672, 492] width 469 height 62
click at [542, 484] on textarea "I've already informed the team to investigate the water heater and furnace. Ple…" at bounding box center [672, 492] width 469 height 62
click at [691, 484] on textarea "I've already informed the team to investigate the water heater and furnace. Ple…" at bounding box center [672, 492] width 469 height 62
click at [829, 482] on textarea "I've already informed the team to investigate the water heater and furnace. Ple…" at bounding box center [672, 492] width 469 height 62
drag, startPoint x: 800, startPoint y: 472, endPoint x: 581, endPoint y: 500, distance: 220.7
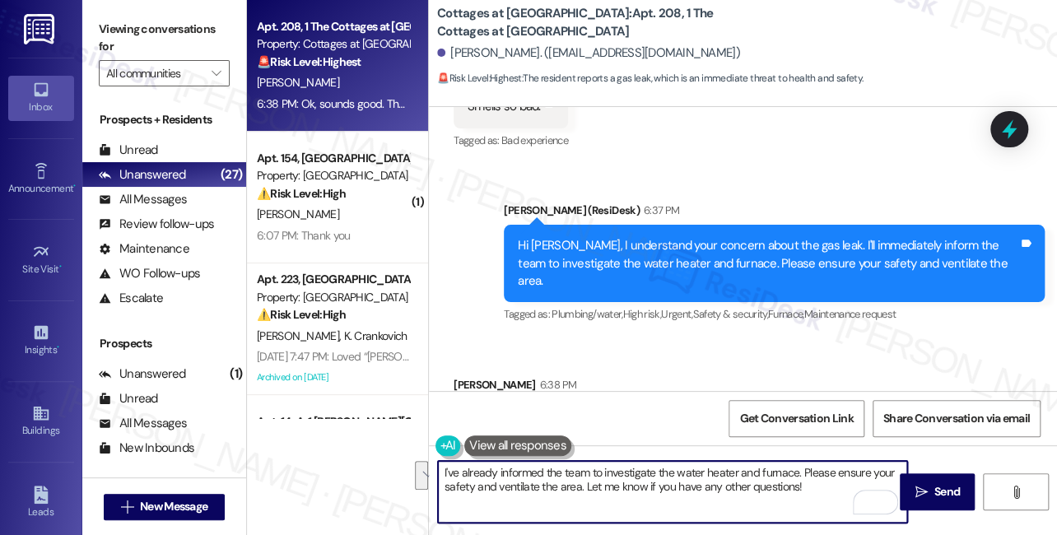
click at [581, 500] on textarea "I've already informed the team to investigate the water heater and furnace. Ple…" at bounding box center [672, 492] width 469 height 62
drag, startPoint x: 779, startPoint y: 478, endPoint x: 799, endPoint y: 473, distance: 20.4
click at [779, 478] on textarea "I've already informed the team to investigate the water heater and furnace. Let…" at bounding box center [672, 492] width 469 height 62
click at [665, 489] on textarea "I've already informed the team to investigate the water heater and furnace. Let…" at bounding box center [672, 492] width 469 height 62
click at [801, 472] on textarea "I've already informed the team to investigate the water heater and furnace. Let…" at bounding box center [672, 492] width 469 height 62
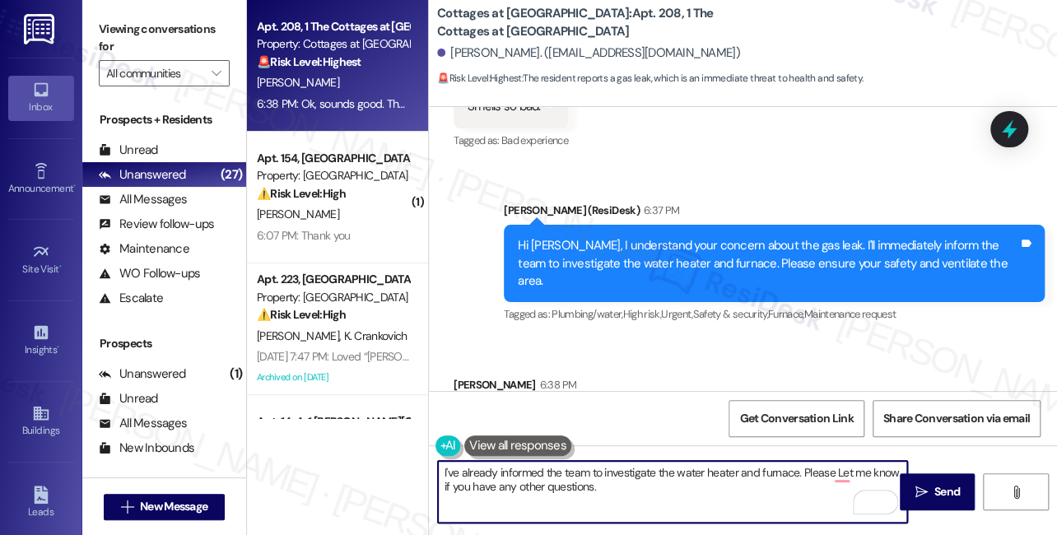
click at [812, 469] on textarea "I've already informed the team to investigate the water heater and furnace. Ple…" at bounding box center [672, 492] width 469 height 62
type textarea "I've already informed the team to investigate the water heater and furnace. Kin…"
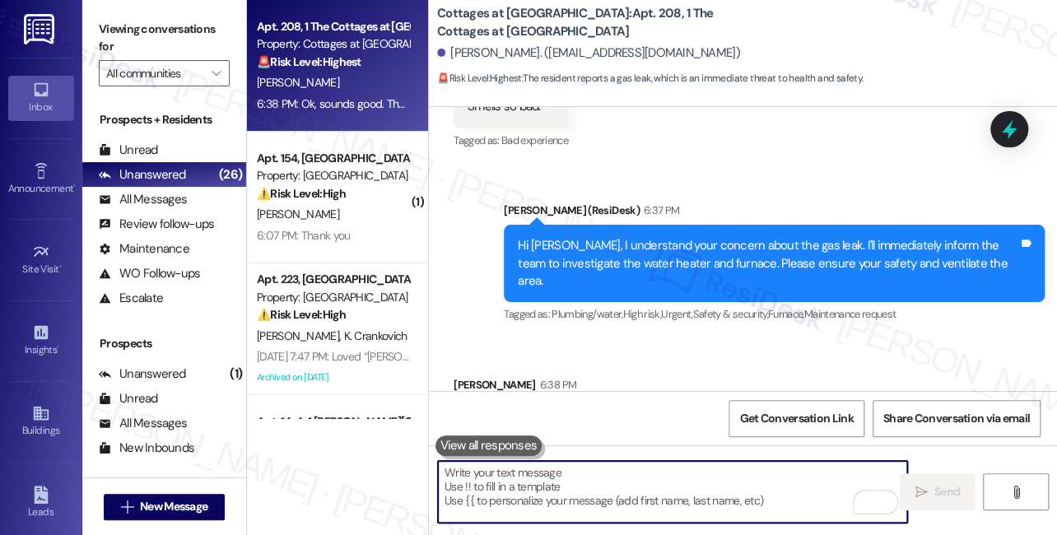
click at [586, 480] on textarea "To enrich screen reader interactions, please activate Accessibility in Grammarl…" at bounding box center [672, 492] width 469 height 62
paste textarea "I’ve already informed the team to investigate the water heater and furnace. Ple…"
type textarea "I’ve already informed the team to investigate the water heater and furnace. Ple…"
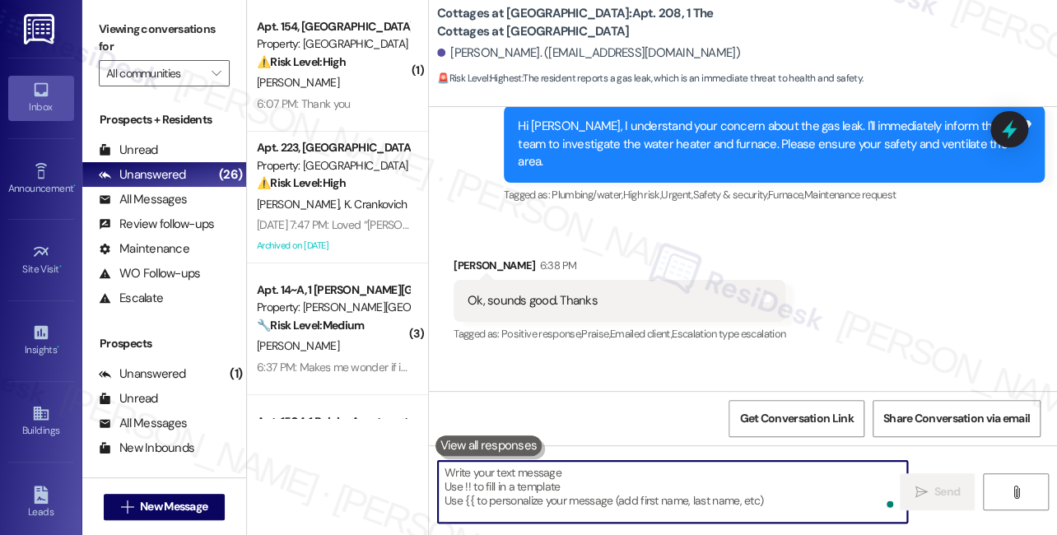
scroll to position [8133, 0]
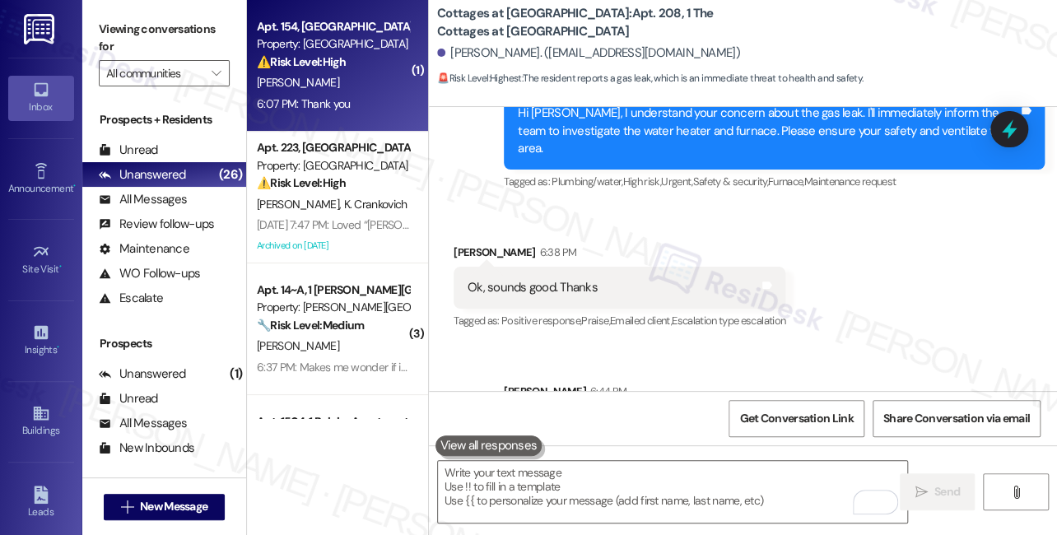
click at [281, 100] on div "6:07 PM: Thank you 6:07 PM: Thank you" at bounding box center [303, 103] width 93 height 15
type textarea "Fetching suggested responses. Please feel free to read through the conversation…"
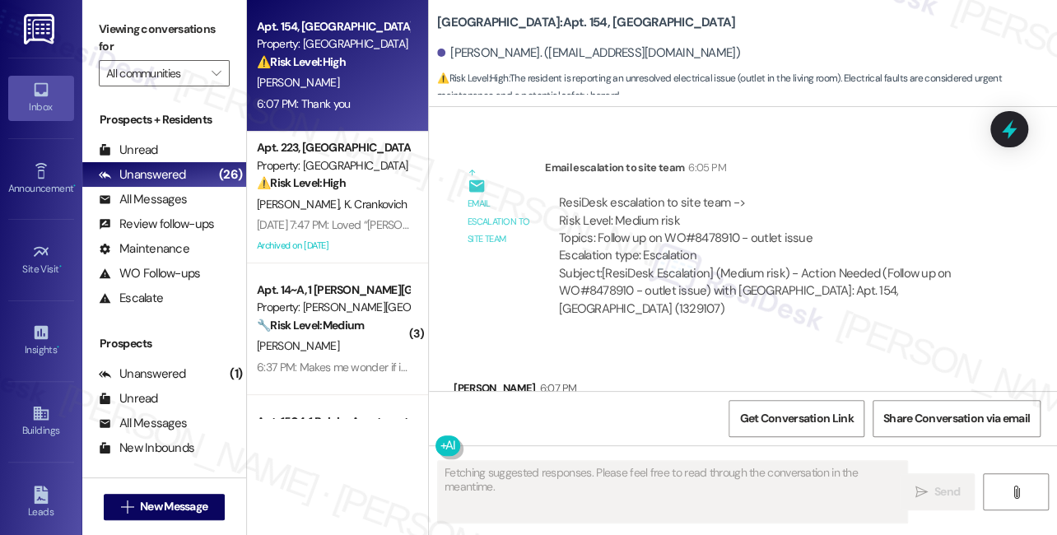
scroll to position [11647, 0]
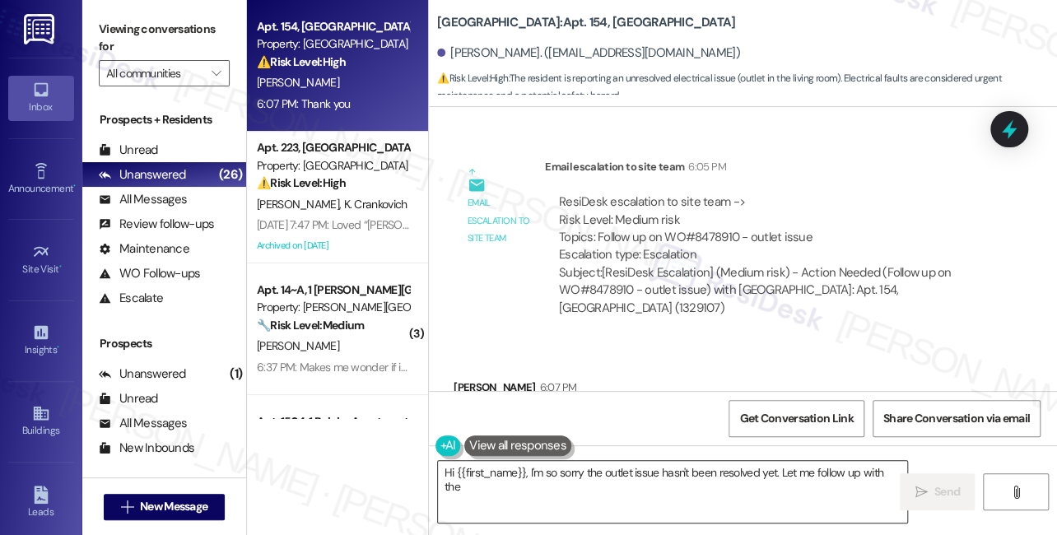
click at [531, 468] on textarea "Hi {{first_name}}, I'm so sorry the outlet issue hasn't been resolved" at bounding box center [672, 492] width 469 height 62
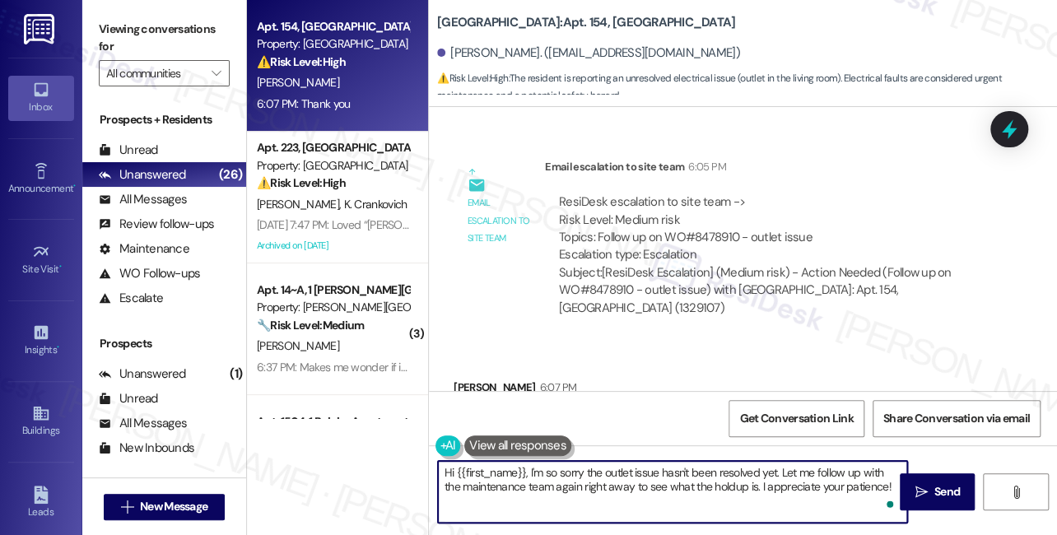
click at [523, 469] on textarea "Hi {{first_name}}, I'm so sorry the outlet issue hasn't been resolved yet. Let …" at bounding box center [672, 492] width 469 height 62
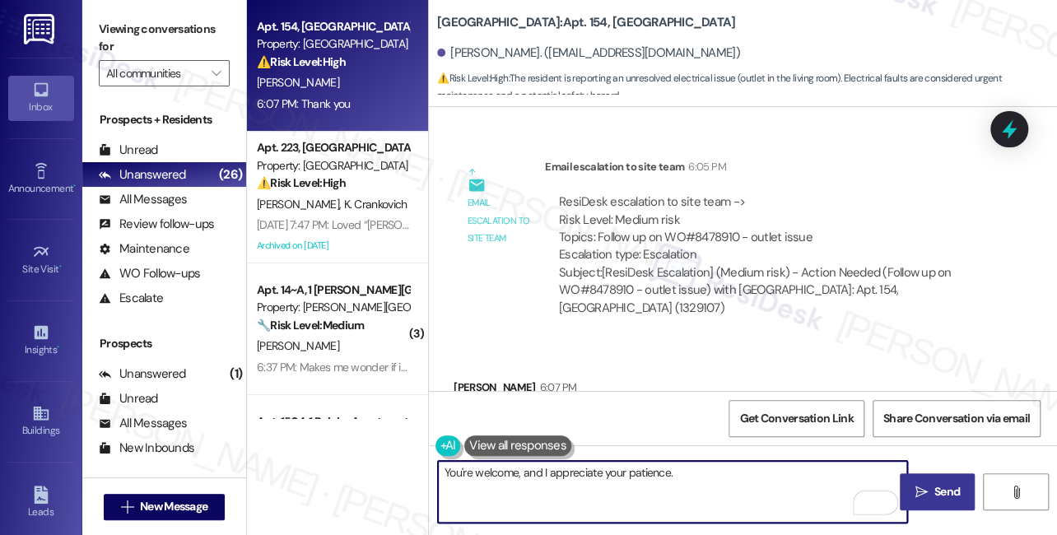
type textarea "You're welcome, and I appreciate your patience."
drag, startPoint x: 949, startPoint y: 497, endPoint x: 933, endPoint y: 493, distance: 17.0
click at [949, 497] on span "Send" at bounding box center [947, 491] width 26 height 17
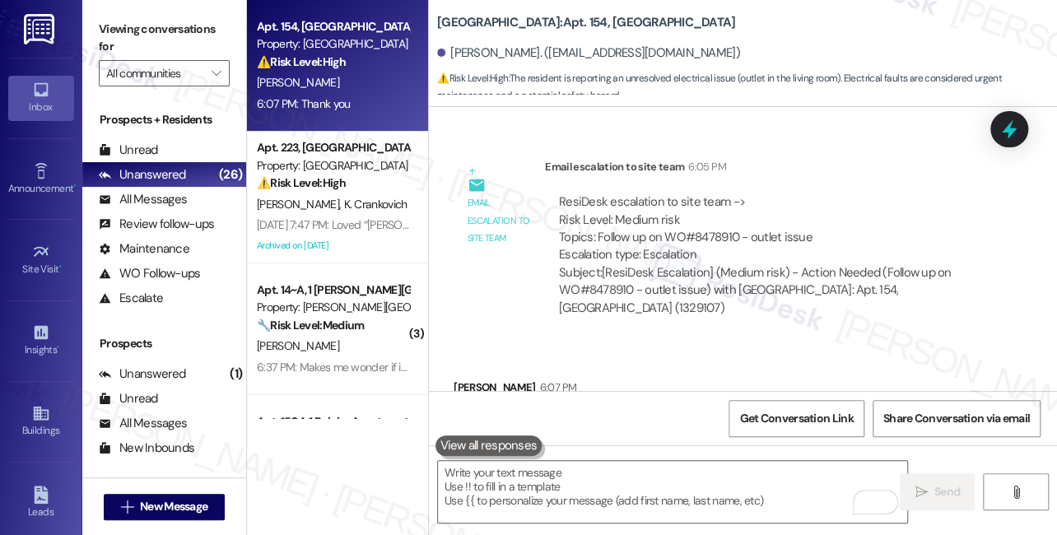
scroll to position [11646, 0]
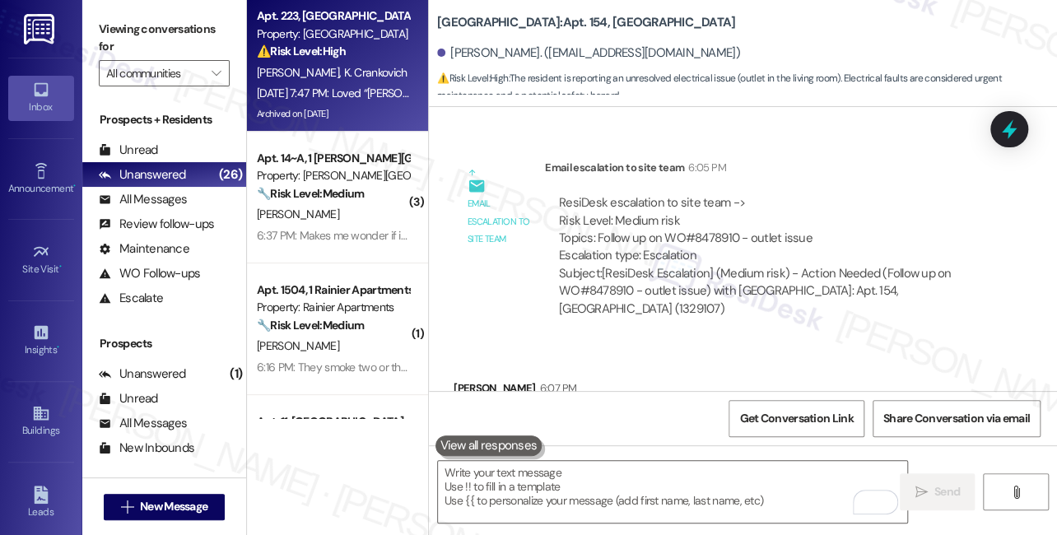
click at [299, 100] on div "[DATE] 7:47 PM: Loved “[PERSON_NAME] ([GEOGRAPHIC_DATA]): Thank you for the upd…" at bounding box center [643, 93] width 773 height 15
type textarea "Fetching suggested responses. Please feel free to read through the conversation…"
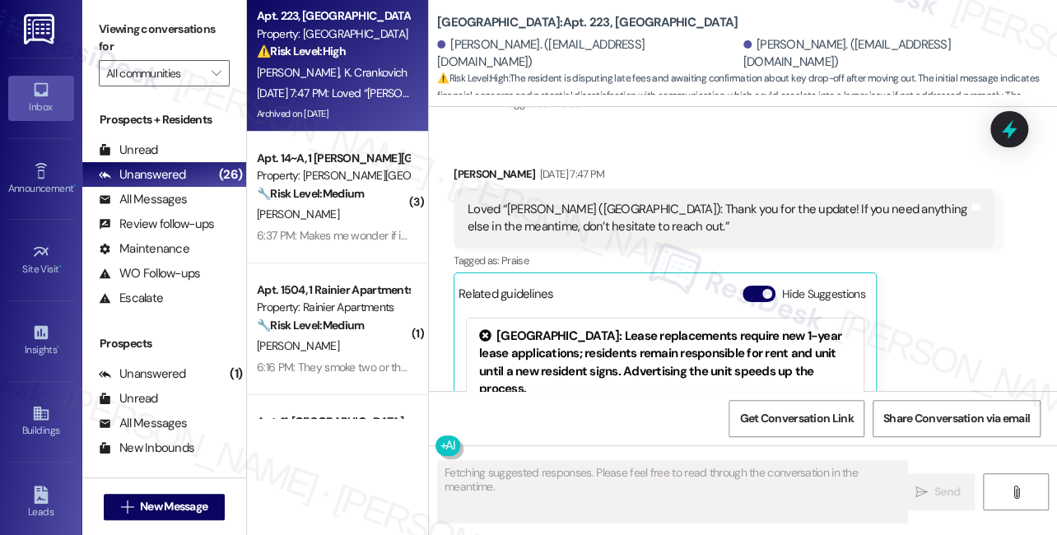
scroll to position [8011, 0]
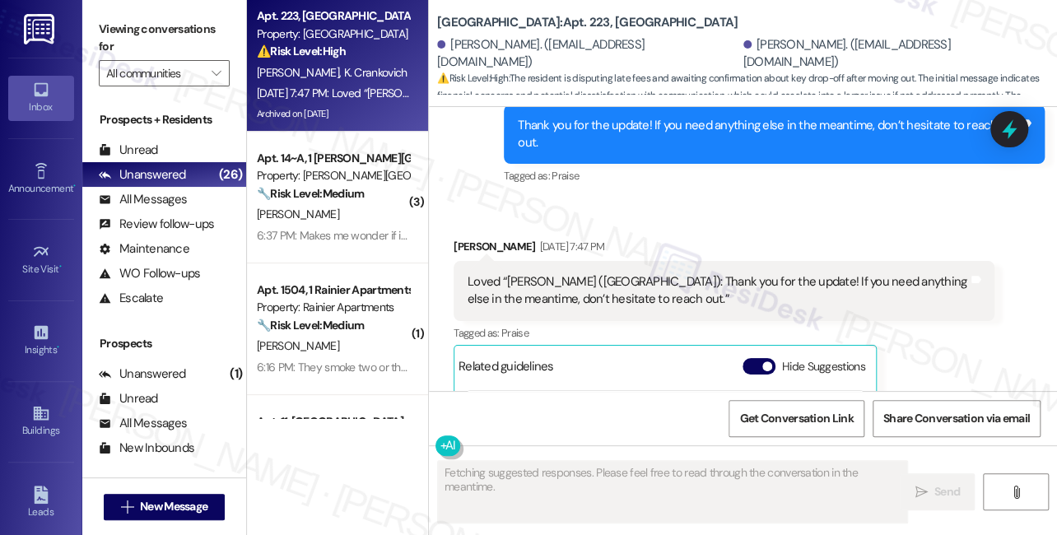
click at [561, 273] on div "Loved “[PERSON_NAME] ([GEOGRAPHIC_DATA]): Thank you for the update! If you need…" at bounding box center [718, 290] width 500 height 35
click at [560, 273] on div "Loved “[PERSON_NAME] ([GEOGRAPHIC_DATA]): Thank you for the update! If you need…" at bounding box center [718, 290] width 500 height 35
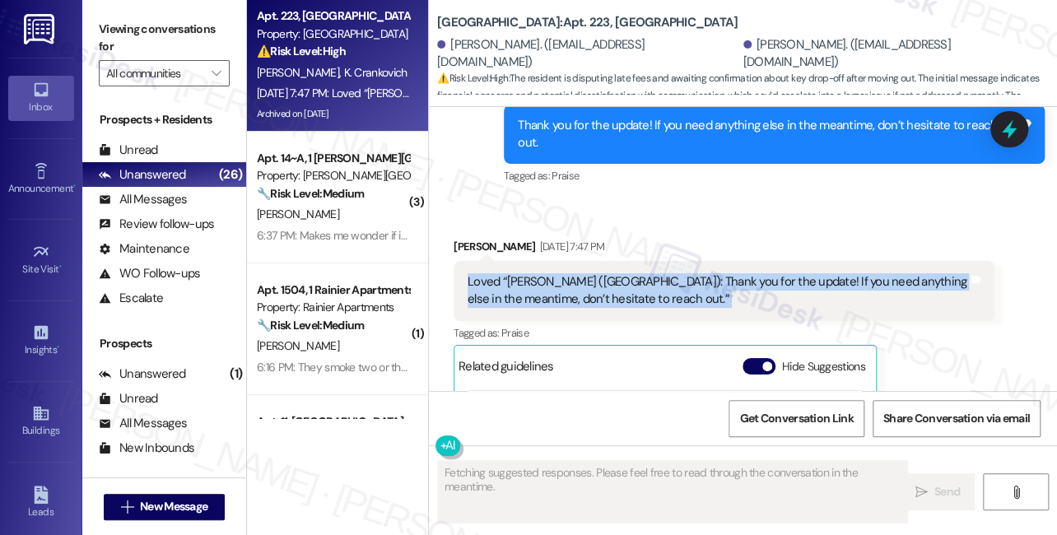
click at [560, 273] on div "Loved “[PERSON_NAME] ([GEOGRAPHIC_DATA]): Thank you for the update! If you need…" at bounding box center [718, 290] width 500 height 35
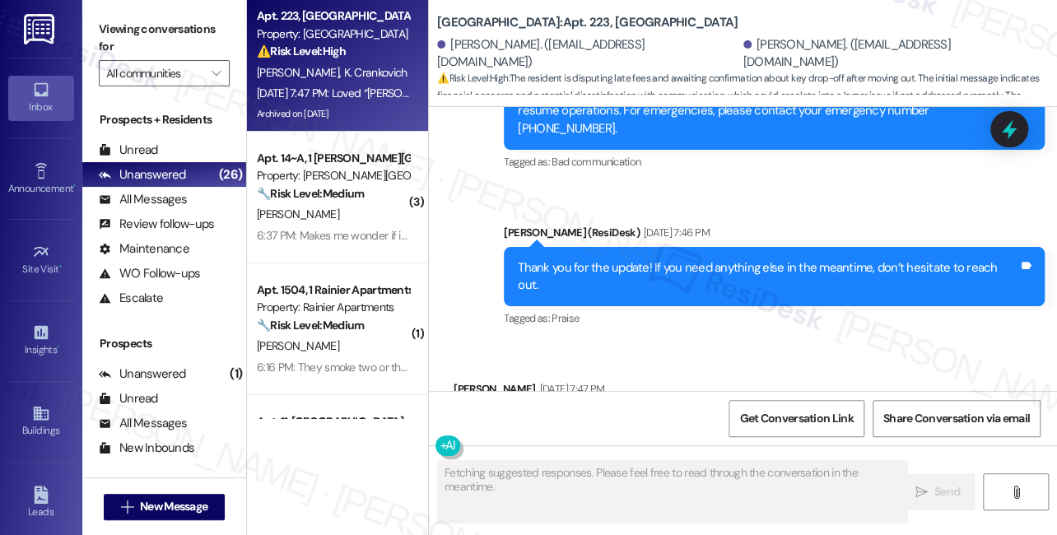
scroll to position [7861, 0]
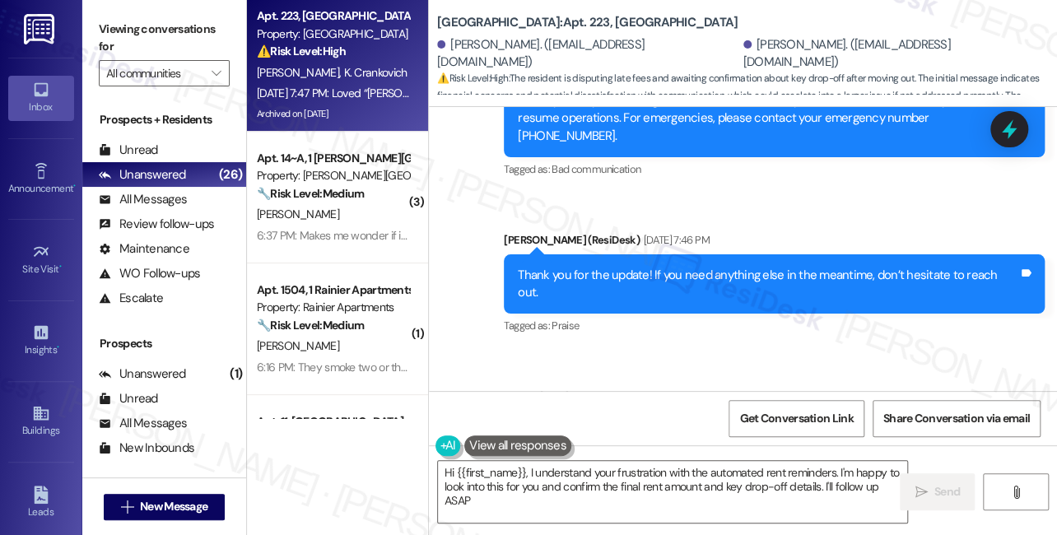
type textarea "Hi {{first_name}}, I understand your frustration with the automated rent remind…"
